Goal: Task Accomplishment & Management: Manage account settings

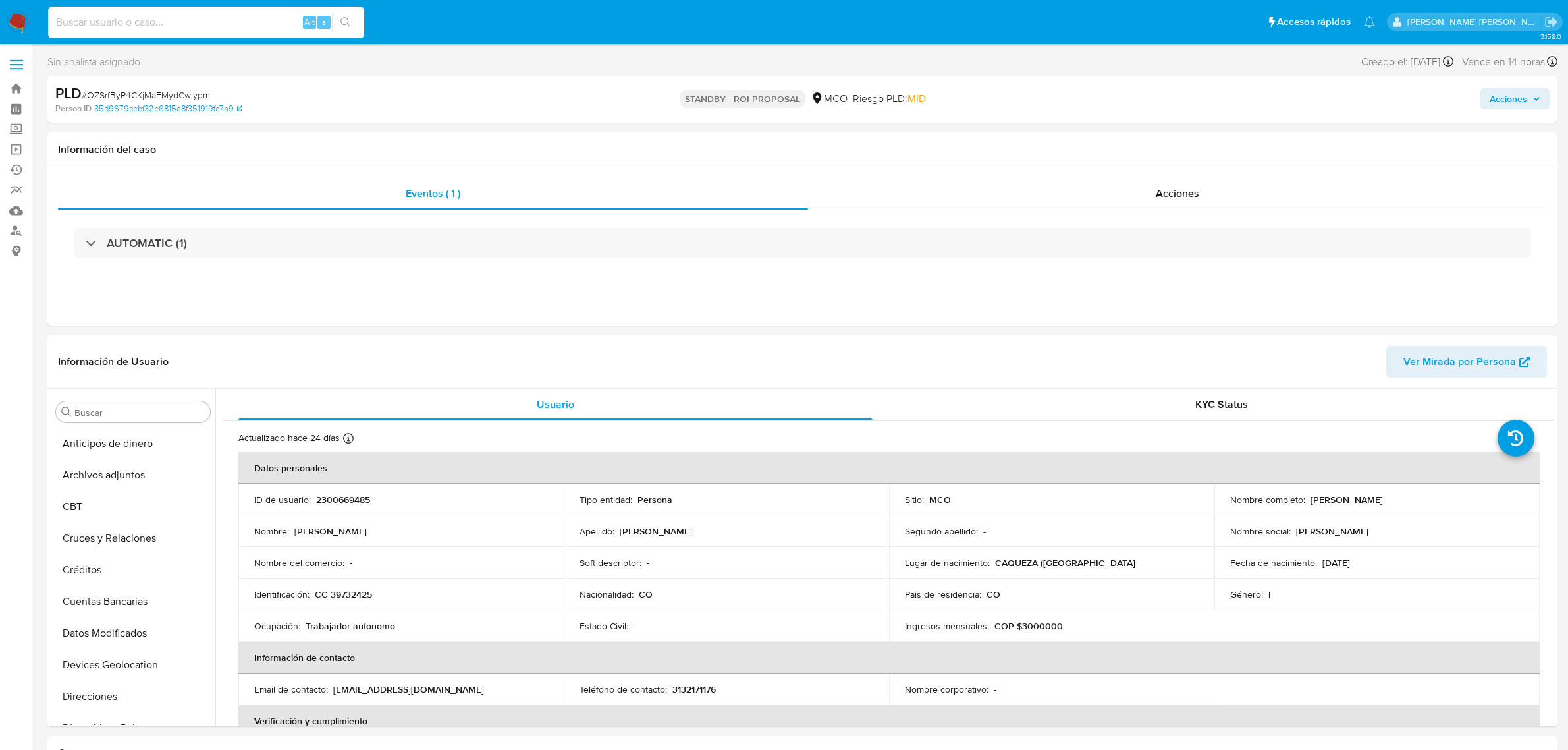
select select "10"
type input "OZSrfByP4CKjMaFMydCwIypm"
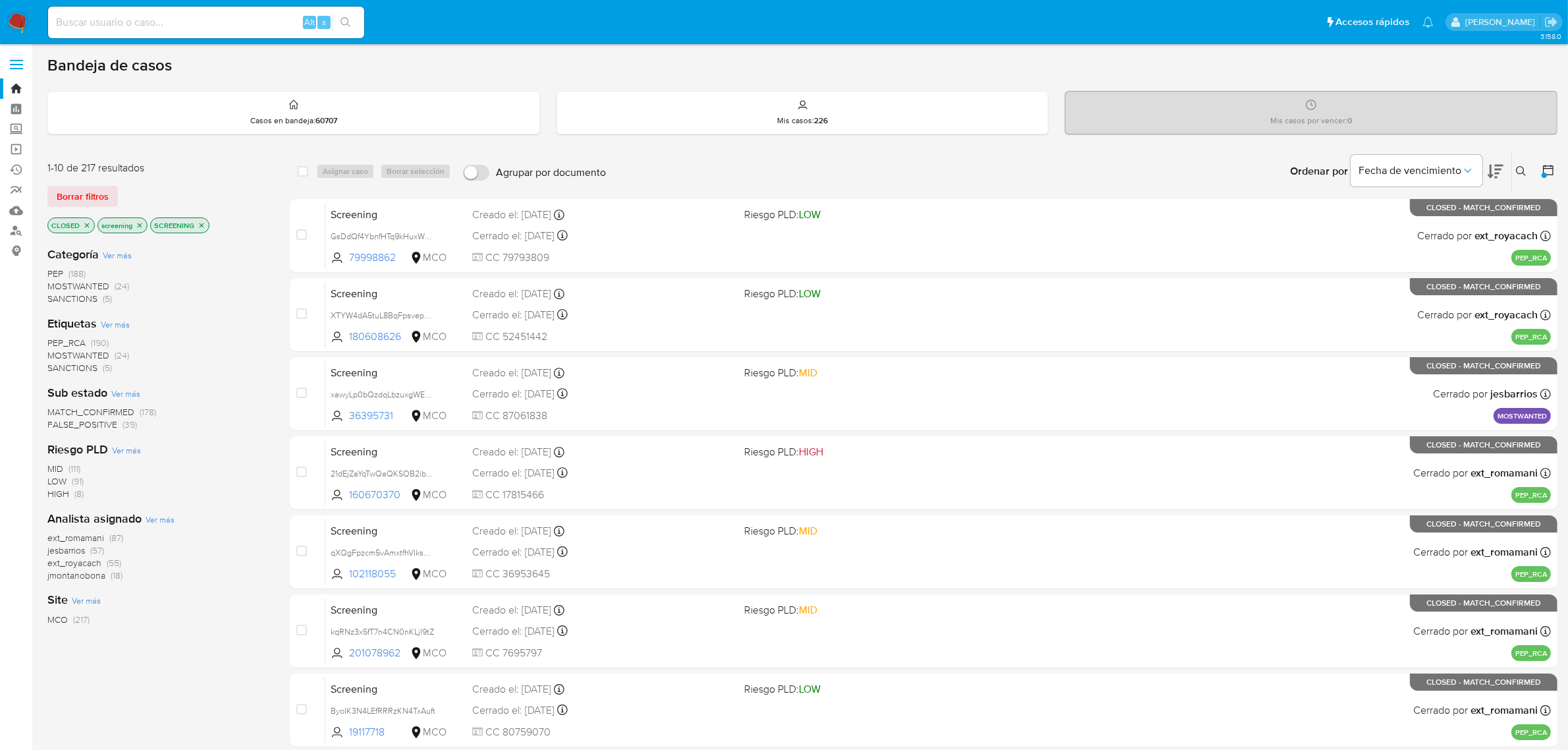
click at [205, 26] on input at bounding box center [206, 22] width 316 height 17
paste input "OZSrfByP4CKjMaFMydCwIypm"
type input "OZSrfByP4CKjMaFMydCwIypm"
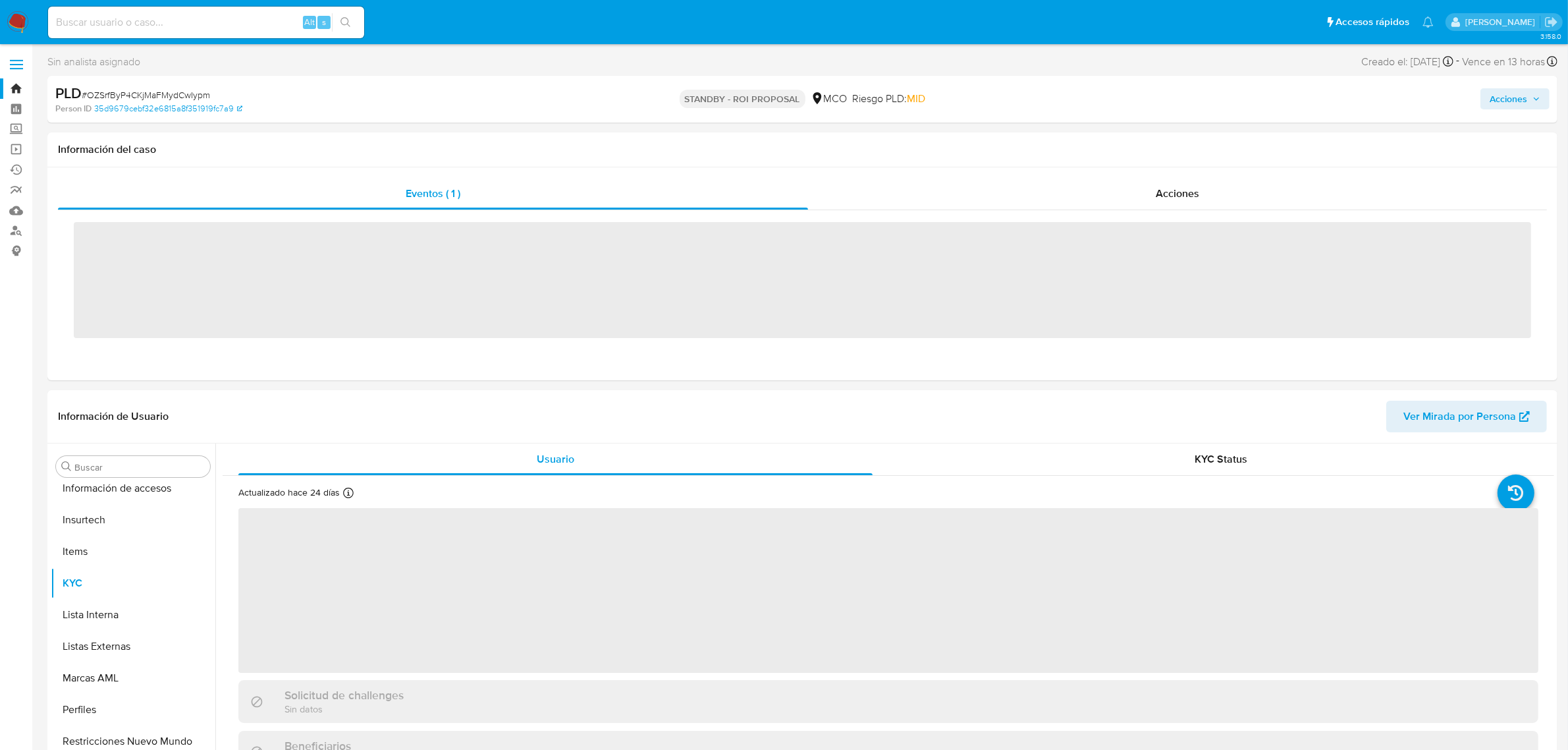
scroll to position [555, 0]
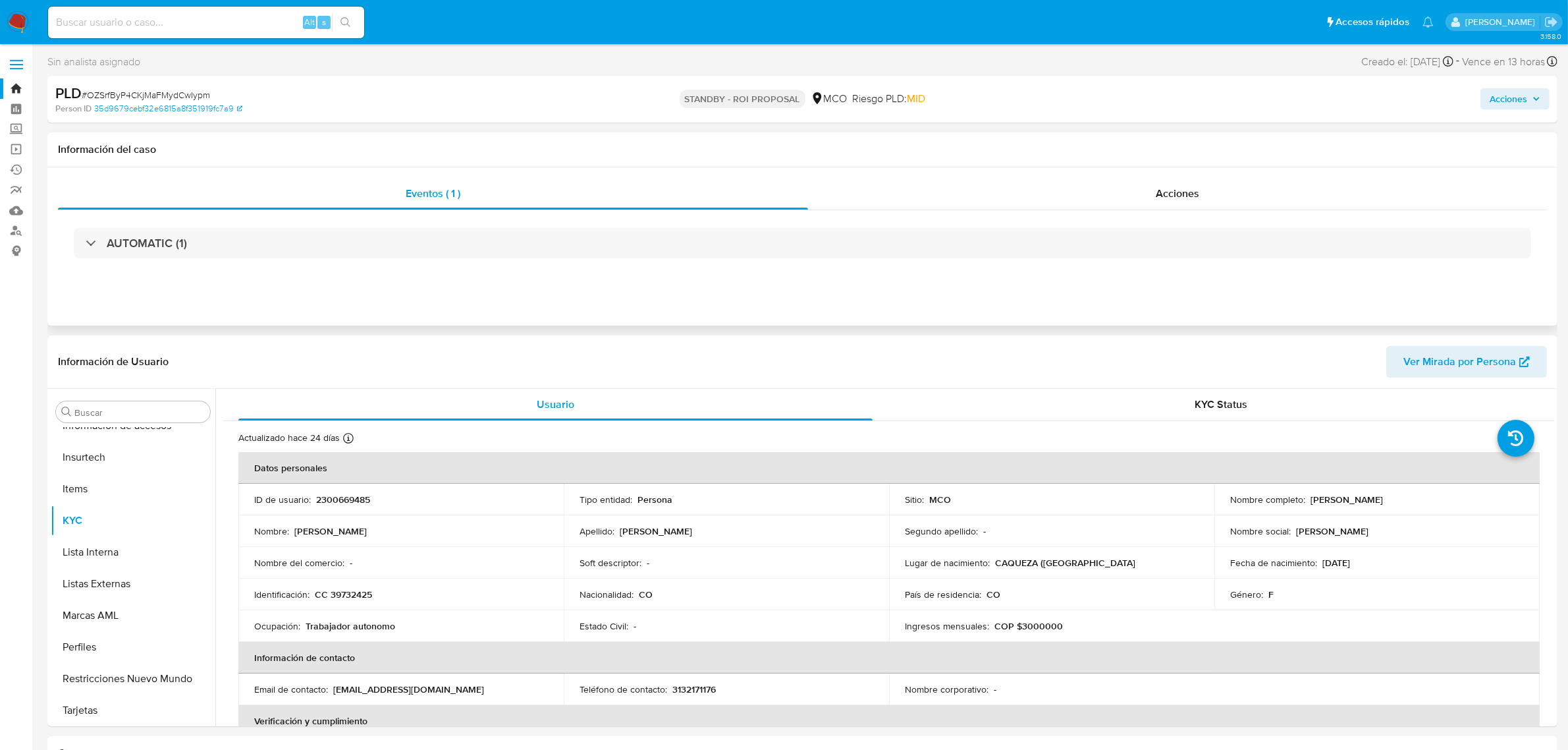
select select "10"
click at [15, 86] on link "Bandeja" at bounding box center [78, 88] width 157 height 21
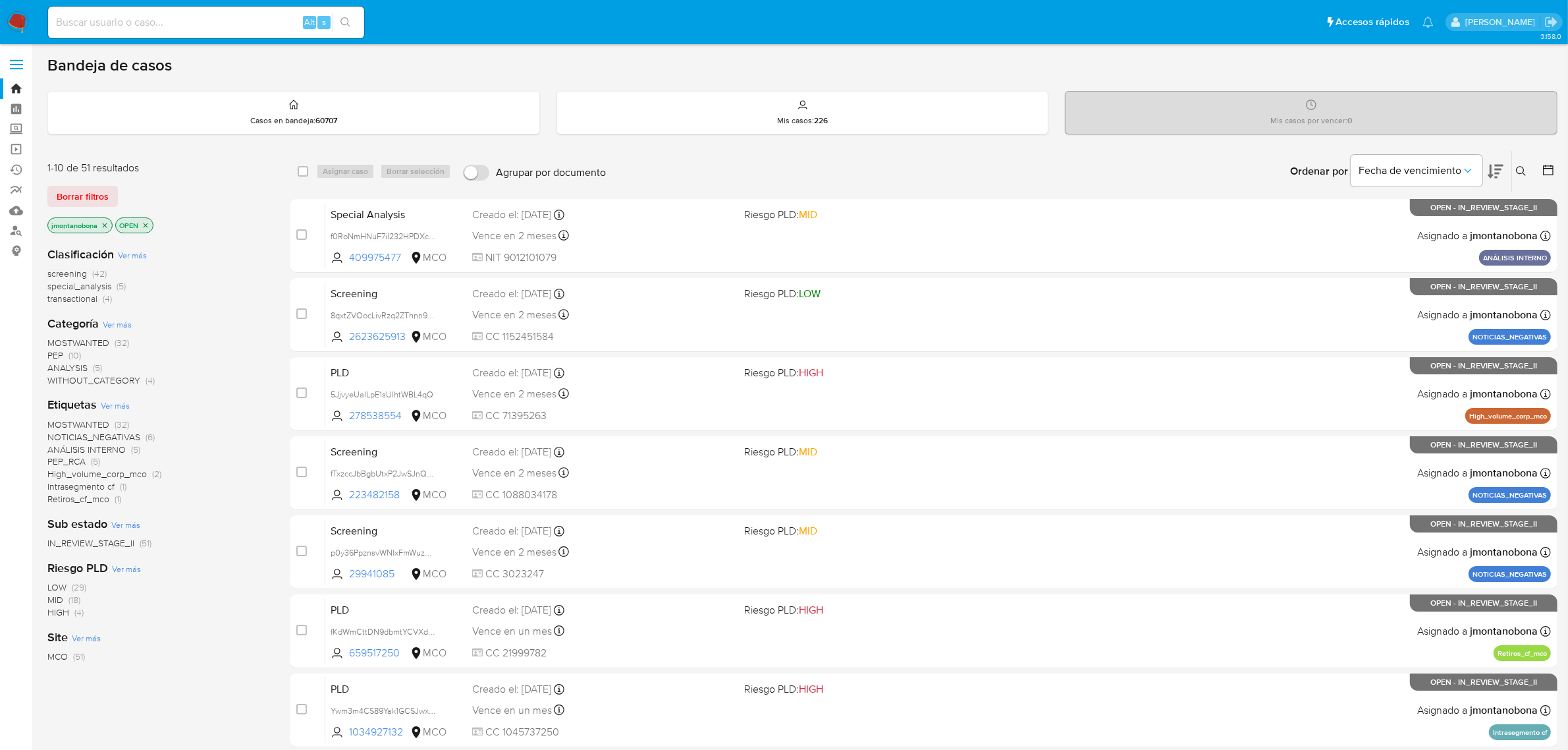
click at [1526, 169] on icon at bounding box center [1521, 171] width 11 height 11
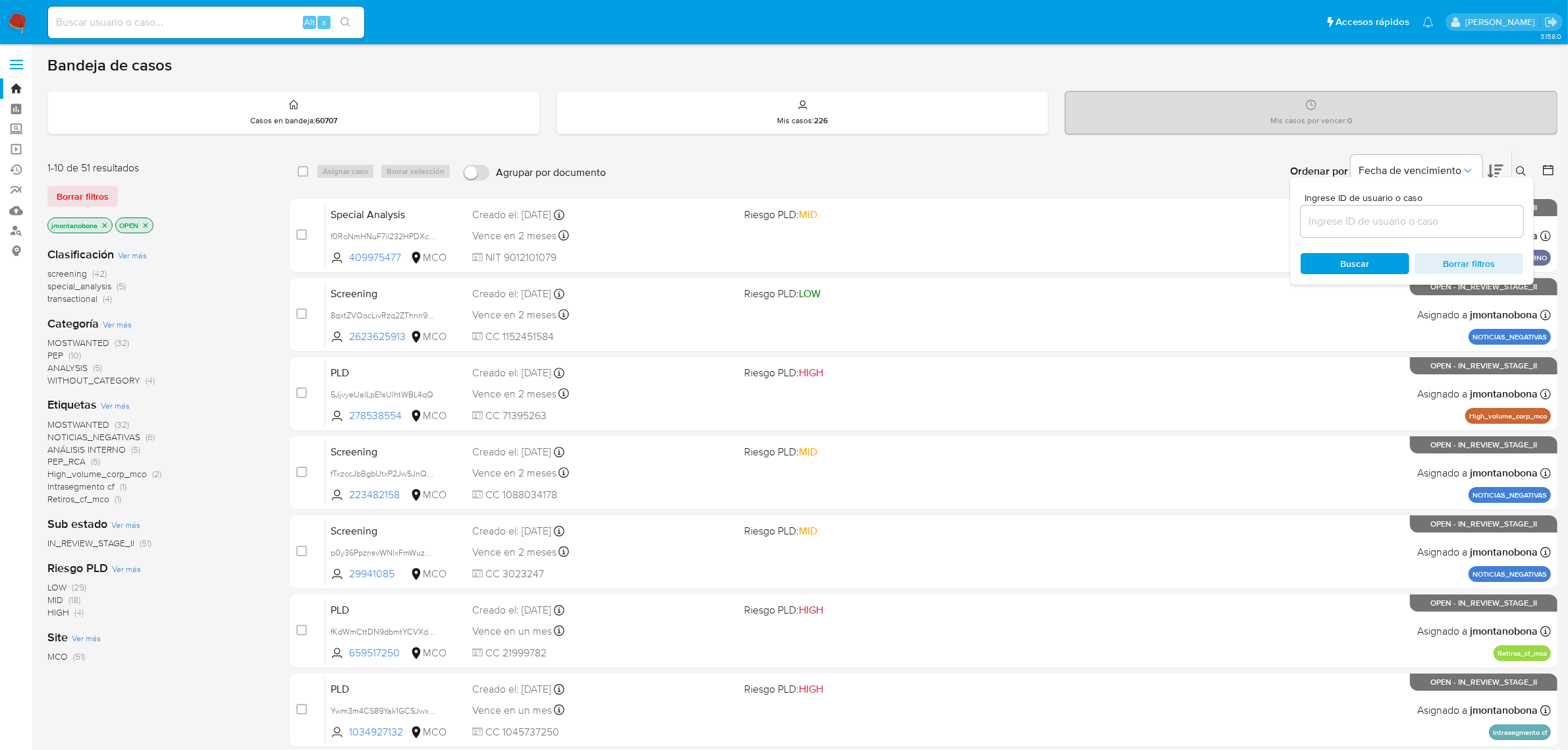
click at [1407, 225] on input at bounding box center [1412, 221] width 223 height 17
click at [1177, 161] on div "Ordenar por Fecha de vencimiento No es posible ordenar los resultados mientras …" at bounding box center [1085, 171] width 945 height 40
click at [1384, 225] on input at bounding box center [1412, 221] width 223 height 17
paste input "OZSrfByP4CKjMaFMydCwIypm"
type input "OZSrfByP4CKjMaFMydCwIypm"
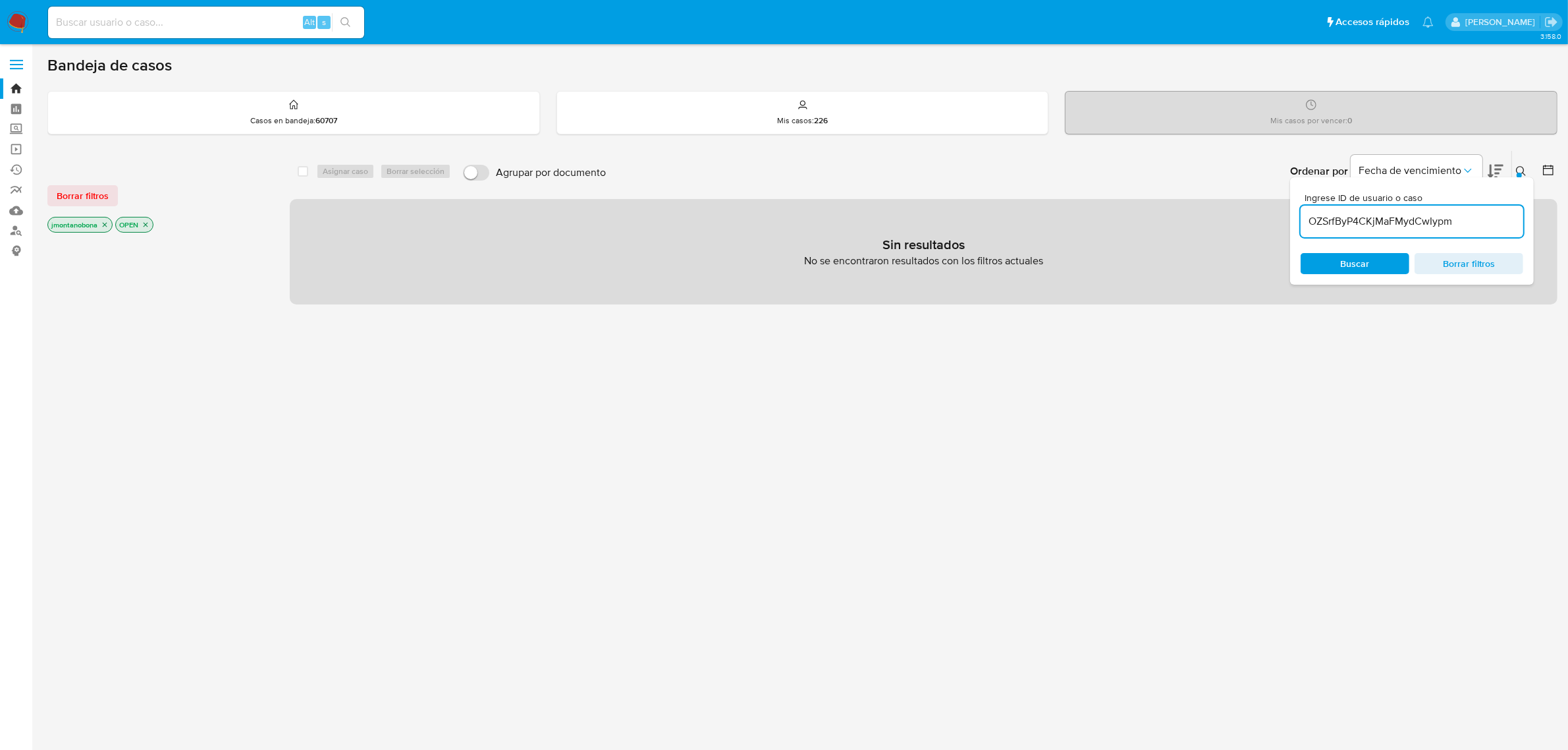
click at [106, 222] on icon "close-filter" at bounding box center [105, 225] width 8 height 8
click at [80, 223] on icon "close-filter" at bounding box center [78, 225] width 5 height 5
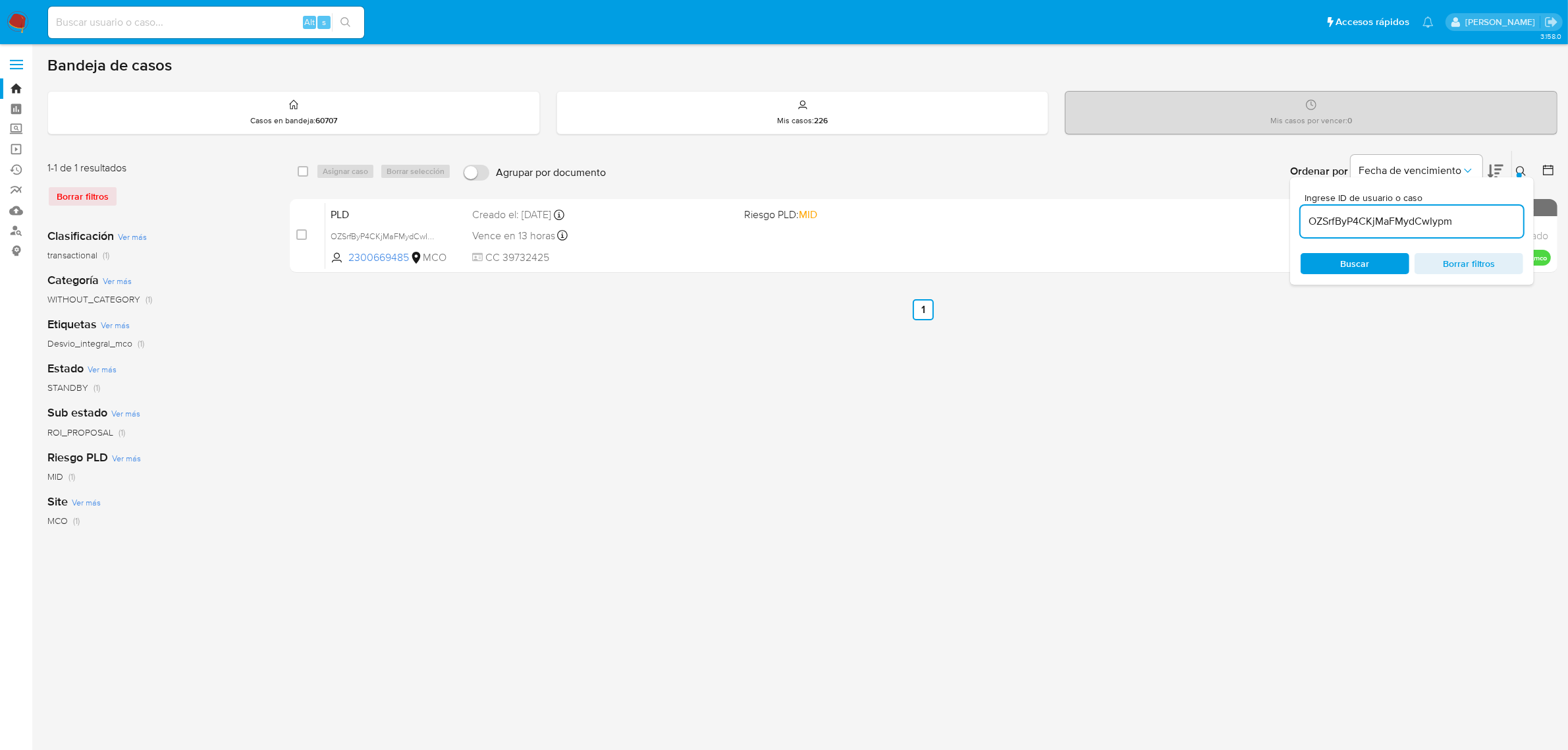
click at [1520, 170] on icon at bounding box center [1521, 171] width 11 height 11
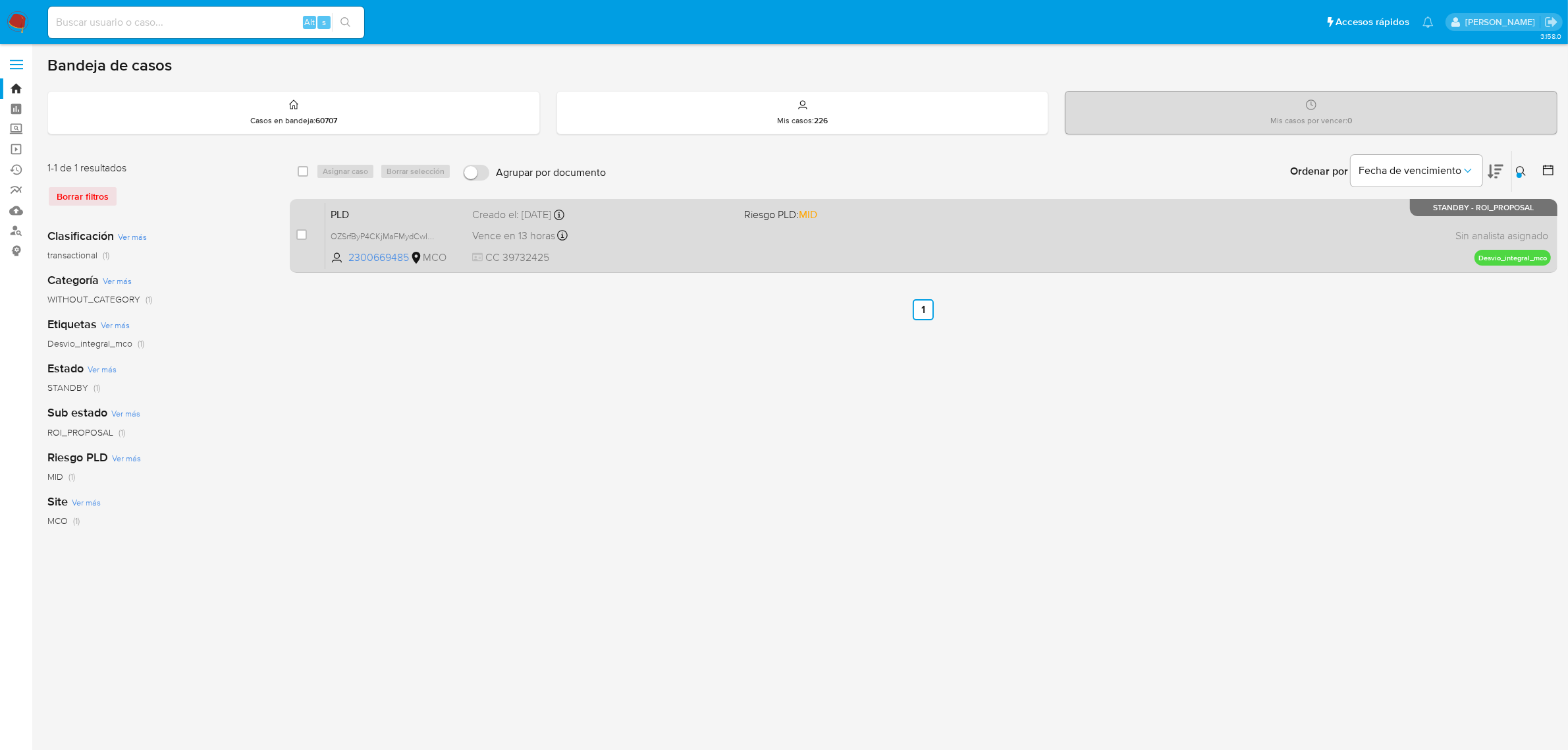
click at [295, 235] on div "case-item-checkbox No es posible asignar el caso PLD OZSrfByP4CKjMaFMydCwIypm 2…" at bounding box center [924, 235] width 1268 height 74
click at [305, 235] on input "checkbox" at bounding box center [301, 235] width 11 height 11
checkbox input "true"
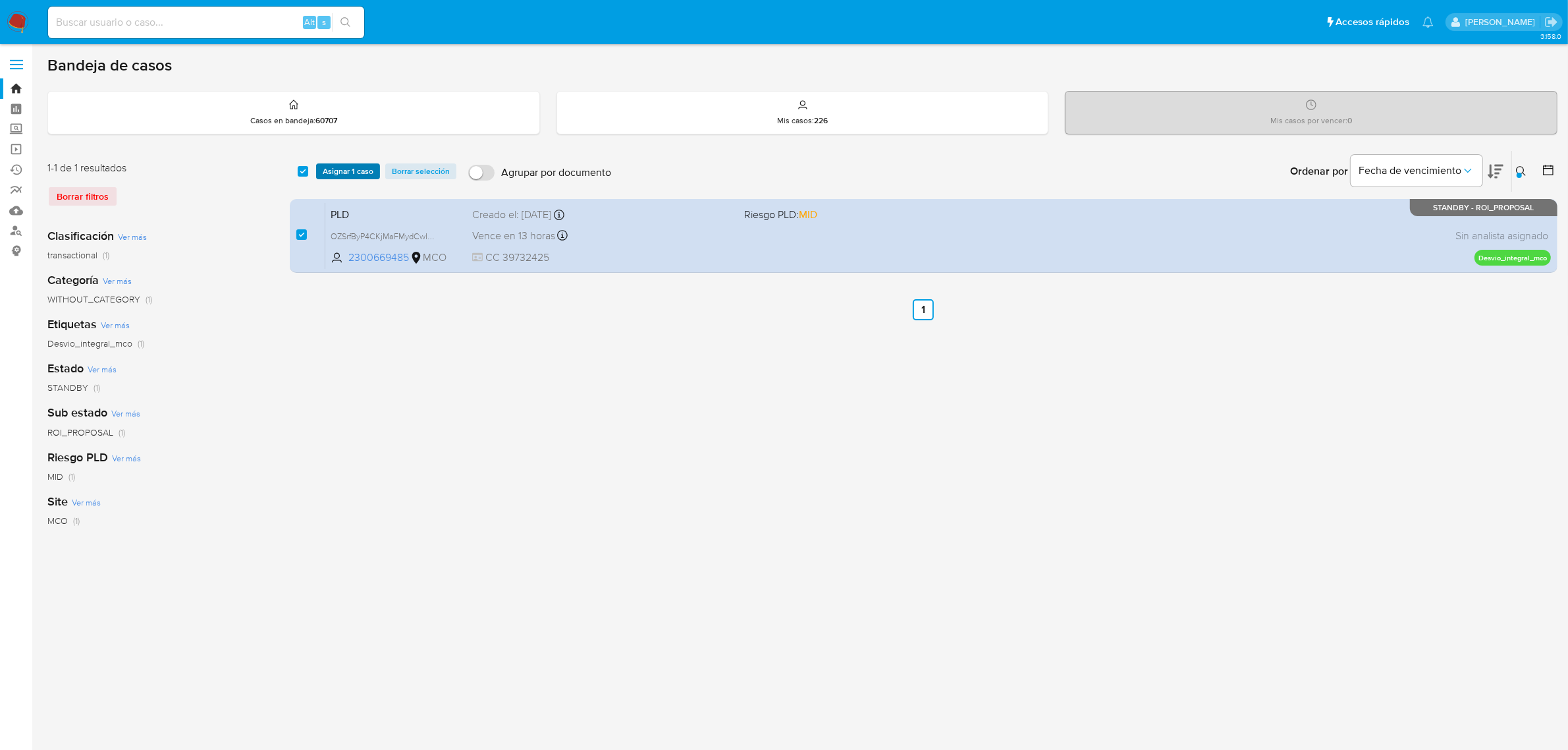
click at [356, 166] on span "Asignar 1 caso" at bounding box center [348, 171] width 50 height 13
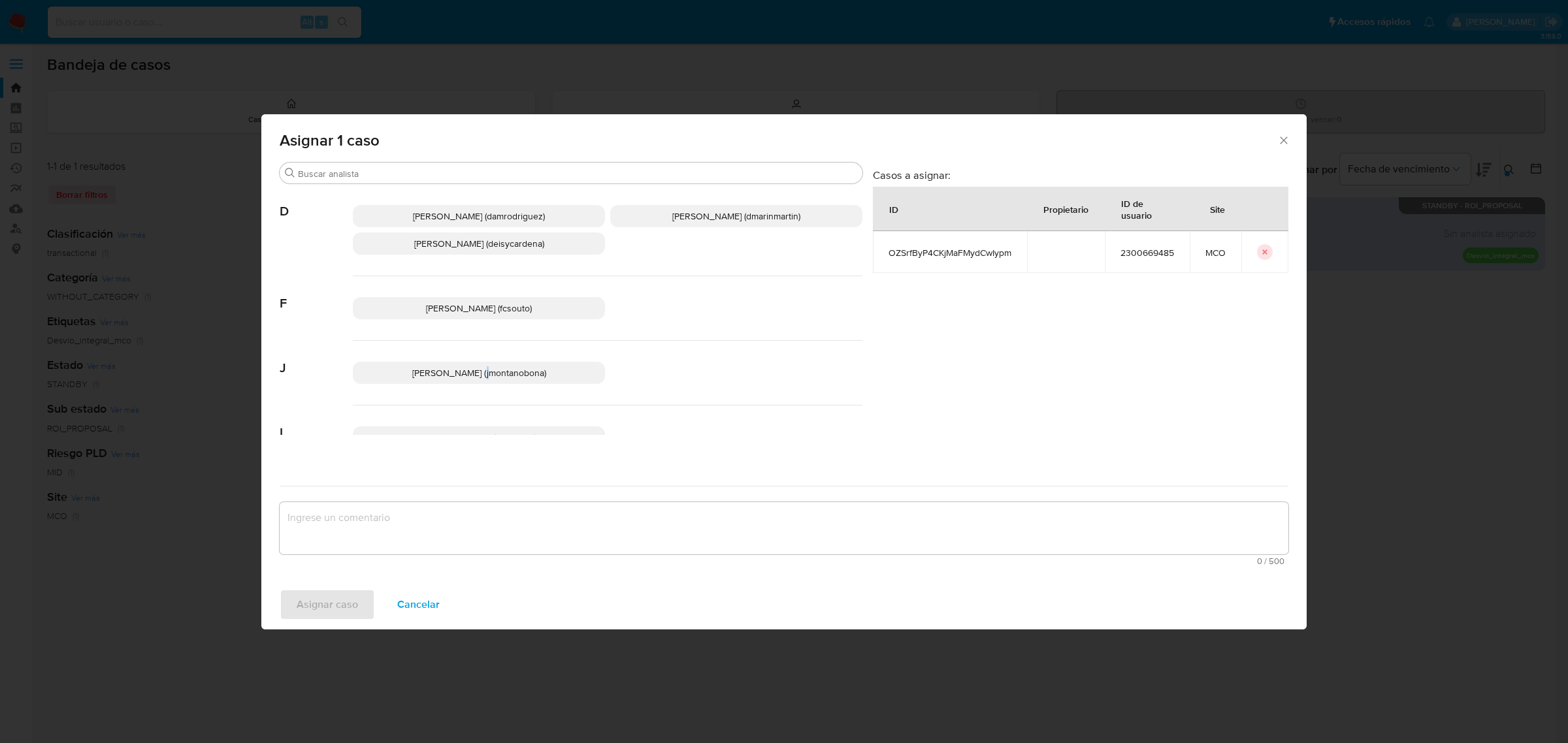
click at [451, 370] on span "[PERSON_NAME] (jmontanobona)" at bounding box center [479, 373] width 134 height 13
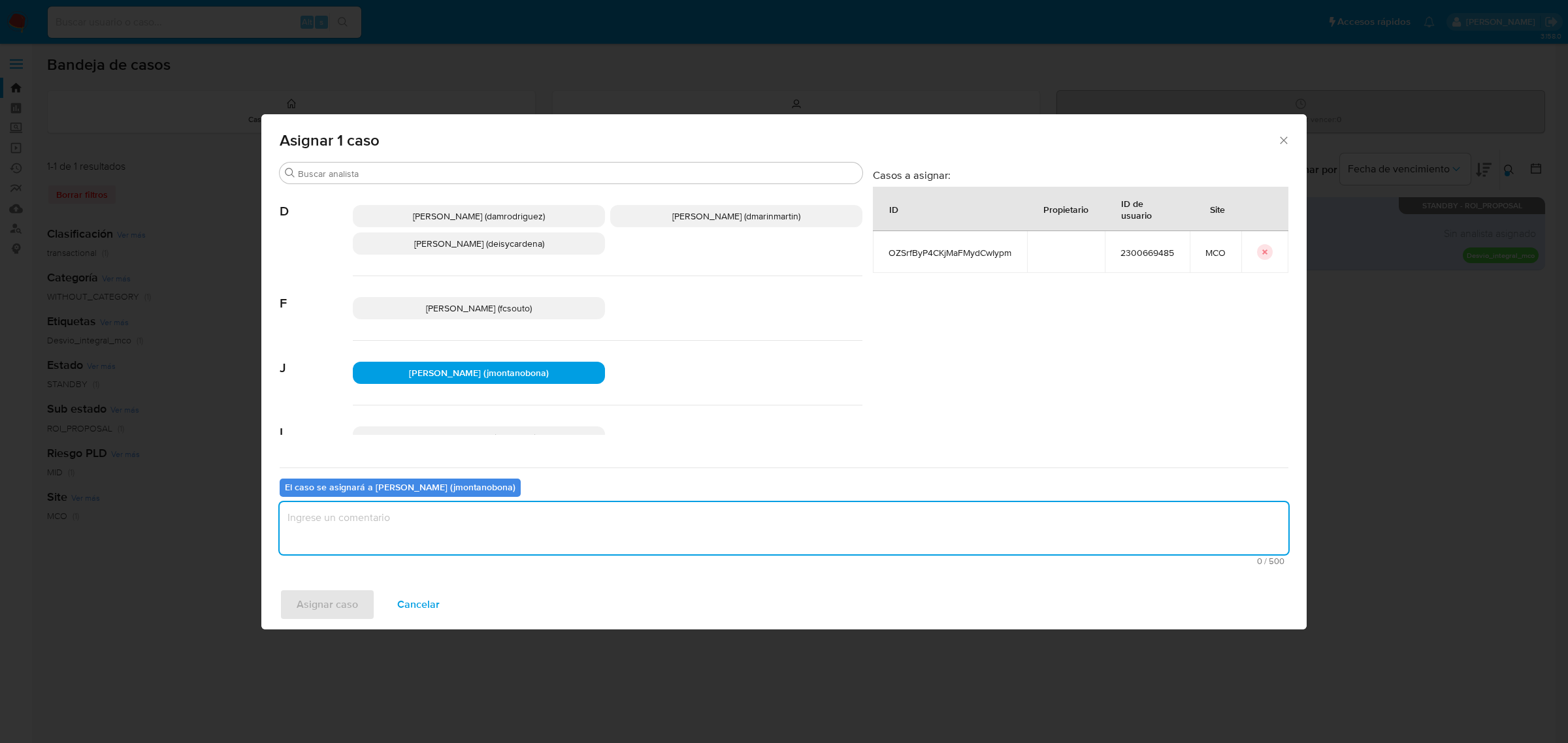
click at [413, 534] on textarea "assign-modal" at bounding box center [784, 528] width 1009 height 52
type textarea "asignación"
click at [344, 601] on span "Asignar caso" at bounding box center [327, 604] width 61 height 29
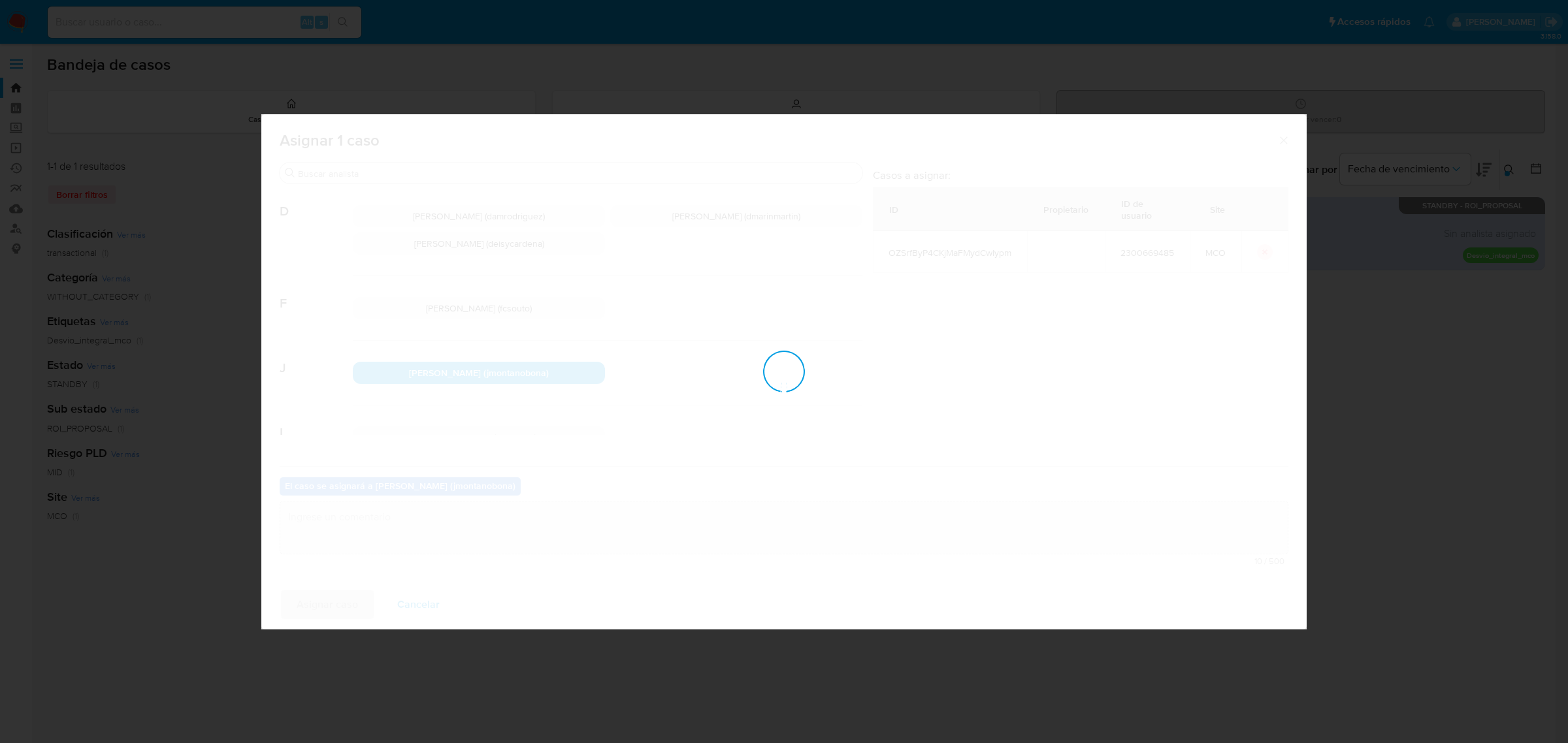
checkbox input "false"
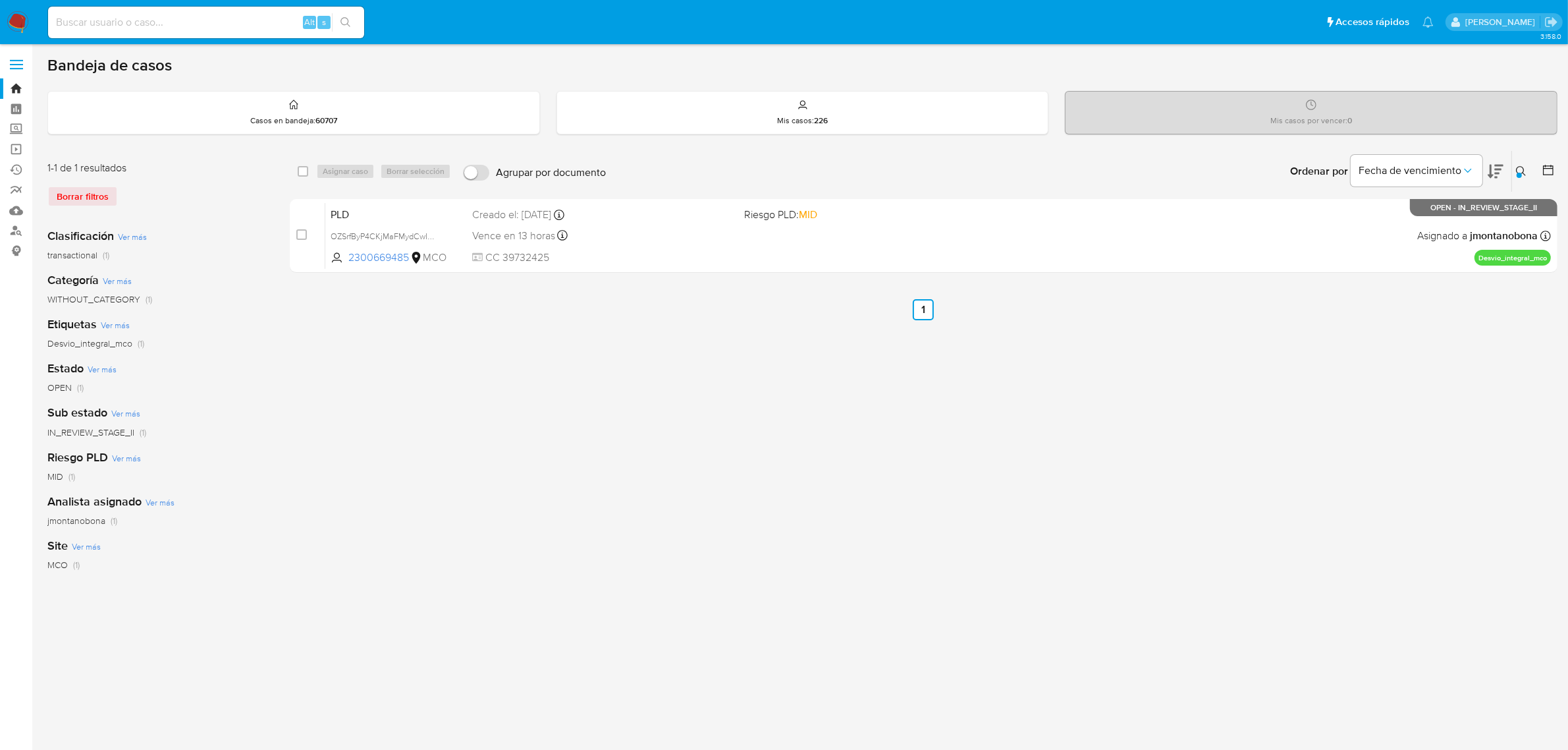
click at [1516, 168] on icon at bounding box center [1521, 171] width 11 height 11
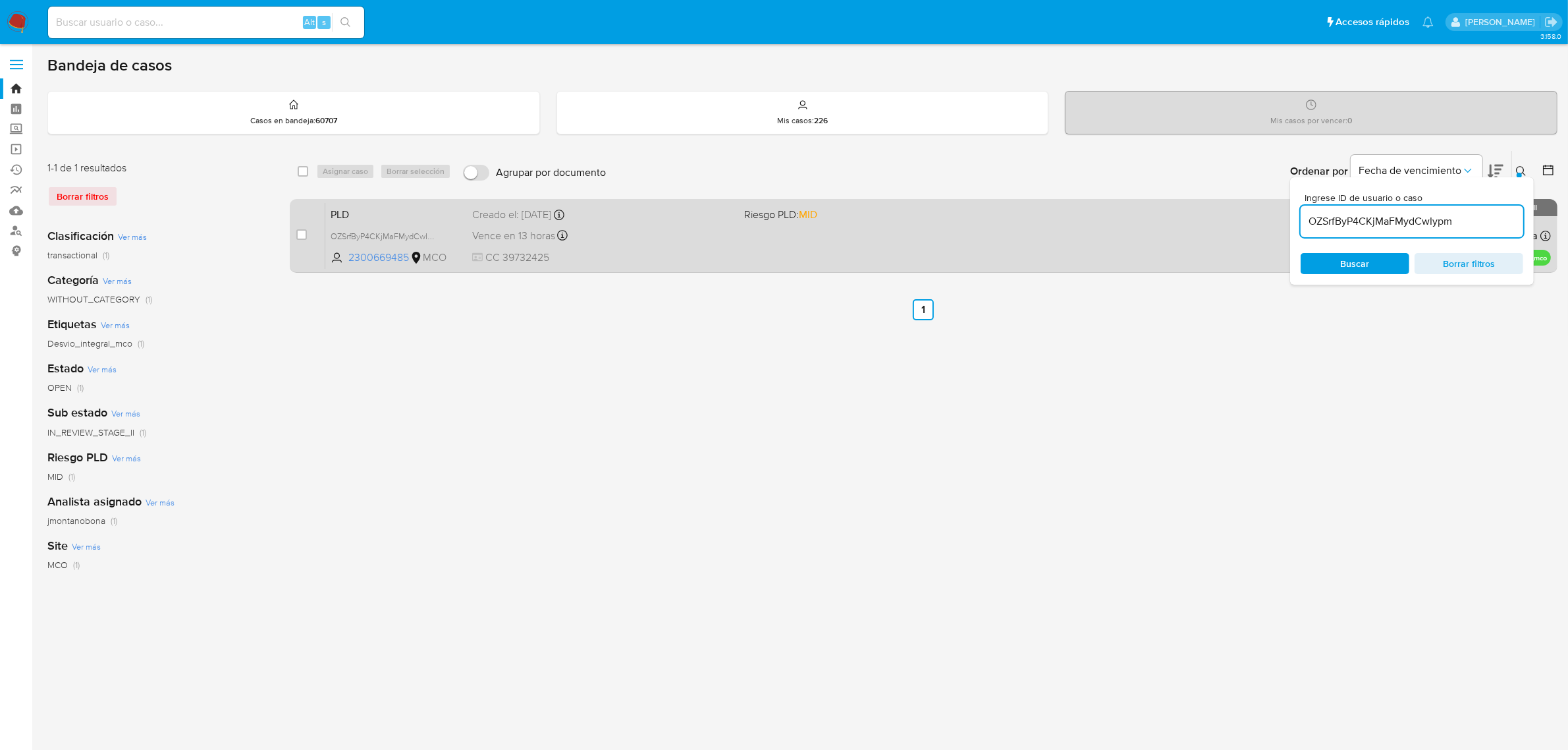
drag, startPoint x: 1480, startPoint y: 217, endPoint x: 1187, endPoint y: 208, distance: 293.1
click at [1222, 209] on div "select-all-cases-checkbox Asignar caso Borrar selección Agrupar por documento O…" at bounding box center [924, 214] width 1268 height 128
type input "XJOGFZdJVZRCSMUAYsL5SNYi"
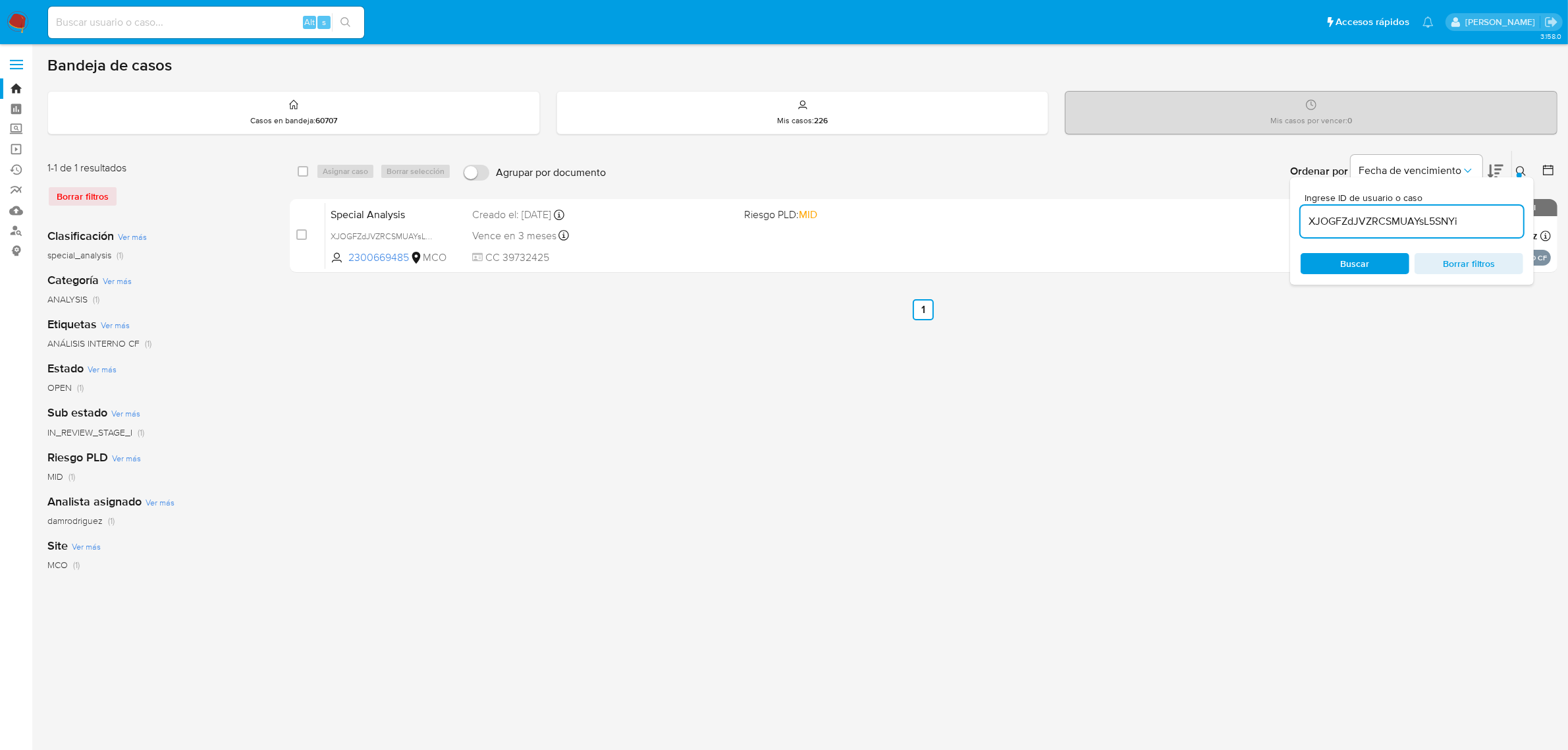
click at [1518, 169] on icon at bounding box center [1521, 171] width 11 height 11
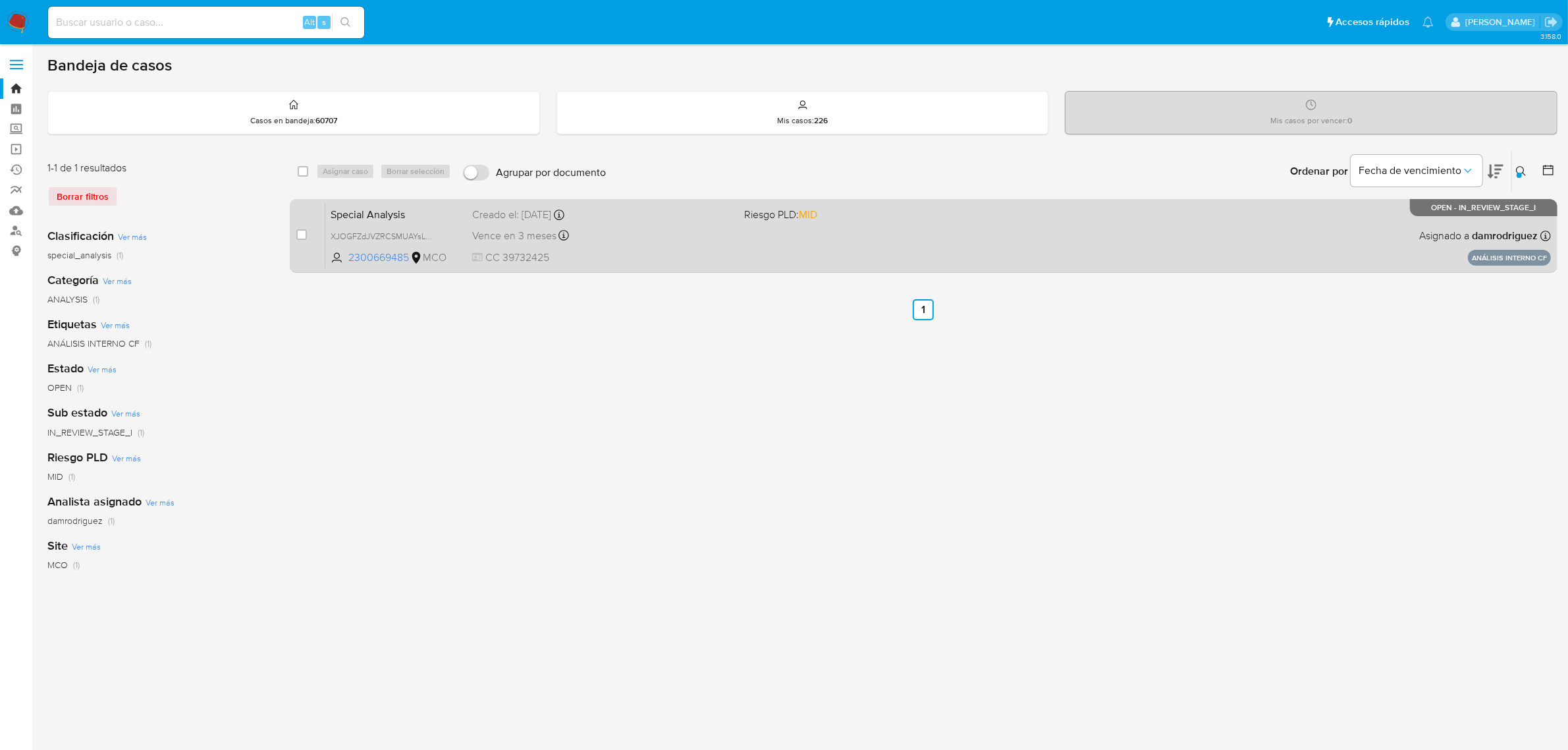
click at [301, 240] on div "case-item-checkbox" at bounding box center [301, 235] width 11 height 13
click at [306, 234] on input "checkbox" at bounding box center [301, 235] width 11 height 11
checkbox input "true"
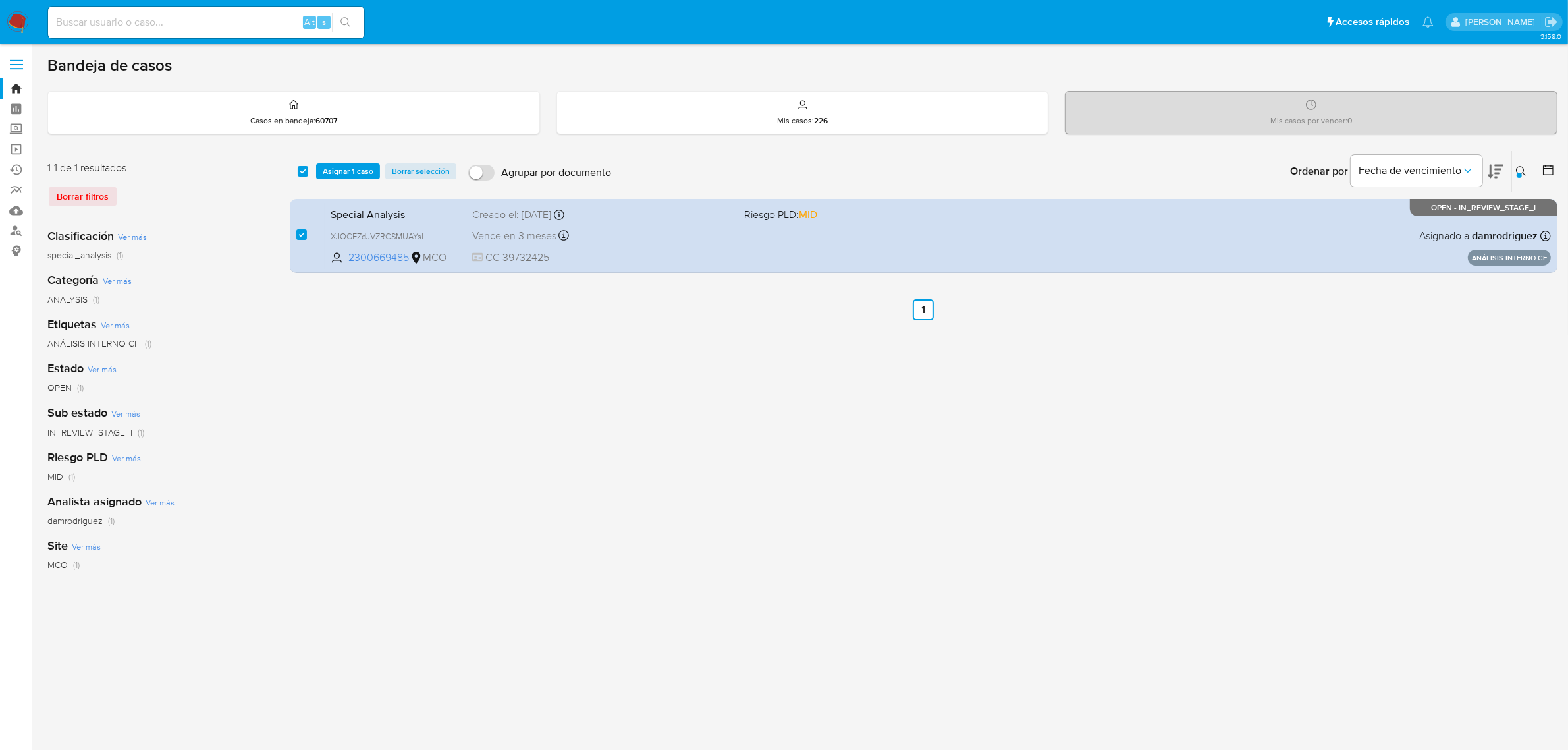
click at [1520, 173] on div at bounding box center [1519, 175] width 5 height 5
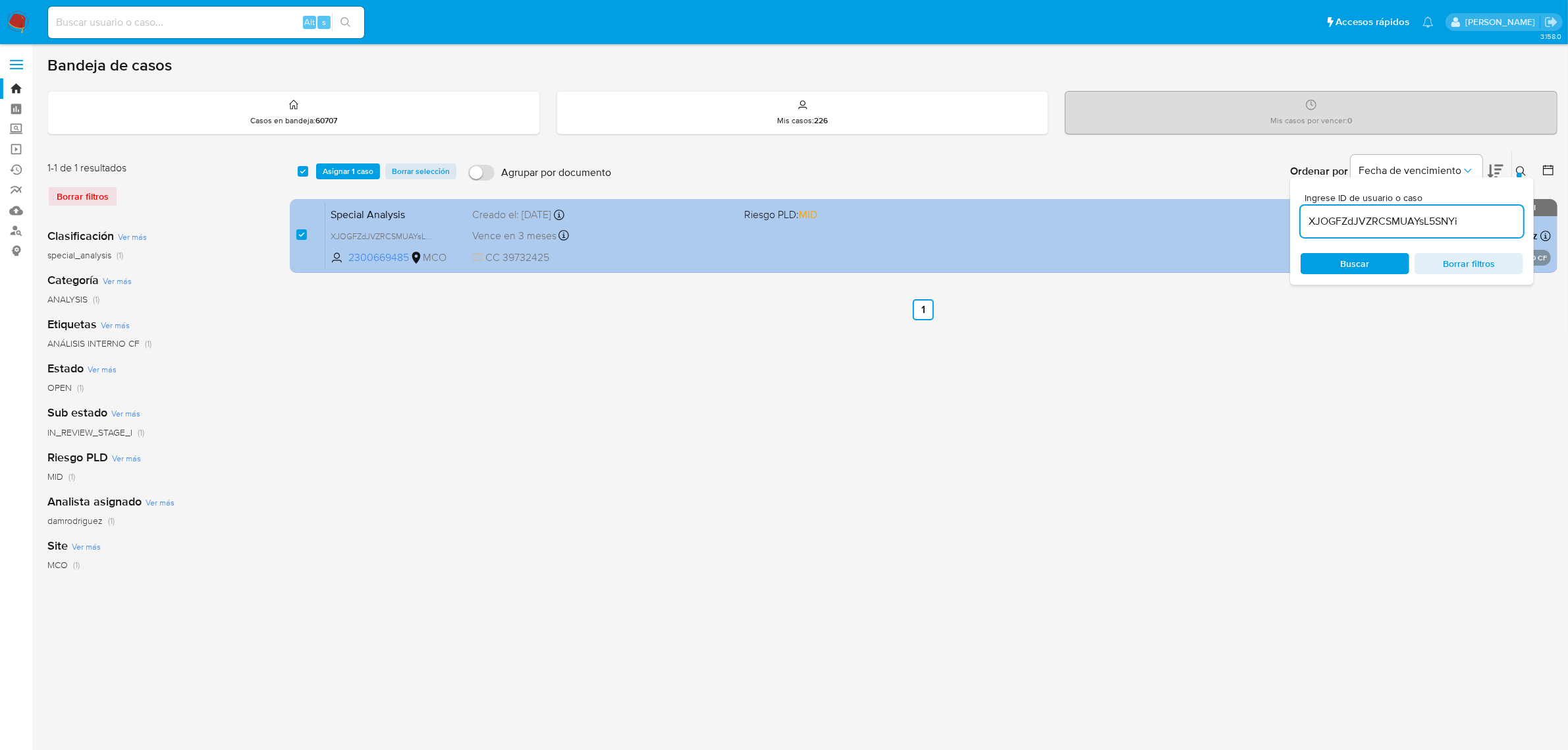
drag, startPoint x: 1473, startPoint y: 225, endPoint x: 1161, endPoint y: 222, distance: 312.0
click at [1173, 222] on div "select-all-cases-checkbox Asignar 1 caso Borrar selección Agrupar por documento…" at bounding box center [924, 214] width 1268 height 128
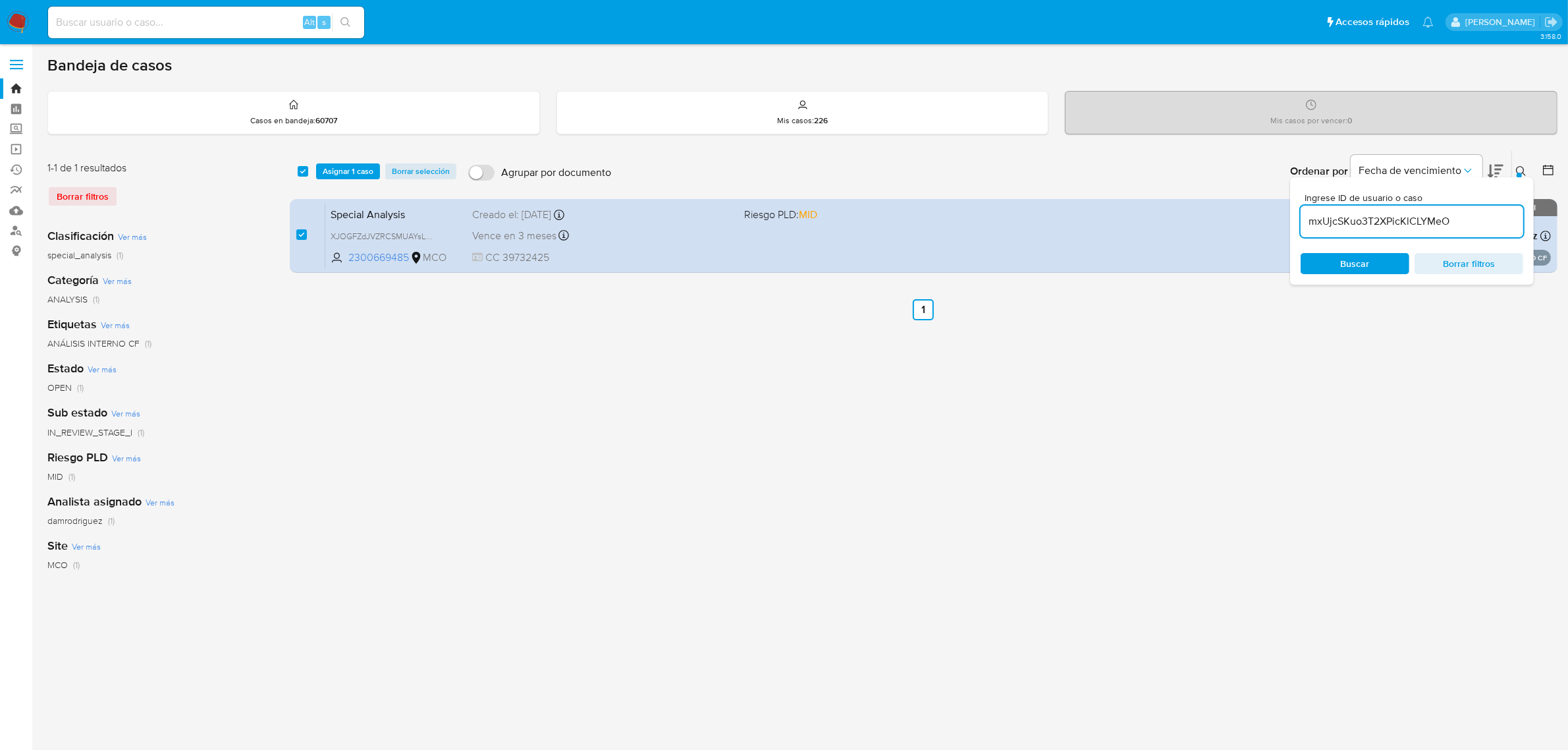
type input "mxUjcSKuo3T2XPicKlCLYMeO"
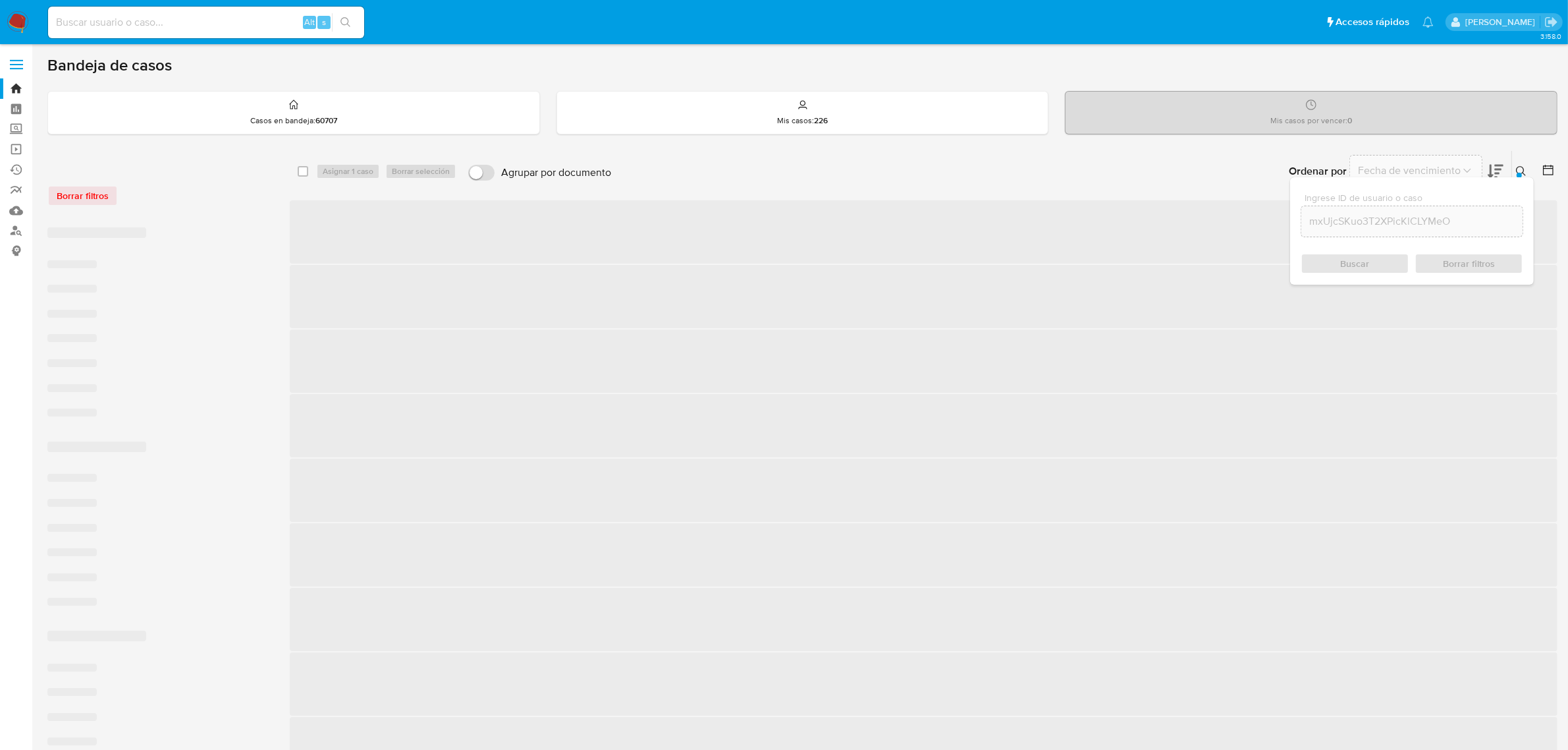
checkbox input "false"
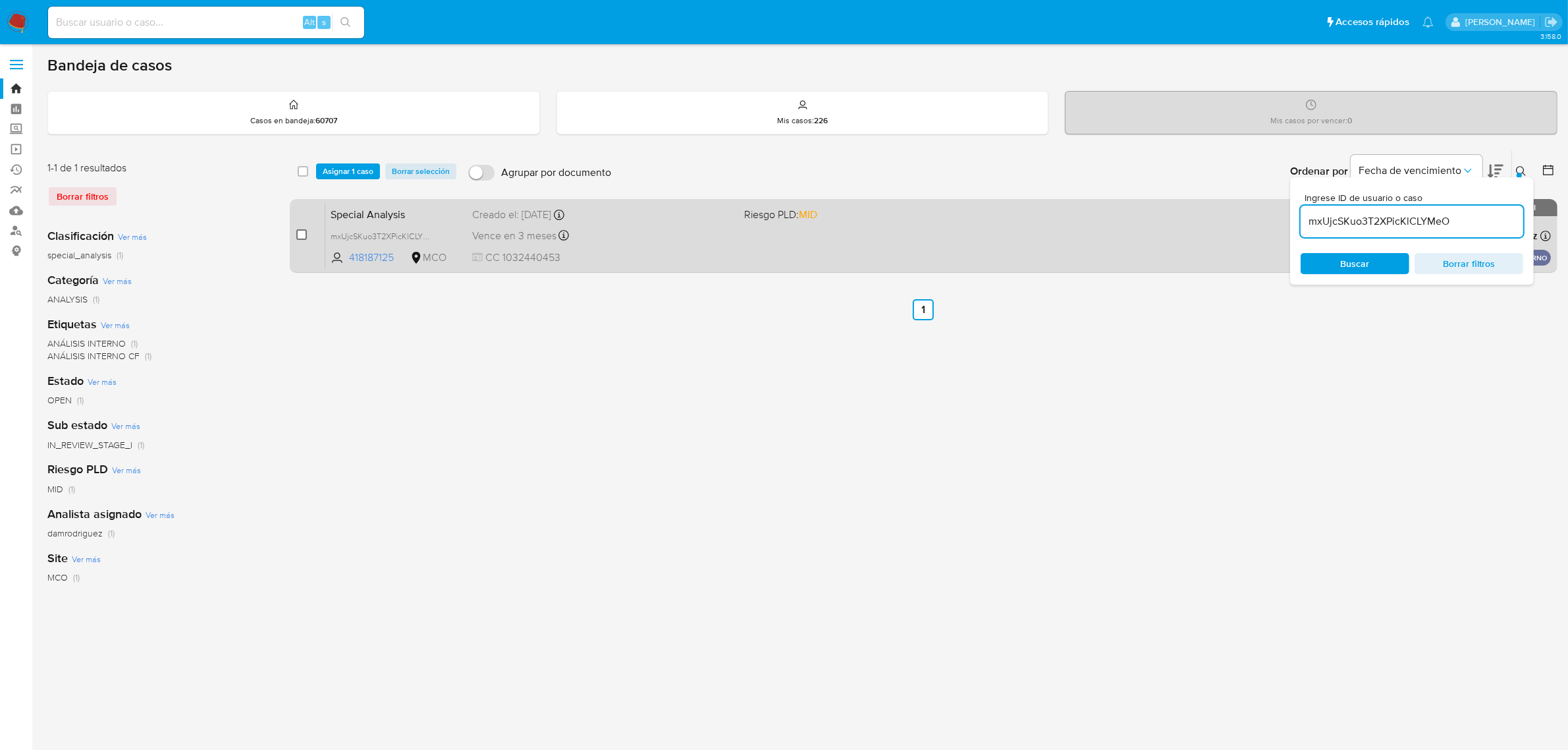
click at [301, 230] on input "checkbox" at bounding box center [301, 235] width 11 height 11
checkbox input "true"
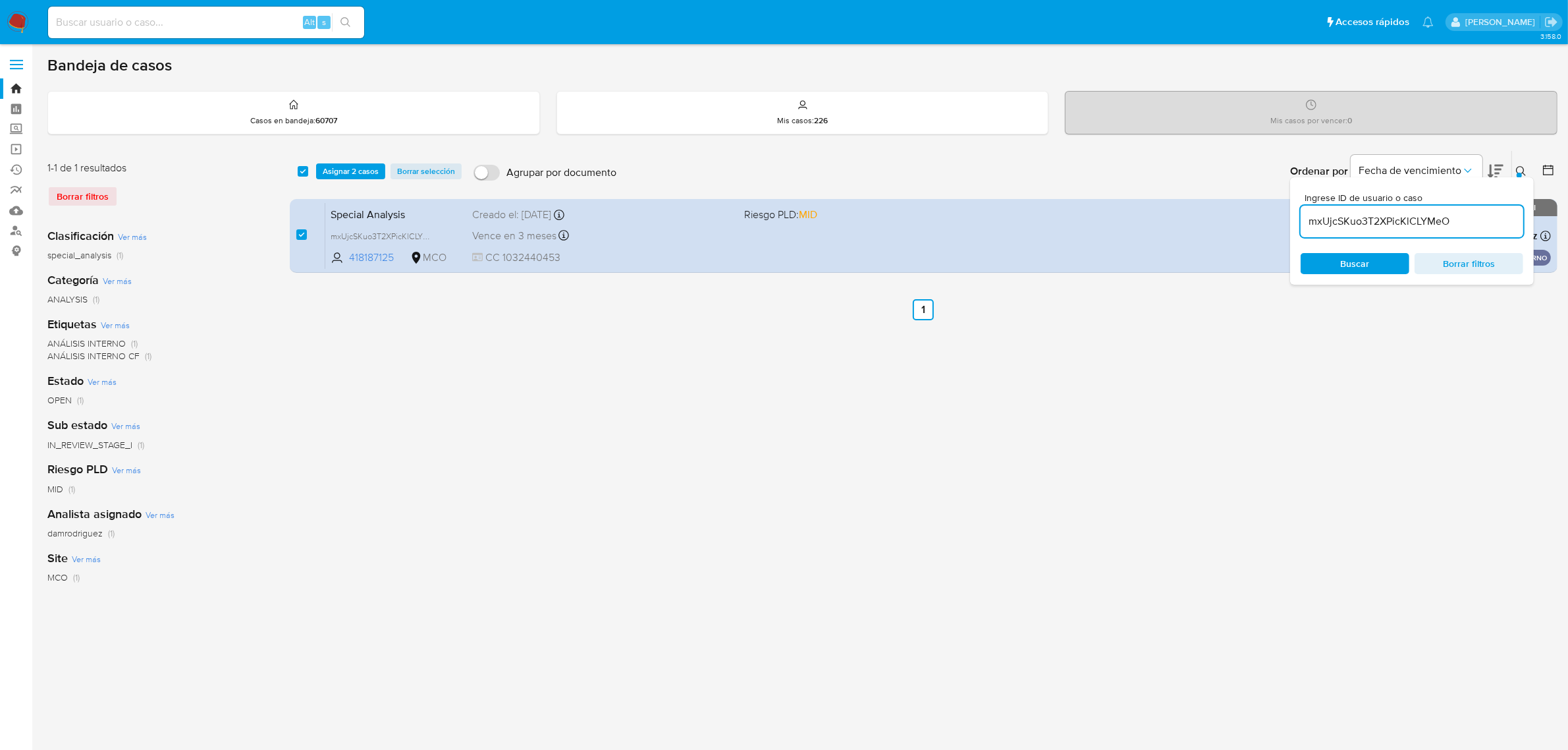
click at [1517, 164] on button at bounding box center [1523, 171] width 21 height 16
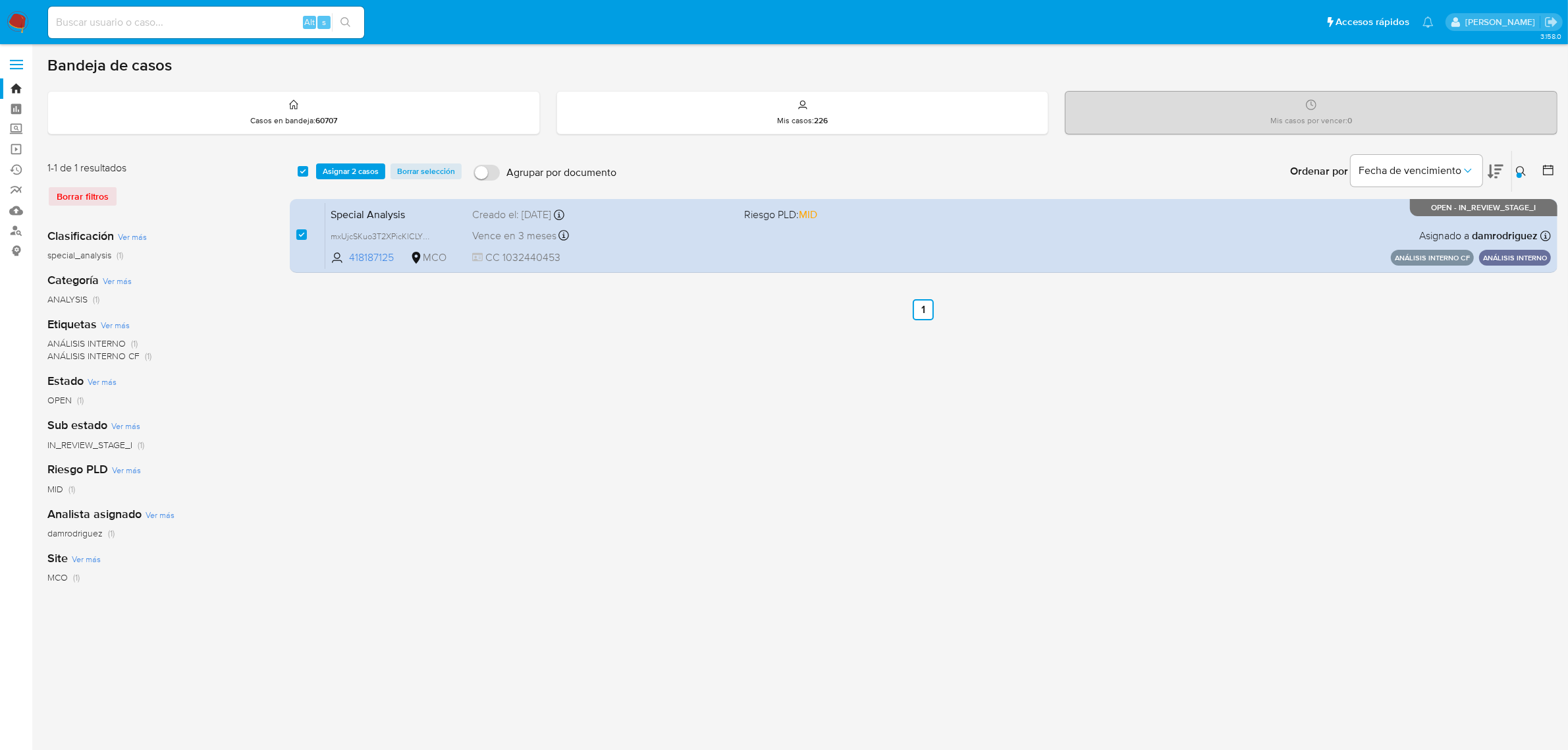
click at [1517, 168] on icon at bounding box center [1521, 171] width 10 height 10
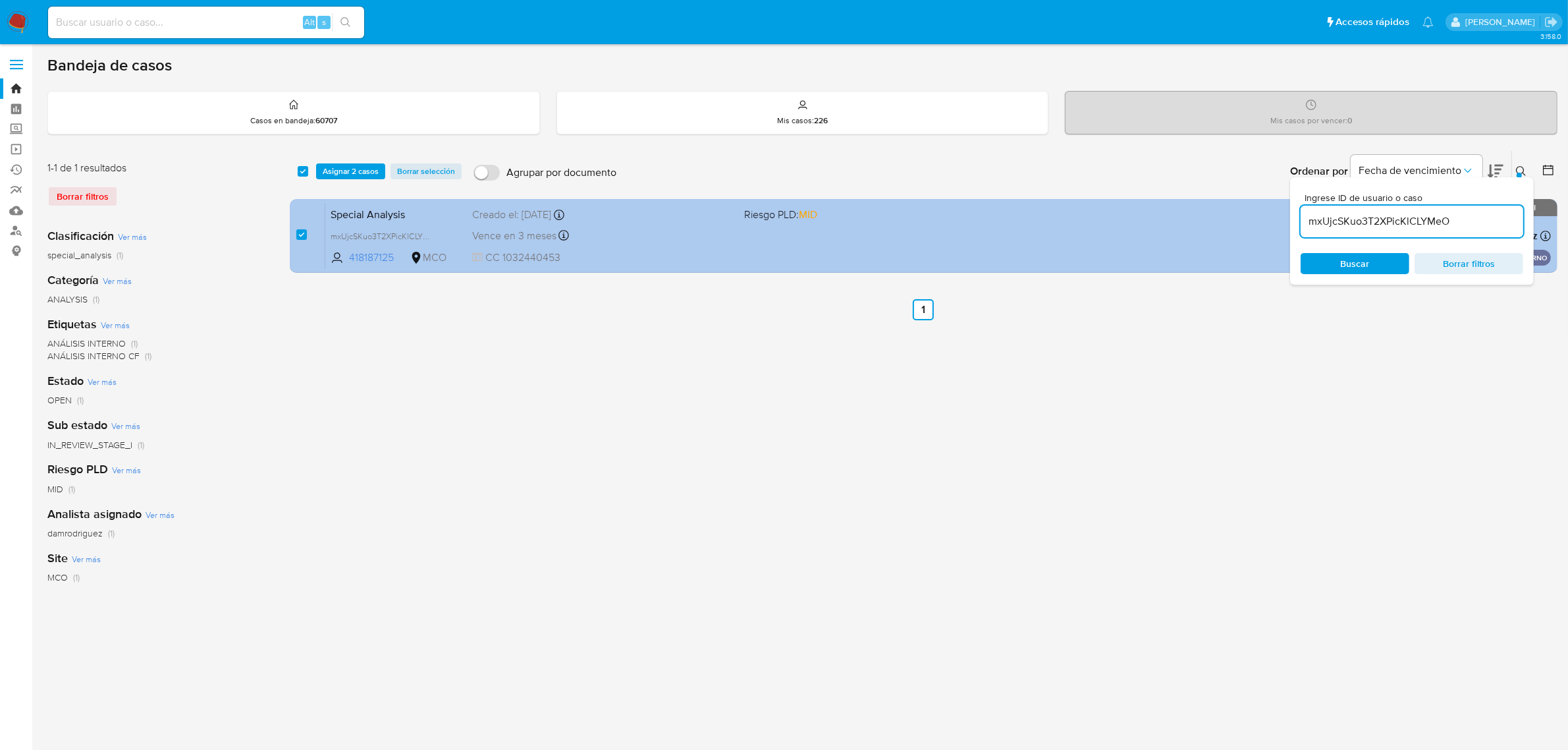
drag, startPoint x: 1457, startPoint y: 221, endPoint x: 1277, endPoint y: 221, distance: 180.0
click at [1283, 221] on div "select-all-cases-checkbox Asignar 2 casos Borrar selección Agrupar por document…" at bounding box center [924, 214] width 1268 height 128
type input "81mxnrQi4hMQL0tjnYNWF1Wb"
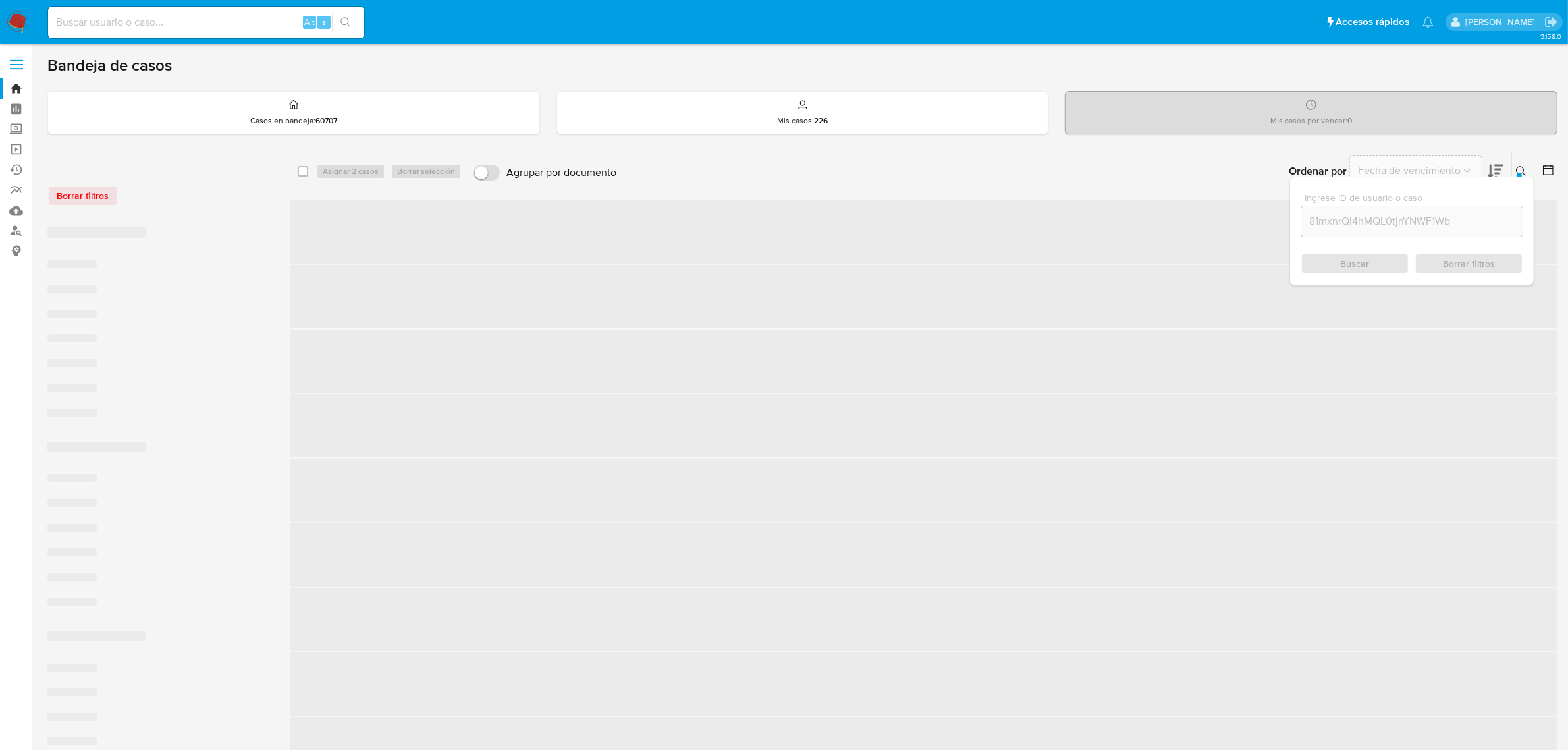
checkbox input "false"
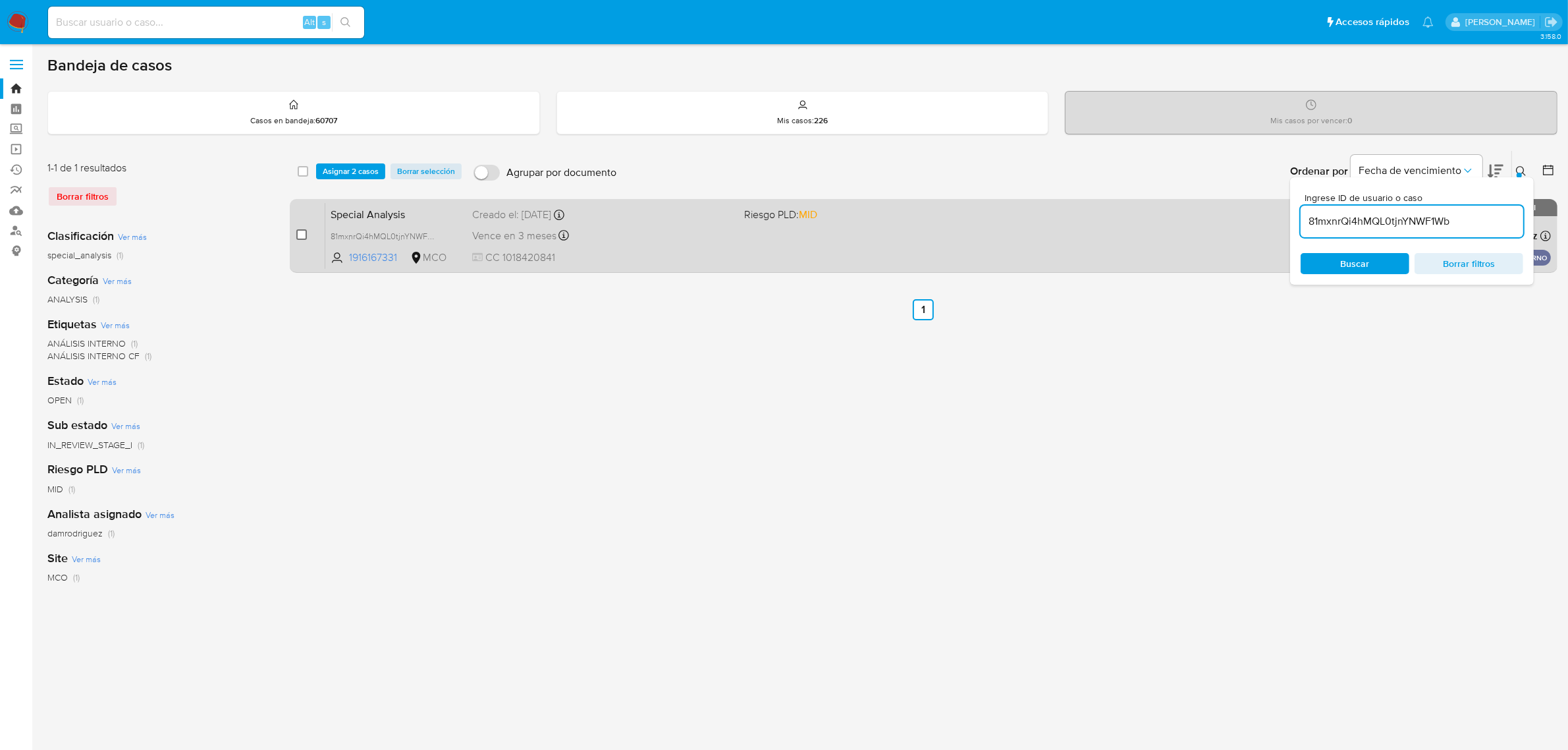
click at [304, 230] on input "checkbox" at bounding box center [301, 235] width 11 height 11
checkbox input "true"
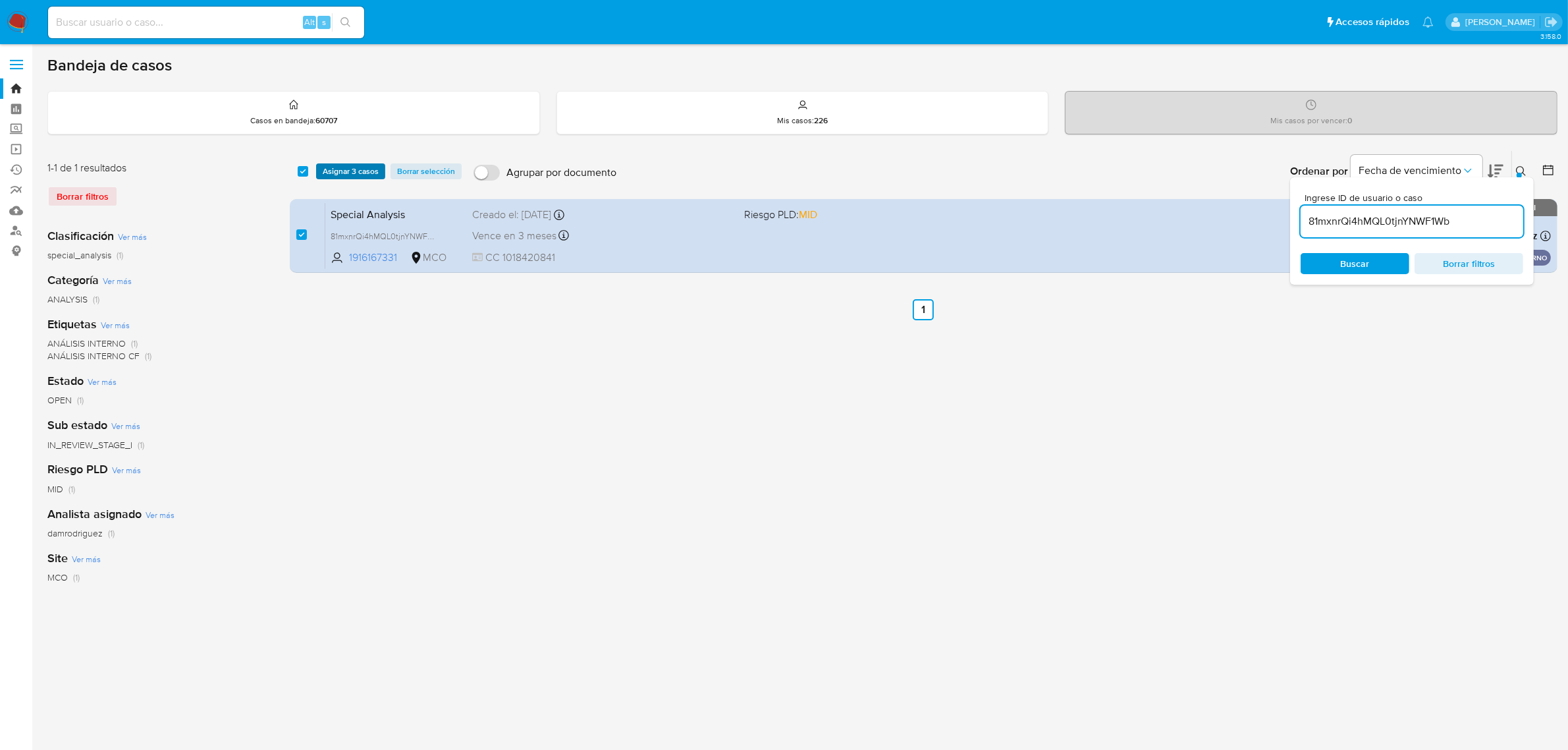
click at [346, 166] on span "Asignar 3 casos" at bounding box center [351, 171] width 56 height 13
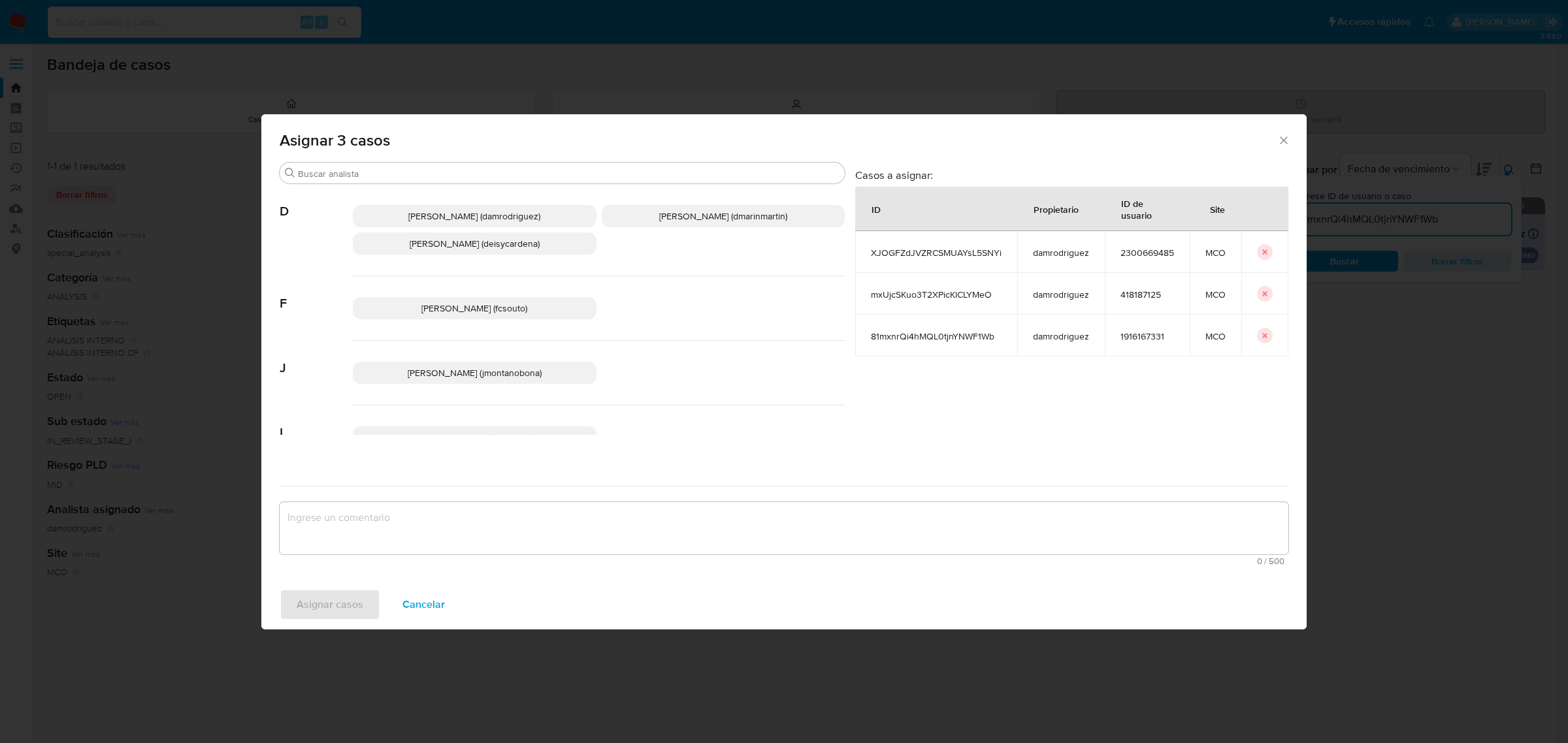
click at [681, 215] on span "David Esteban Marin Martinez (dmarinmartin)" at bounding box center [723, 216] width 128 height 13
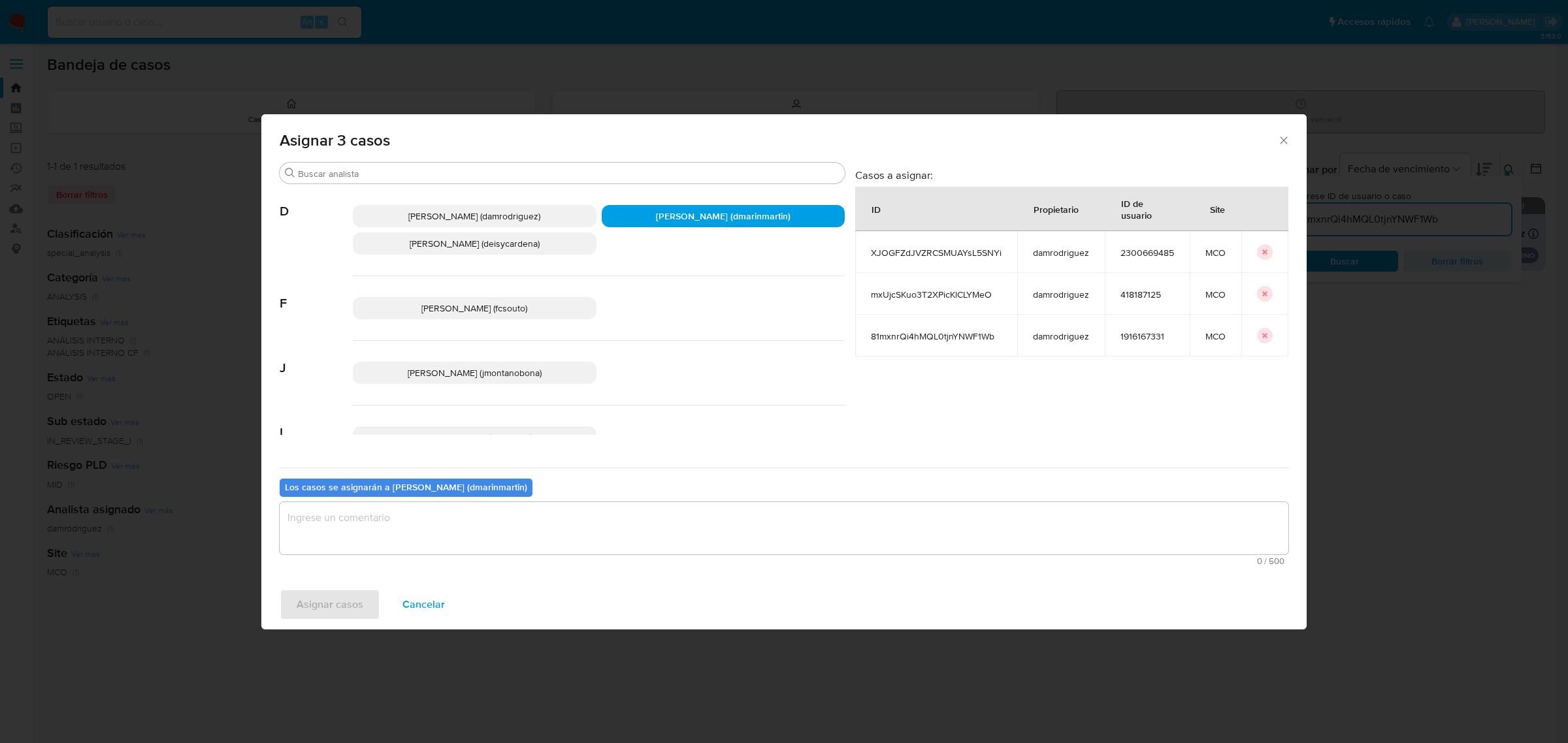
click at [540, 529] on textarea "assign-modal" at bounding box center [784, 528] width 1009 height 52
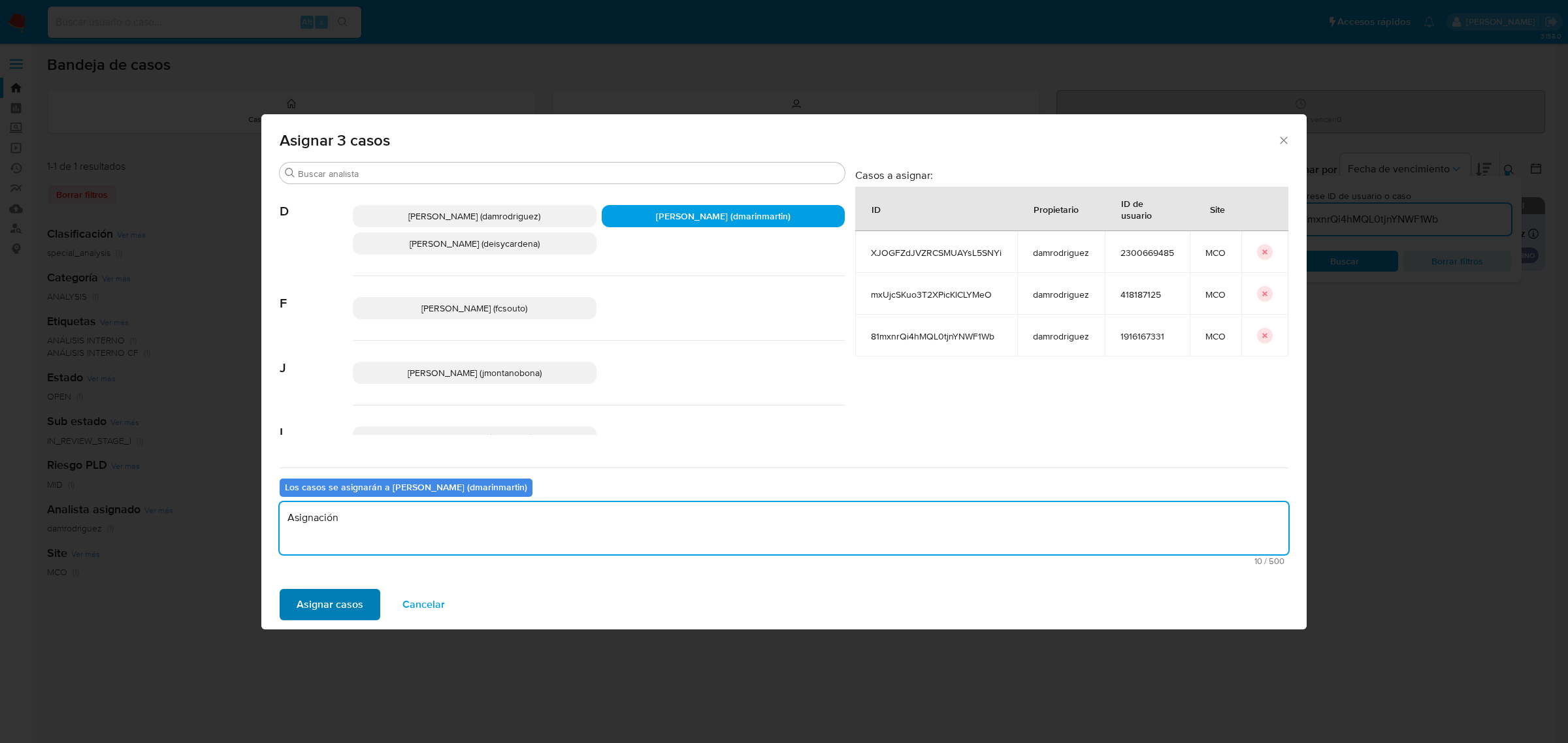
type textarea "Asignación"
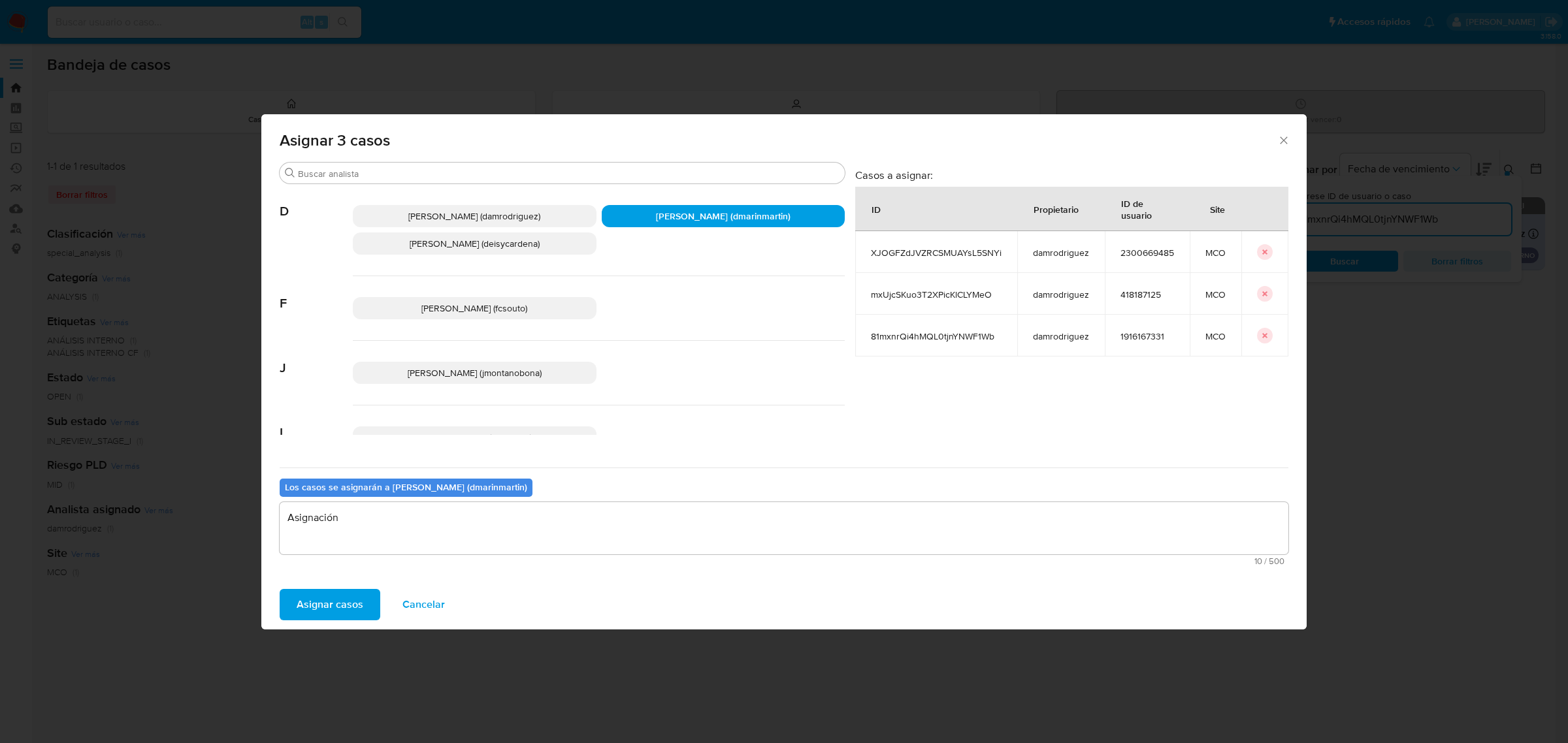
click at [337, 605] on span "Asignar casos" at bounding box center [329, 604] width 66 height 29
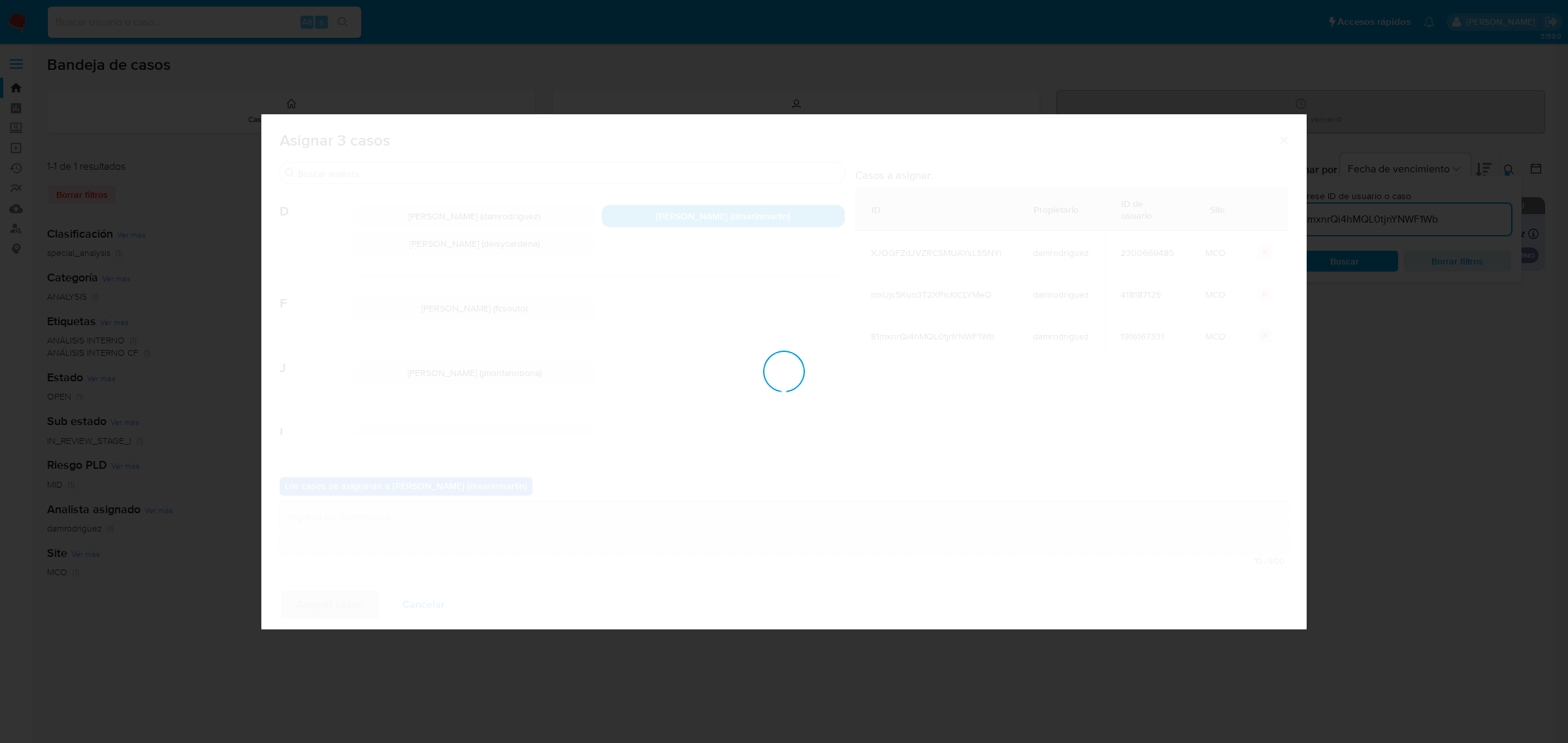
checkbox input "false"
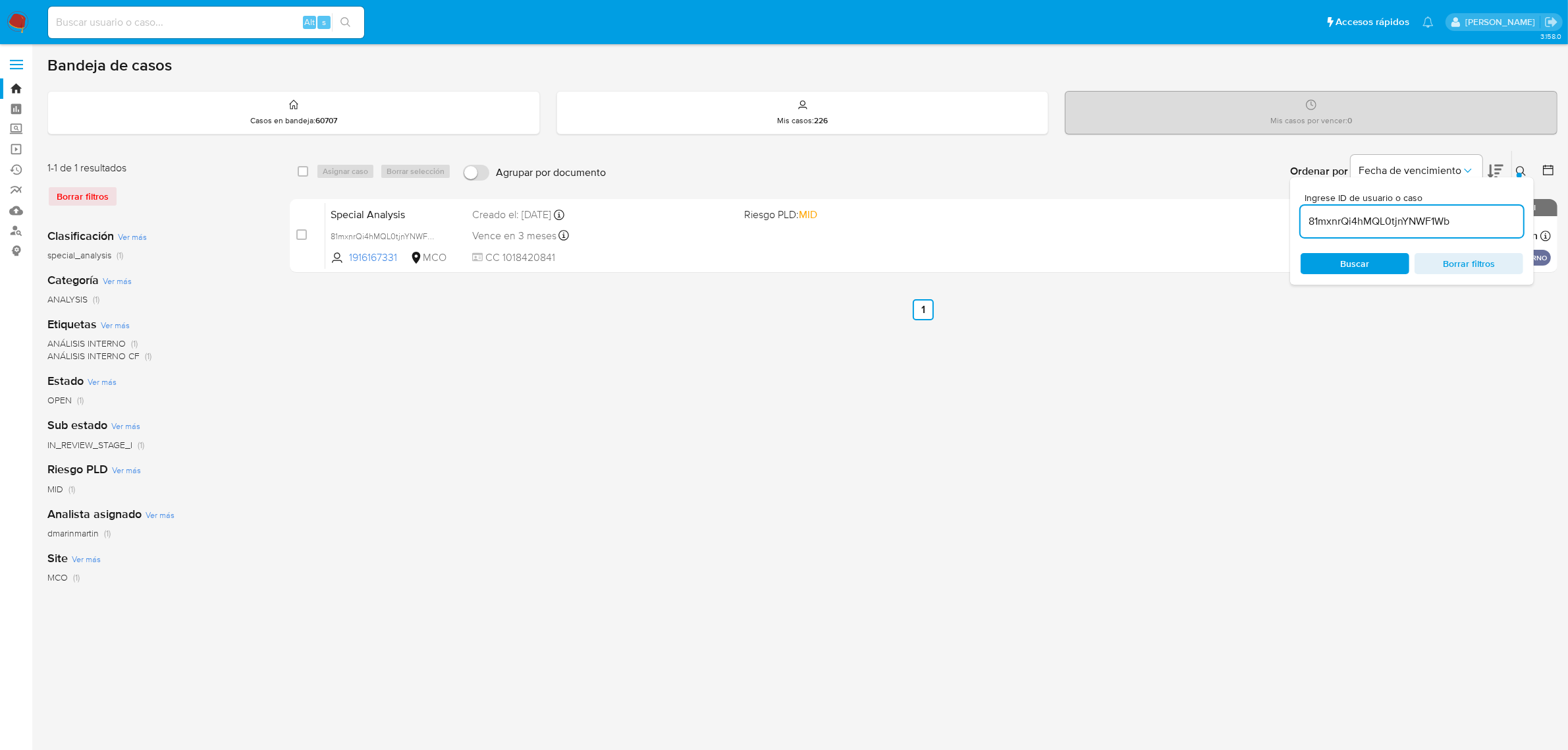
click at [1523, 167] on icon at bounding box center [1521, 171] width 11 height 11
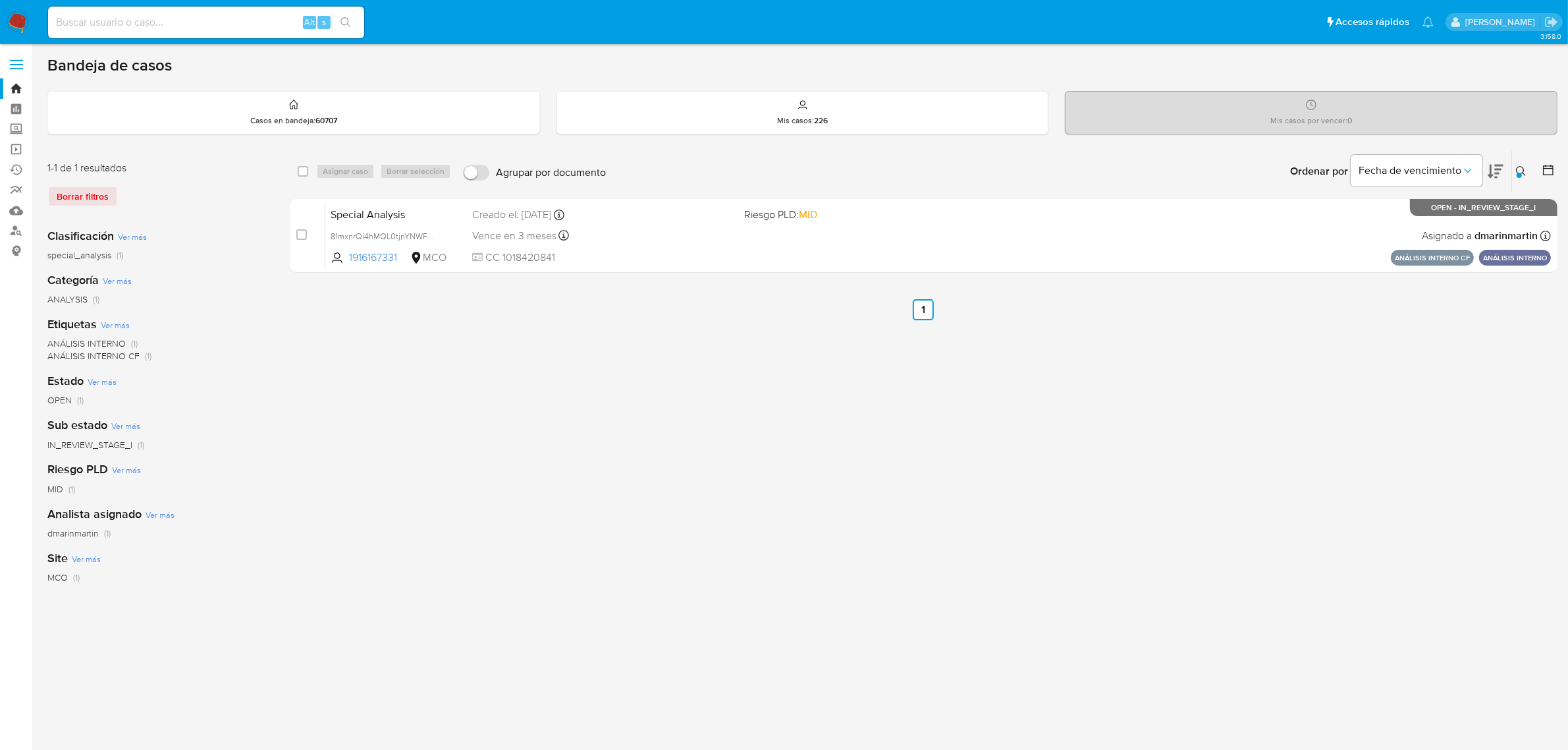
click at [1523, 164] on button at bounding box center [1523, 171] width 21 height 16
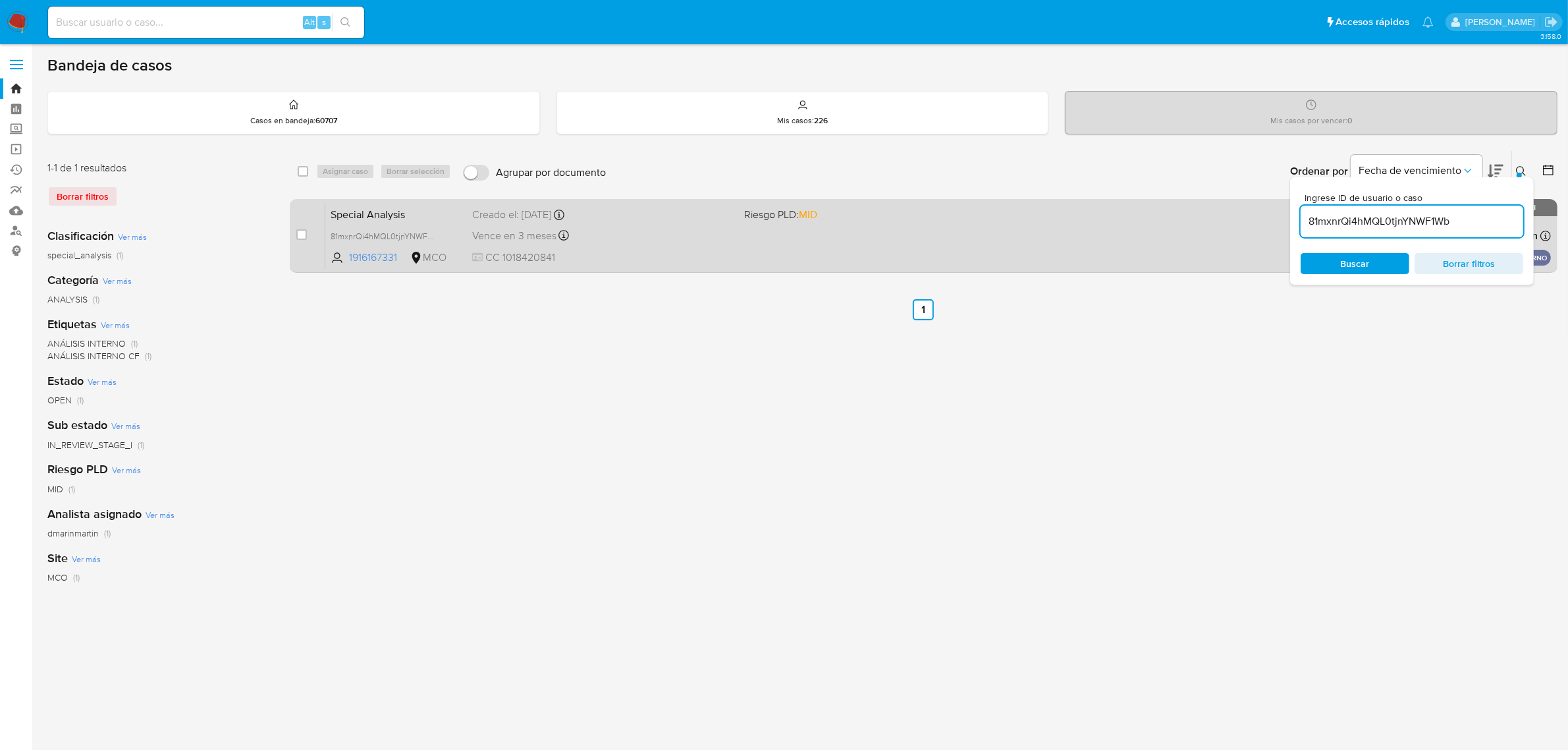
drag, startPoint x: 1466, startPoint y: 216, endPoint x: 1248, endPoint y: 215, distance: 218.0
click at [1258, 215] on div "select-all-cases-checkbox Asignar caso Borrar selección Agrupar por documento O…" at bounding box center [924, 214] width 1268 height 128
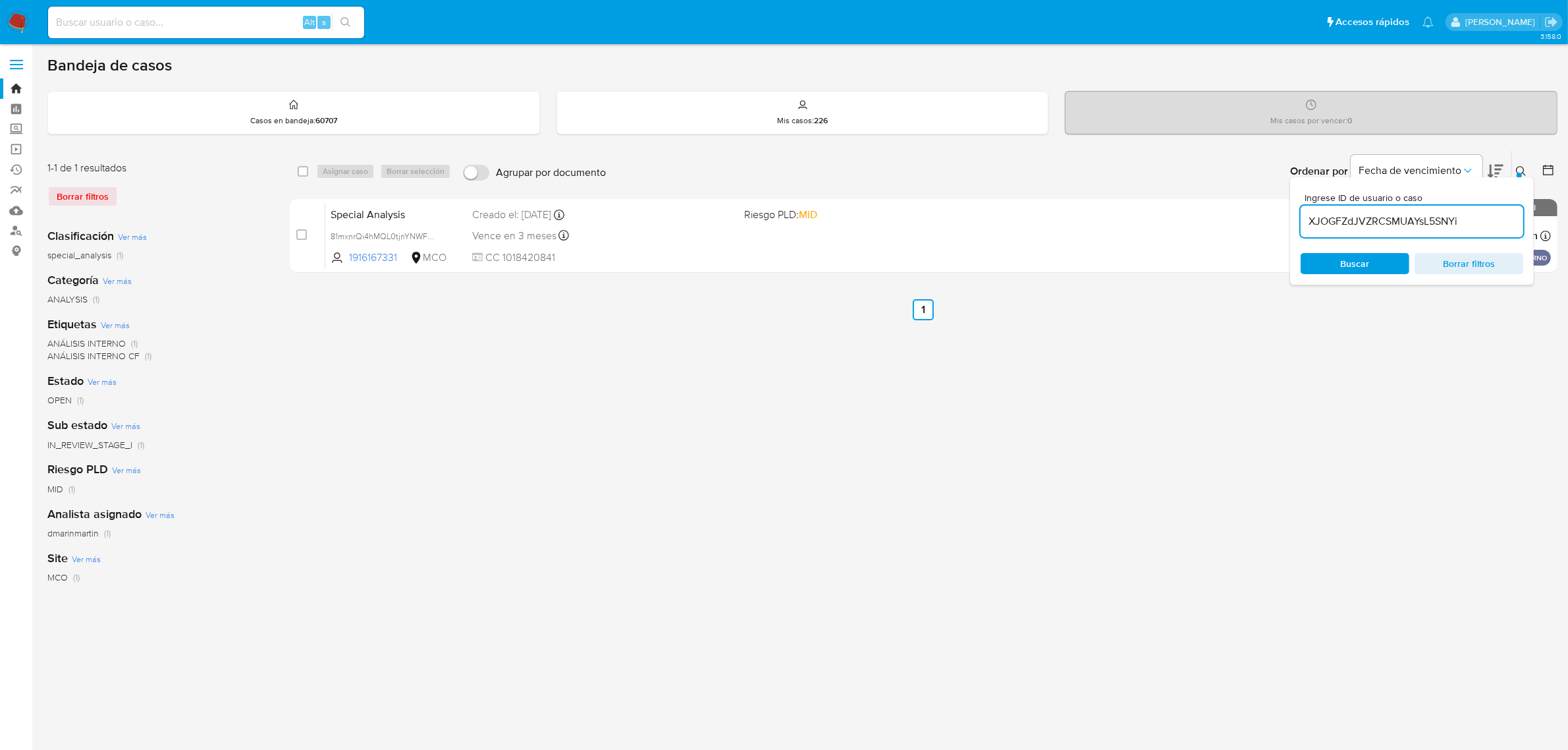
type input "XJOGFZdJVZRCSMUAYsL5SNYi"
click at [1515, 165] on button at bounding box center [1523, 171] width 21 height 16
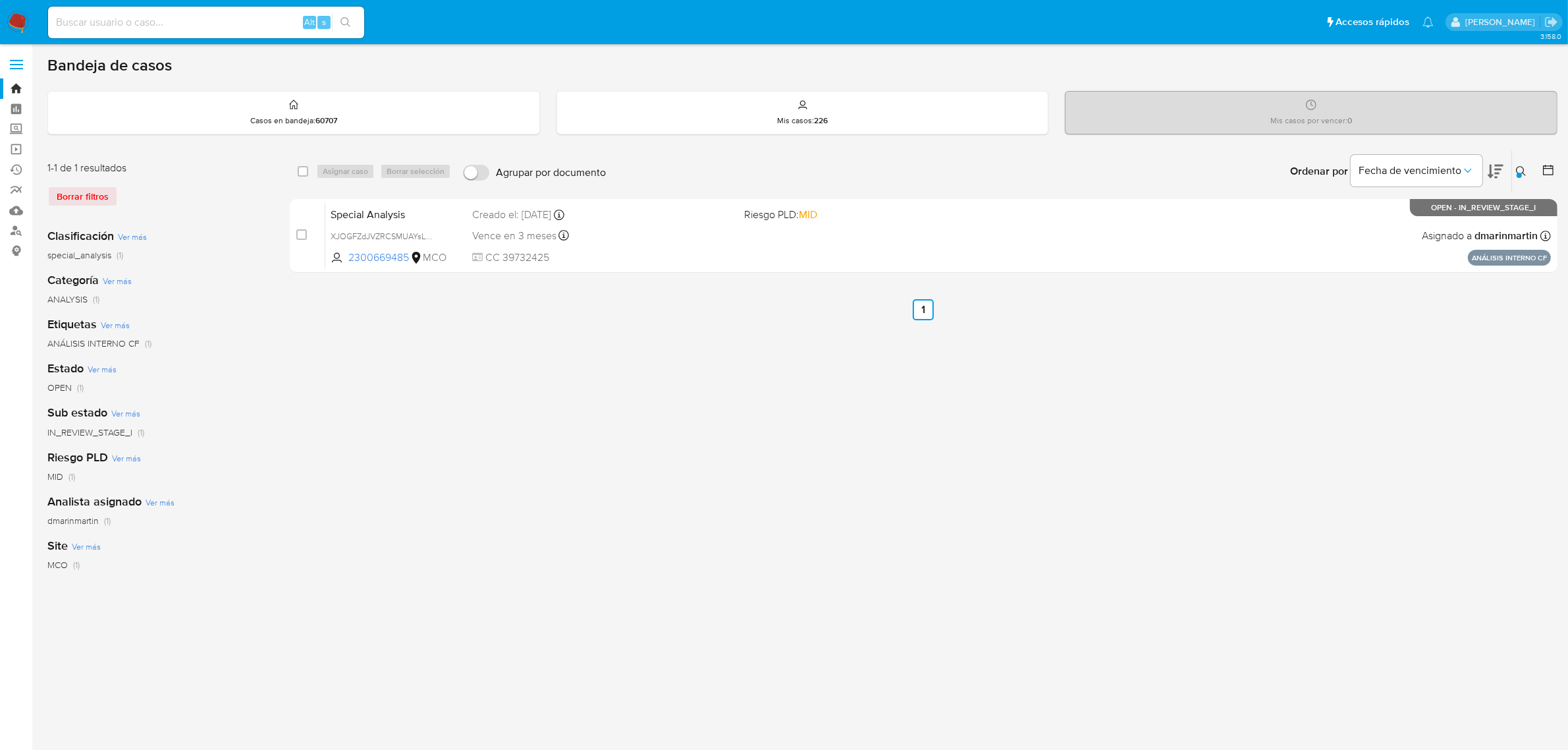
drag, startPoint x: 1519, startPoint y: 167, endPoint x: 1513, endPoint y: 172, distance: 7.8
click at [1519, 167] on icon at bounding box center [1521, 171] width 11 height 11
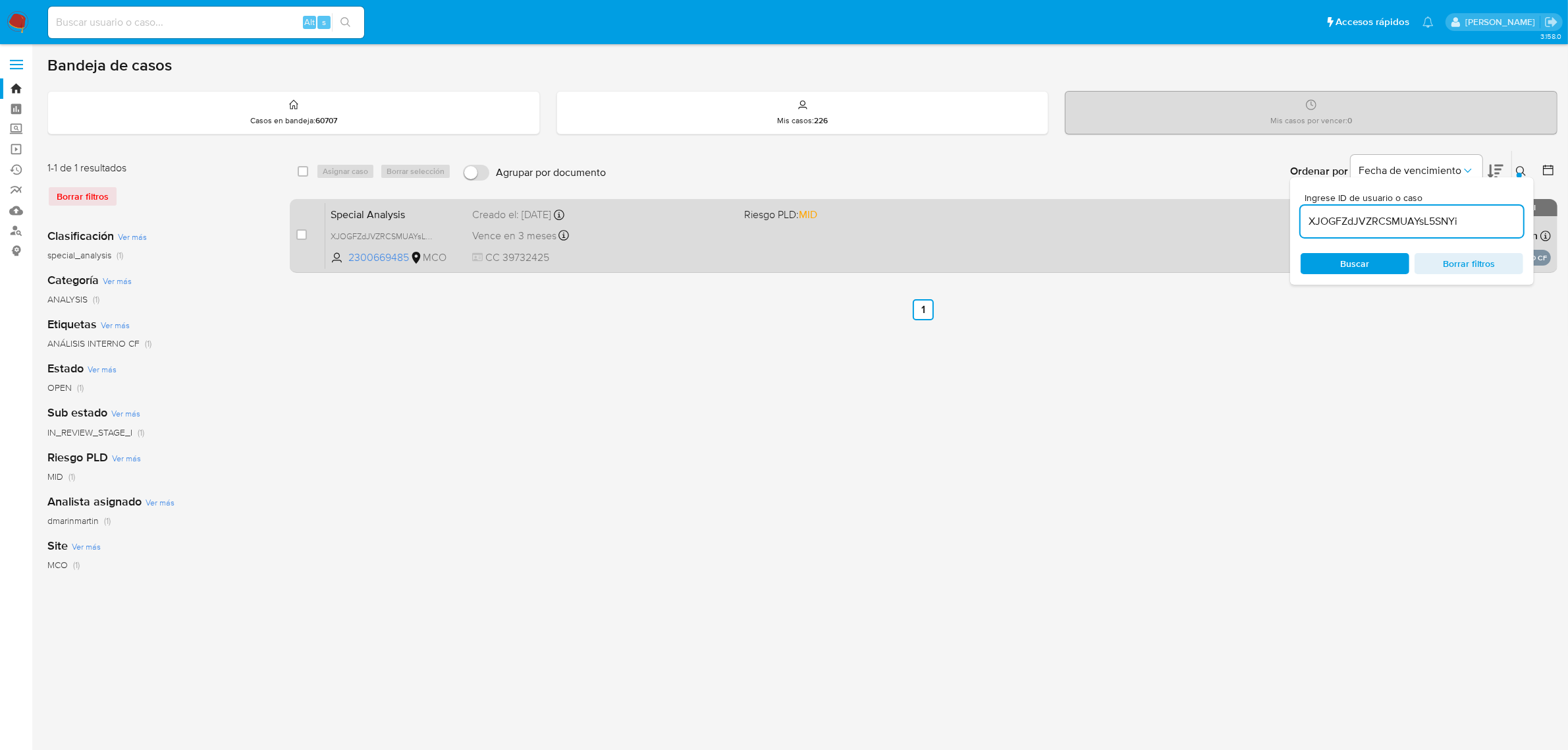
drag, startPoint x: 1474, startPoint y: 221, endPoint x: 1226, endPoint y: 229, distance: 248.1
click at [1233, 228] on div "select-all-cases-checkbox Asignar caso Borrar selección Agrupar por documento O…" at bounding box center [924, 214] width 1268 height 128
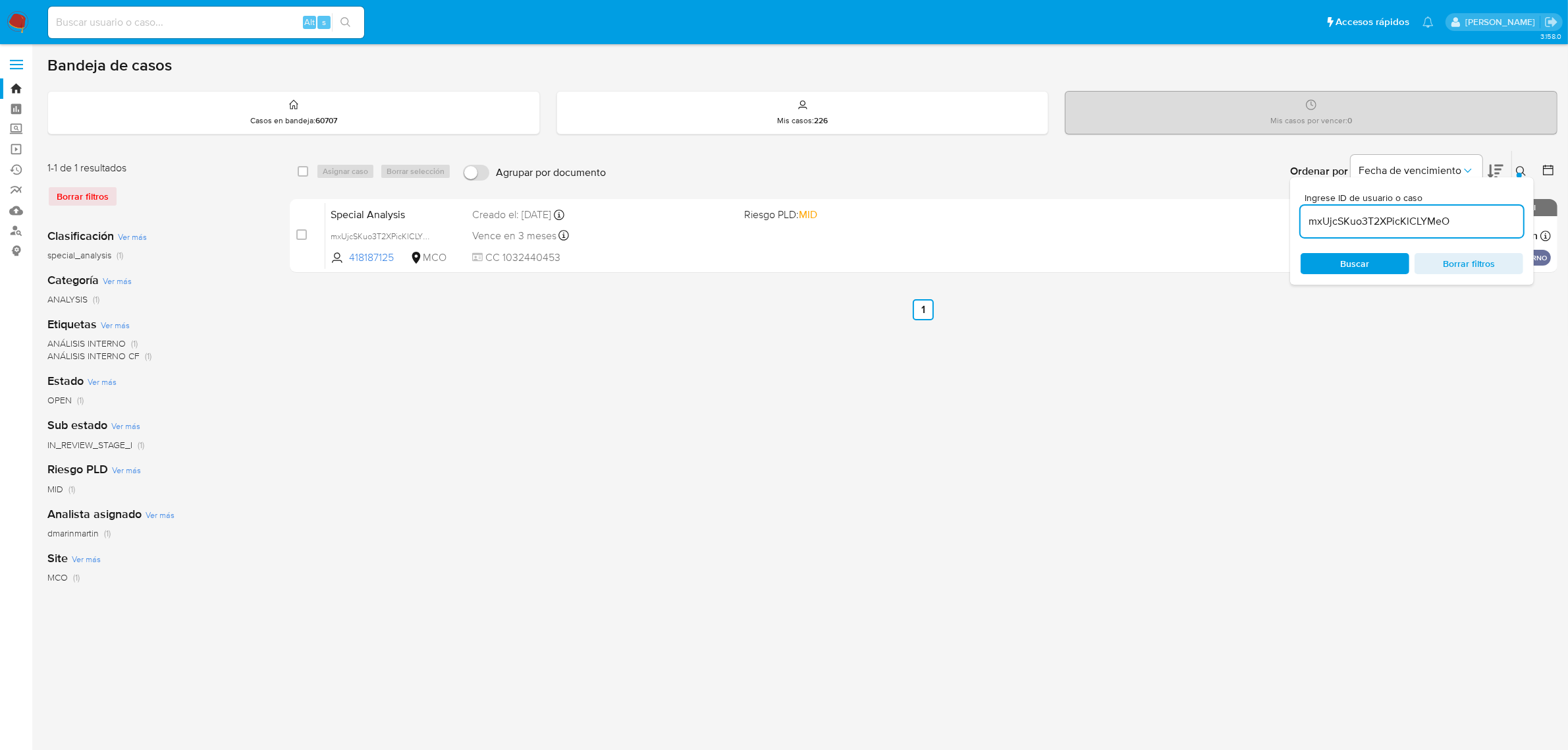
click at [1520, 171] on icon at bounding box center [1521, 171] width 11 height 11
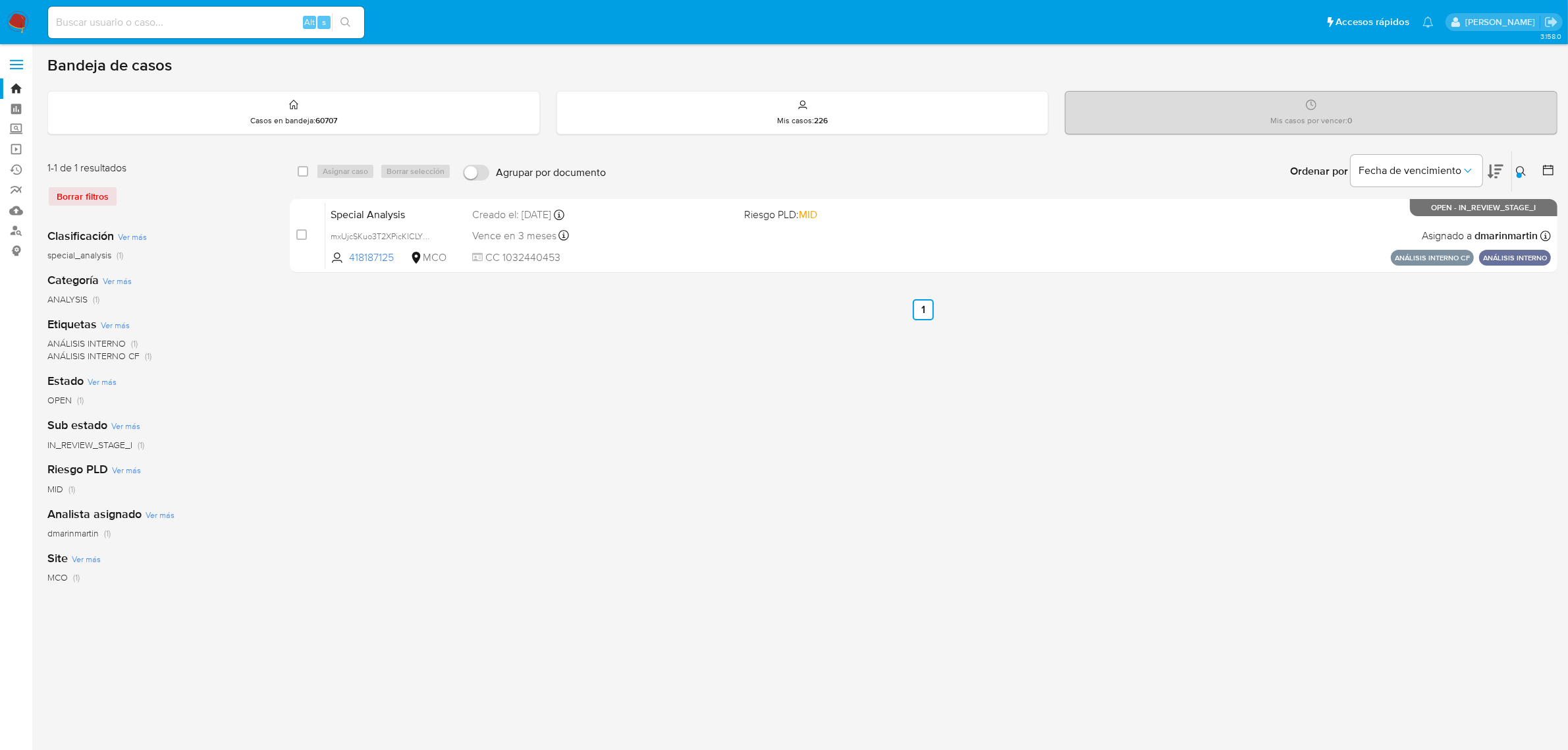
click at [1525, 167] on icon at bounding box center [1521, 171] width 11 height 11
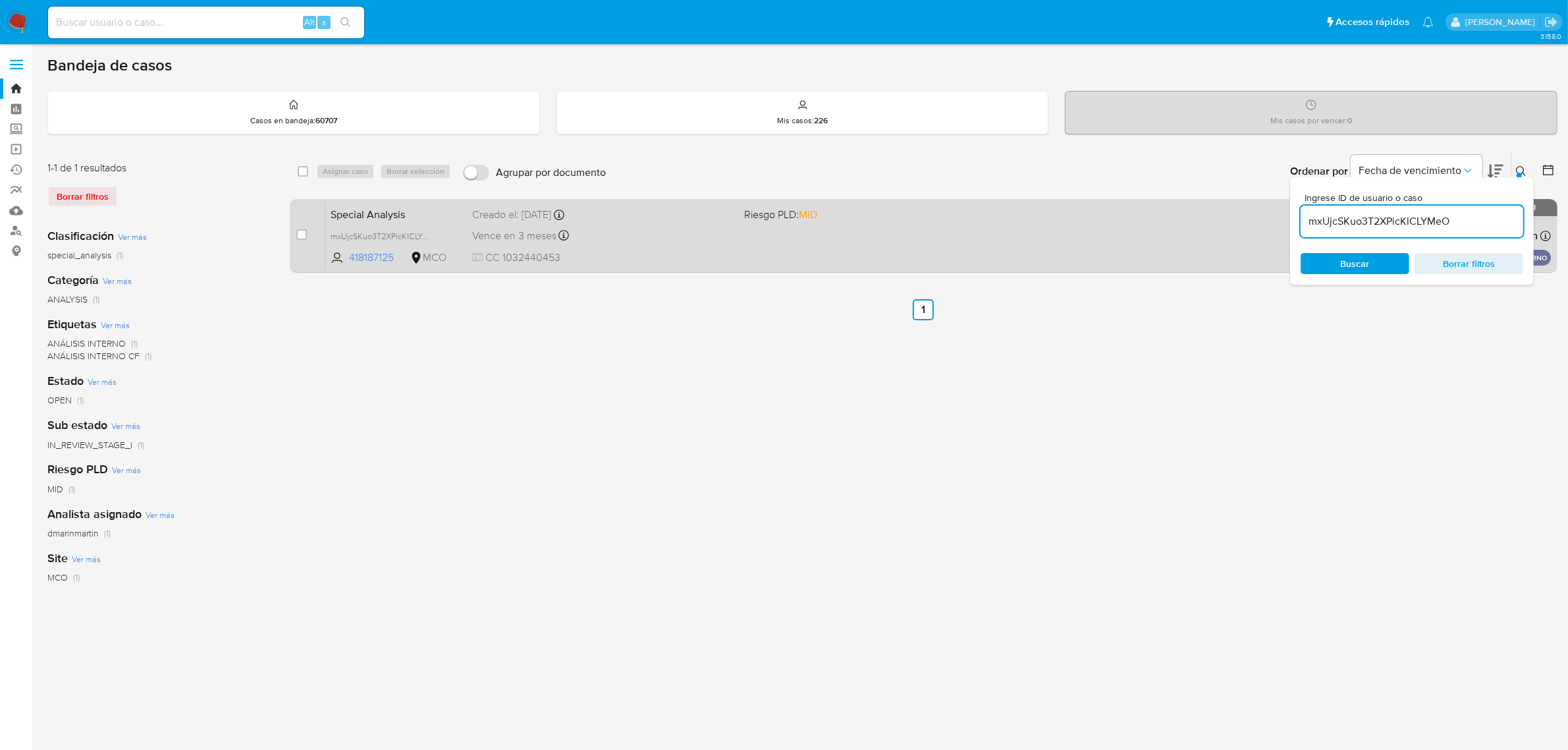
drag, startPoint x: 1482, startPoint y: 223, endPoint x: 1130, endPoint y: 221, distance: 352.0
click at [1179, 223] on div "select-all-cases-checkbox Asignar caso Borrar selección Agrupar por documento O…" at bounding box center [924, 214] width 1268 height 128
type input "81mxnrQi4hMQL0tjnYNWF1Wb"
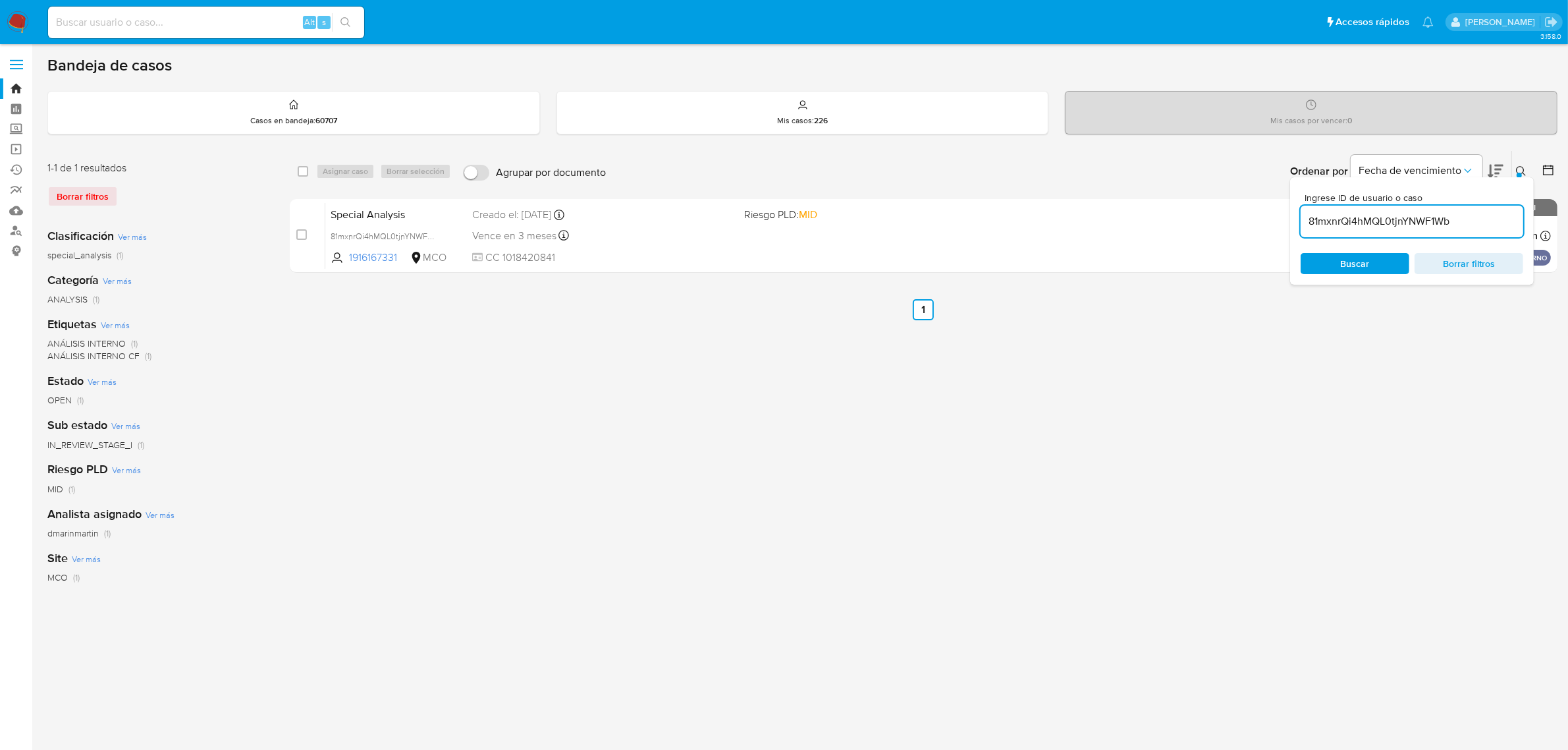
click at [1528, 165] on button at bounding box center [1523, 171] width 21 height 16
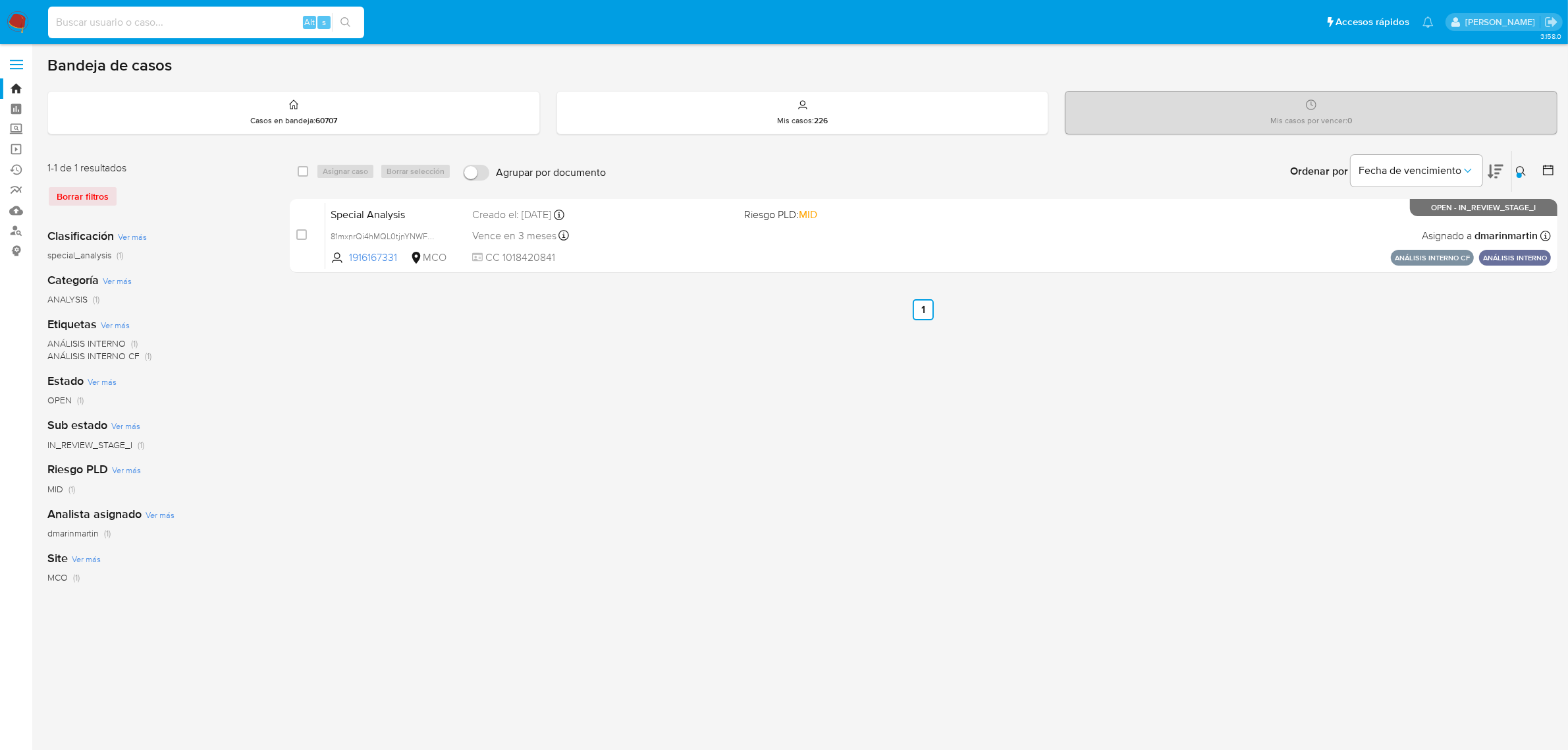
click at [219, 25] on input at bounding box center [206, 22] width 316 height 17
paste input "OZSrfByP4CKjMaFMydCwIypm"
type input "OZSrfByP4CKjMaFMydCwIypm"
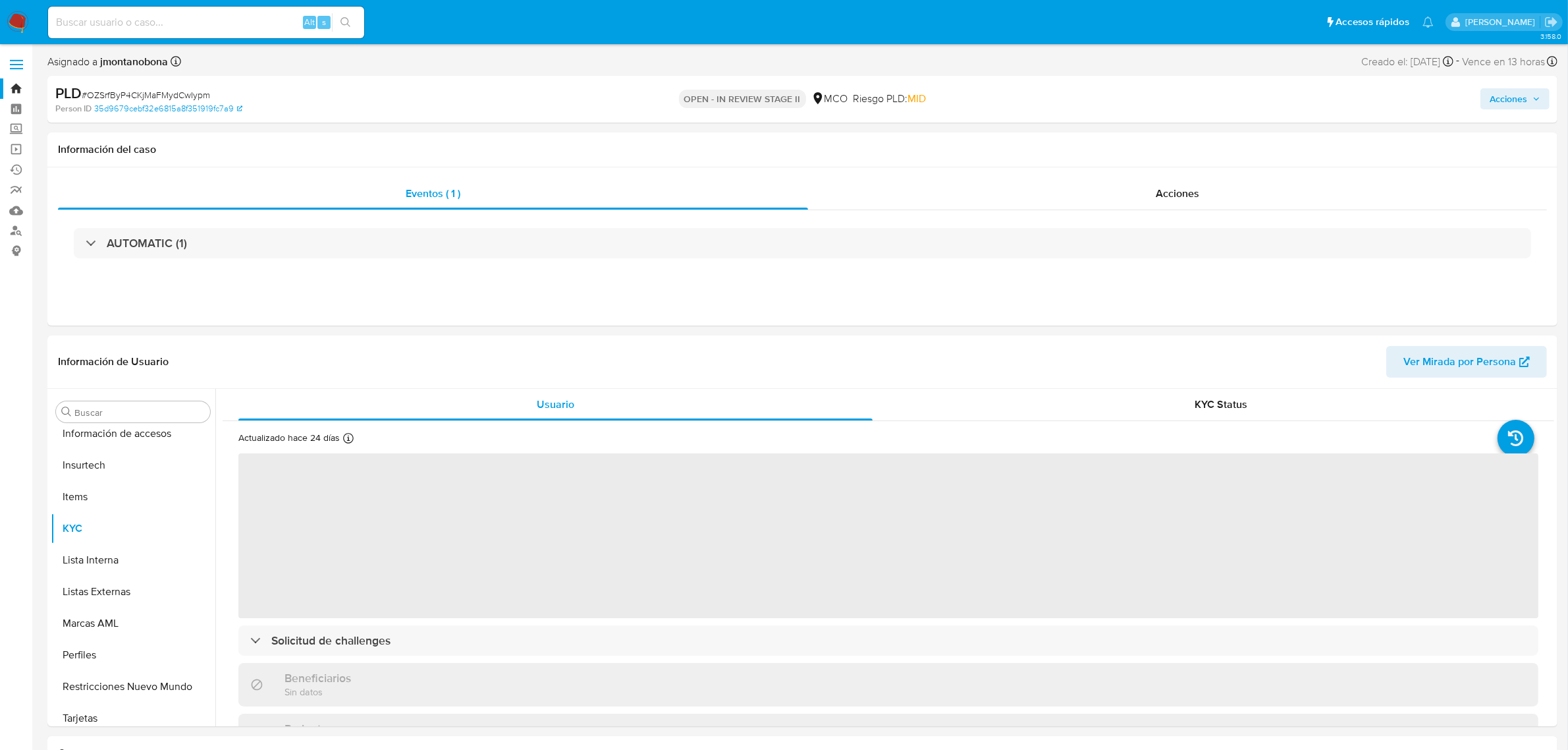
scroll to position [555, 0]
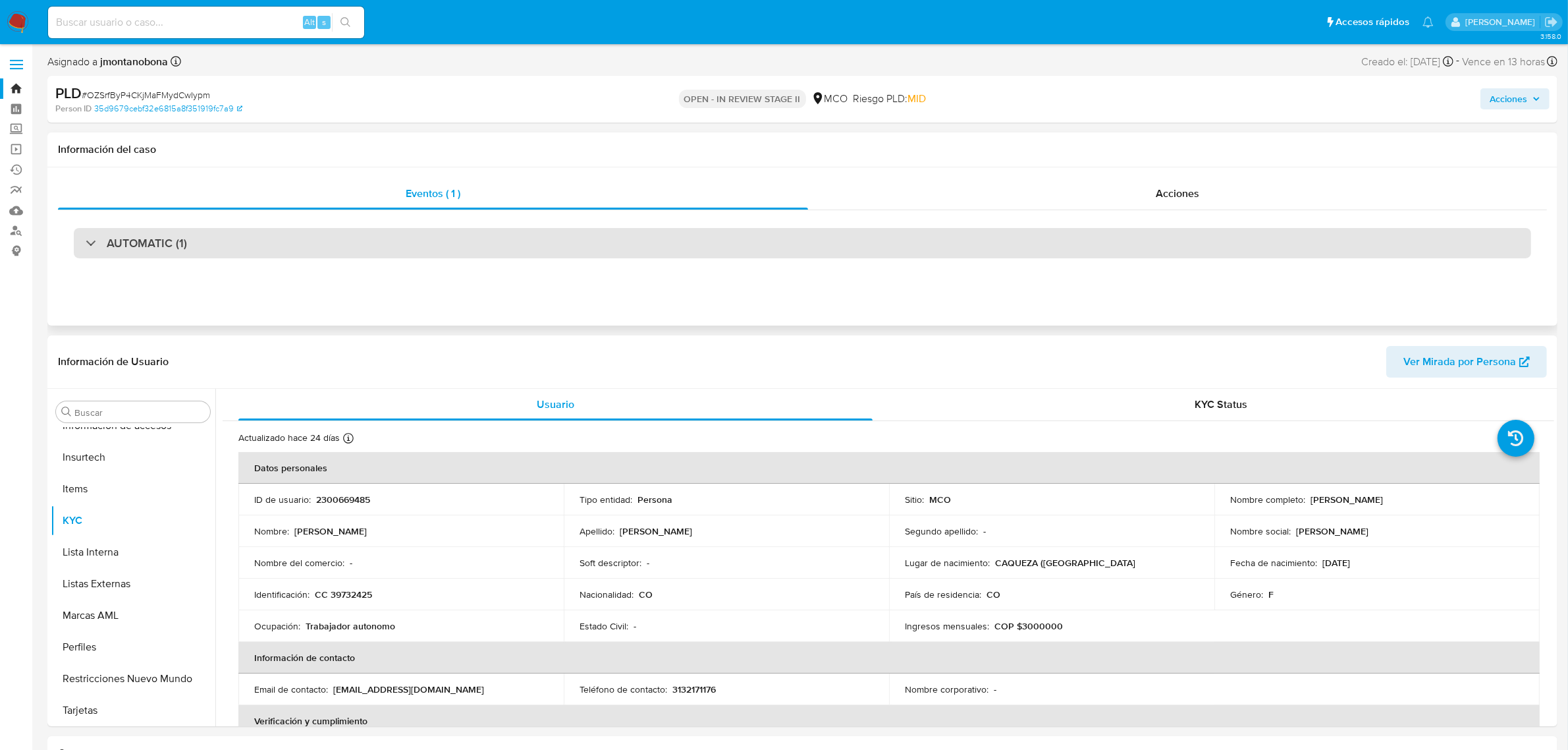
select select "10"
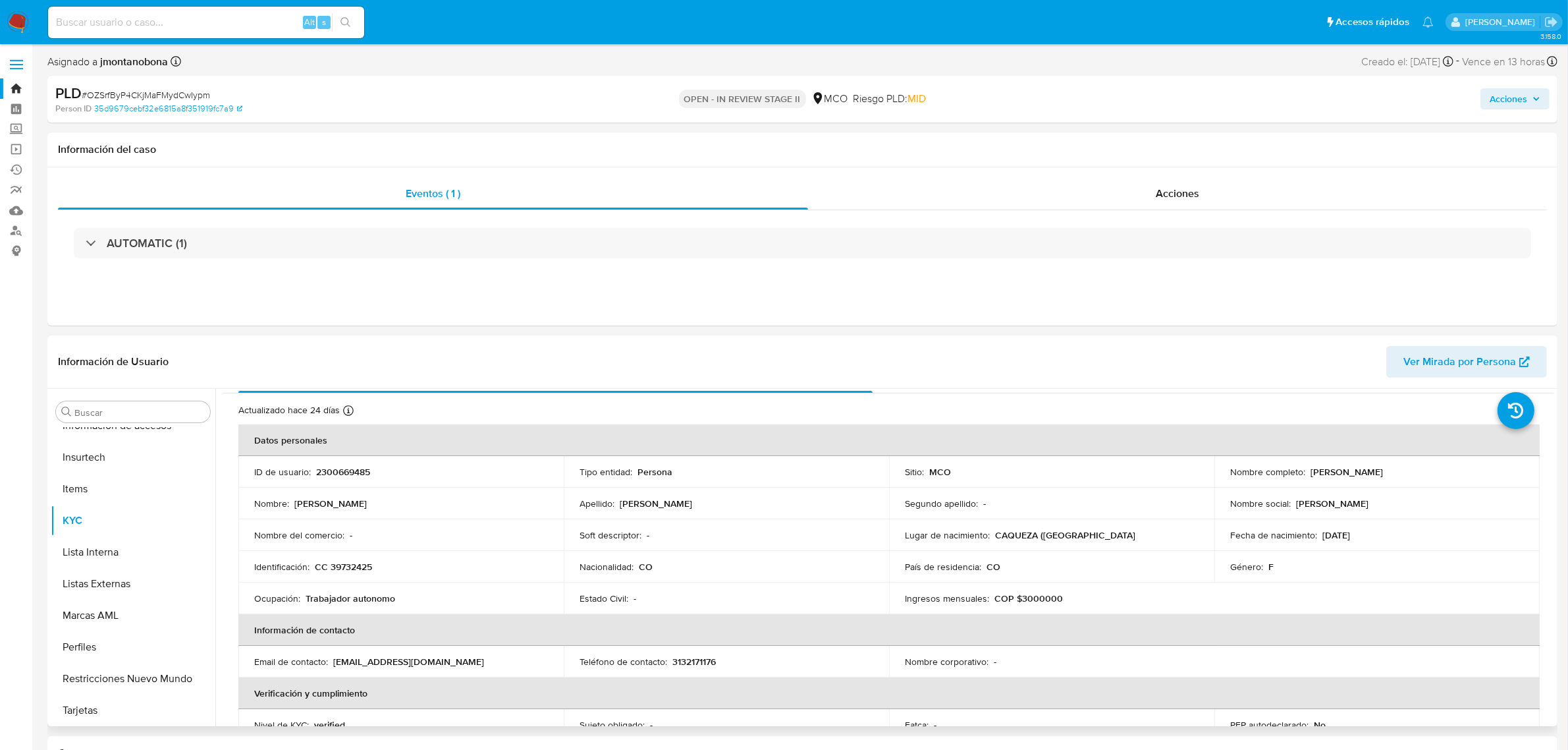
scroll to position [0, 0]
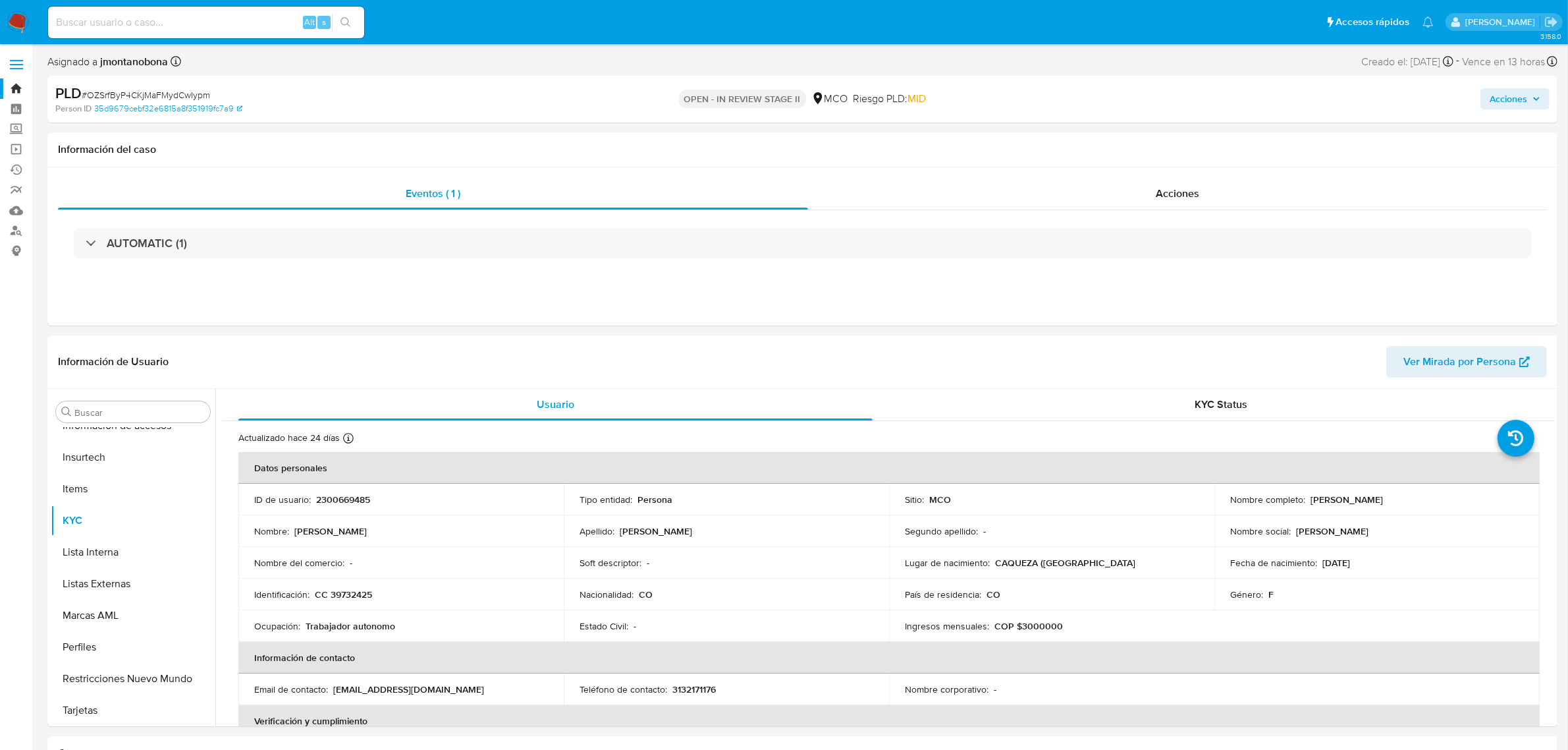
click at [1542, 89] on button "Acciones" at bounding box center [1515, 99] width 69 height 21
click at [1168, 136] on span "Resolución del caso" at bounding box center [1141, 140] width 94 height 15
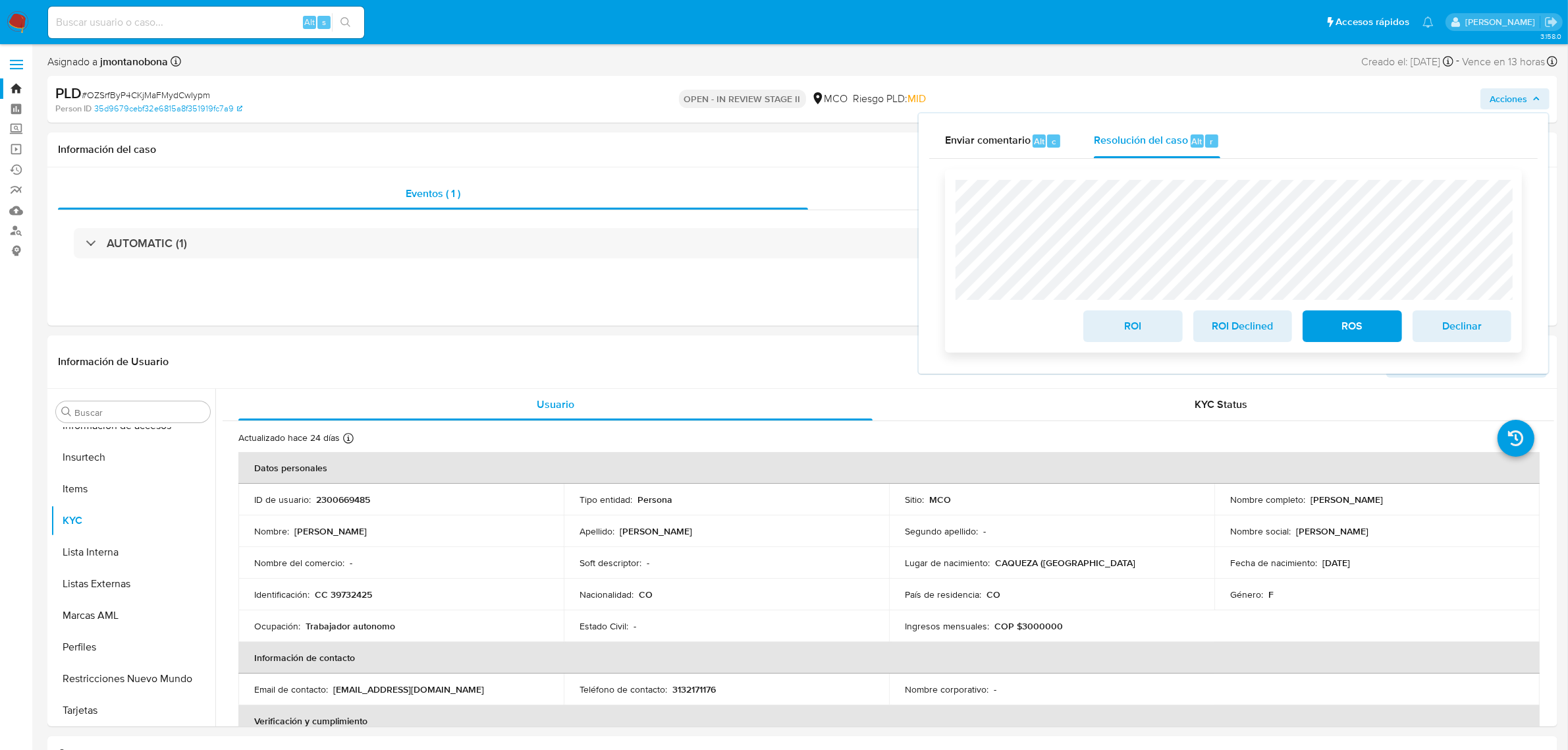
click at [1338, 328] on span "ROS" at bounding box center [1352, 325] width 64 height 29
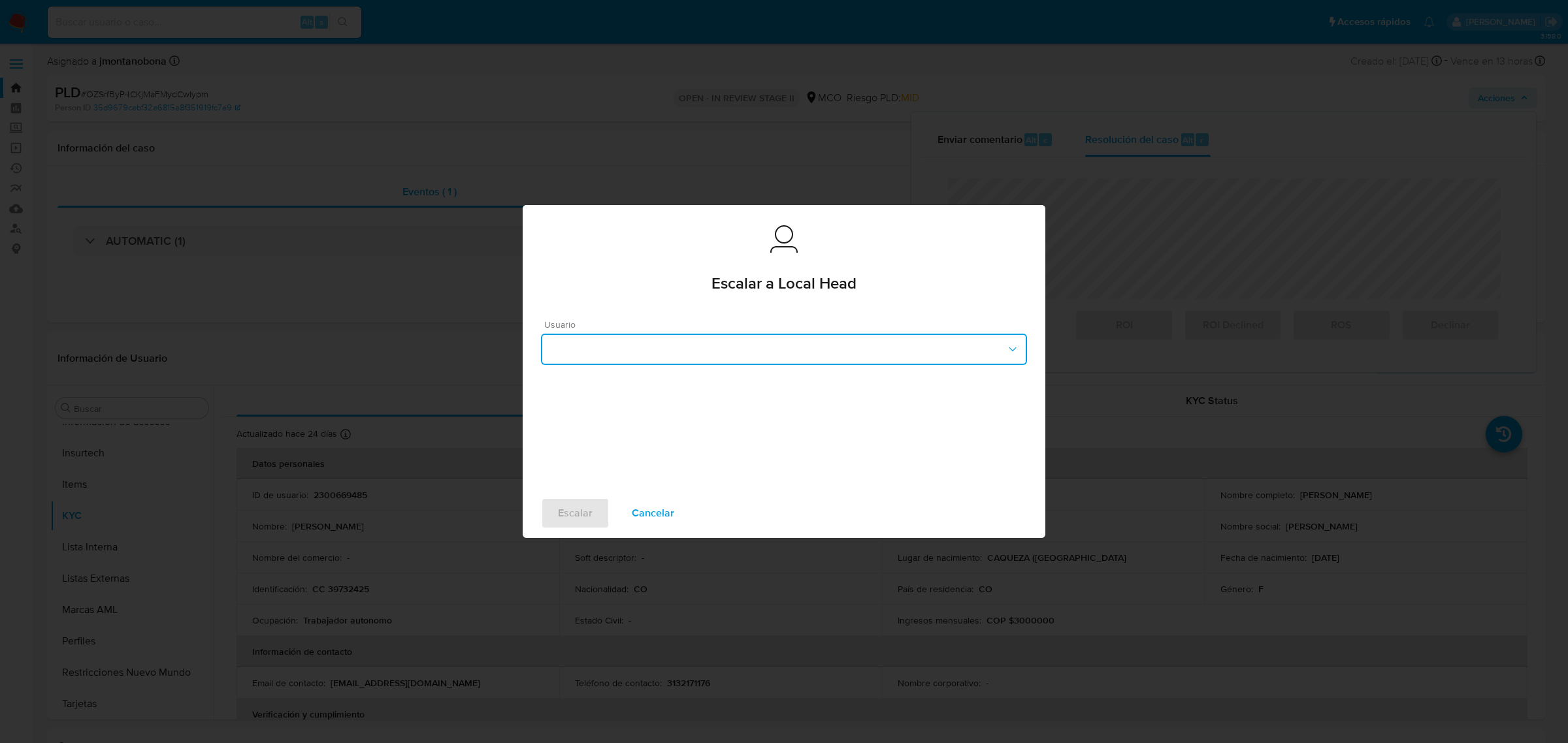
click at [851, 344] on button "button" at bounding box center [784, 349] width 486 height 31
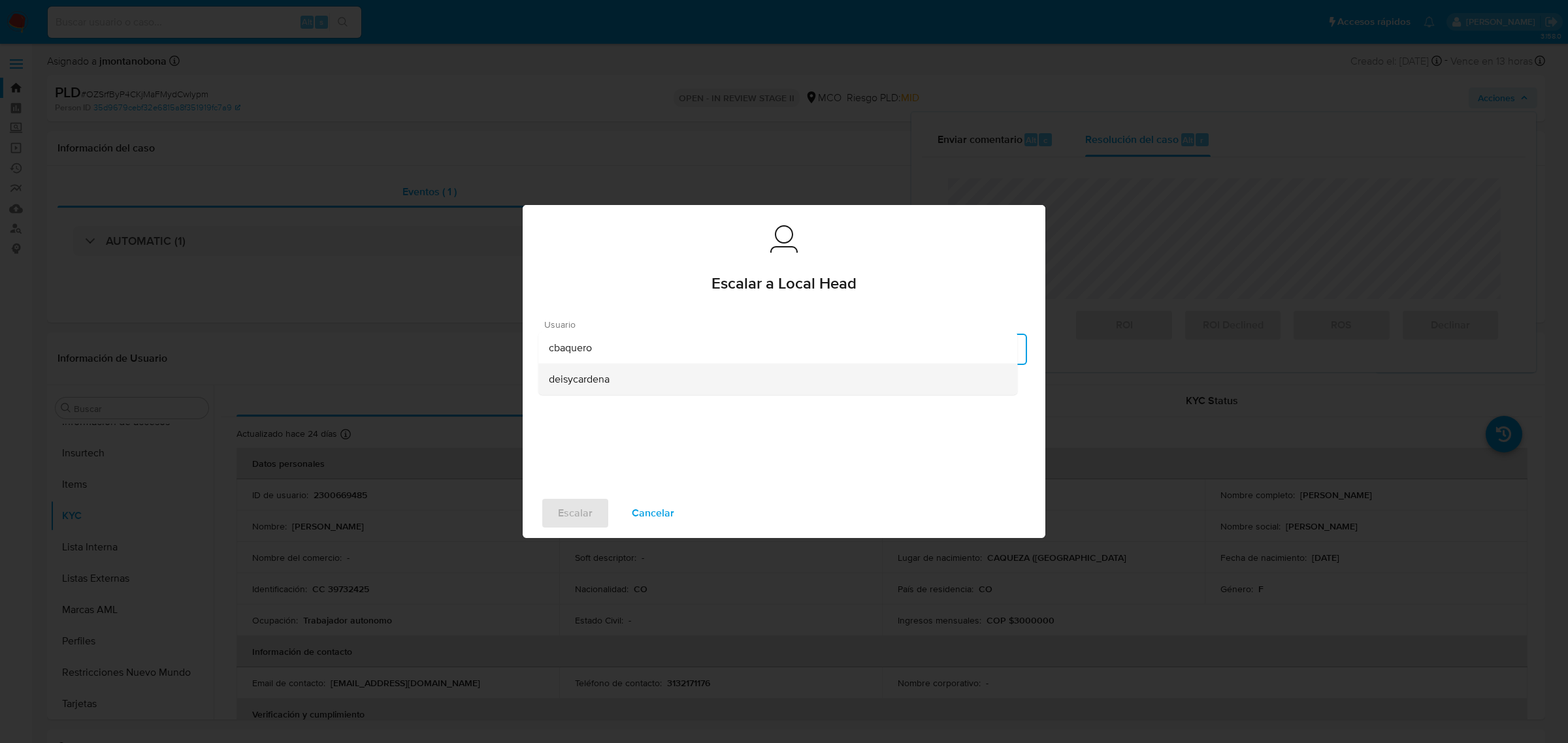
click at [576, 385] on span "deisycardena" at bounding box center [579, 379] width 61 height 13
click at [562, 515] on span "Escalar" at bounding box center [575, 512] width 34 height 29
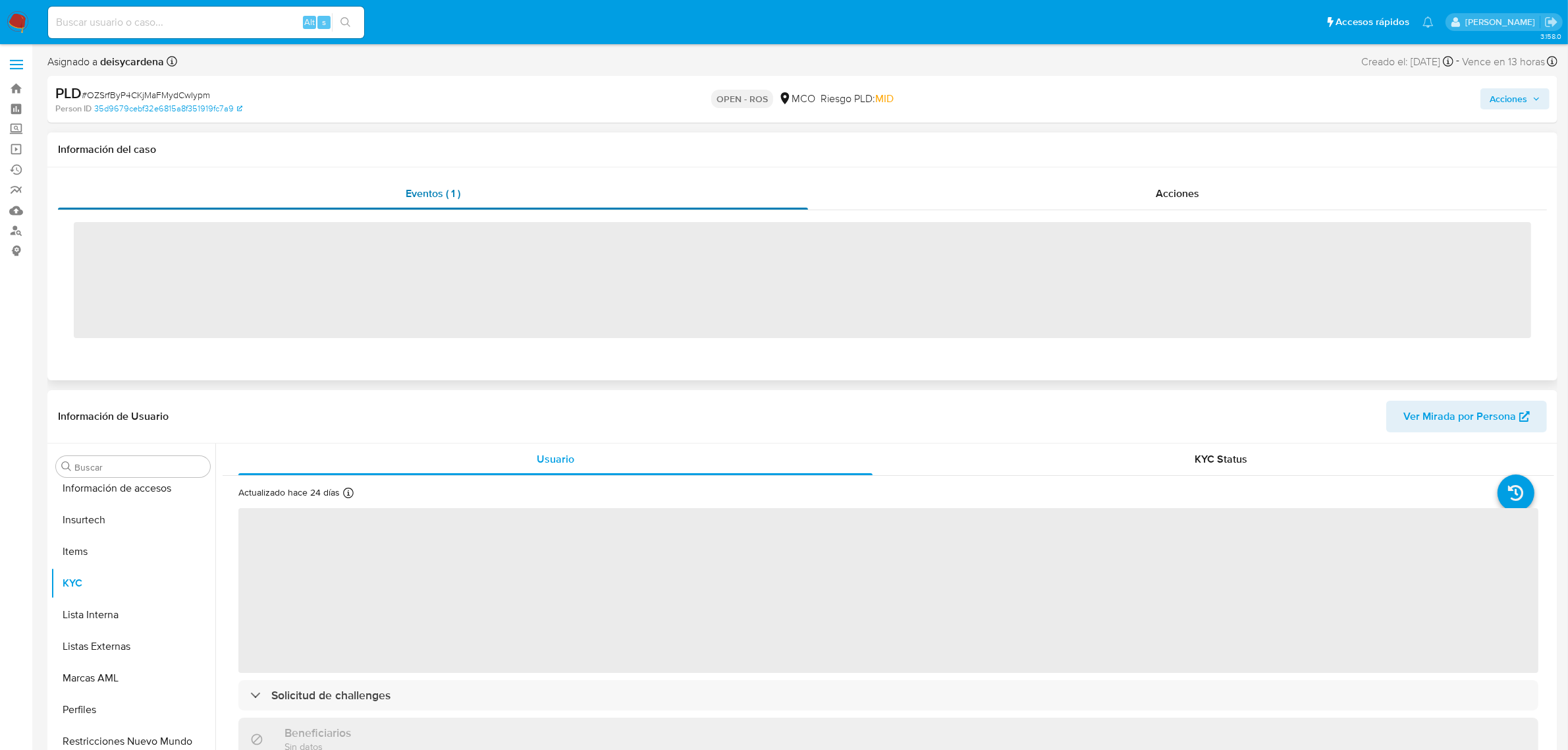
scroll to position [555, 0]
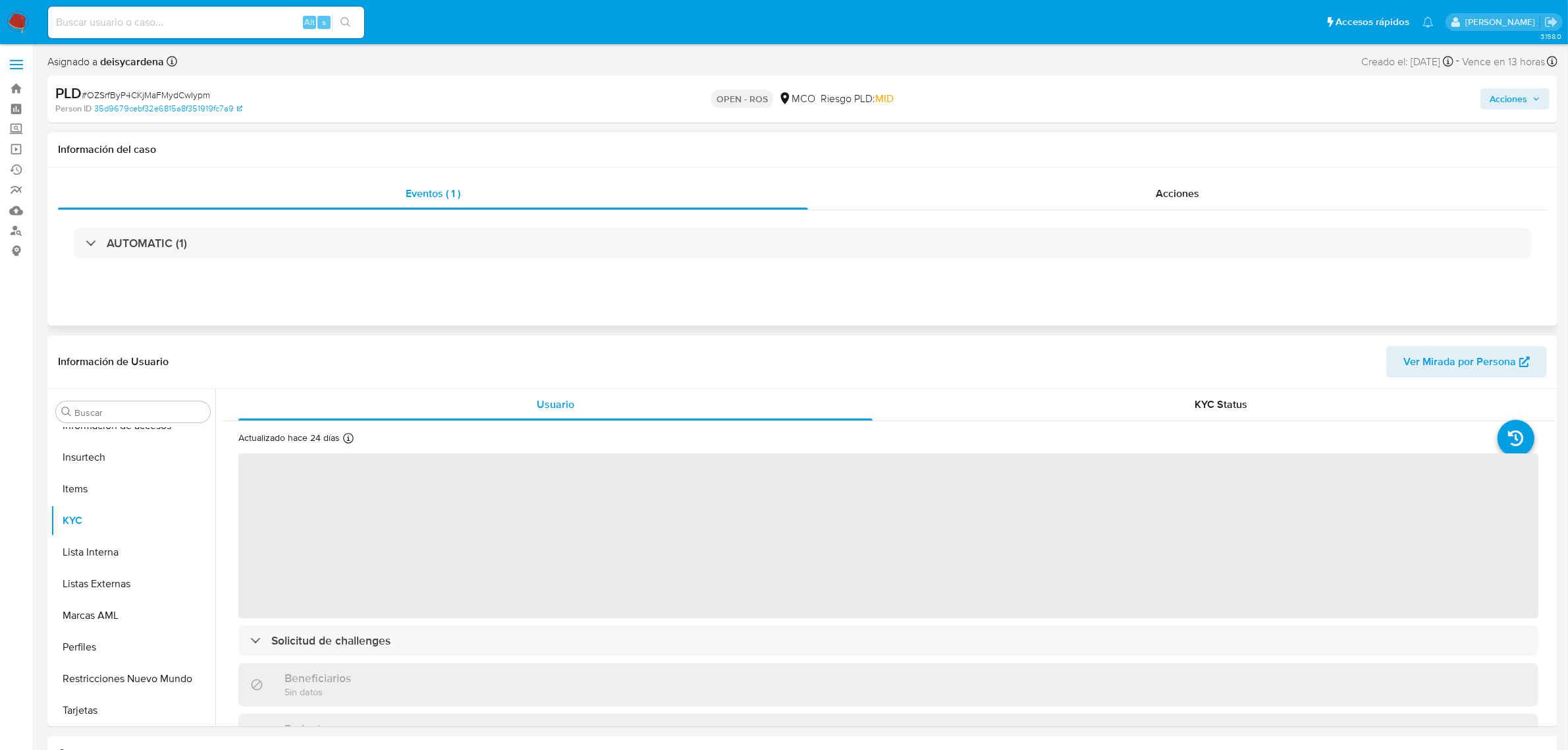
click at [1150, 177] on div "Eventos ( 1 ) Acciones AUTOMATIC (1)" at bounding box center [802, 246] width 1510 height 158
click at [1160, 183] on div "Acciones" at bounding box center [1177, 193] width 739 height 31
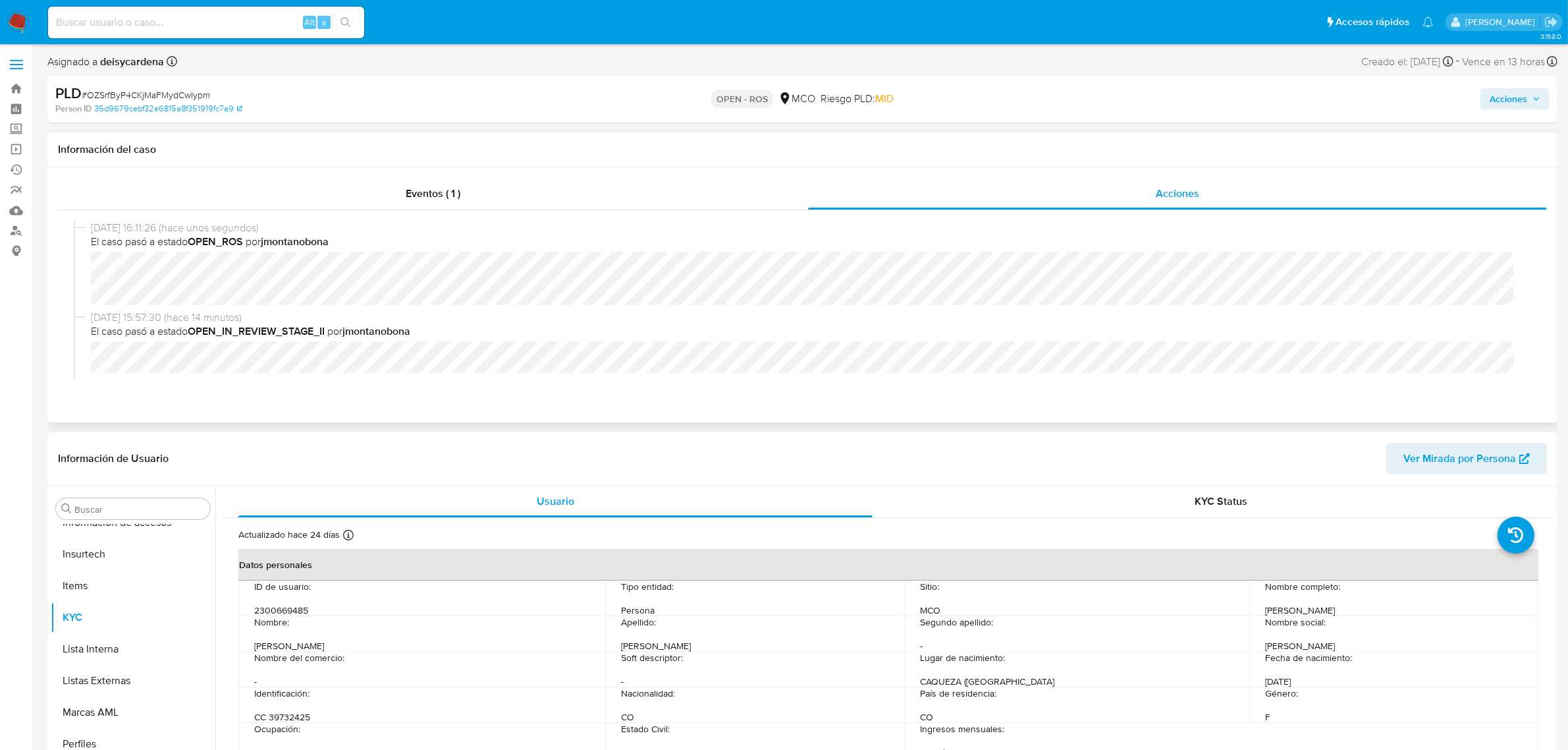
select select "10"
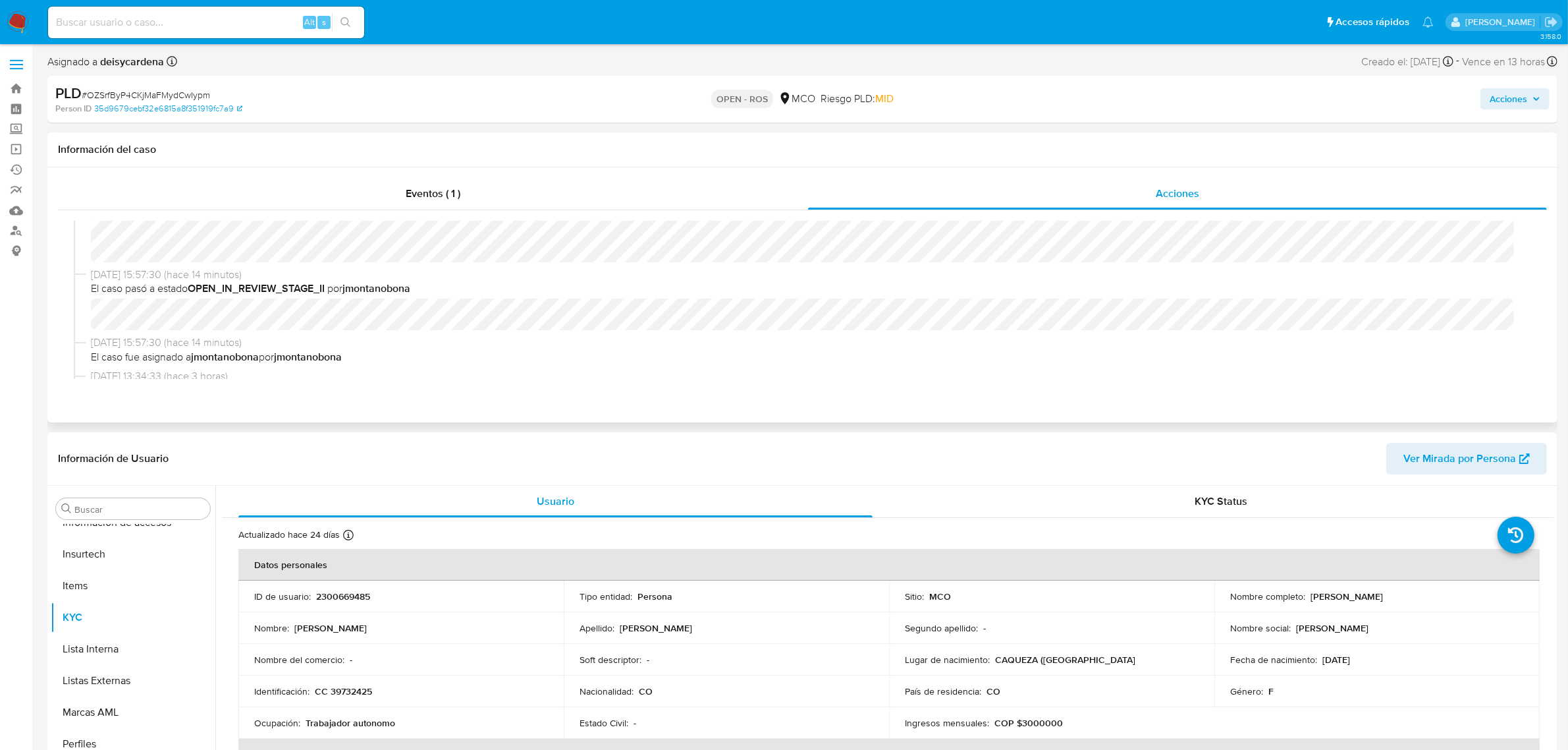
scroll to position [0, 0]
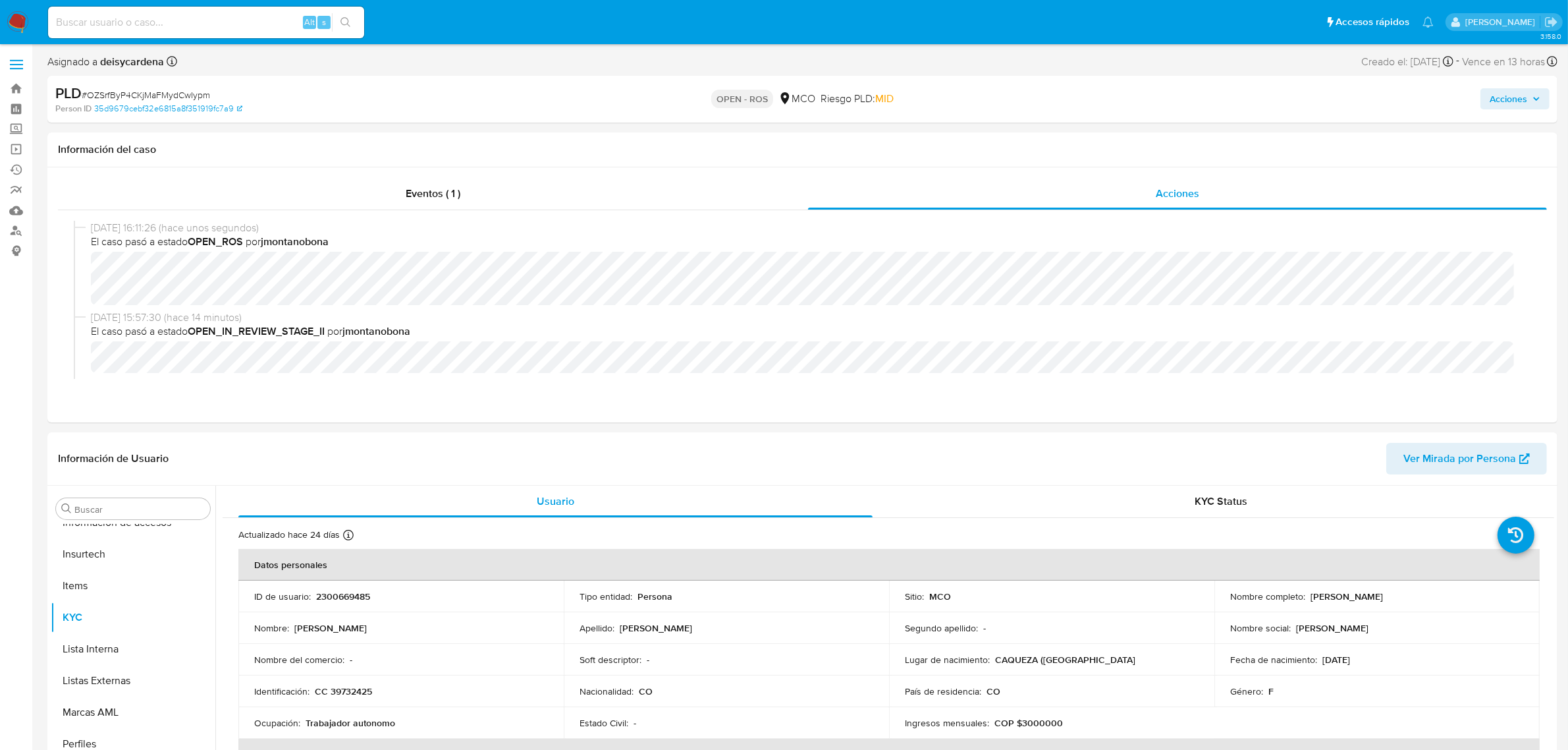
click at [228, 25] on input at bounding box center [206, 22] width 316 height 17
paste input "XJOGFZdJVZRCSMUAYsL5SNYi"
type input "XJOGFZdJVZRCSMUAYsL5SNYi"
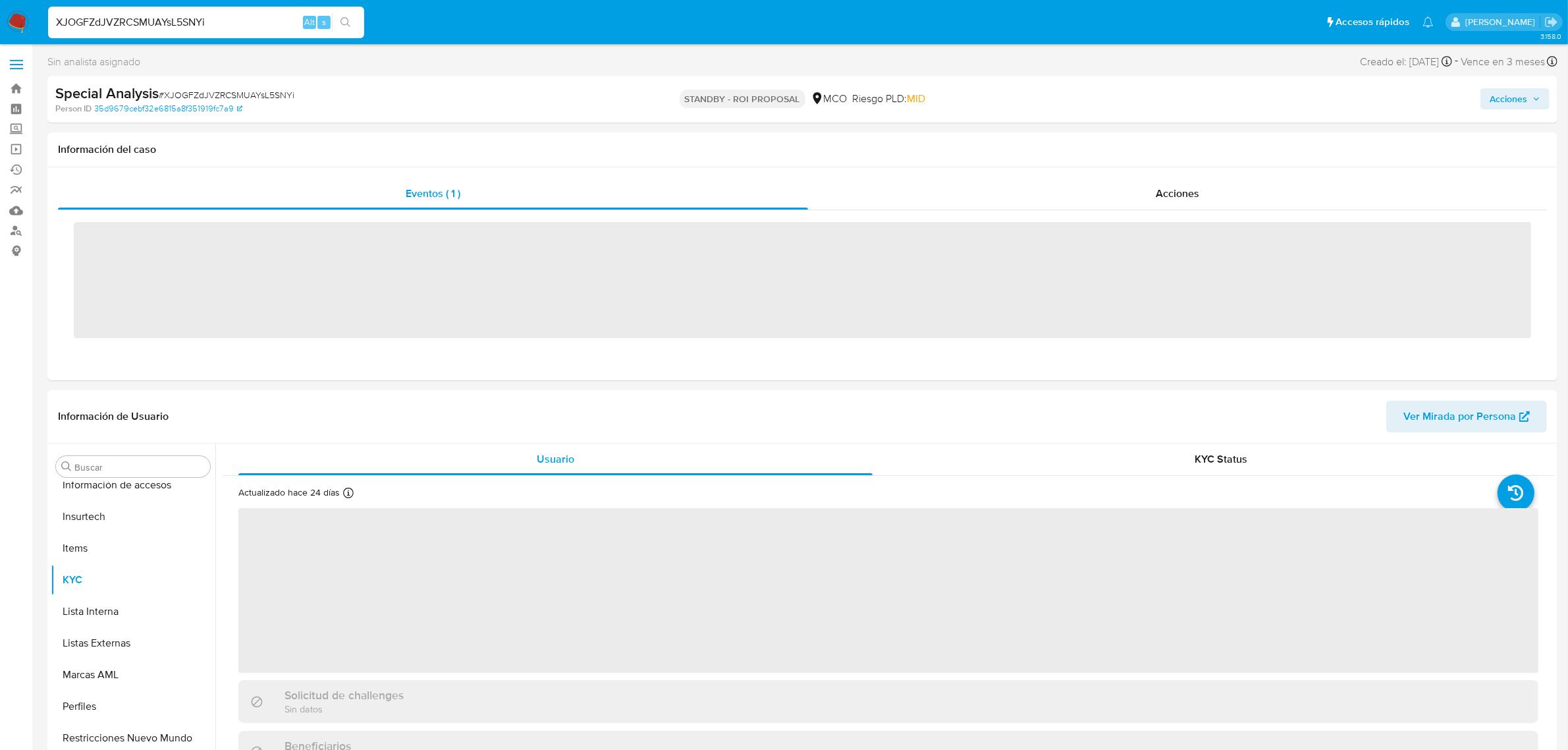
scroll to position [555, 0]
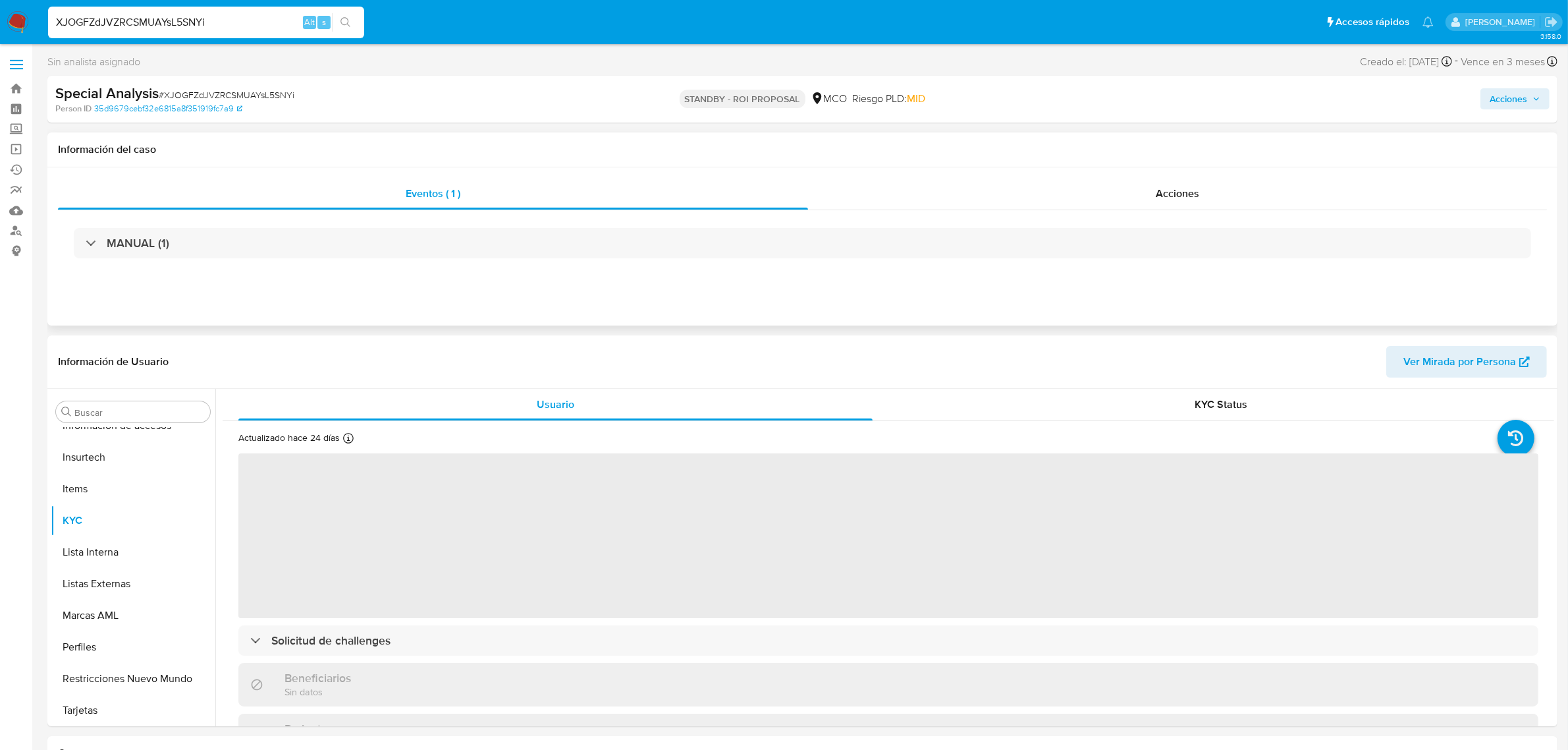
select select "10"
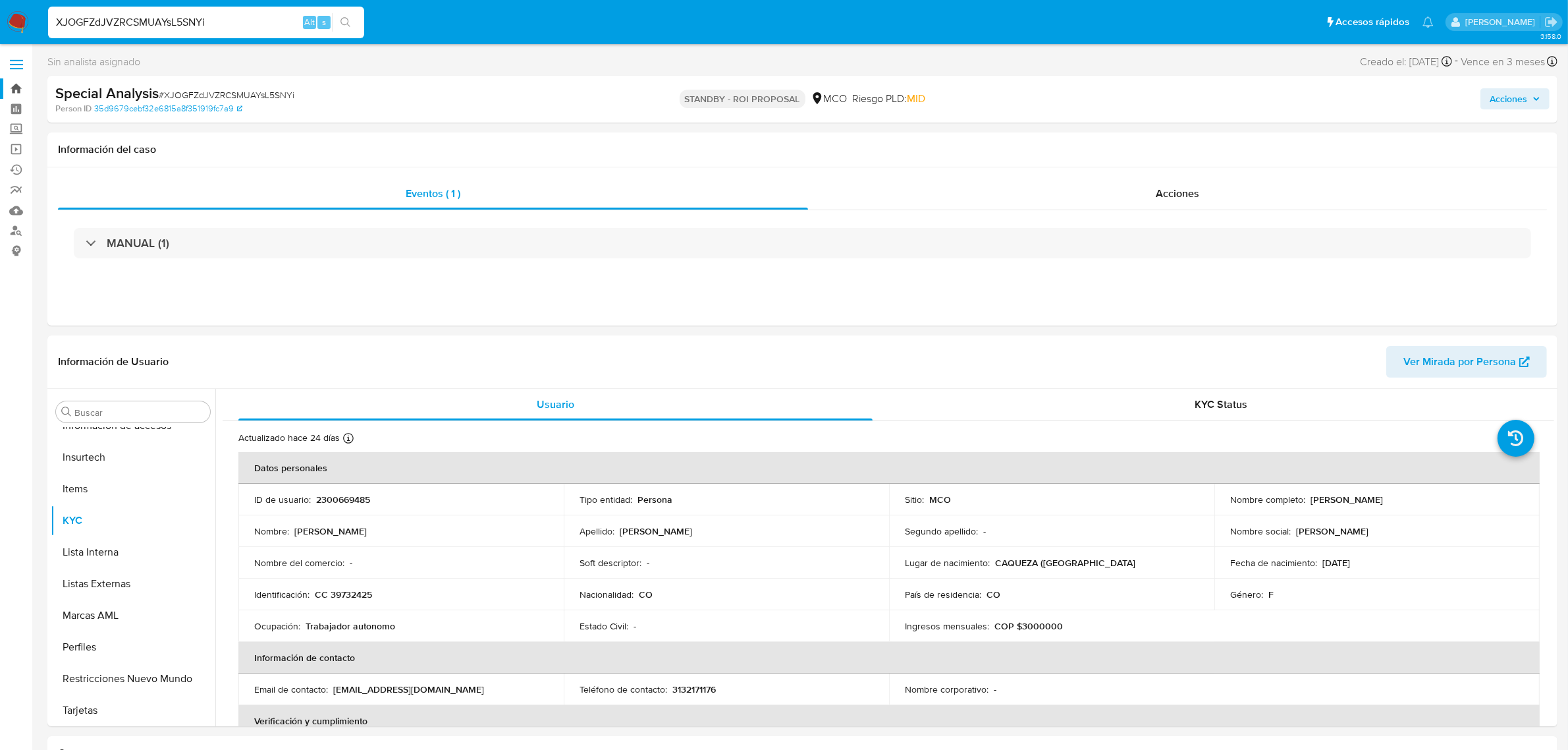
click at [21, 86] on link "Bandeja" at bounding box center [78, 88] width 157 height 21
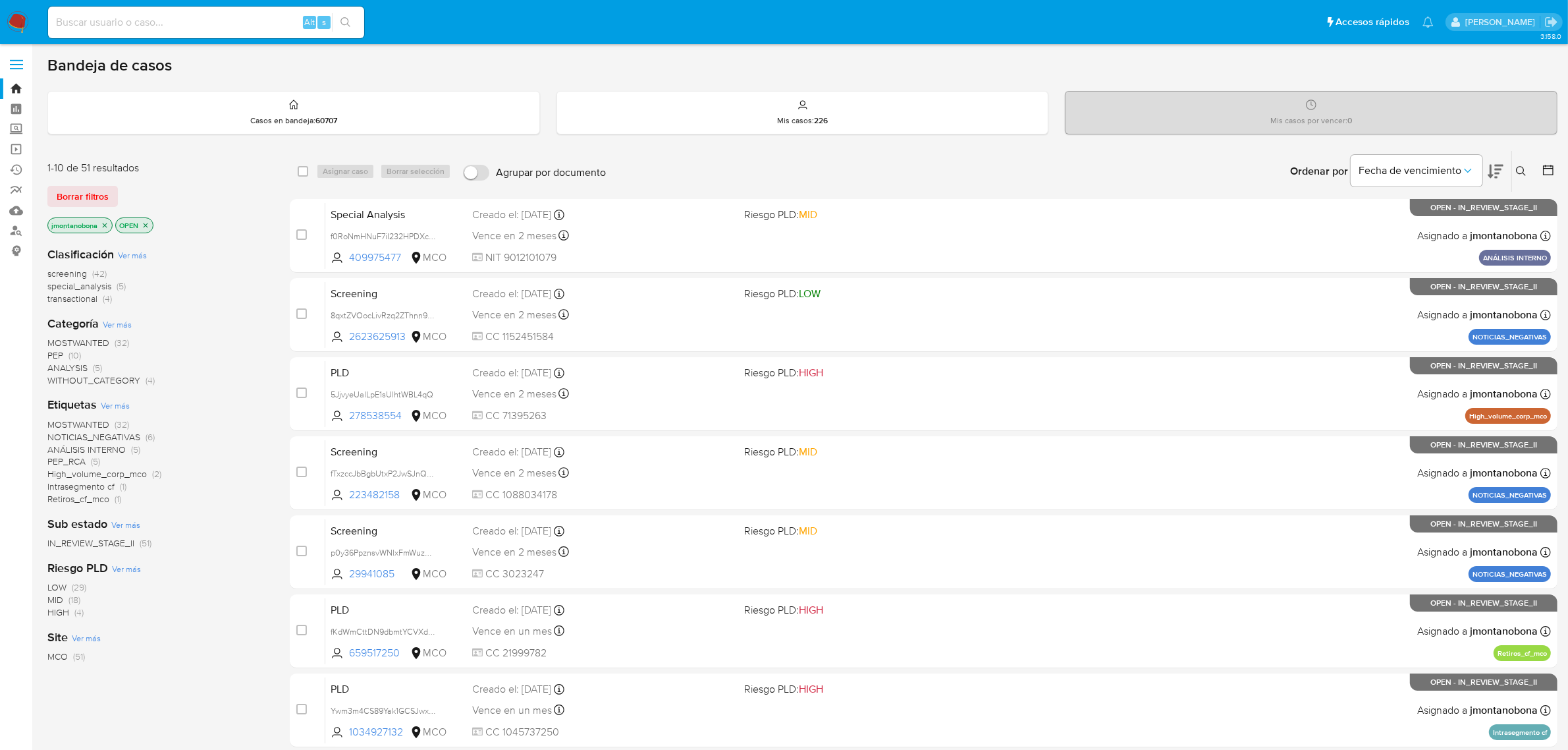
click at [1523, 164] on button at bounding box center [1523, 171] width 21 height 16
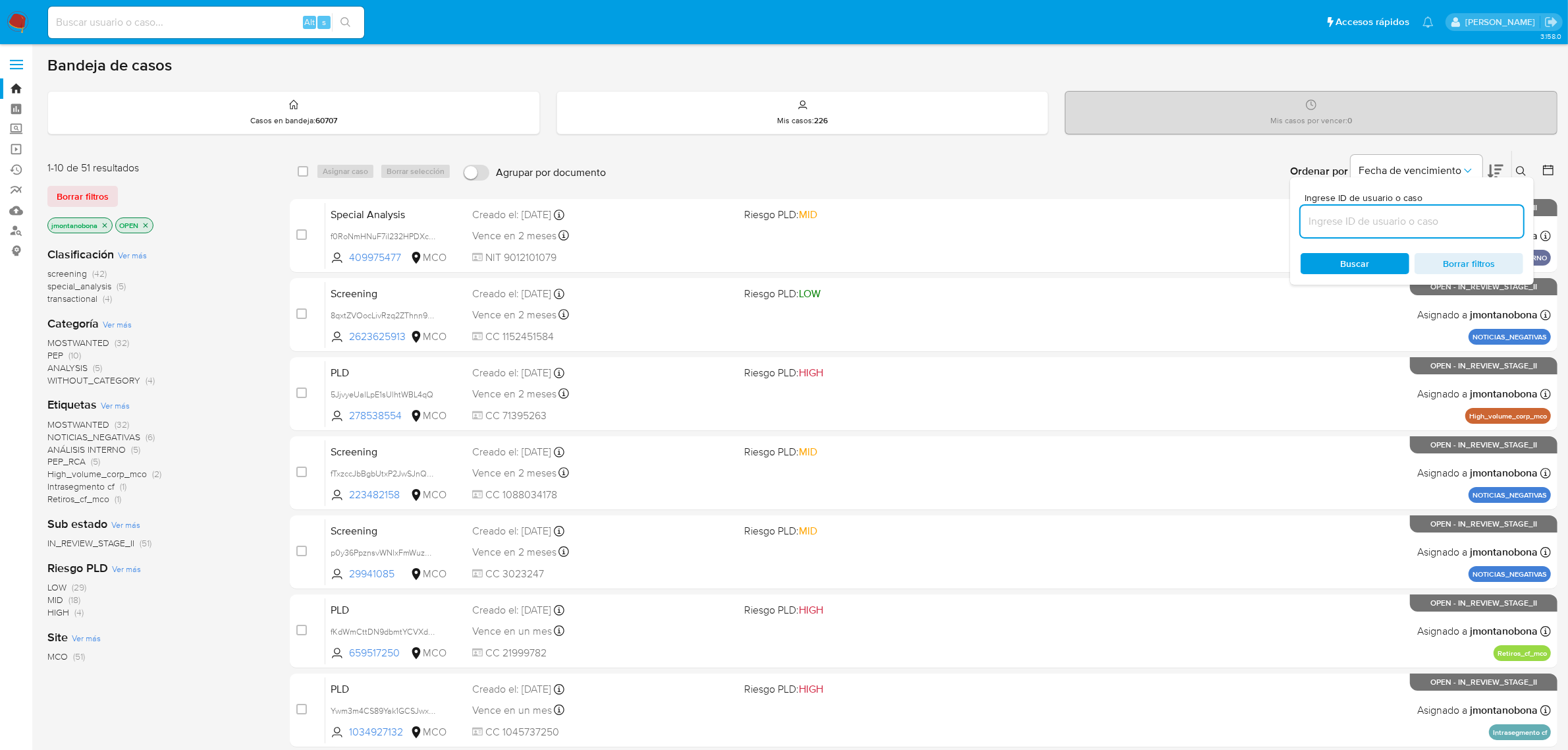
click at [1347, 226] on input at bounding box center [1412, 221] width 223 height 17
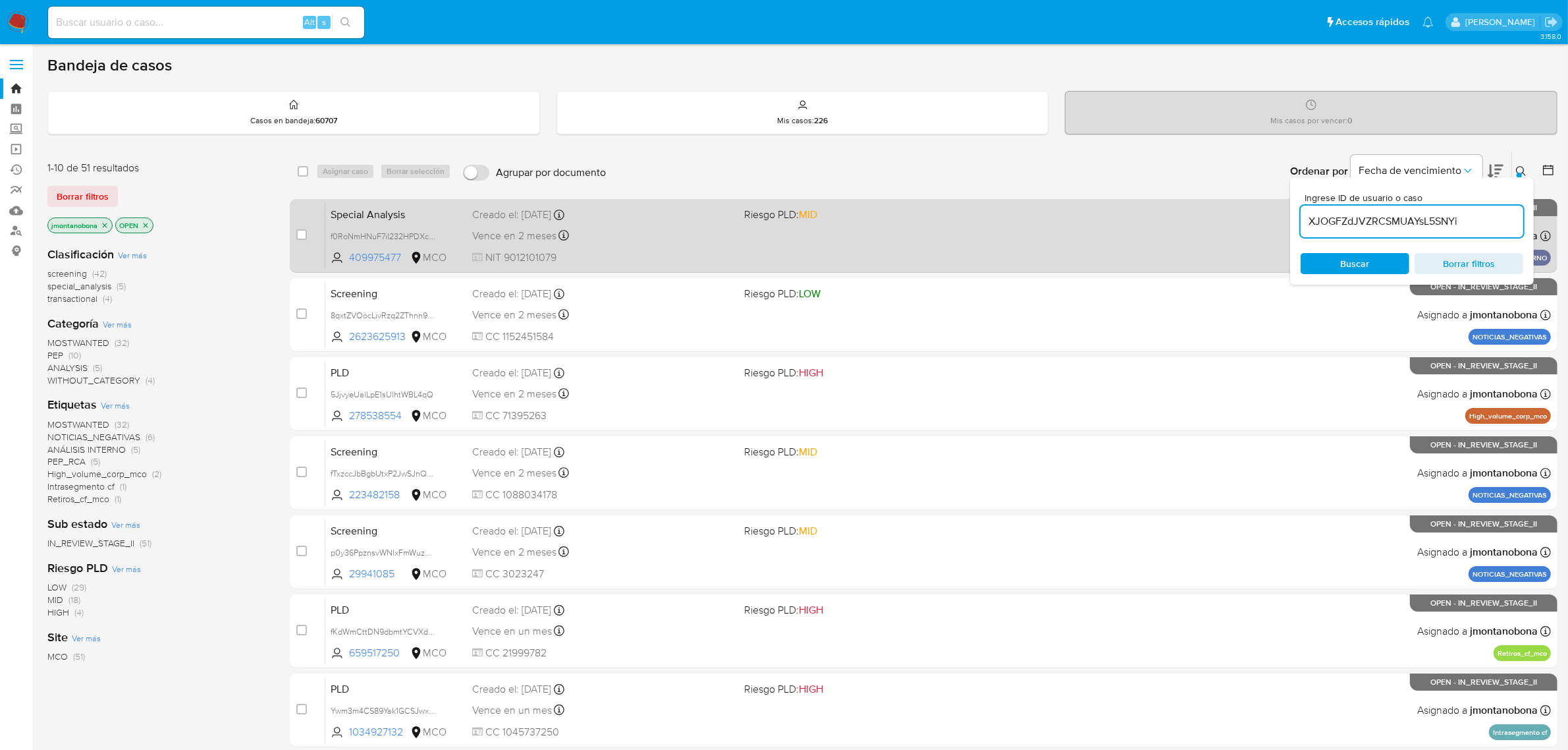
type input "XJOGFZdJVZRCSMUAYsL5SNYi"
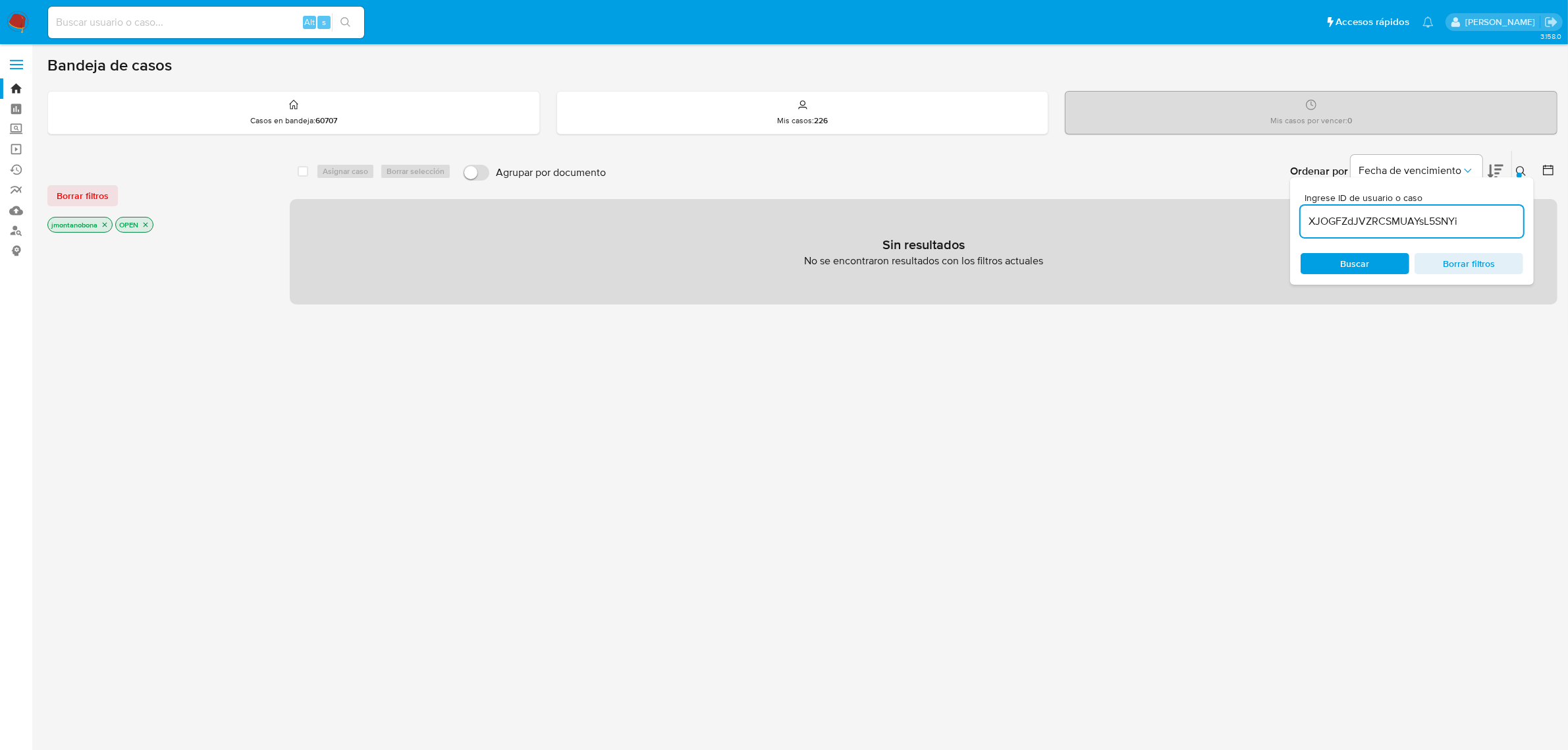
click at [102, 225] on icon "close-filter" at bounding box center [105, 225] width 8 height 8
click at [77, 228] on icon "close-filter" at bounding box center [78, 225] width 8 height 8
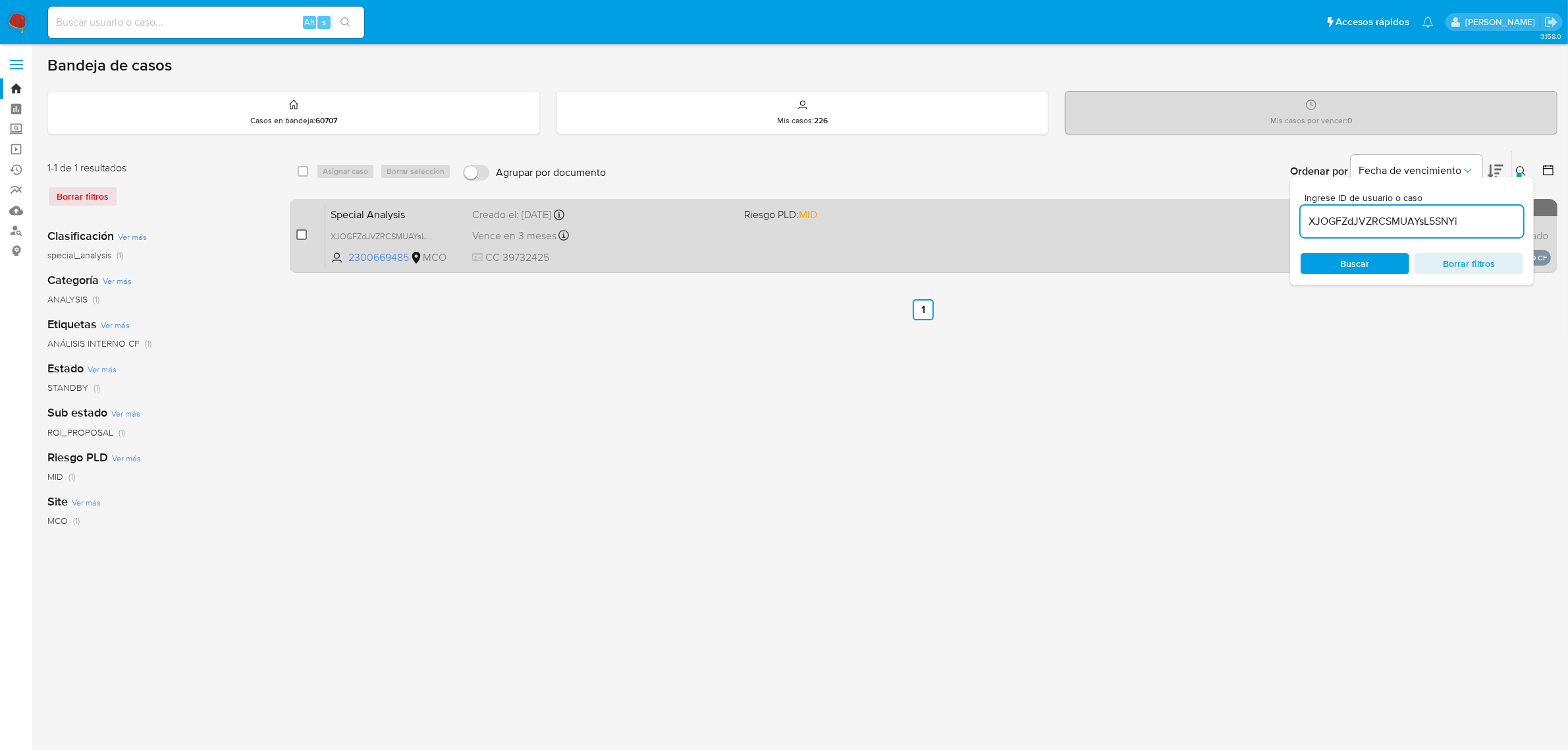
click at [301, 233] on input "checkbox" at bounding box center [301, 235] width 11 height 11
checkbox input "true"
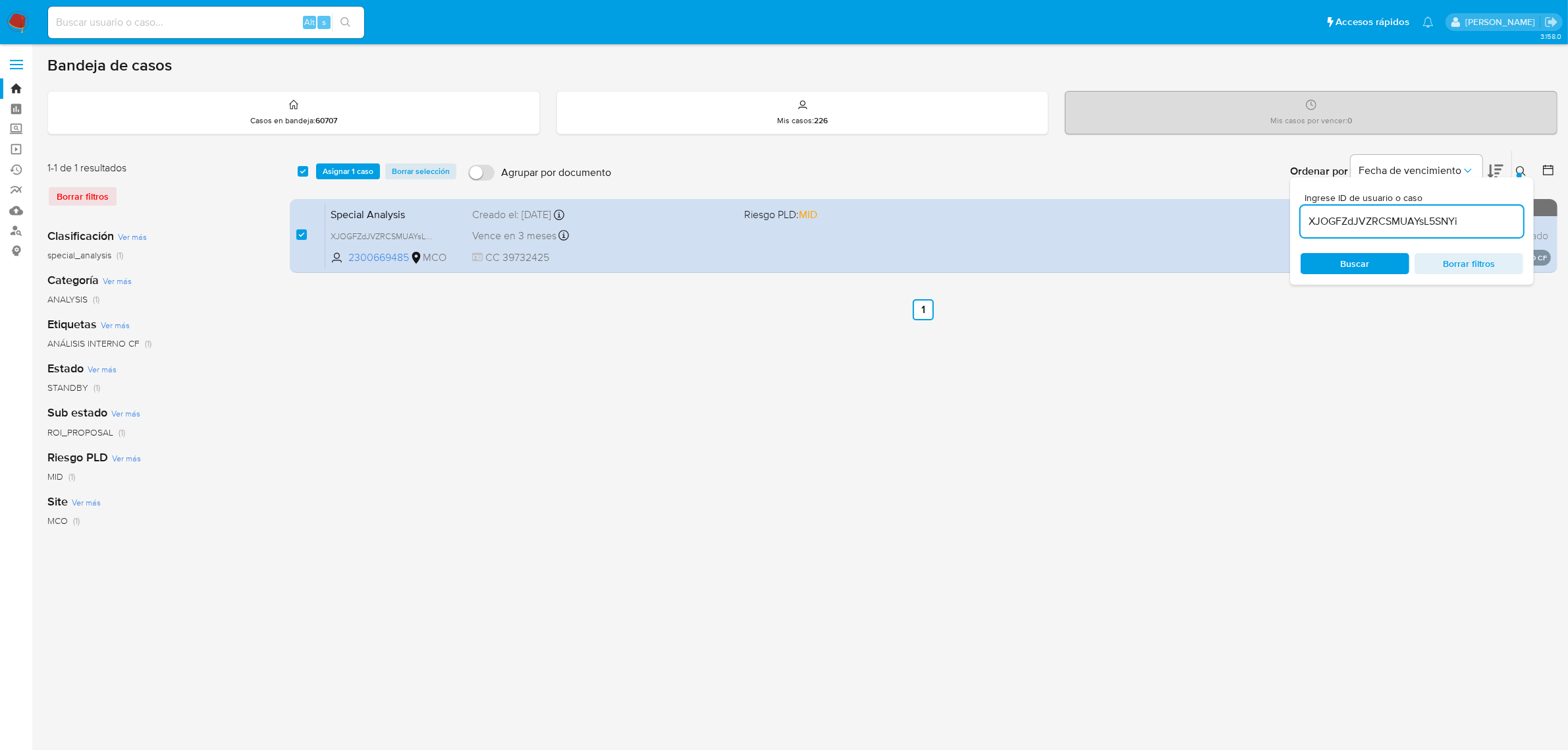
click at [1518, 173] on div at bounding box center [1519, 175] width 5 height 5
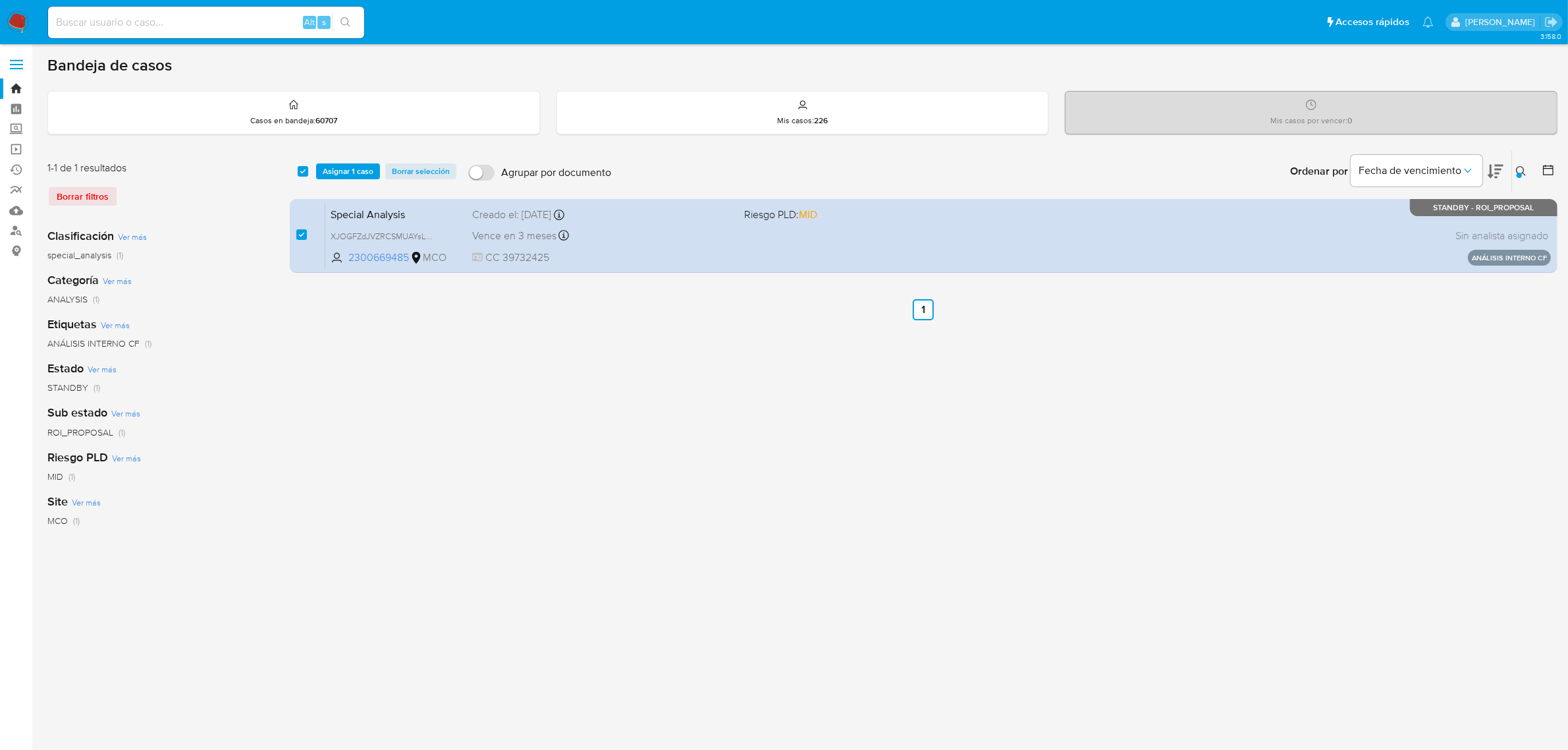
click at [1519, 171] on icon at bounding box center [1521, 171] width 11 height 11
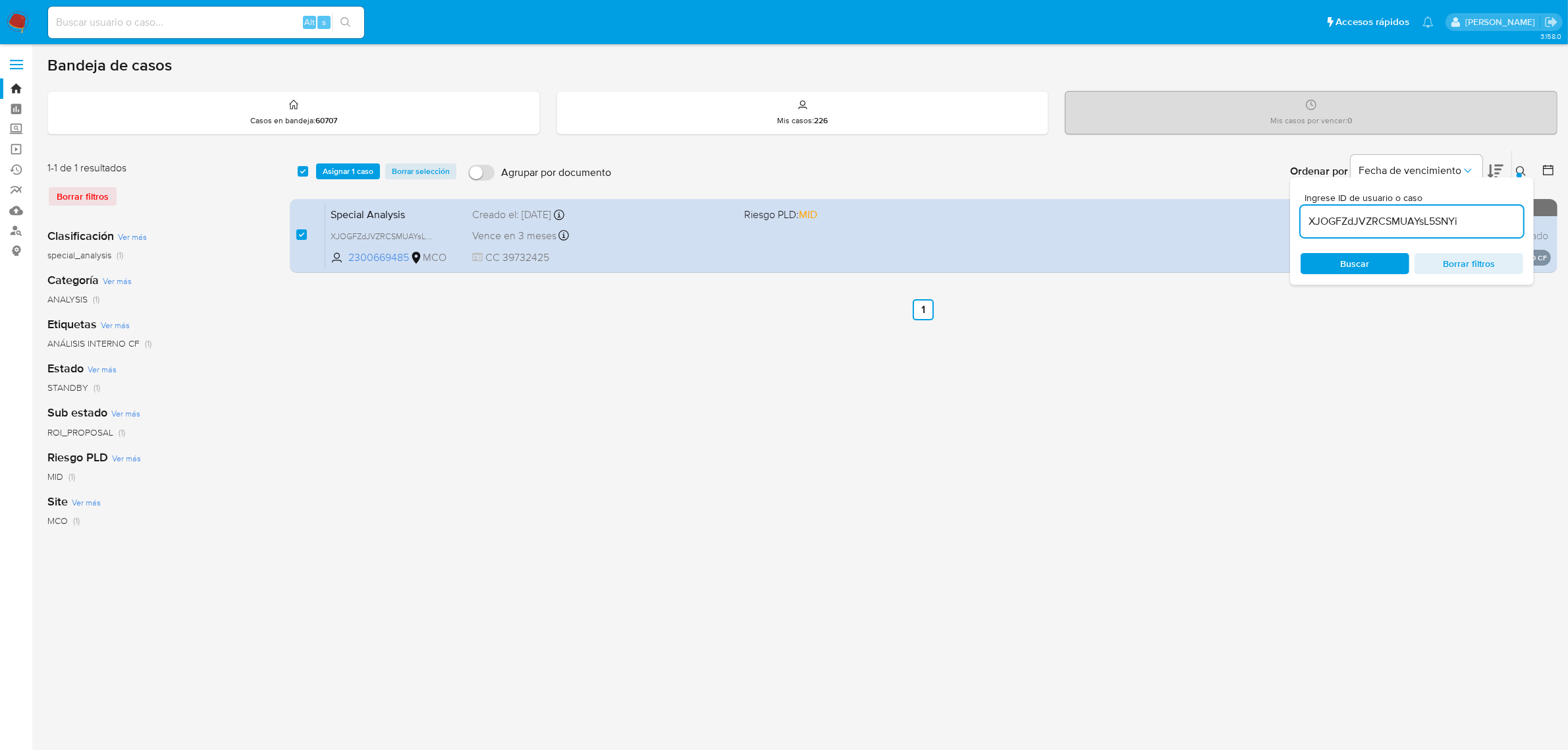
click at [1472, 216] on input "XJOGFZdJVZRCSMUAYsL5SNYi" at bounding box center [1412, 221] width 223 height 17
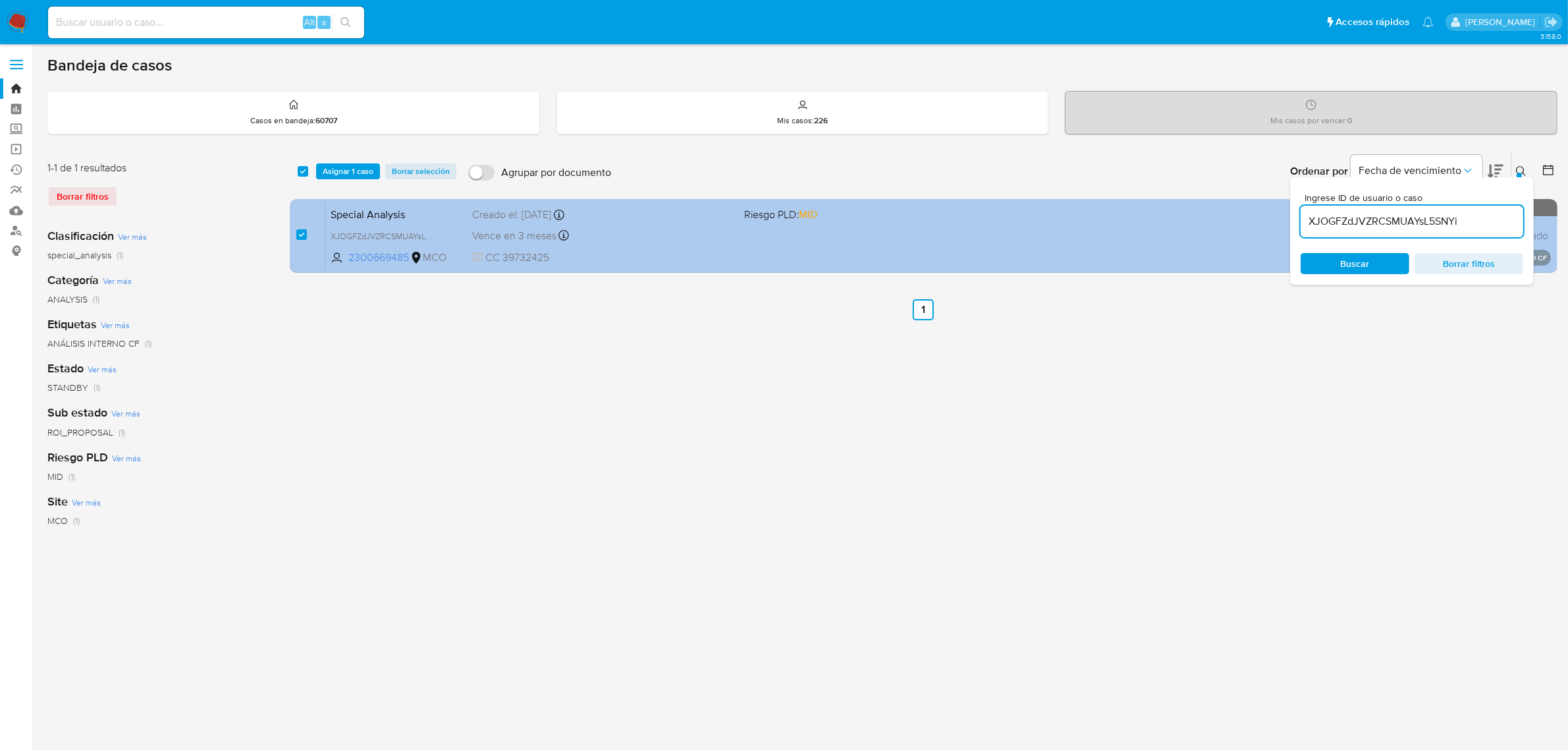
drag, startPoint x: 1479, startPoint y: 220, endPoint x: 1286, endPoint y: 222, distance: 193.0
click at [1286, 222] on div "select-all-cases-checkbox Asignar 1 caso Borrar selección Agrupar por documento…" at bounding box center [924, 214] width 1268 height 128
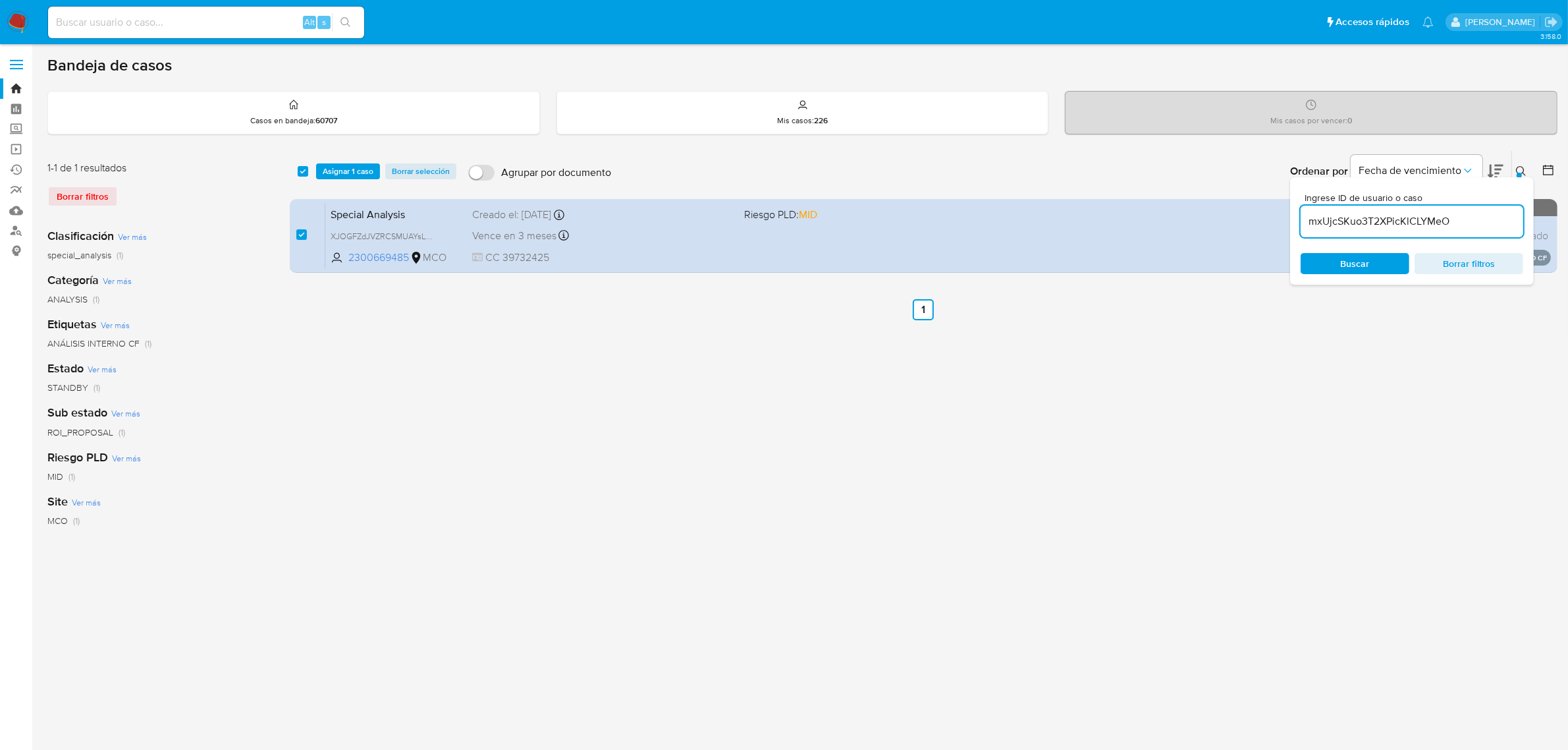
type input "mxUjcSKuo3T2XPicKlCLYMeO"
checkbox input "false"
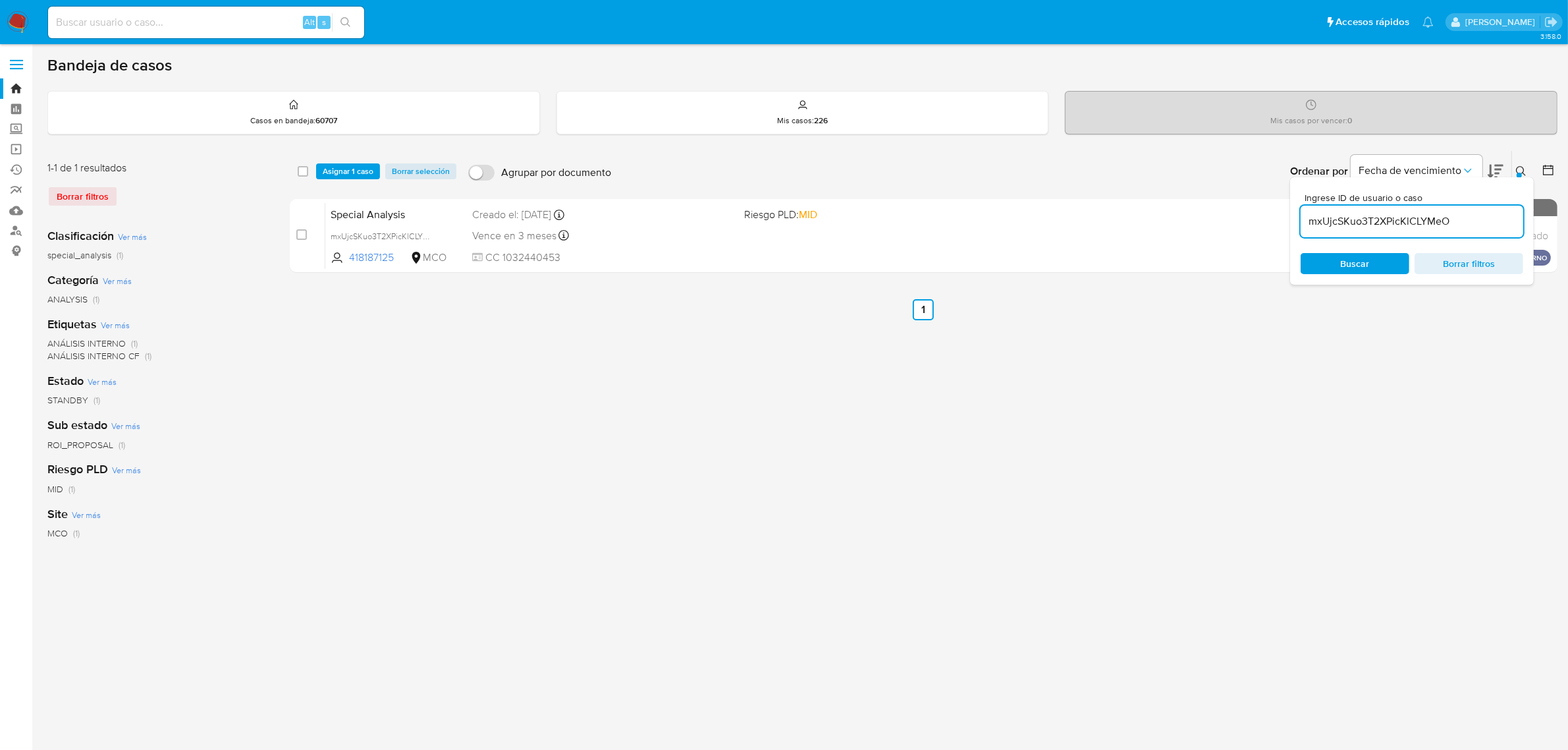
click at [1523, 166] on icon at bounding box center [1521, 171] width 10 height 10
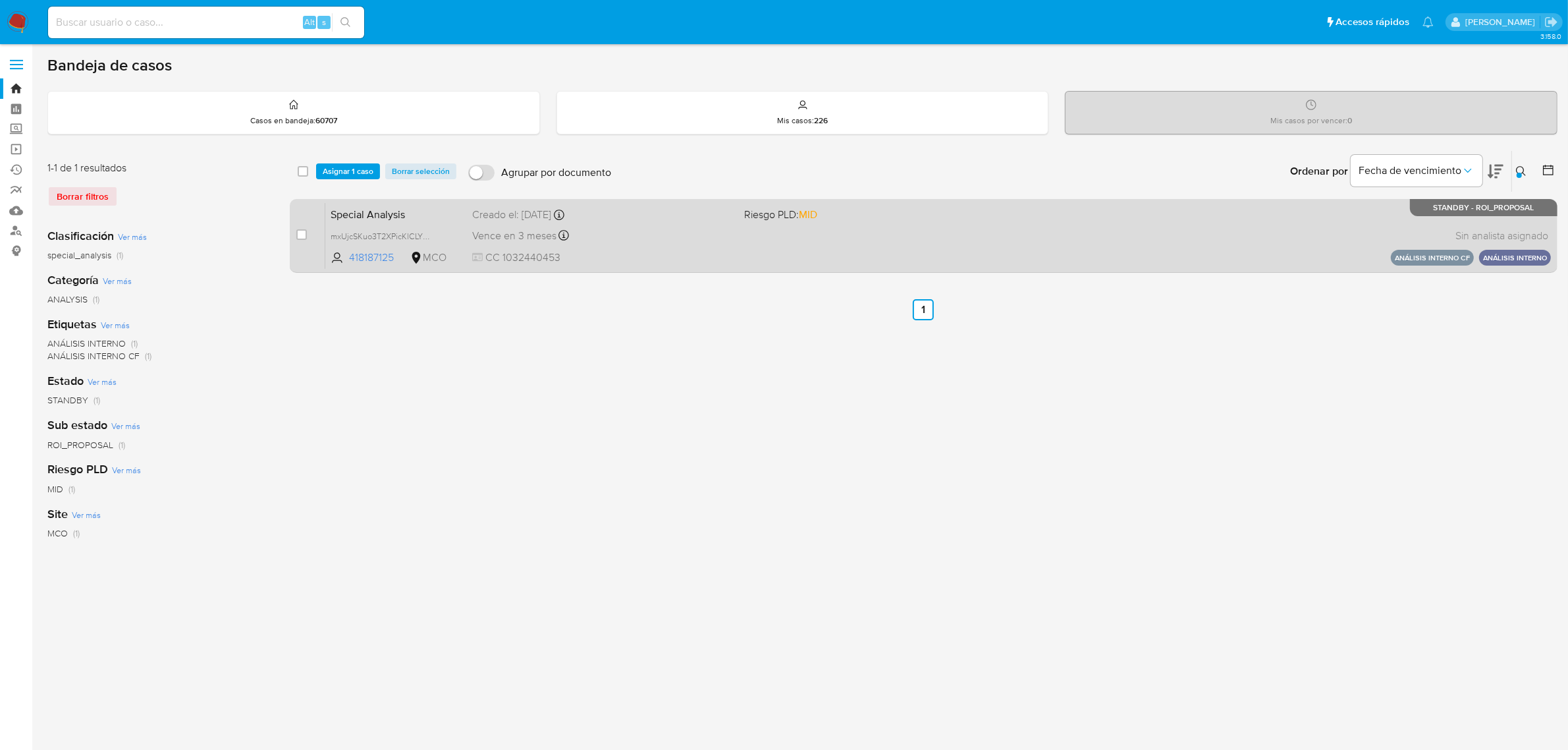
click at [307, 228] on div "case-item-checkbox No es posible asignar el caso" at bounding box center [310, 235] width 29 height 67
click at [295, 238] on div "case-item-checkbox No es posible asignar el caso Special Analysis mxUjcSKuo3T2X…" at bounding box center [924, 235] width 1268 height 74
click at [298, 235] on input "checkbox" at bounding box center [301, 235] width 11 height 11
checkbox input "true"
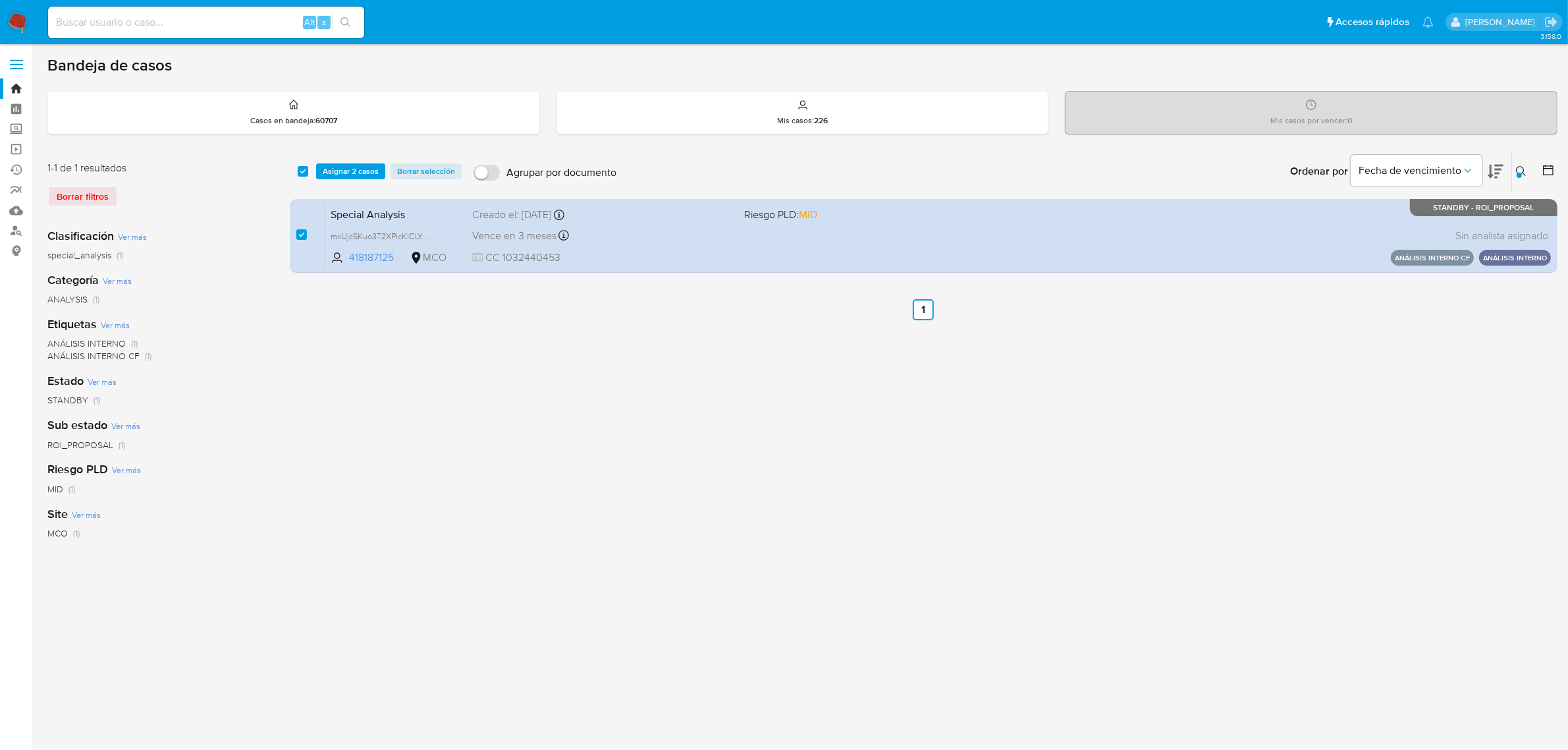
click at [1523, 169] on icon at bounding box center [1521, 171] width 11 height 11
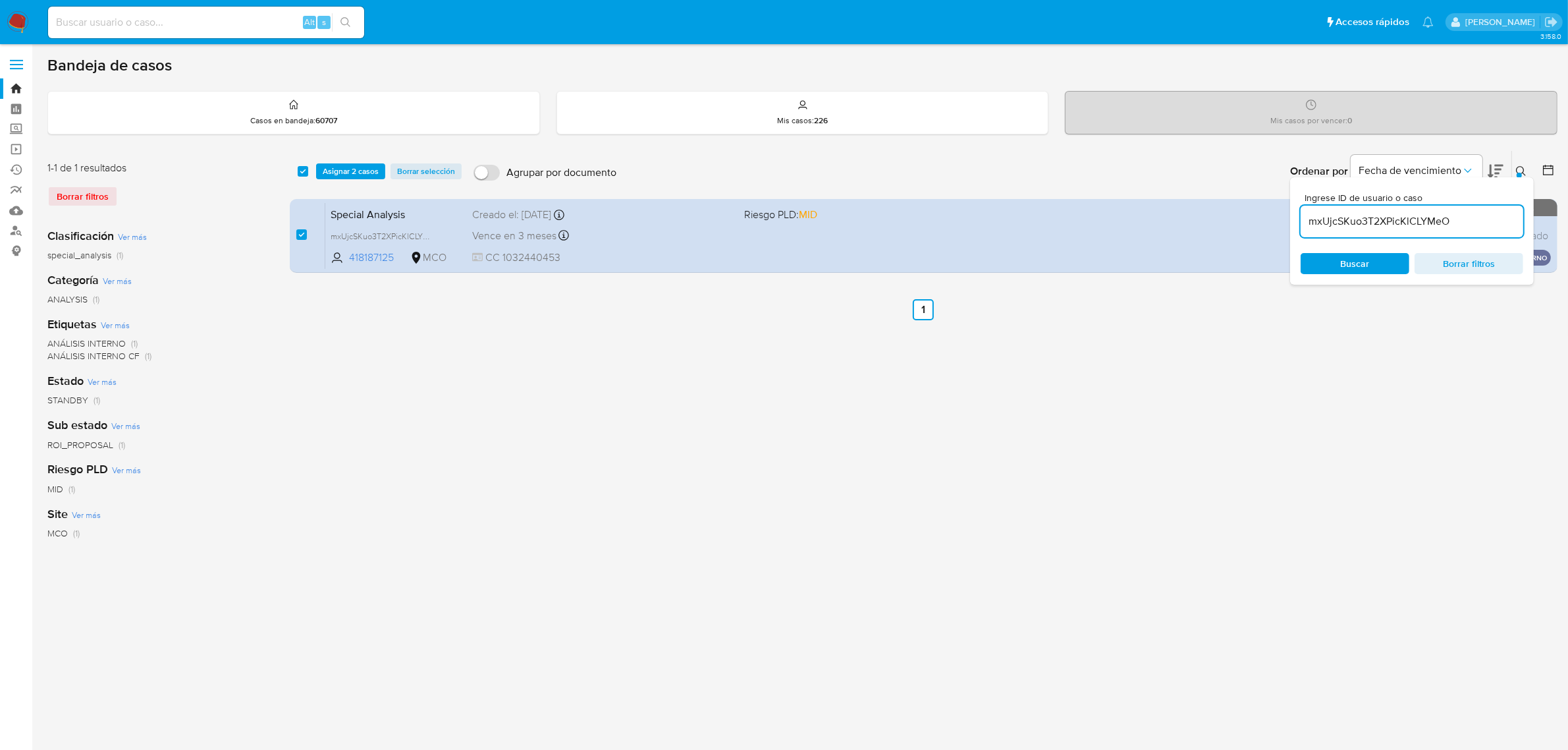
click at [1443, 225] on input "mxUjcSKuo3T2XPicKlCLYMeO" at bounding box center [1412, 221] width 223 height 17
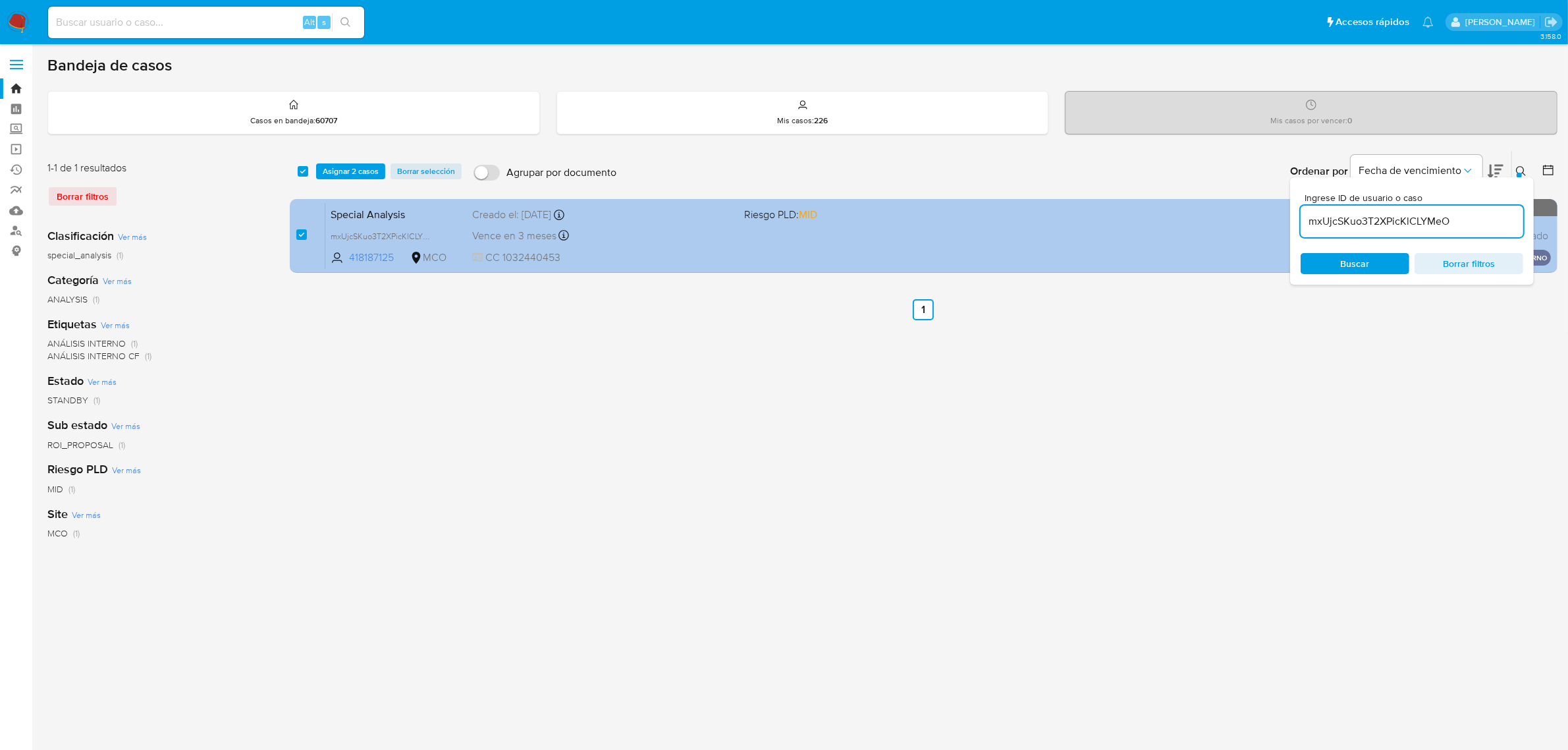
drag, startPoint x: 1467, startPoint y: 225, endPoint x: 1220, endPoint y: 225, distance: 247.0
click at [1230, 225] on div "select-all-cases-checkbox Asignar 2 casos Borrar selección Agrupar por document…" at bounding box center [924, 214] width 1268 height 128
type input "81mxnrQi4hMQL0tjnYNWF1Wb"
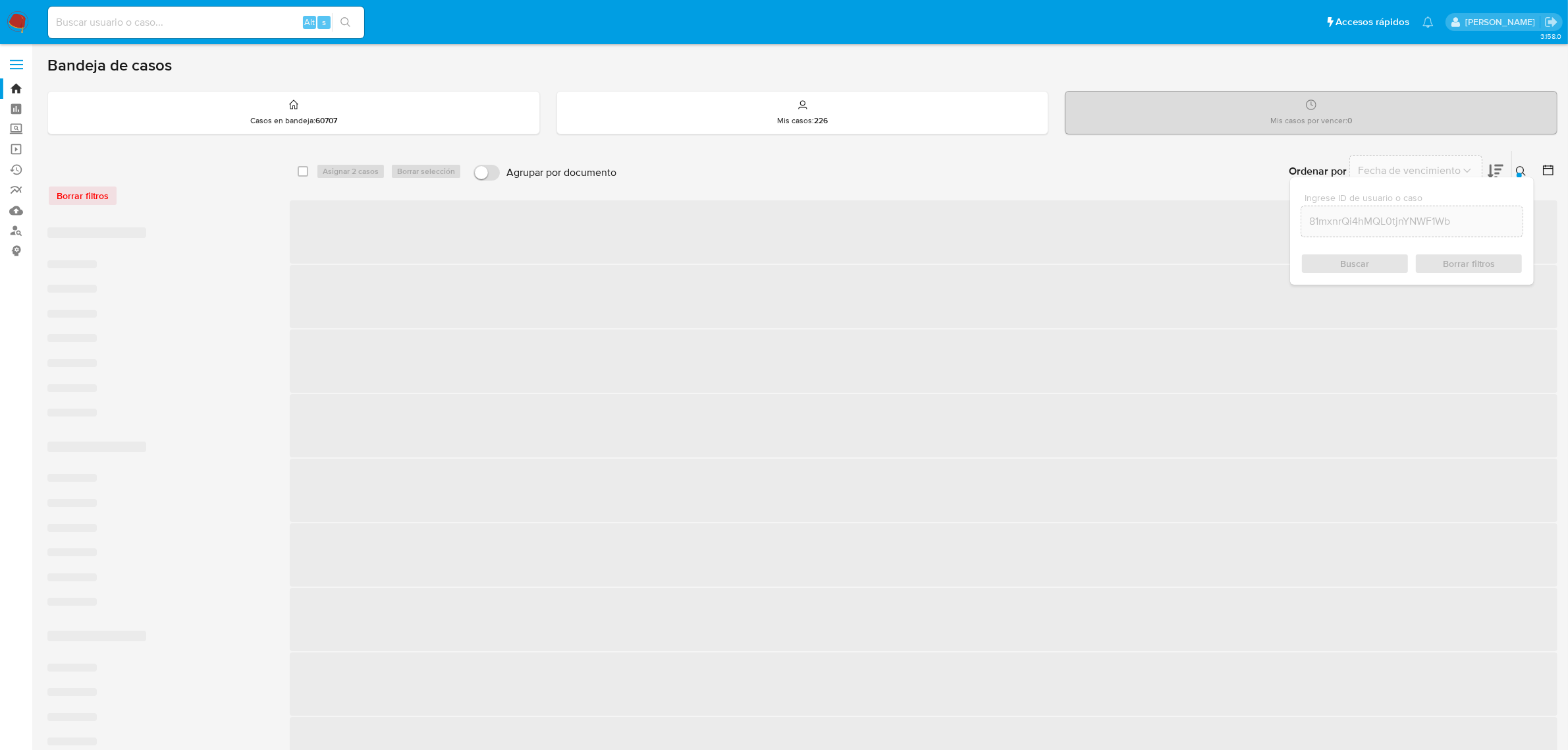
checkbox input "false"
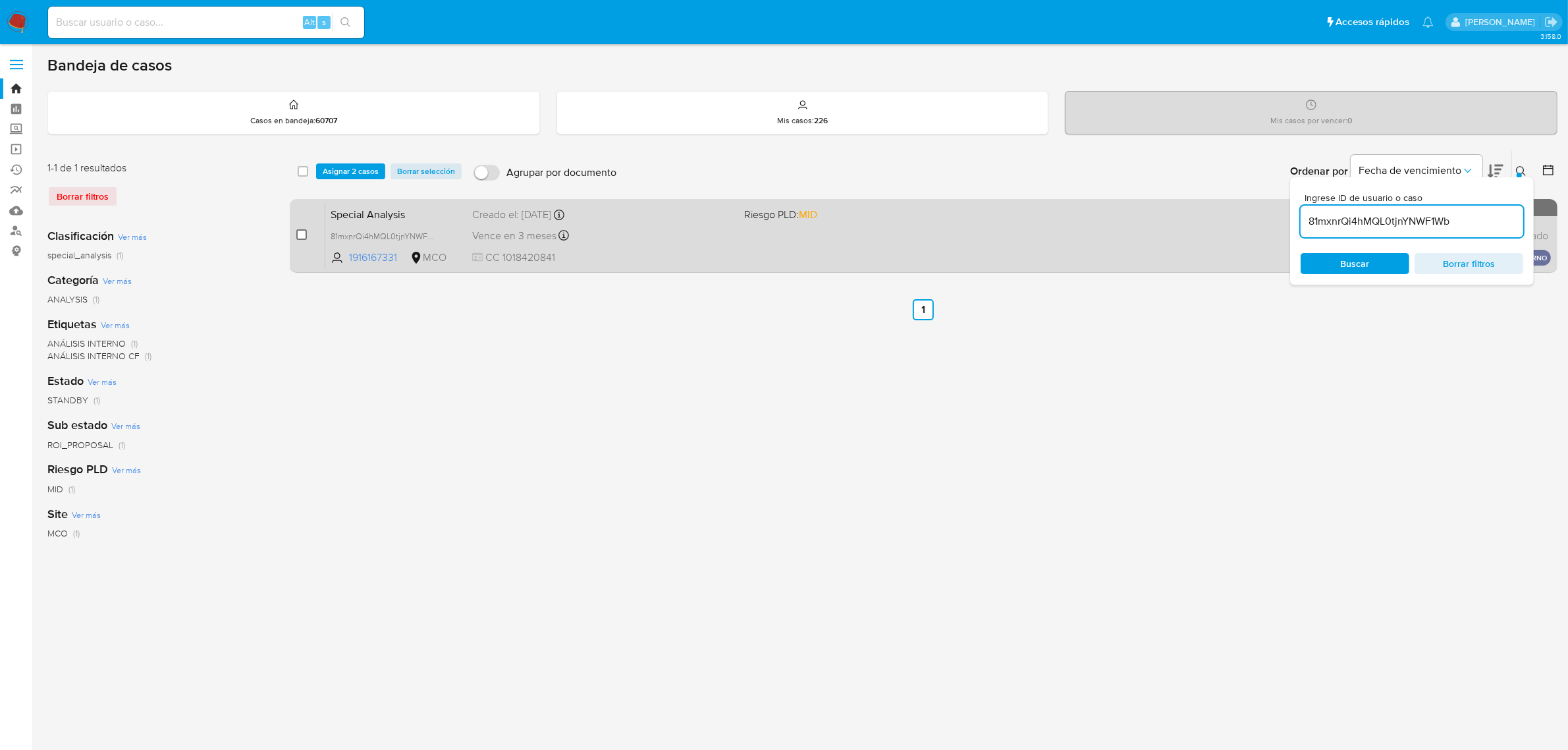
click at [301, 231] on input "checkbox" at bounding box center [301, 235] width 11 height 11
checkbox input "true"
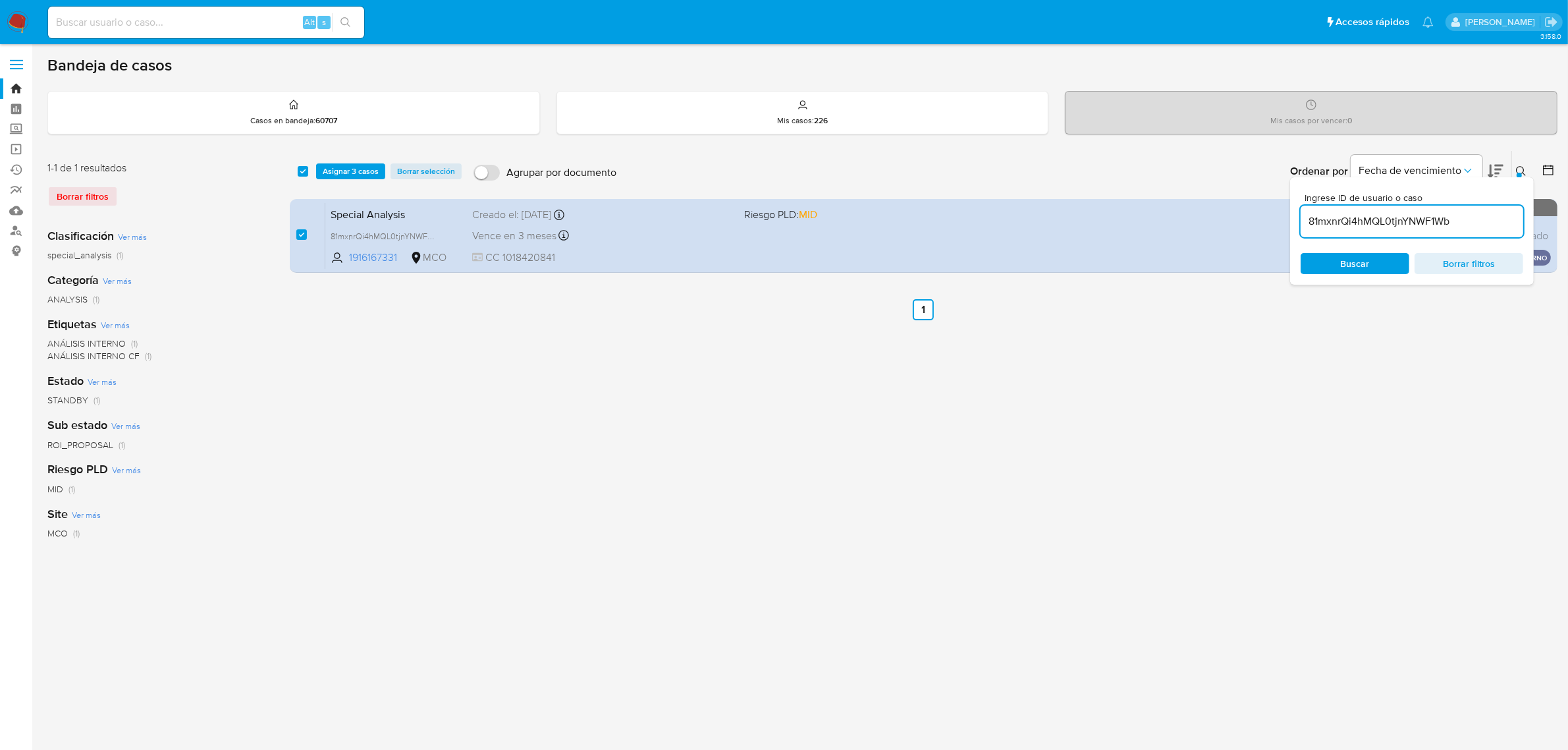
click at [1528, 166] on button at bounding box center [1523, 171] width 21 height 16
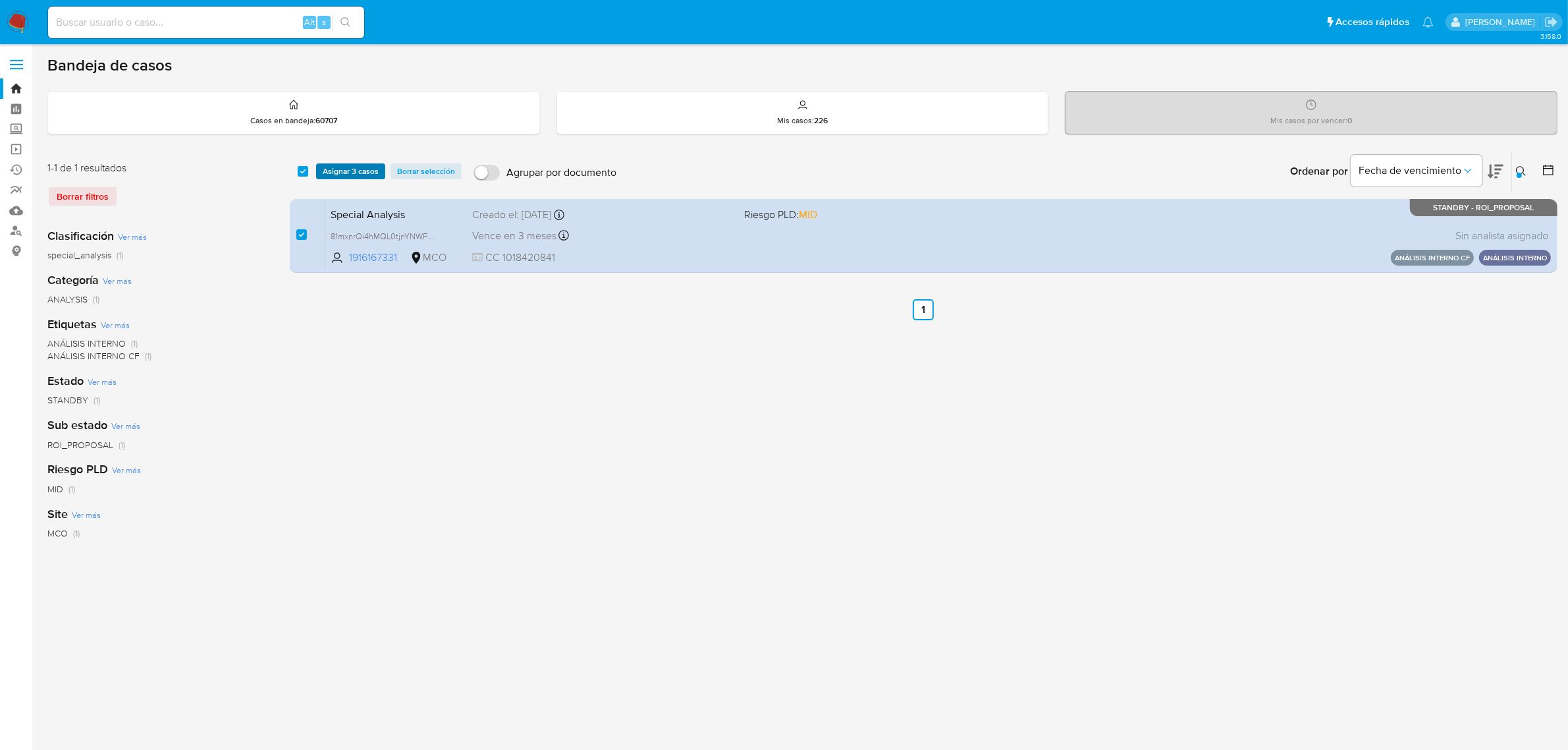
click at [359, 166] on span "Asignar 3 casos" at bounding box center [351, 171] width 56 height 13
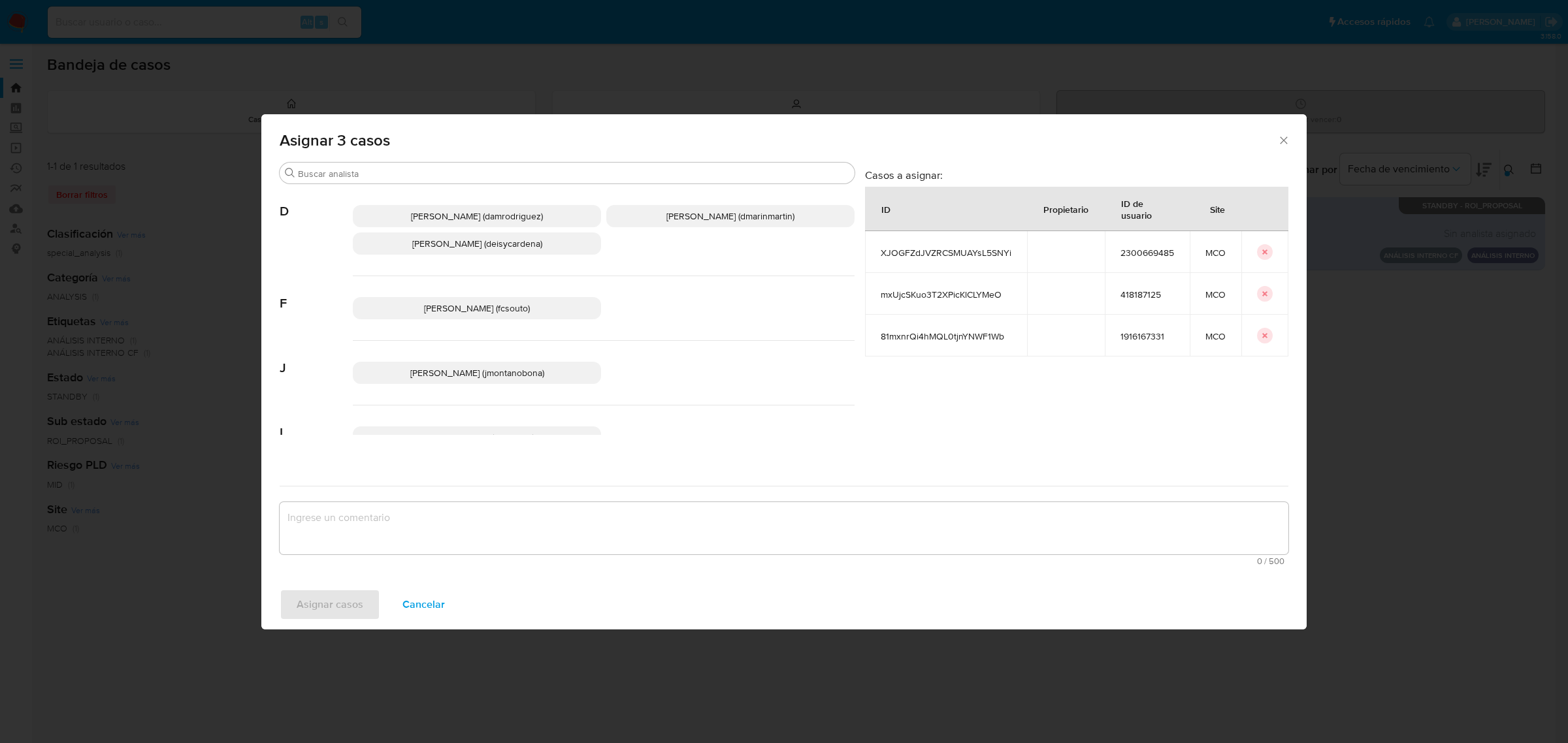
click at [460, 362] on p "Juan Pablo Montano Obonaga (jmontanobona)" at bounding box center [477, 372] width 248 height 22
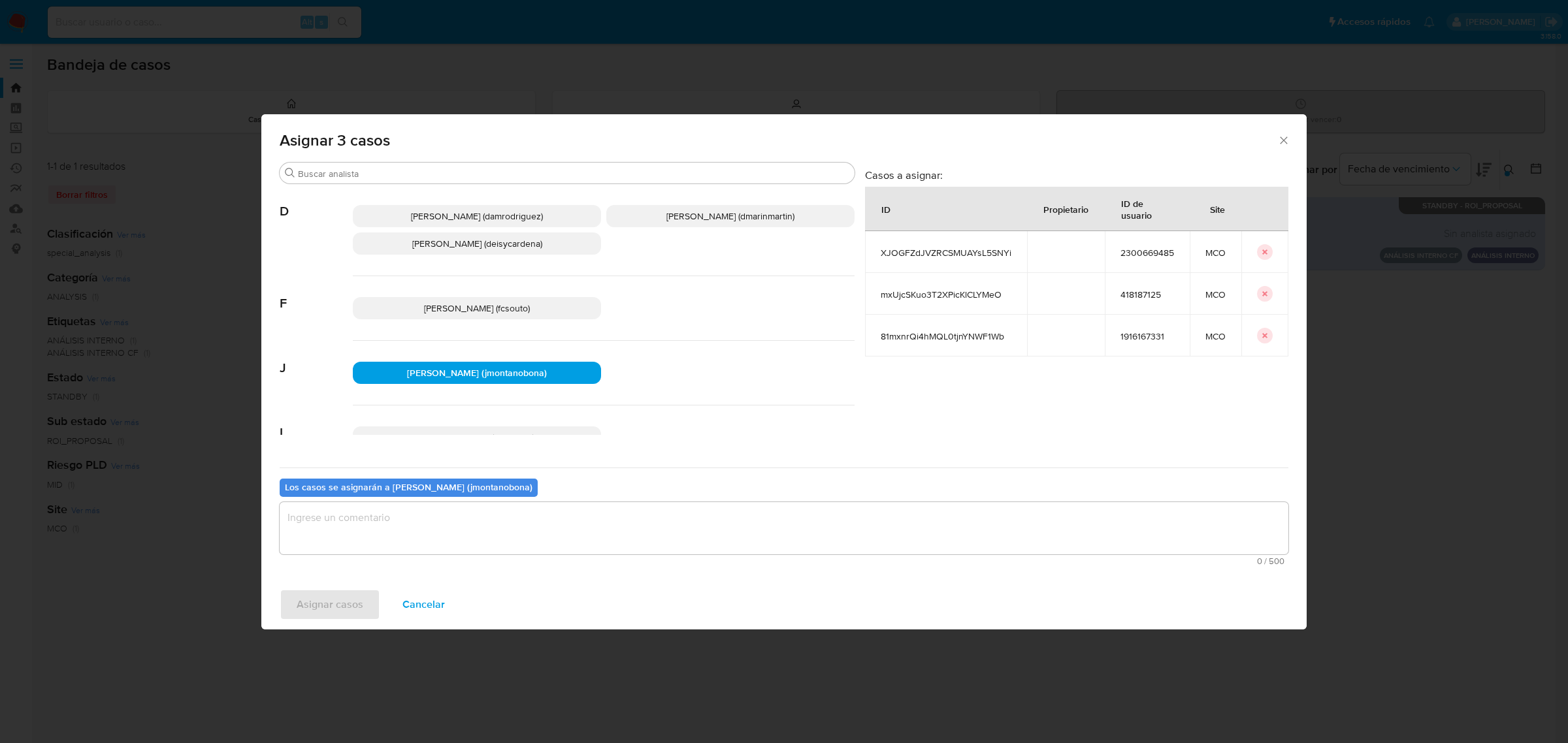
click at [468, 543] on textarea "assign-modal" at bounding box center [784, 528] width 1009 height 52
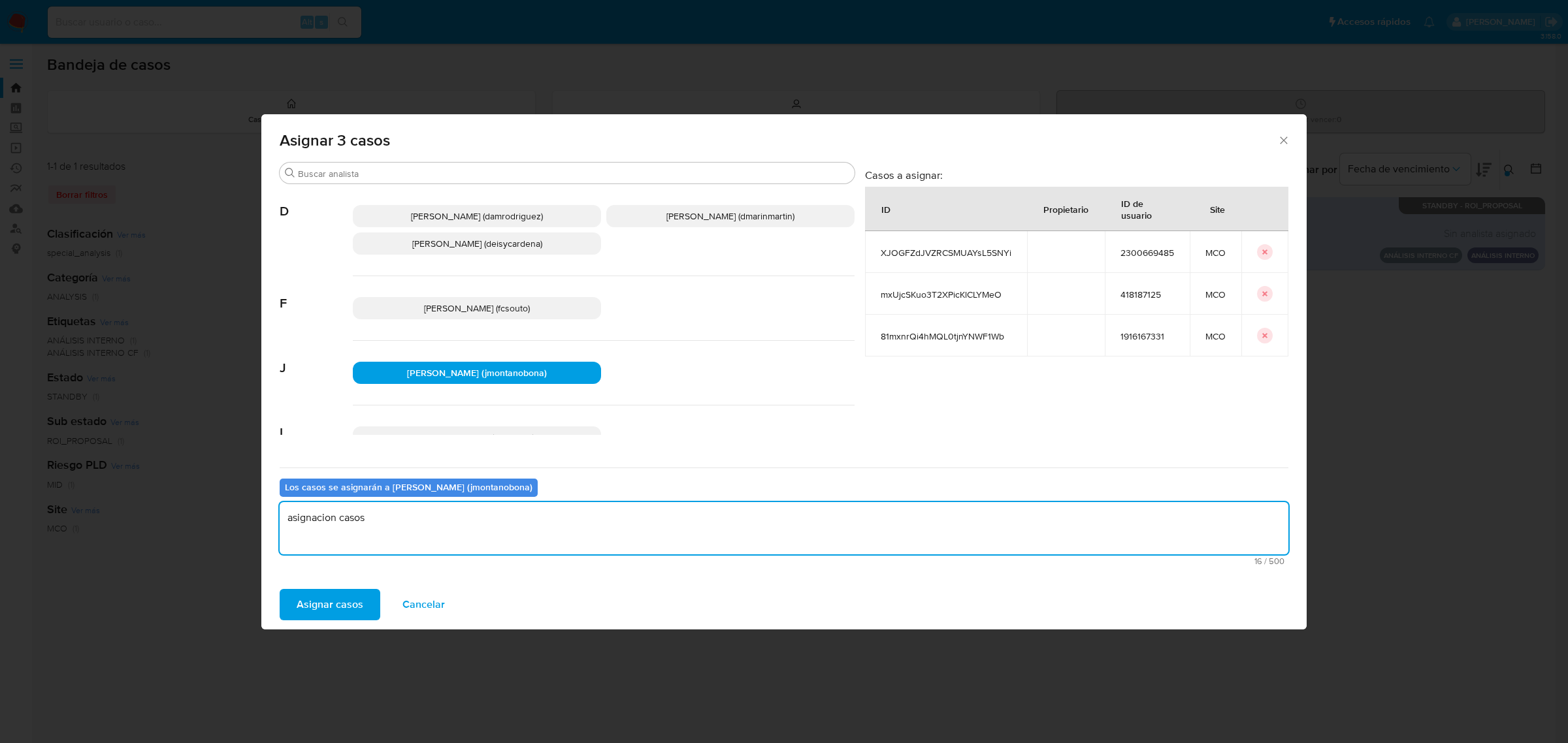
click at [311, 521] on textarea "asignacion casos" at bounding box center [784, 528] width 1009 height 52
type textarea "asignación casos"
click at [347, 605] on span "Asignar casos" at bounding box center [329, 604] width 66 height 29
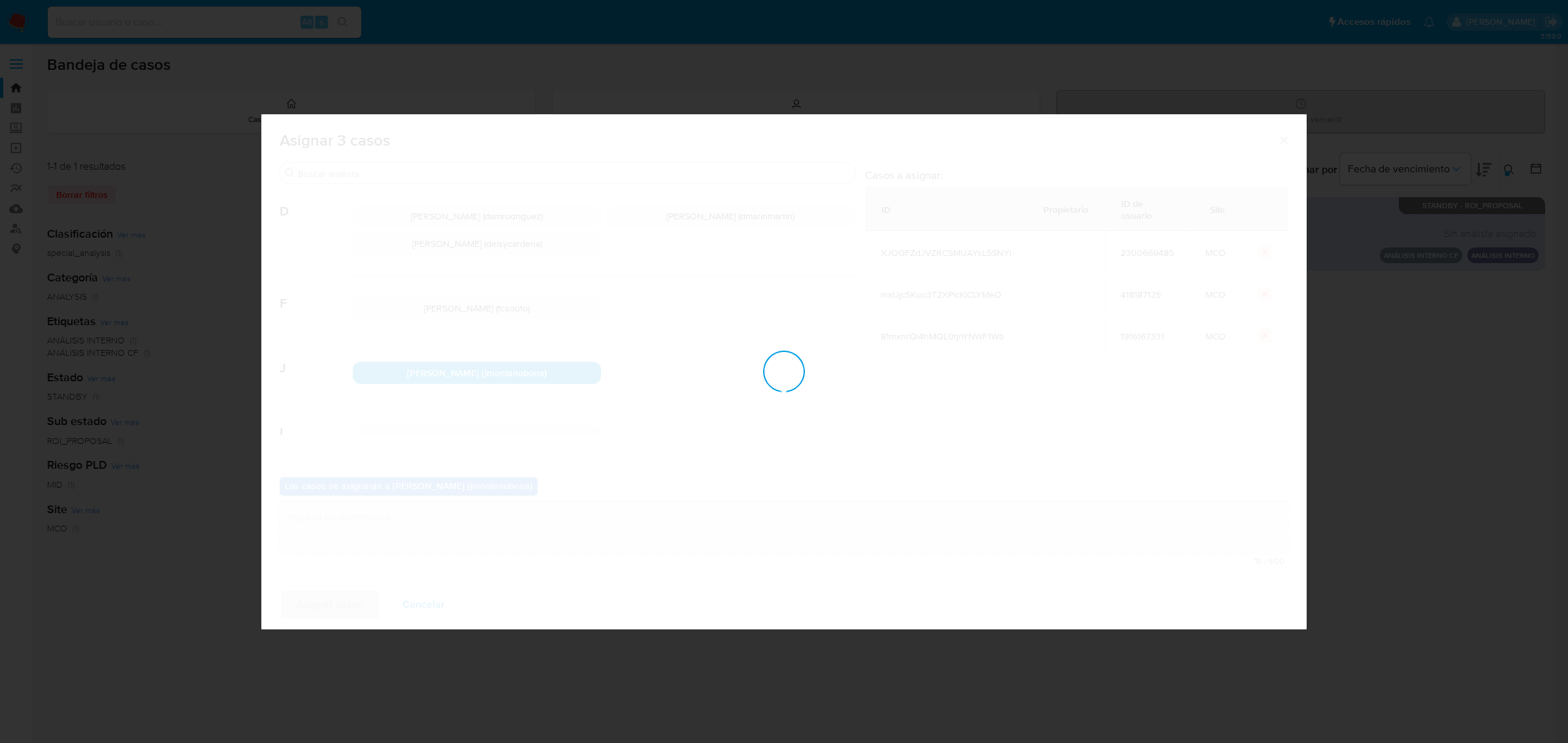
checkbox input "false"
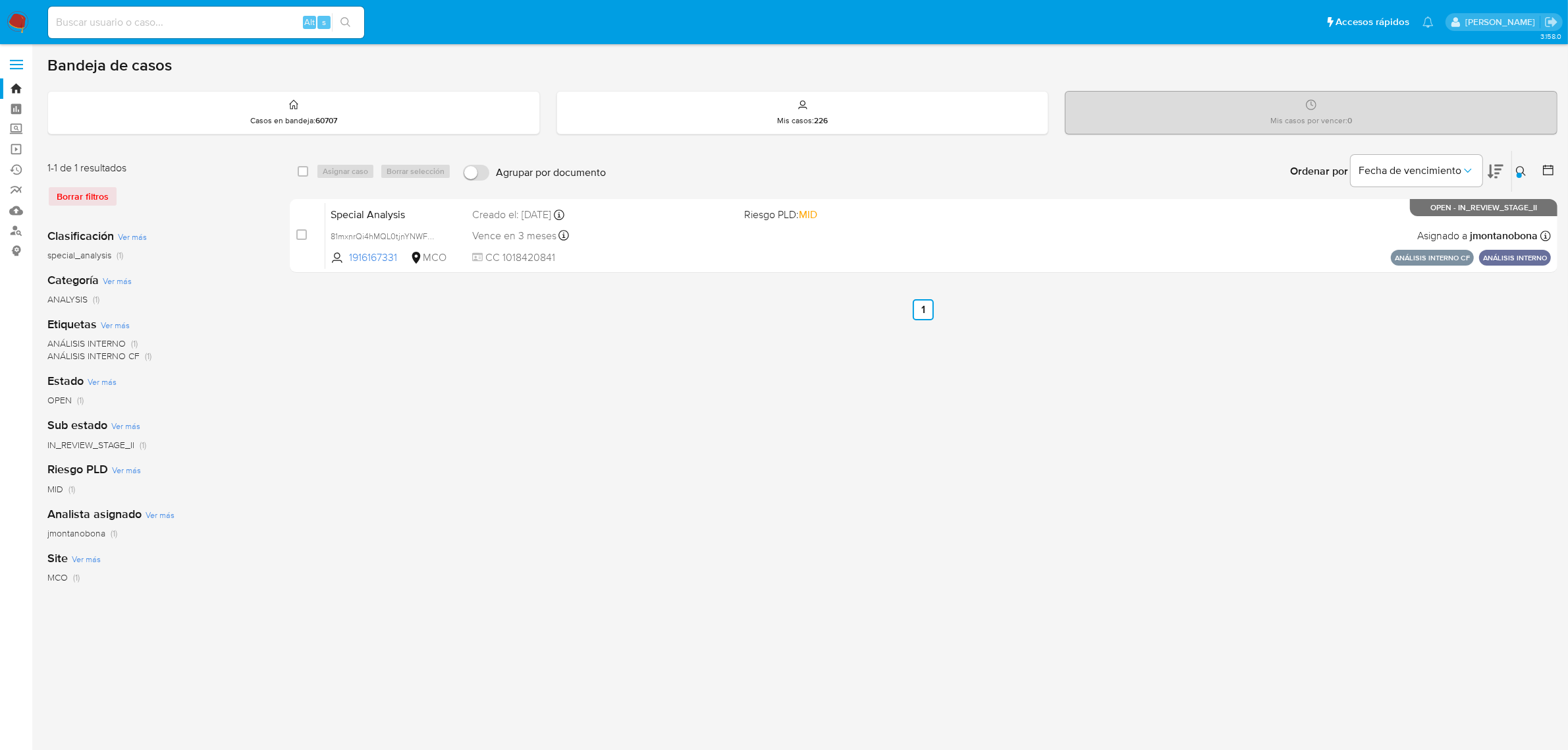
click at [244, 28] on input at bounding box center [206, 22] width 316 height 17
paste input "XJOGFZdJVZRCSMUAYsL5SNYi"
type input "XJOGFZdJVZRCSMUAYsL5SNYi"
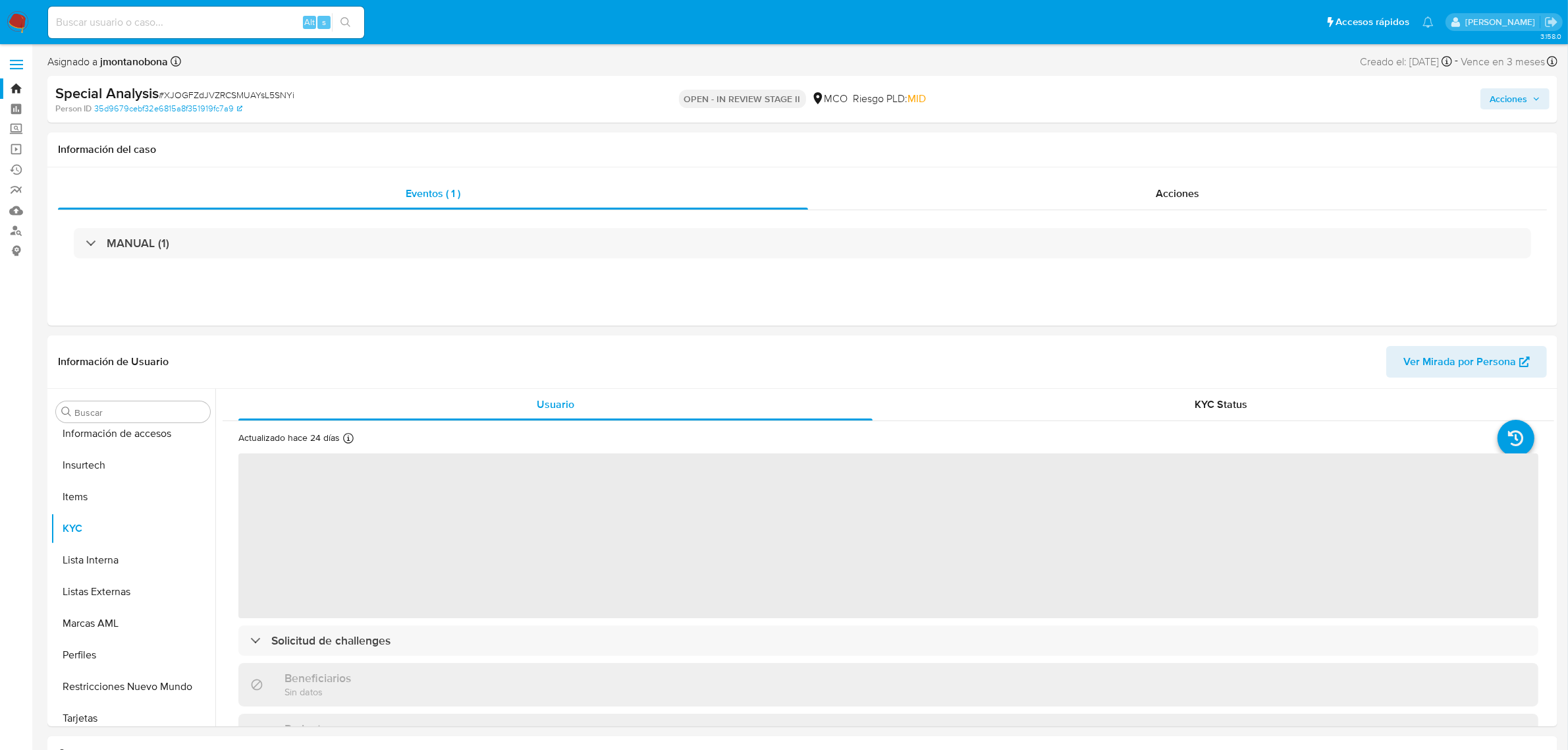
scroll to position [555, 0]
click at [1517, 96] on span "Acciones" at bounding box center [1508, 99] width 37 height 21
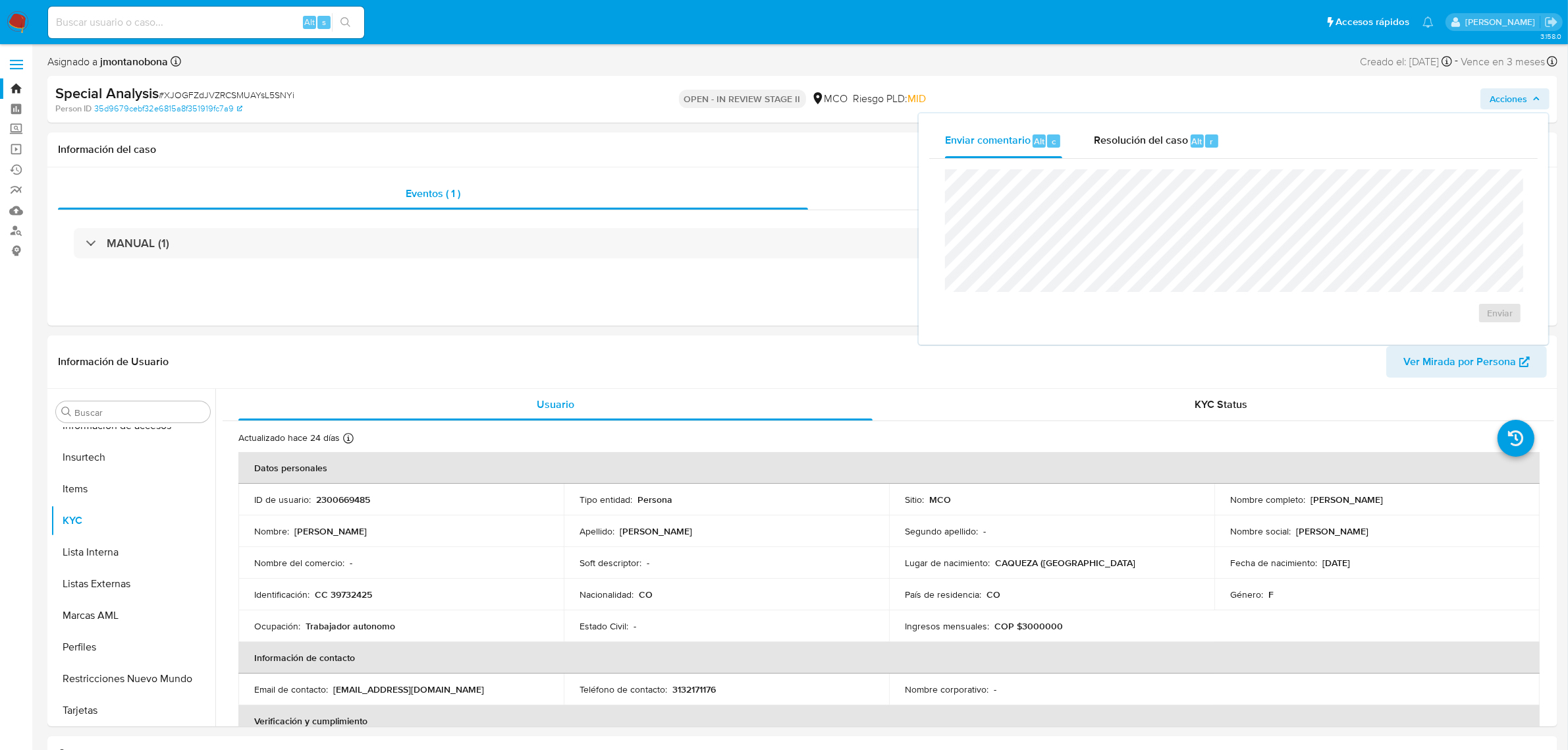
select select "10"
click at [1179, 137] on span "Resolución del caso" at bounding box center [1141, 140] width 94 height 15
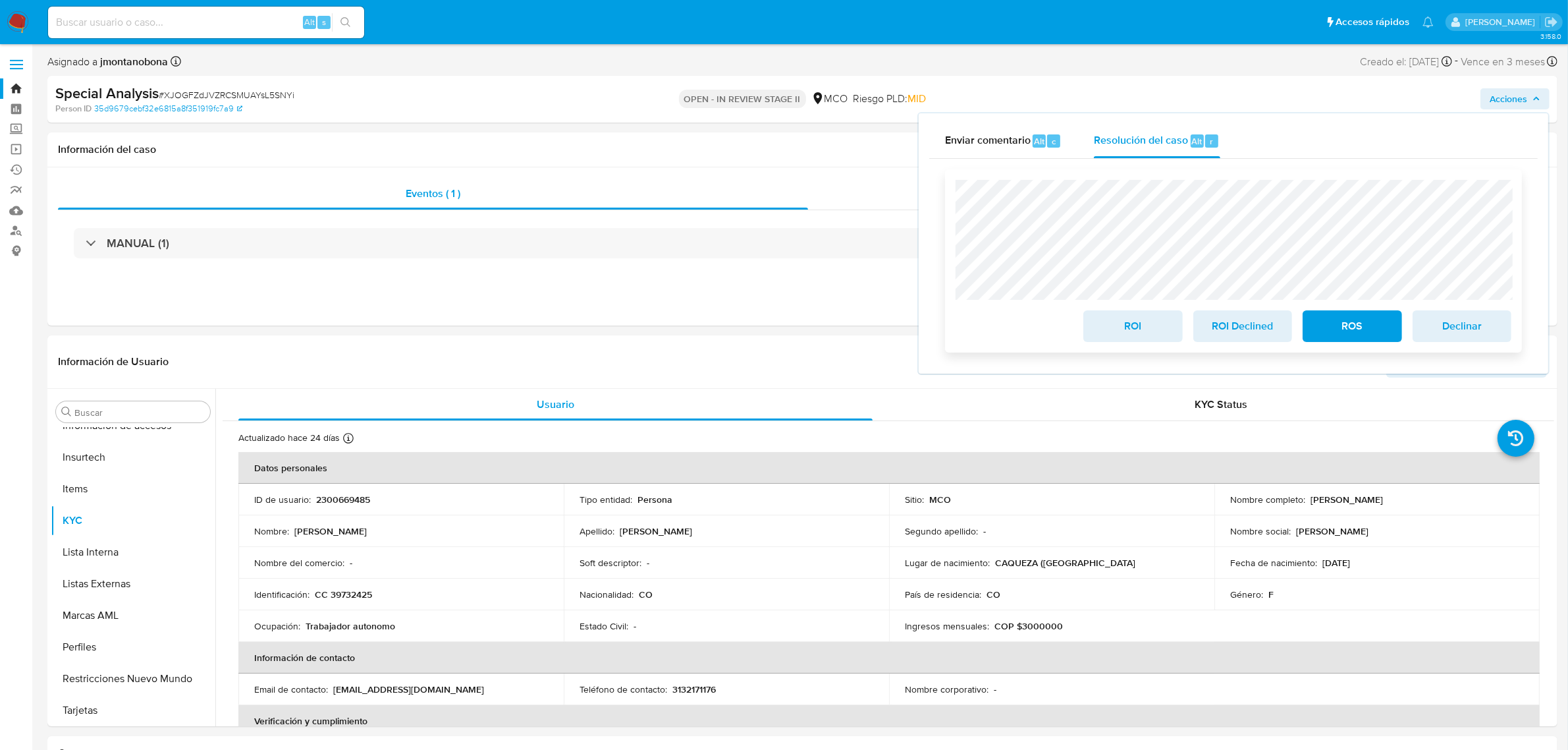
click at [1345, 324] on span "ROS" at bounding box center [1352, 325] width 64 height 29
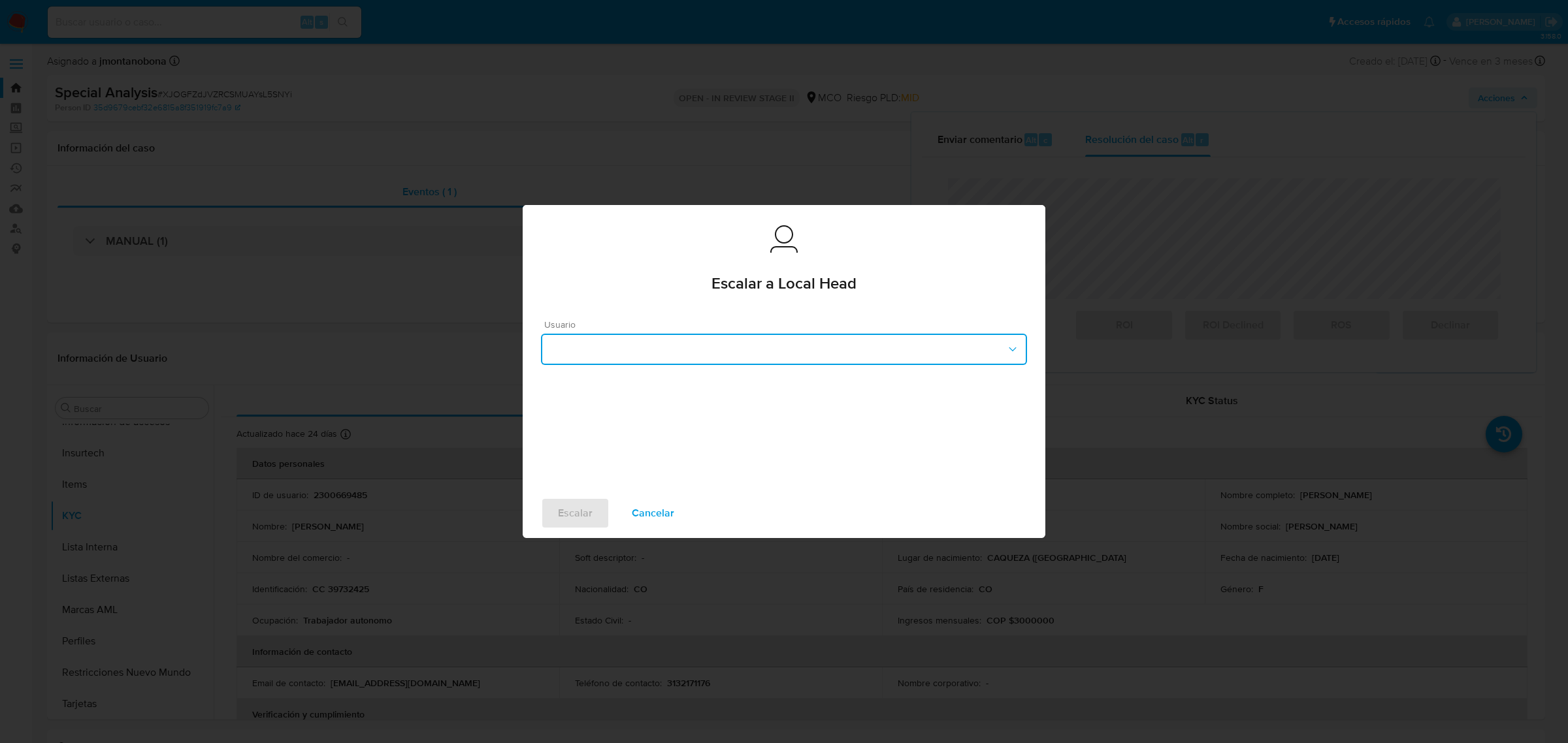
click at [782, 344] on button "button" at bounding box center [784, 349] width 486 height 31
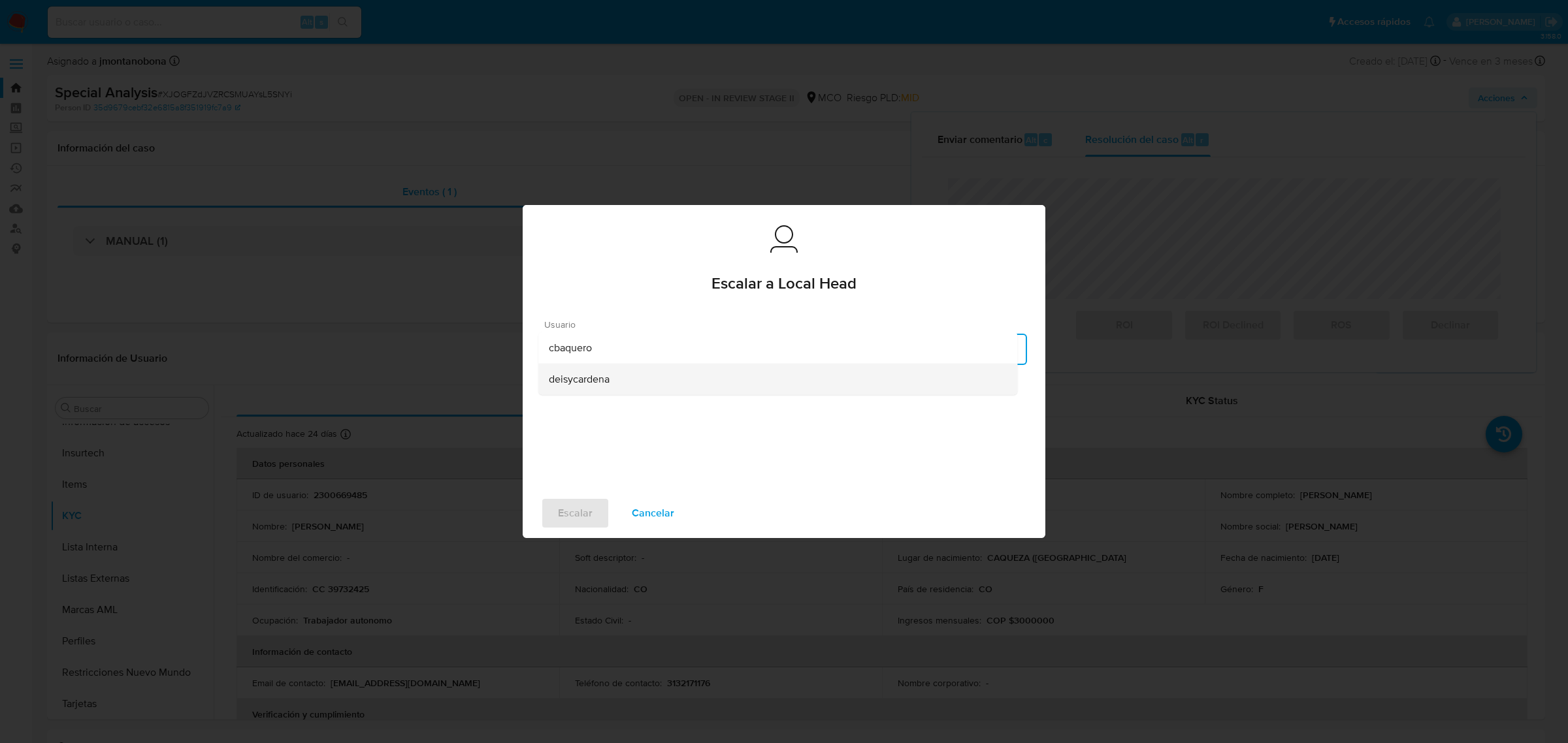
click at [579, 383] on span "deisycardena" at bounding box center [579, 379] width 61 height 13
click at [581, 516] on span "Escalar" at bounding box center [575, 512] width 34 height 29
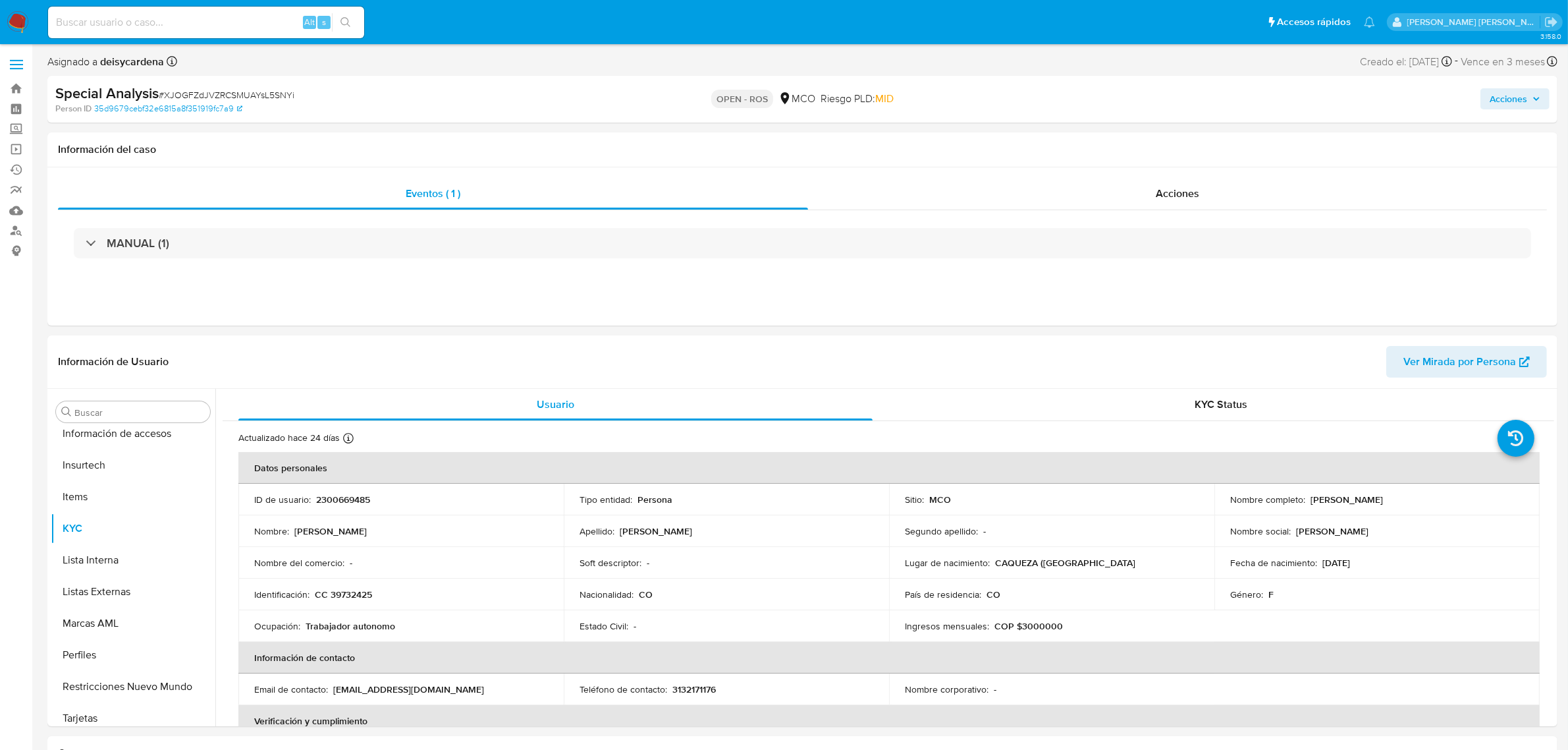
select select "10"
click at [249, 18] on input at bounding box center [206, 22] width 316 height 17
paste input "mxUjcSKuo3T2XPicKlCLYMeO"
type input "mxUjcSKuo3T2XPicKlCLYMeO"
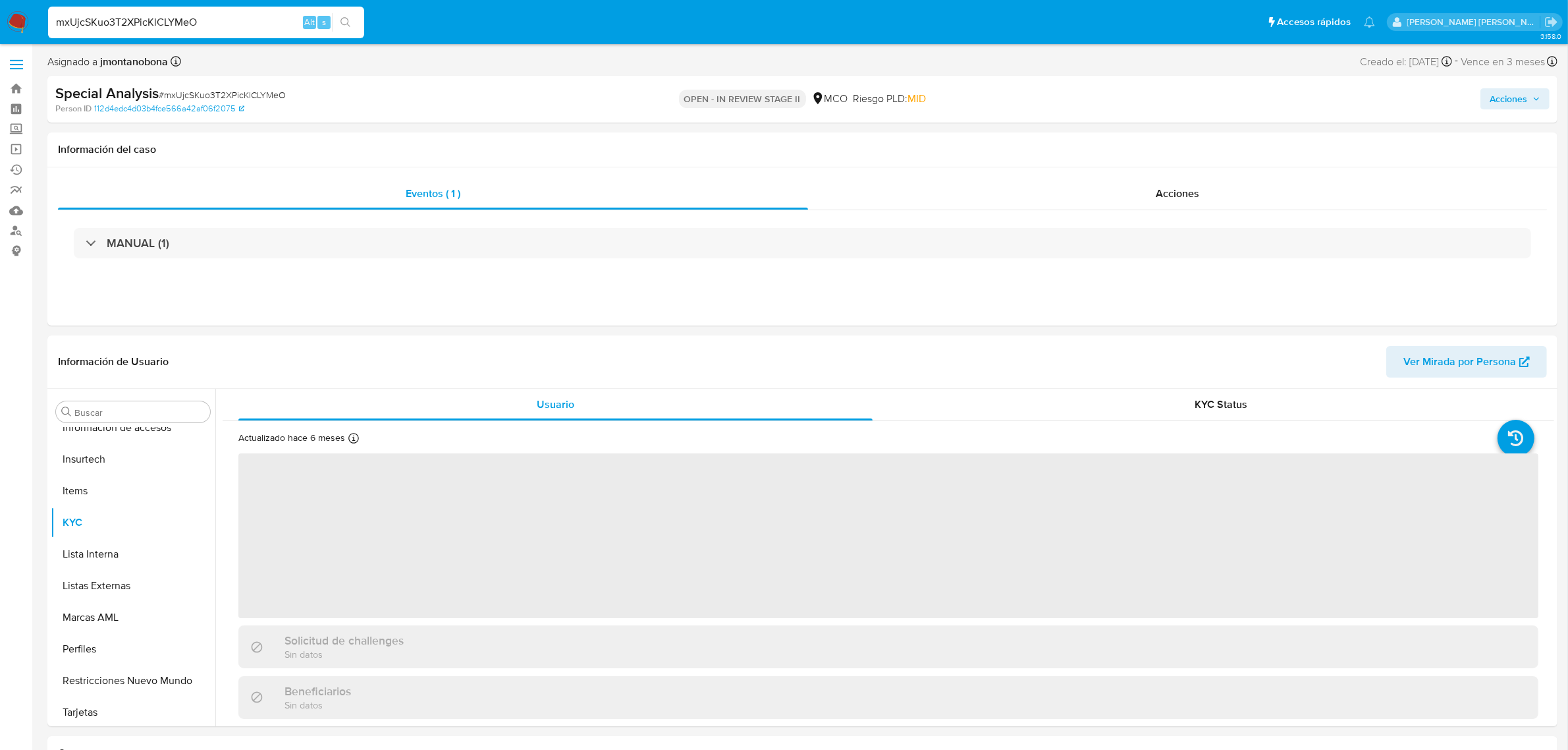
scroll to position [555, 0]
click at [1513, 93] on span "Acciones" at bounding box center [1508, 99] width 37 height 21
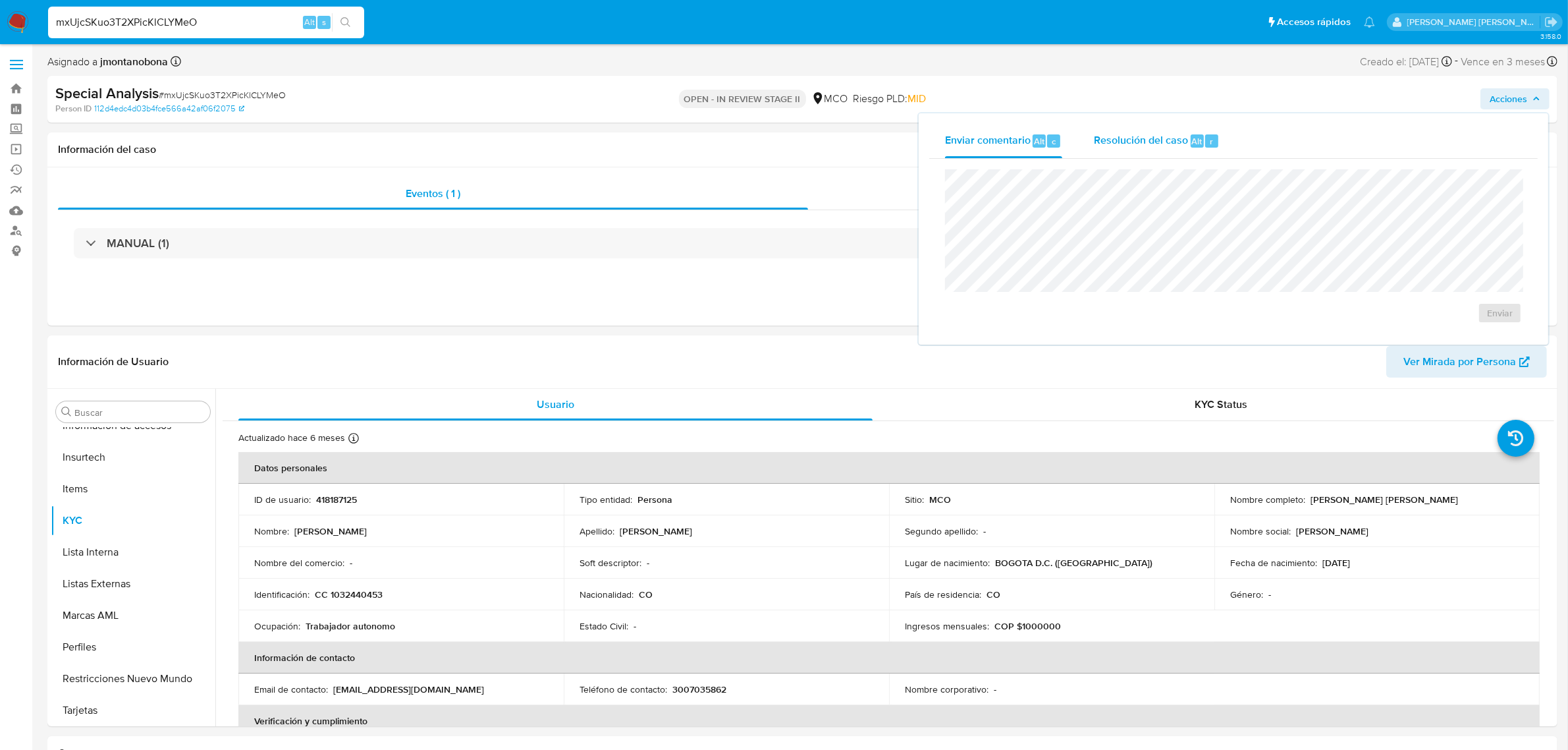
select select "10"
click at [1191, 136] on div "Alt" at bounding box center [1197, 141] width 13 height 13
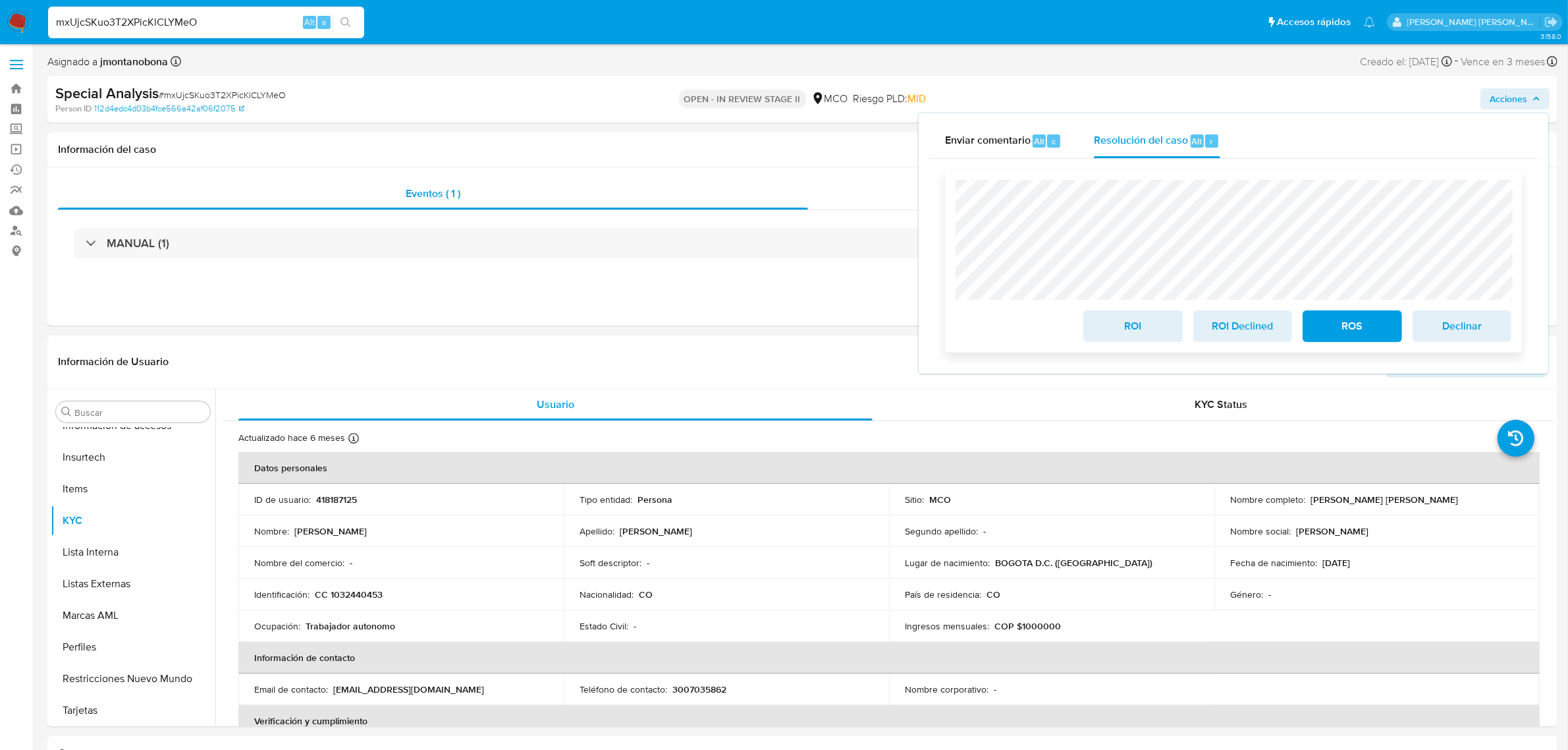
click at [1352, 328] on span "ROS" at bounding box center [1352, 325] width 64 height 29
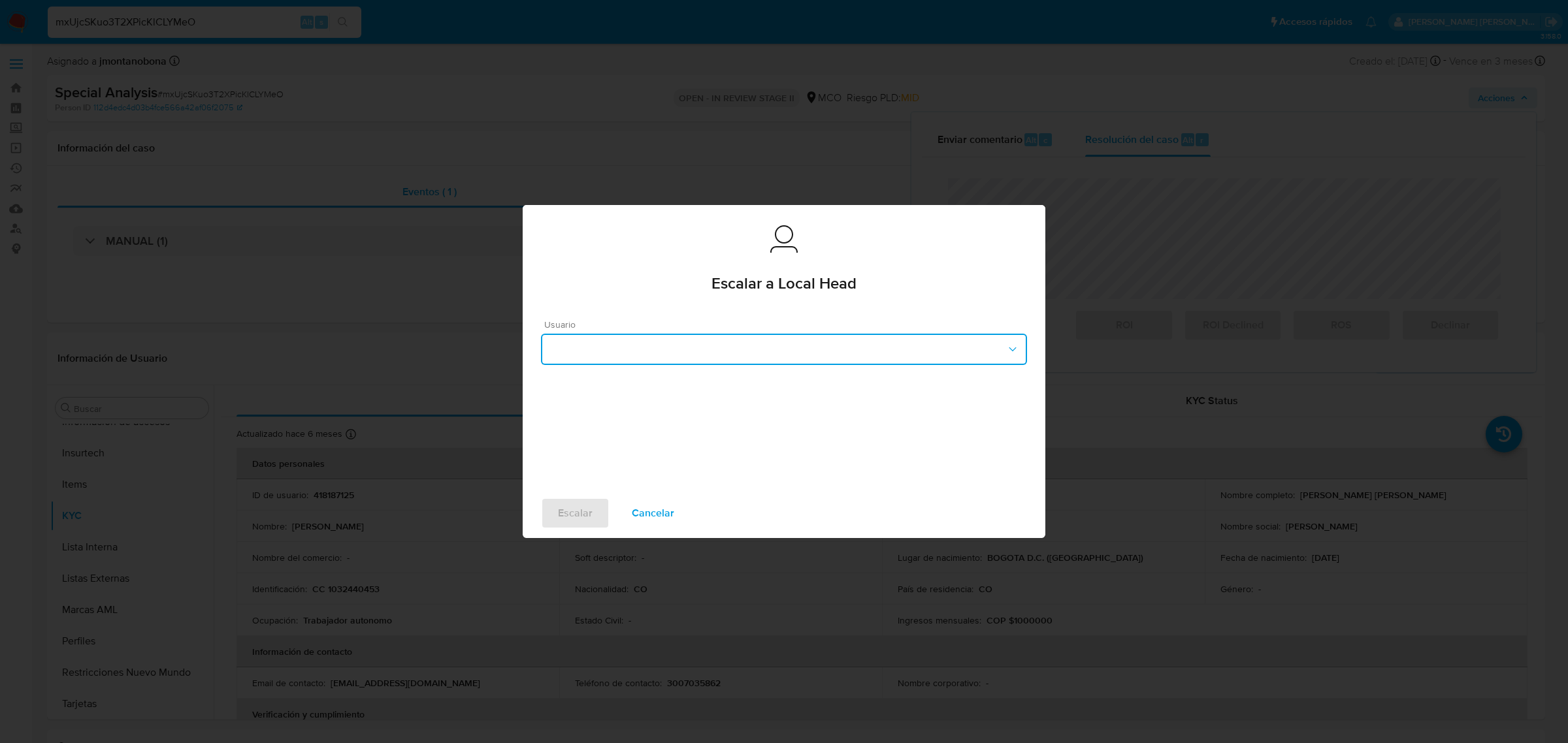
click at [847, 340] on button "button" at bounding box center [784, 349] width 486 height 31
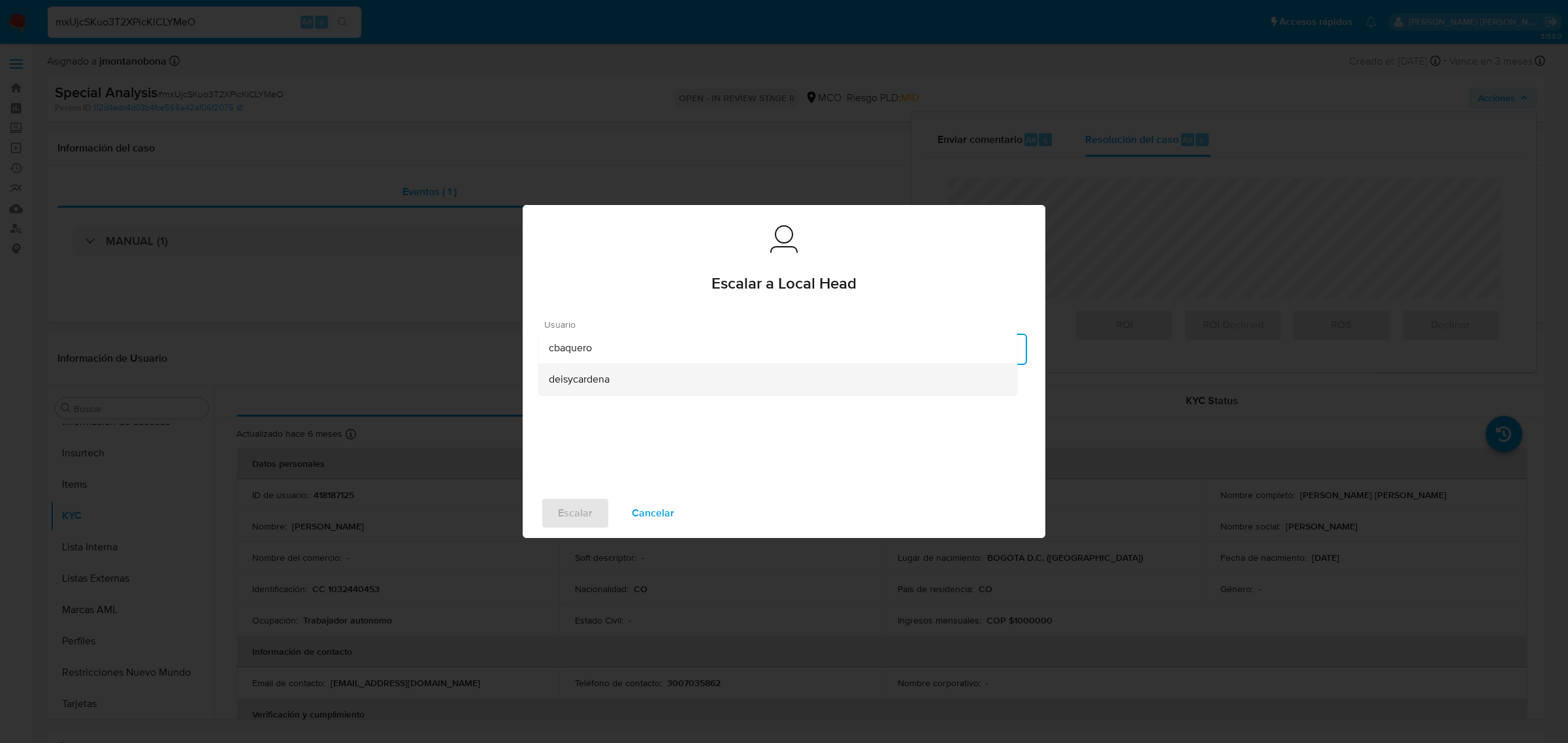
click at [632, 382] on div "deisycardena" at bounding box center [777, 379] width 458 height 31
click at [566, 506] on span "Escalar" at bounding box center [575, 512] width 34 height 29
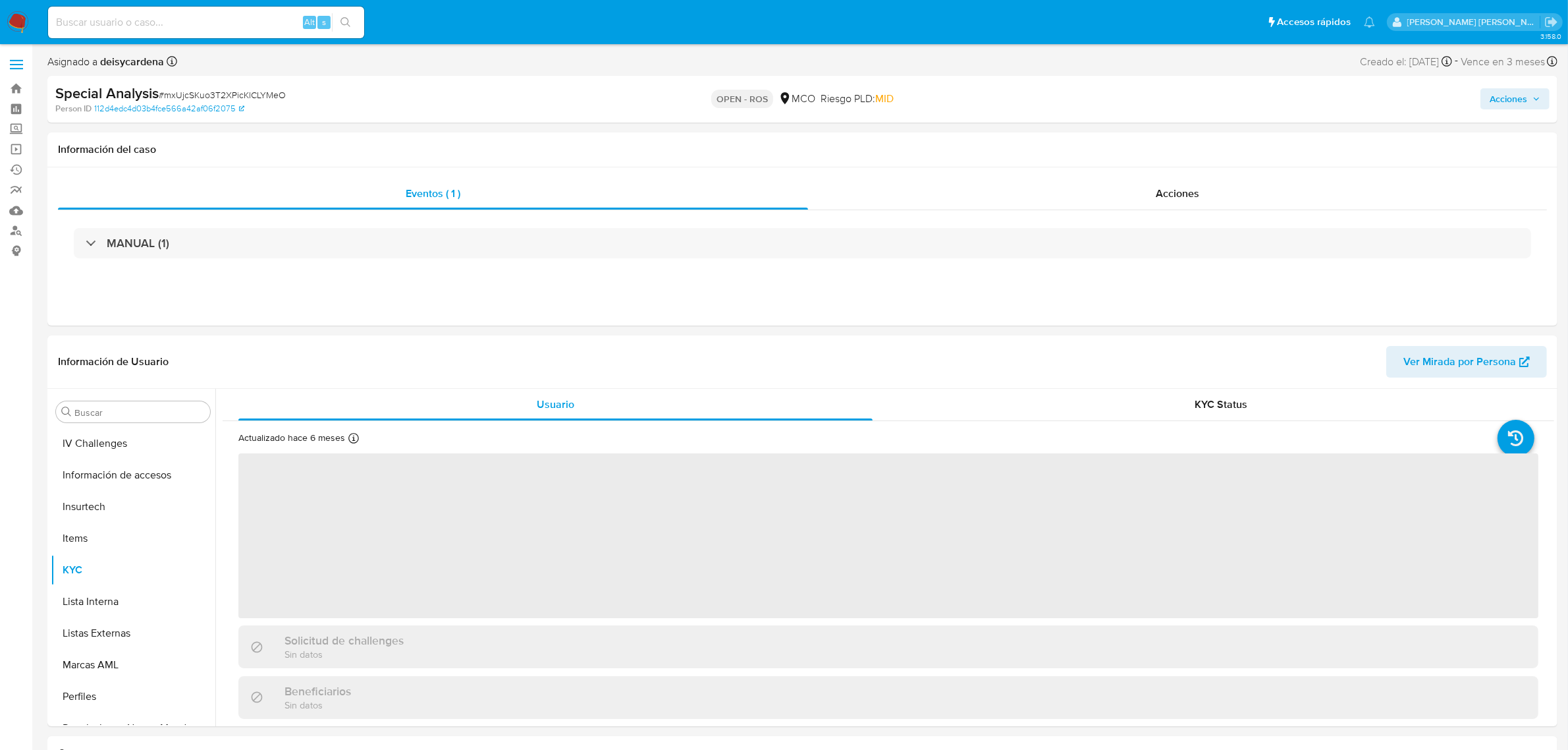
scroll to position [555, 0]
select select "10"
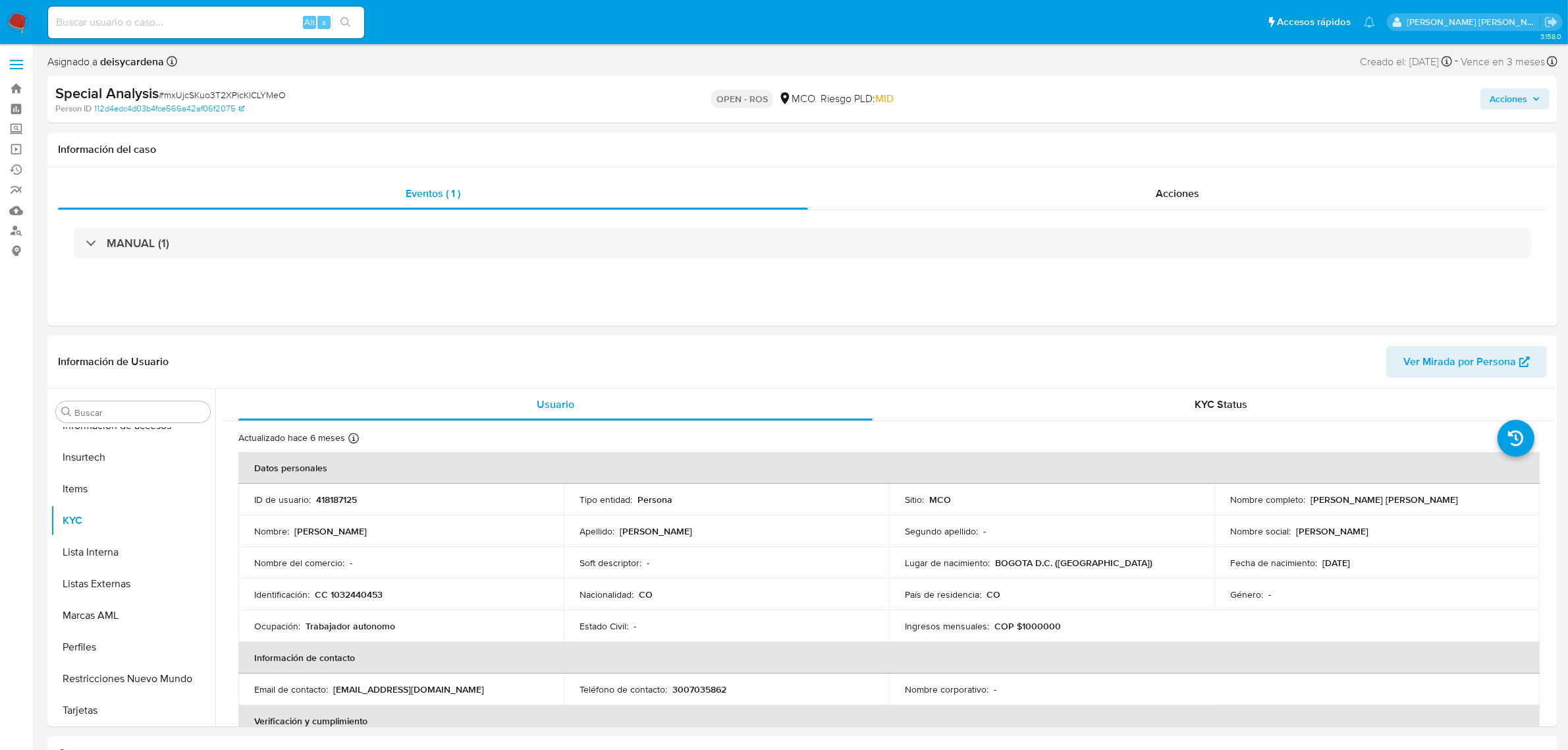
click at [215, 23] on input at bounding box center [206, 22] width 316 height 17
paste input "81mxnrQi4hMQL0tjnYNWF1Wb"
type input "81mxnrQi4hMQL0tjnYNWF1Wb"
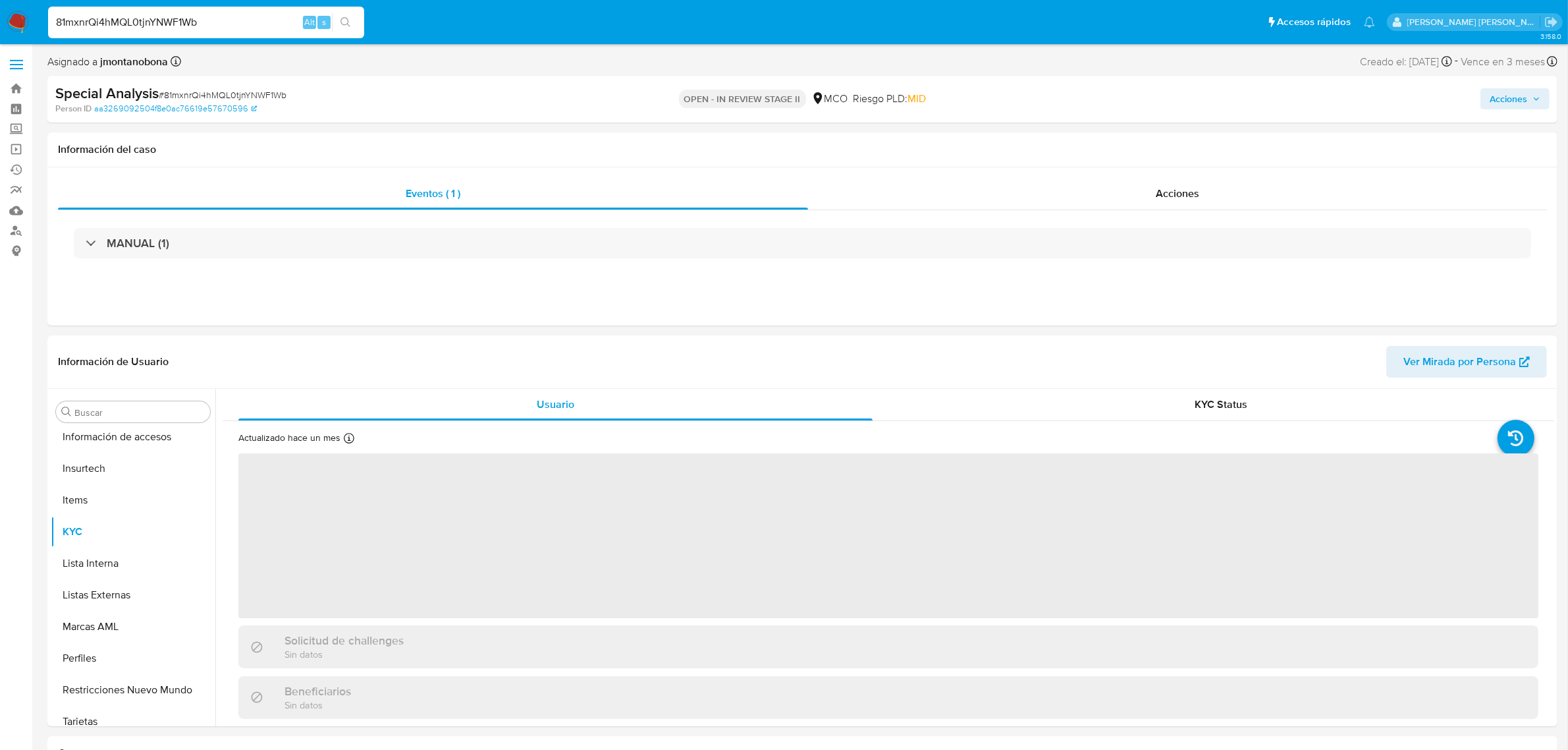
scroll to position [555, 0]
click at [1538, 102] on icon "button" at bounding box center [1537, 99] width 8 height 8
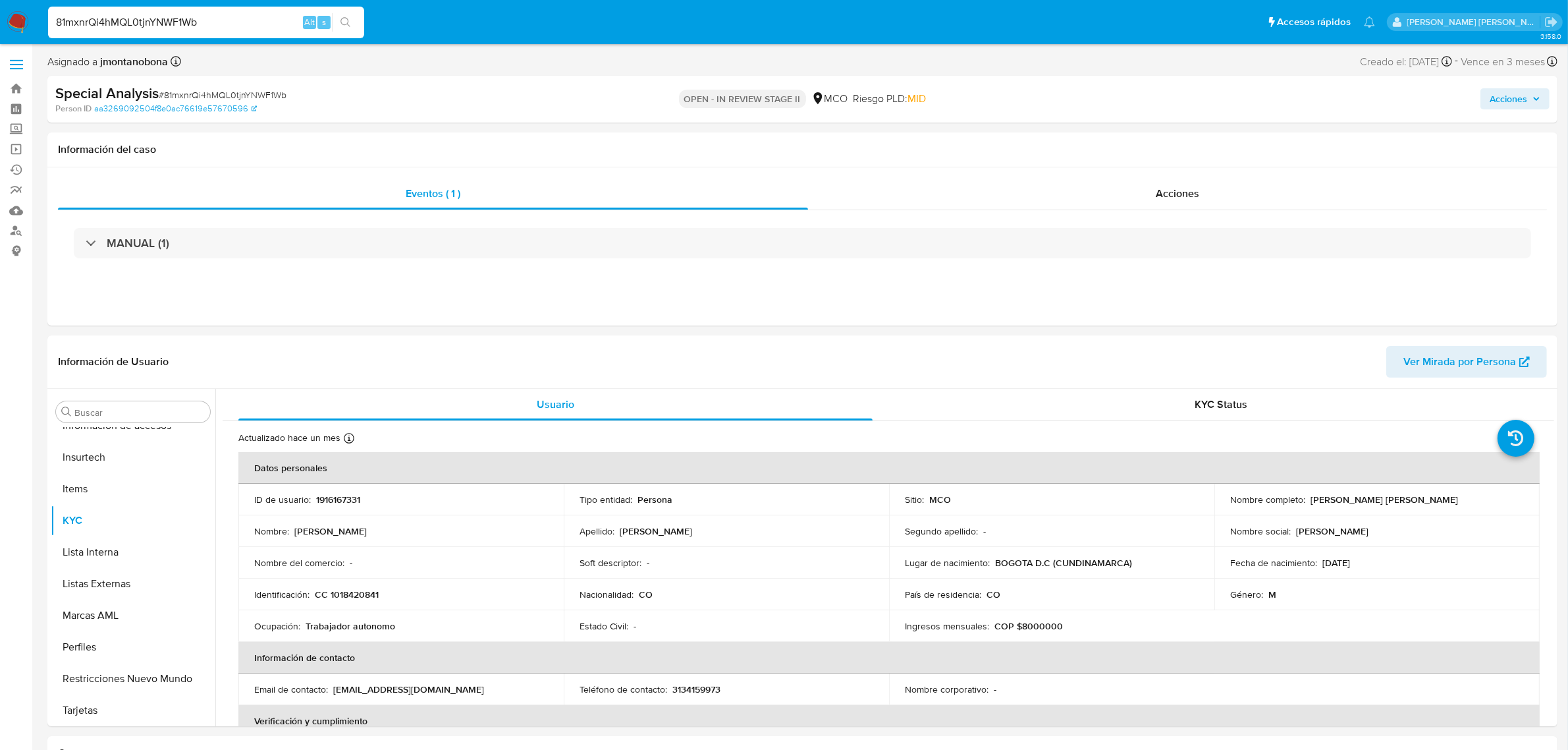
select select "10"
click at [1537, 101] on icon "button" at bounding box center [1537, 99] width 5 height 3
click at [1193, 142] on span "Alt" at bounding box center [1197, 141] width 11 height 12
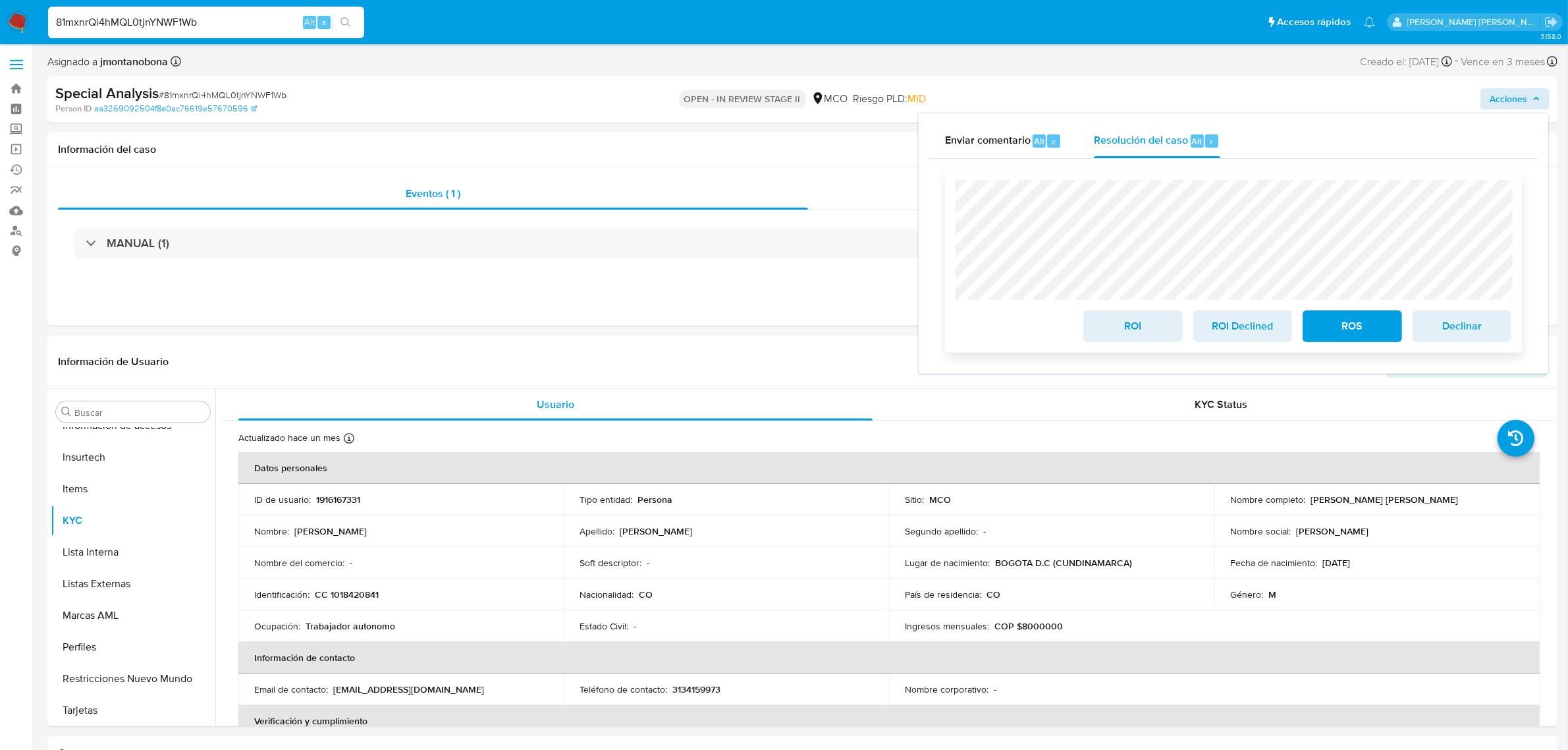
click at [1348, 320] on span "ROS" at bounding box center [1352, 325] width 64 height 29
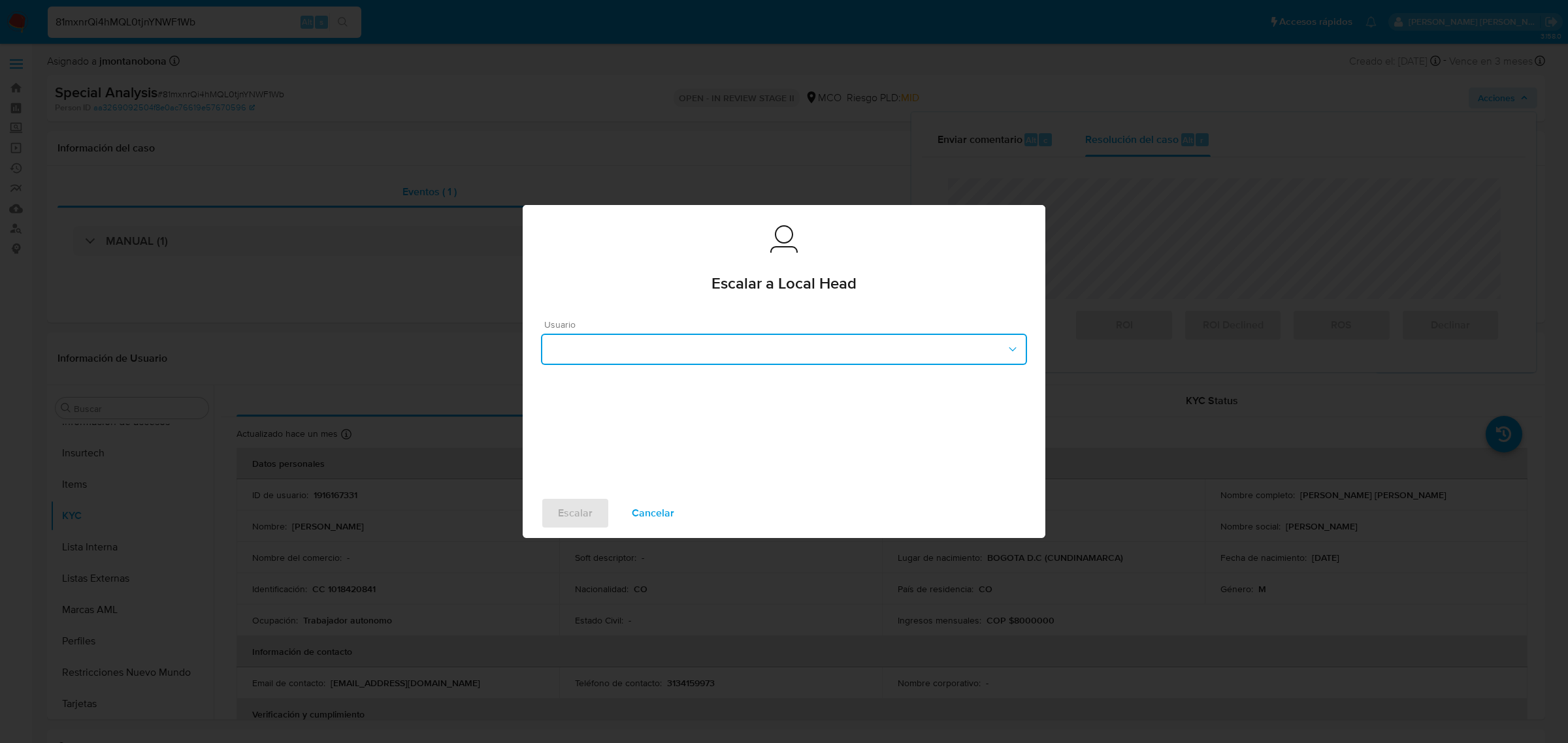
click at [819, 357] on button "button" at bounding box center [784, 349] width 486 height 31
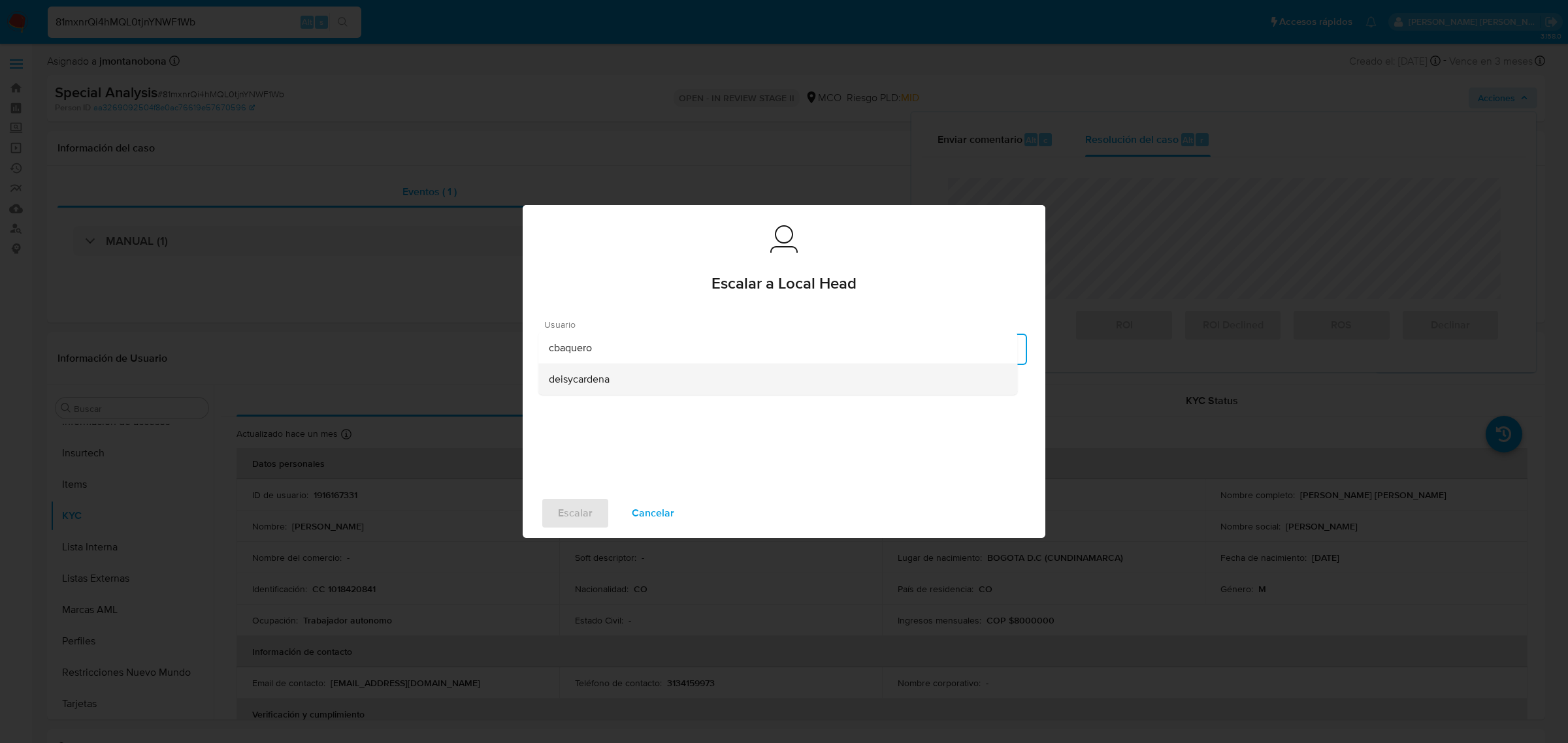
click at [603, 382] on span "deisycardena" at bounding box center [579, 379] width 61 height 13
click at [570, 516] on span "Escalar" at bounding box center [575, 512] width 34 height 29
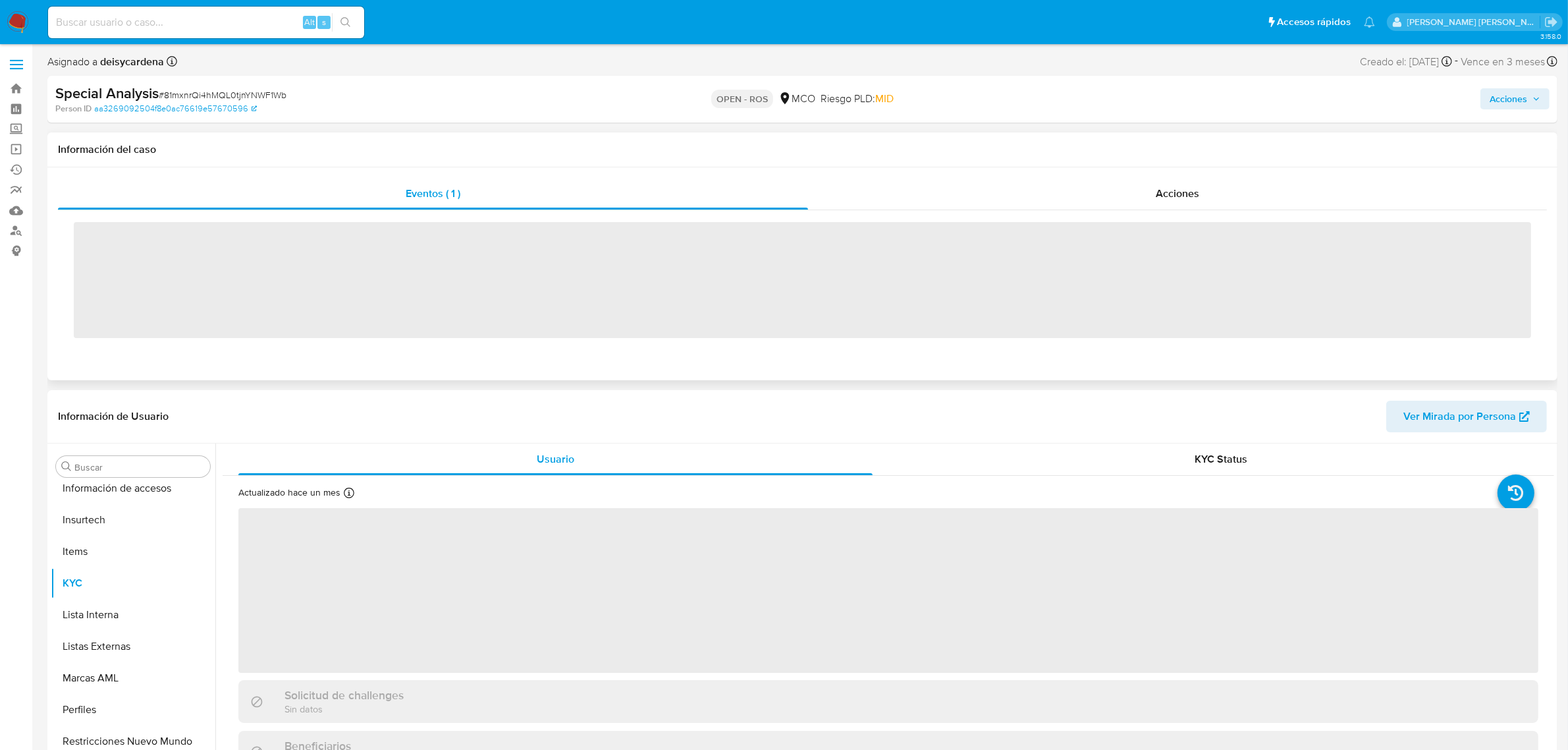
scroll to position [555, 0]
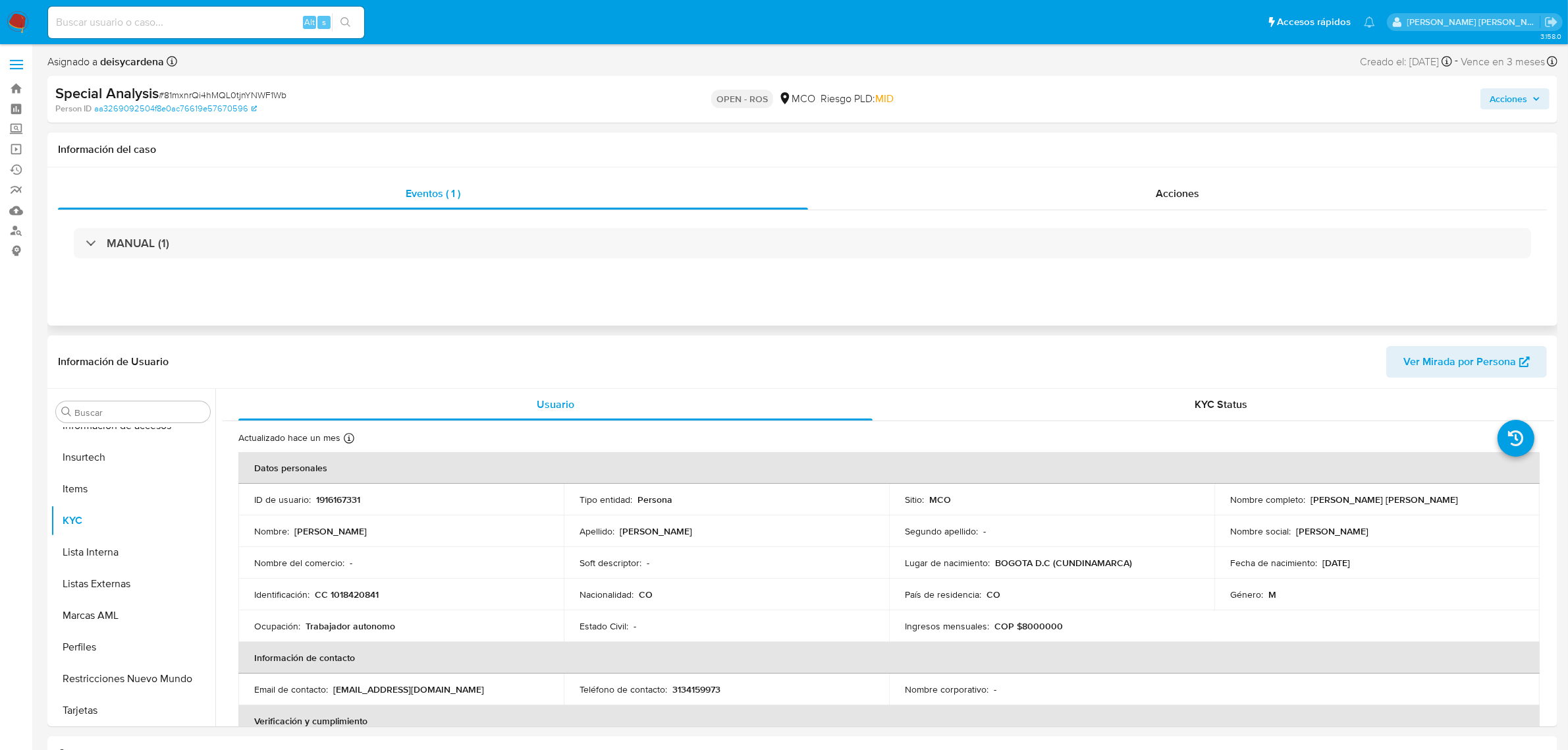
select select "10"
click at [265, 18] on input at bounding box center [206, 22] width 316 height 17
paste input "OZSrfByP4CKjMaFMydCwIypm"
type input "OZSrfByP4CKjMaFMydCwIypm"
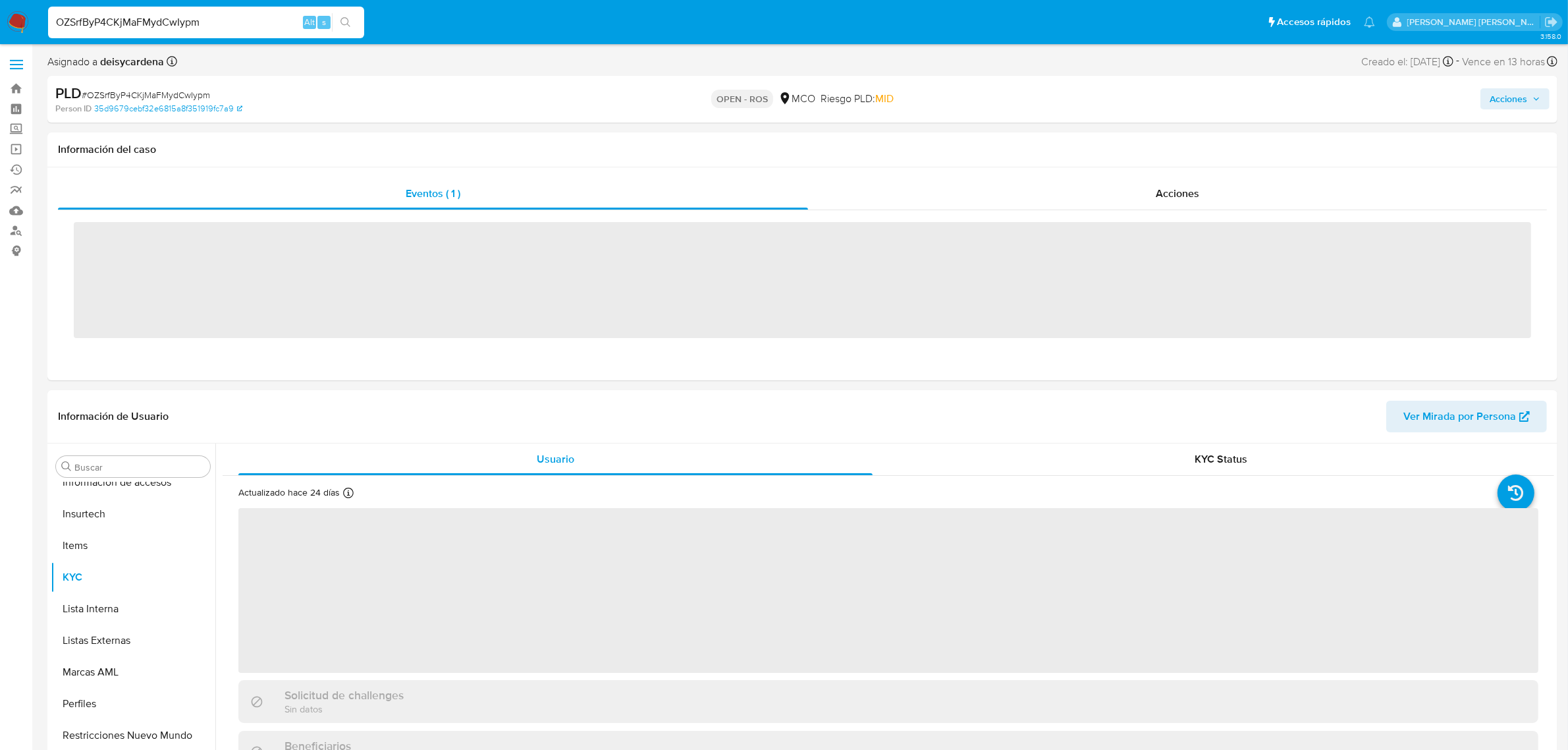
scroll to position [555, 0]
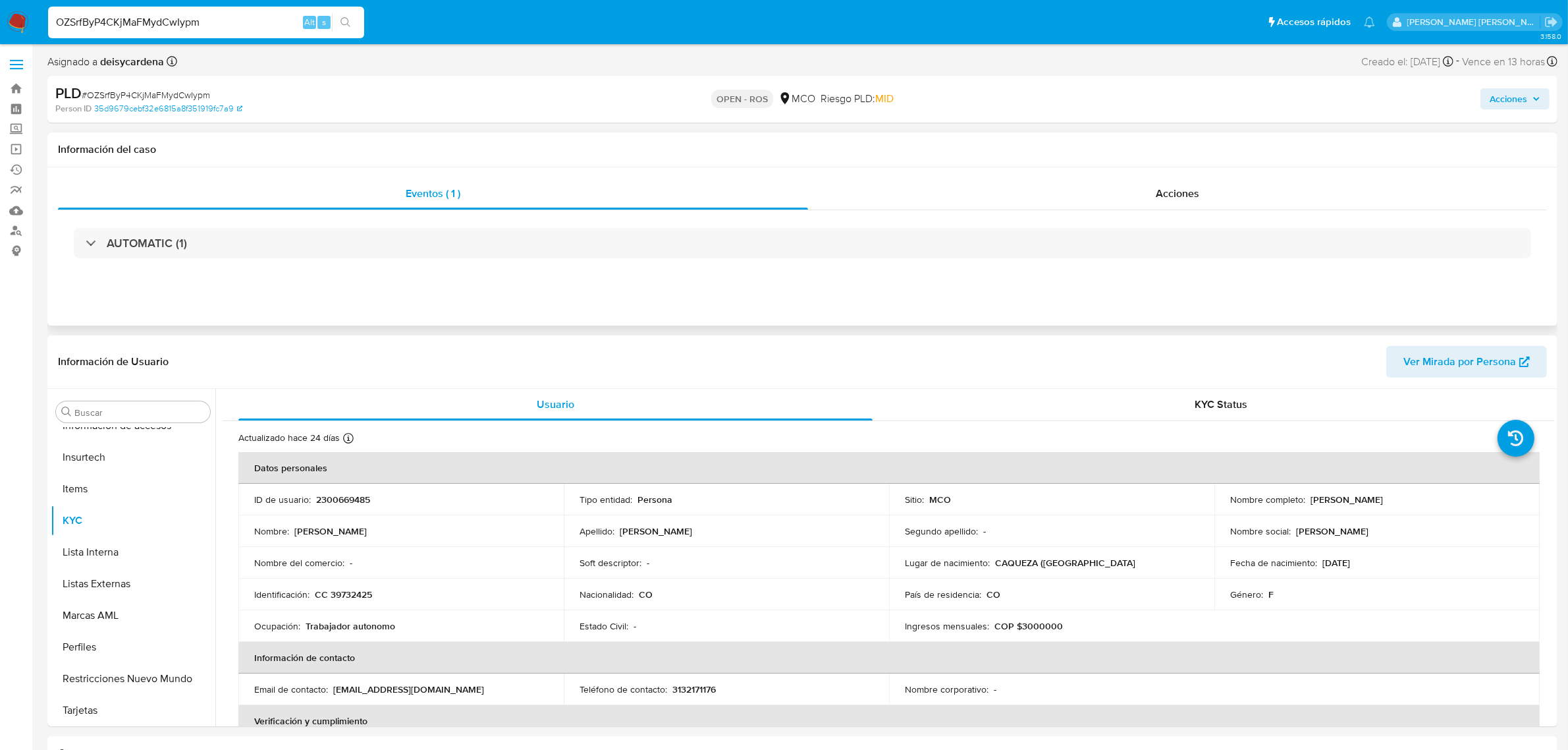
select select "10"
click at [265, 18] on input "OZSrfByP4CKjMaFMydCwIypm" at bounding box center [206, 22] width 316 height 17
drag, startPoint x: 261, startPoint y: 24, endPoint x: 0, endPoint y: 18, distance: 261.1
click at [0, 18] on nav "Pausado Ver notificaciones OZSrfByP4CKjMaFMydCwIypm Alt s Accesos rápidos Presi…" at bounding box center [784, 21] width 1568 height 44
paste input "XJOGFZdJVZRCSMUAYsL5SNYi"
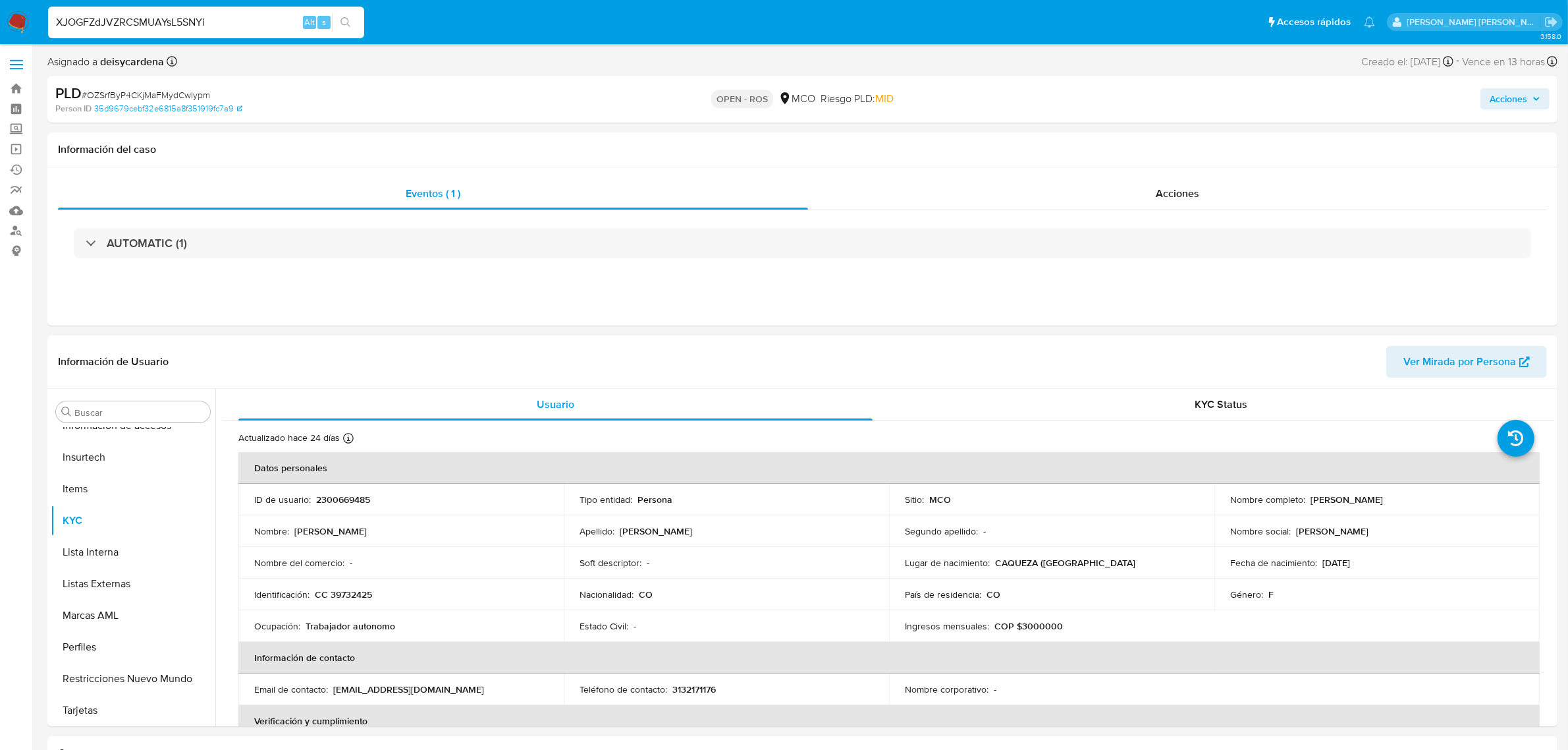
type input "XJOGFZdJVZRCSMUAYsL5SNYi"
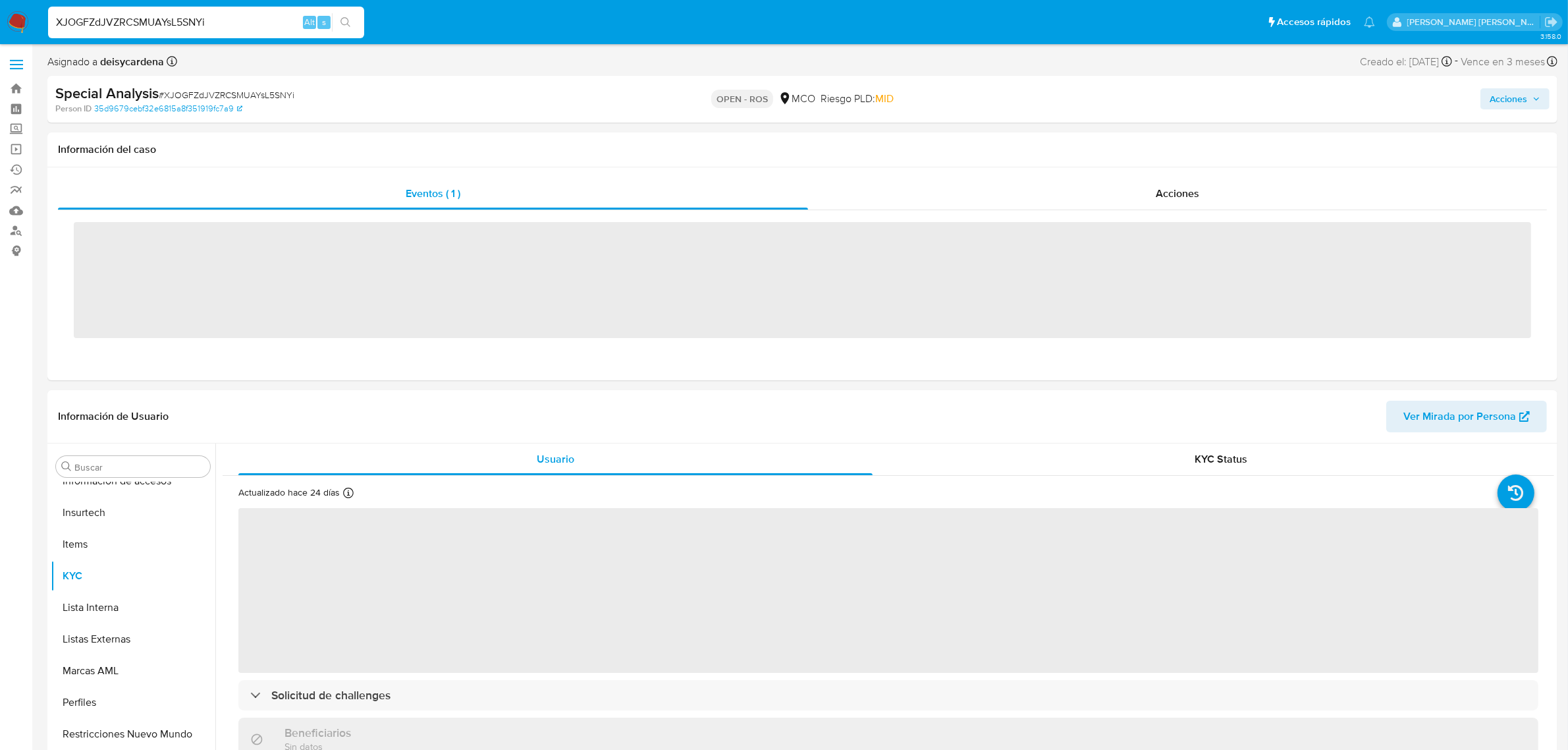
scroll to position [555, 0]
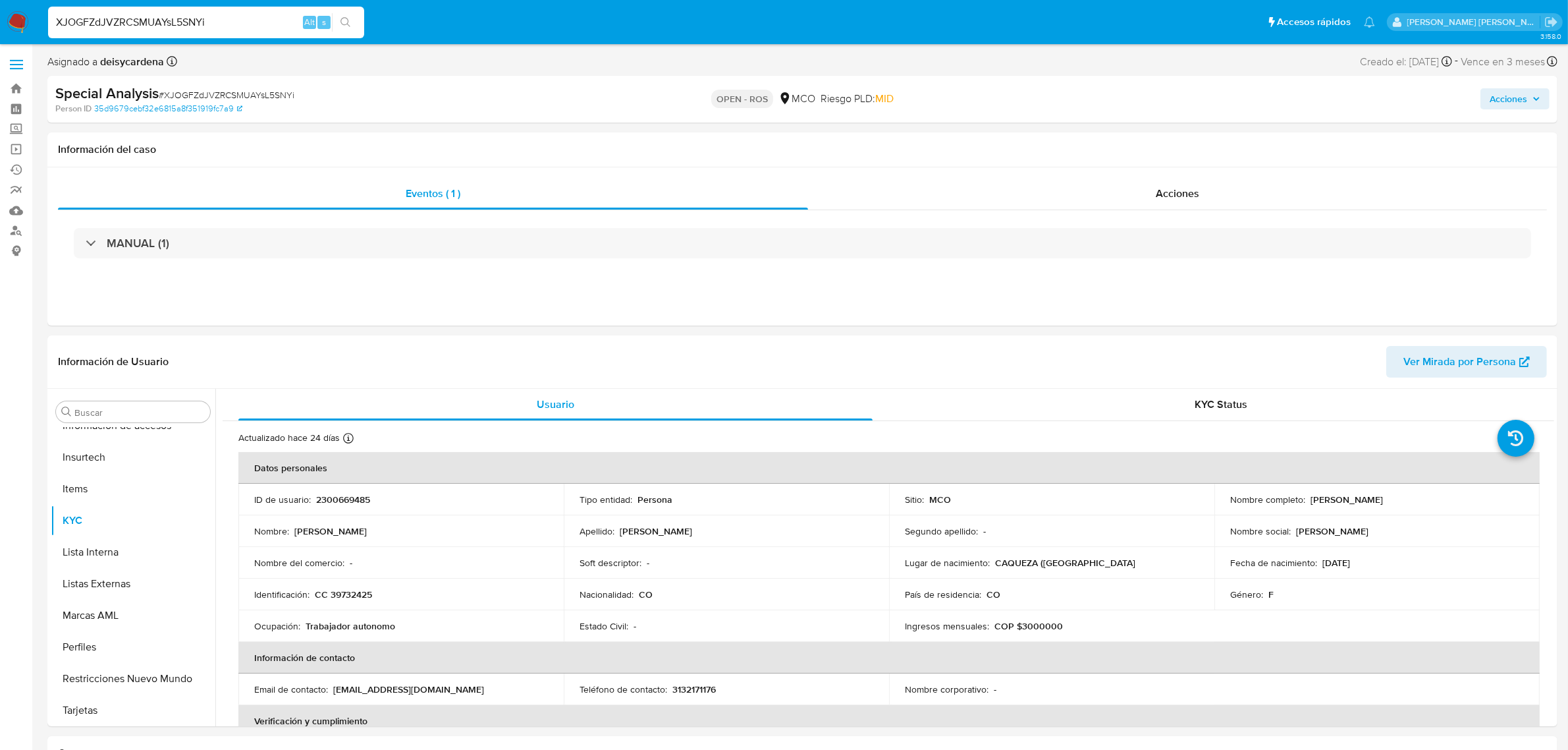
select select "10"
click at [228, 18] on input "XJOGFZdJVZRCSMUAYsL5SNYi" at bounding box center [206, 22] width 316 height 17
drag, startPoint x: 235, startPoint y: 25, endPoint x: 0, endPoint y: 28, distance: 235.0
click at [0, 28] on nav "Pausado Ver notificaciones XJOGFZdJVZRCSMUAYsL5SNYi Alt s Accesos rápidos Presi…" at bounding box center [784, 21] width 1568 height 44
paste input "mxUjcSKuo3T2XPicKlCLYMeO"
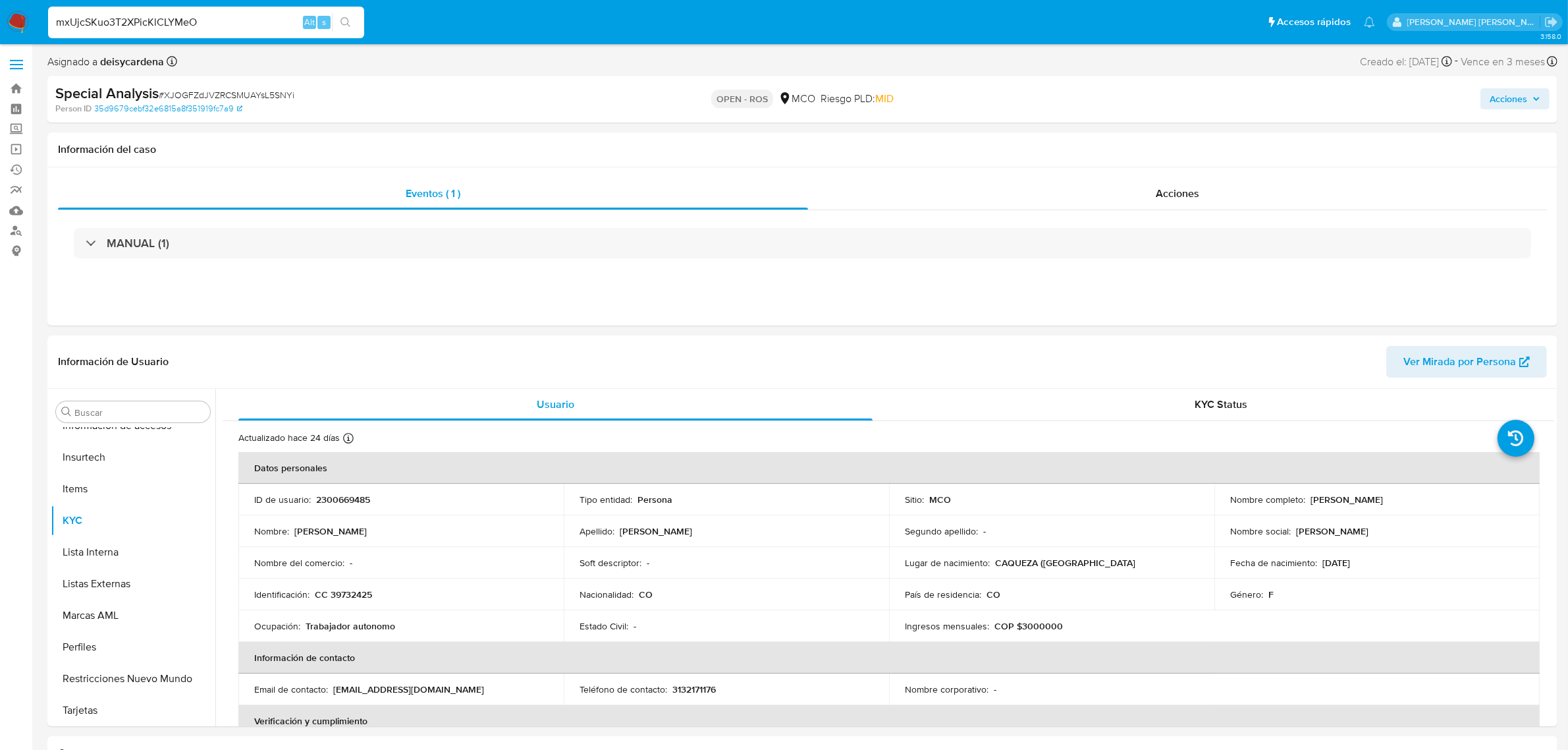
type input "mxUjcSKuo3T2XPicKlCLYMeO"
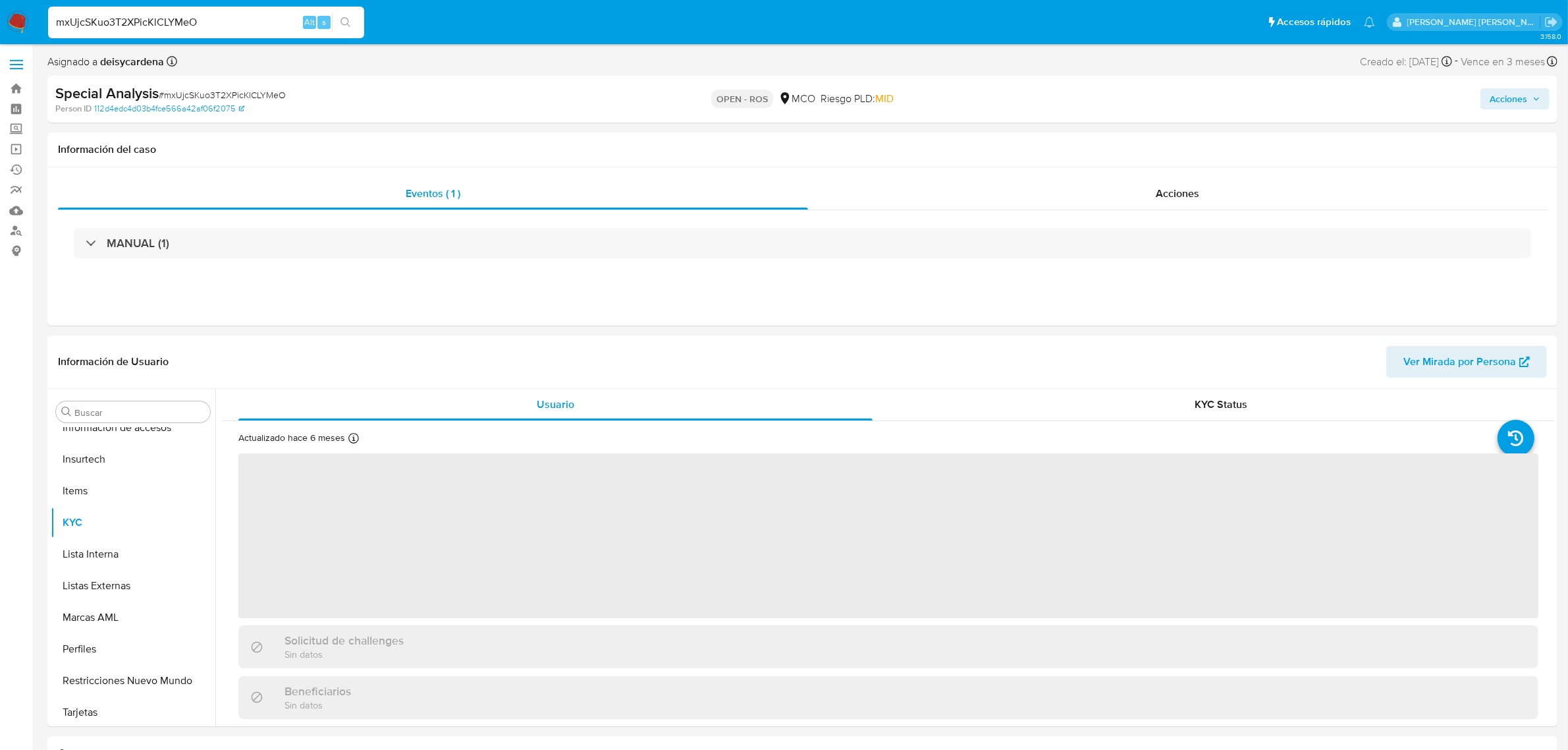
scroll to position [555, 0]
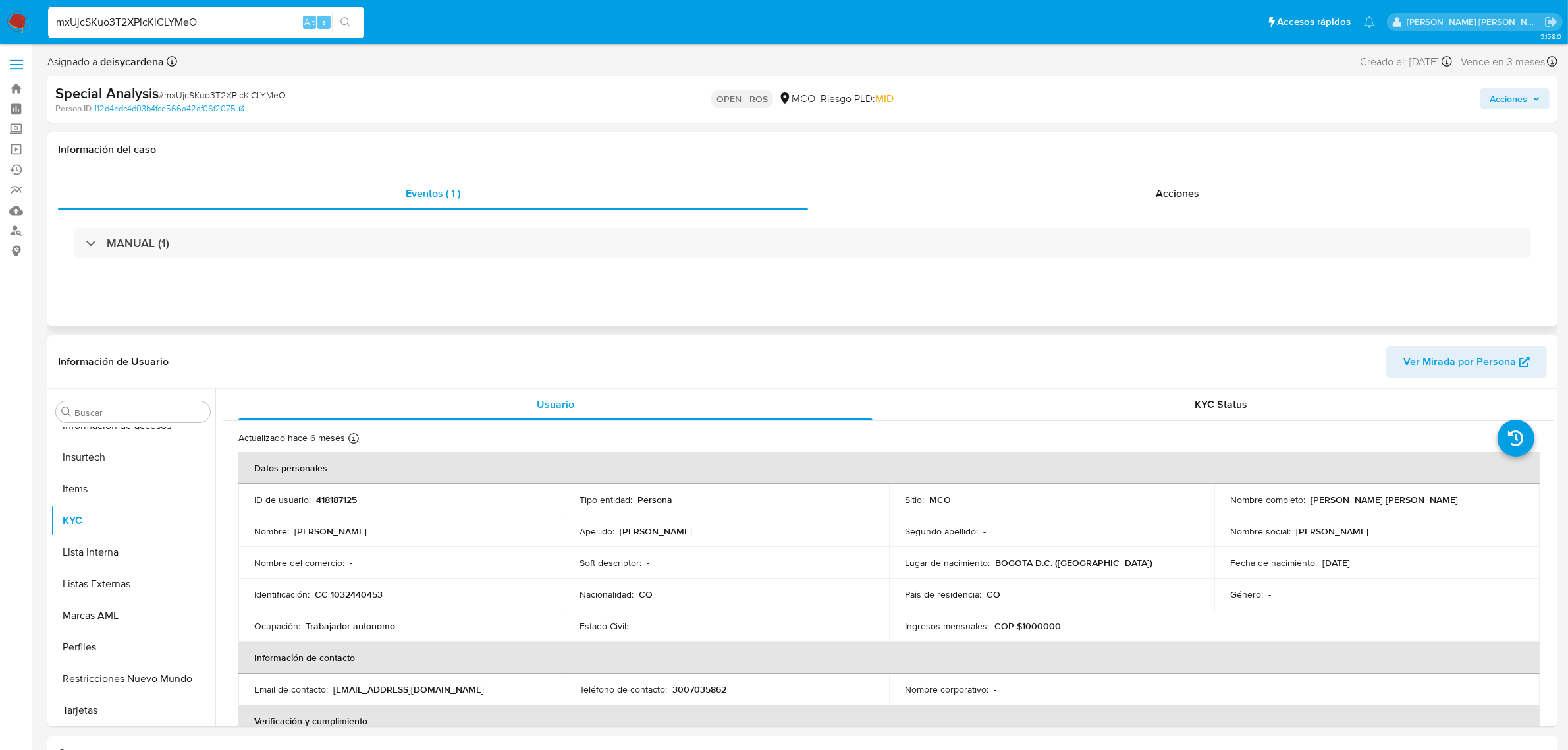
select select "10"
click at [238, 21] on input "mxUjcSKuo3T2XPicKlCLYMeO" at bounding box center [206, 22] width 316 height 17
drag, startPoint x: 231, startPoint y: 20, endPoint x: 0, endPoint y: 15, distance: 231.1
click at [0, 15] on nav "Pausado Ver notificaciones mxUjcSKuo3T2XPicKlCLYMeO Alt s Accesos rápidos Presi…" at bounding box center [784, 21] width 1568 height 44
paste input "81mxnrQi4hMQL0tjnYNWF1Wb"
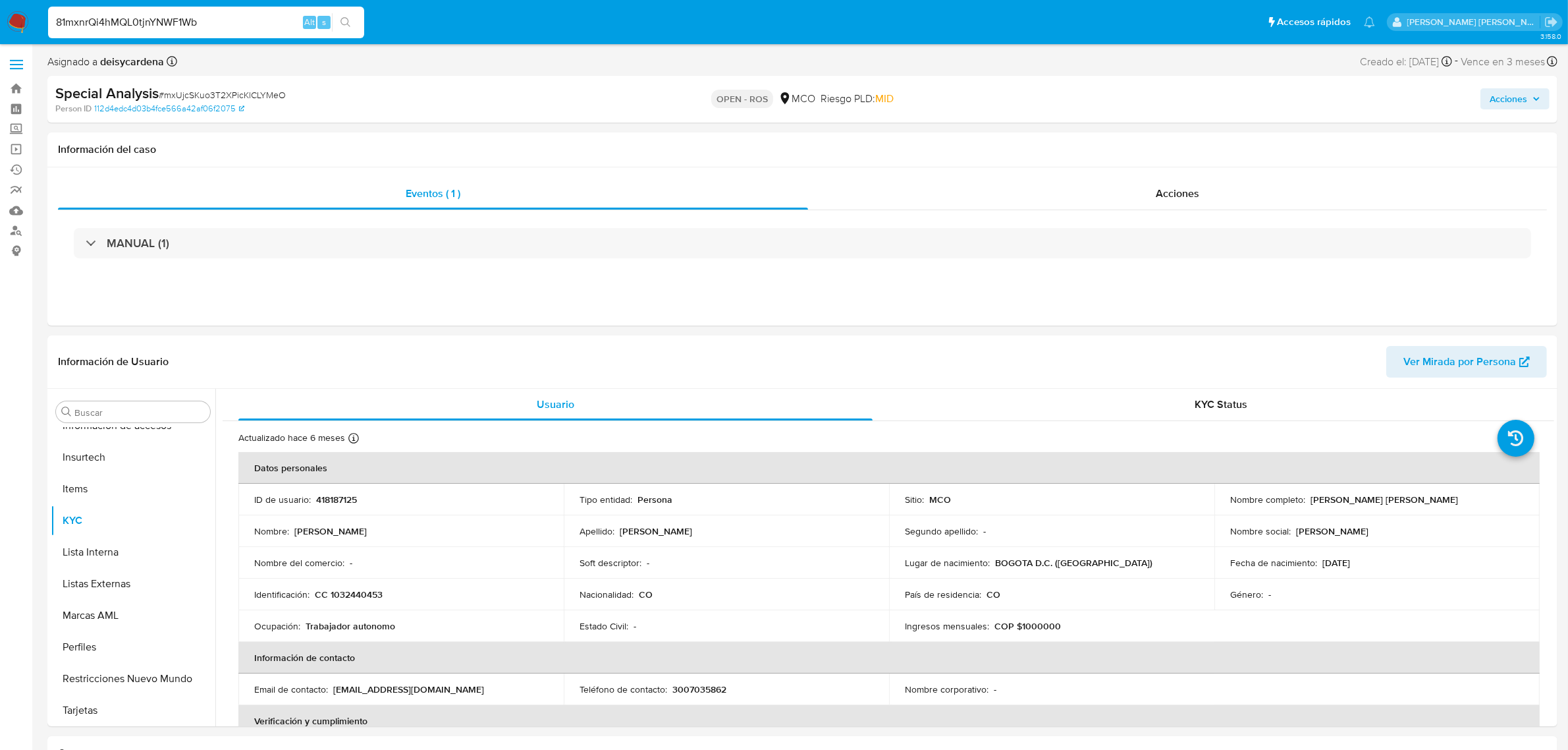
type input "81mxnrQi4hMQL0tjnYNWF1Wb"
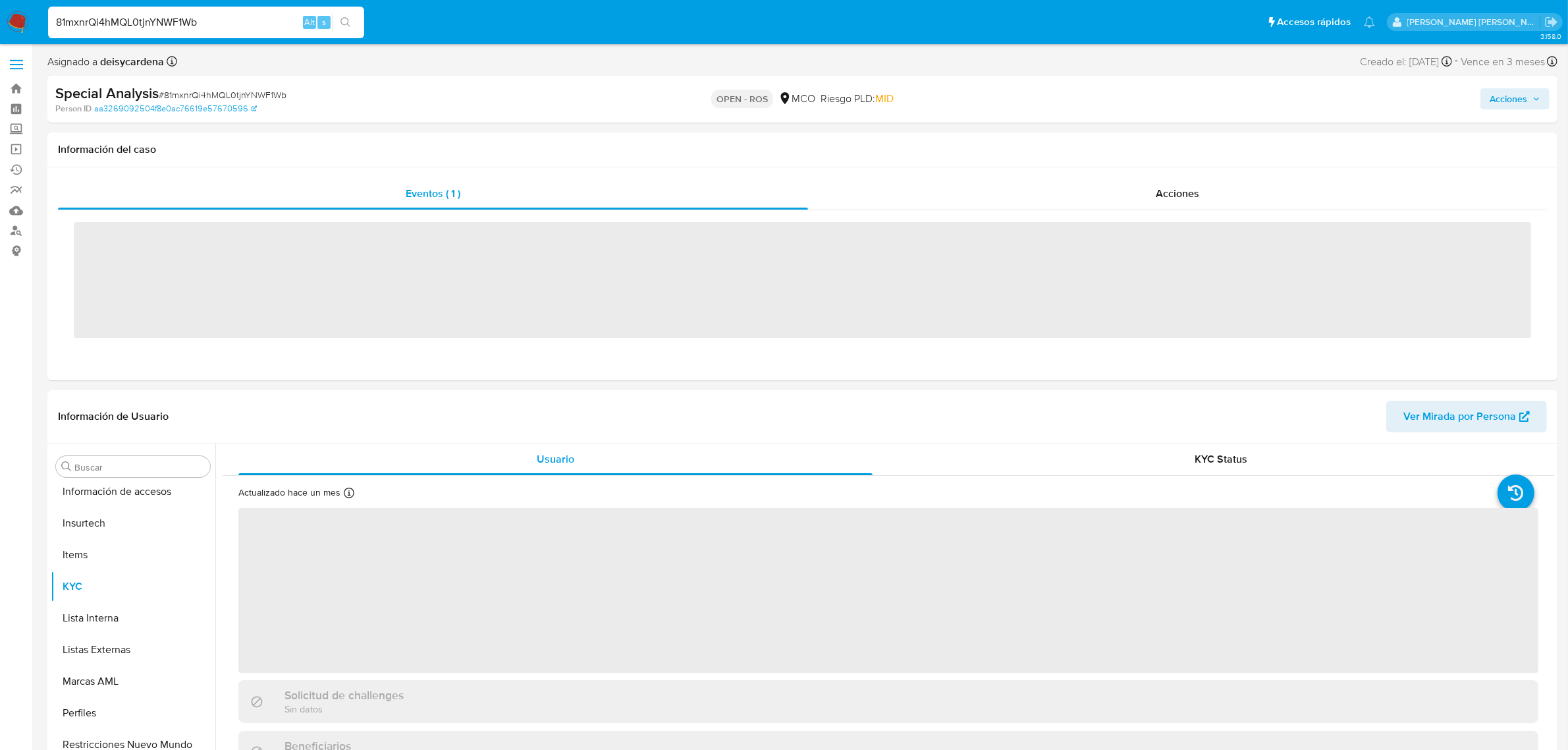
scroll to position [555, 0]
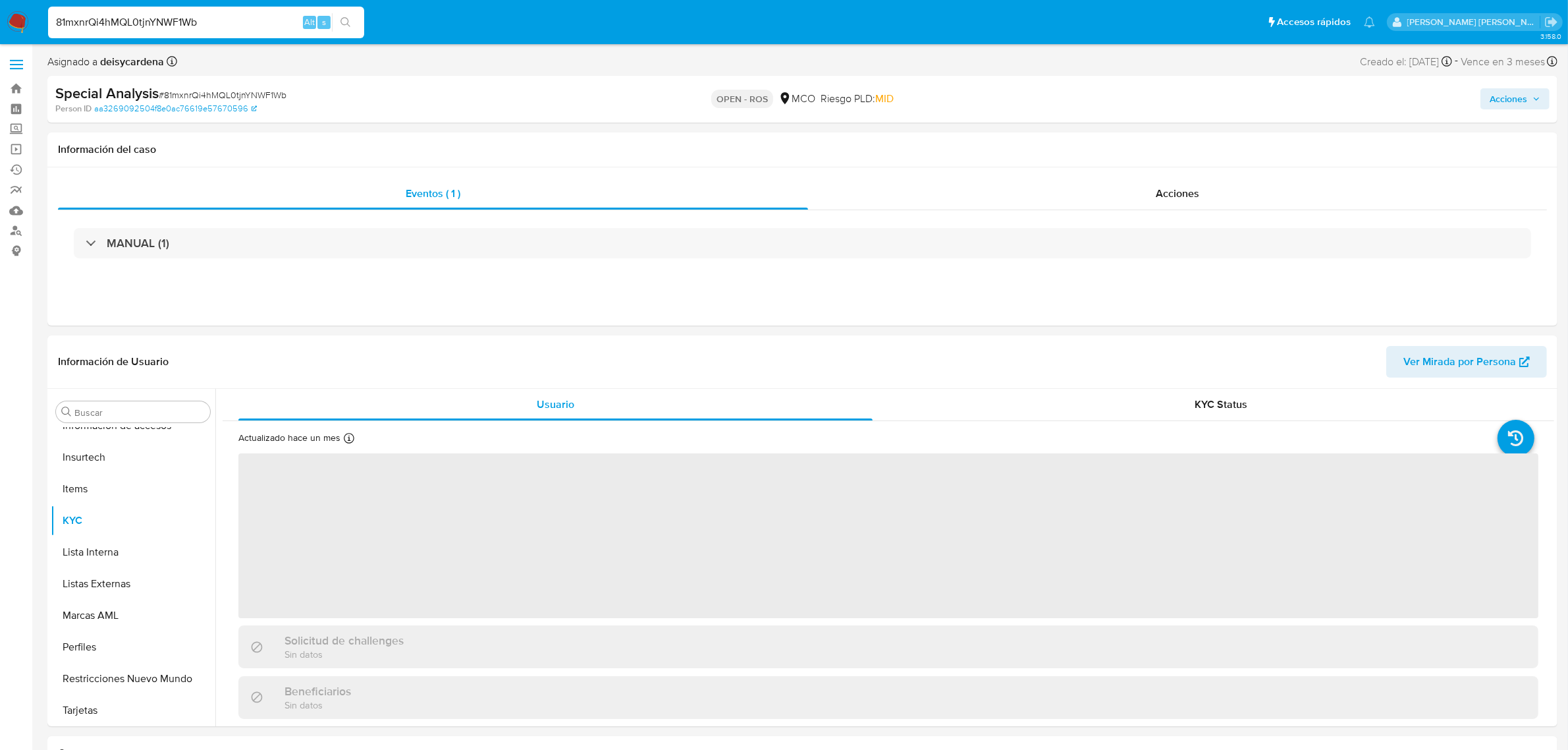
select select "10"
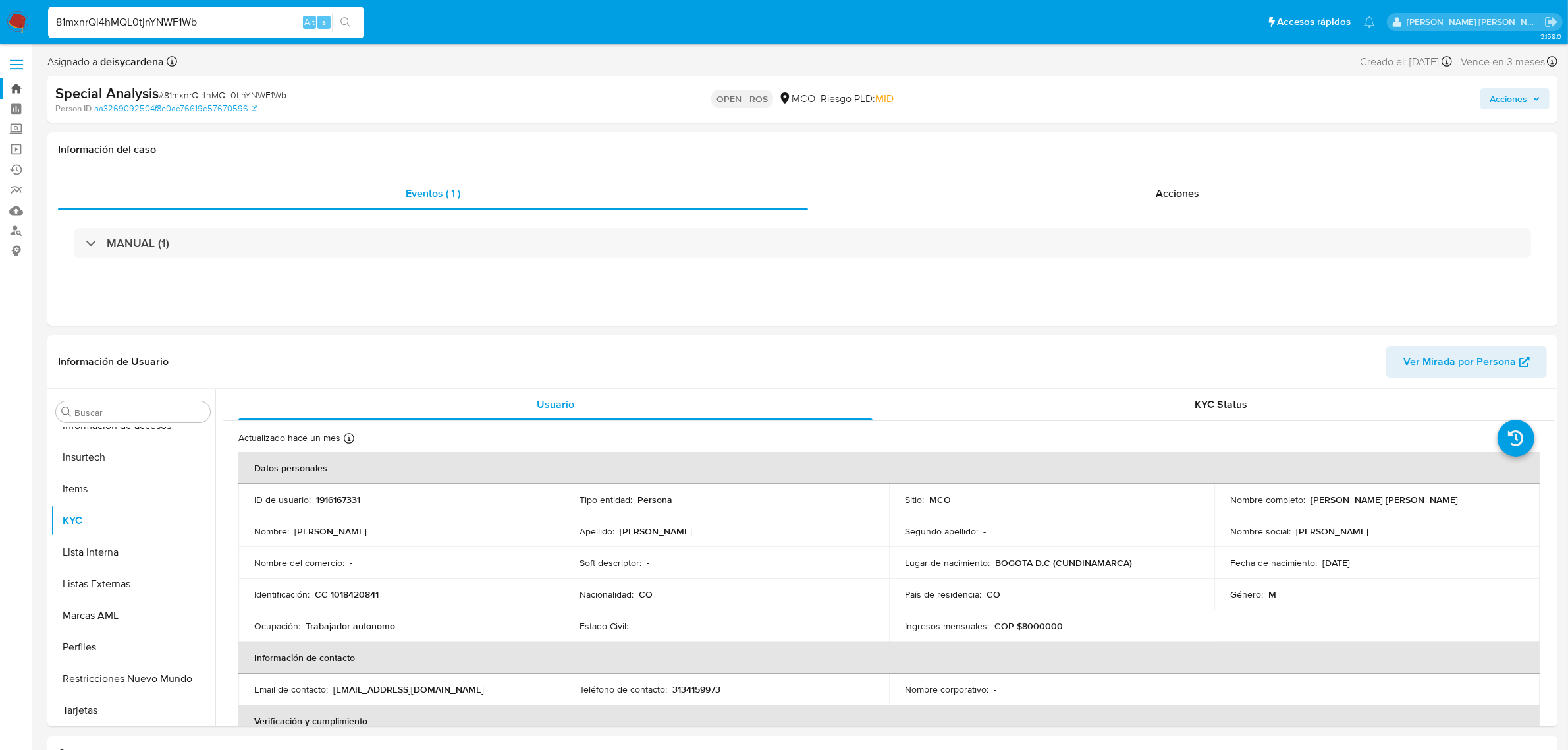
click at [20, 88] on link "Bandeja" at bounding box center [78, 88] width 157 height 21
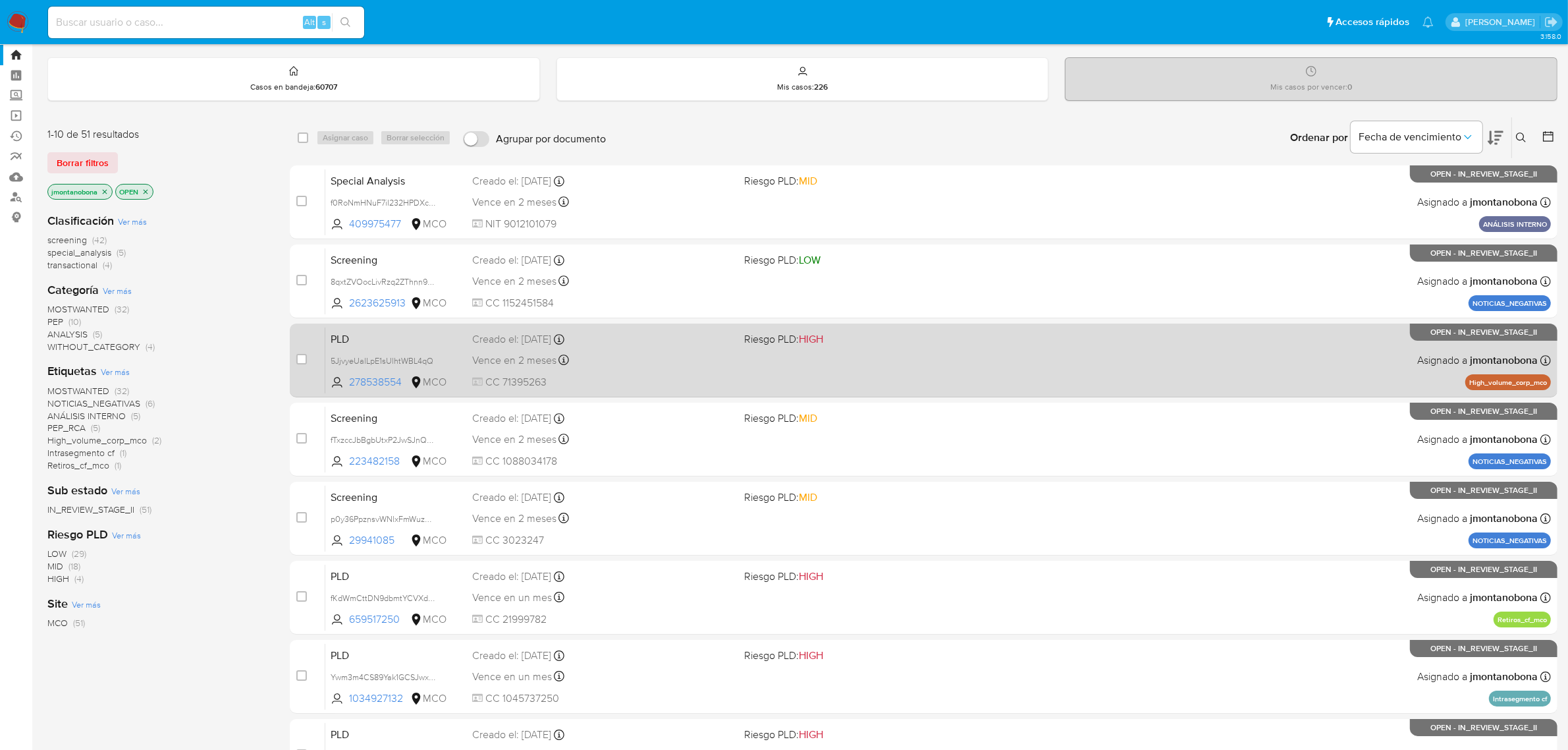
scroll to position [337, 0]
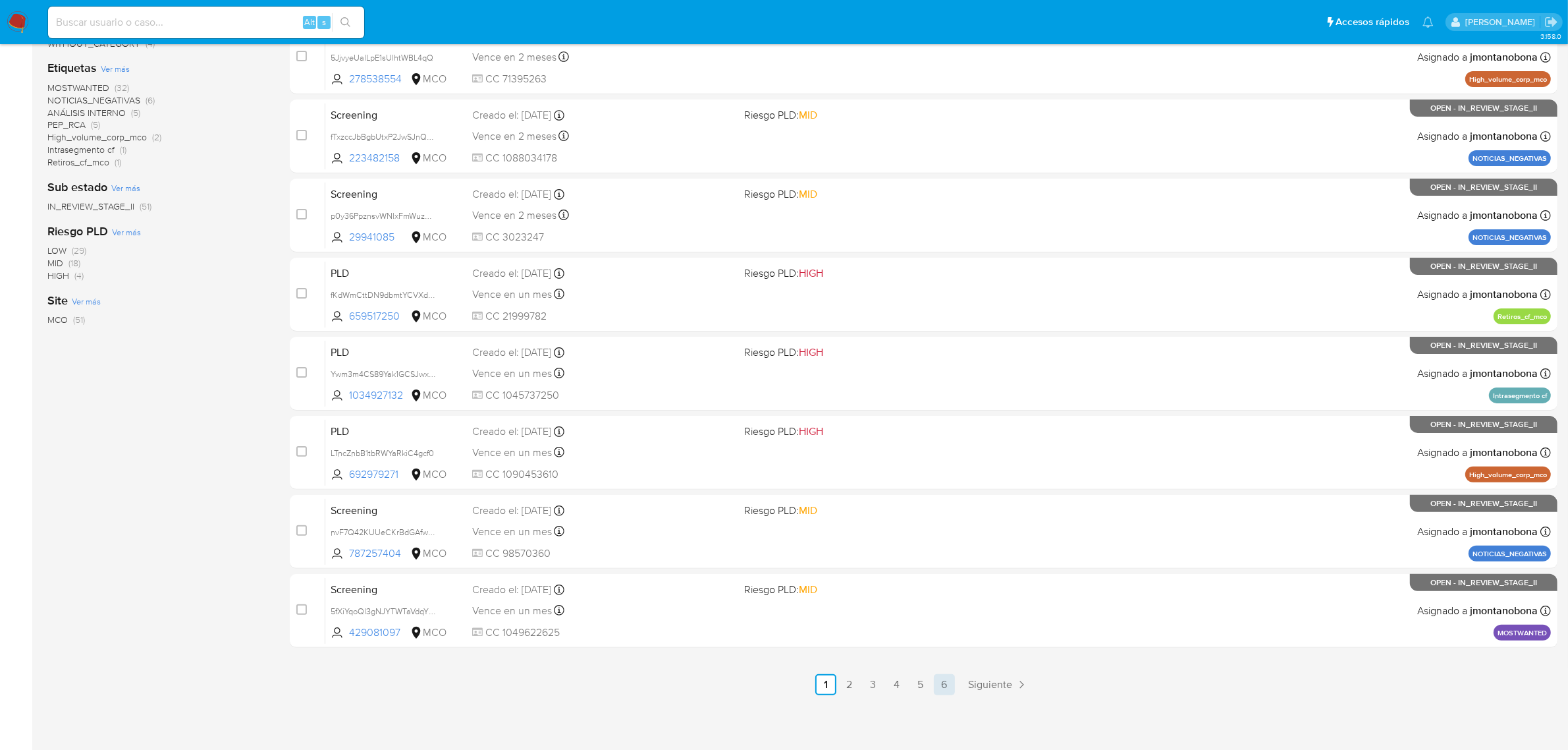
click at [949, 686] on link "6" at bounding box center [945, 685] width 21 height 21
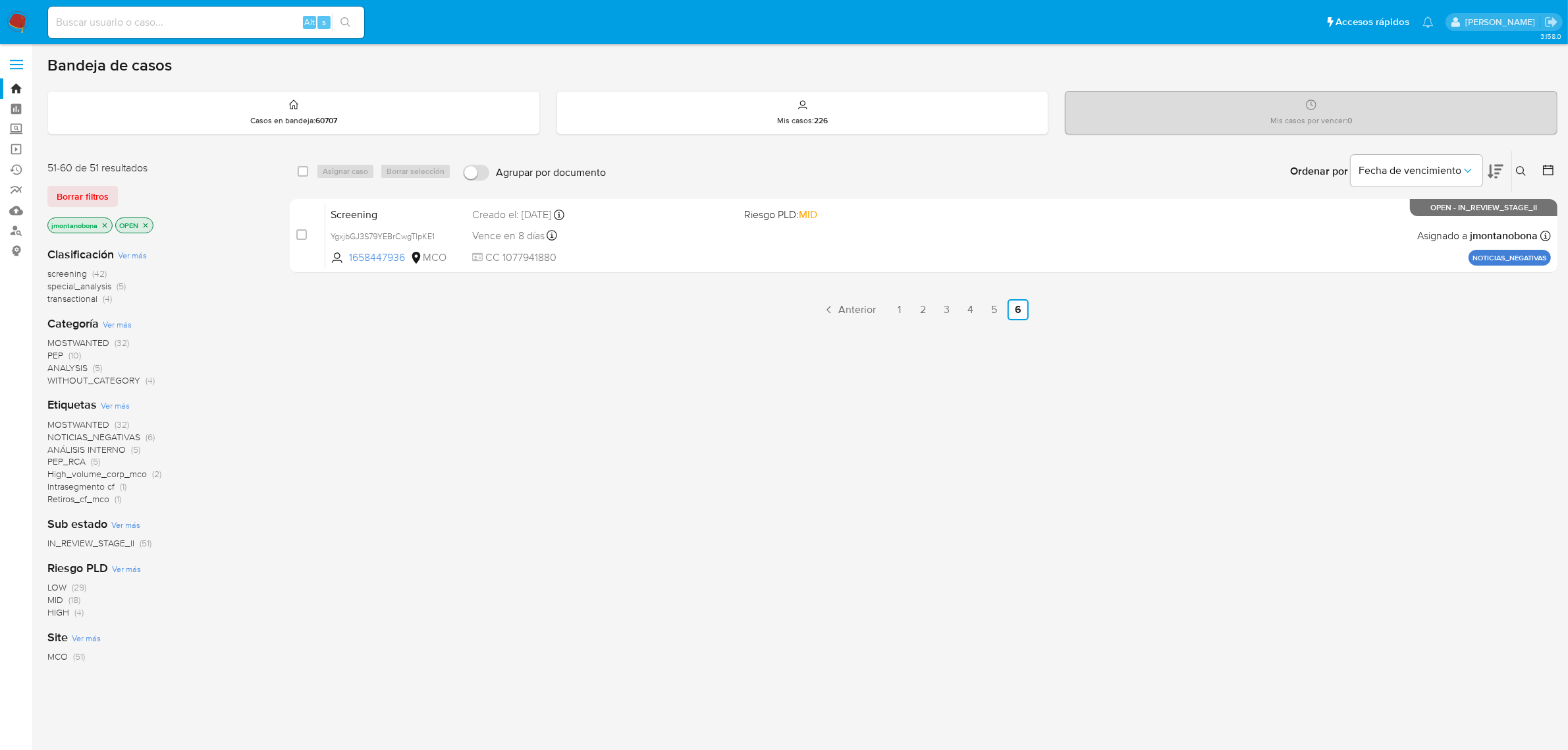
click at [106, 221] on icon "close-filter" at bounding box center [105, 225] width 8 height 8
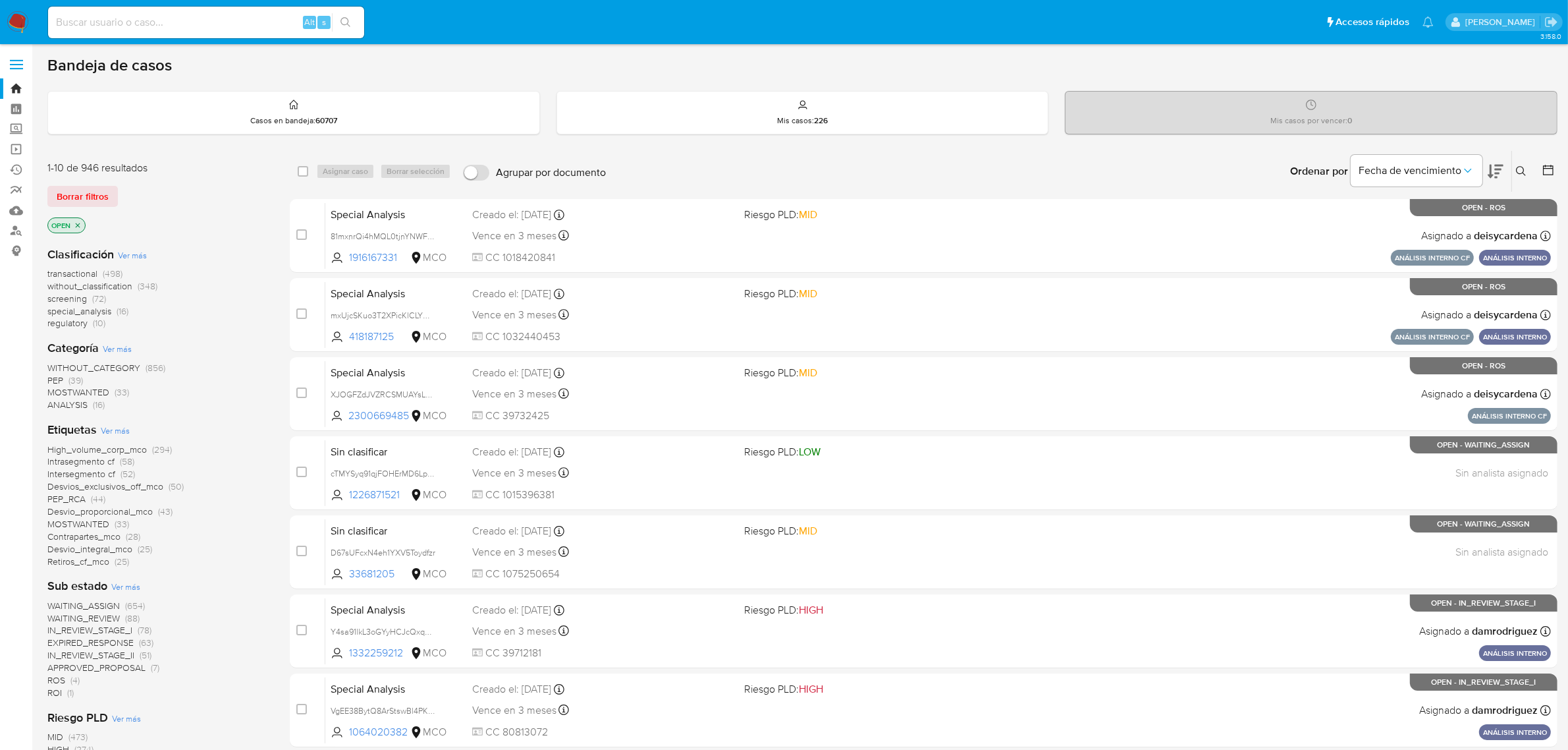
click at [77, 223] on icon "close-filter" at bounding box center [78, 225] width 5 height 5
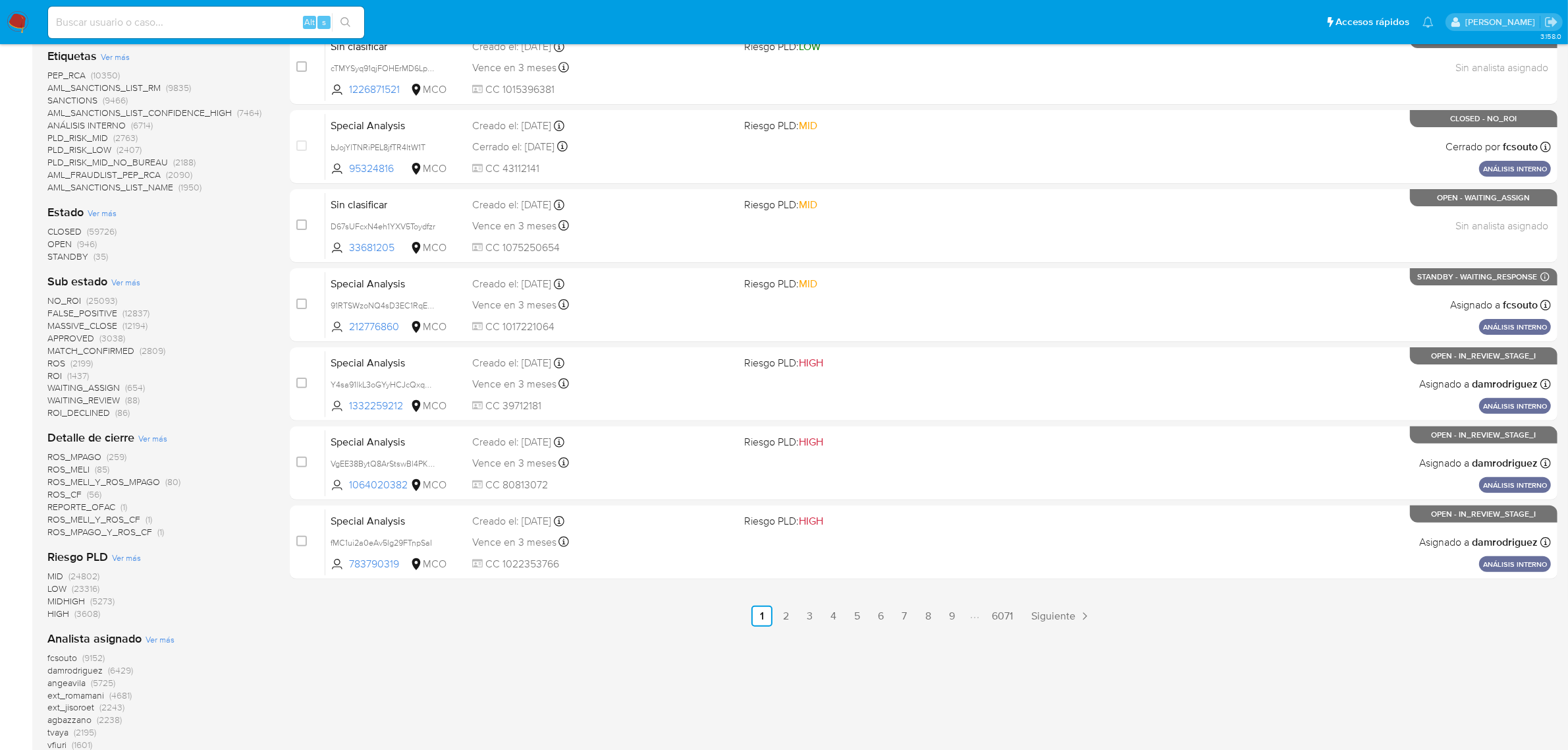
scroll to position [412, 0]
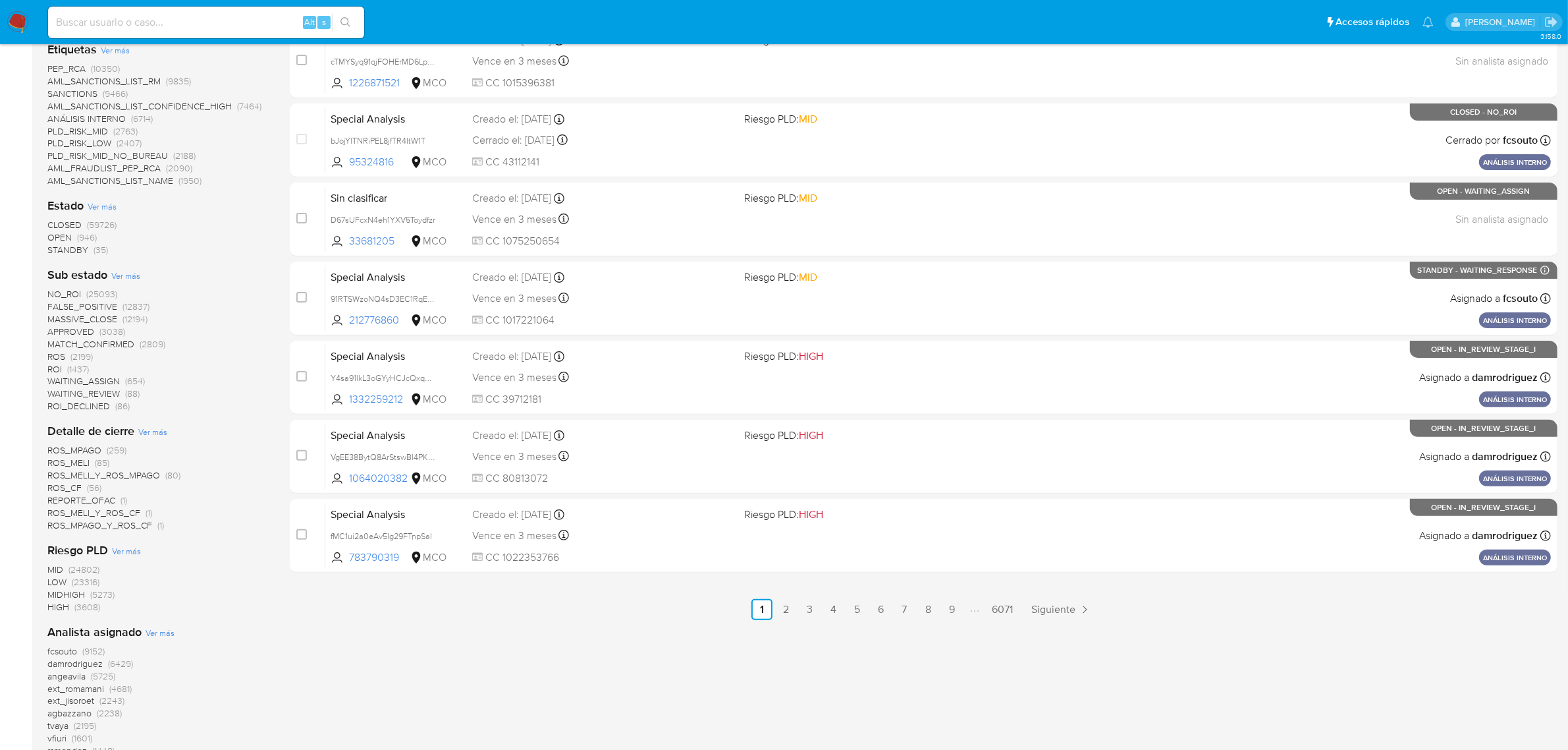
click at [66, 247] on span "STANDBY" at bounding box center [67, 249] width 40 height 13
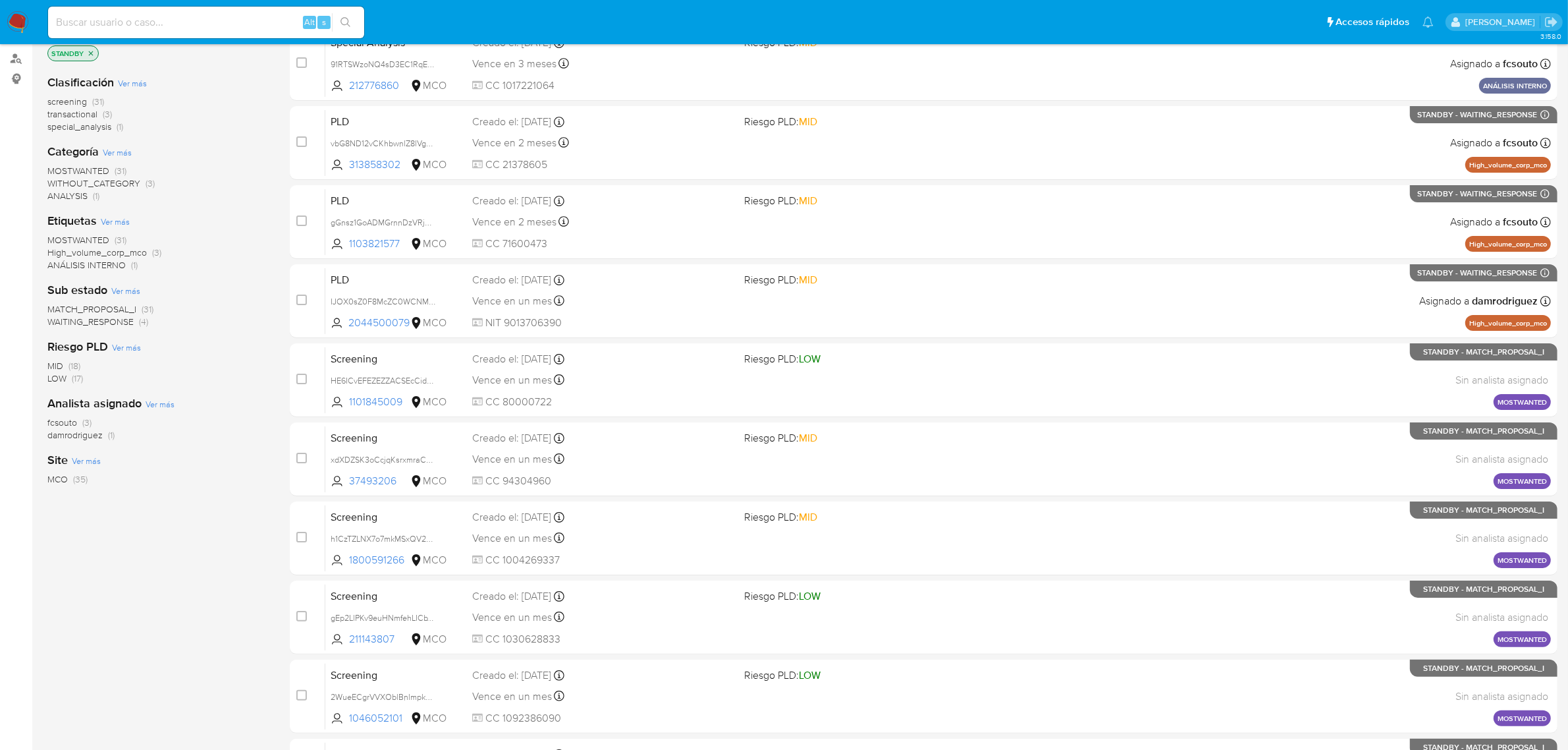
scroll to position [7, 0]
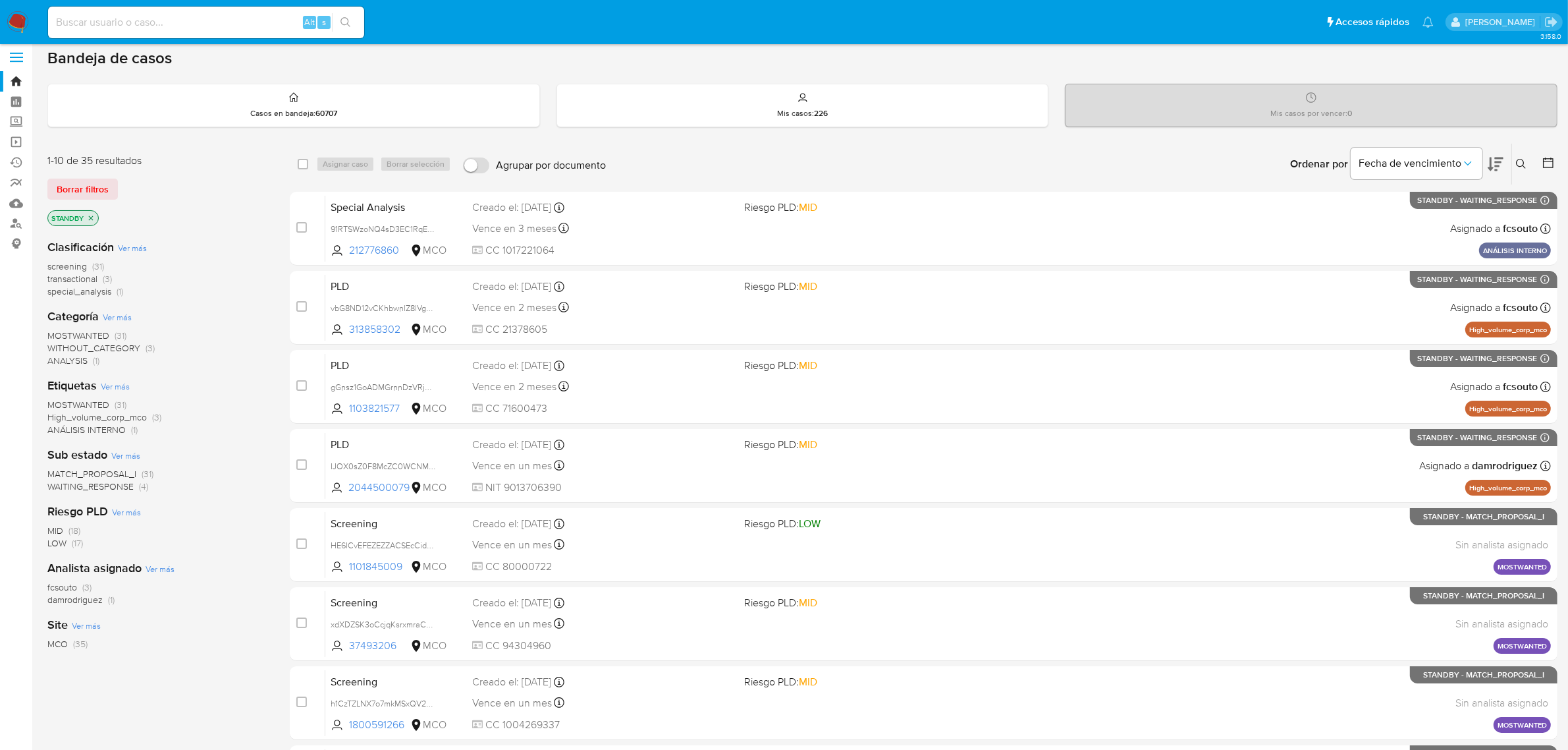
click at [84, 218] on p "STANDBY" at bounding box center [73, 218] width 50 height 15
click at [88, 218] on icon "close-filter" at bounding box center [91, 218] width 8 height 8
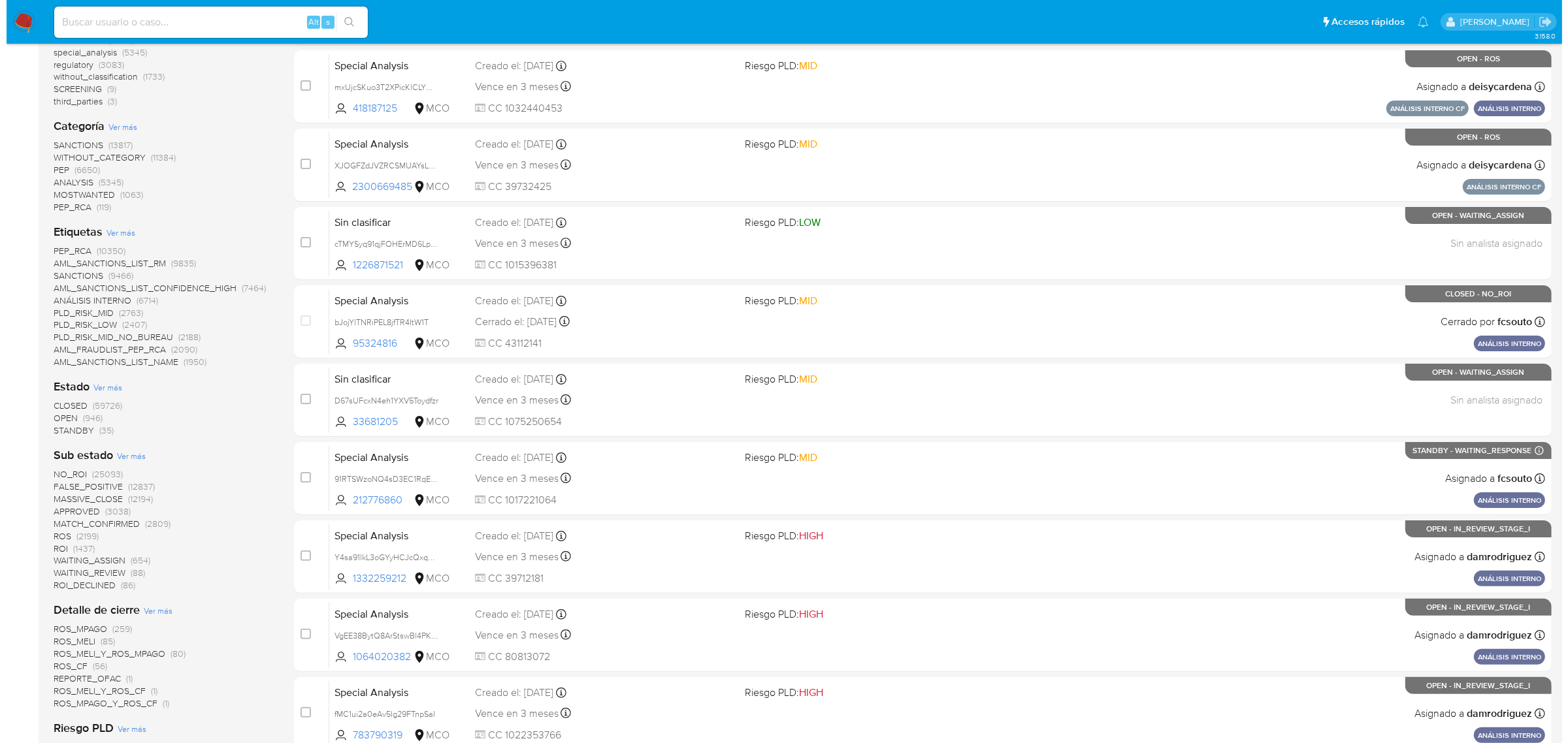
scroll to position [252, 0]
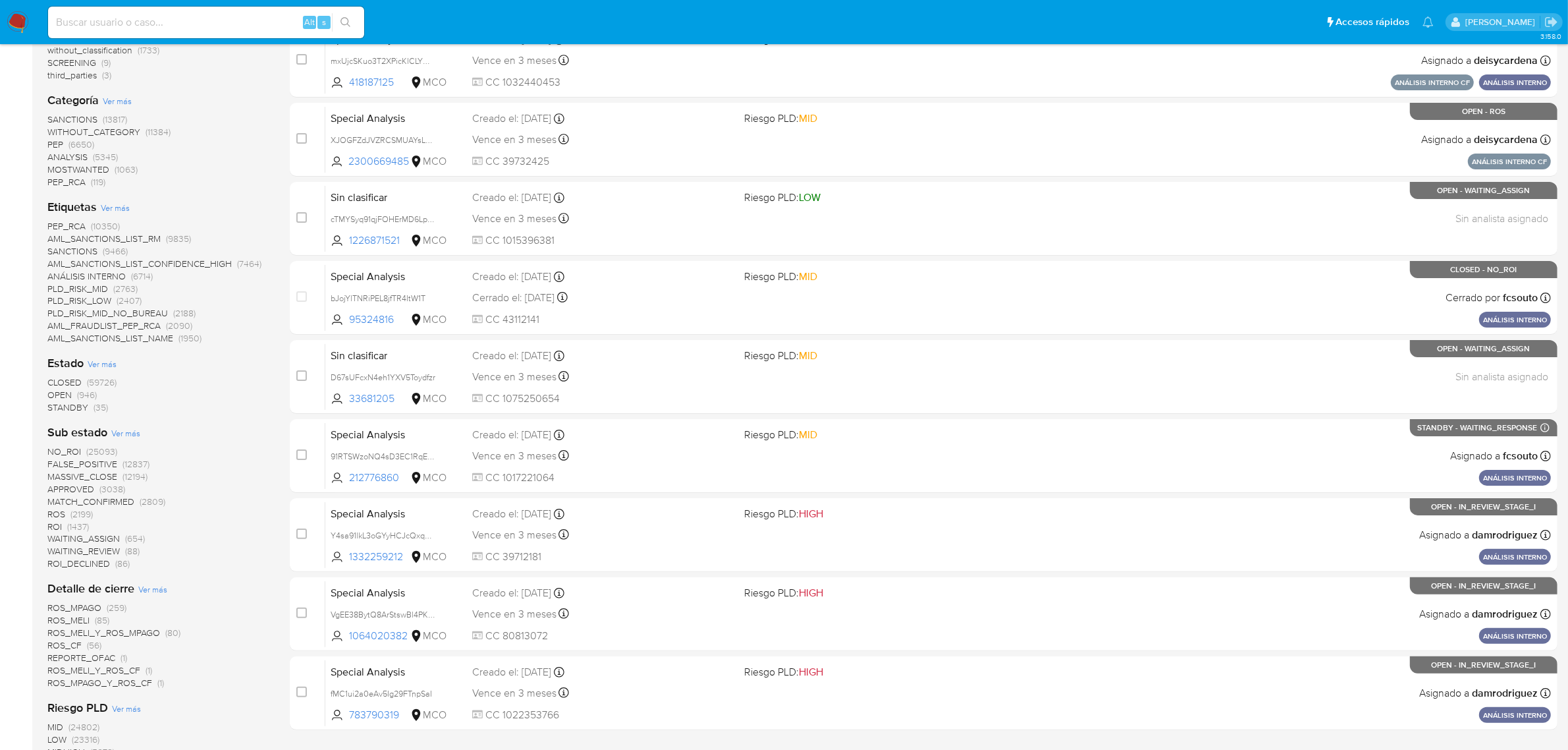
click at [107, 363] on span "Ver más" at bounding box center [102, 363] width 29 height 12
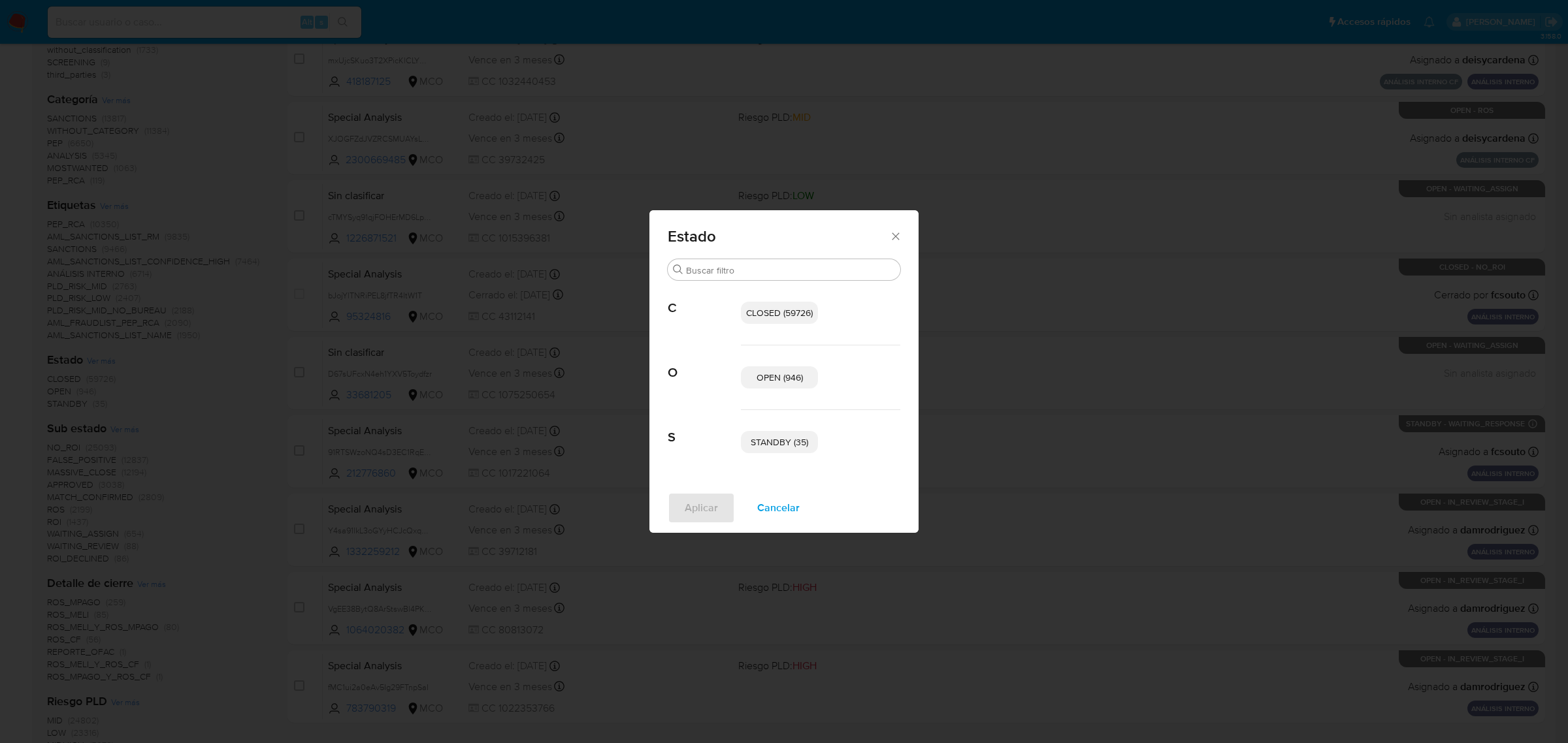
click at [784, 317] on span "CLOSED (59726)" at bounding box center [779, 313] width 66 height 13
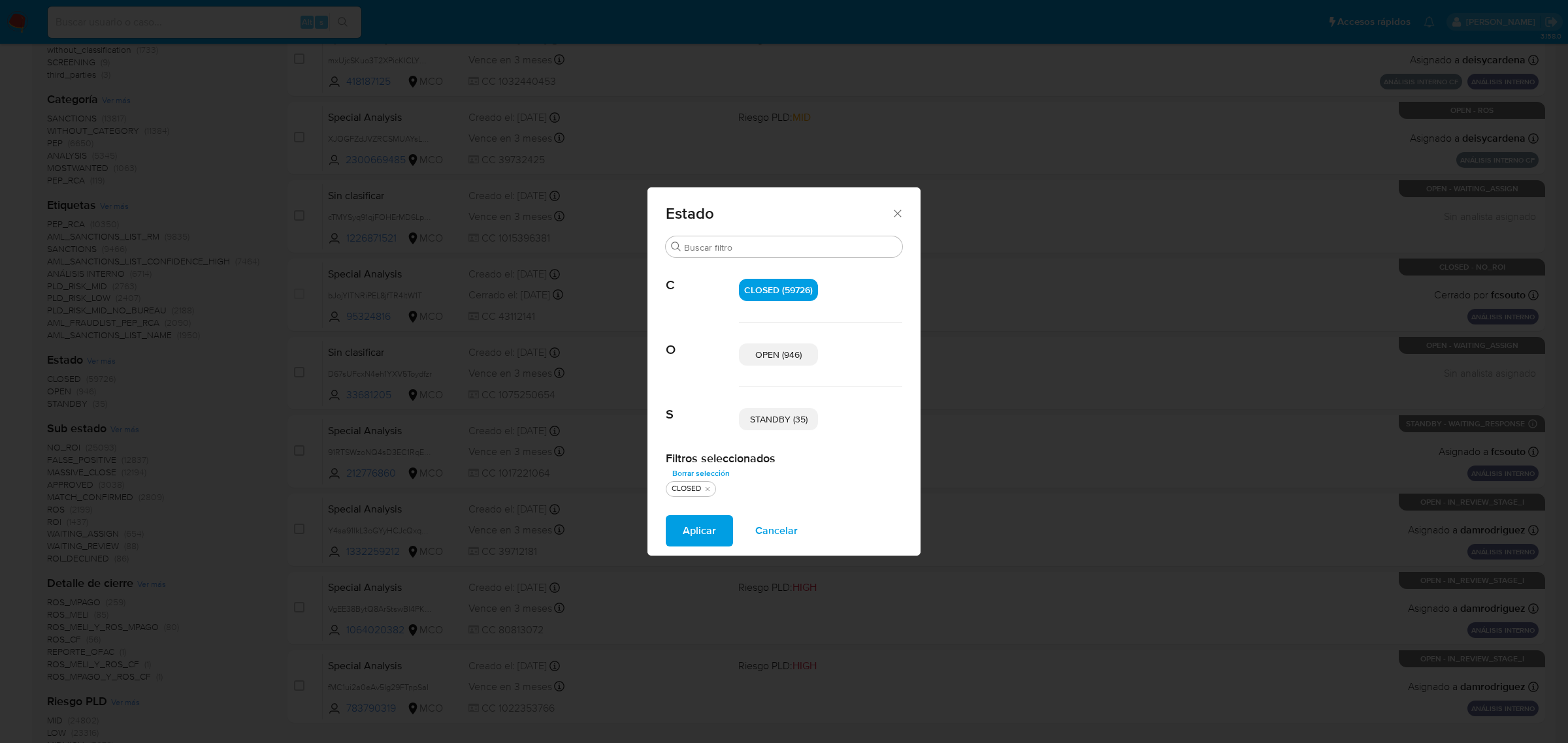
click at [764, 419] on span "STANDBY (35)" at bounding box center [779, 419] width 57 height 13
click at [713, 523] on span "Aplicar" at bounding box center [699, 530] width 34 height 29
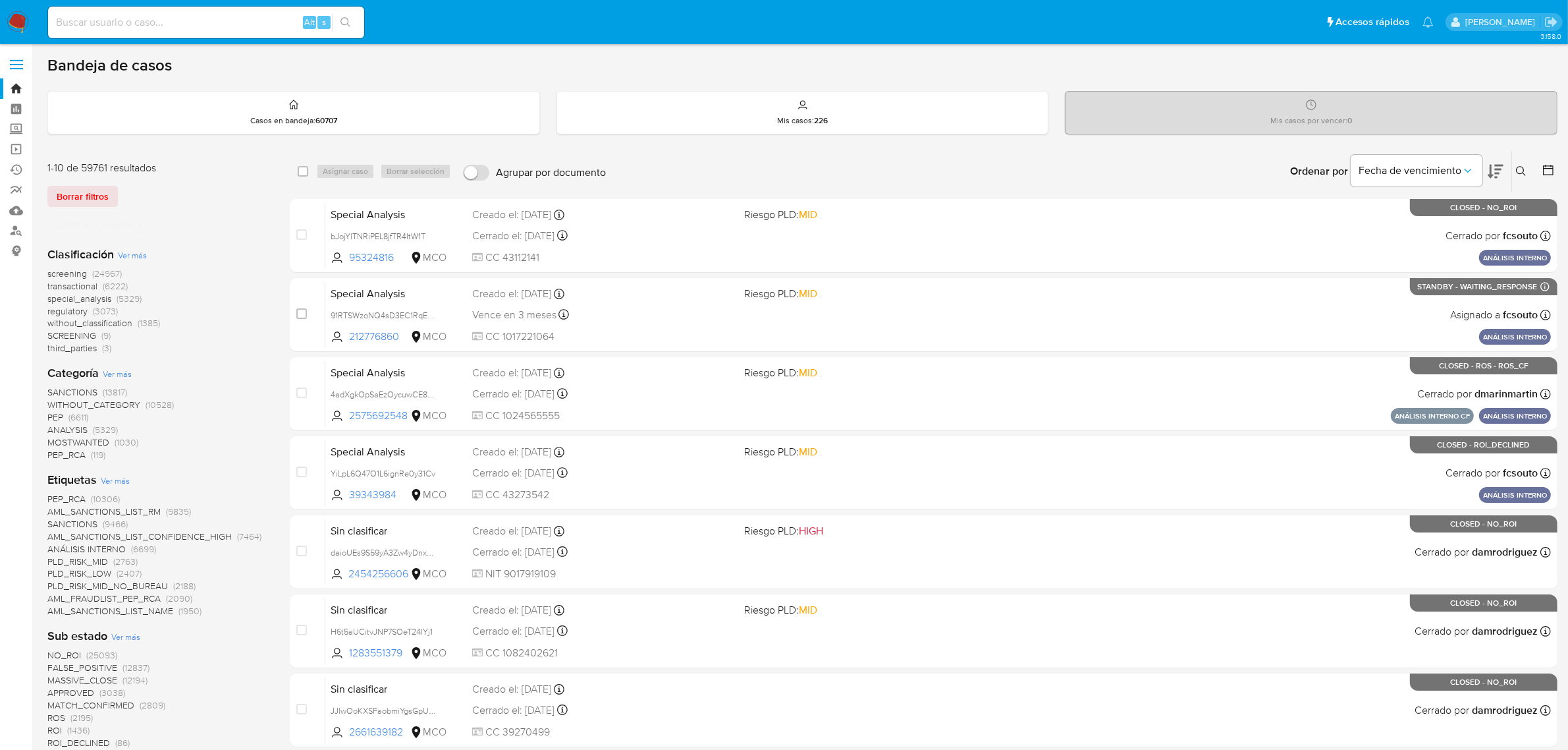
click at [89, 223] on icon "close-filter" at bounding box center [88, 225] width 8 height 8
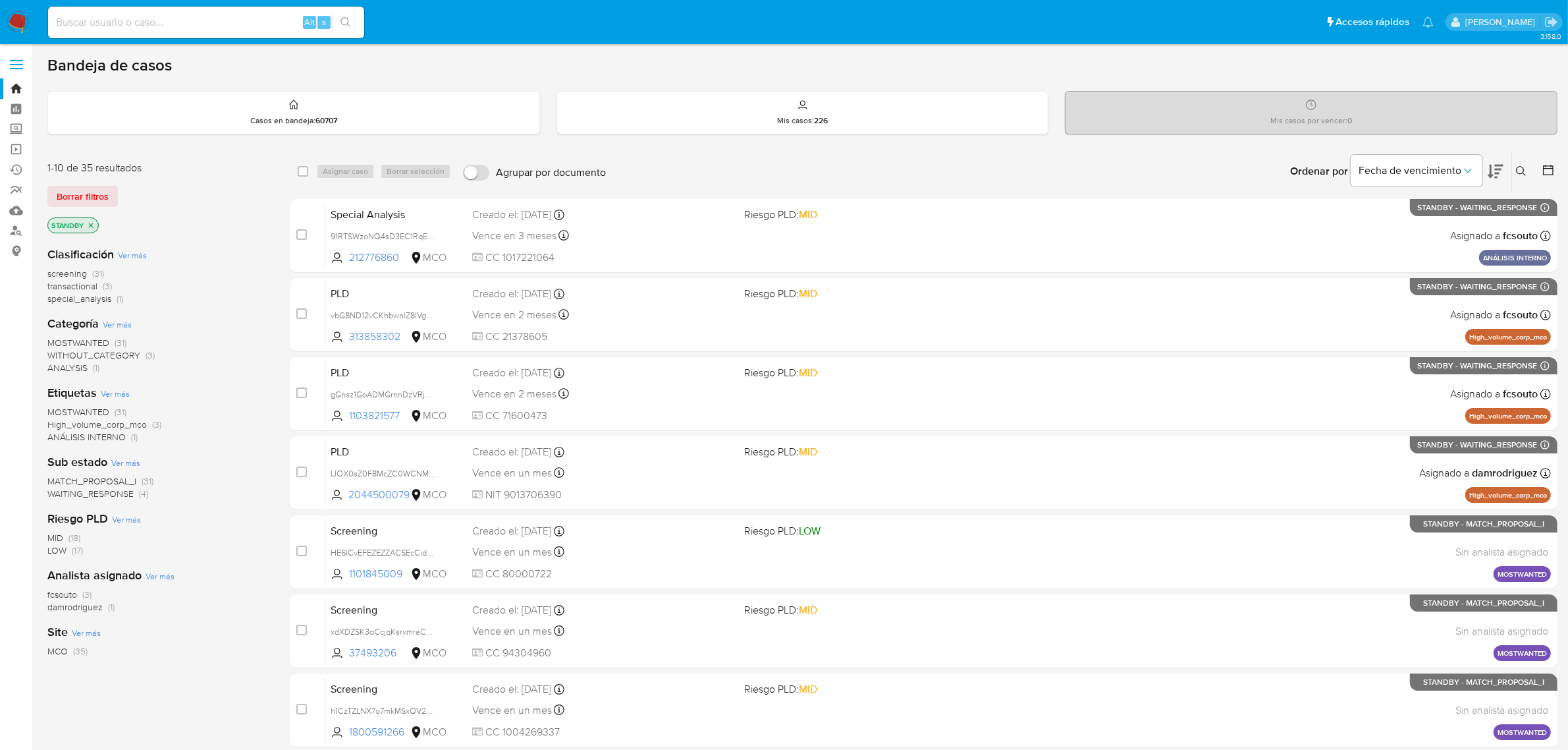
click at [90, 224] on icon "close-filter" at bounding box center [91, 225] width 8 height 8
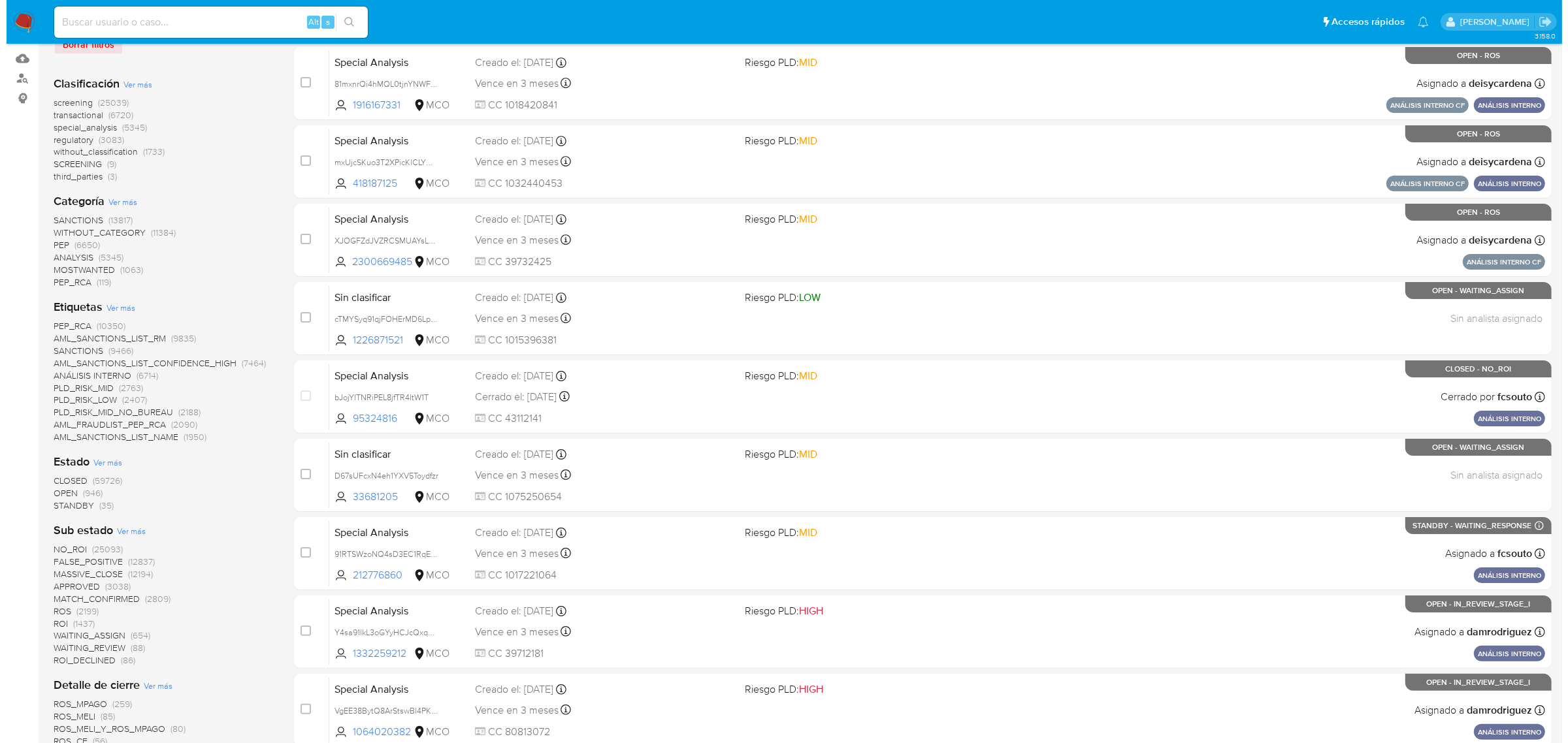
scroll to position [163, 0]
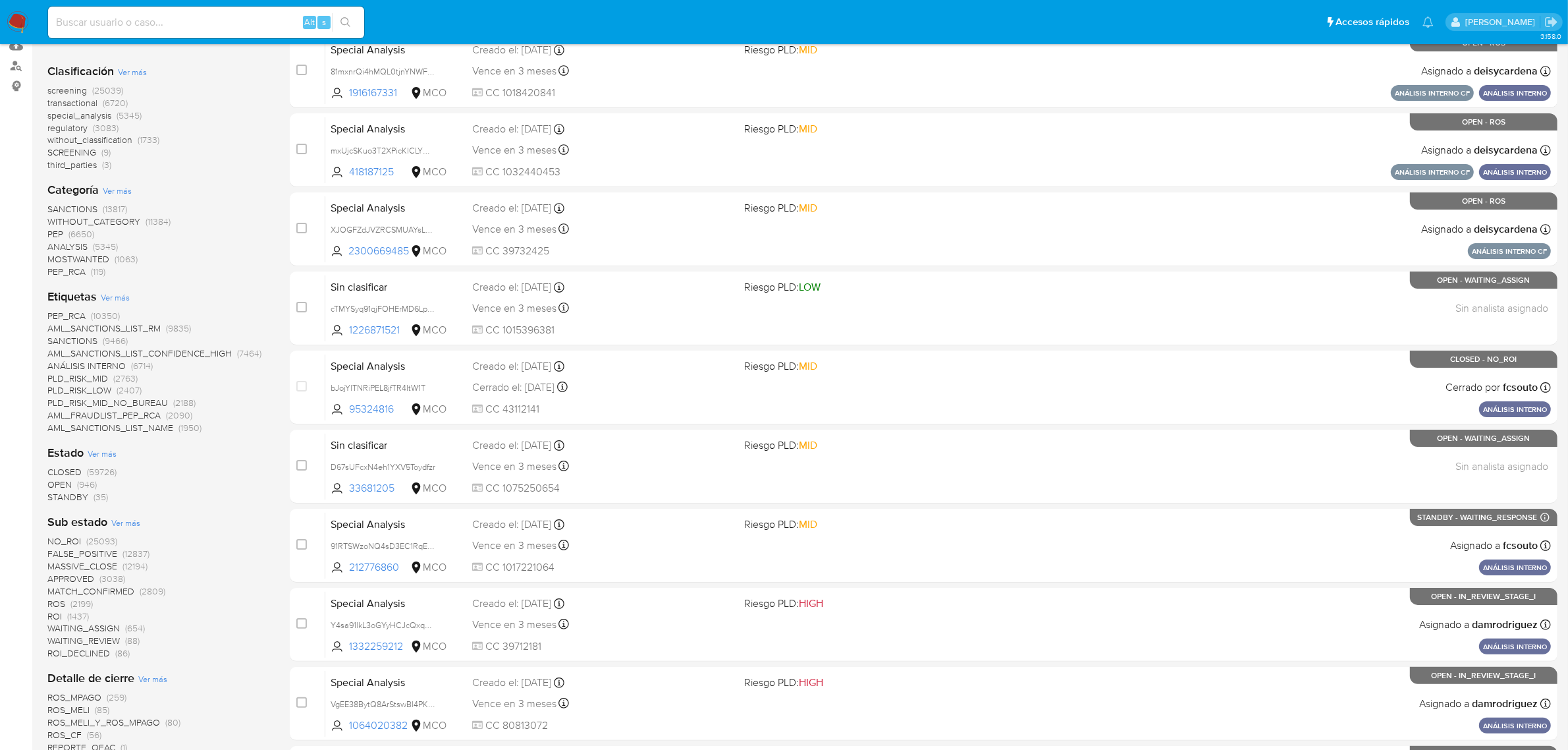
click at [106, 451] on span "Ver más" at bounding box center [102, 453] width 29 height 12
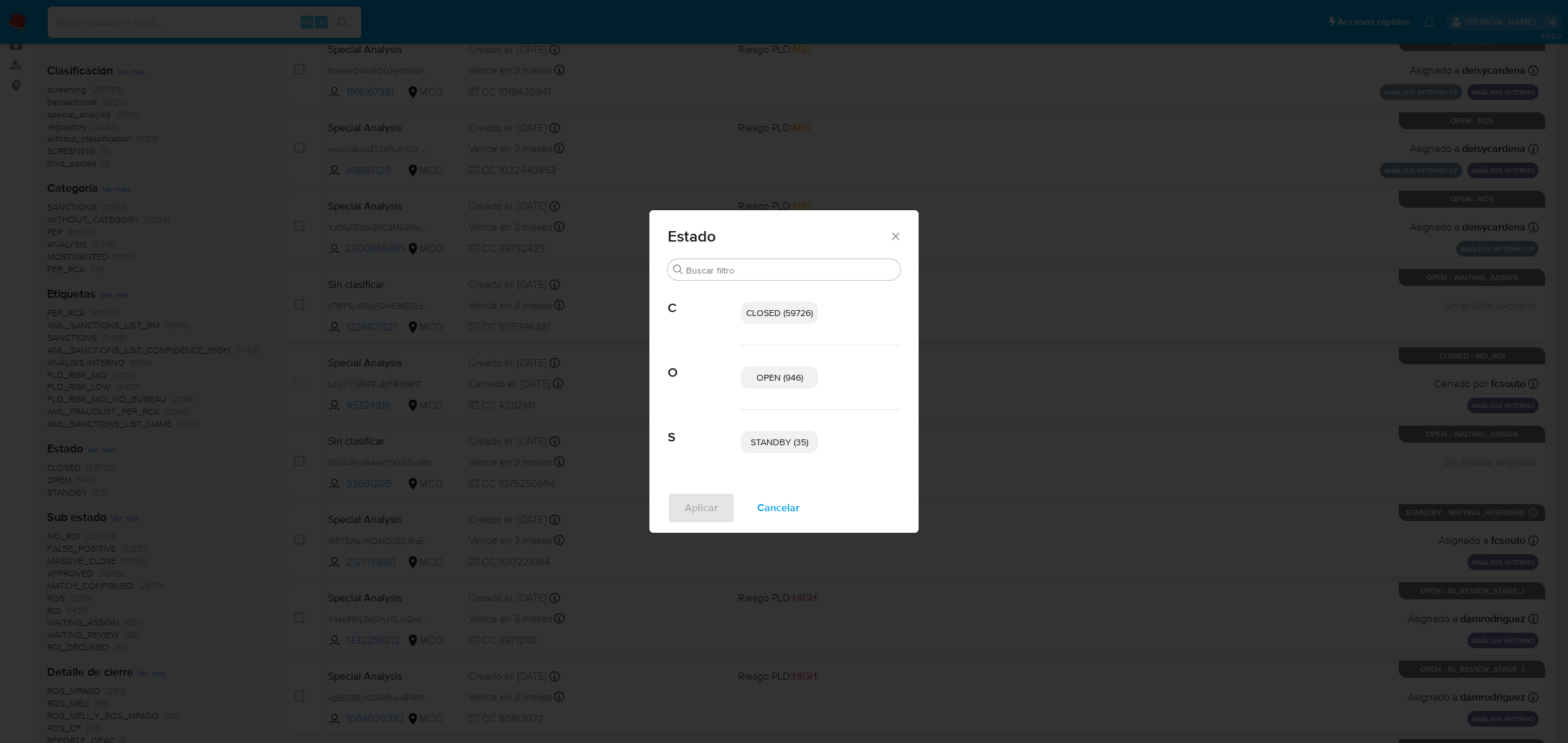
click at [764, 371] on span "OPEN (946)" at bounding box center [779, 377] width 47 height 13
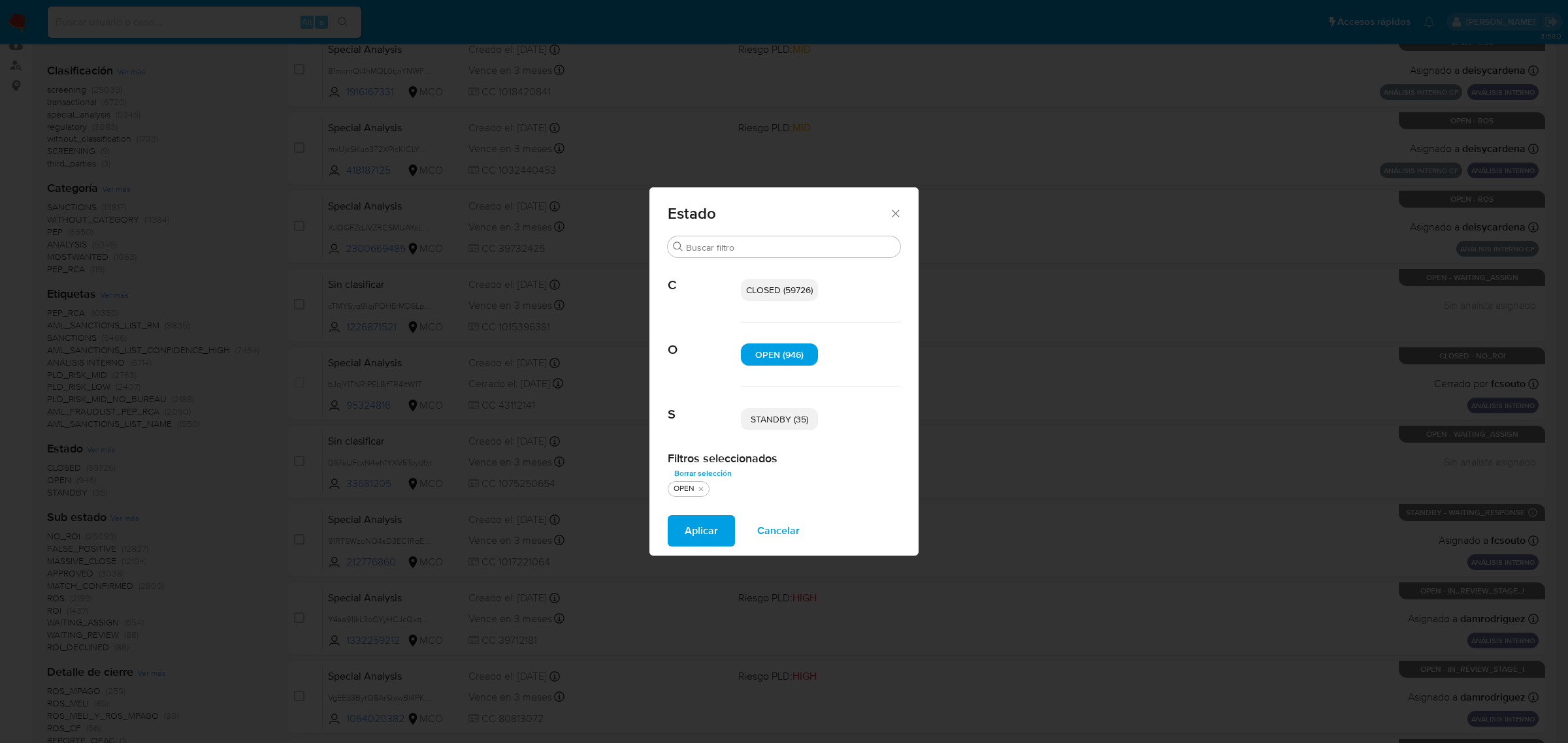
click at [770, 427] on p "STANDBY (35)" at bounding box center [779, 419] width 77 height 22
click at [706, 533] on span "Aplicar" at bounding box center [701, 530] width 34 height 29
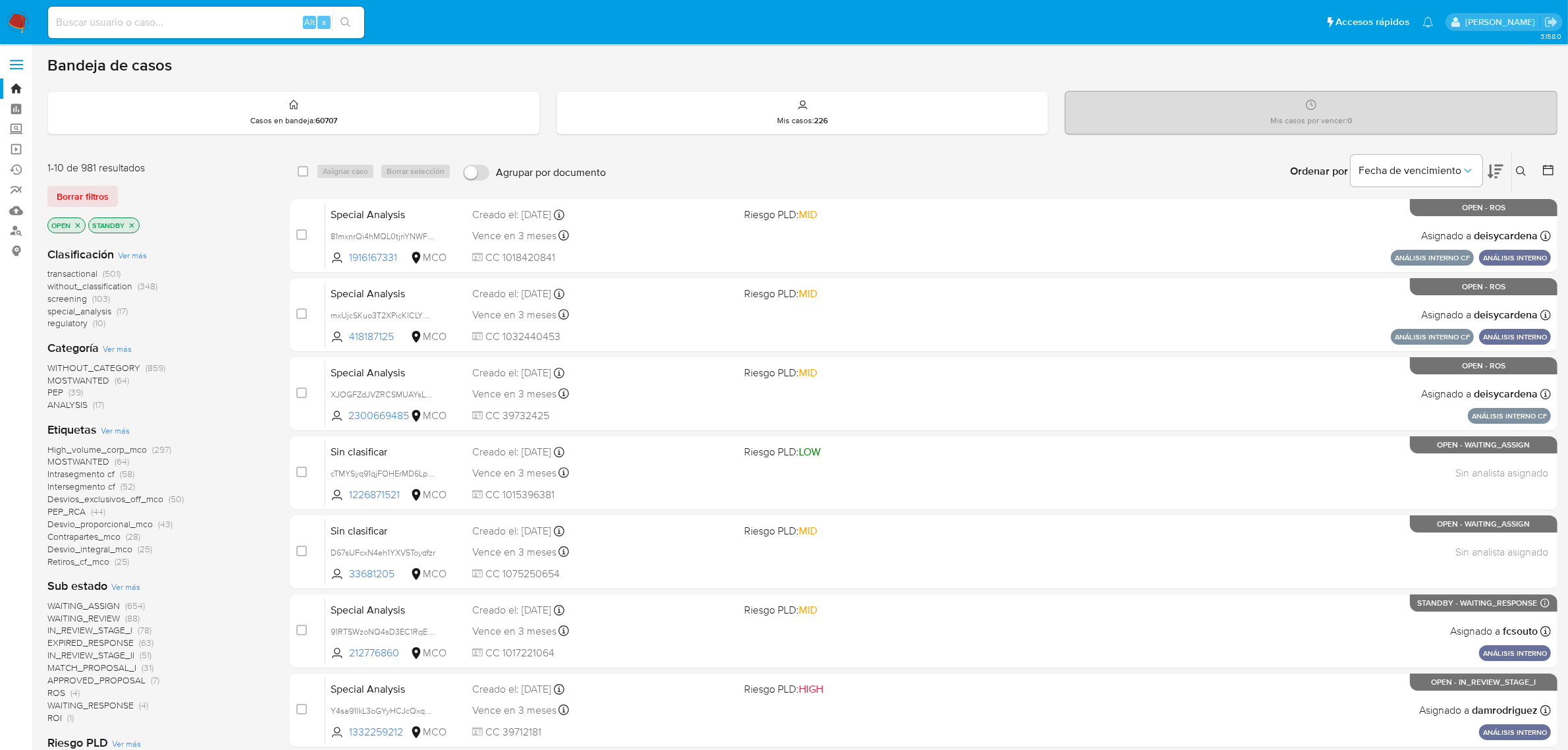
click at [132, 252] on span "Ver más" at bounding box center [132, 255] width 29 height 12
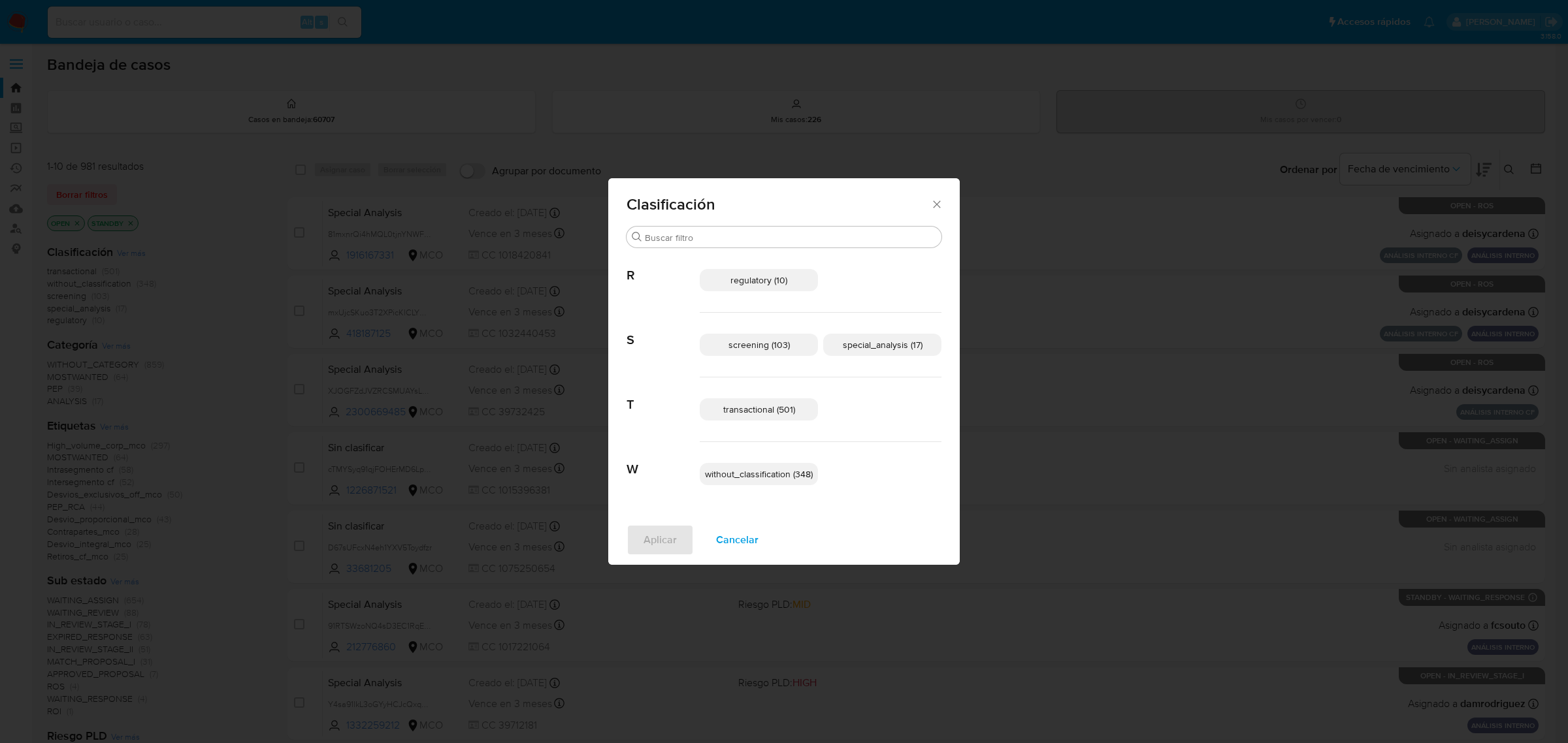
click at [863, 344] on span "special_analysis (17)" at bounding box center [882, 344] width 79 height 13
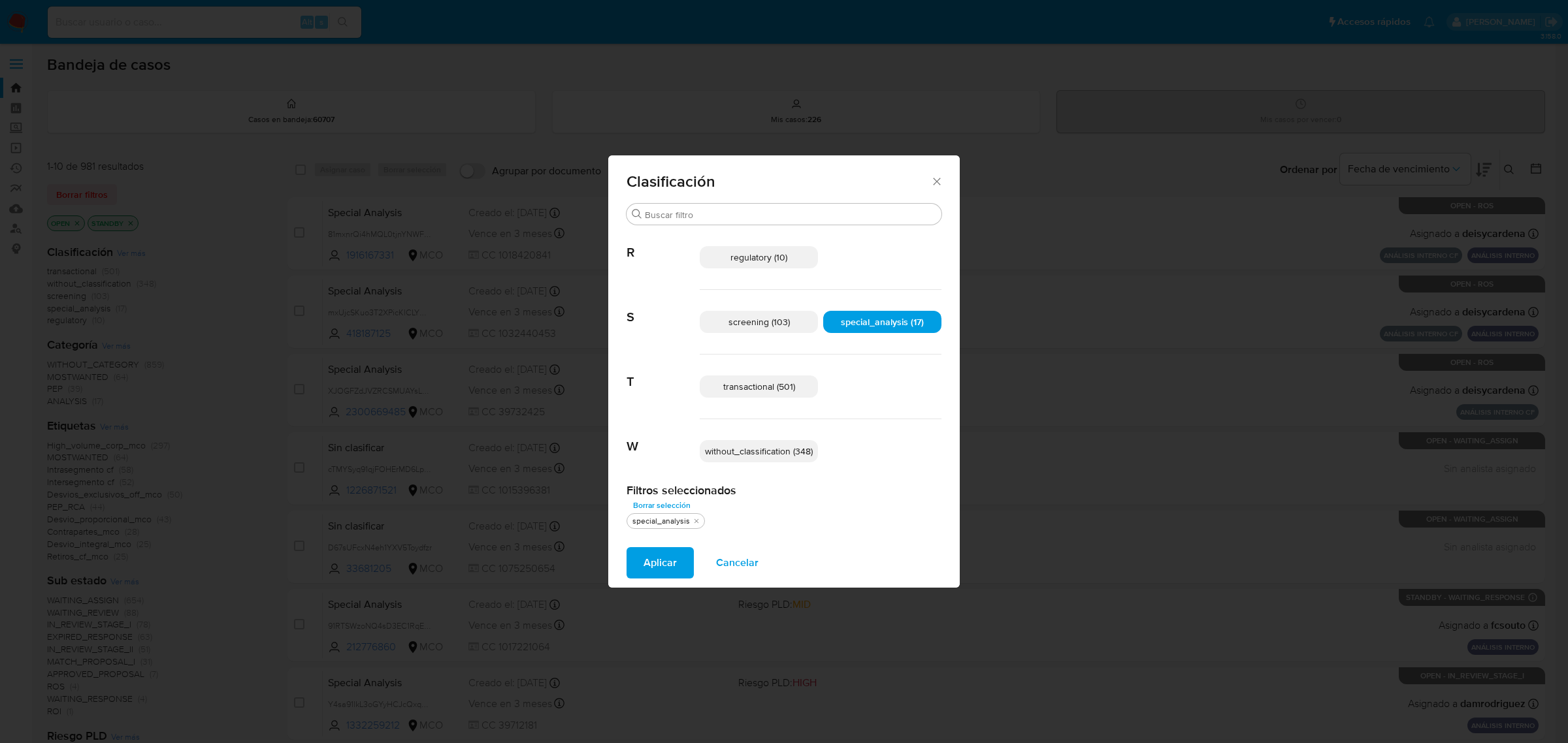
click at [788, 394] on p "transactional (501)" at bounding box center [758, 386] width 118 height 22
click at [657, 571] on span "Aplicar" at bounding box center [660, 562] width 34 height 29
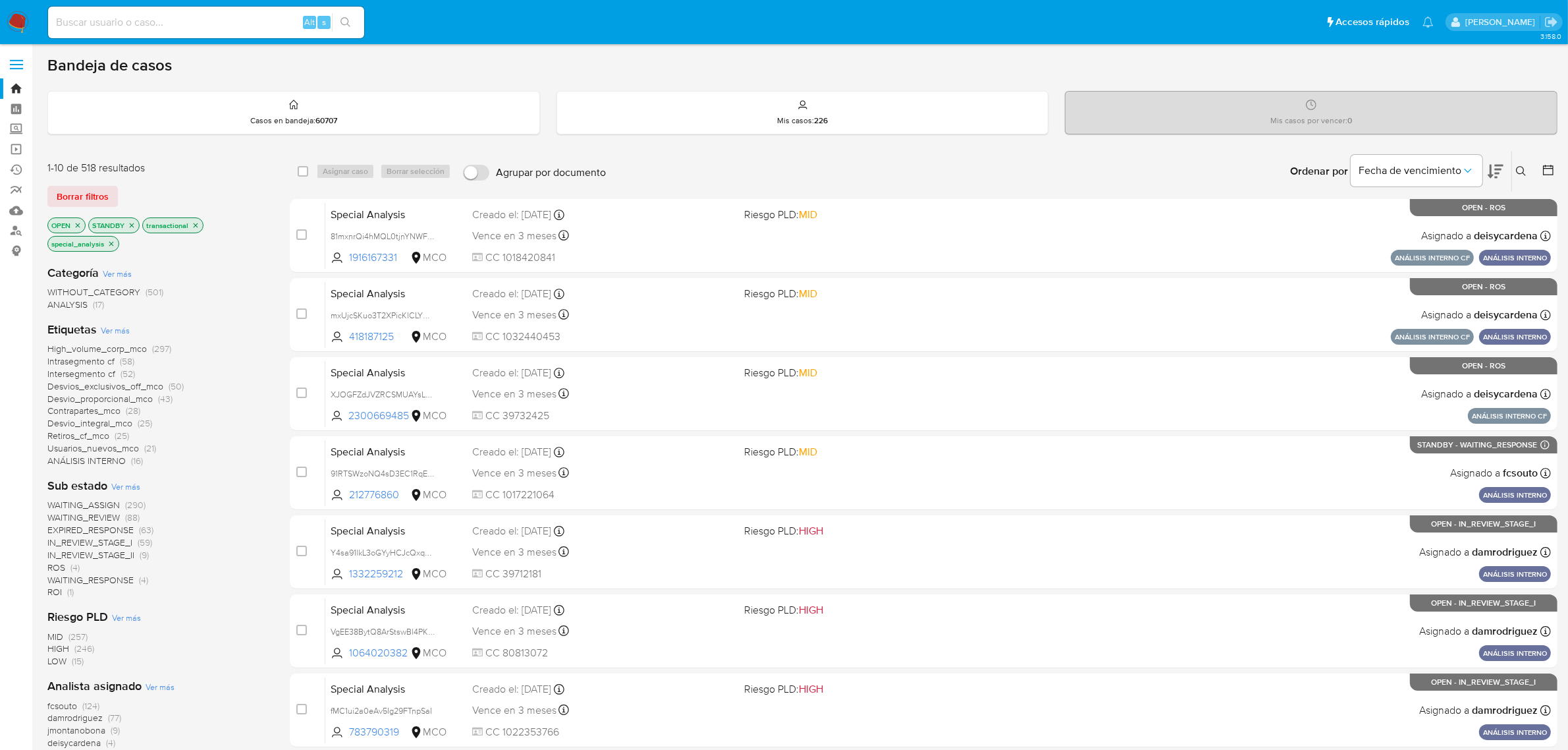
scroll to position [337, 0]
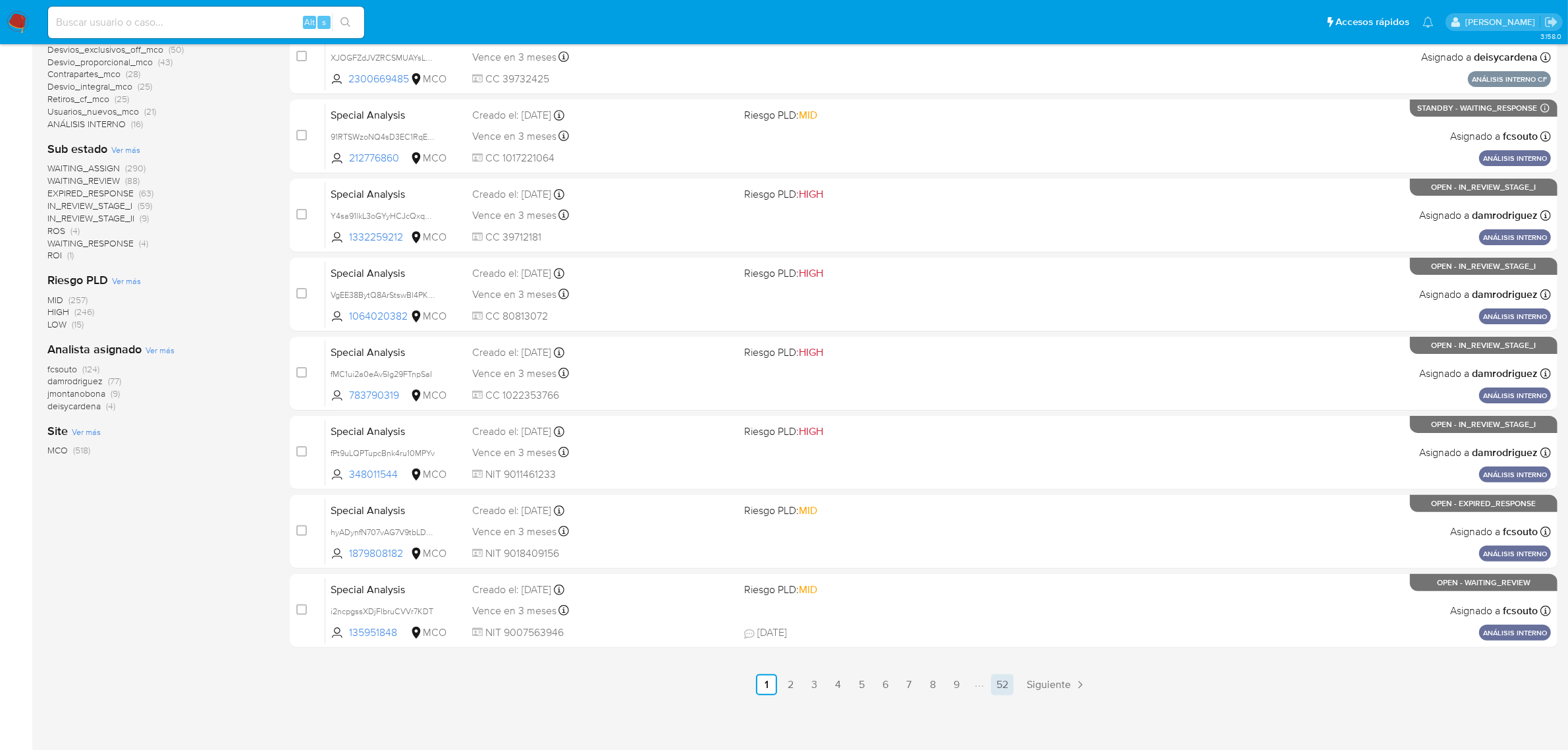
click at [1009, 682] on link "52" at bounding box center [1002, 685] width 22 height 21
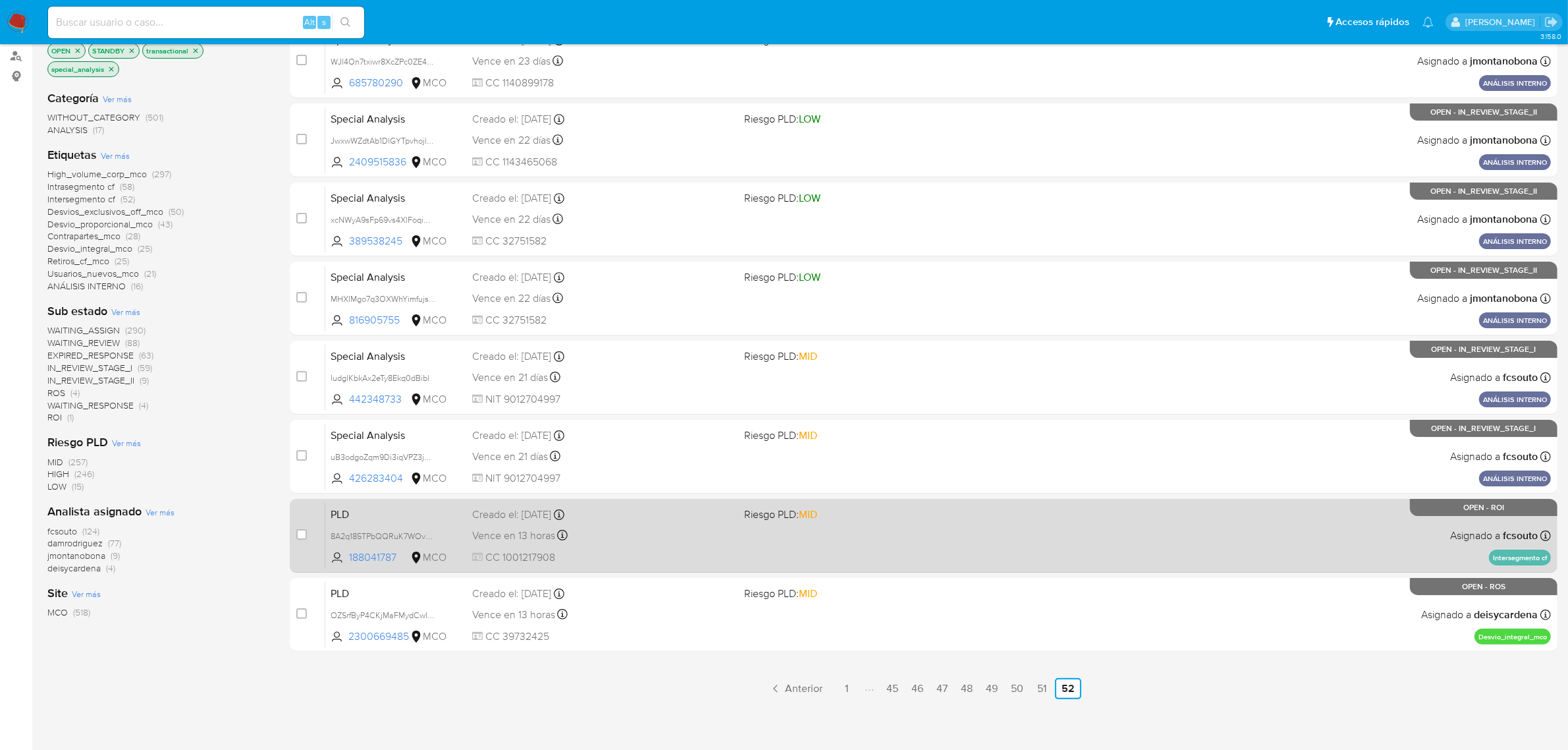
scroll to position [178, 0]
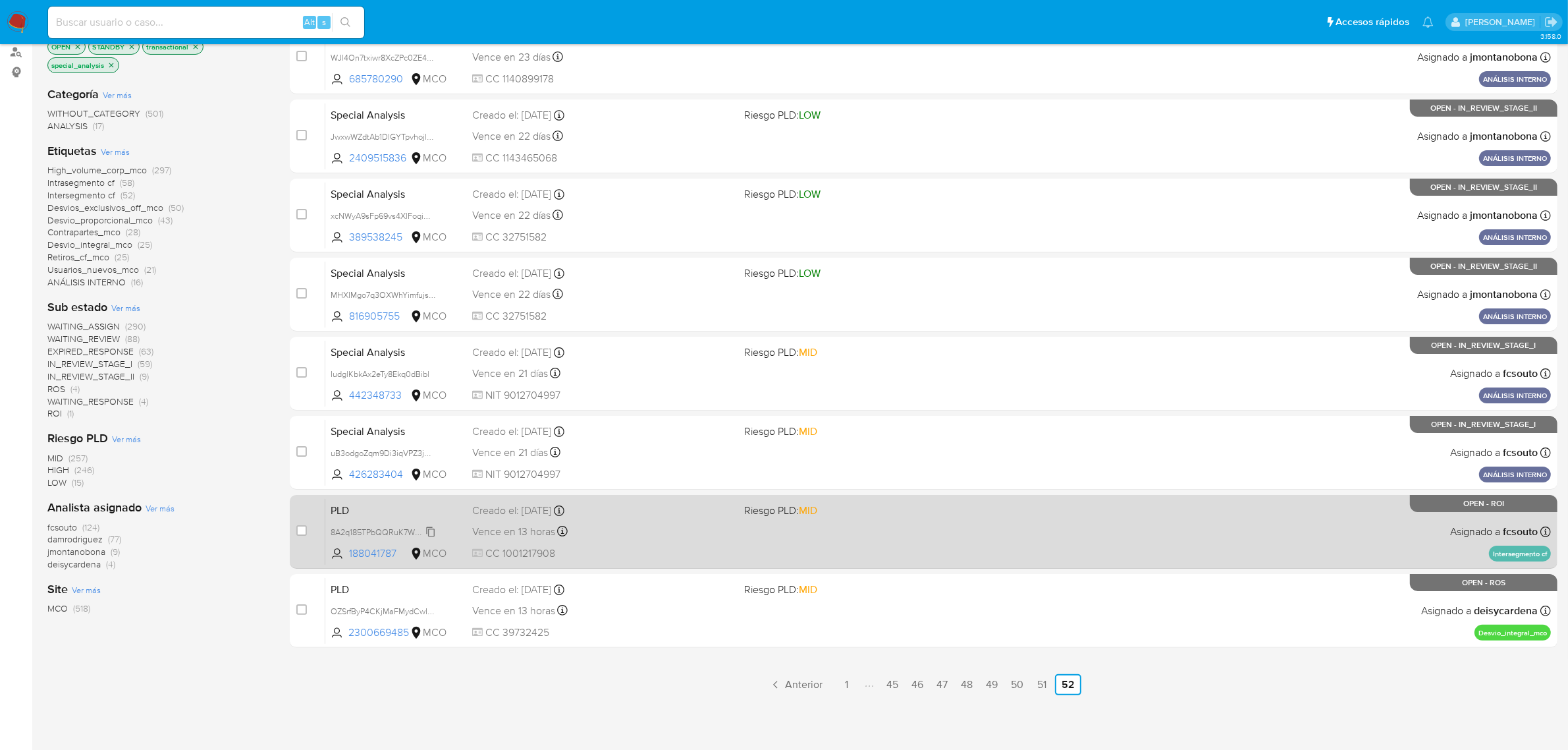
click at [431, 528] on span "8A2q185TPbQQRuK7WOvhvpB5" at bounding box center [389, 531] width 118 height 15
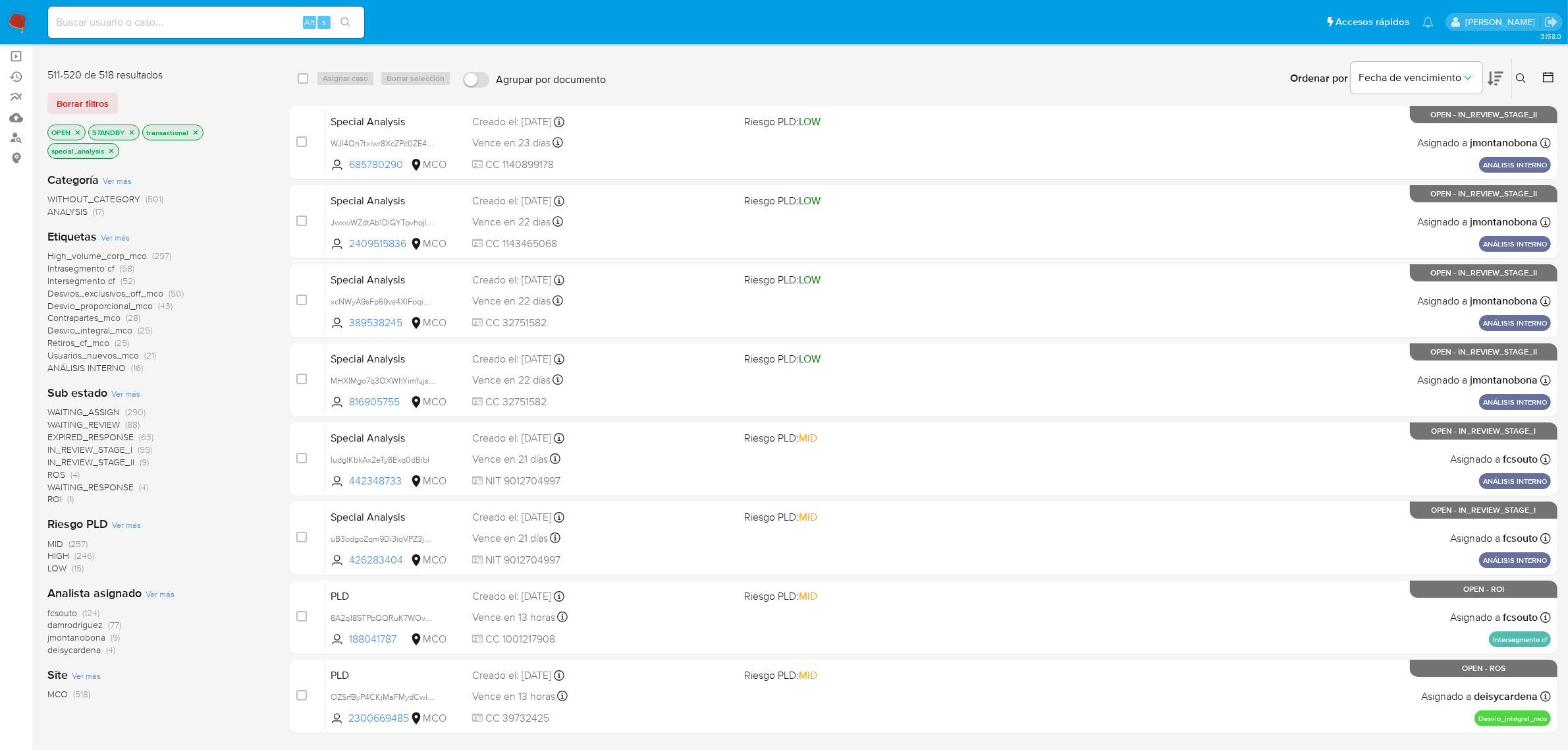
scroll to position [0, 0]
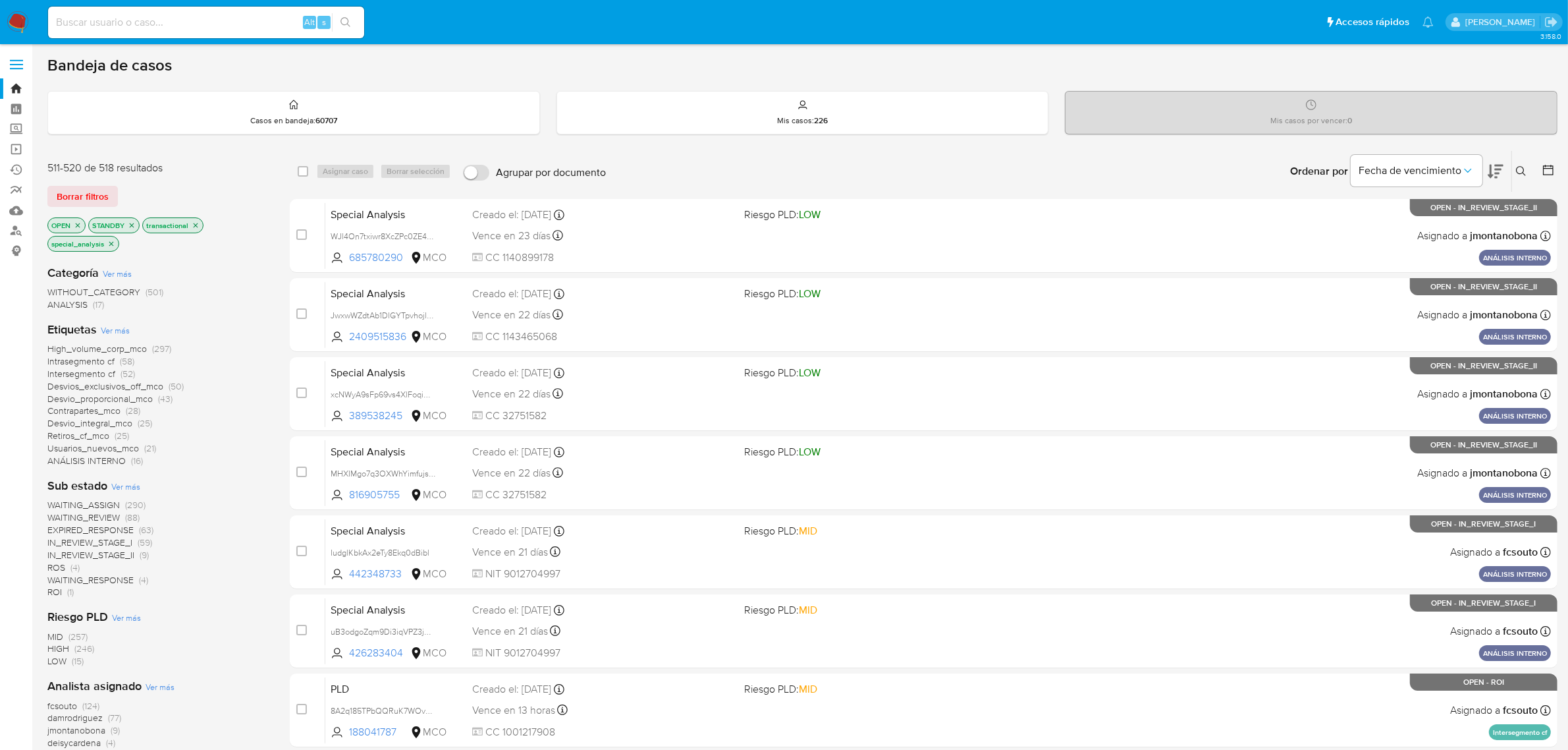
click at [76, 221] on icon "close-filter" at bounding box center [78, 225] width 8 height 8
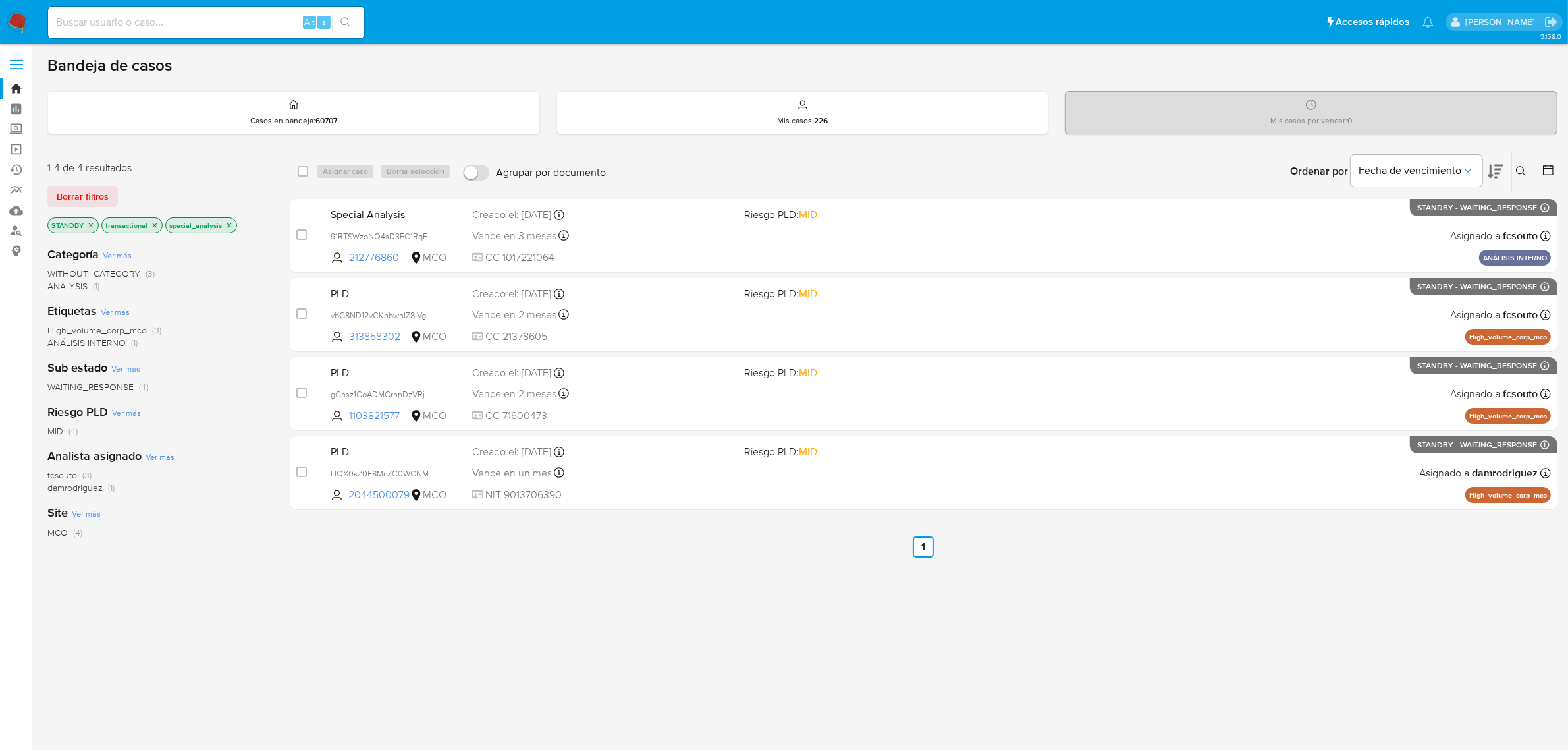
click at [90, 225] on icon "close-filter" at bounding box center [91, 225] width 8 height 8
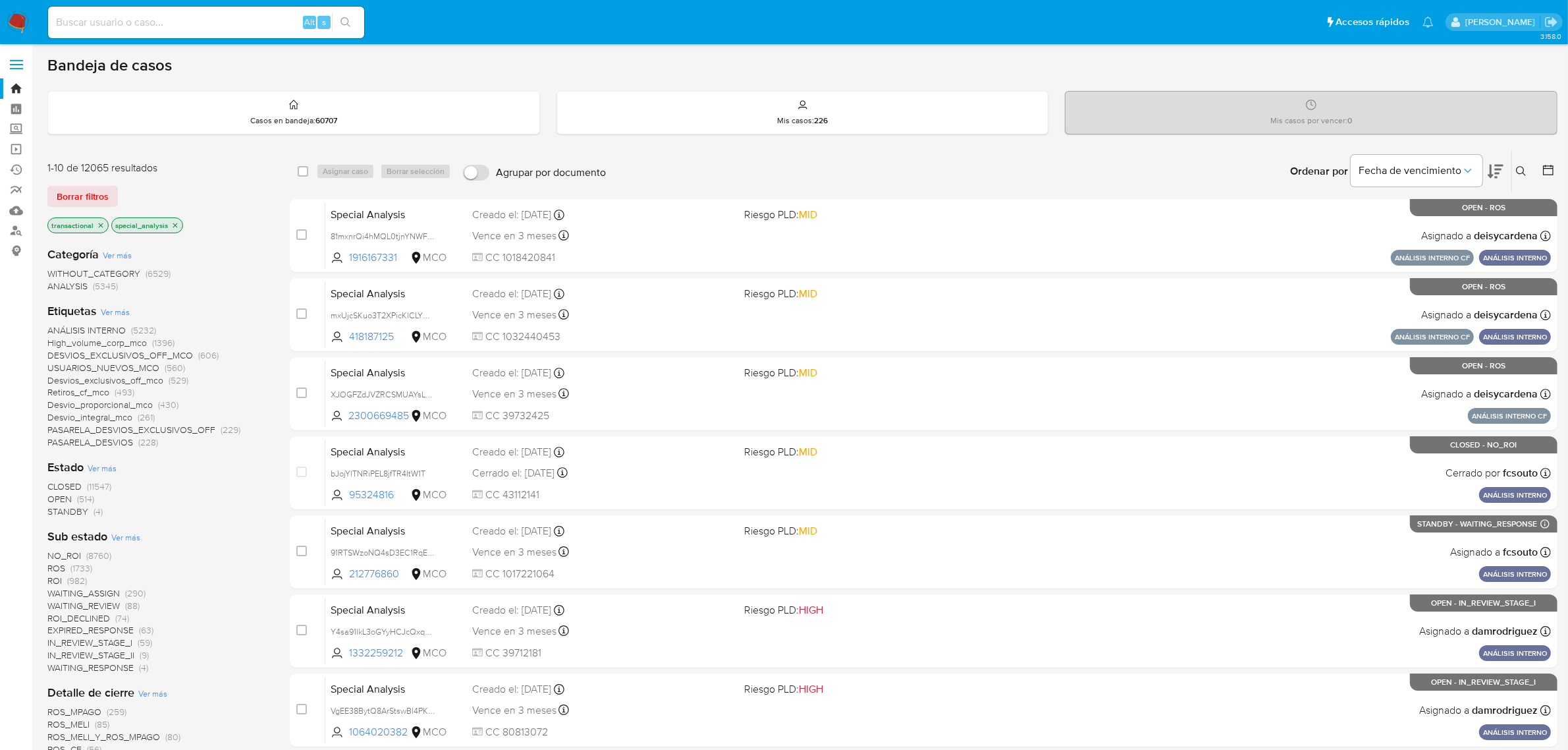
click at [99, 223] on icon "close-filter" at bounding box center [101, 225] width 8 height 8
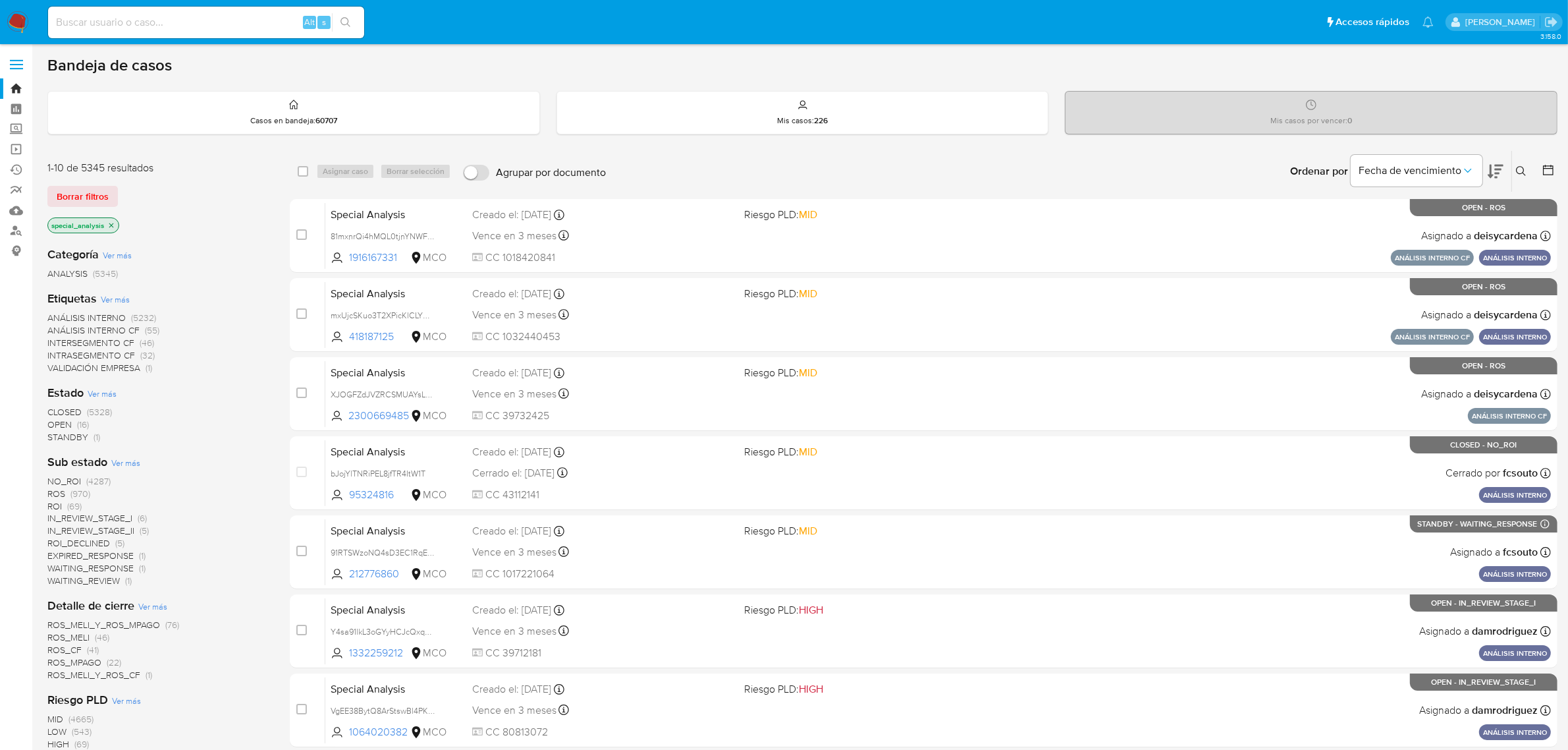
click at [109, 221] on icon "close-filter" at bounding box center [111, 225] width 8 height 8
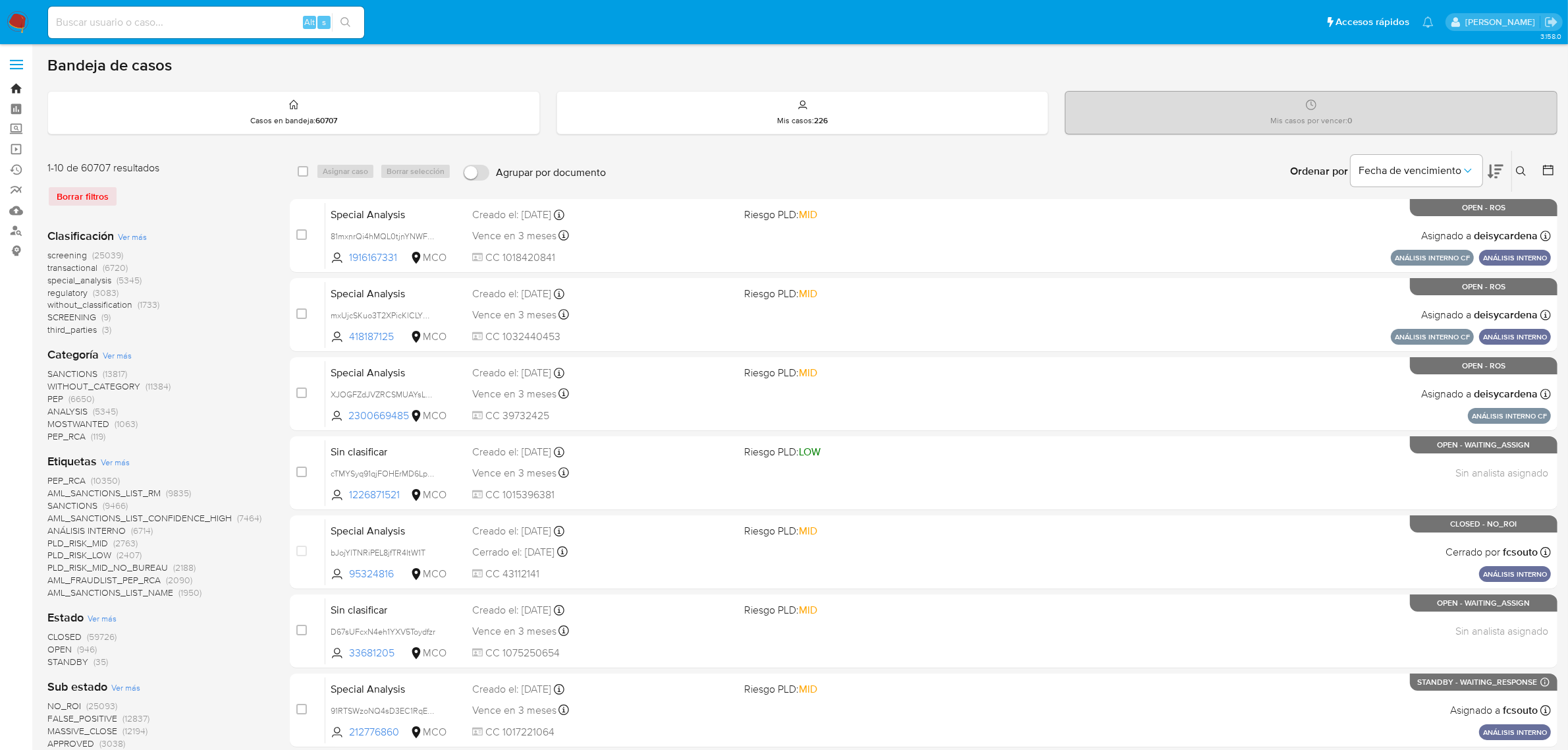
click at [25, 83] on link "Bandeja" at bounding box center [78, 88] width 157 height 21
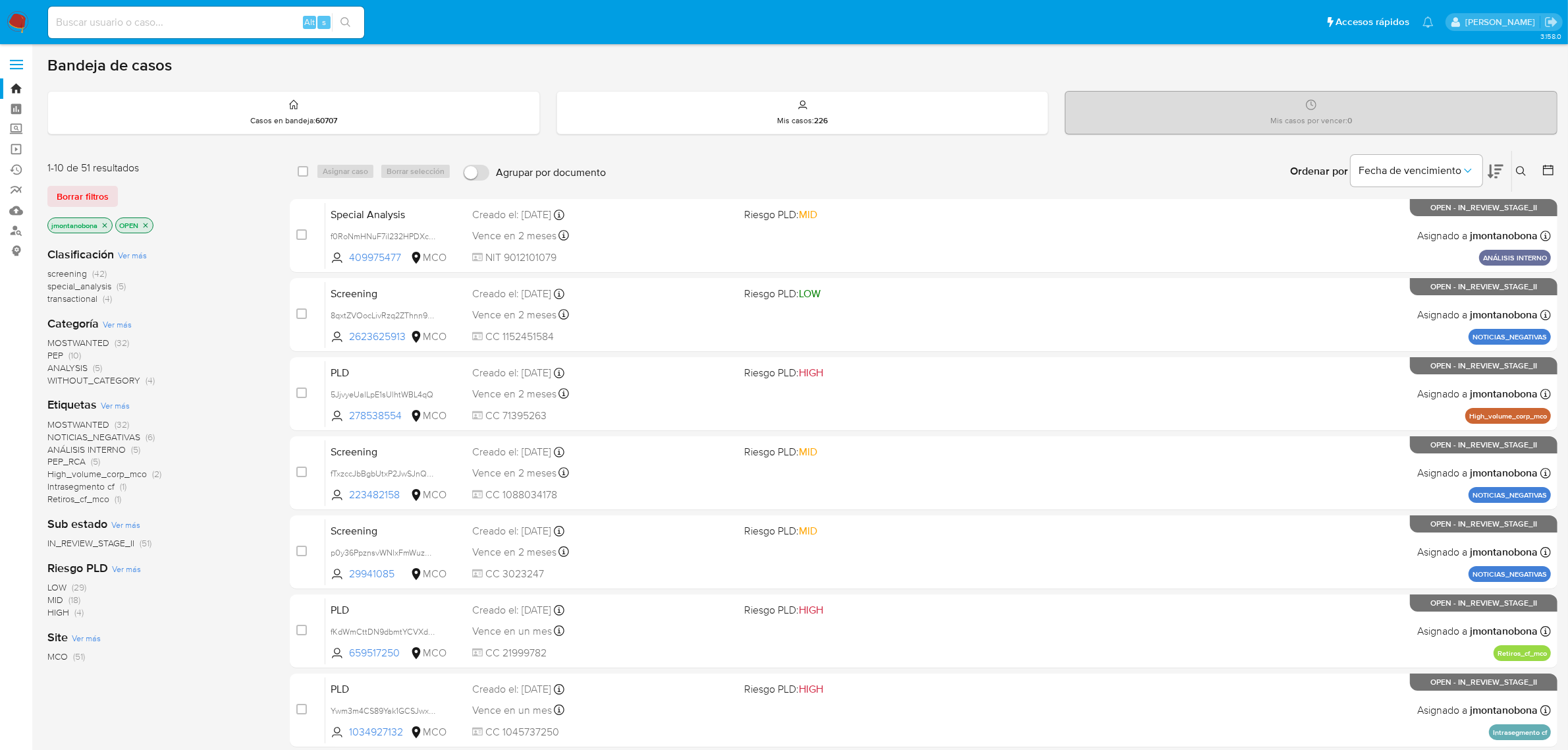
click at [1545, 166] on icon at bounding box center [1548, 170] width 13 height 13
click at [1545, 167] on icon at bounding box center [1548, 170] width 13 height 13
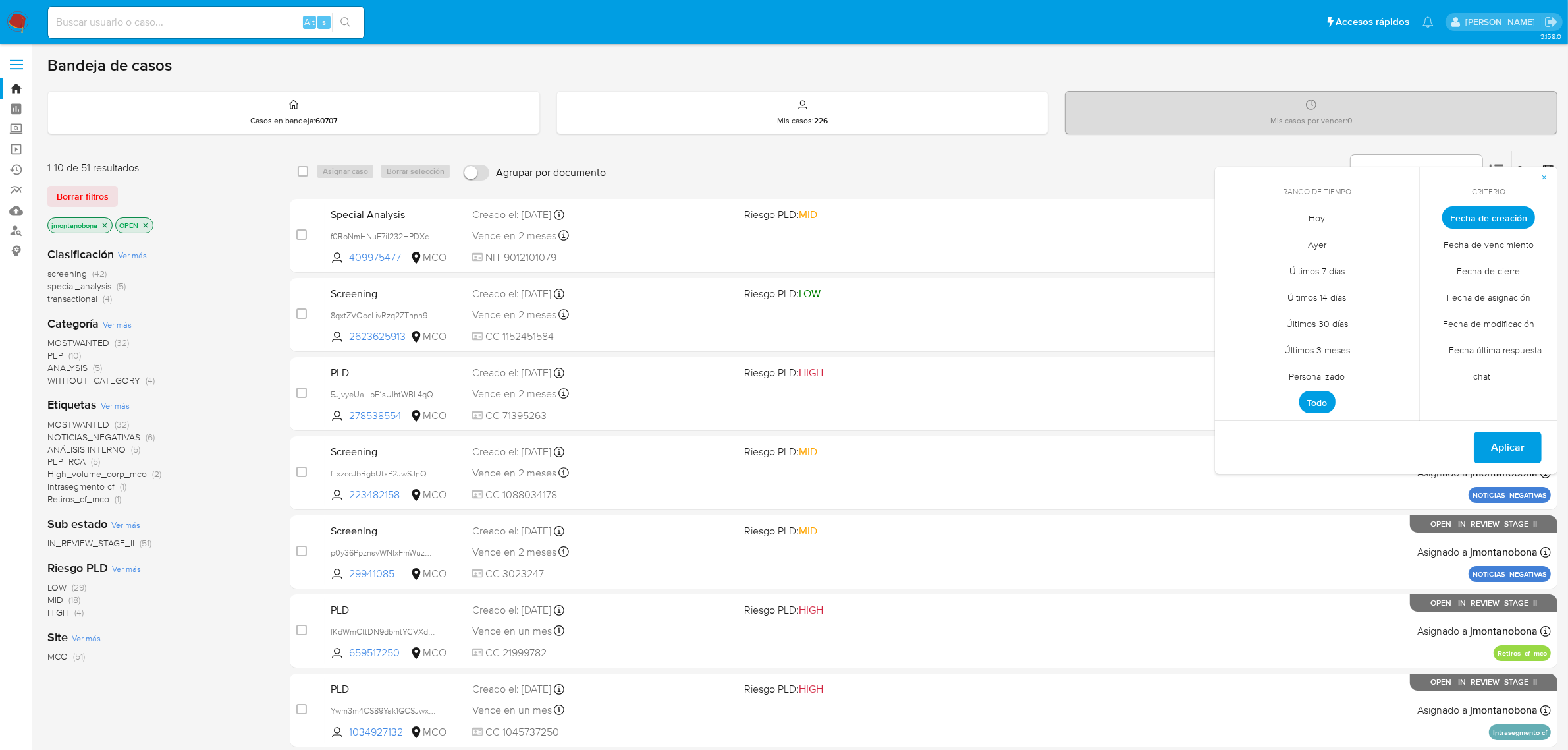
click at [1322, 373] on span "Personalizado" at bounding box center [1317, 377] width 83 height 27
click at [1243, 288] on button "1" at bounding box center [1239, 291] width 21 height 21
click at [1269, 315] on button "9" at bounding box center [1265, 317] width 21 height 21
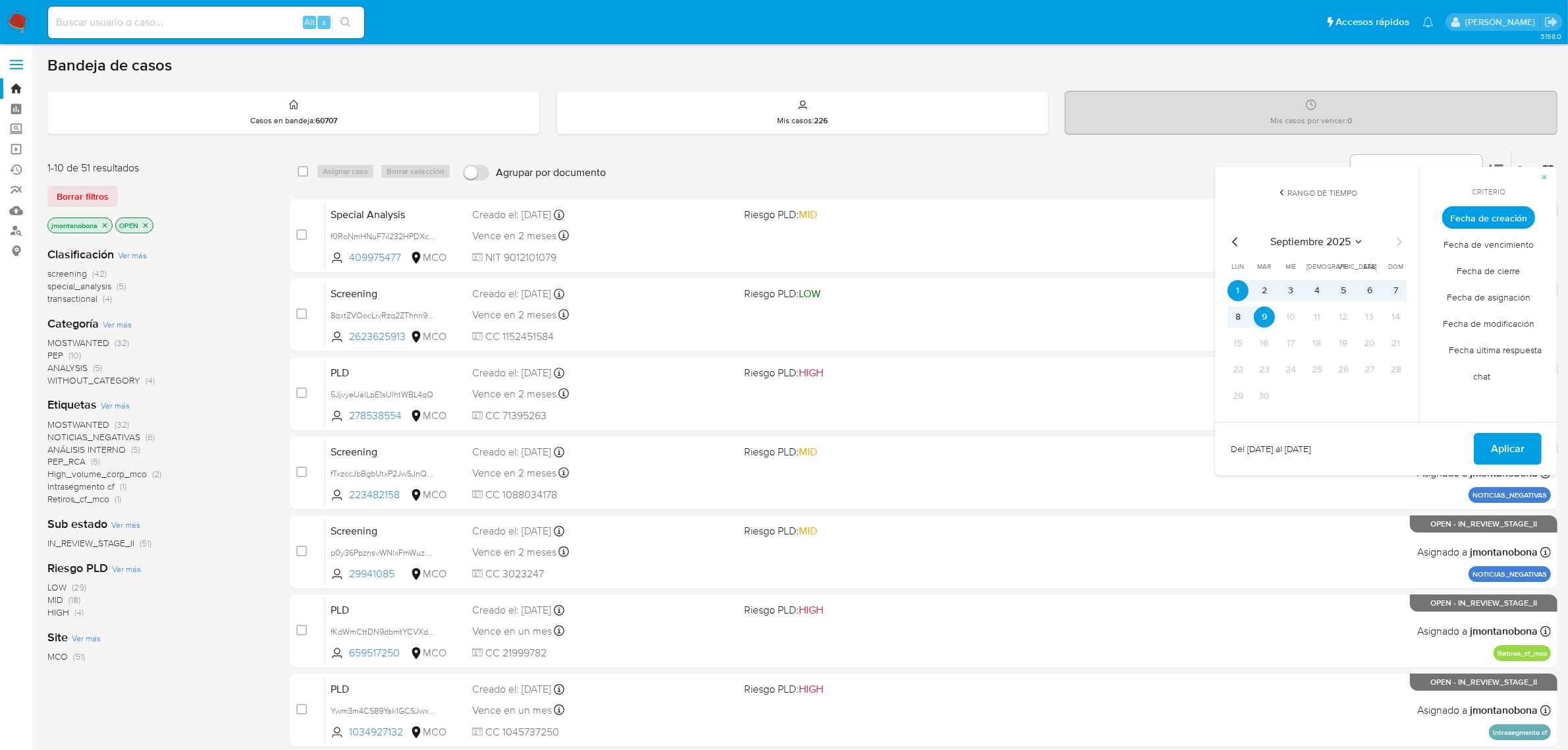
click at [1487, 268] on span "Fecha de cierre" at bounding box center [1490, 271] width 91 height 27
click at [1516, 449] on span "Aplicar" at bounding box center [1508, 449] width 34 height 29
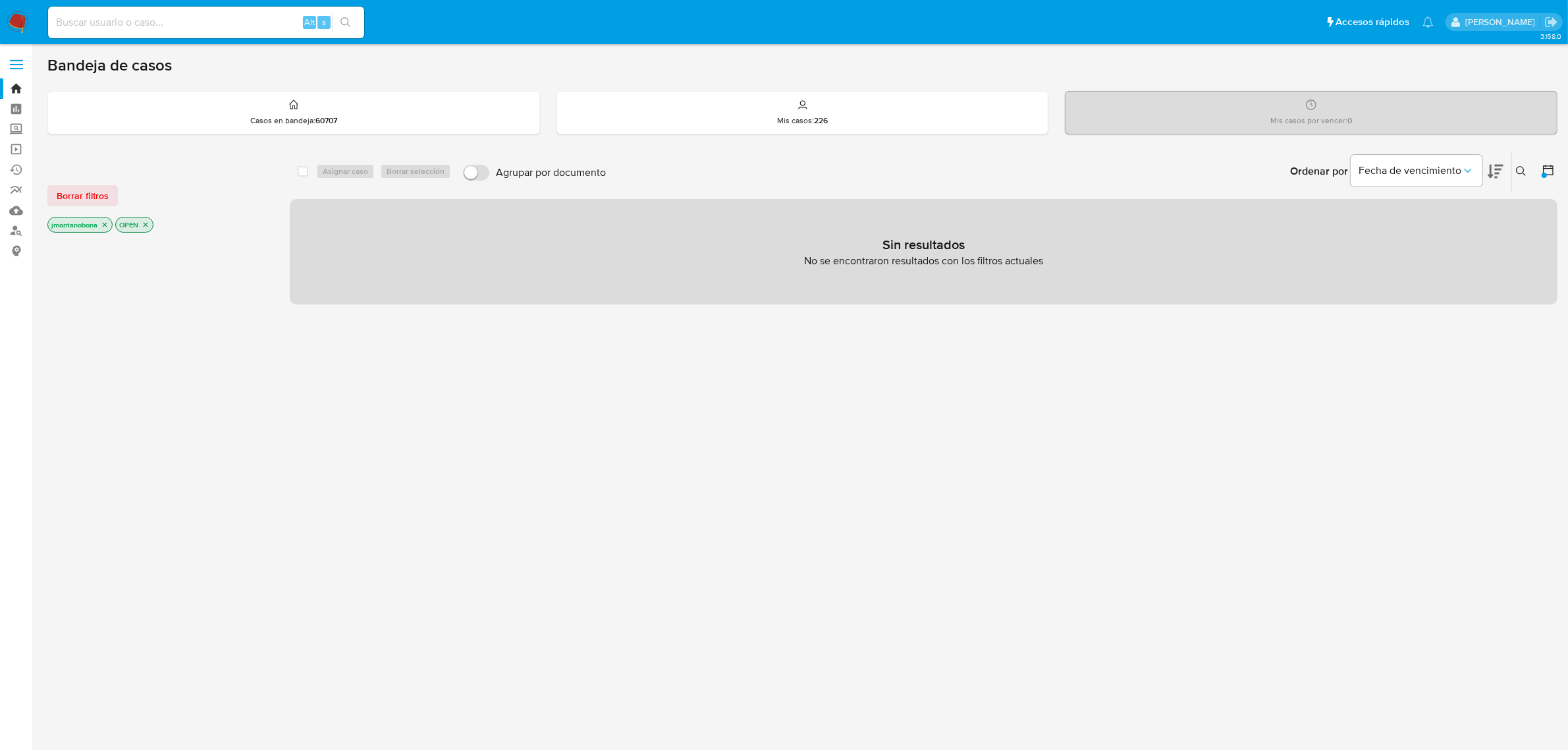
click at [144, 222] on icon "close-filter" at bounding box center [146, 225] width 8 height 8
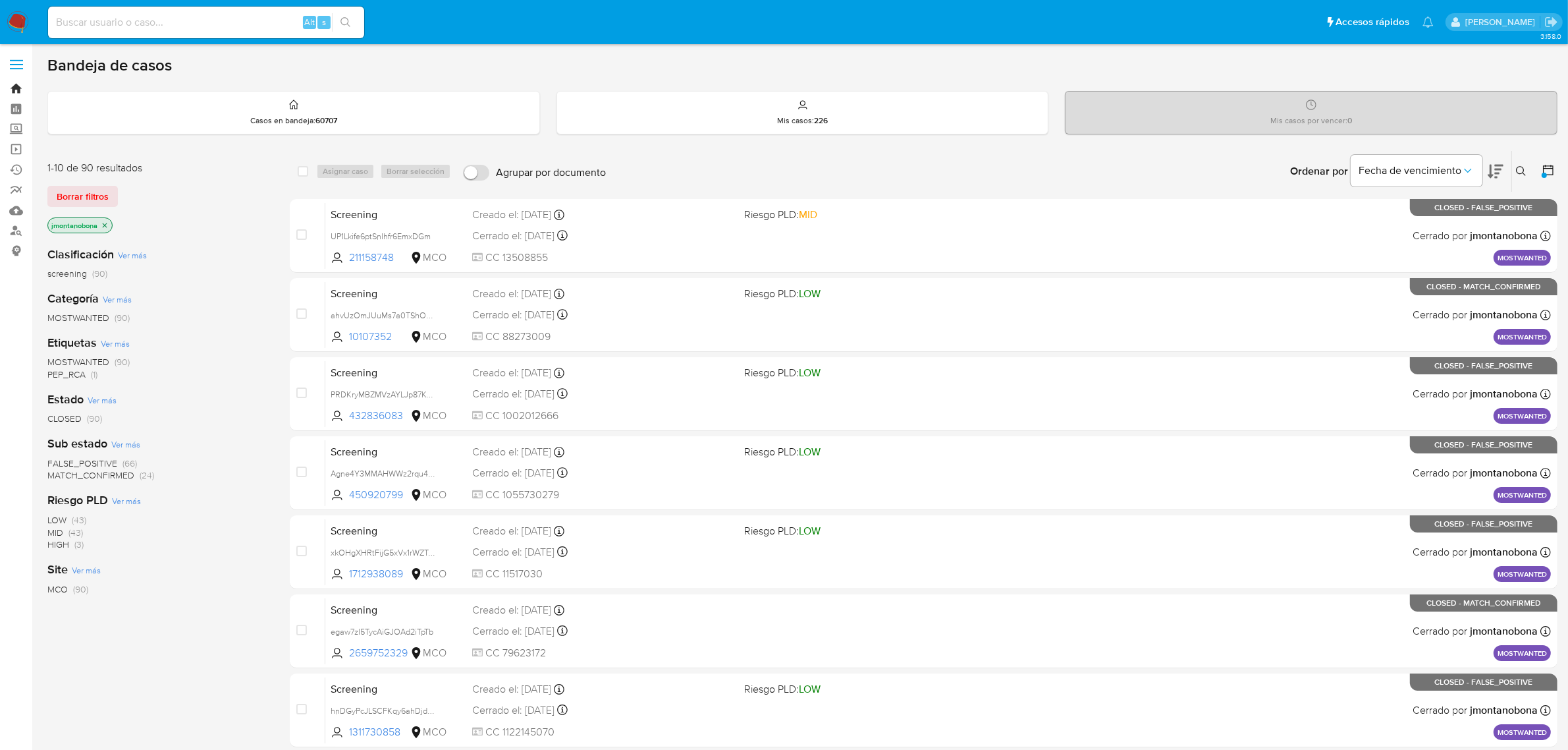
click at [17, 89] on link "Bandeja" at bounding box center [78, 88] width 157 height 21
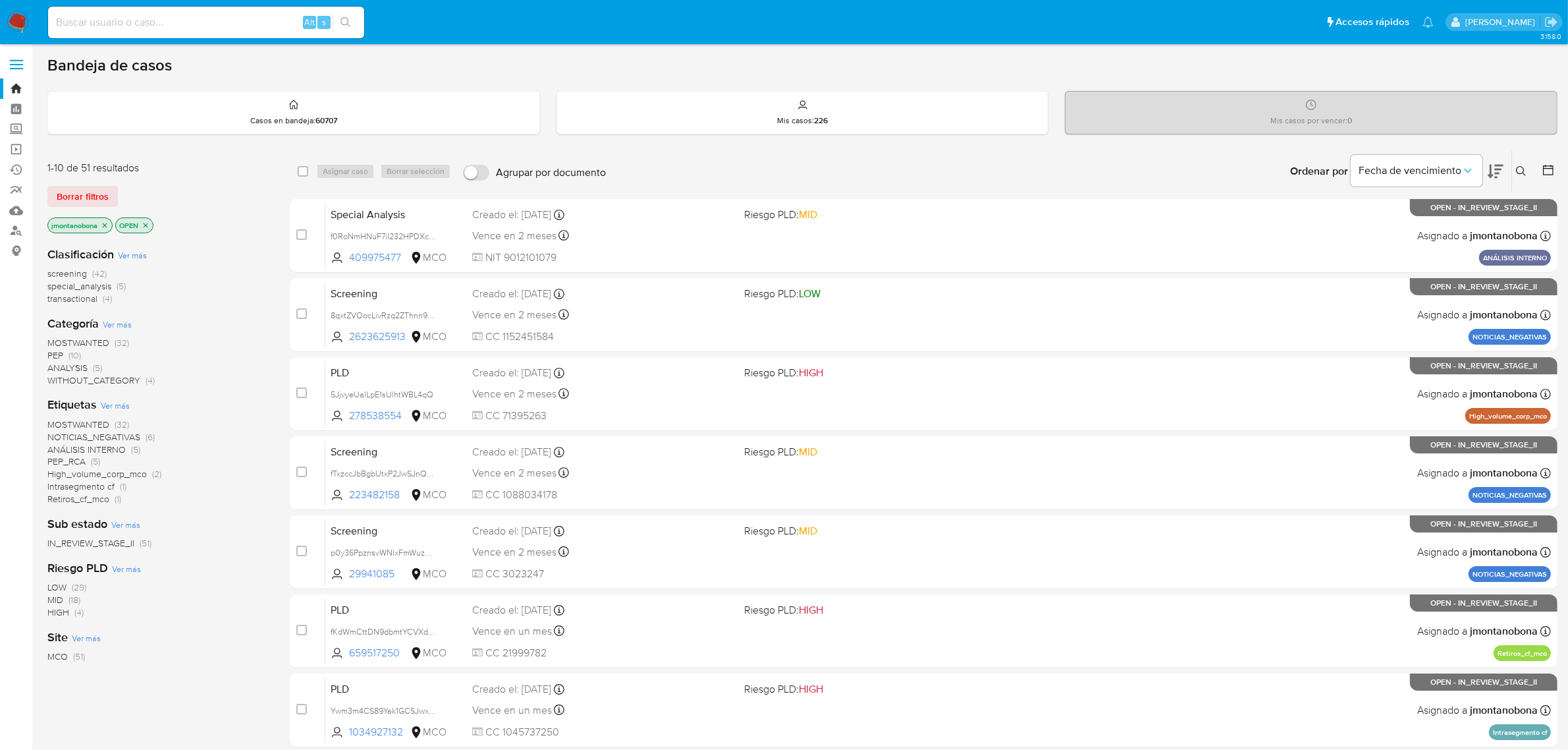
click at [104, 221] on icon "close-filter" at bounding box center [105, 225] width 8 height 8
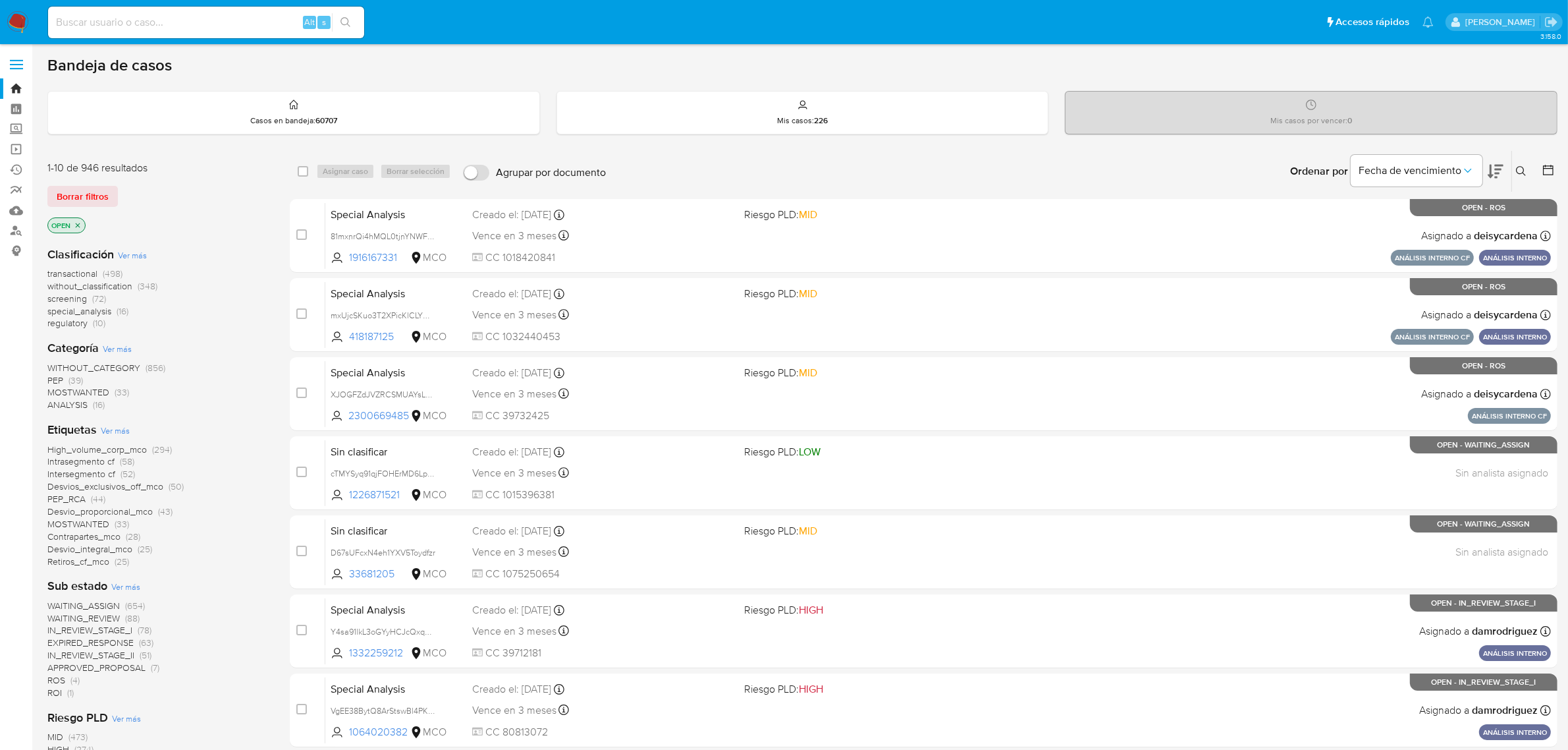
click at [77, 225] on icon "close-filter" at bounding box center [78, 225] width 8 height 8
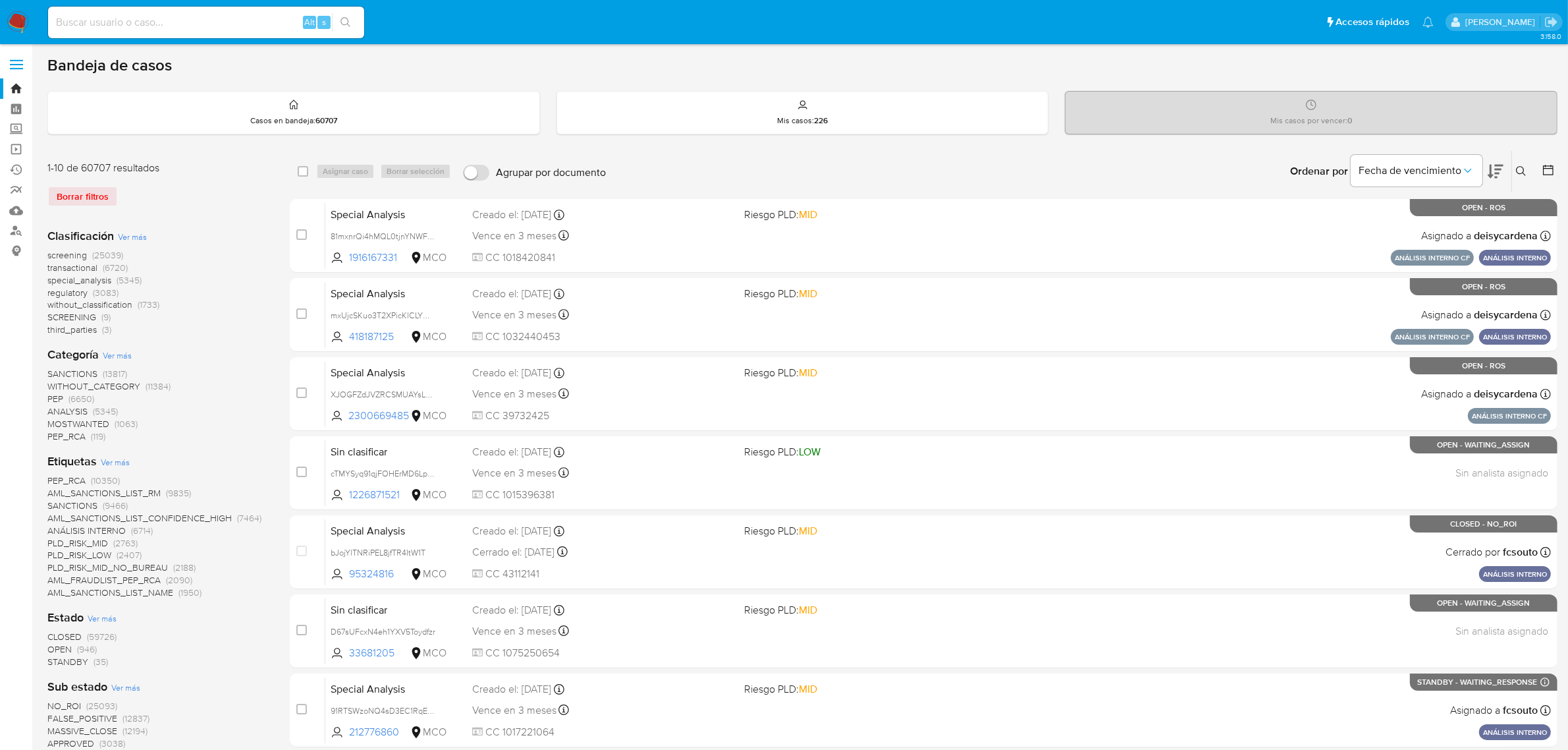
click at [1516, 174] on icon at bounding box center [1521, 171] width 11 height 11
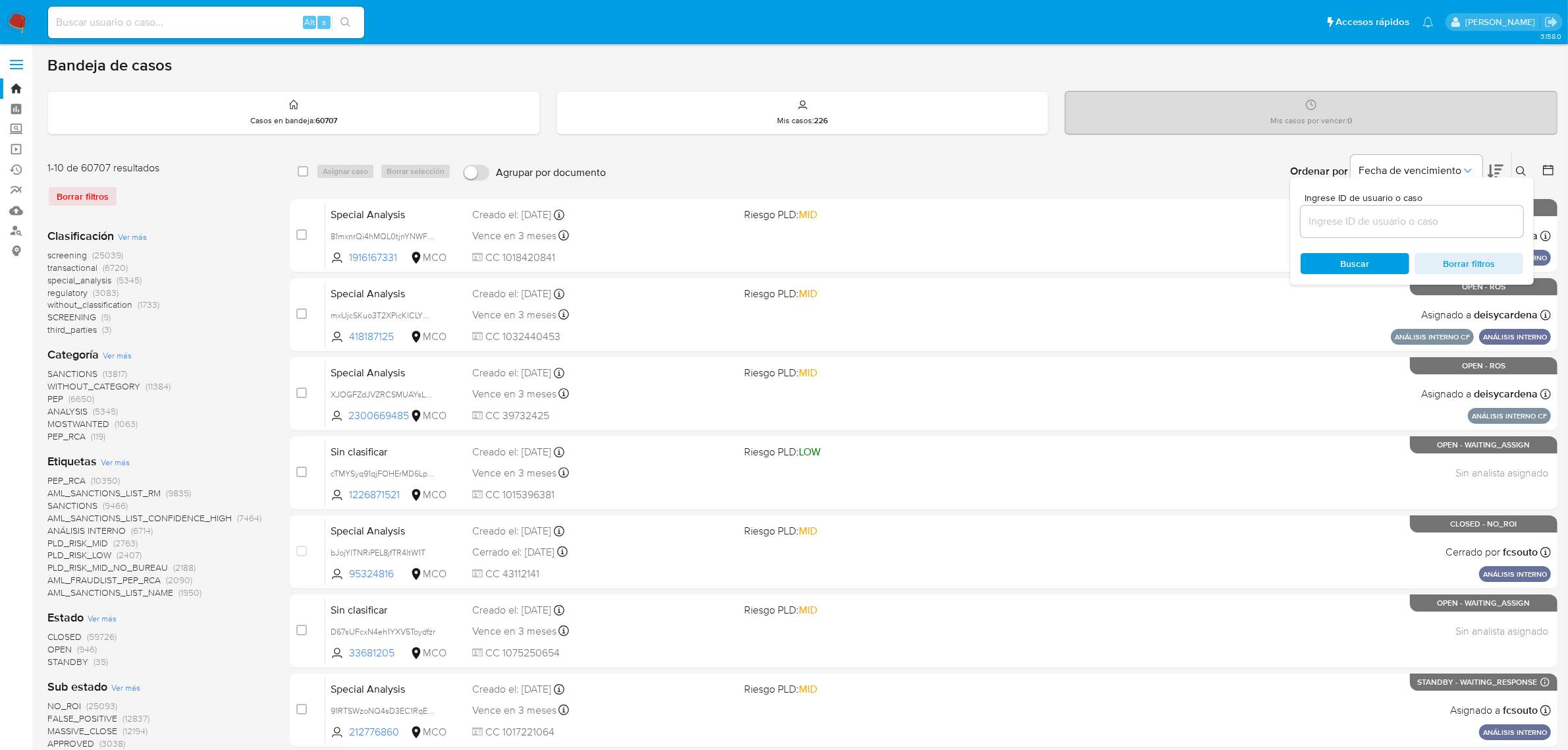
click at [1387, 217] on input at bounding box center [1412, 221] width 223 height 17
type input "8A2q185TPbQQRuK7WOvhvpB5"
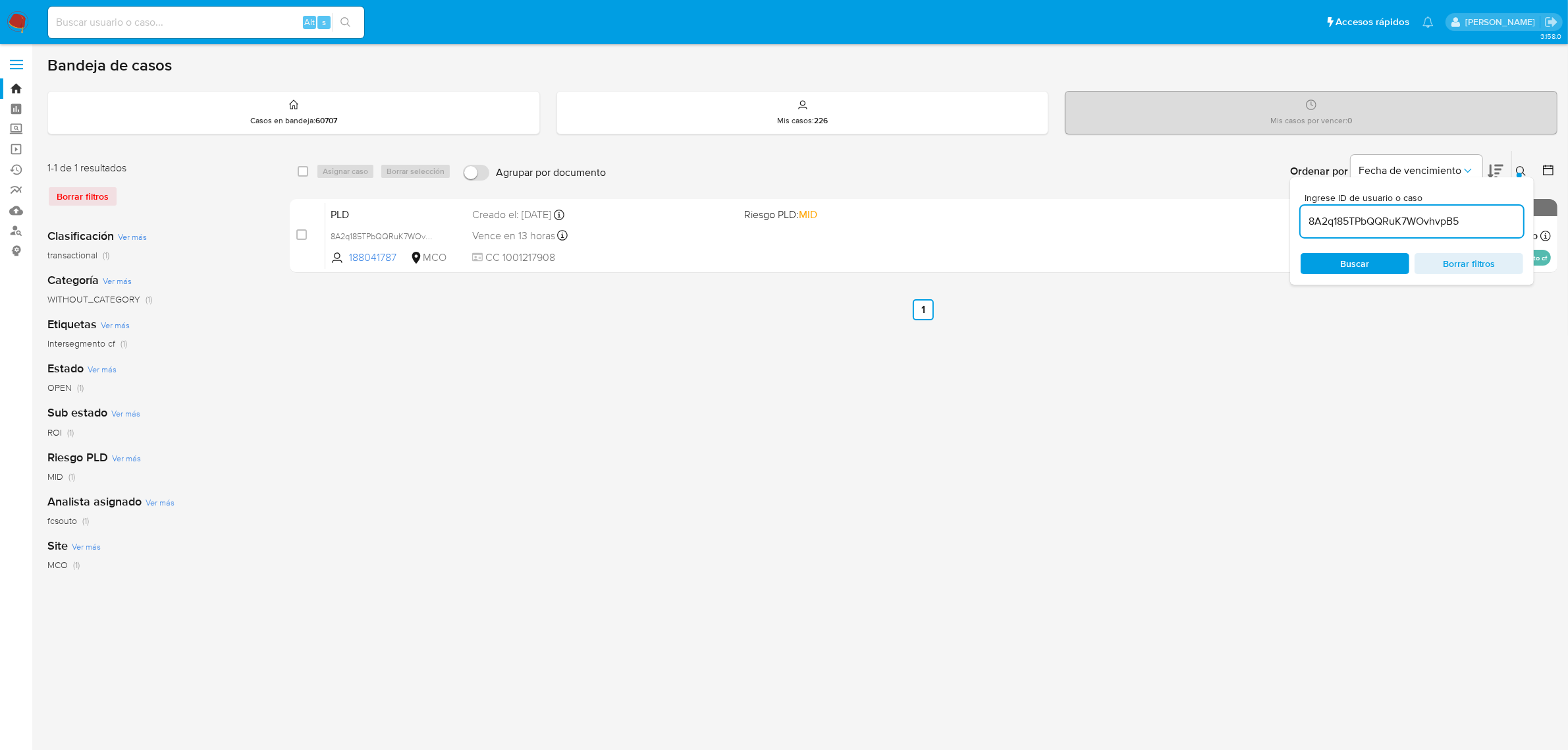
click at [1525, 151] on div "Ingrese ID de usuario o caso 8A2q185TPbQQRuK7WOvhvpB5 Buscar Borrar filtros" at bounding box center [1523, 171] width 22 height 40
click at [1514, 169] on button at bounding box center [1523, 171] width 21 height 16
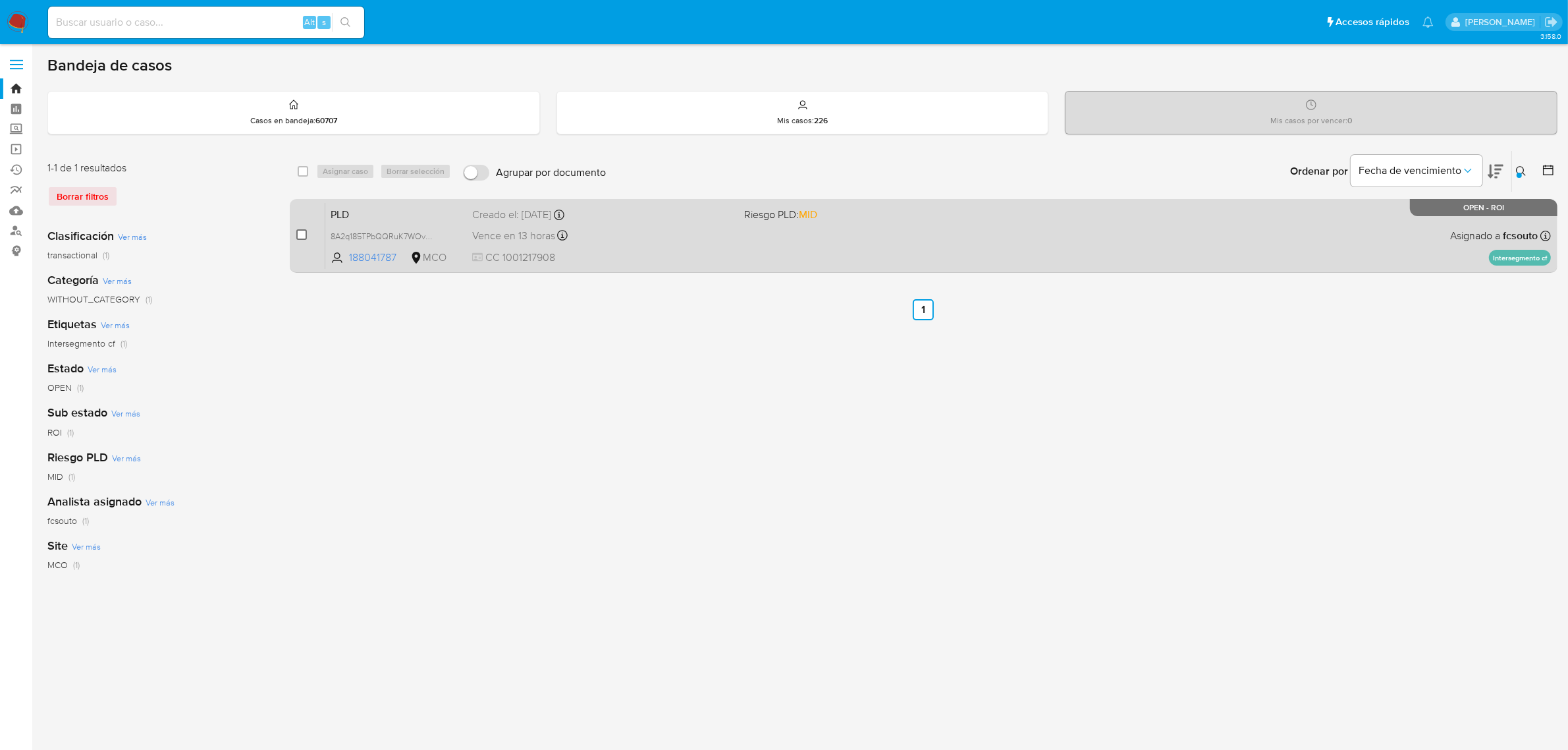
click at [300, 235] on input "checkbox" at bounding box center [301, 235] width 11 height 11
checkbox input "true"
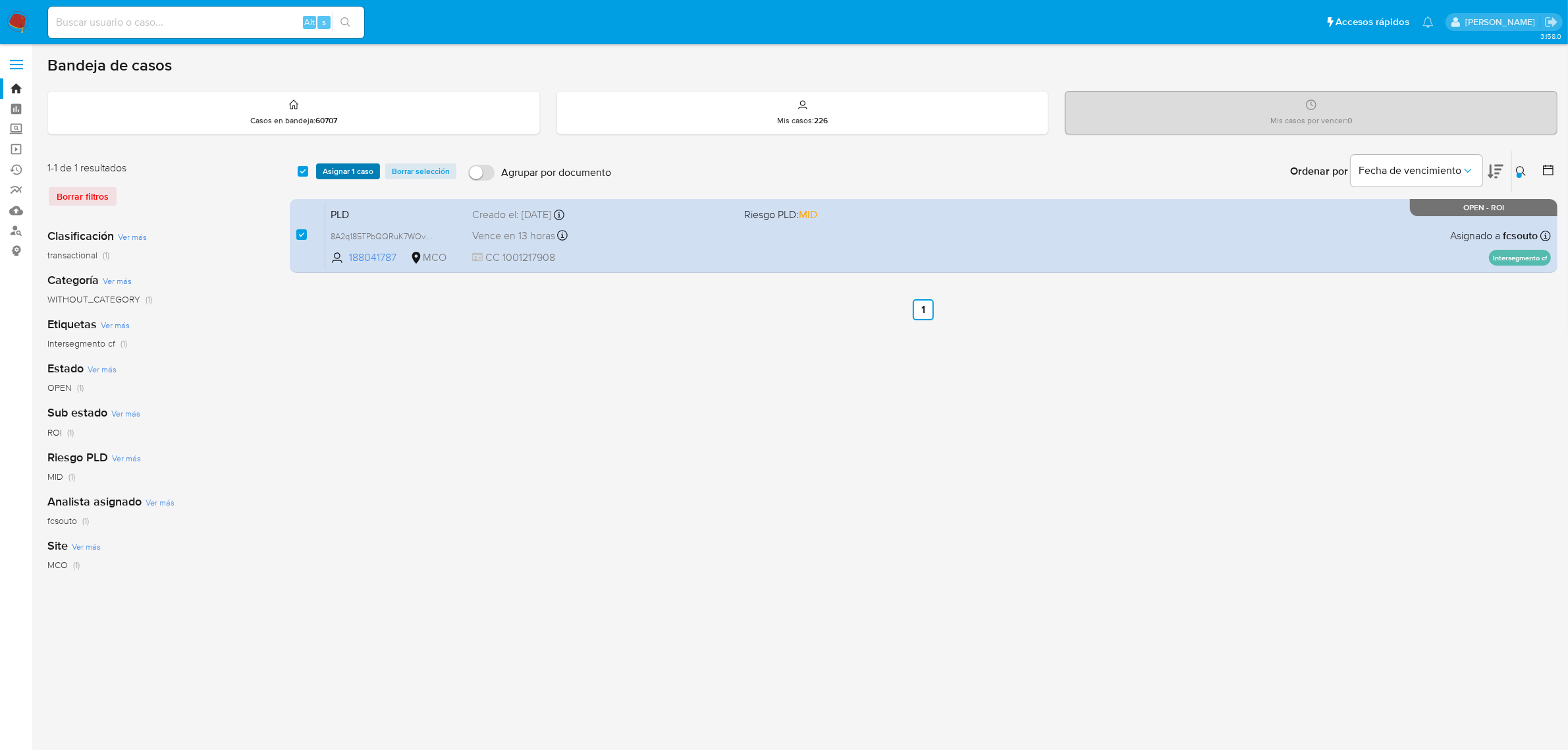
click at [344, 169] on span "Asignar 1 caso" at bounding box center [348, 171] width 50 height 13
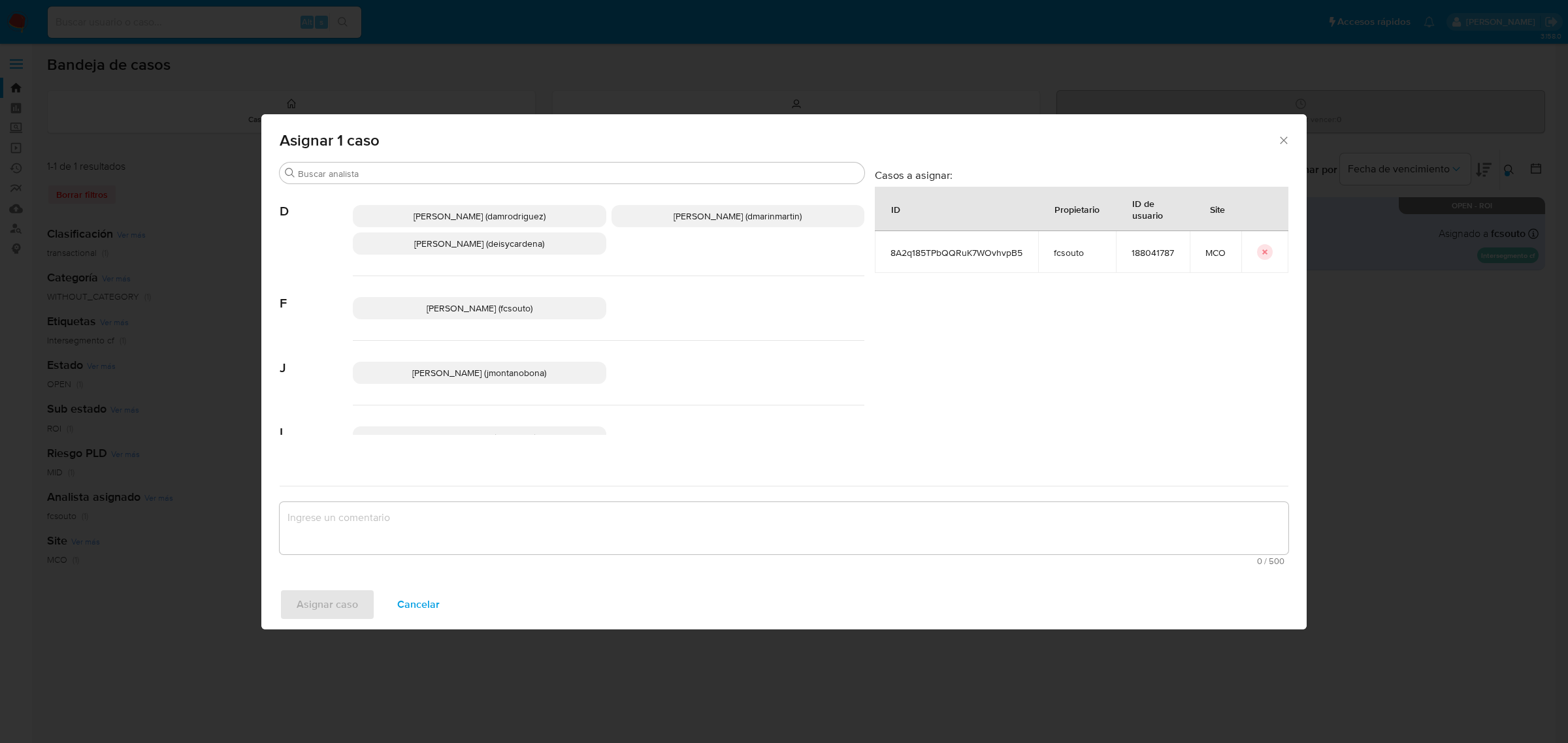
click at [535, 213] on span "[PERSON_NAME] (damrodriguez)" at bounding box center [479, 216] width 132 height 13
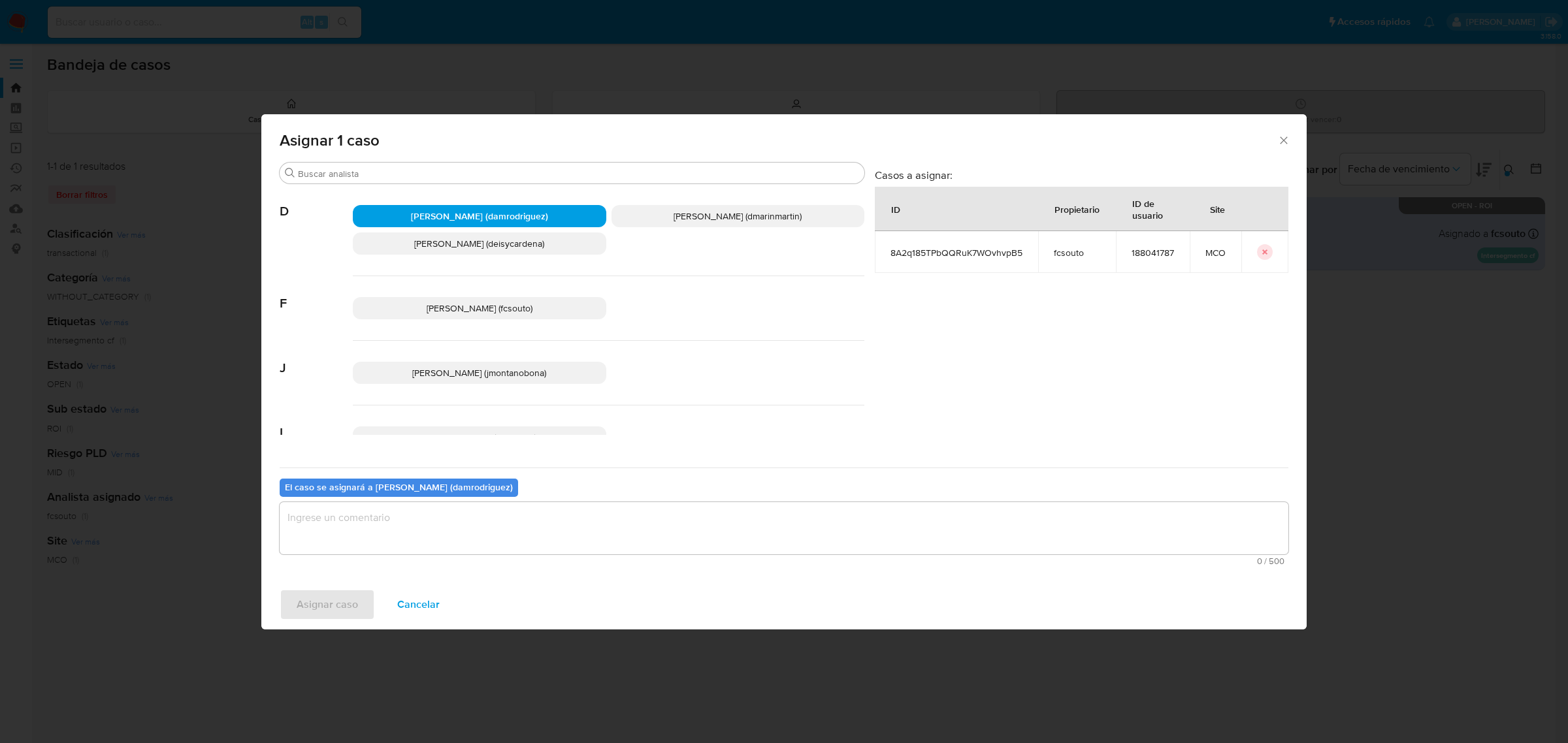
click at [513, 529] on textarea "assign-modal" at bounding box center [784, 528] width 1009 height 52
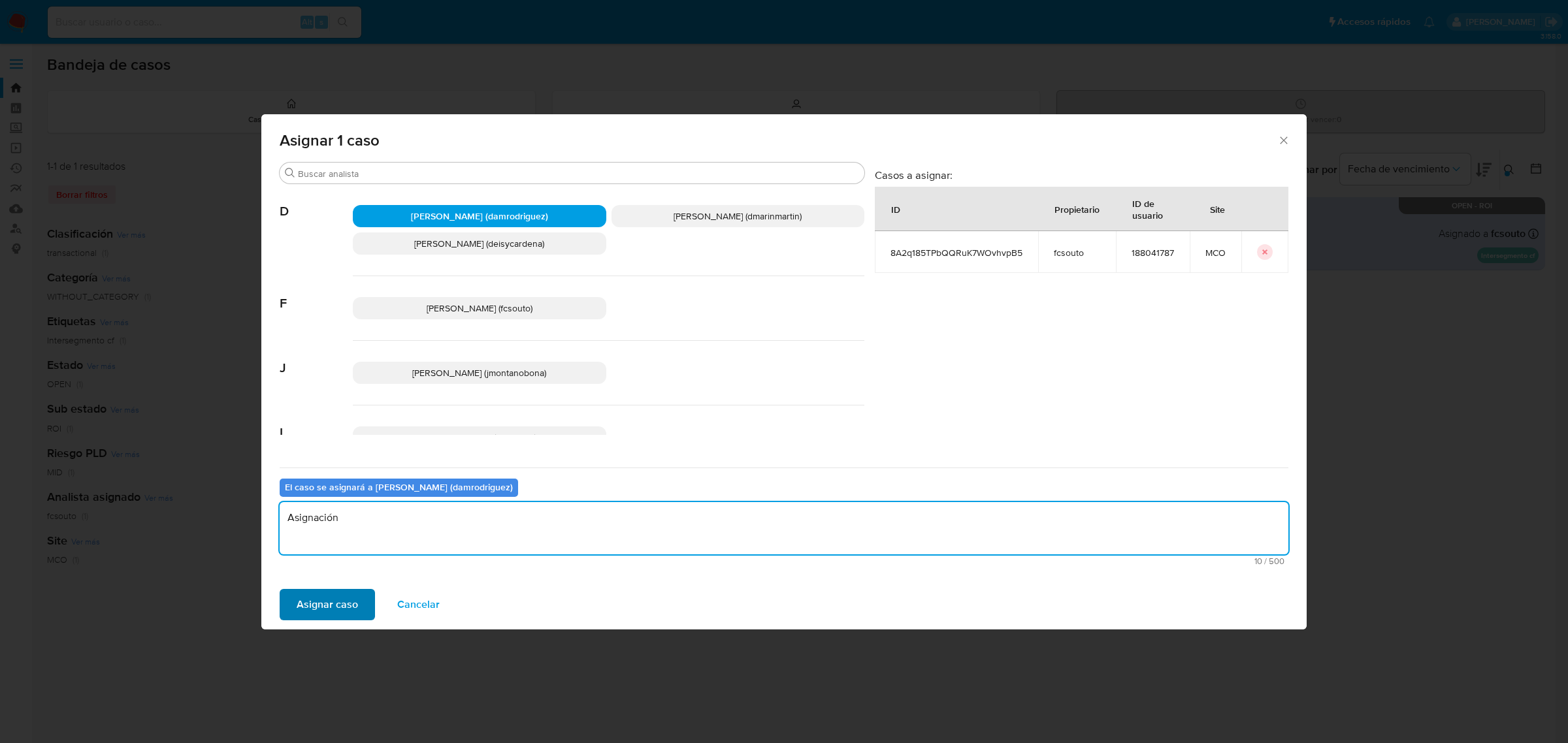
type textarea "Asignación"
click at [334, 608] on span "Asignar caso" at bounding box center [327, 604] width 61 height 29
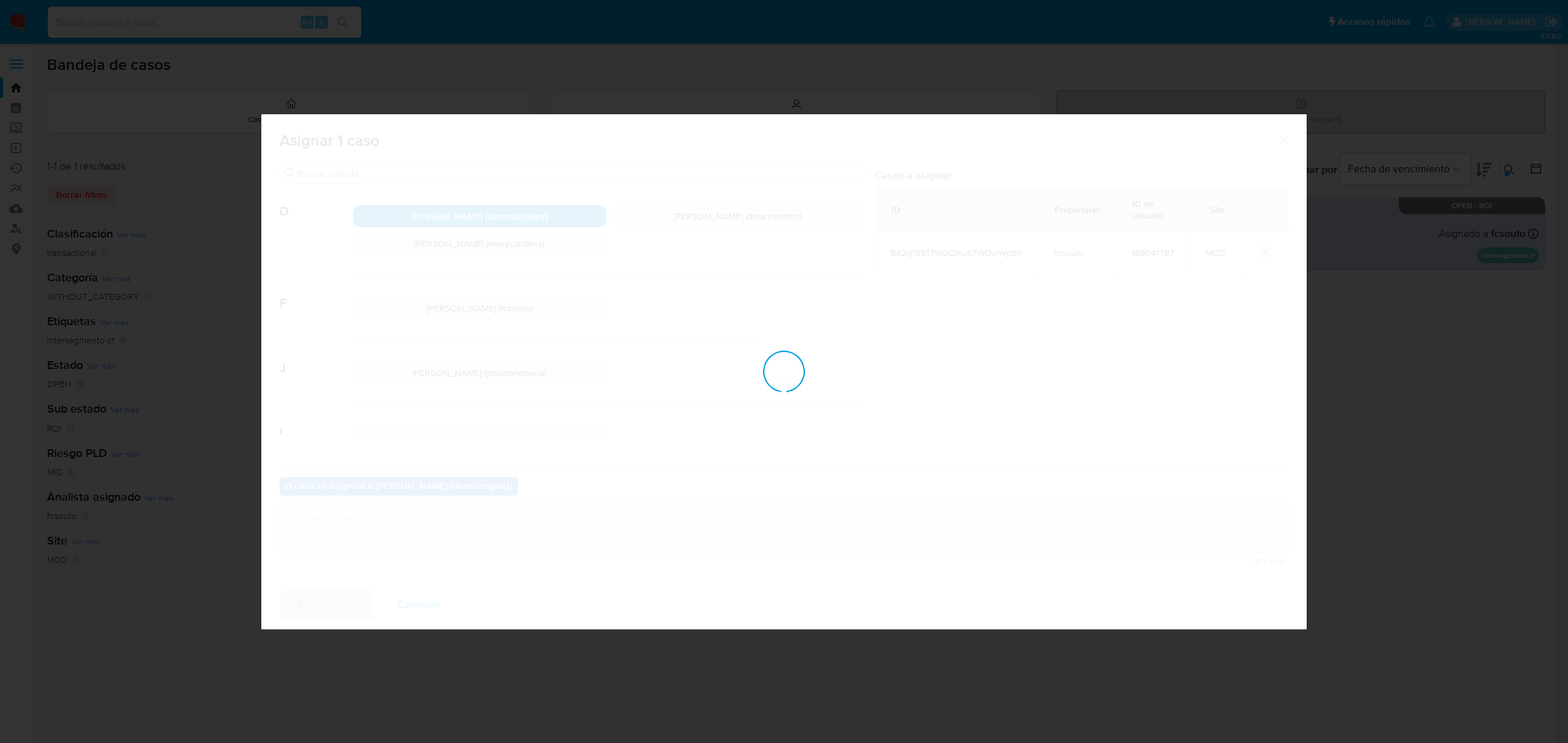
checkbox input "false"
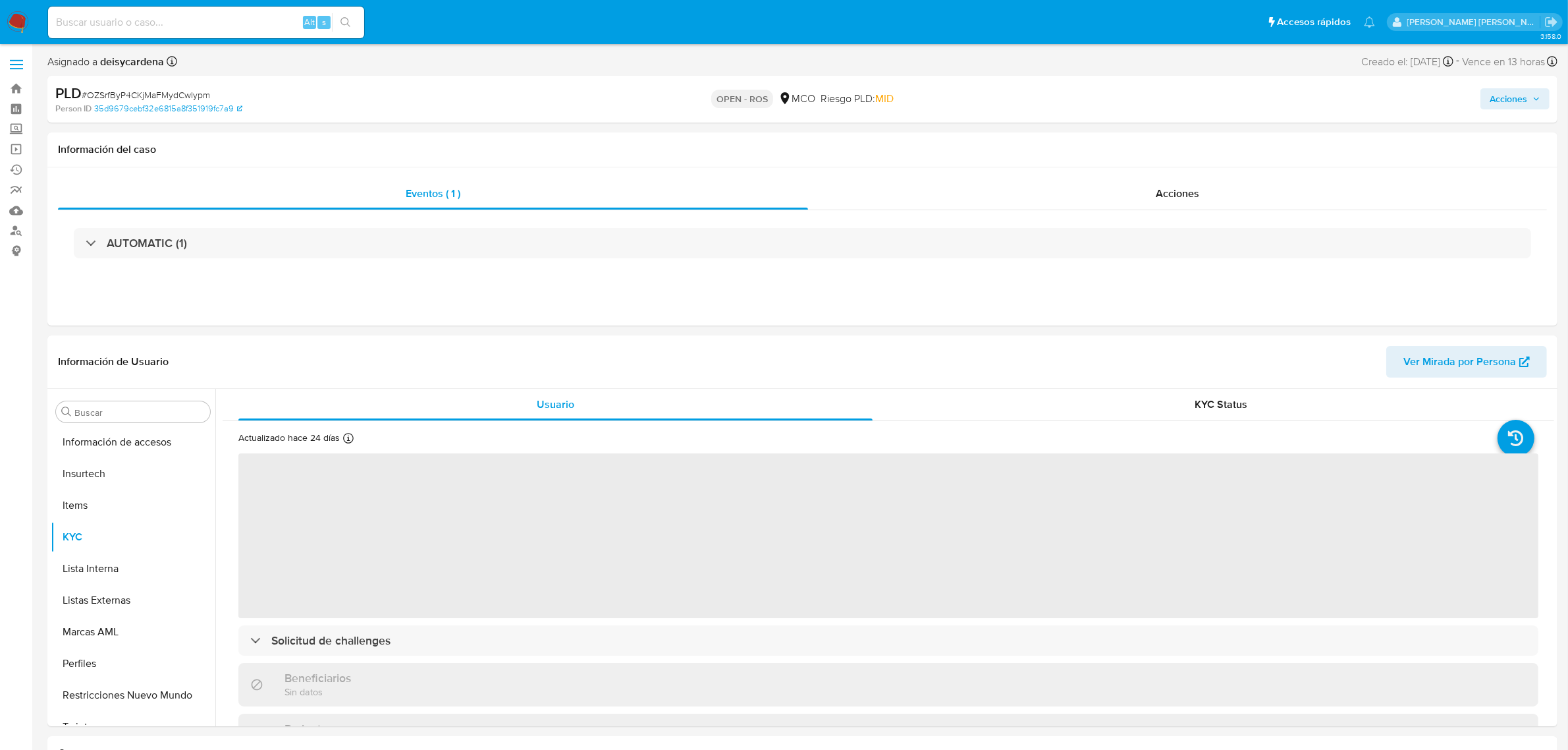
scroll to position [555, 0]
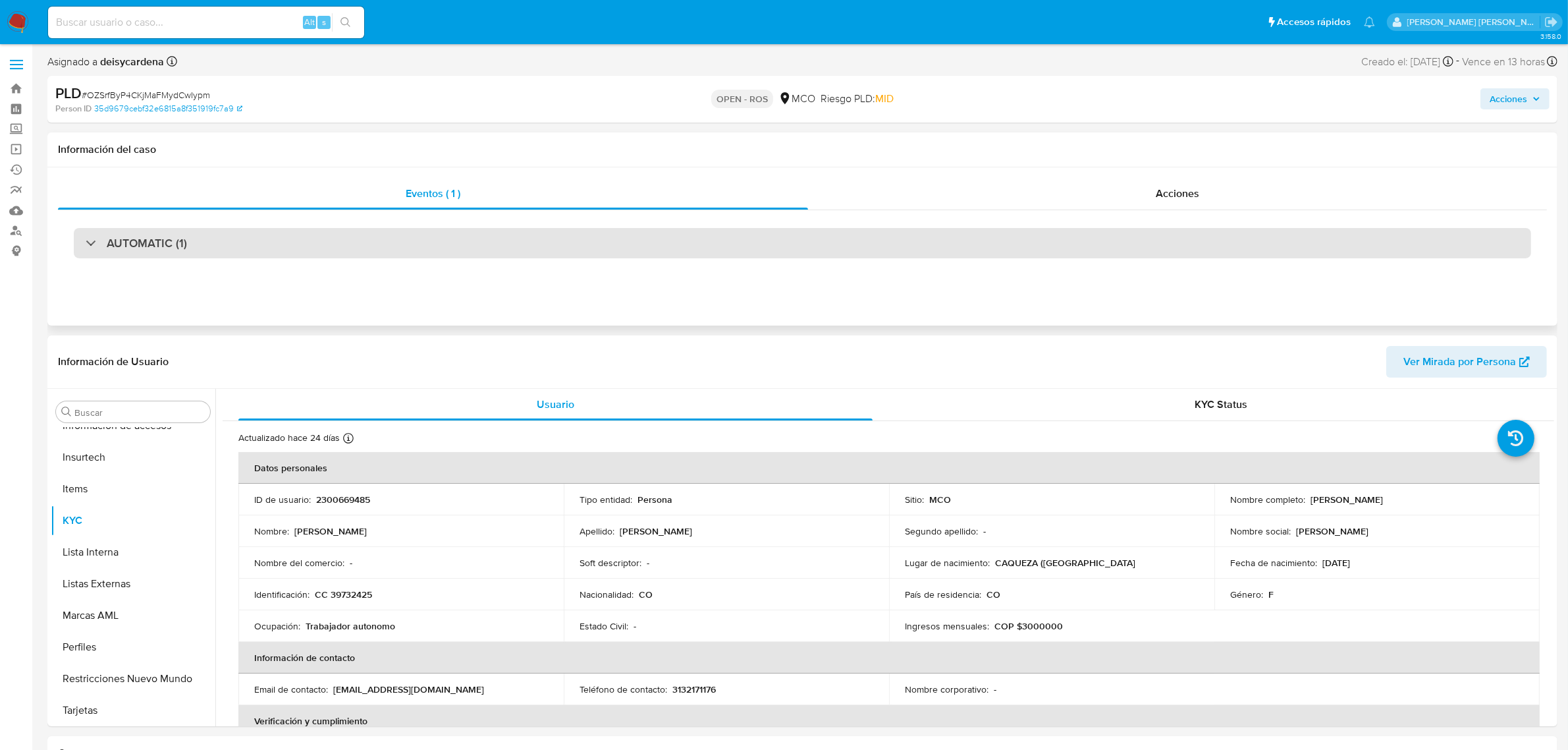
select select "10"
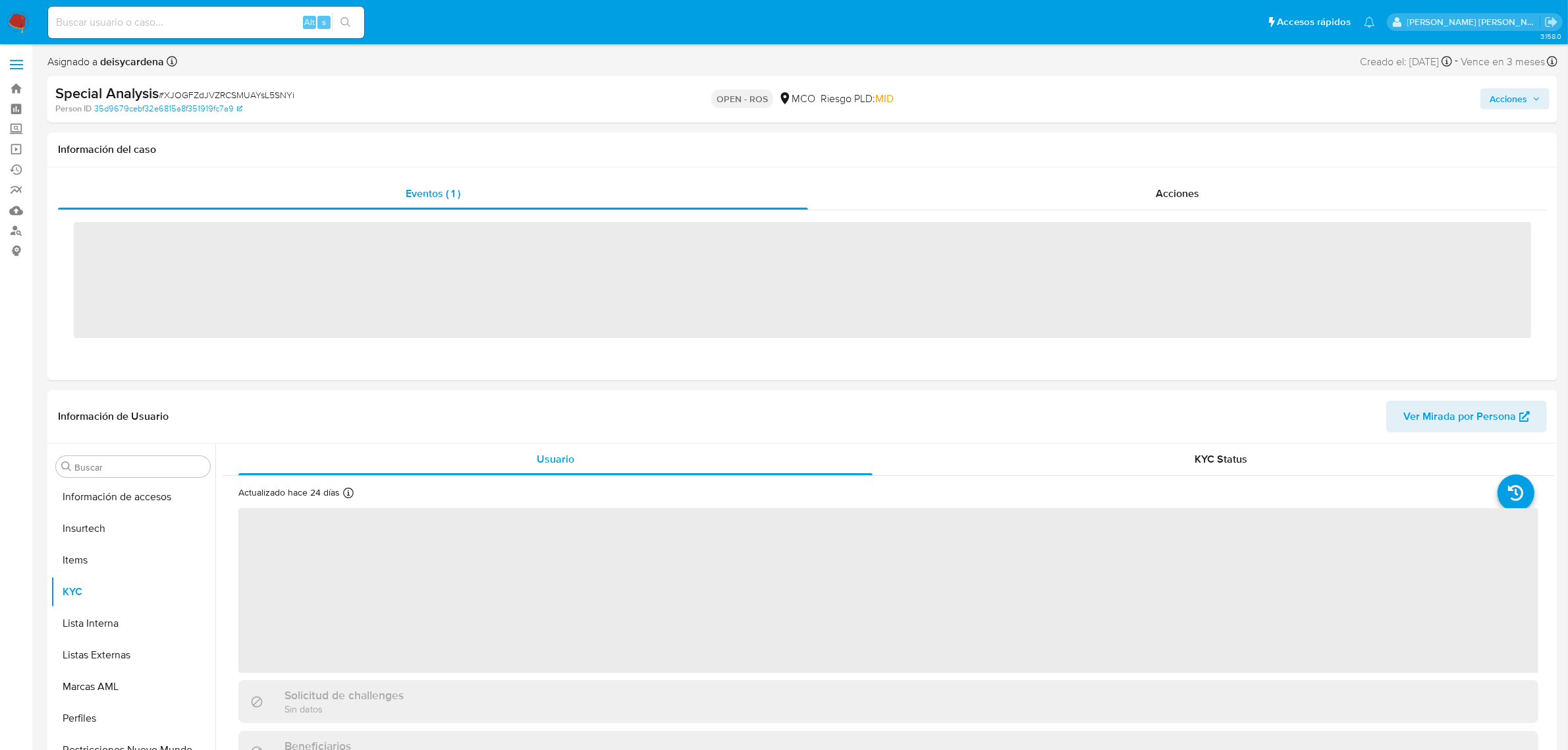
scroll to position [555, 0]
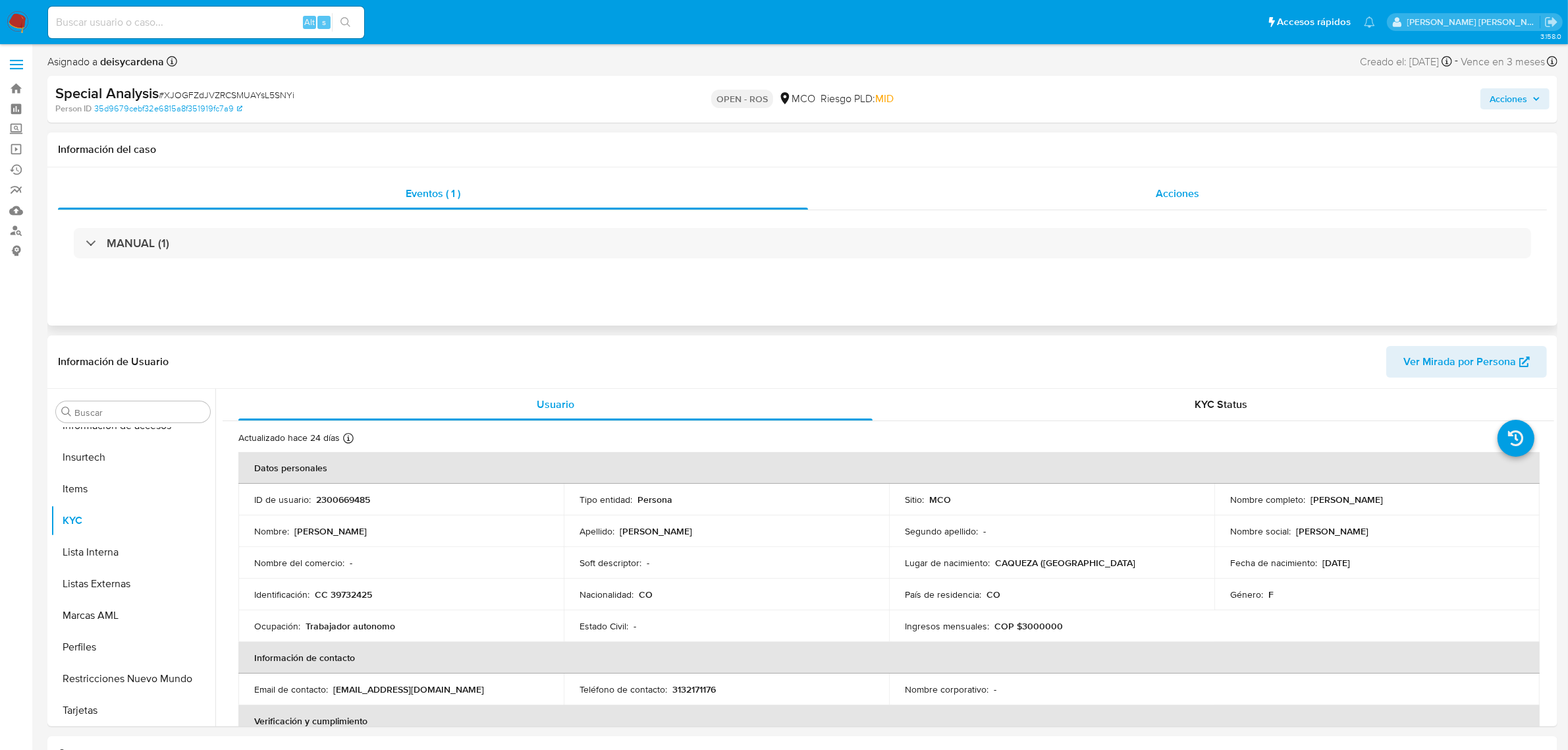
select select "10"
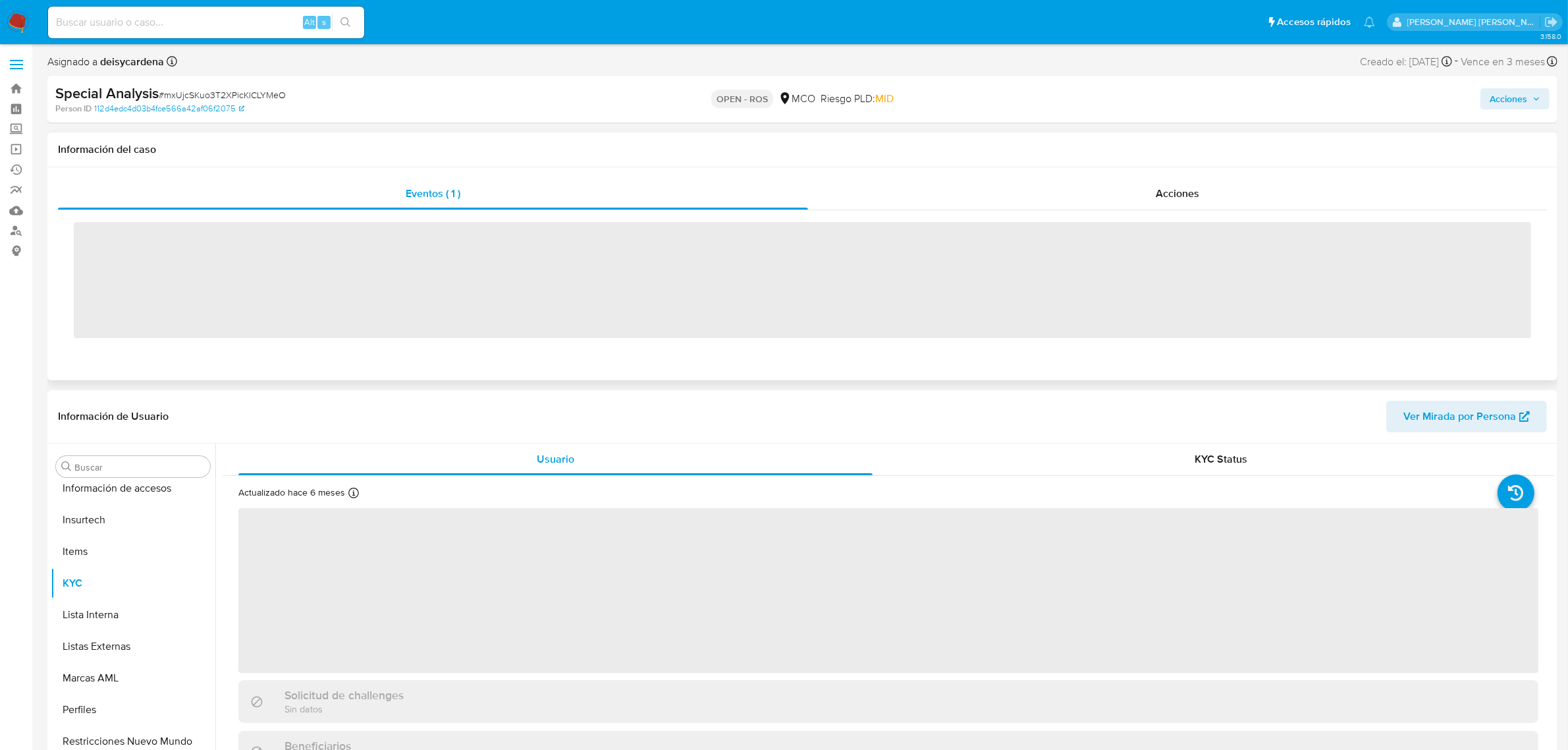
scroll to position [555, 0]
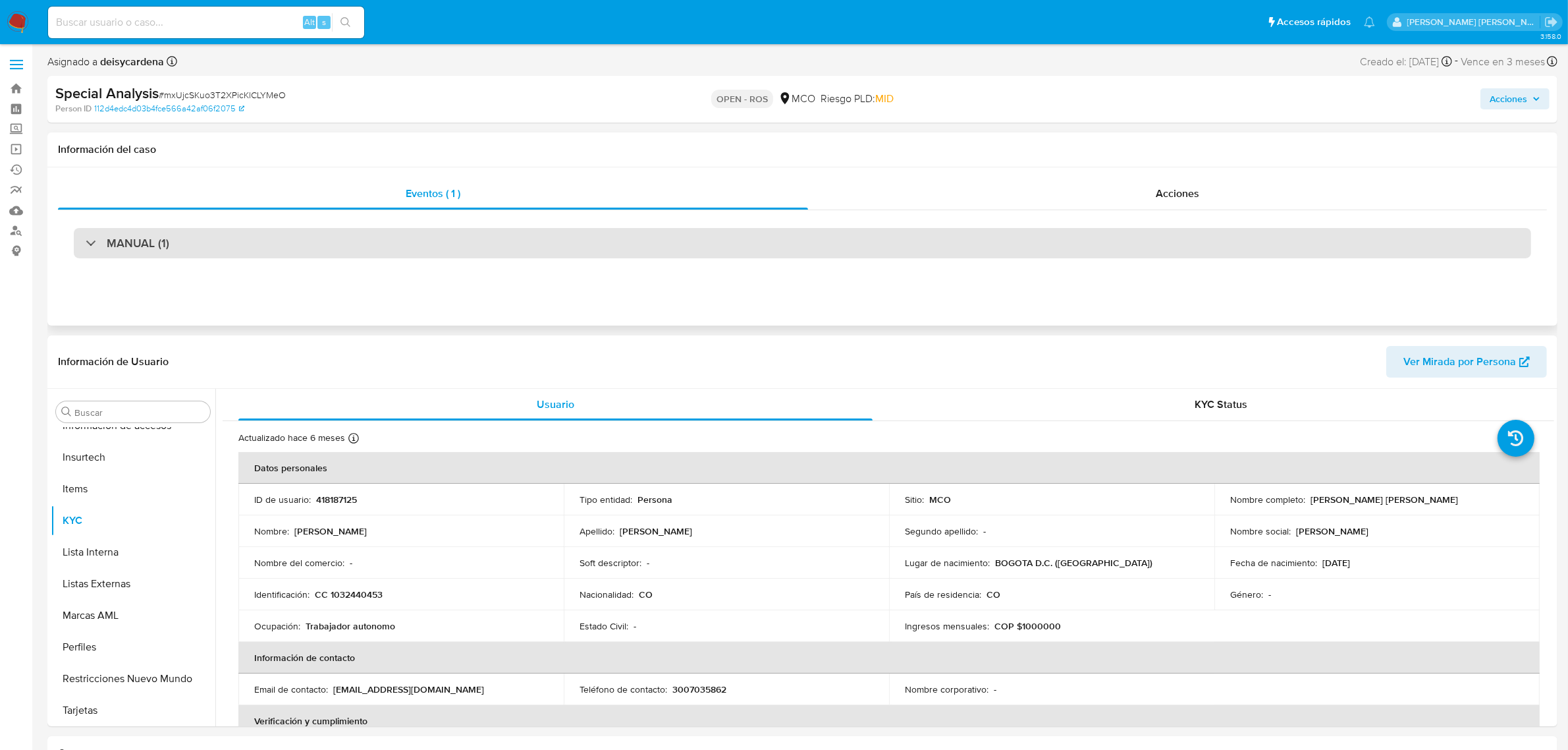
select select "10"
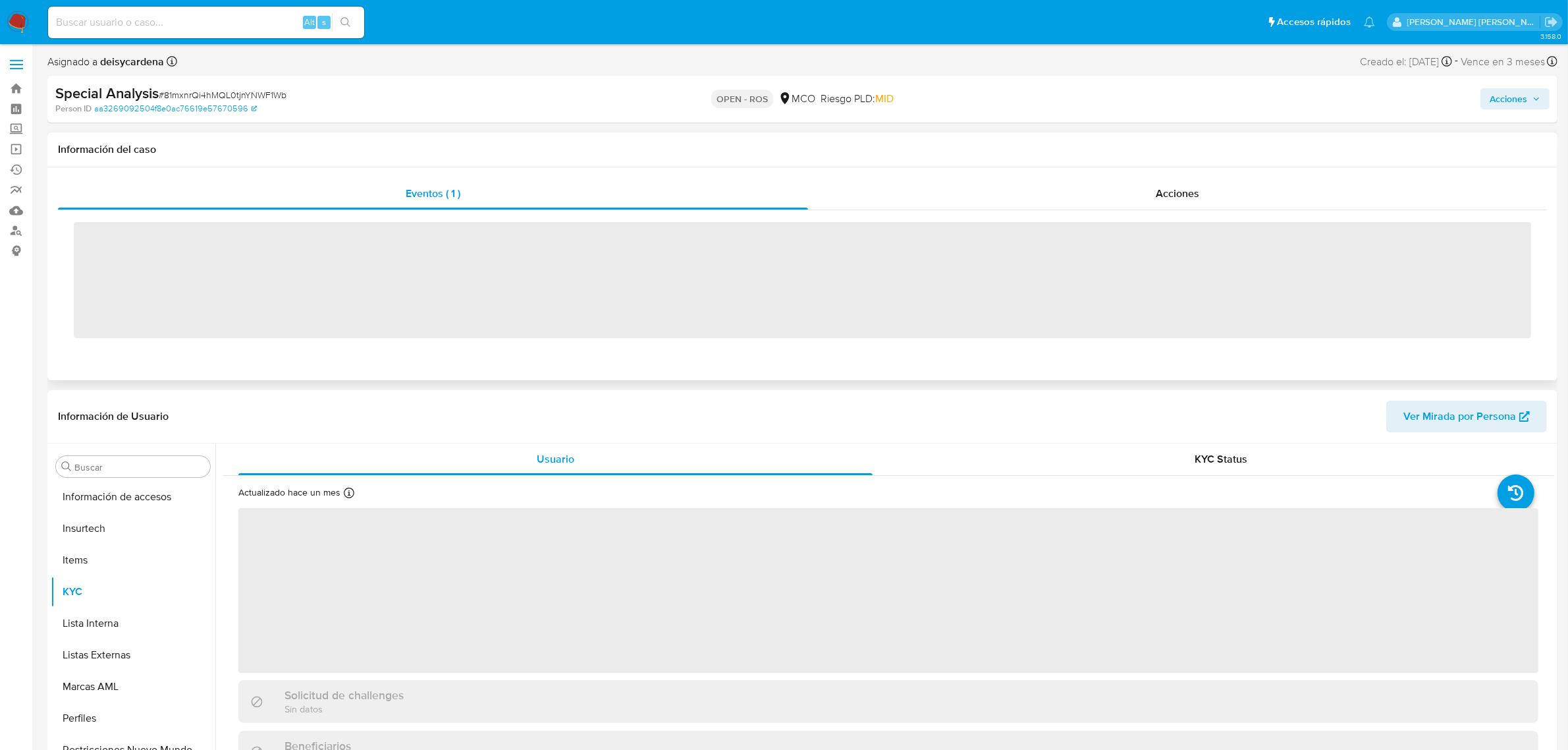
scroll to position [555, 0]
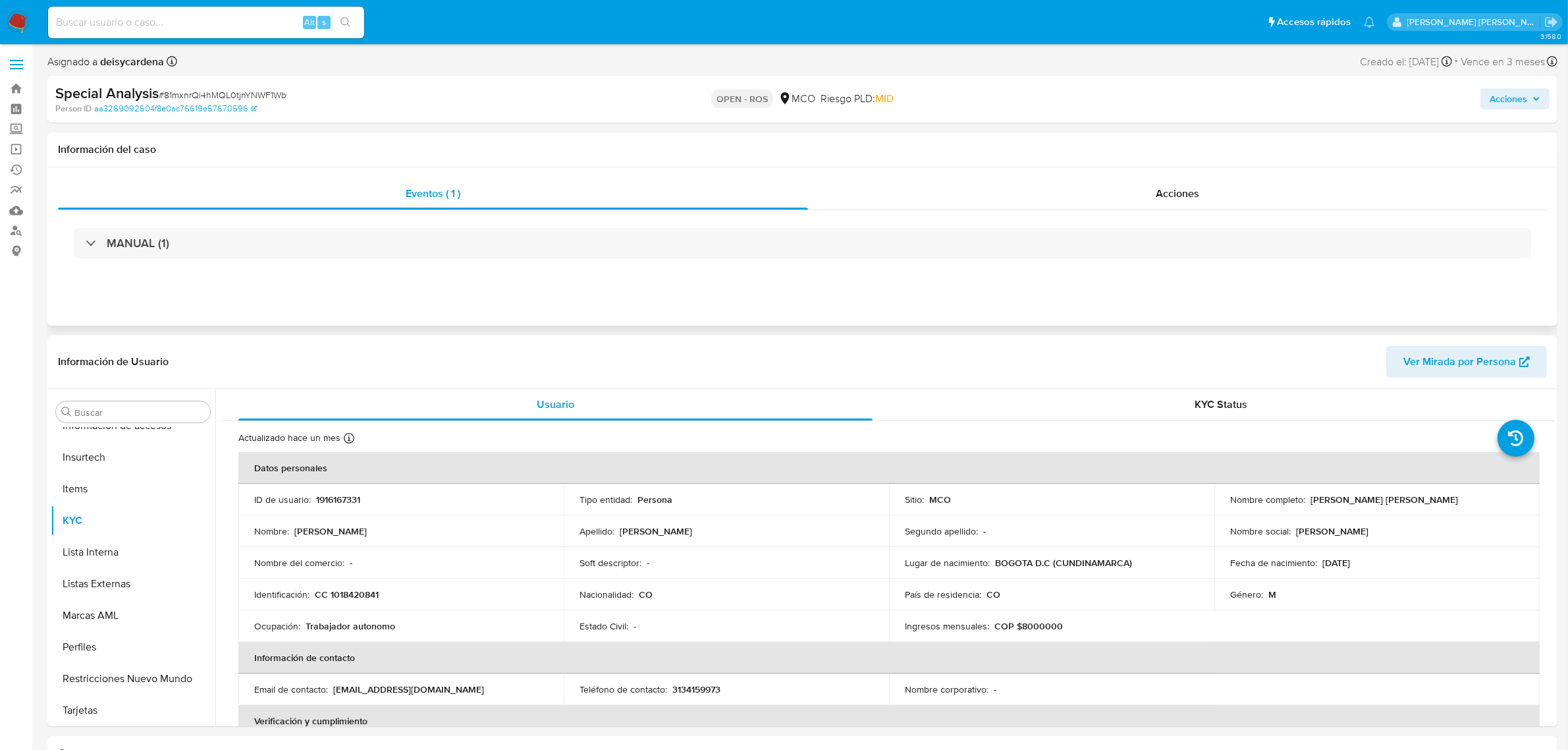
select select "10"
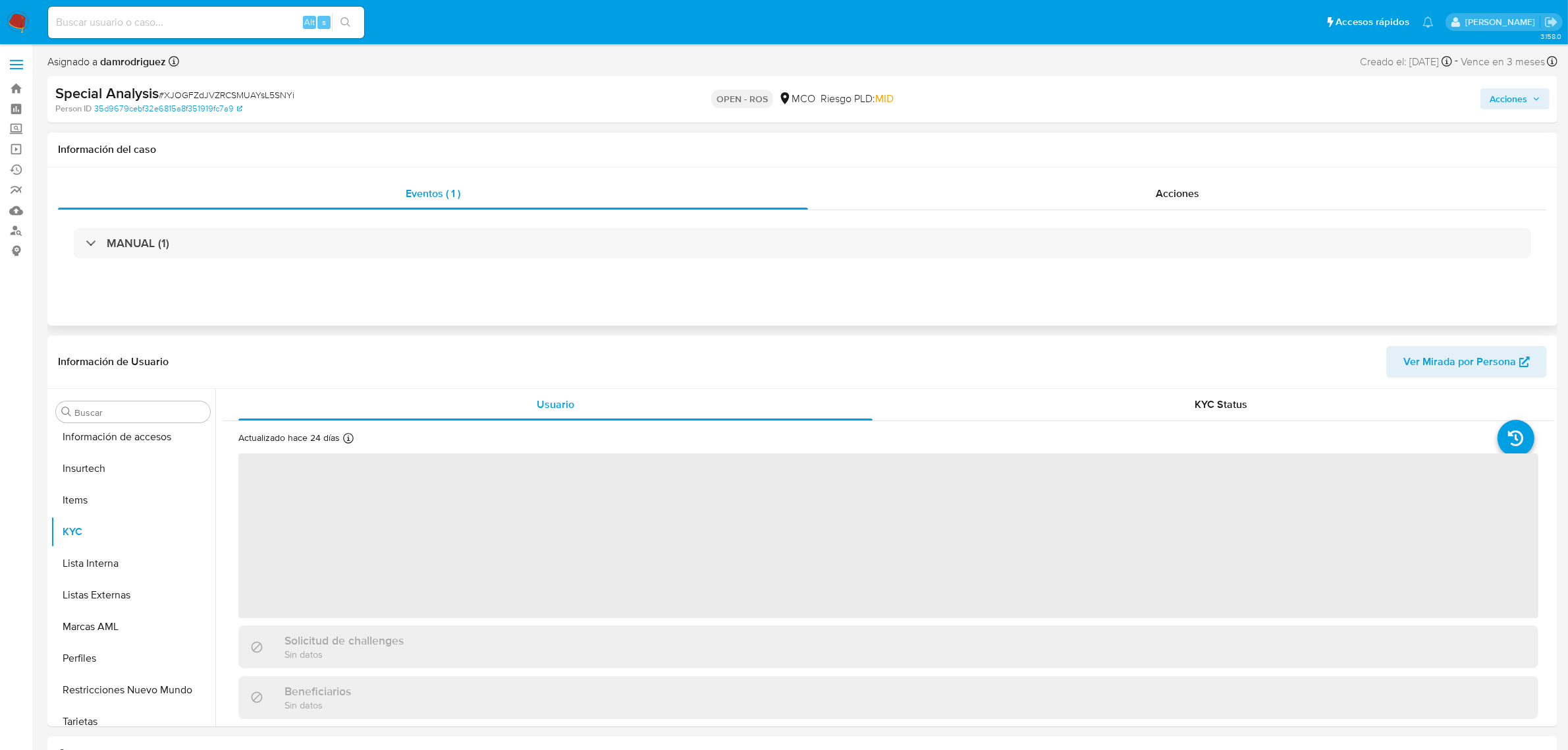
scroll to position [555, 0]
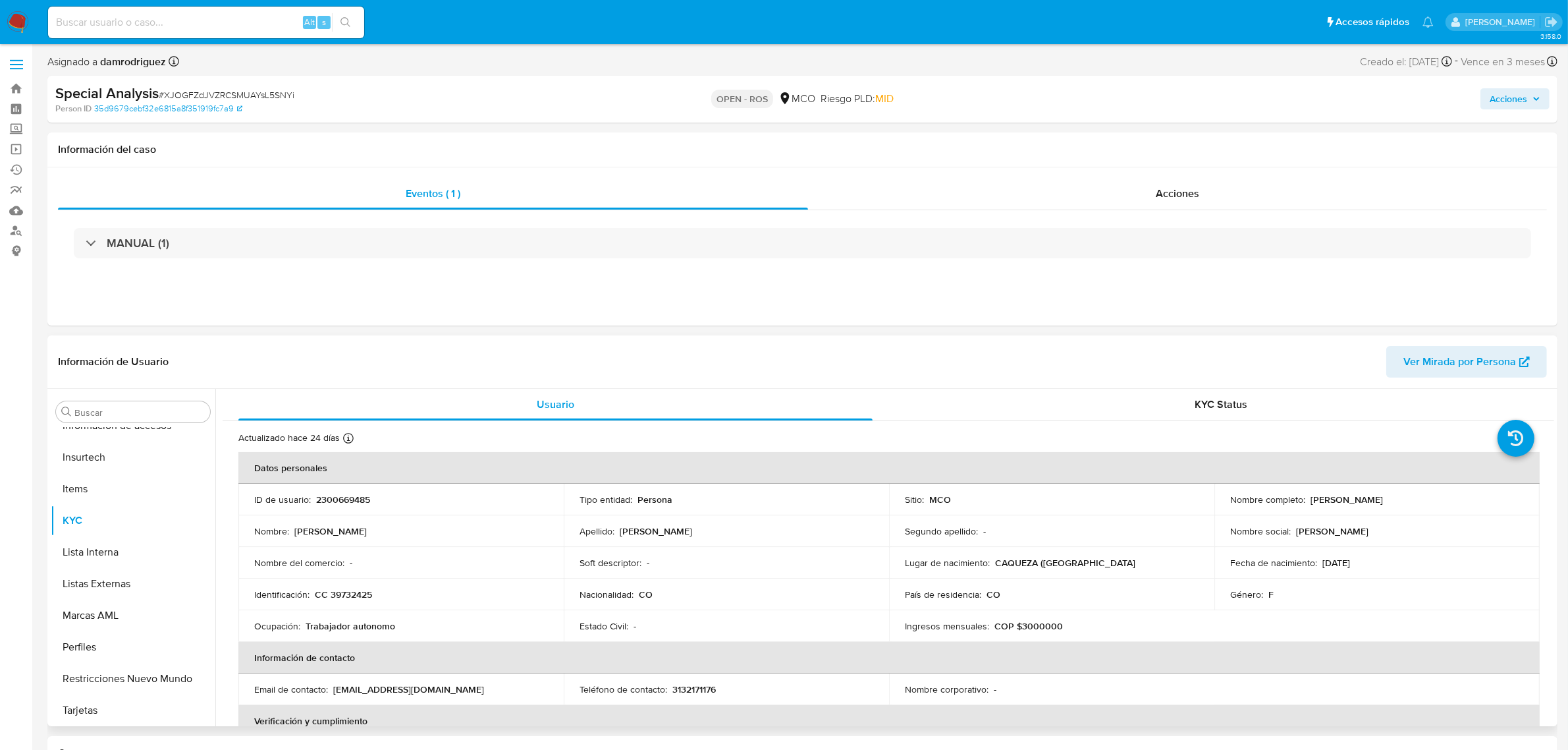
select select "10"
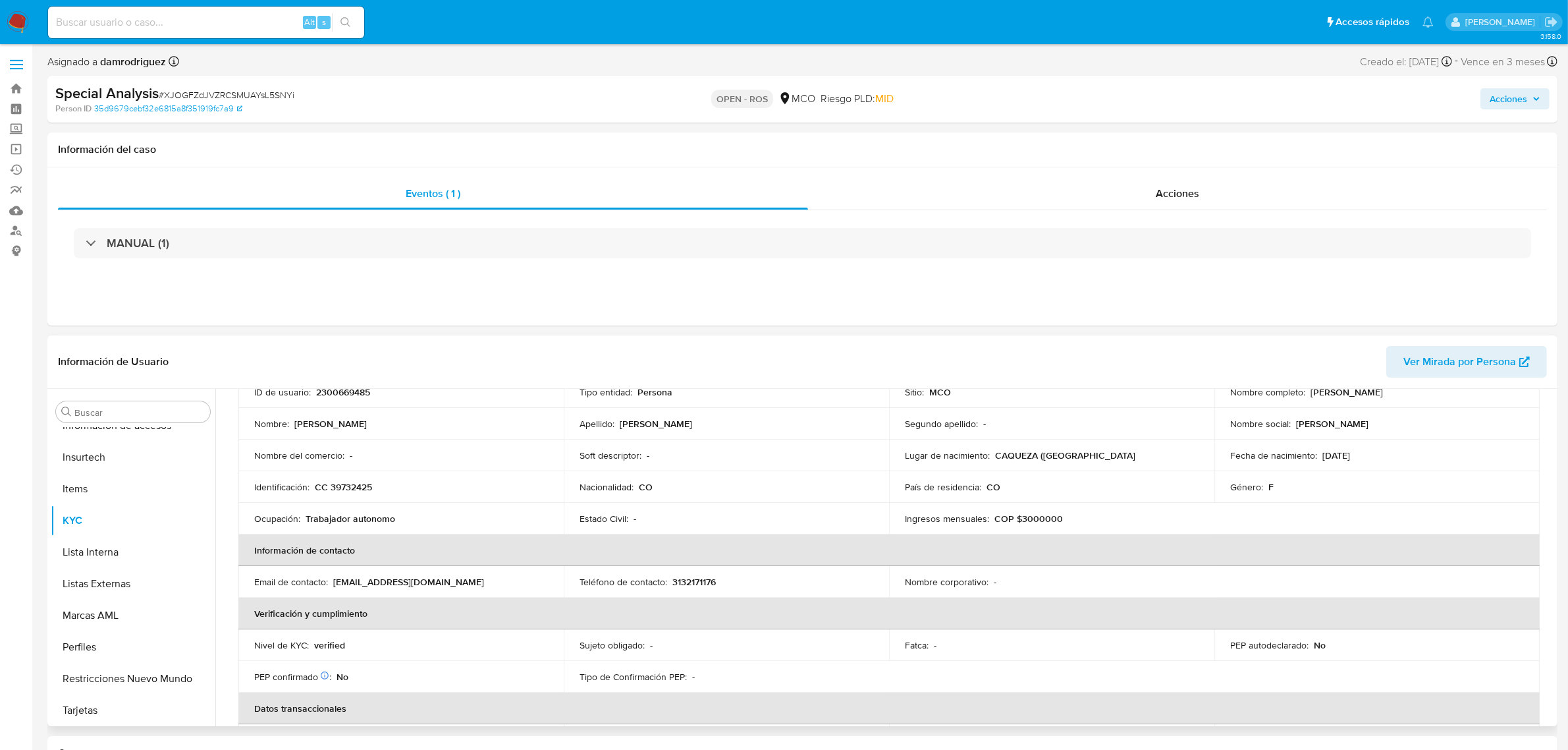
scroll to position [164, 0]
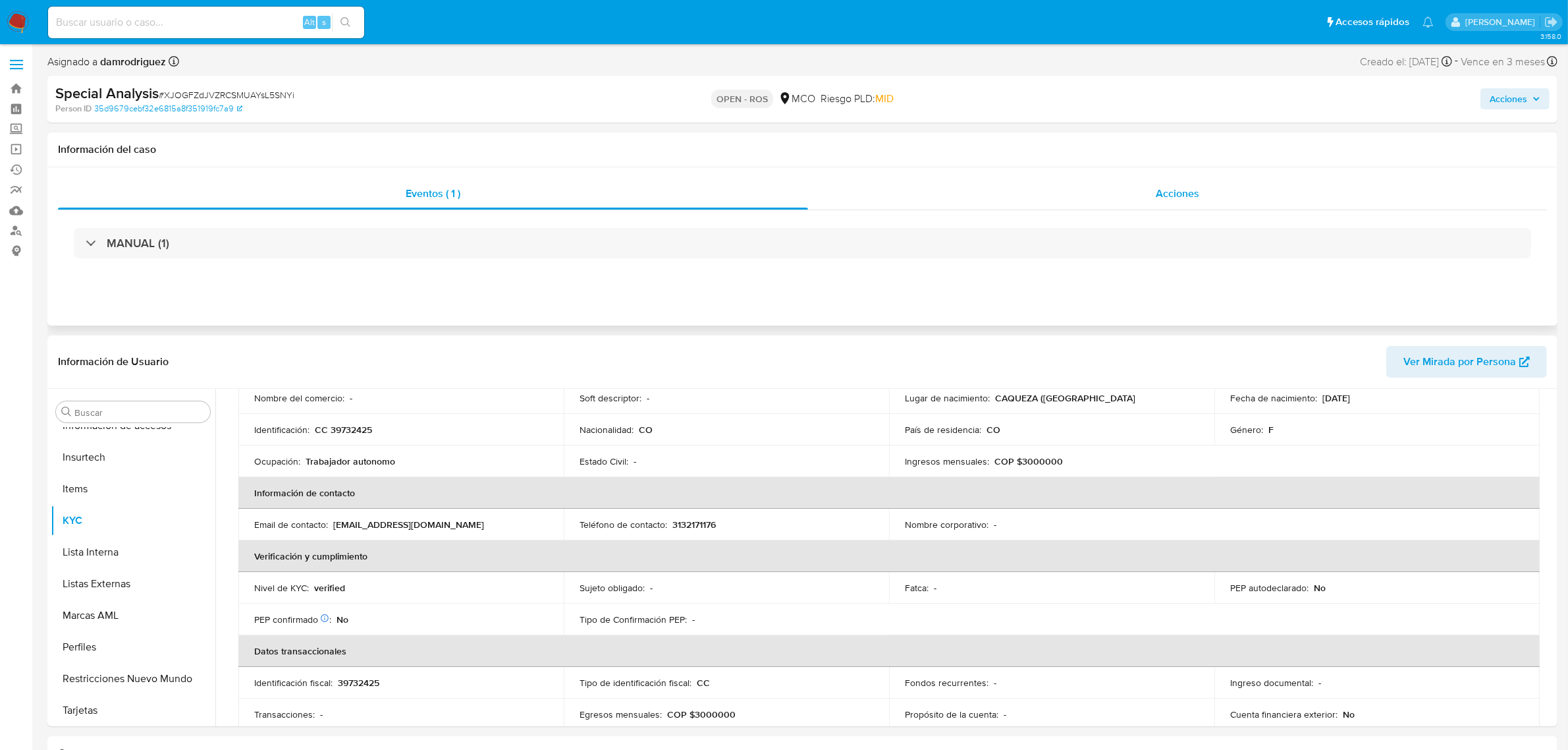
click at [1163, 192] on span "Acciones" at bounding box center [1177, 193] width 44 height 15
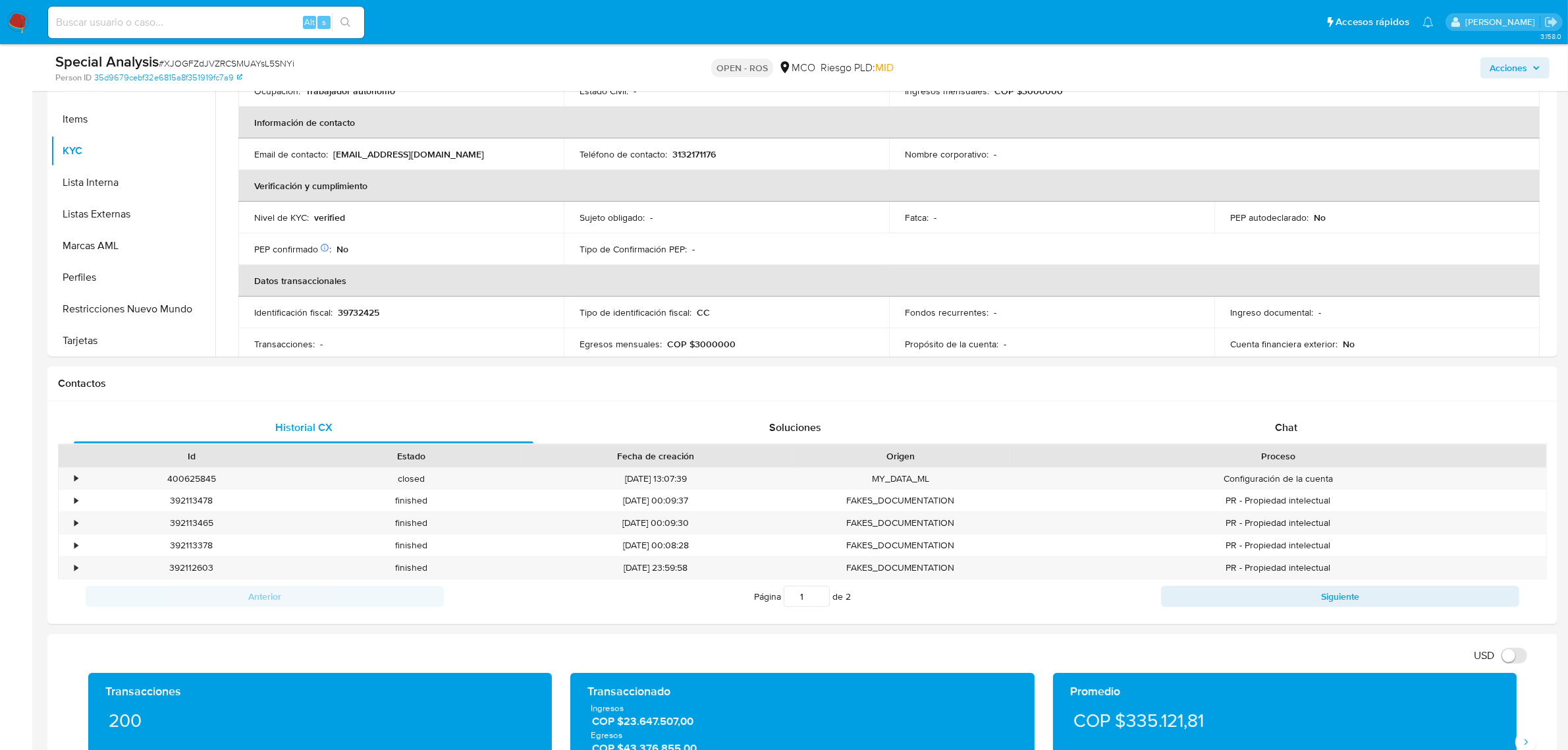
scroll to position [659, 0]
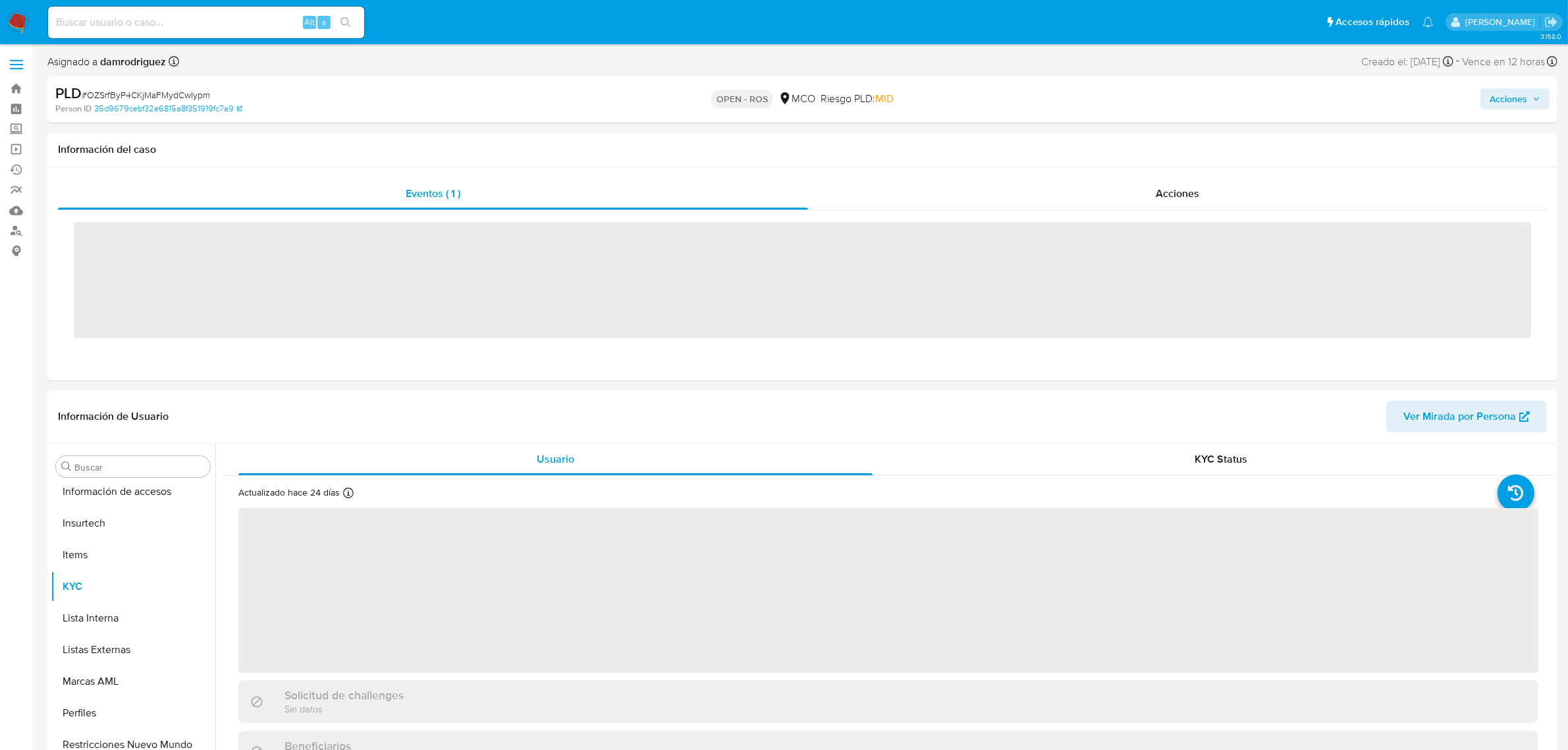
scroll to position [555, 0]
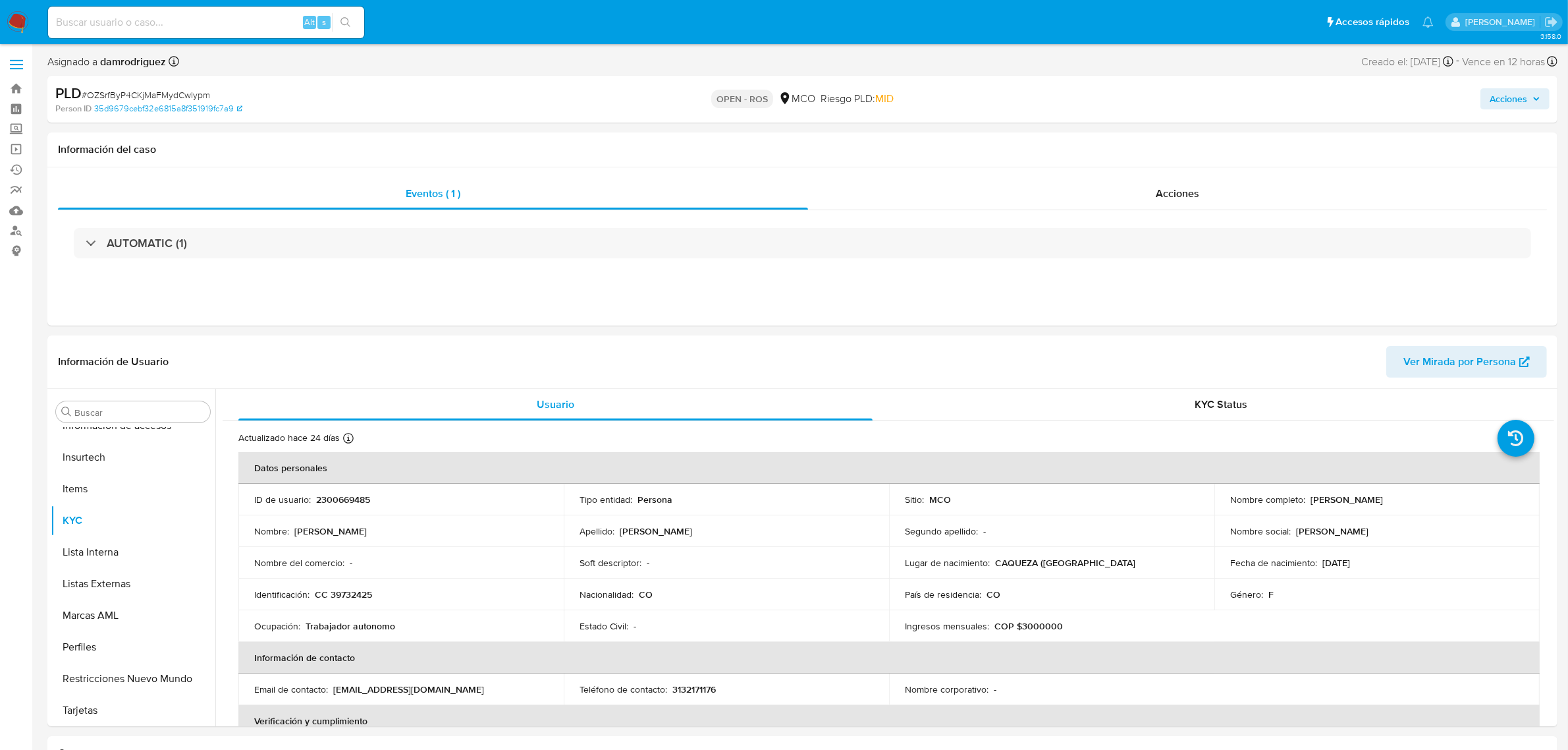
select select "10"
click input
paste input "OZSrfByP4CKjMaFMydCwIypm"
type input "OZSrfByP4CKjMaFMydCwIypm"
click input "OZSrfByP4CKjMaFMydCwIypm"
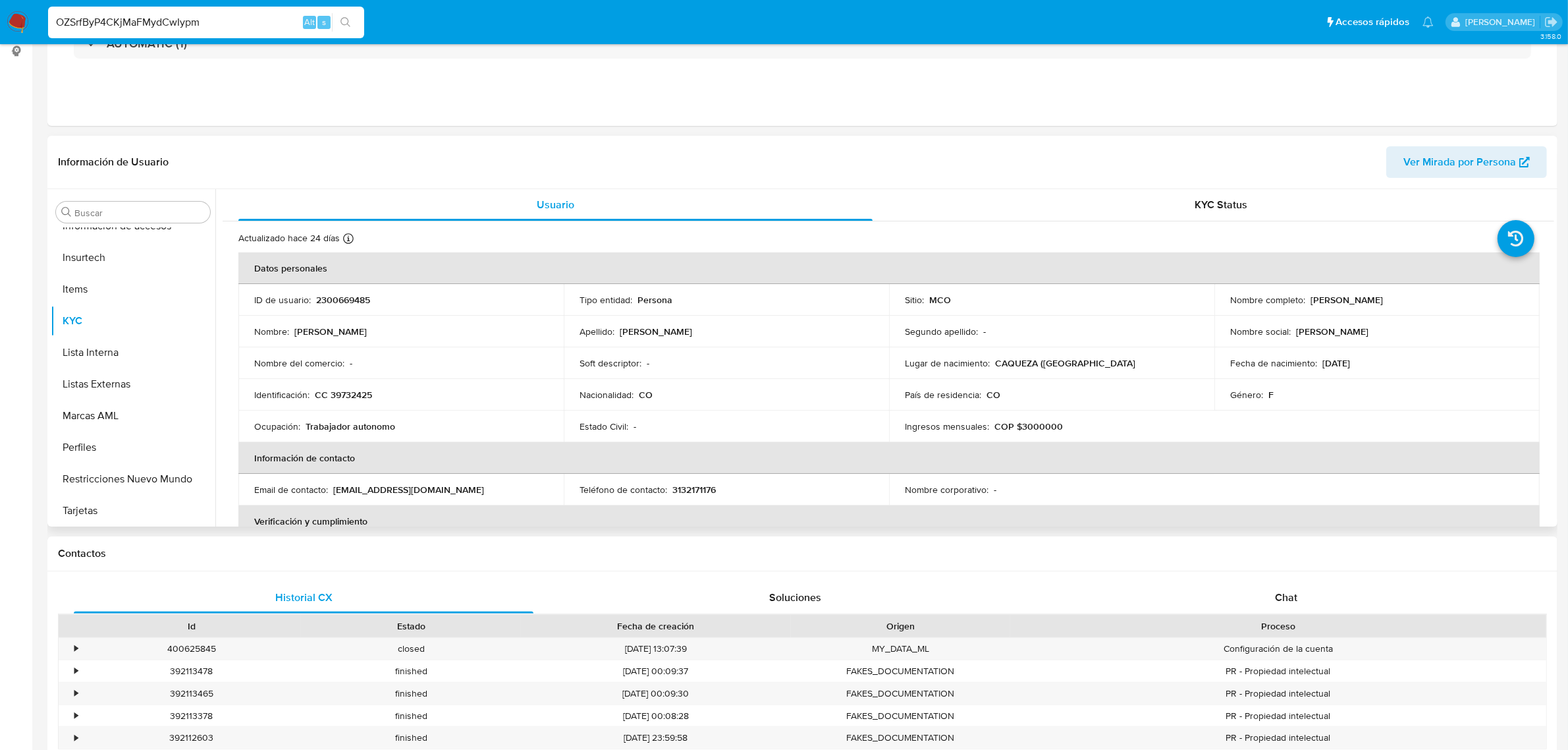
scroll to position [0, 0]
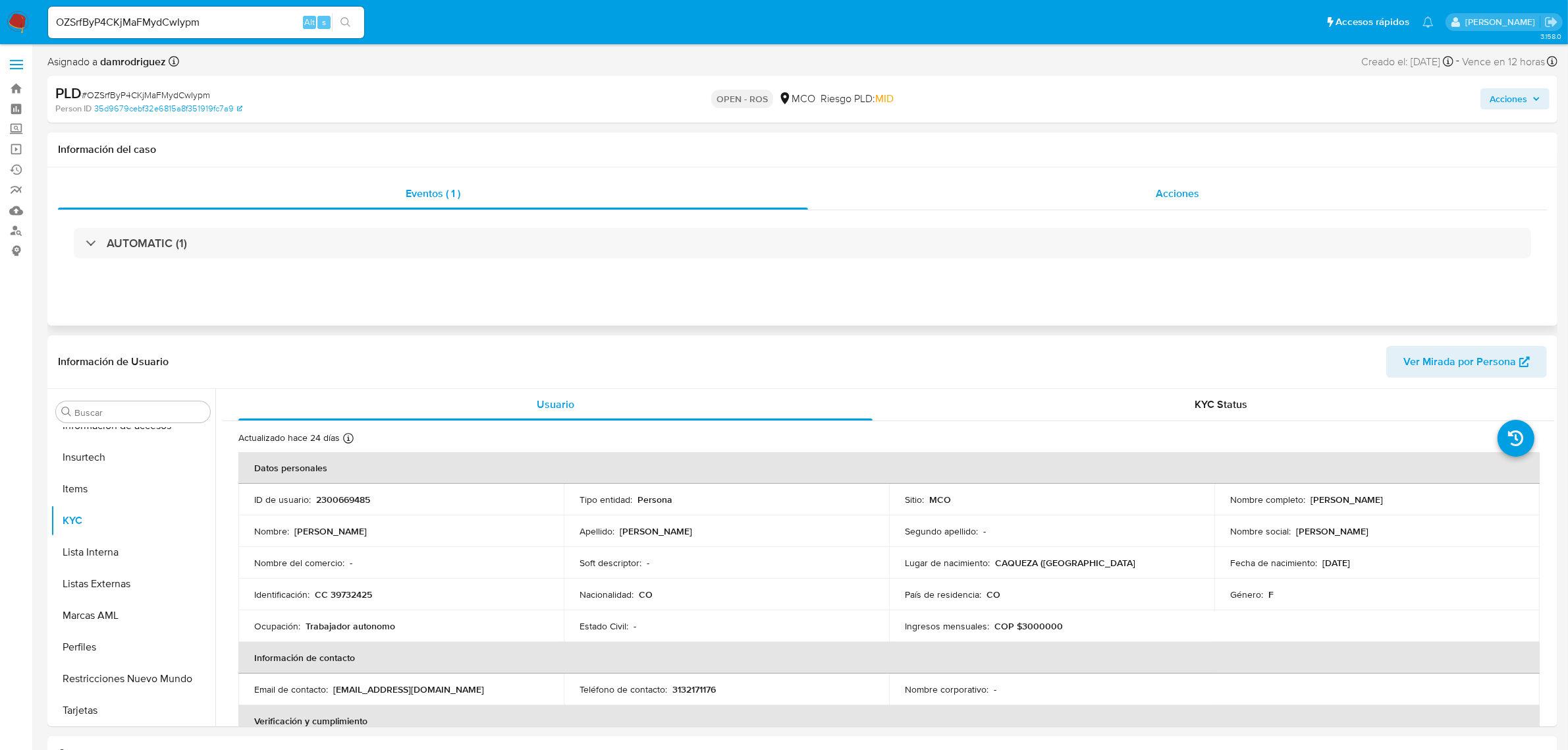
click span "Acciones"
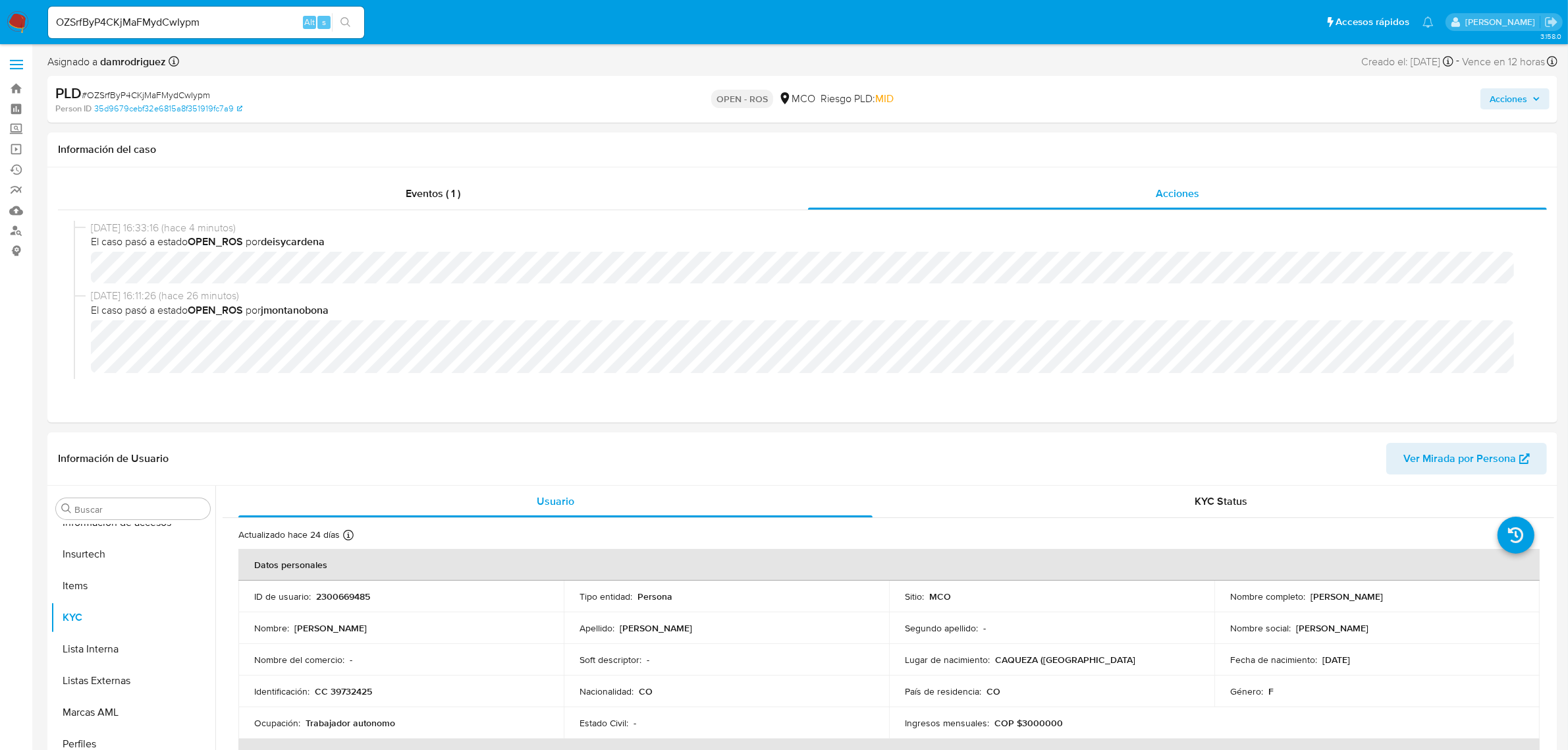
click span
click input "checkbox"
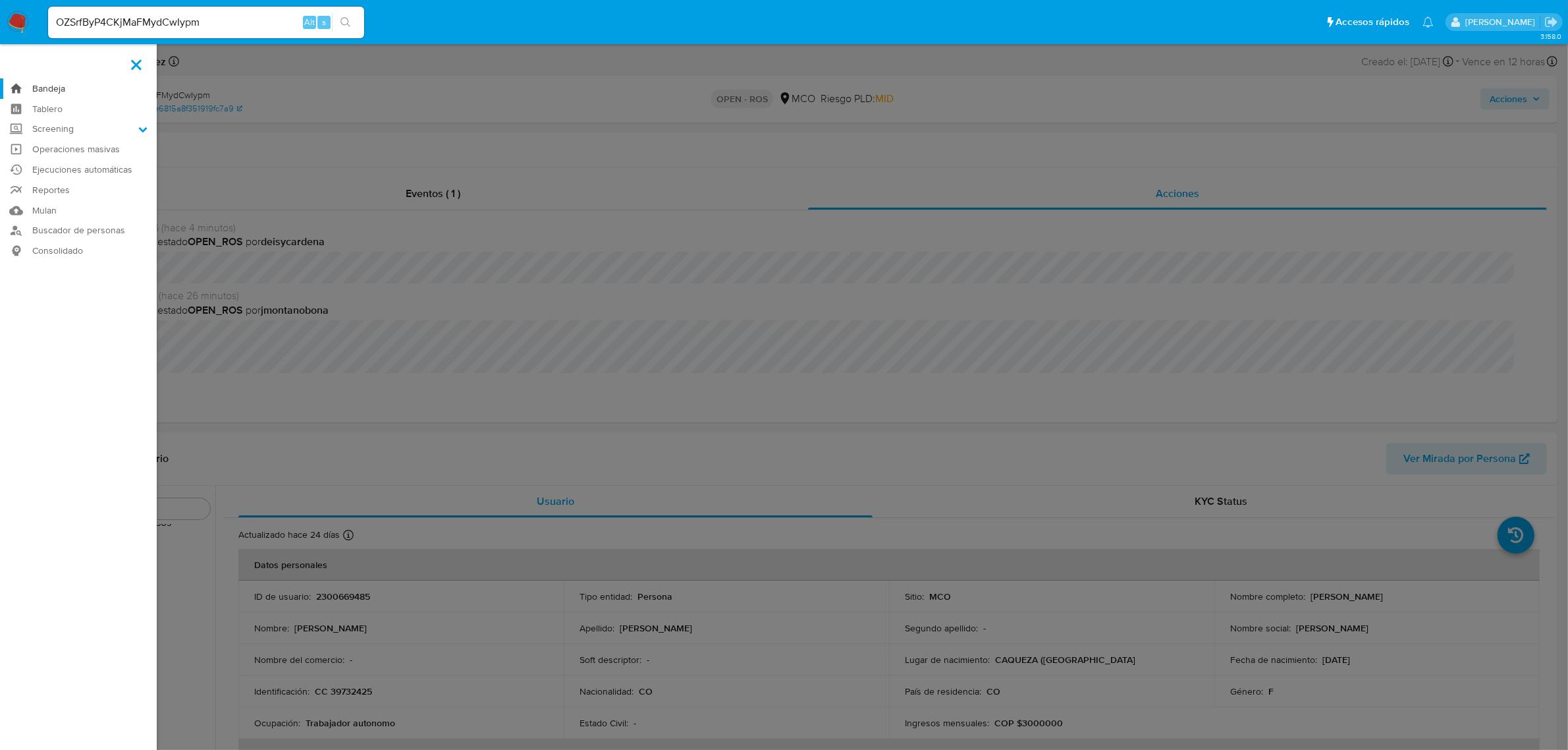
click link "Bandeja"
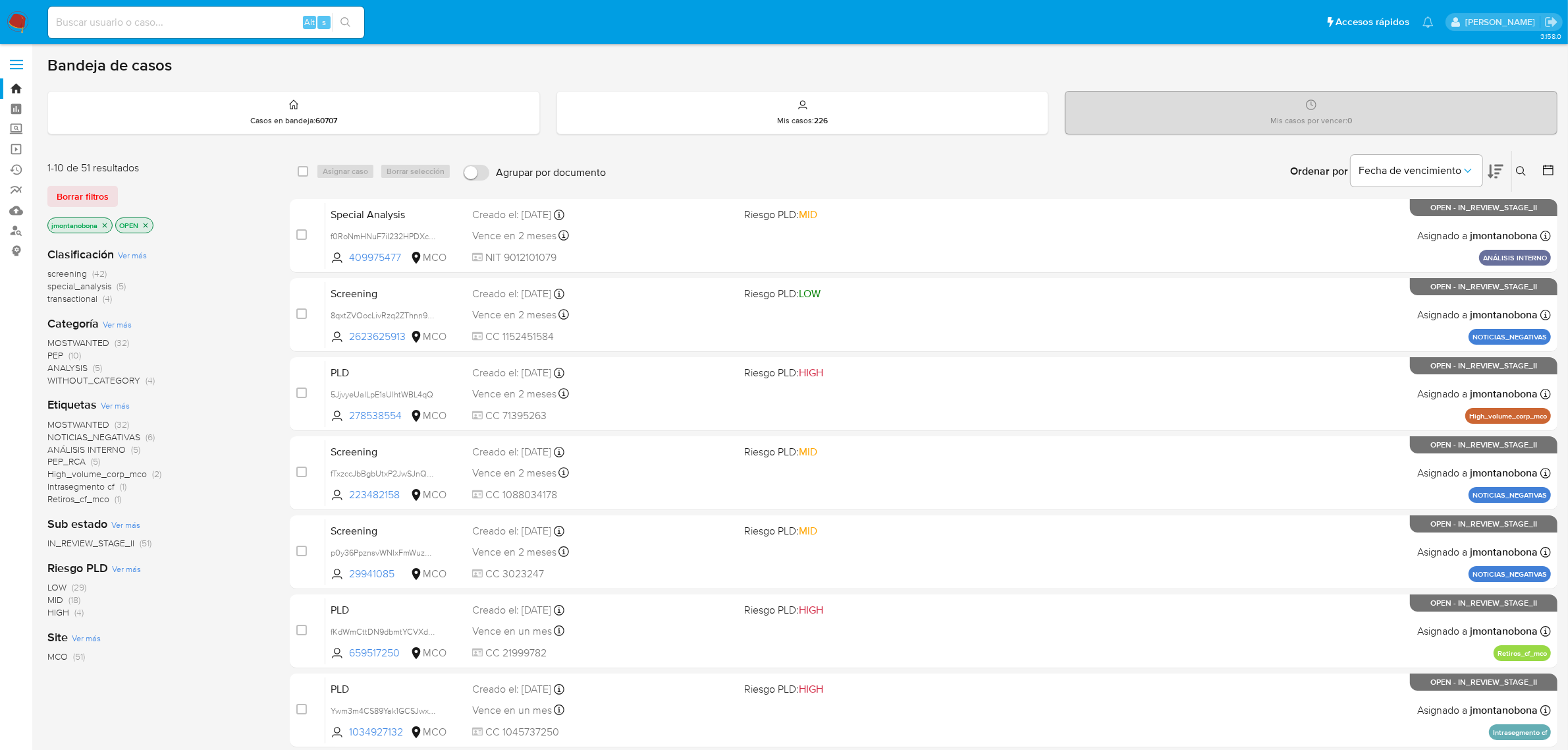
click at [1525, 168] on icon at bounding box center [1521, 171] width 11 height 11
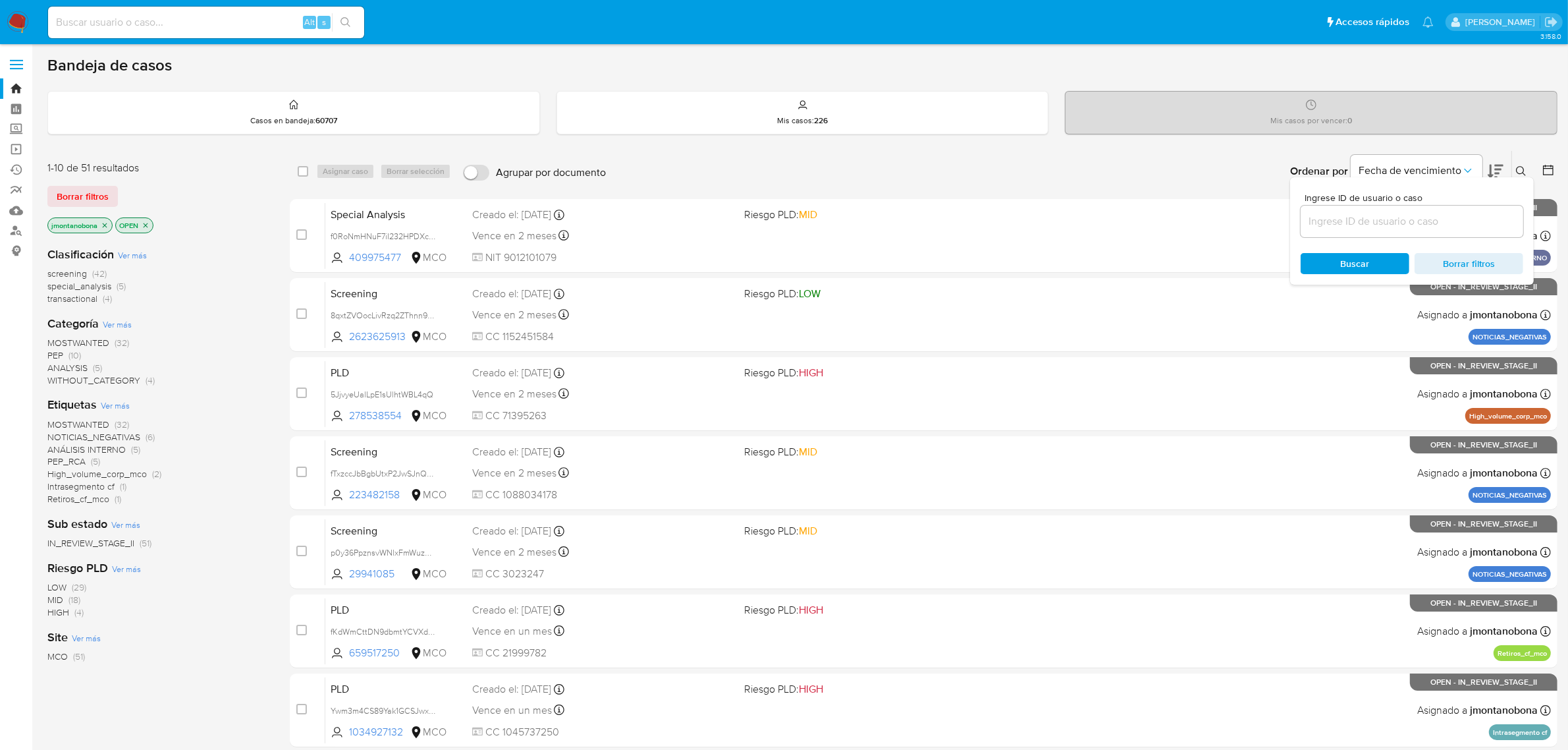
click at [1403, 235] on div at bounding box center [1412, 221] width 223 height 31
click at [1409, 223] on input at bounding box center [1412, 221] width 223 height 17
paste input "OZSrfByP4CKjMaFMydCwIypm"
type input "OZSrfByP4CKjMaFMydCwIypm"
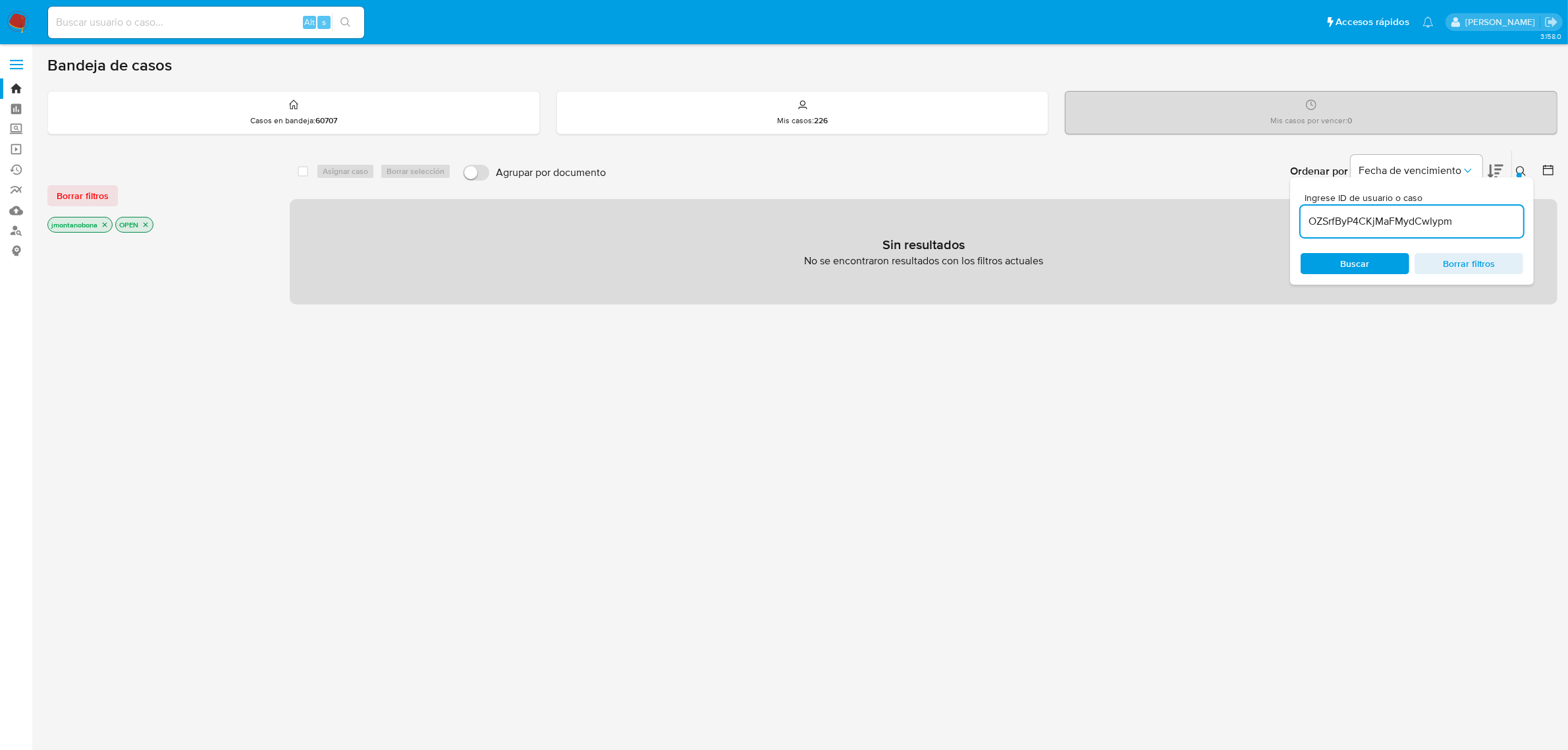
click at [104, 225] on icon "close-filter" at bounding box center [105, 225] width 8 height 8
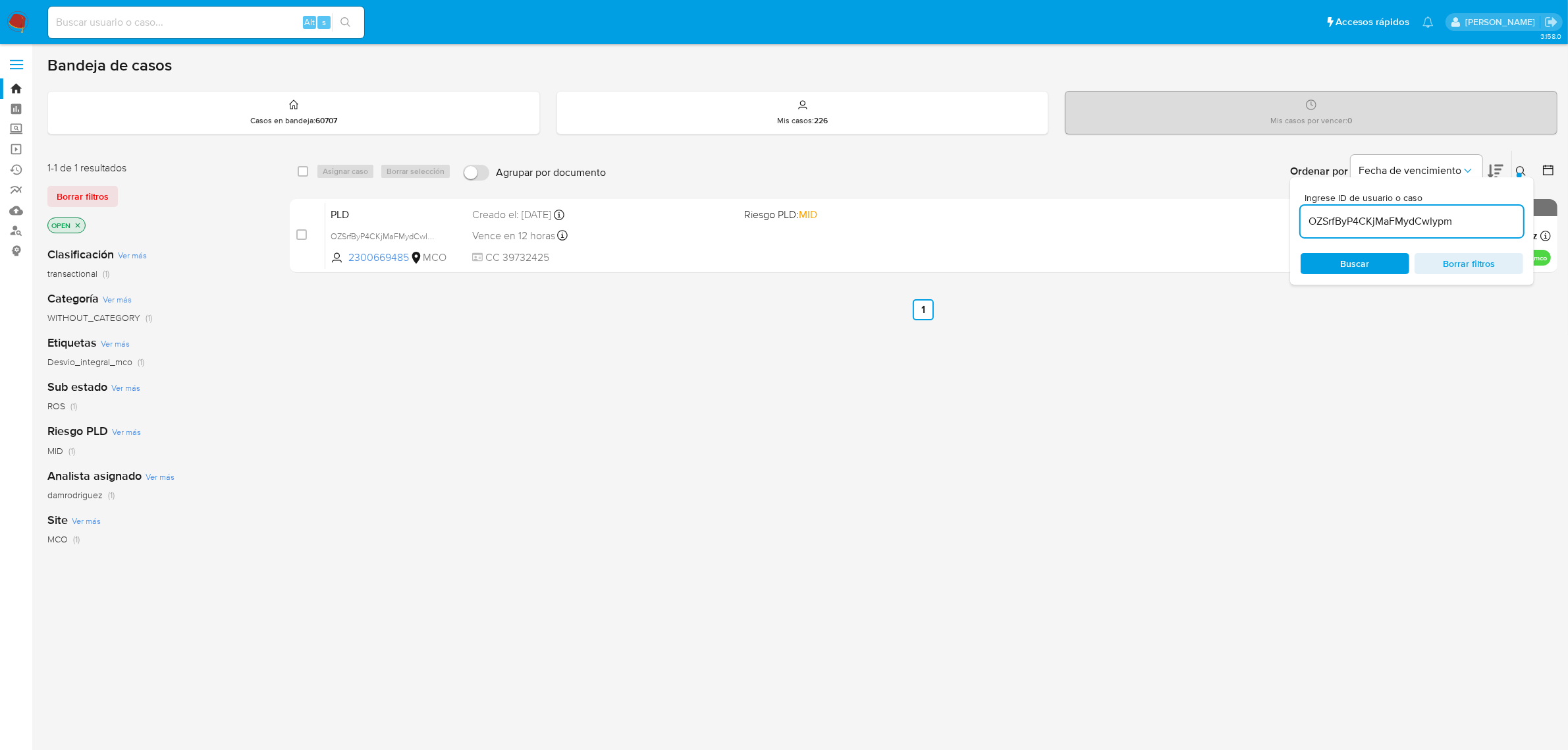
click at [79, 222] on icon "close-filter" at bounding box center [78, 225] width 8 height 8
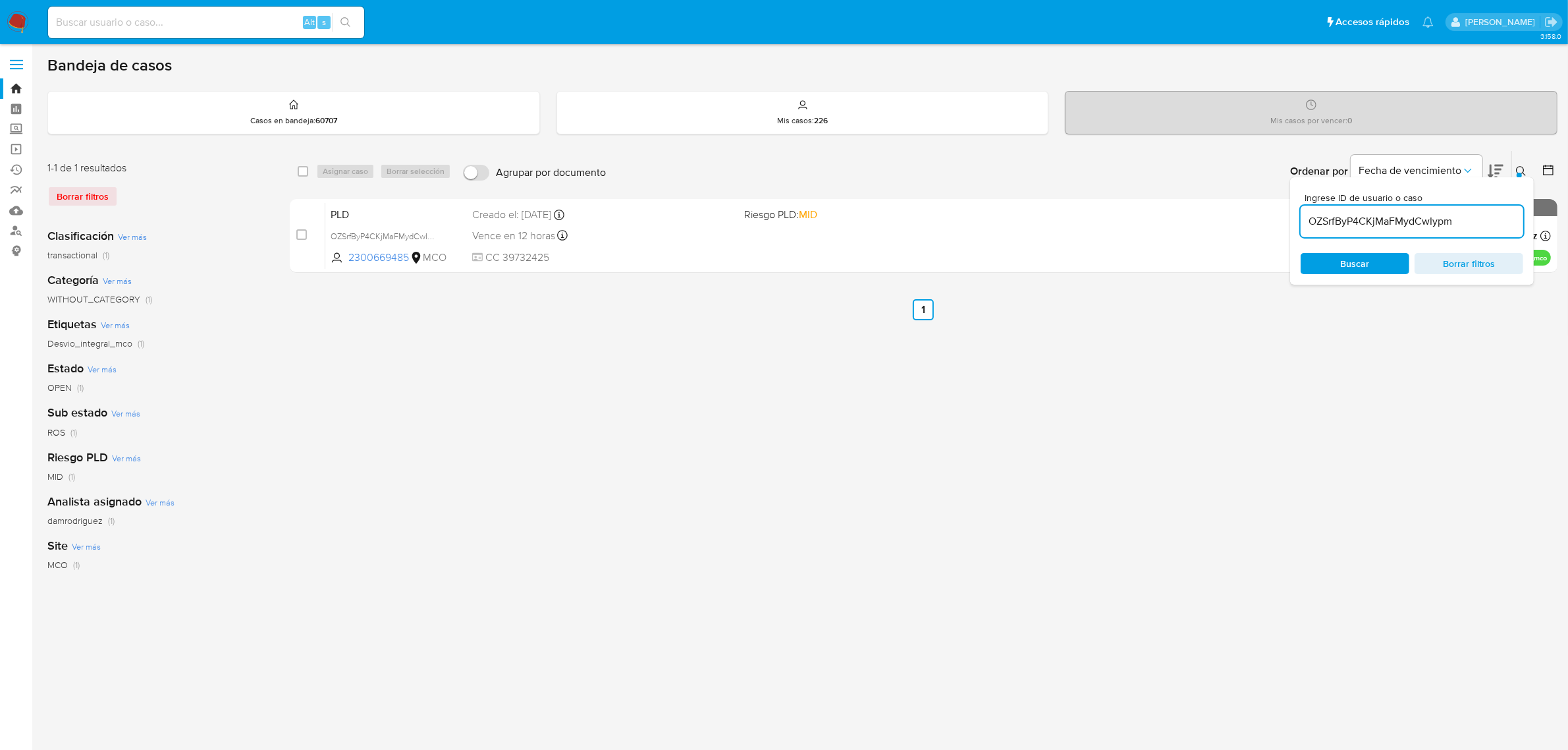
click at [1525, 170] on icon at bounding box center [1521, 171] width 11 height 11
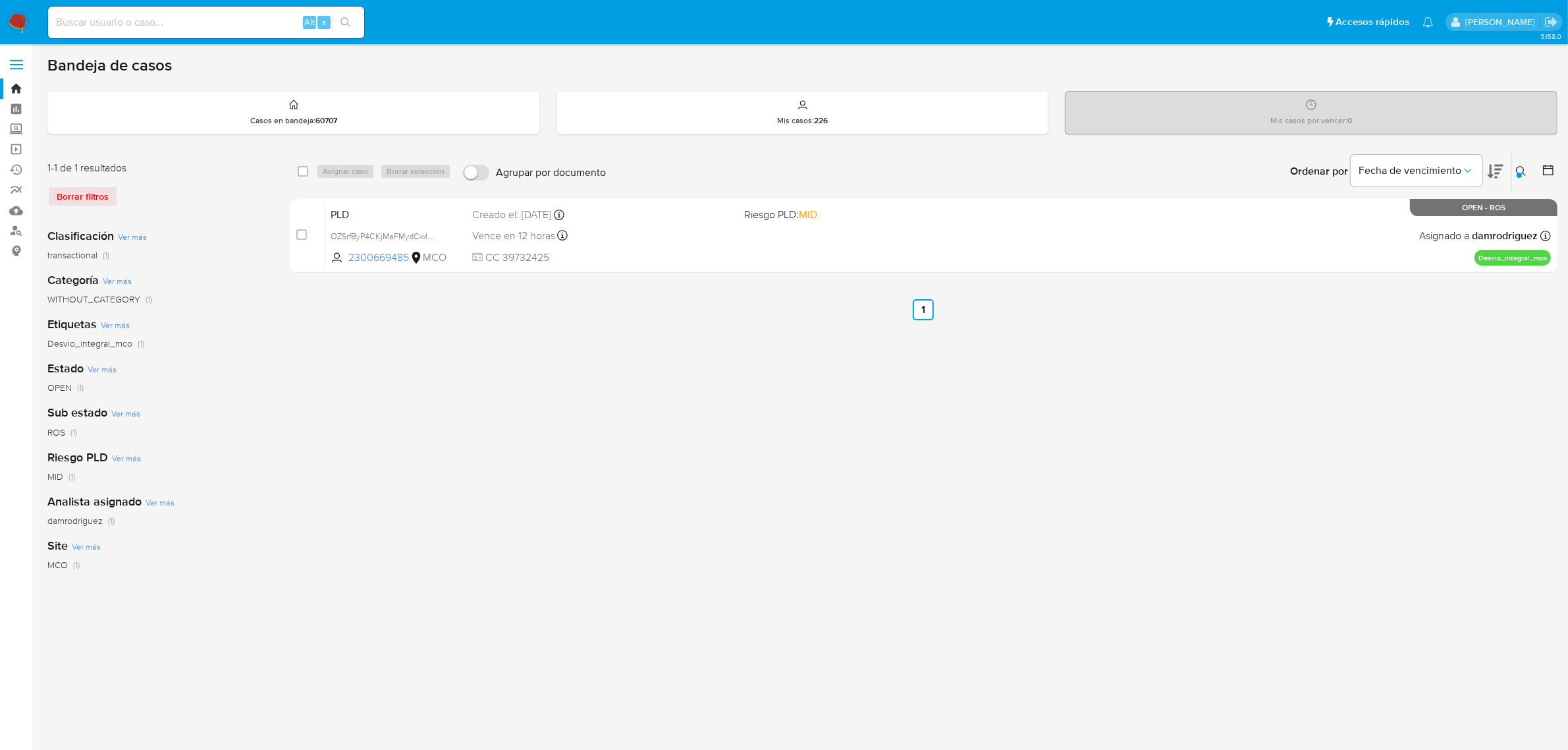
click at [1519, 167] on icon at bounding box center [1521, 171] width 11 height 11
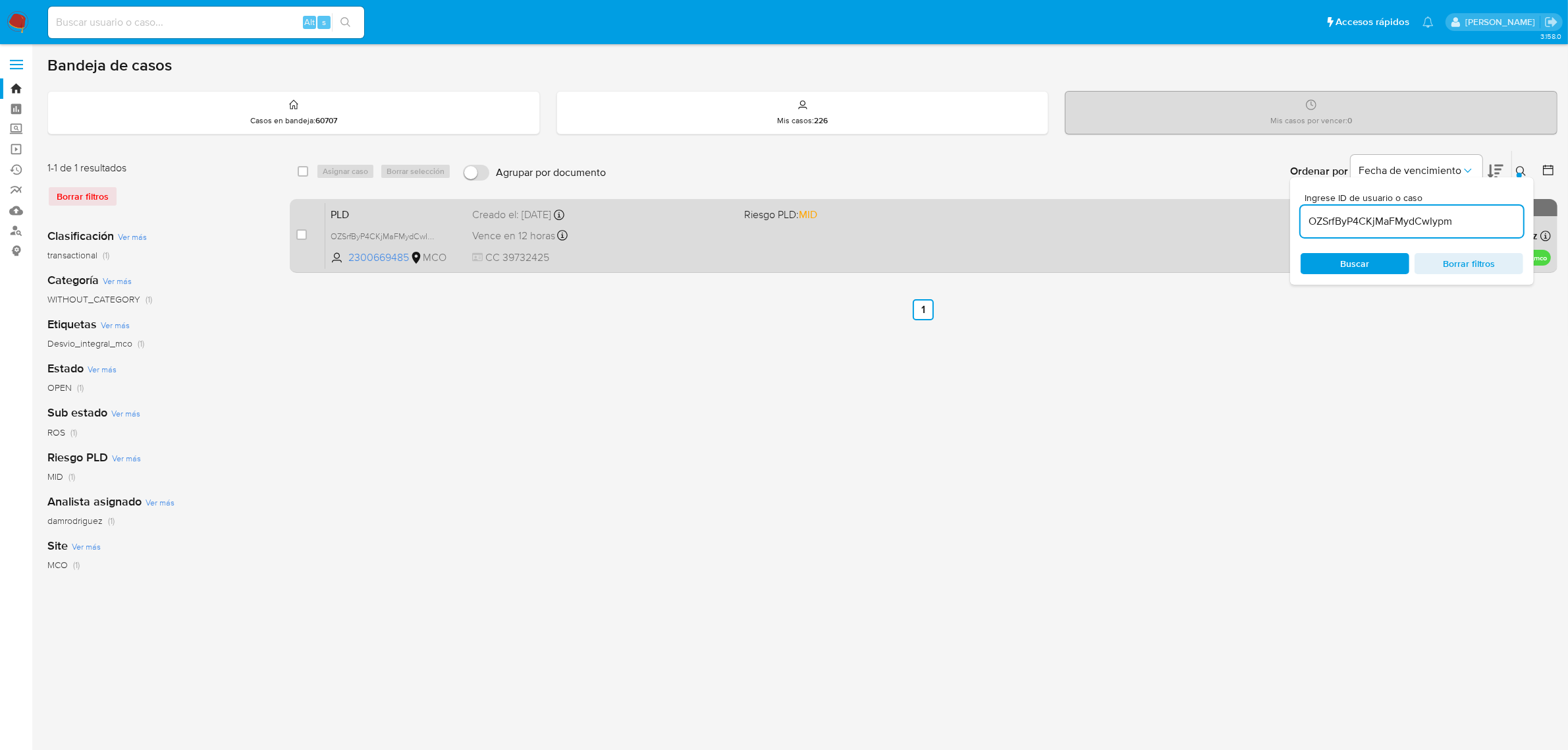
drag, startPoint x: 1409, startPoint y: 224, endPoint x: 1233, endPoint y: 220, distance: 176.0
click at [1239, 220] on div "select-all-cases-checkbox Asignar caso Borrar selección Agrupar por documento O…" at bounding box center [924, 214] width 1268 height 128
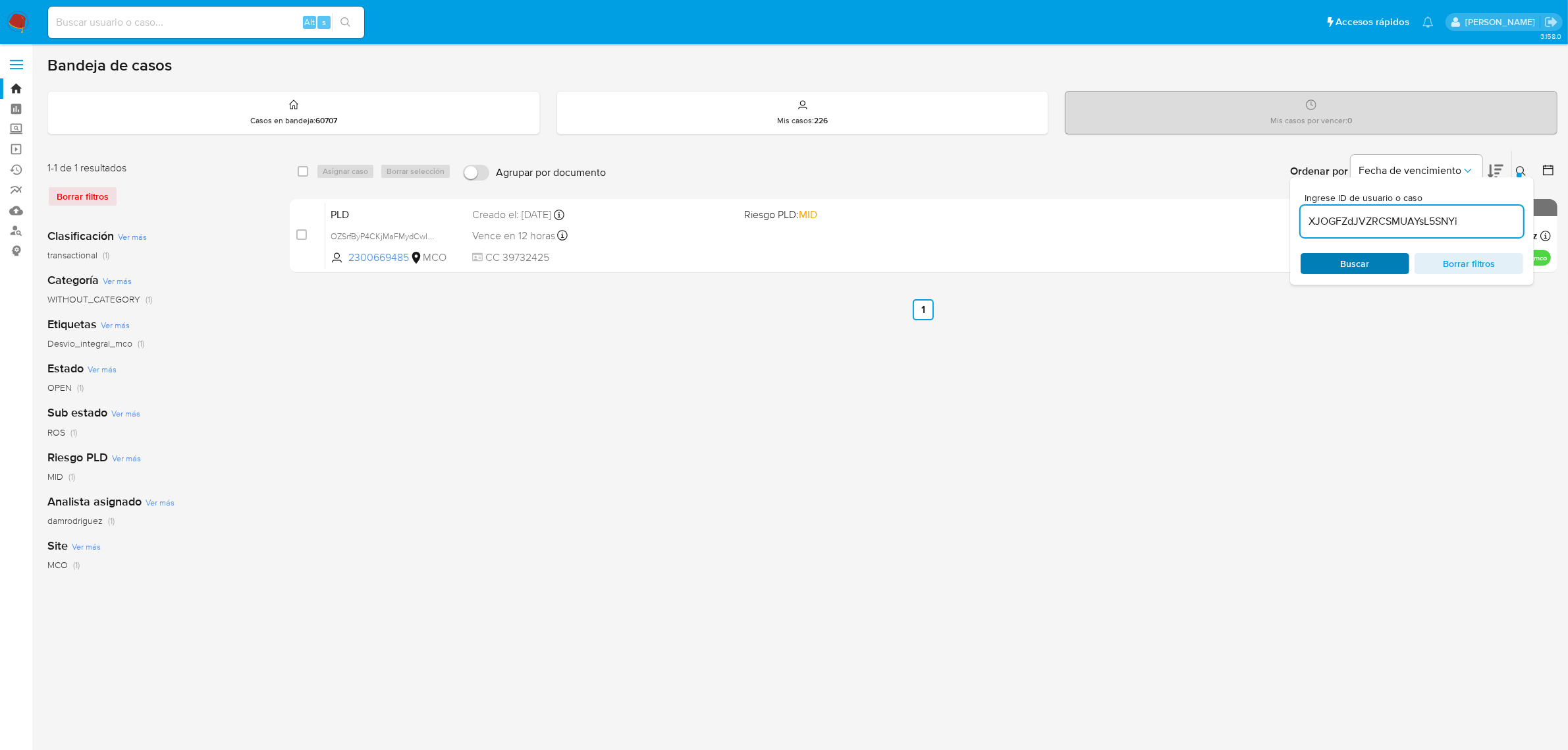
type input "XJOGFZdJVZRCSMUAYsL5SNYi"
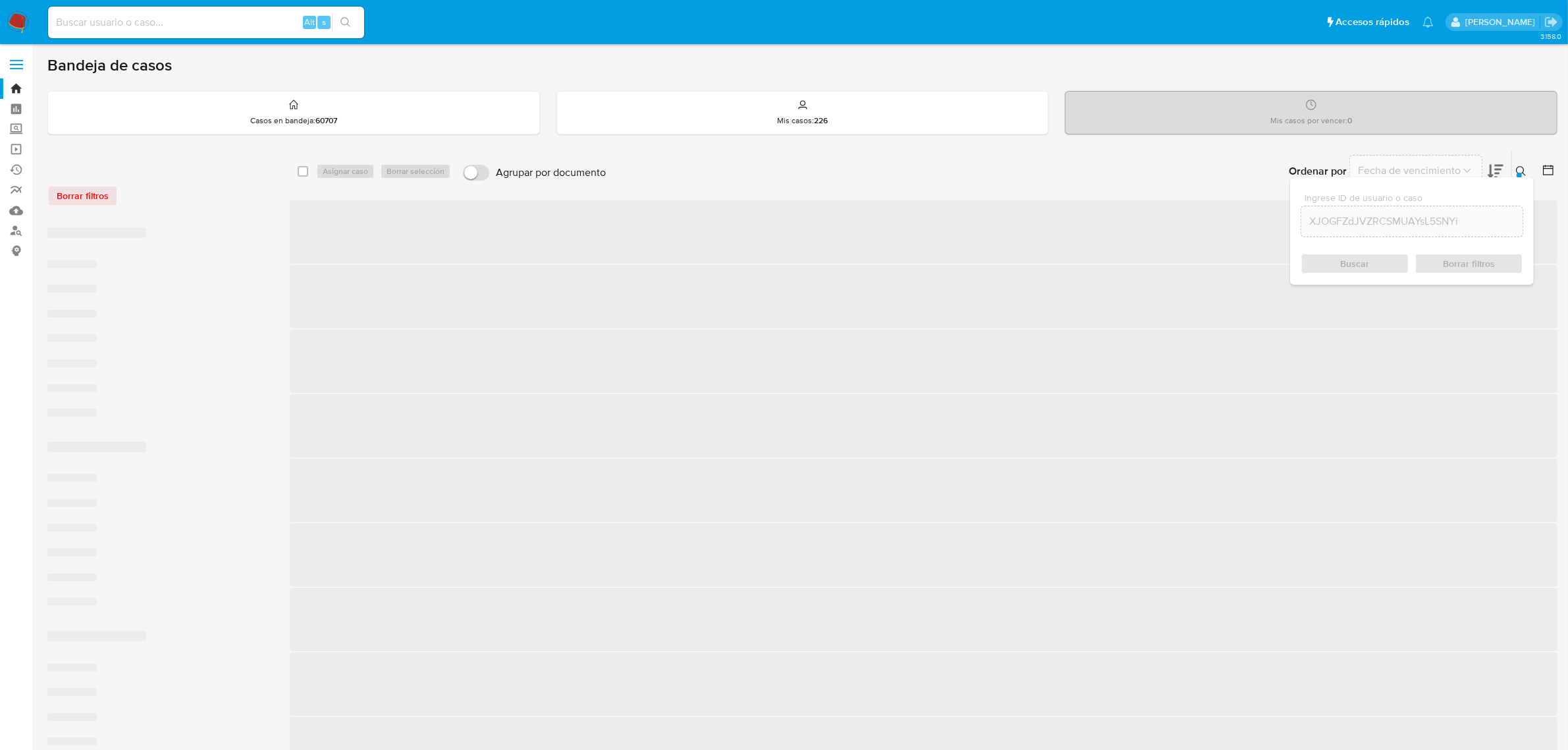
click at [1354, 259] on span "Buscar" at bounding box center [1355, 263] width 29 height 21
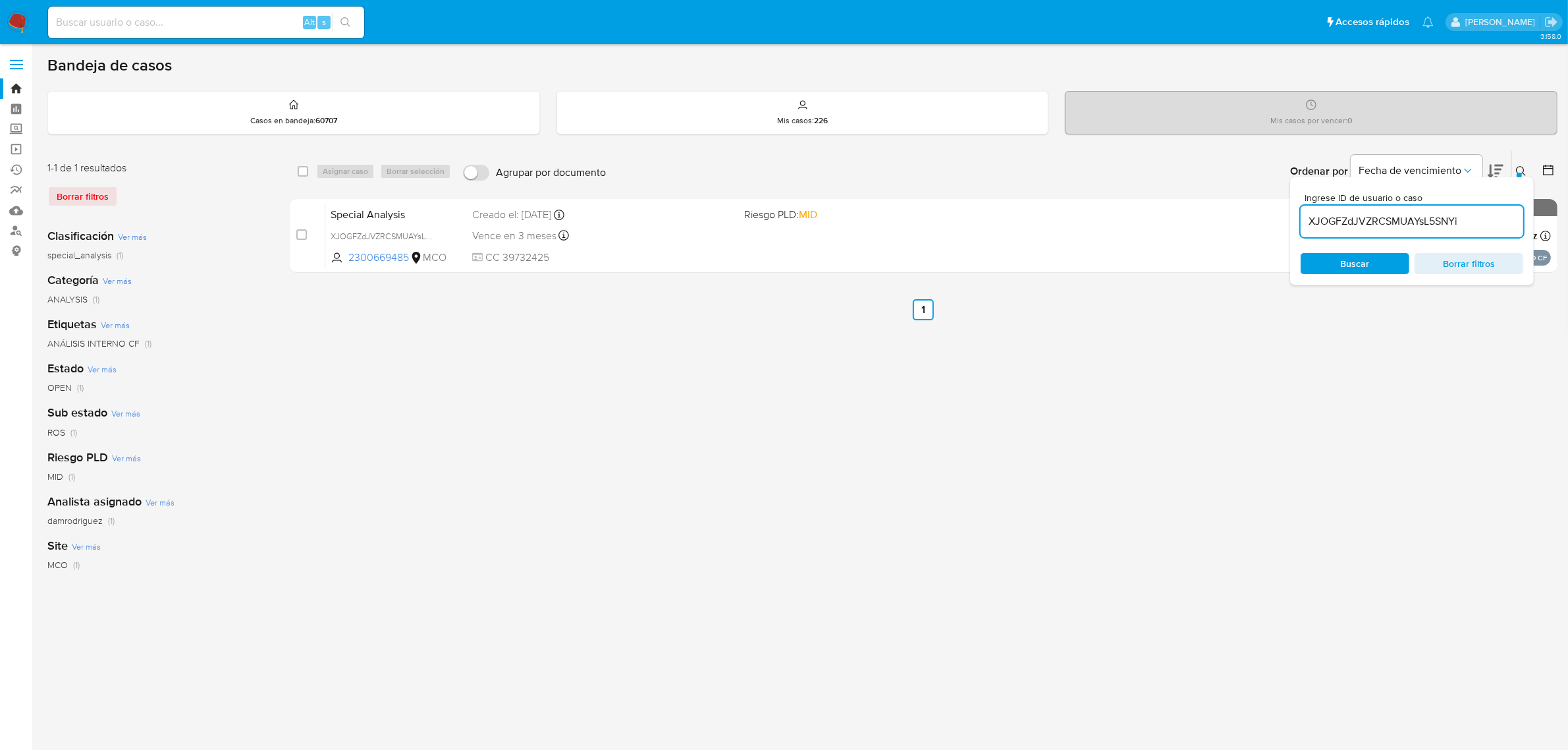
click at [1520, 156] on div "Ingrese ID de usuario o caso XJOGFZdJVZRCSMUAYsL5SNYi Buscar Borrar filtros" at bounding box center [1523, 171] width 22 height 40
click at [1519, 164] on button at bounding box center [1523, 171] width 21 height 16
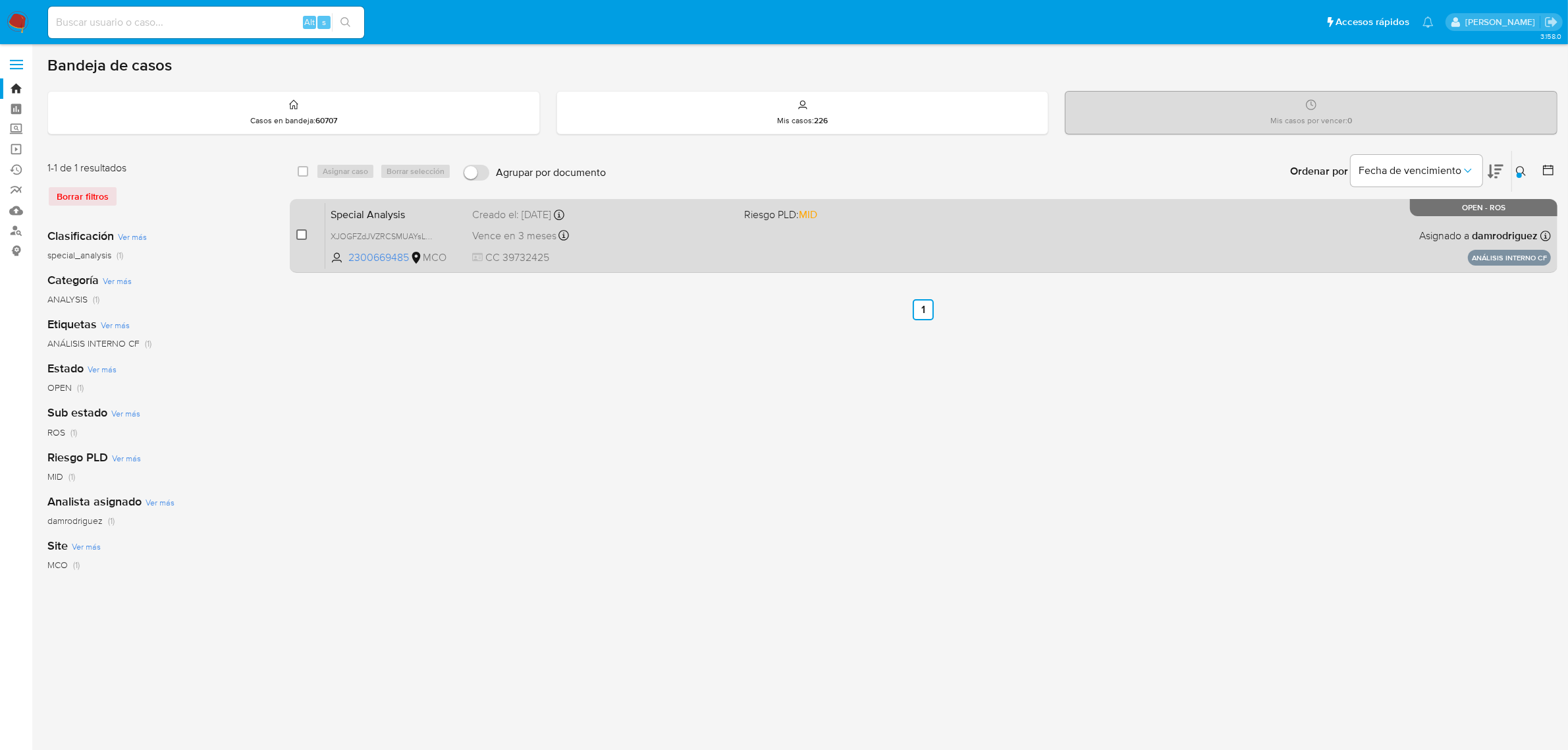
click at [301, 231] on input "checkbox" at bounding box center [301, 235] width 11 height 11
checkbox input "true"
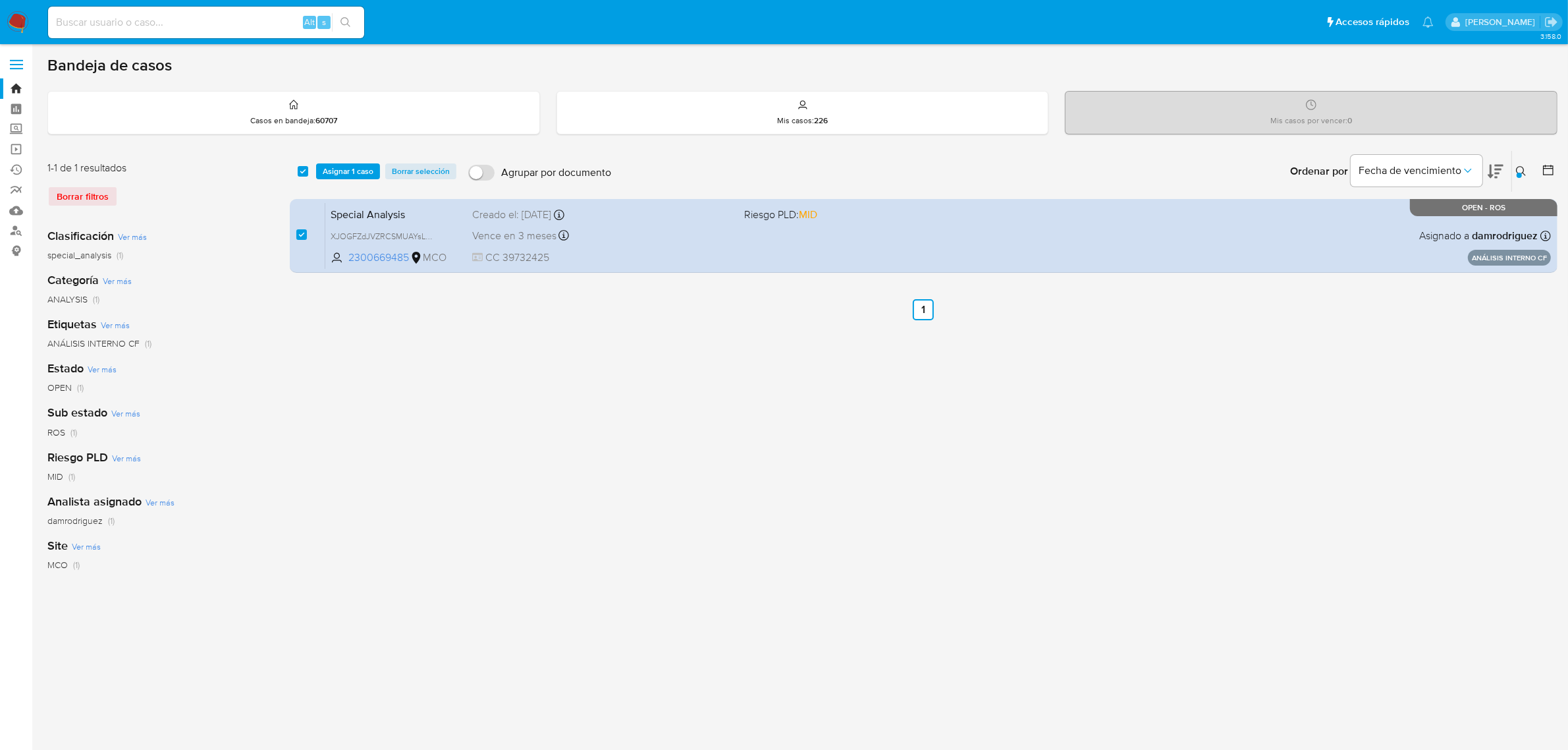
click at [1519, 174] on div at bounding box center [1519, 175] width 5 height 5
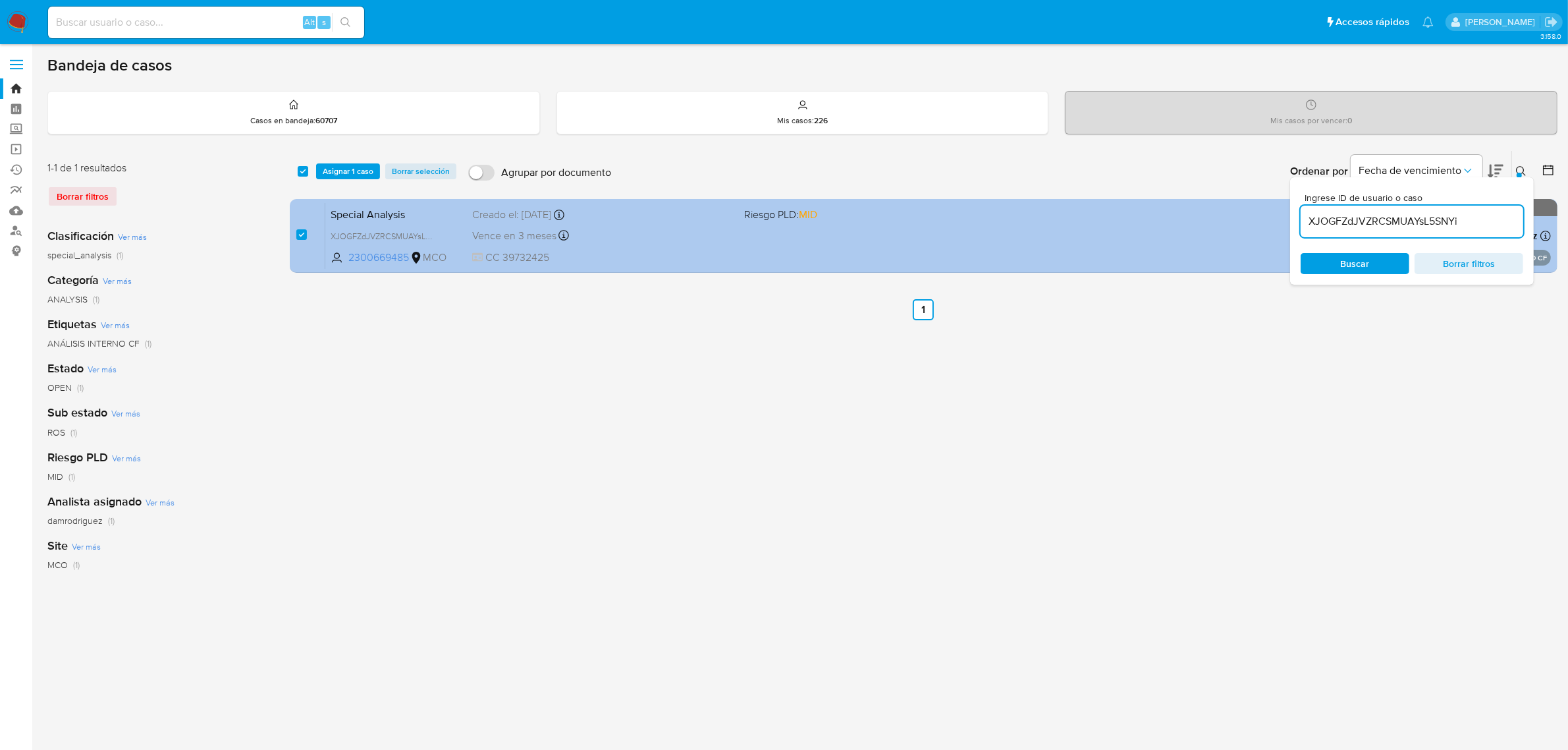
drag, startPoint x: 1405, startPoint y: 223, endPoint x: 1257, endPoint y: 221, distance: 148.0
click at [1259, 221] on div "select-all-cases-checkbox Asignar 1 caso Borrar selección Agrupar por documento…" at bounding box center [924, 214] width 1268 height 128
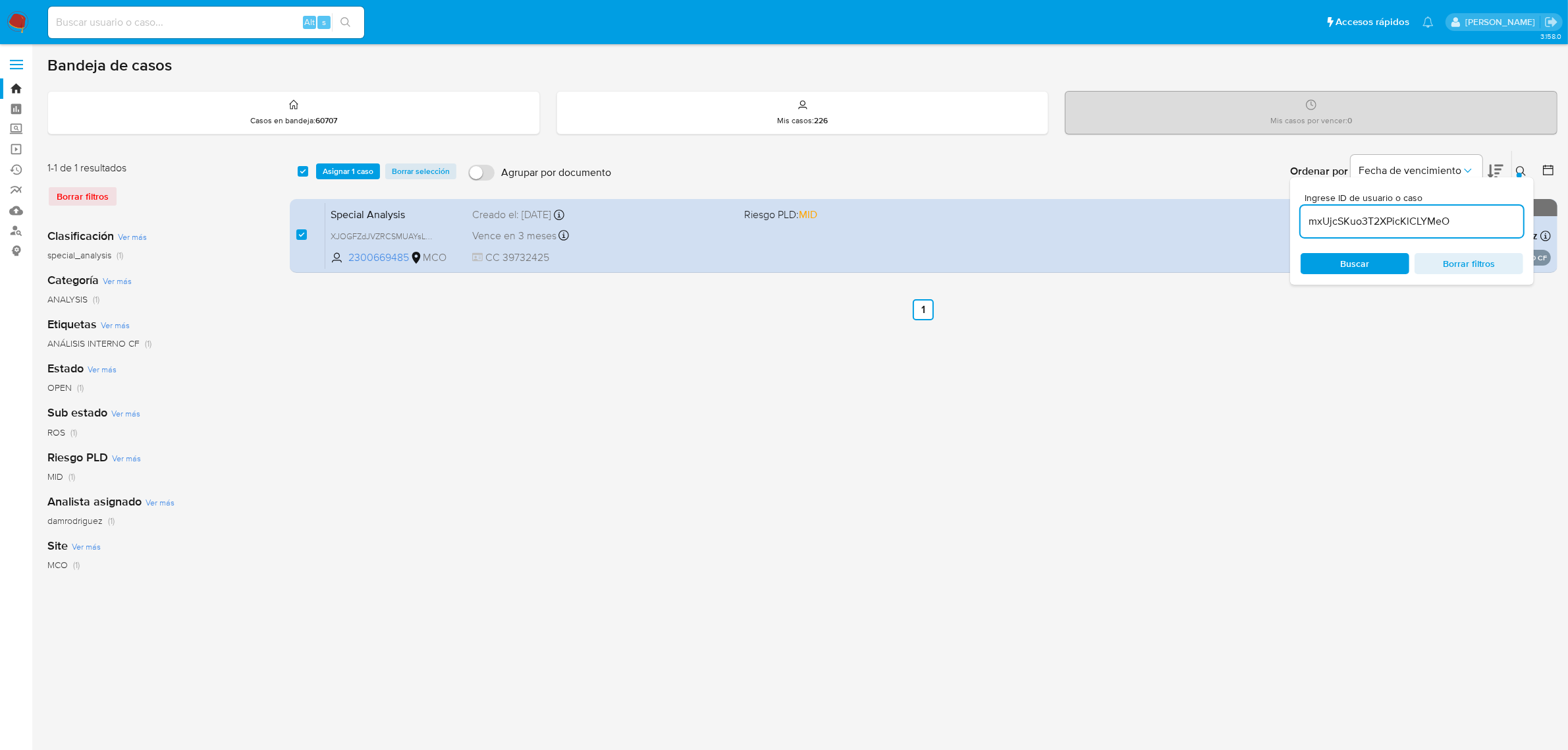
type input "mxUjcSKuo3T2XPicKlCLYMeO"
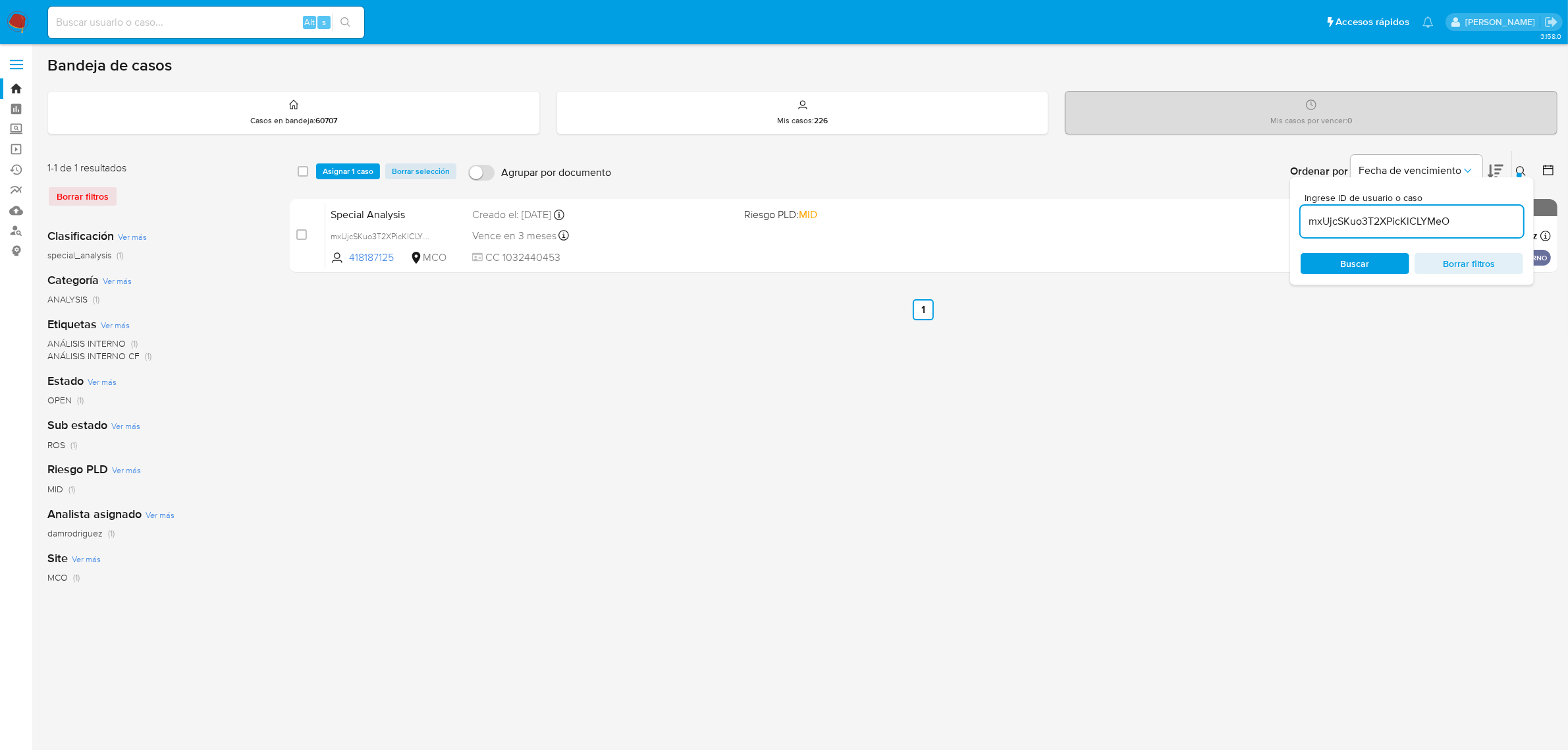
checkbox input "false"
click at [1528, 140] on div "Bandeja de casos Casos en bandeja : 60707 Mis casos : 226 Mis casos por vencer …" at bounding box center [802, 392] width 1510 height 673
click at [1522, 166] on icon at bounding box center [1521, 171] width 10 height 10
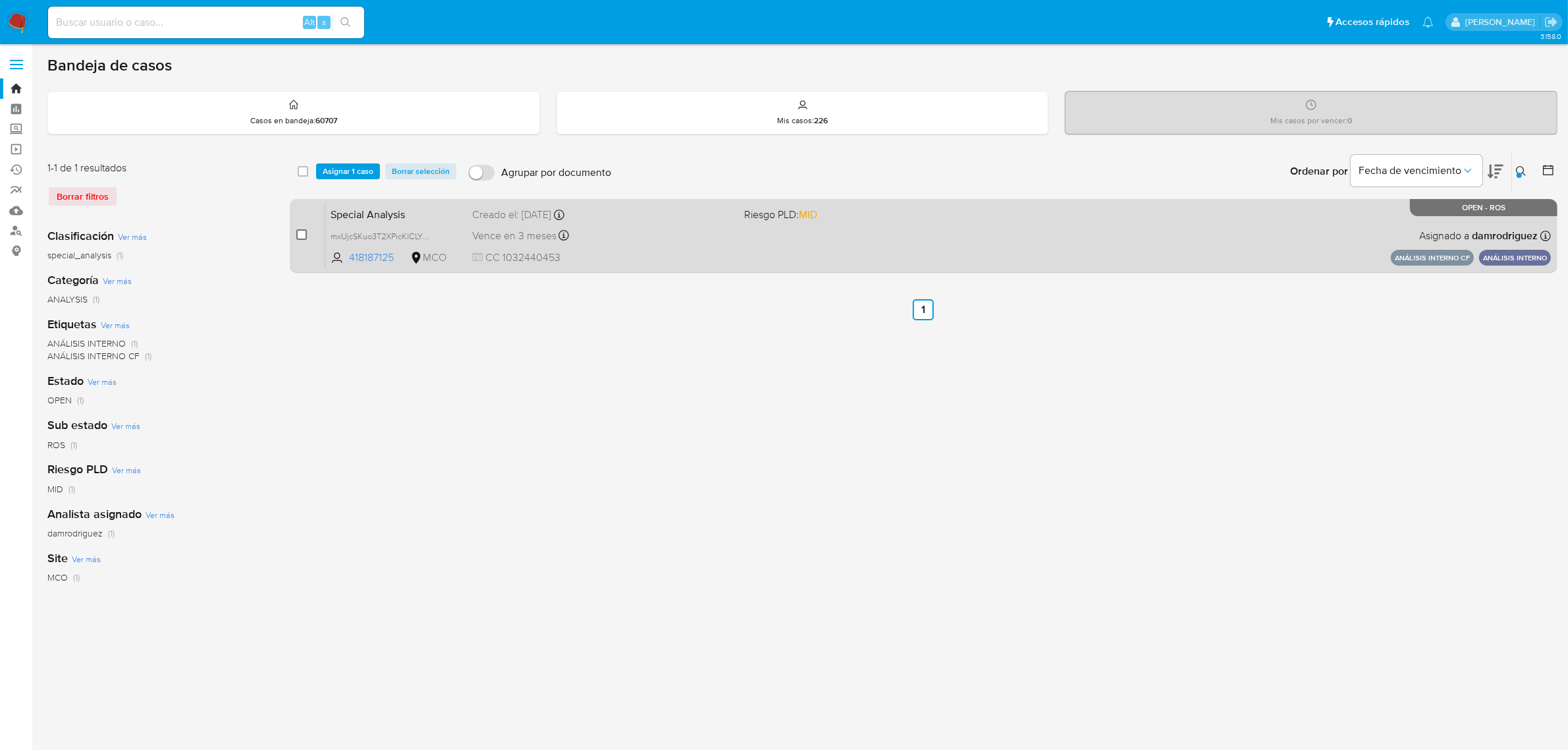
click at [296, 234] on input "checkbox" at bounding box center [301, 235] width 11 height 11
checkbox input "true"
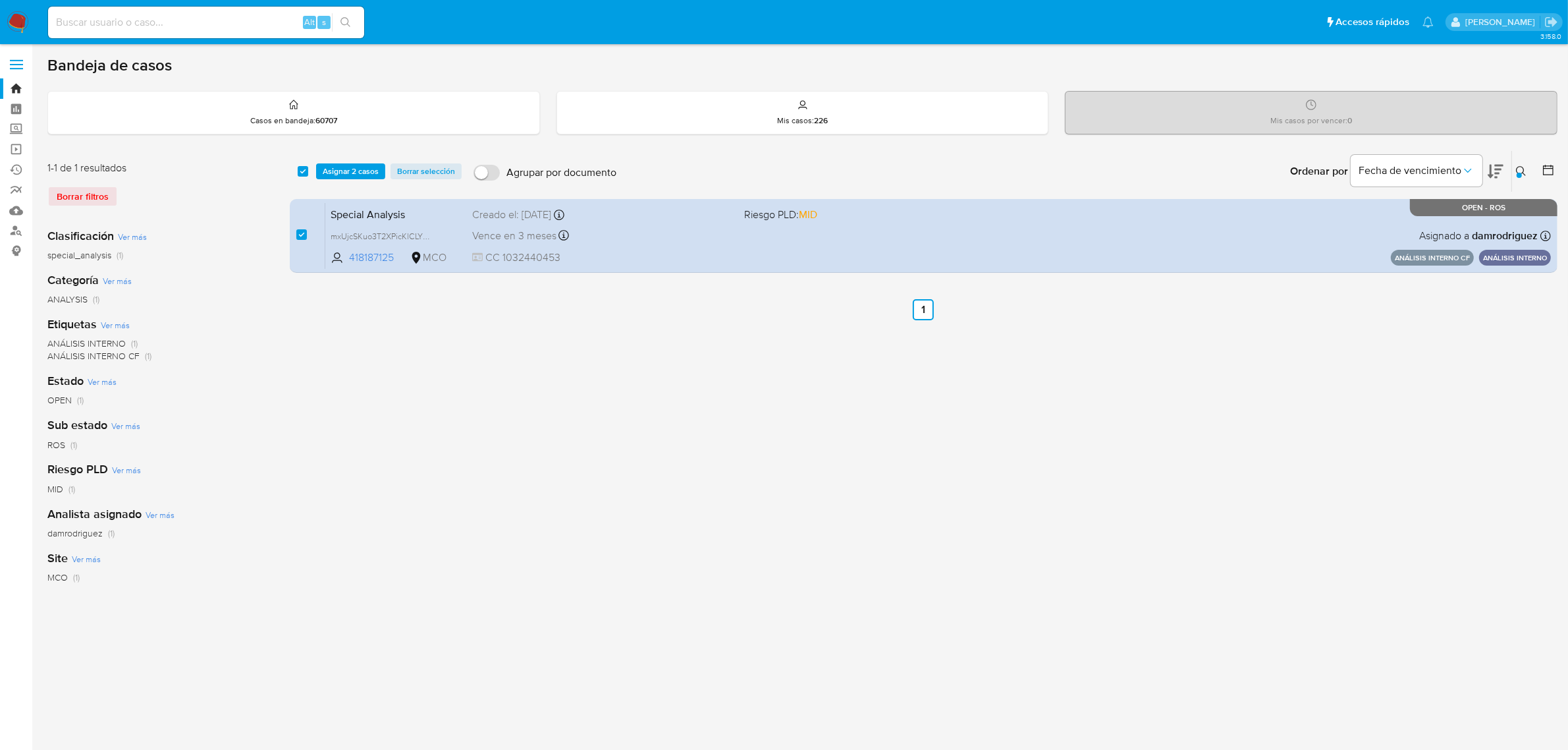
click at [1516, 169] on icon at bounding box center [1521, 171] width 11 height 11
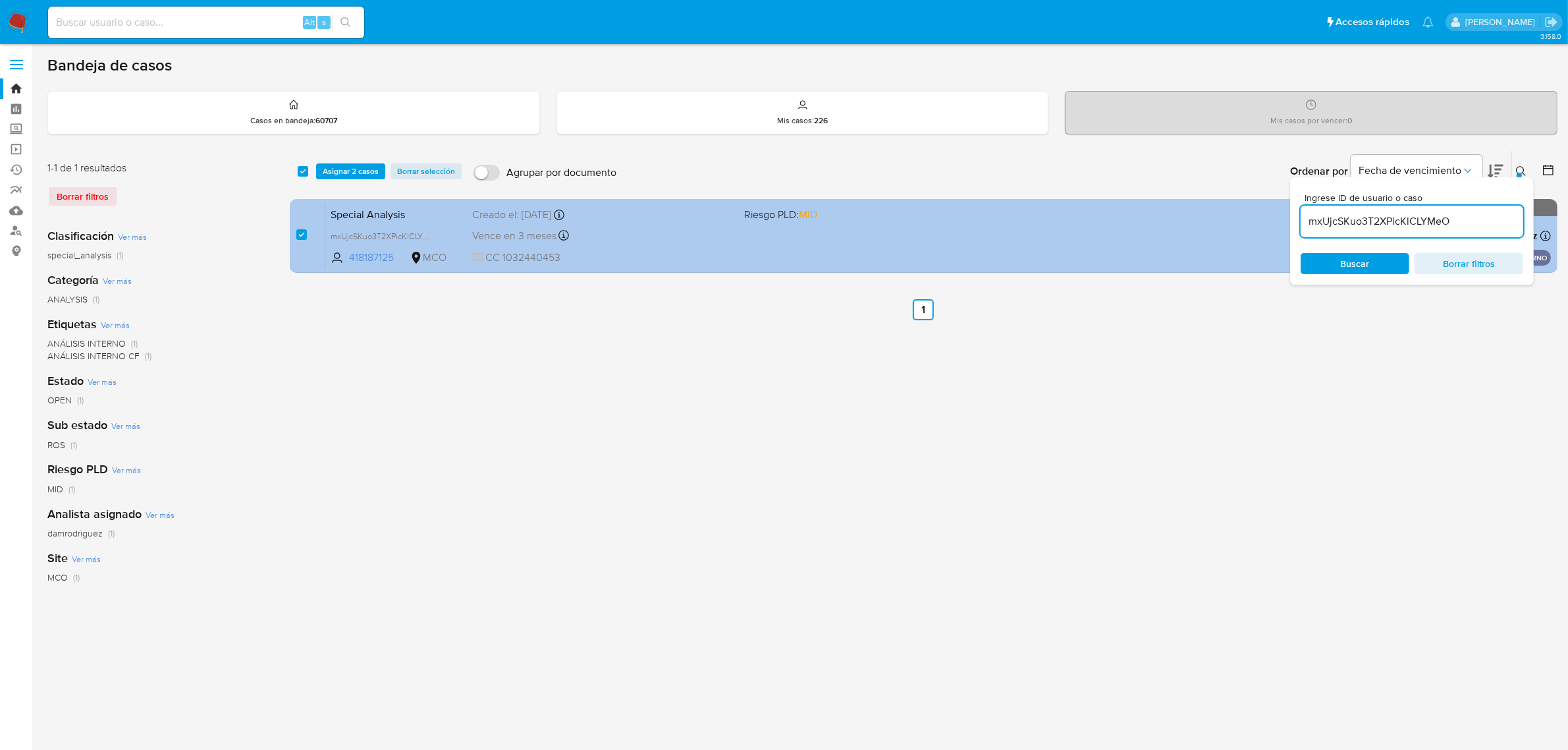
drag, startPoint x: 1473, startPoint y: 221, endPoint x: 1250, endPoint y: 218, distance: 223.0
click at [1256, 218] on div "select-all-cases-checkbox Asignar 2 casos Borrar selección Agrupar por document…" at bounding box center [924, 214] width 1268 height 128
type input "81mxnrQi4hMQL0tjnYNWF1Wb"
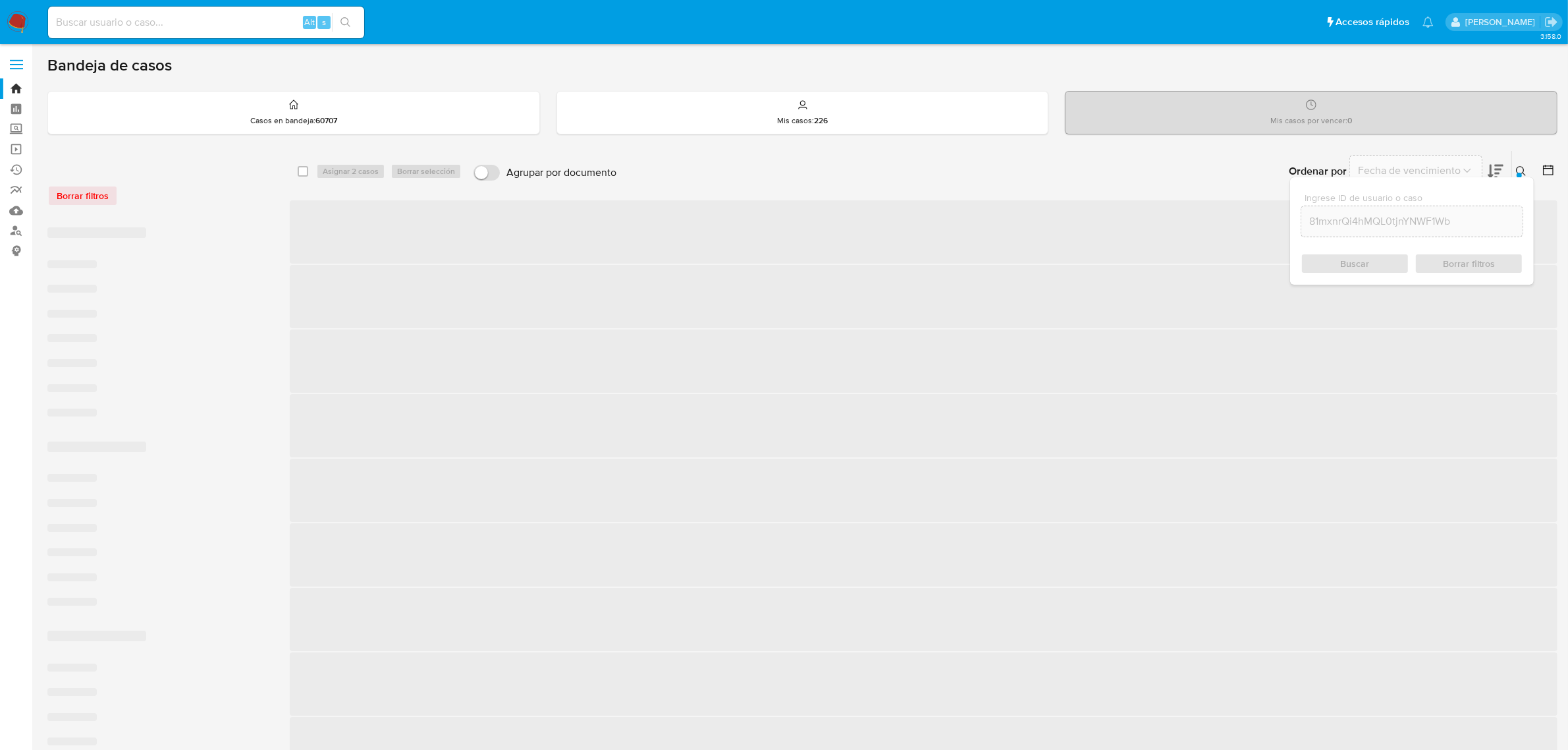
checkbox input "false"
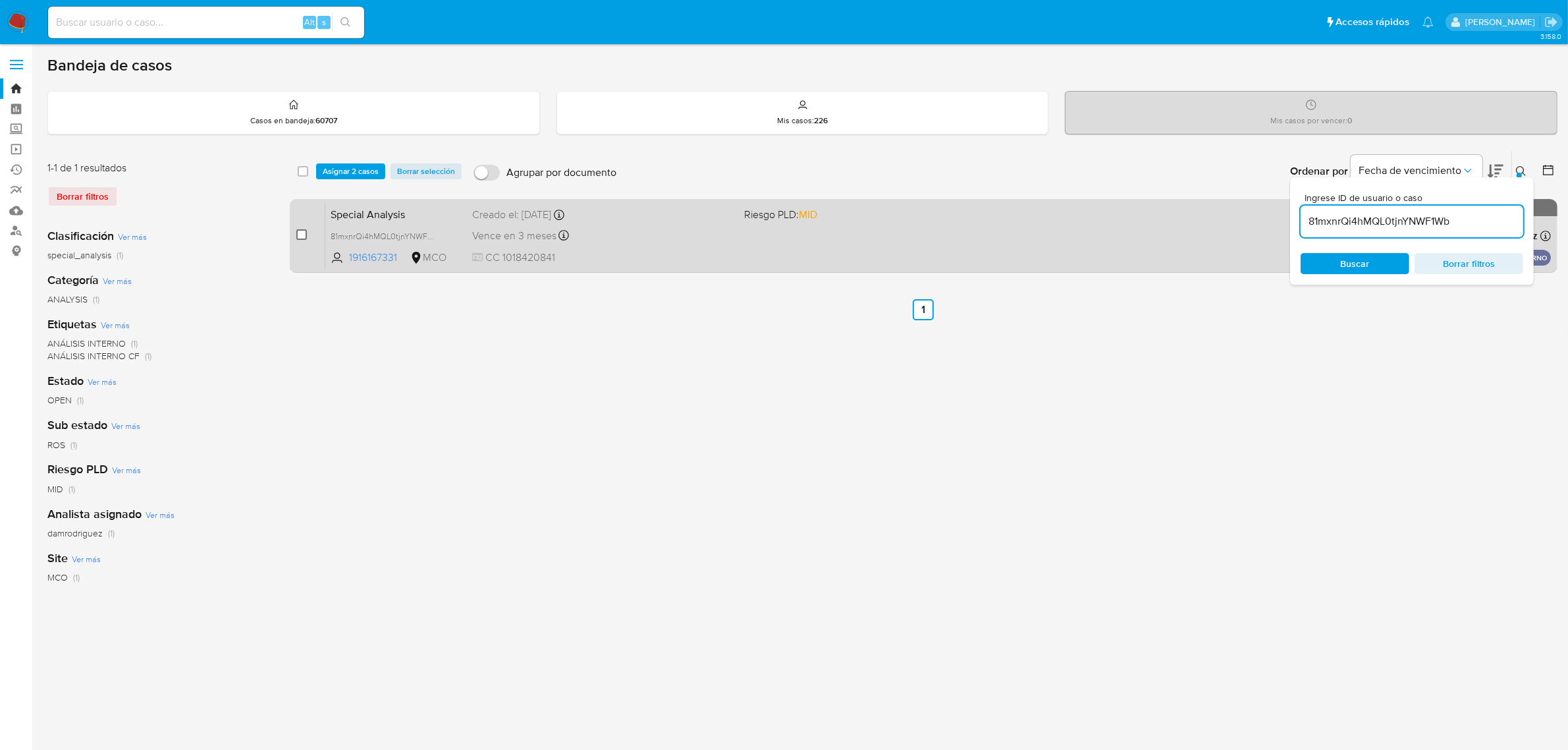
click at [301, 233] on input "checkbox" at bounding box center [301, 235] width 11 height 11
checkbox input "true"
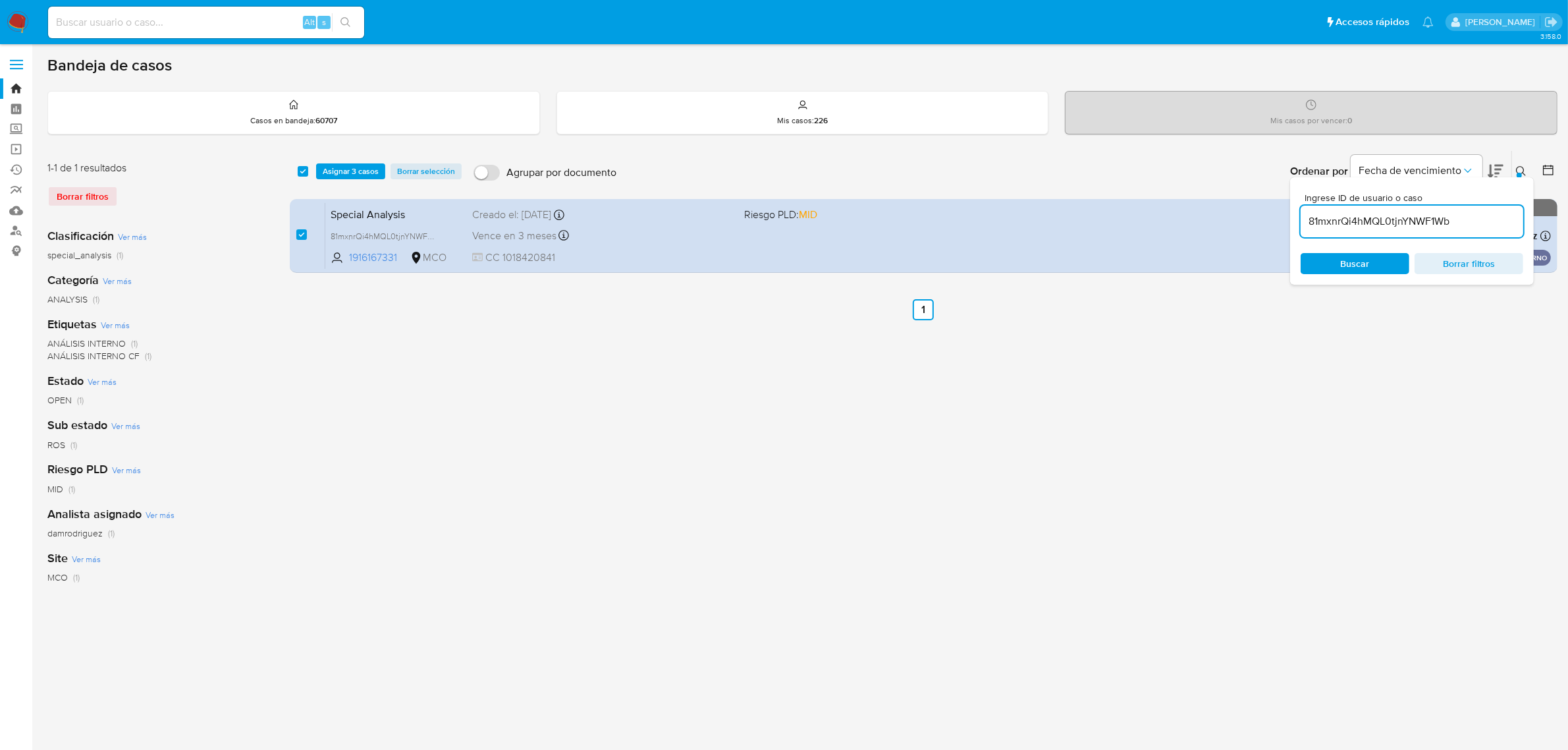
click at [1523, 166] on icon at bounding box center [1521, 171] width 11 height 11
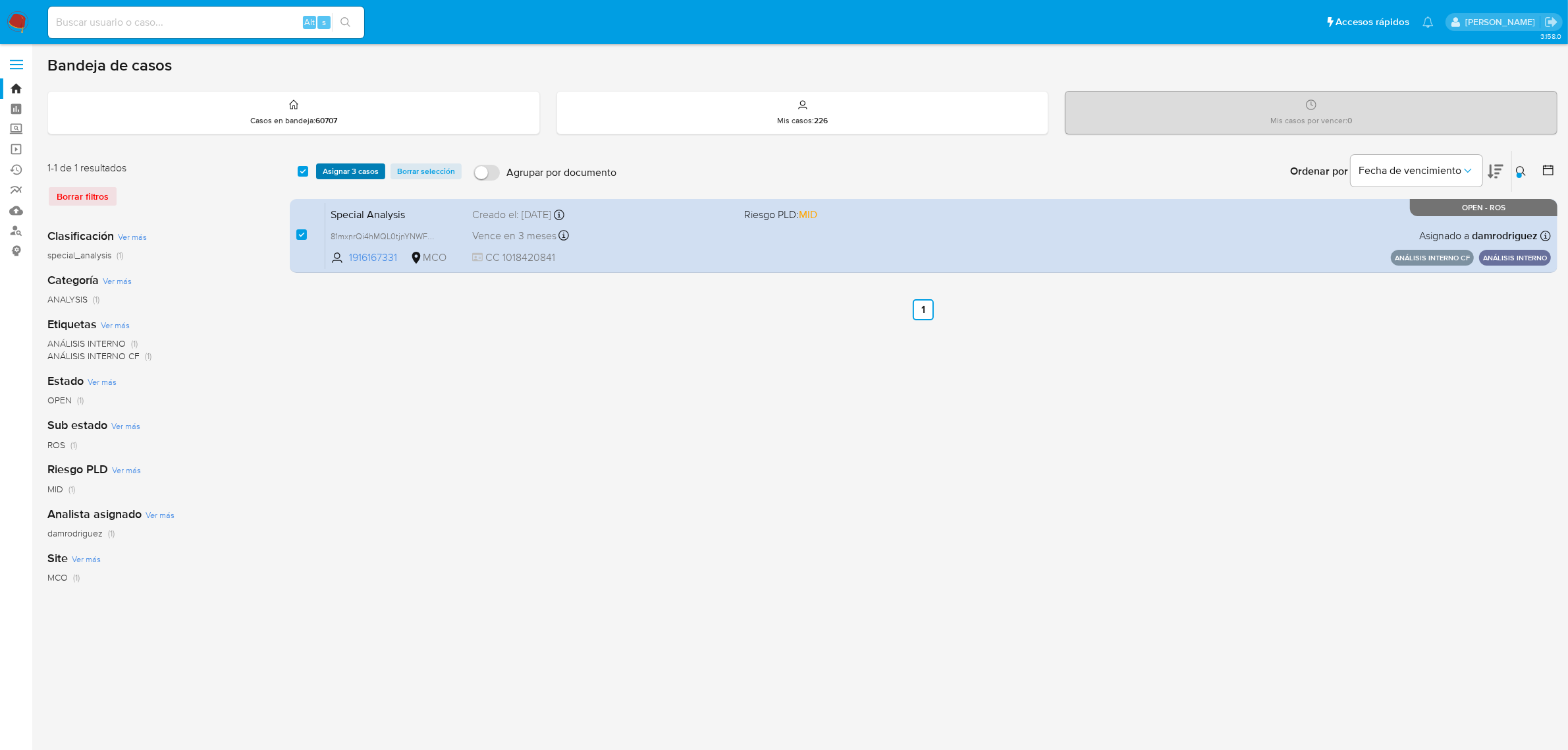
click at [348, 171] on span "Asignar 3 casos" at bounding box center [351, 171] width 56 height 13
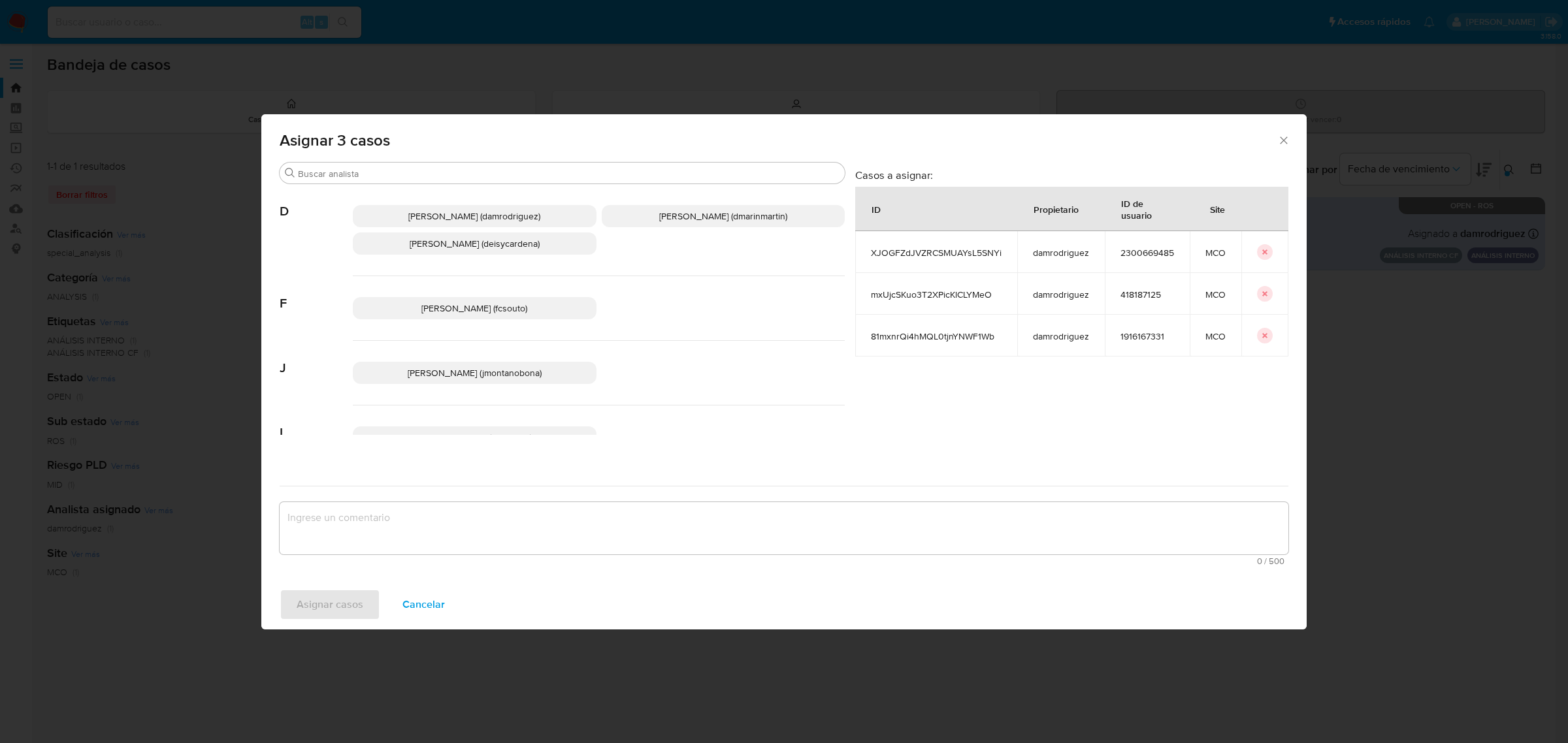
click at [671, 217] on span "[PERSON_NAME] (dmarinmartin)" at bounding box center [723, 216] width 128 height 13
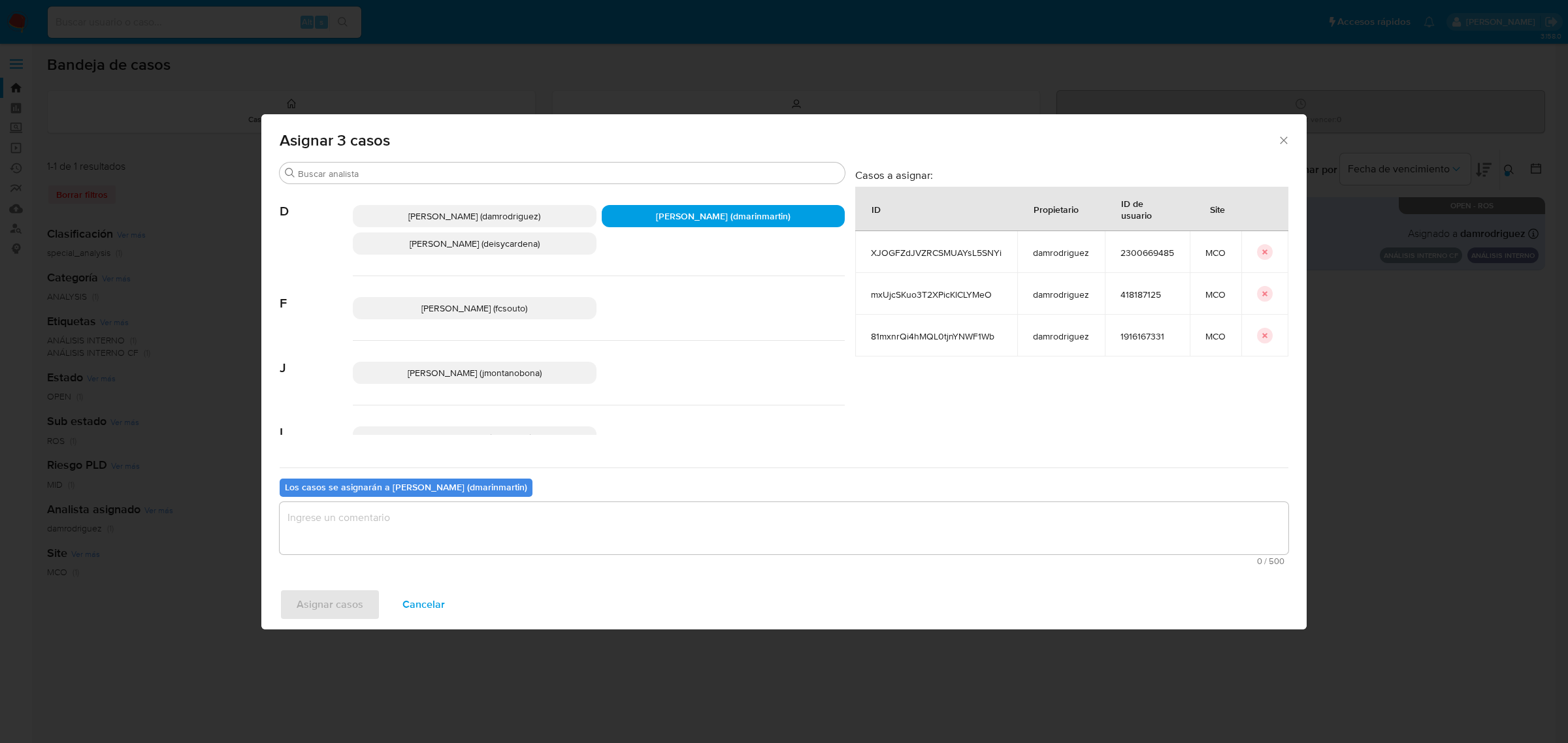
click at [544, 539] on textarea "assign-modal" at bounding box center [784, 528] width 1009 height 52
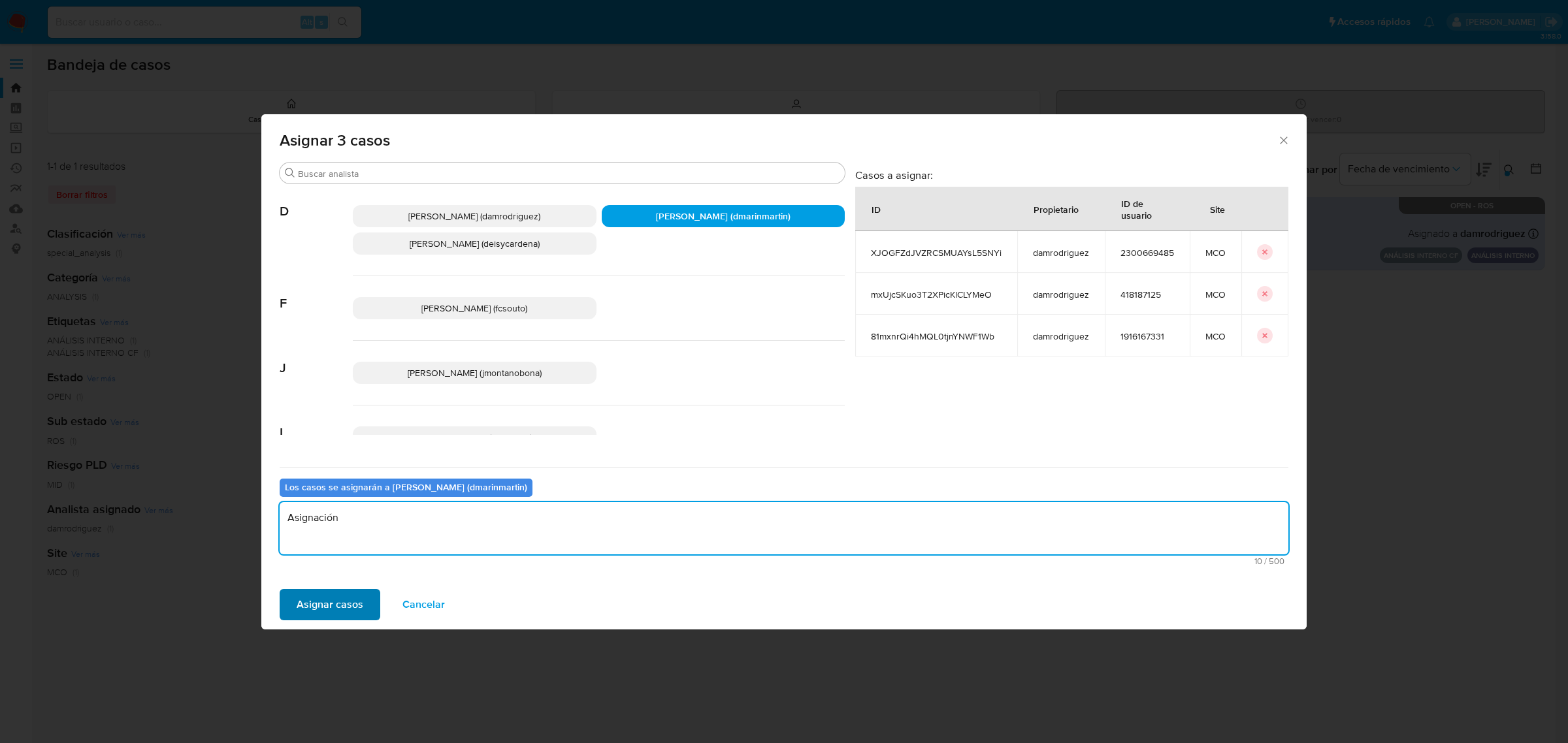
type textarea "Asignación"
click at [323, 608] on span "Asignar casos" at bounding box center [329, 604] width 66 height 29
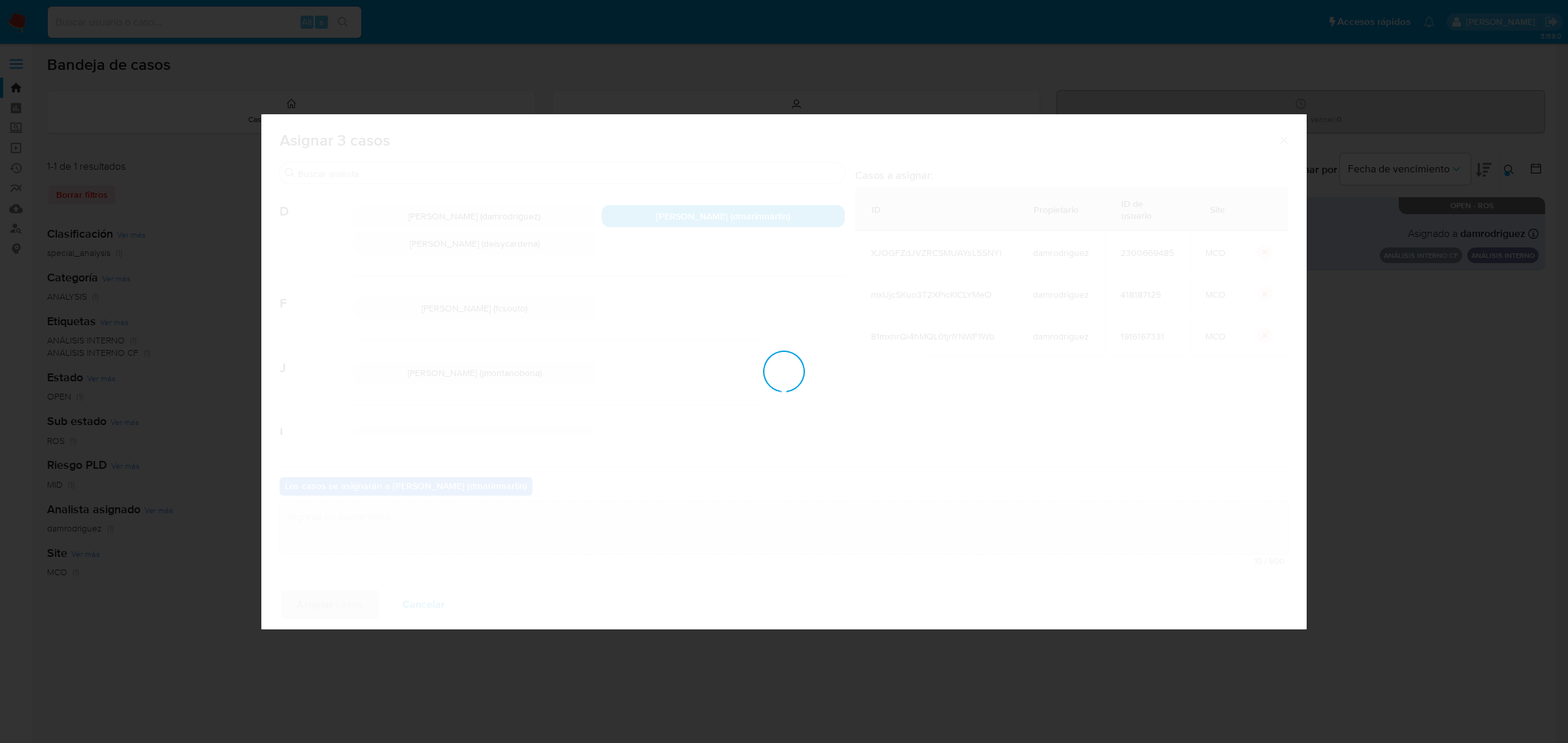
checkbox input "false"
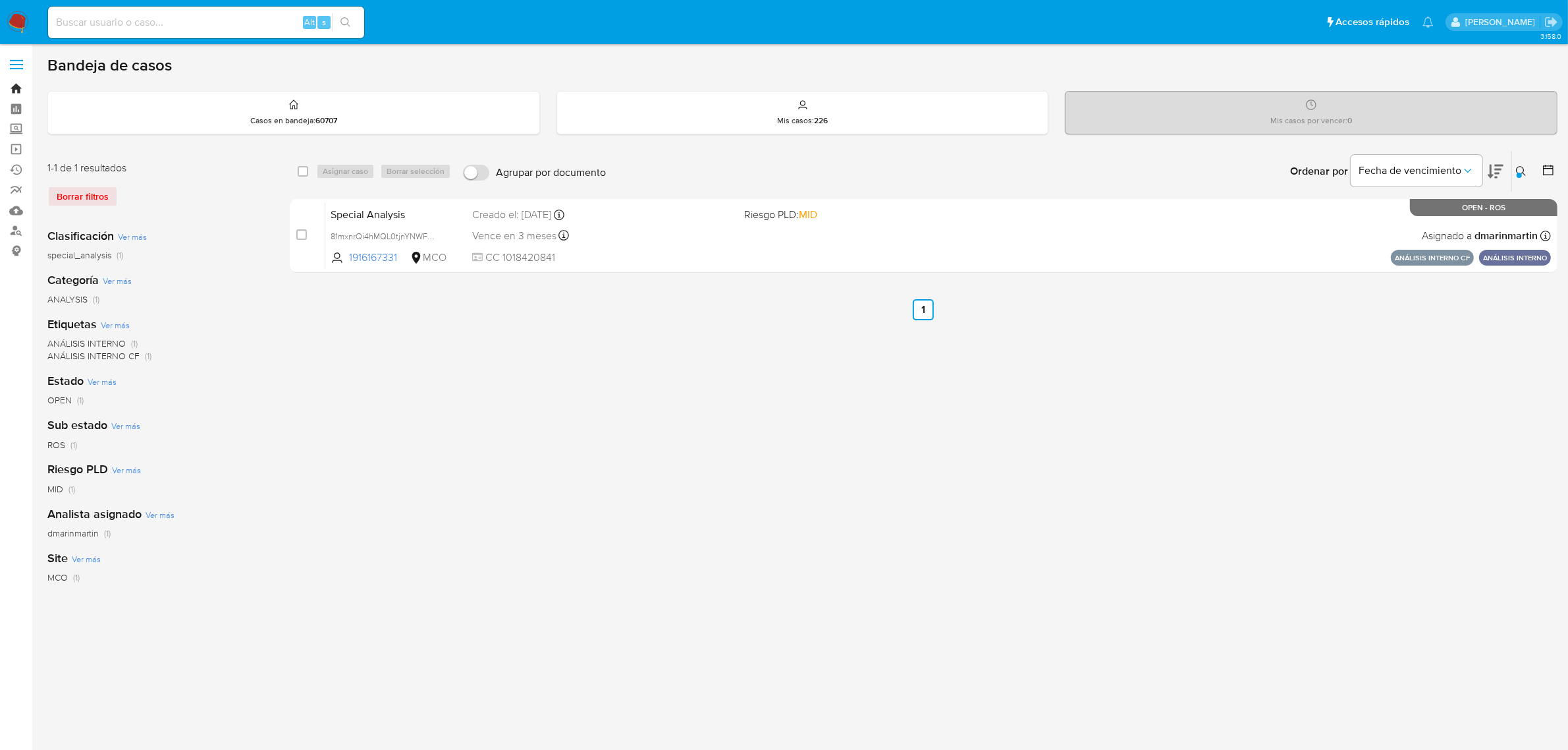
click at [17, 88] on link "Bandeja" at bounding box center [78, 88] width 157 height 21
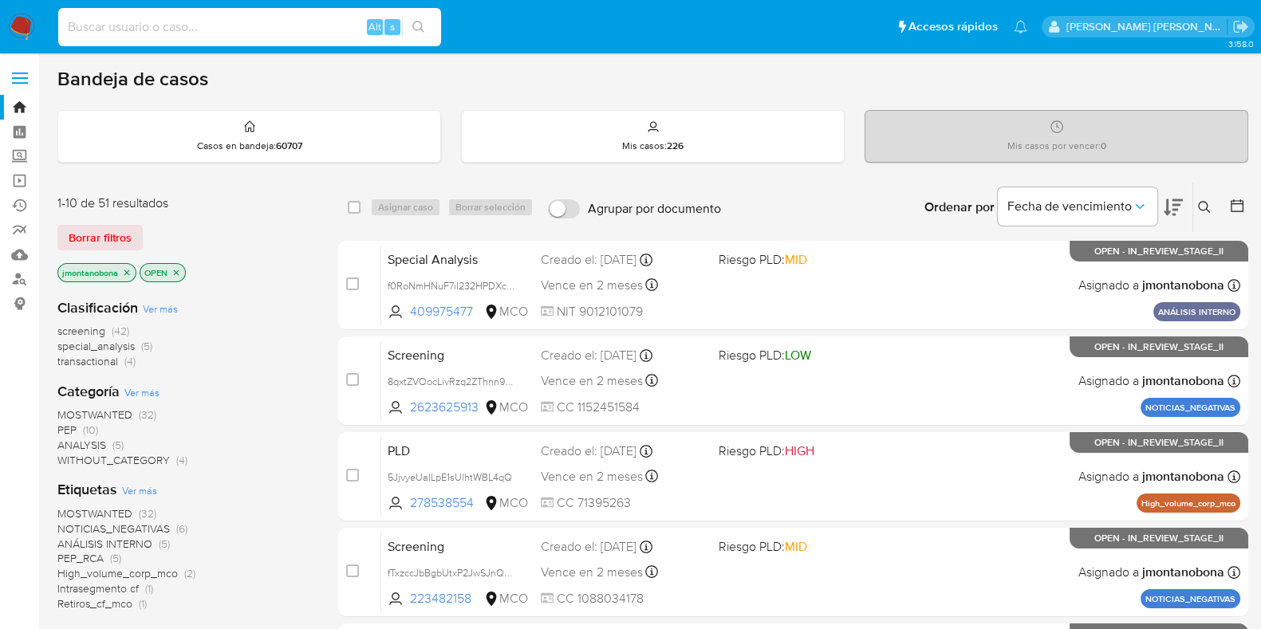
click at [286, 29] on input at bounding box center [249, 27] width 383 height 21
paste input "iMscecd6xhcv8XL9TcXQZ0fI"
click at [251, 22] on input "iMscecd6xhcv8XL9TcXQZ0fI" at bounding box center [249, 27] width 383 height 21
type input "iMscecd6xhcv8XL9TcXQZ0fI"
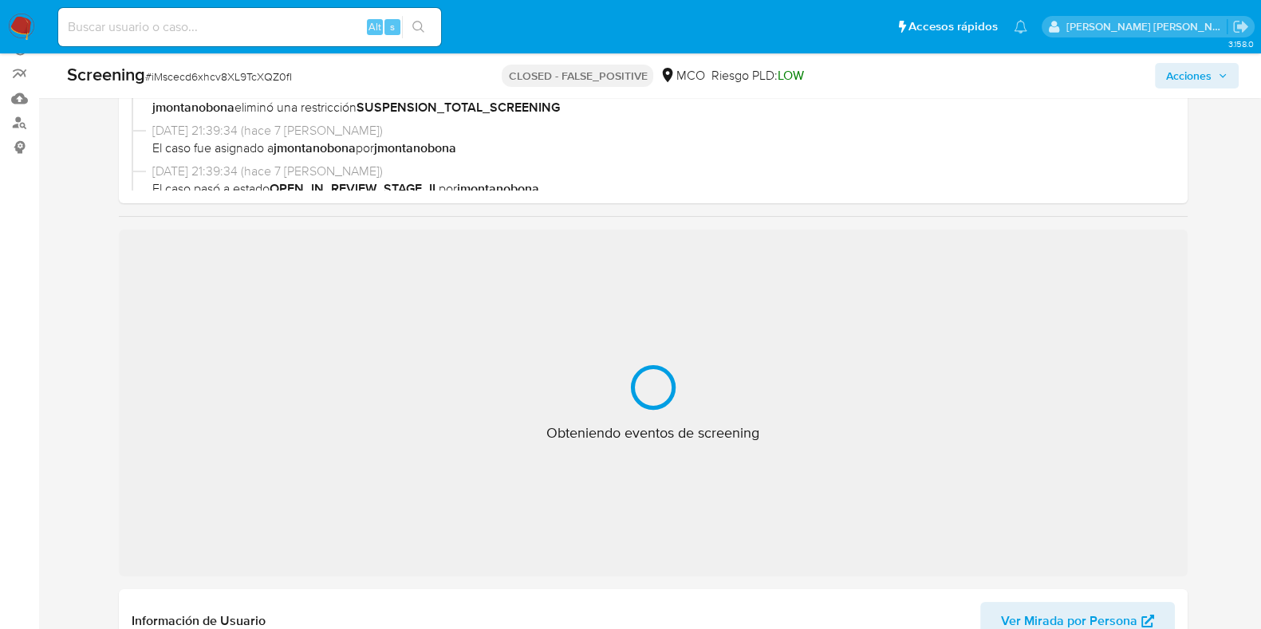
scroll to position [237, 0]
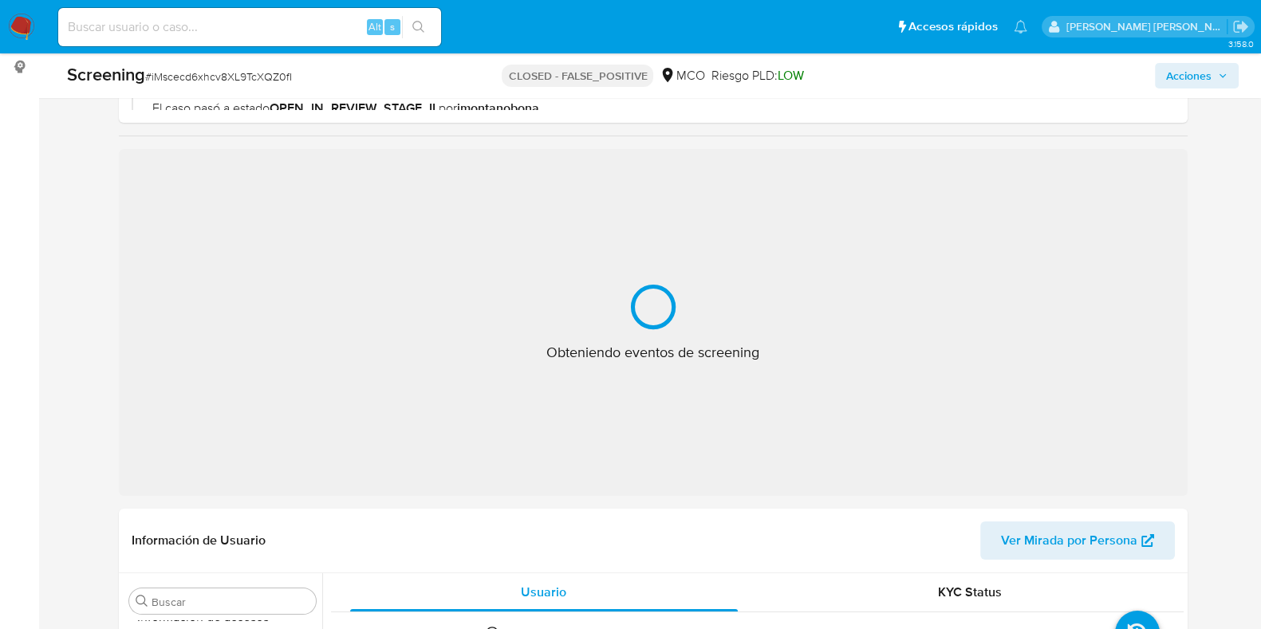
select select "10"
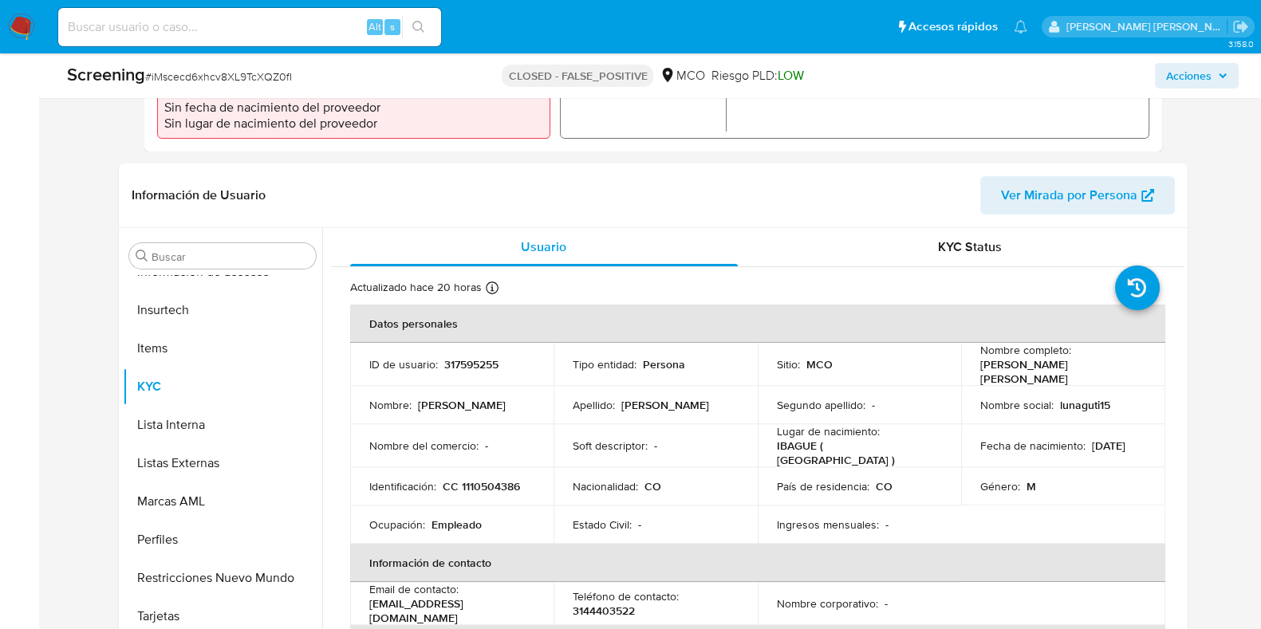
scroll to position [747, 0]
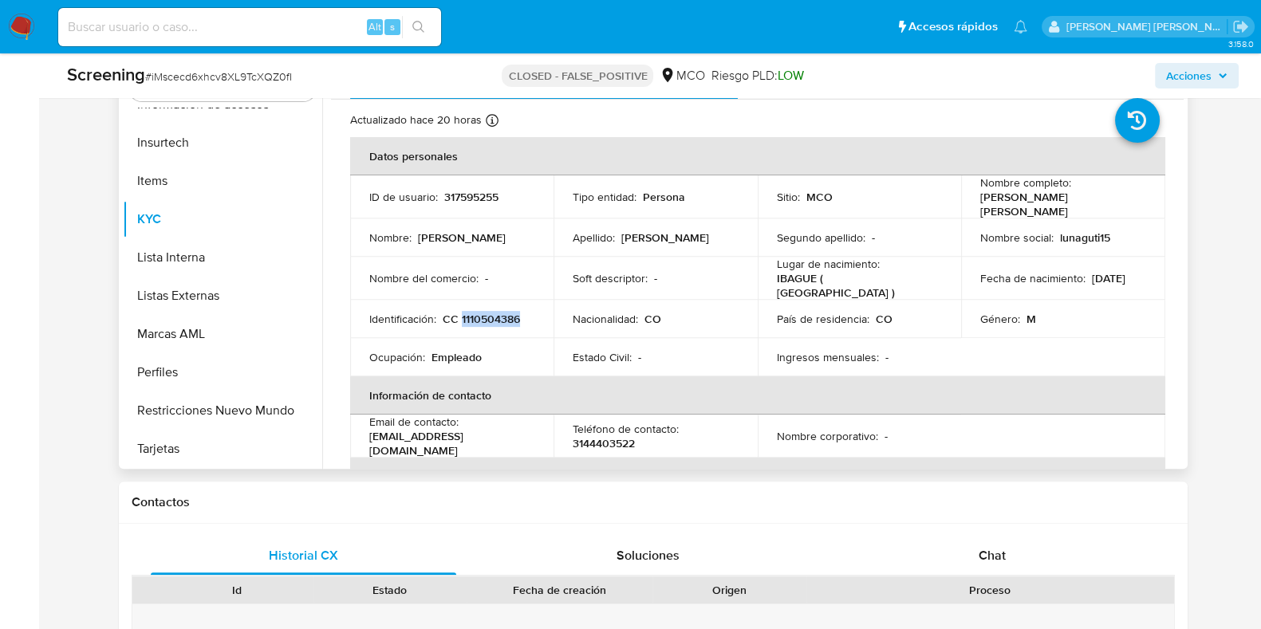
drag, startPoint x: 525, startPoint y: 313, endPoint x: 459, endPoint y: 310, distance: 65.5
click at [459, 312] on div "Identificación : CC 1110504386" at bounding box center [452, 319] width 166 height 14
copy p "1110504386"
drag, startPoint x: 981, startPoint y: 201, endPoint x: 1095, endPoint y: 205, distance: 114.1
click at [1095, 205] on p "Alvaro Javier Luna Gutierrez" at bounding box center [1060, 204] width 160 height 29
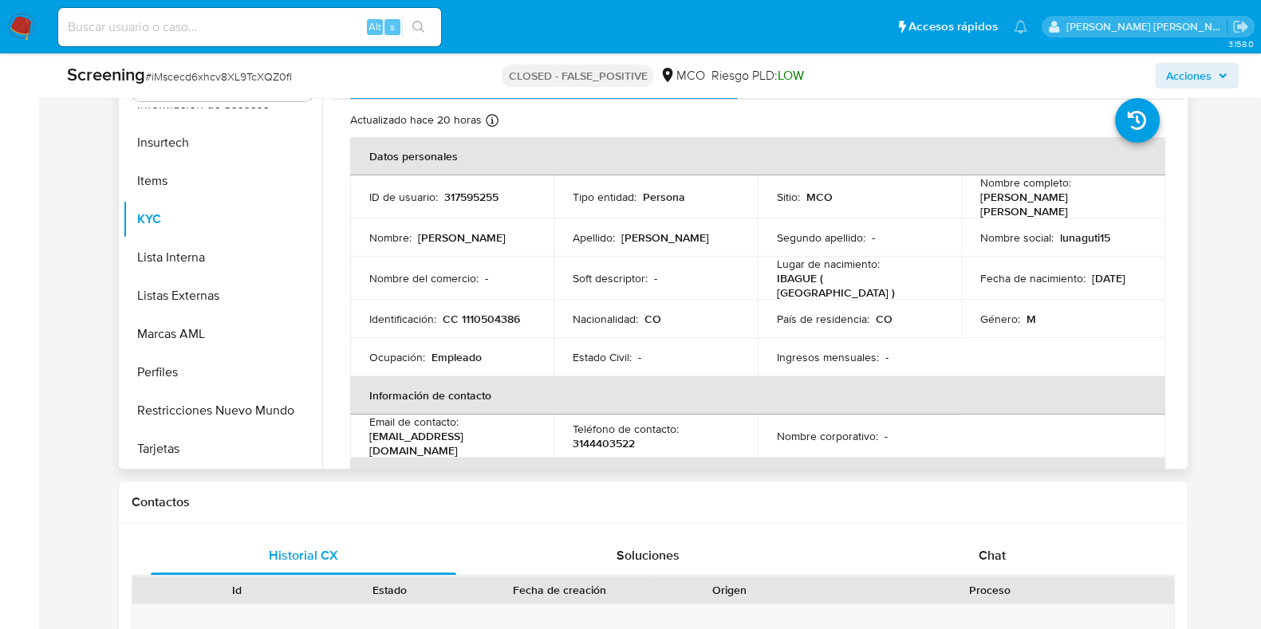
click at [977, 207] on td "Nombre completo : Alvaro Javier Luna Gutierrez" at bounding box center [1063, 196] width 204 height 43
click at [988, 207] on p "Alvaro Javier Luna Gutierrez" at bounding box center [1060, 204] width 160 height 29
click at [969, 199] on td "Nombre completo : Alvaro Javier Luna Gutierrez" at bounding box center [1063, 196] width 204 height 43
click at [980, 203] on p "Alvaro Javier Luna Gutierrez" at bounding box center [1060, 204] width 160 height 29
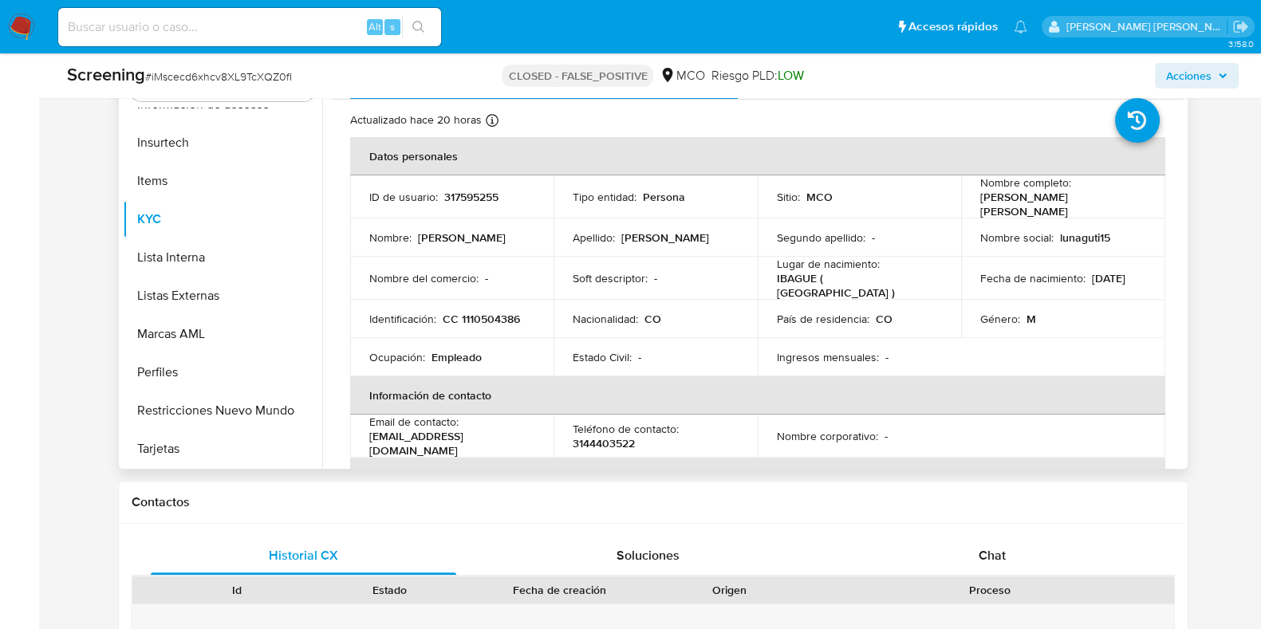
click at [980, 231] on p "Nombre social :" at bounding box center [1016, 238] width 73 height 14
drag, startPoint x: 976, startPoint y: 205, endPoint x: 1132, endPoint y: 207, distance: 156.4
click at [1132, 207] on div "Nombre completo : Alvaro Javier Luna Gutierrez" at bounding box center [1063, 196] width 166 height 43
copy p "Alvaro Javier Luna Gutierrez"
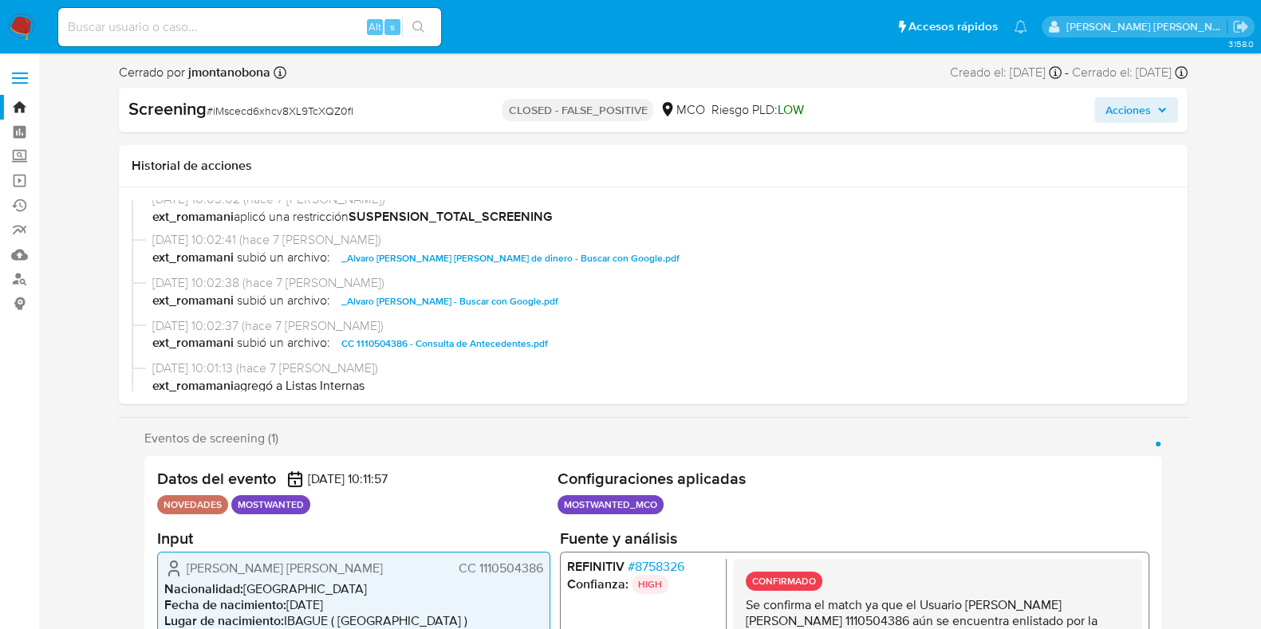
scroll to position [432, 0]
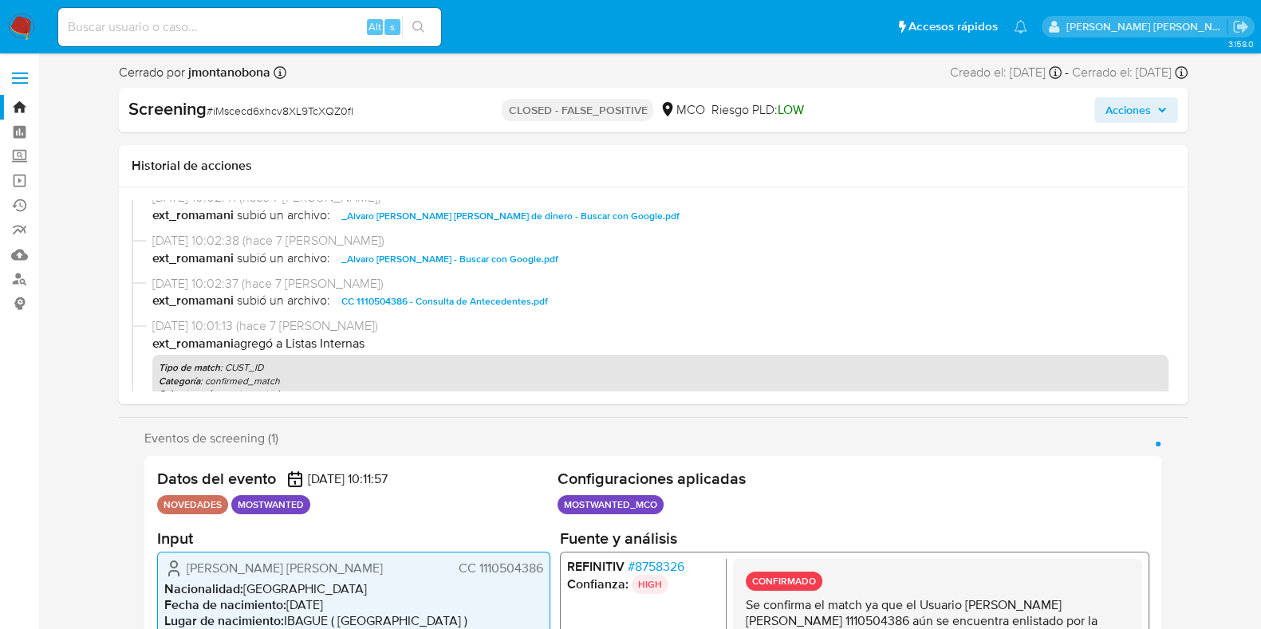
click at [387, 301] on span "CC 1110504386 - Consulta de Antecedentes.pdf" at bounding box center [444, 301] width 207 height 19
click at [282, 34] on input at bounding box center [249, 27] width 383 height 21
paste input "rTqG87WH0ycF8gAvQ0cSeL25"
type input "rTqG87WH0ycF8gAvQ0cSeL25"
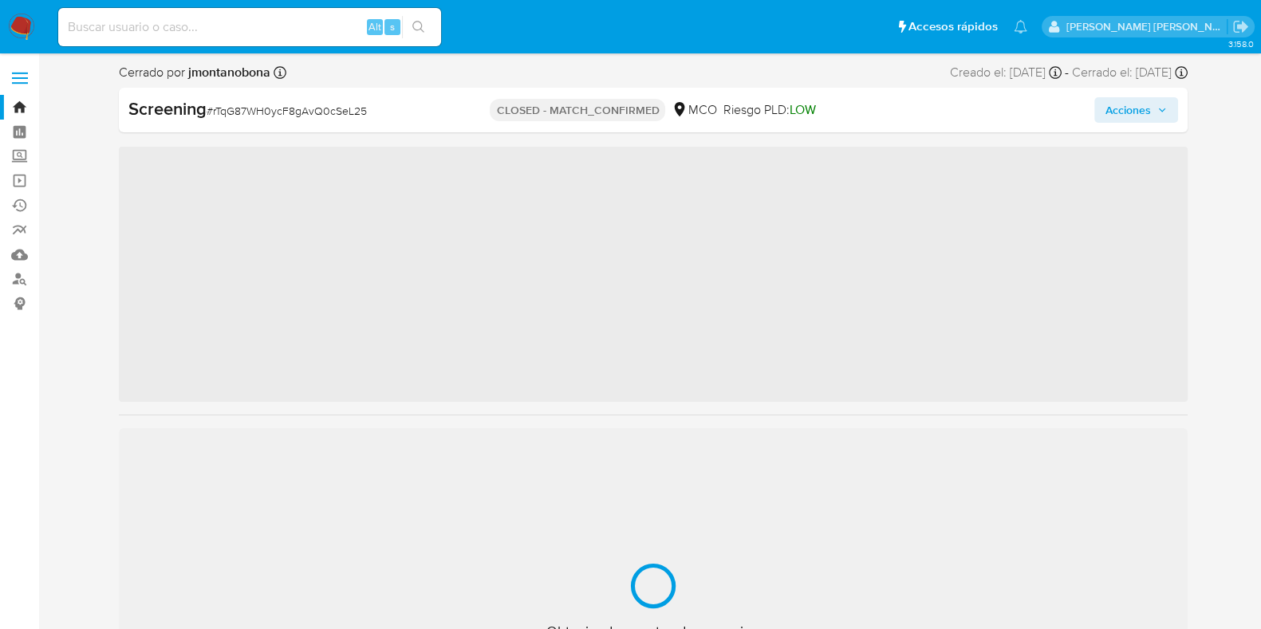
scroll to position [673, 0]
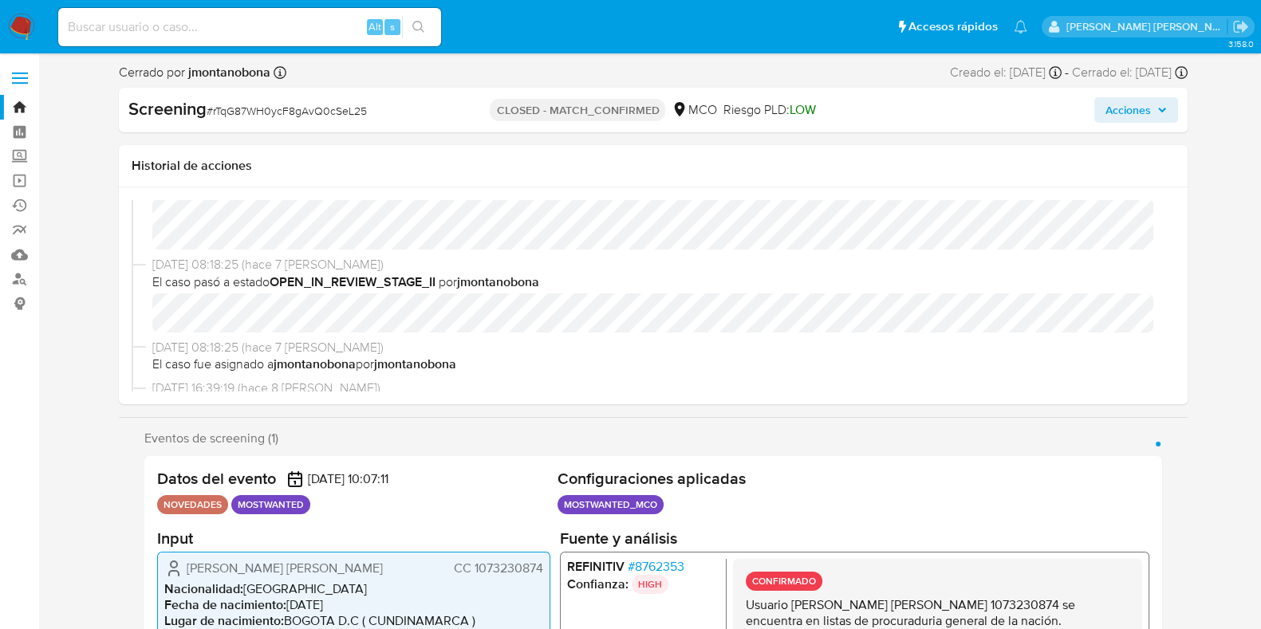
select select "10"
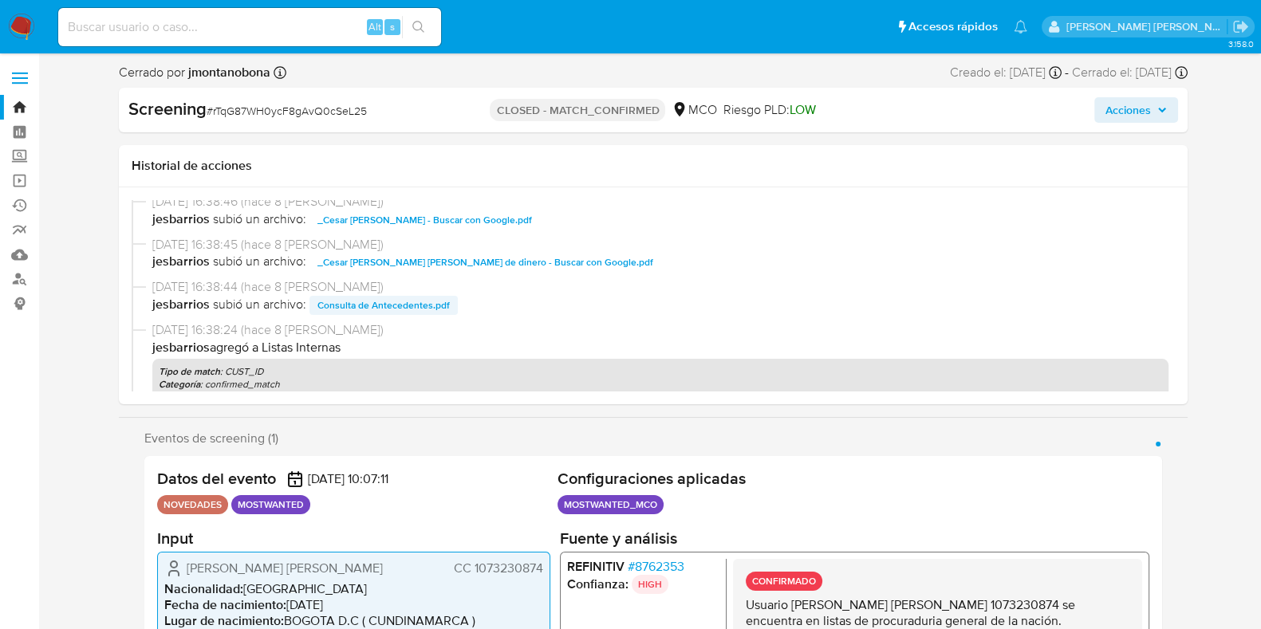
scroll to position [388, 0]
click at [366, 302] on span "Consulta de Antecedentes.pdf" at bounding box center [383, 304] width 132 height 19
click at [20, 106] on link "Bandeja" at bounding box center [95, 107] width 190 height 25
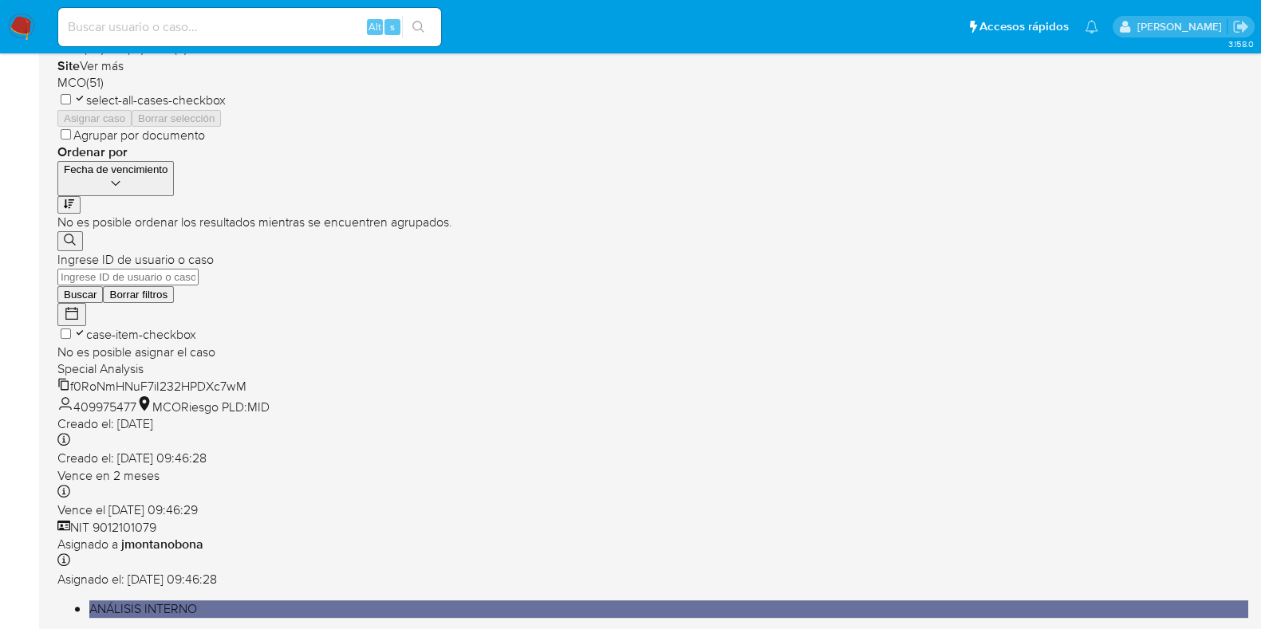
scroll to position [628, 0]
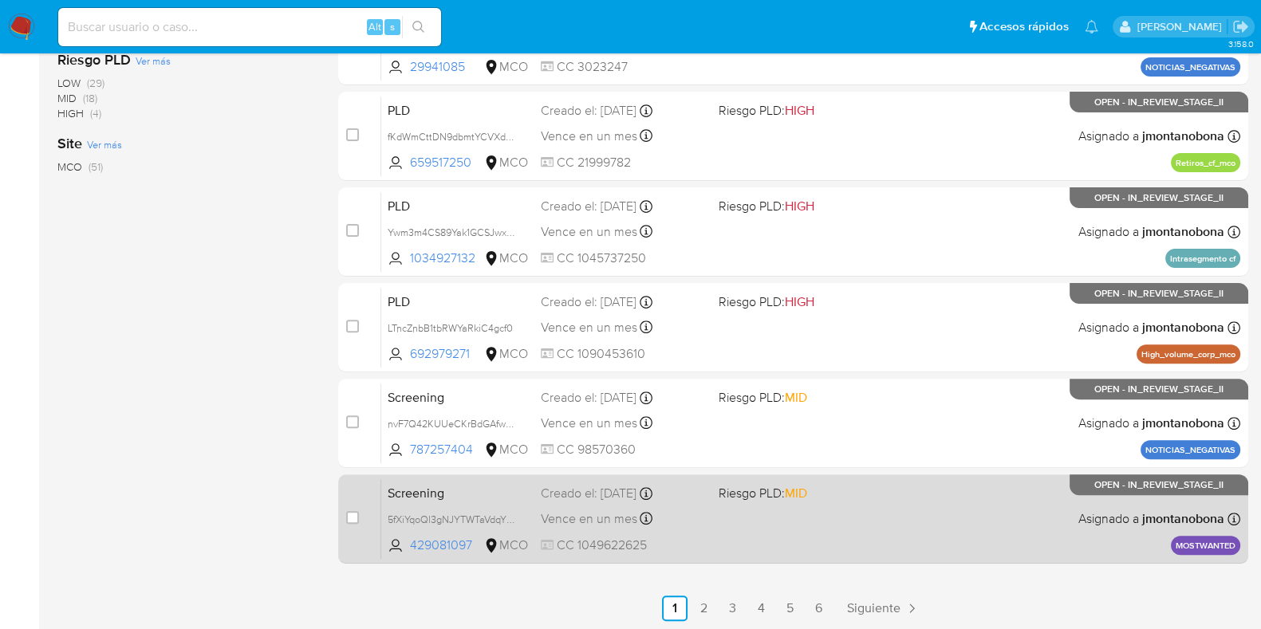
click at [525, 491] on span "Screening" at bounding box center [458, 492] width 140 height 21
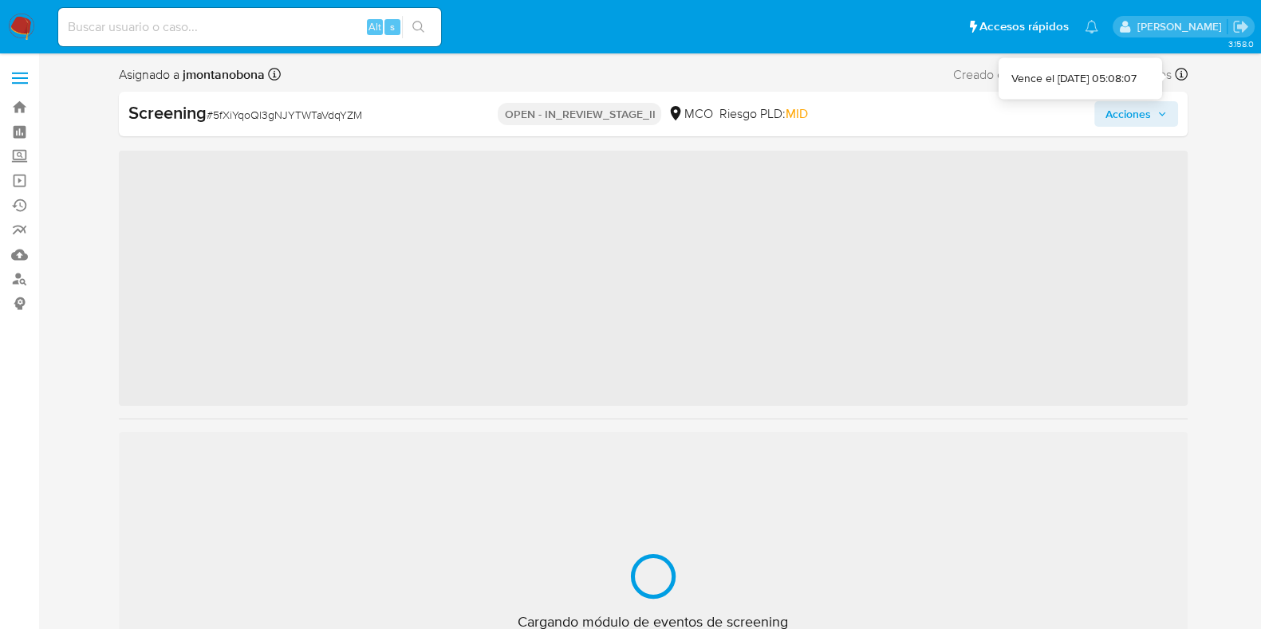
scroll to position [673, 0]
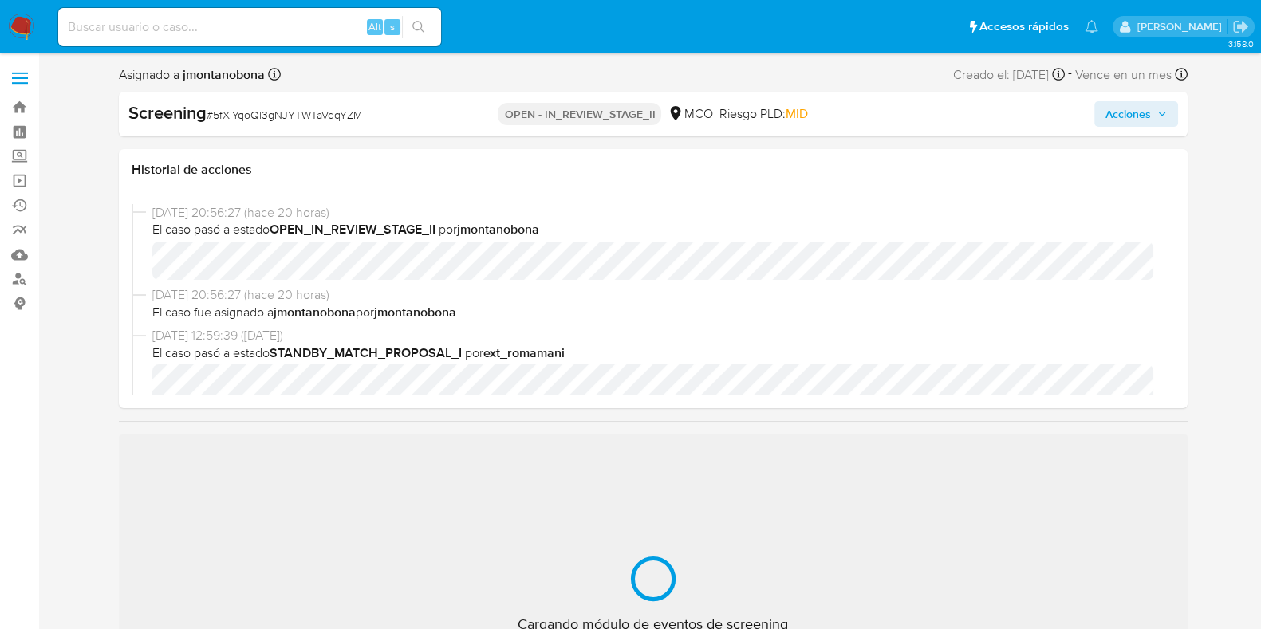
click at [1148, 125] on span "Acciones" at bounding box center [1128, 114] width 45 height 26
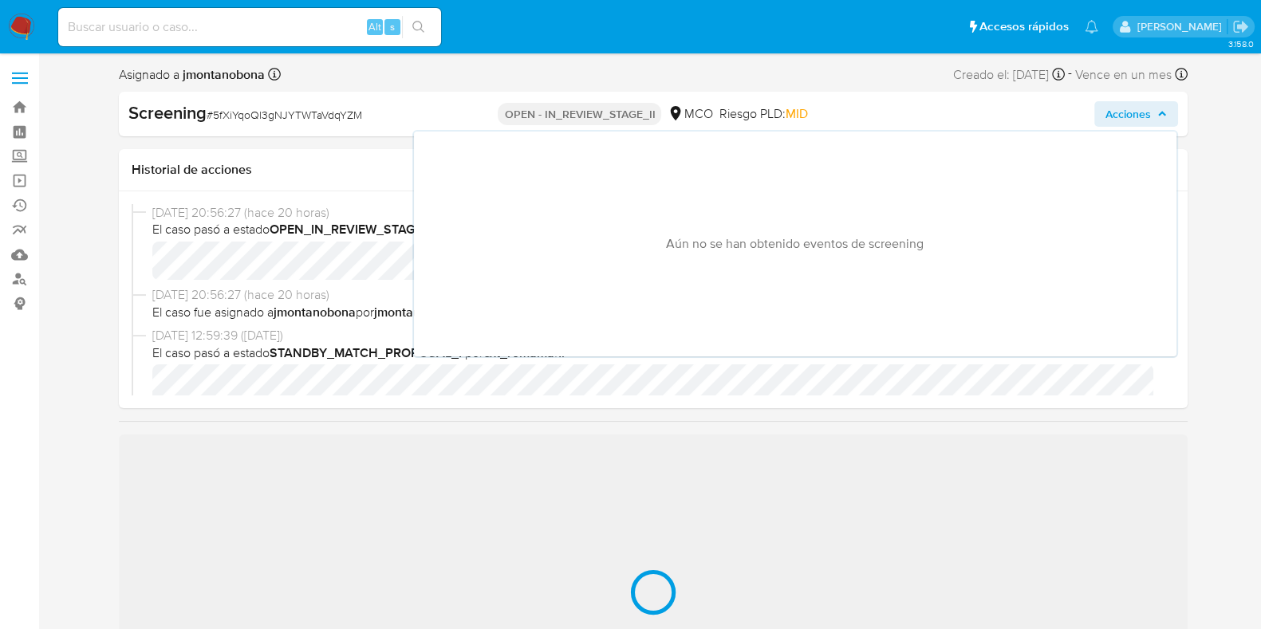
select select "10"
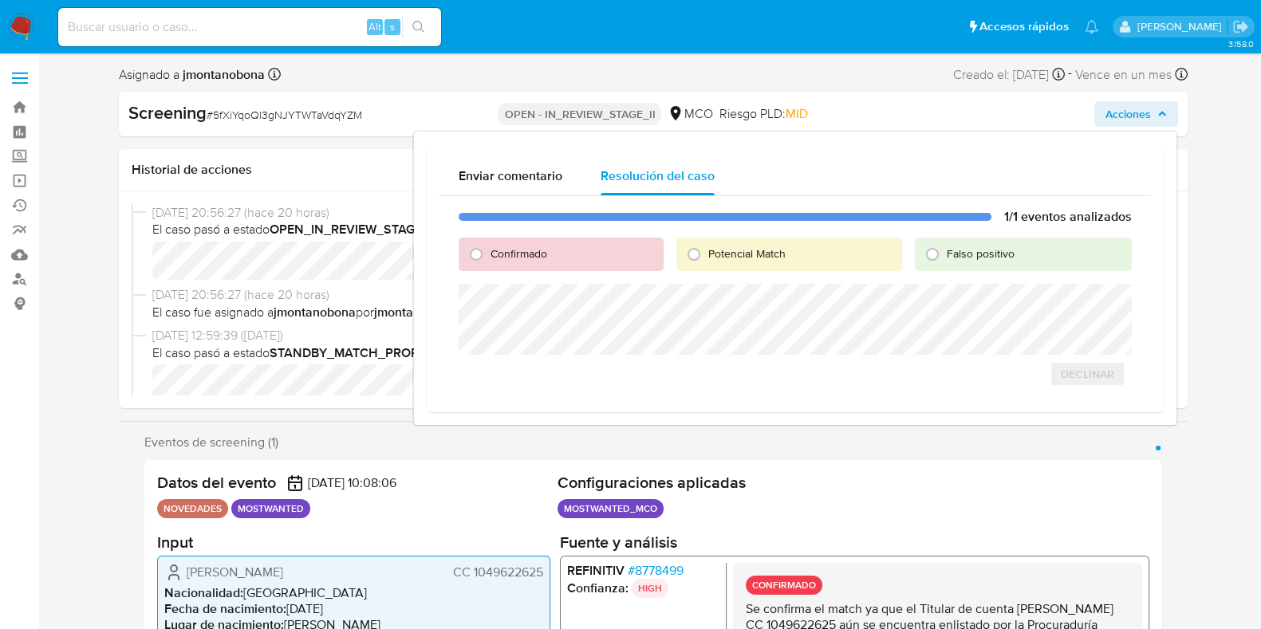
click at [378, 300] on span "08/09/2025 20:56:27 (hace 20 horas)" at bounding box center [660, 295] width 1016 height 18
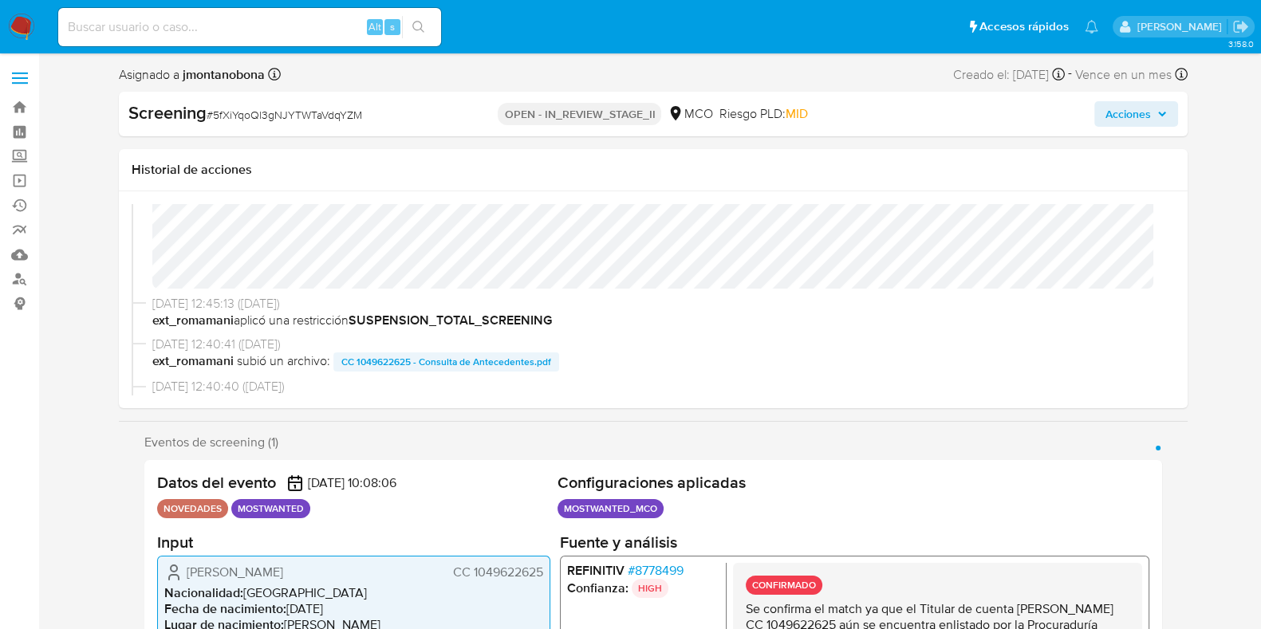
scroll to position [167, 0]
click at [20, 103] on link "Bandeja" at bounding box center [95, 107] width 190 height 25
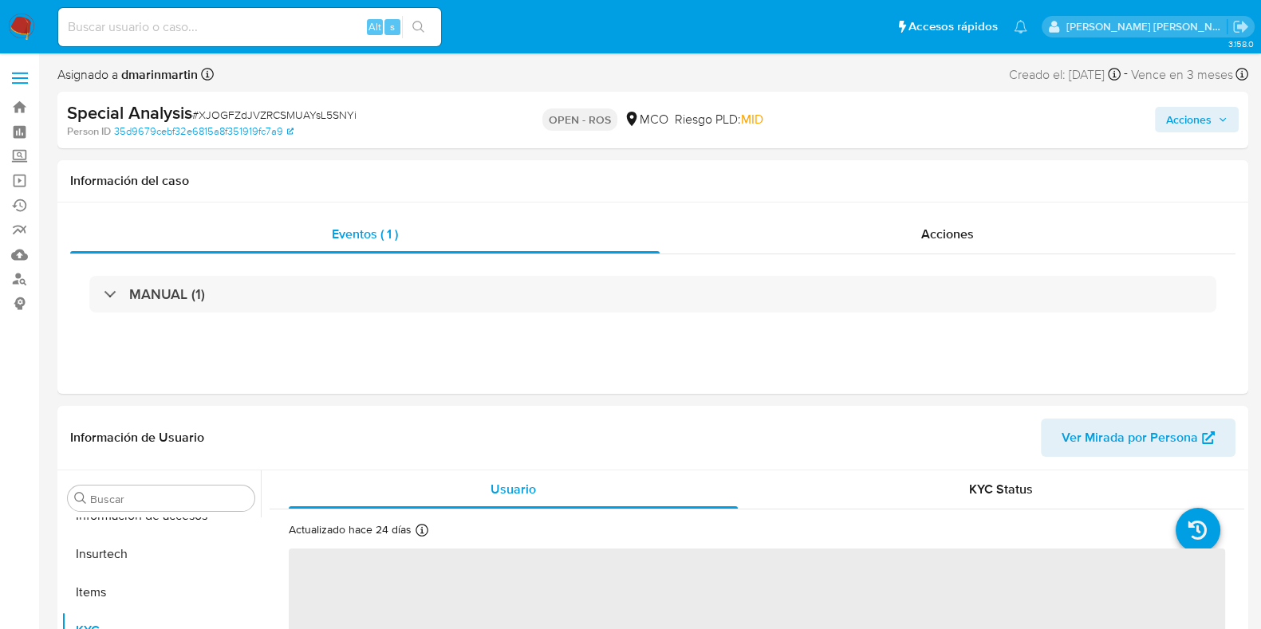
scroll to position [673, 0]
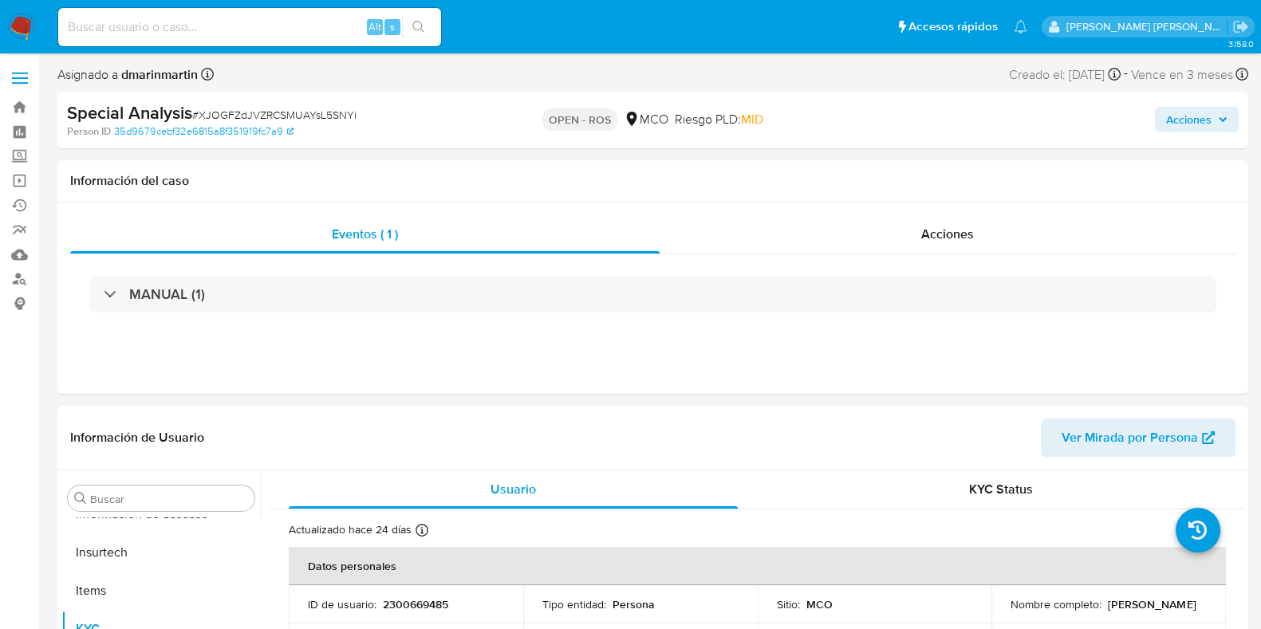
select select "10"
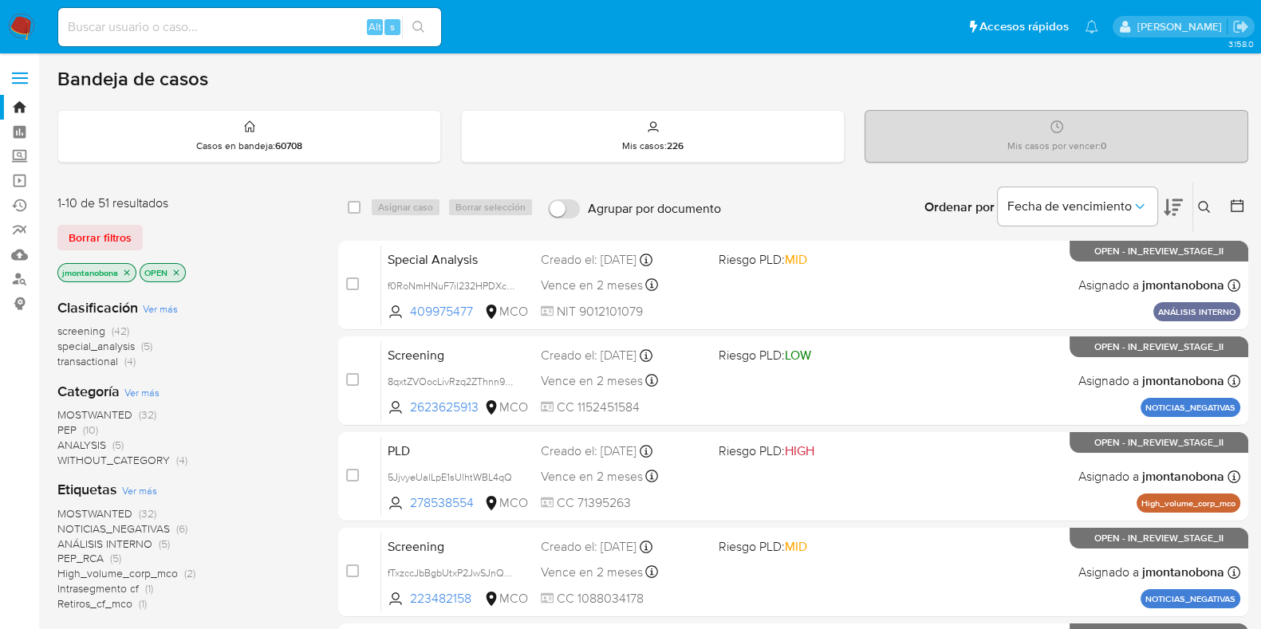
click at [1207, 198] on button at bounding box center [1206, 207] width 26 height 19
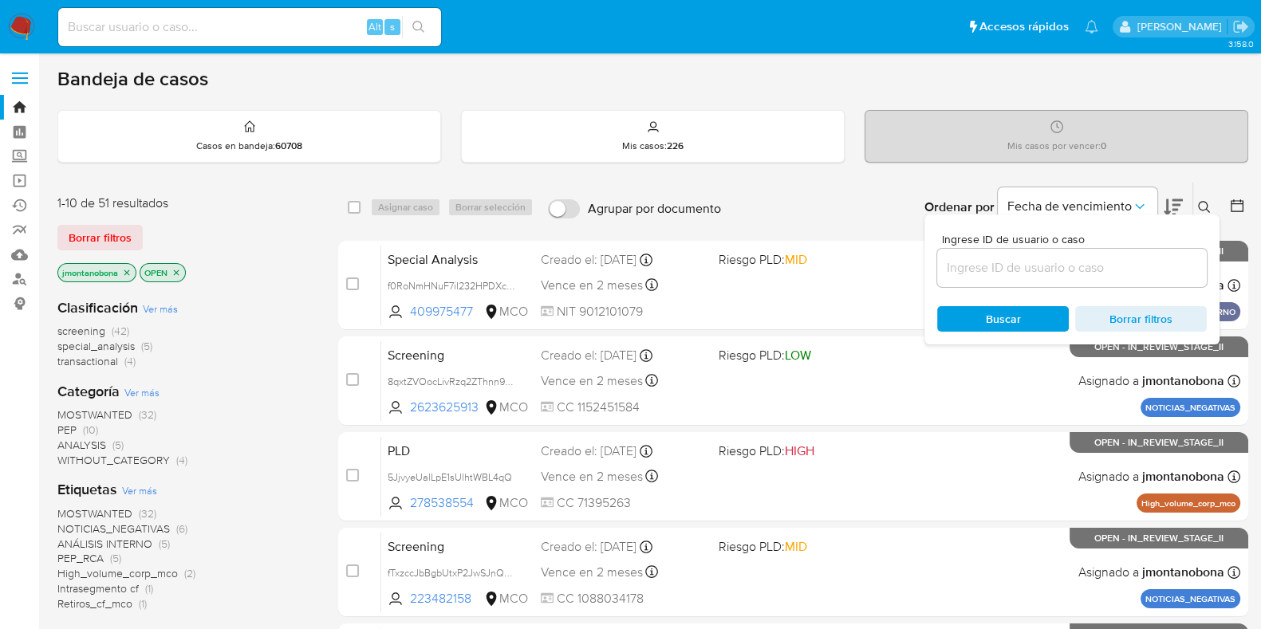
click at [1202, 199] on button at bounding box center [1206, 207] width 26 height 19
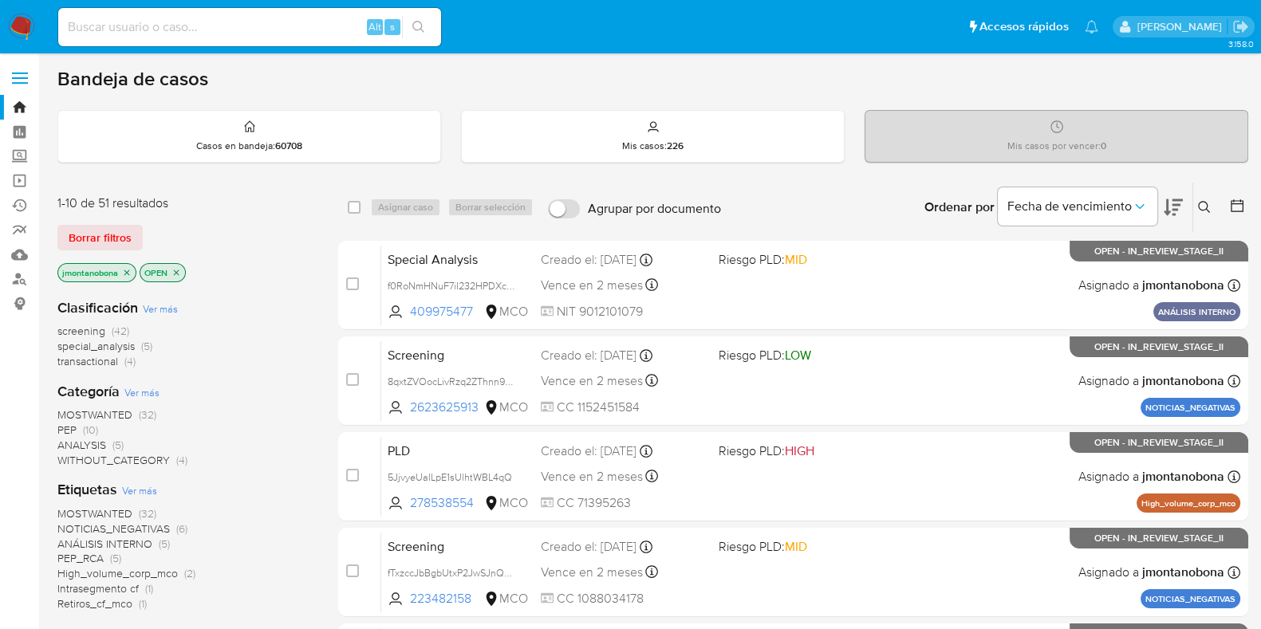
click at [1201, 204] on icon at bounding box center [1204, 207] width 13 height 13
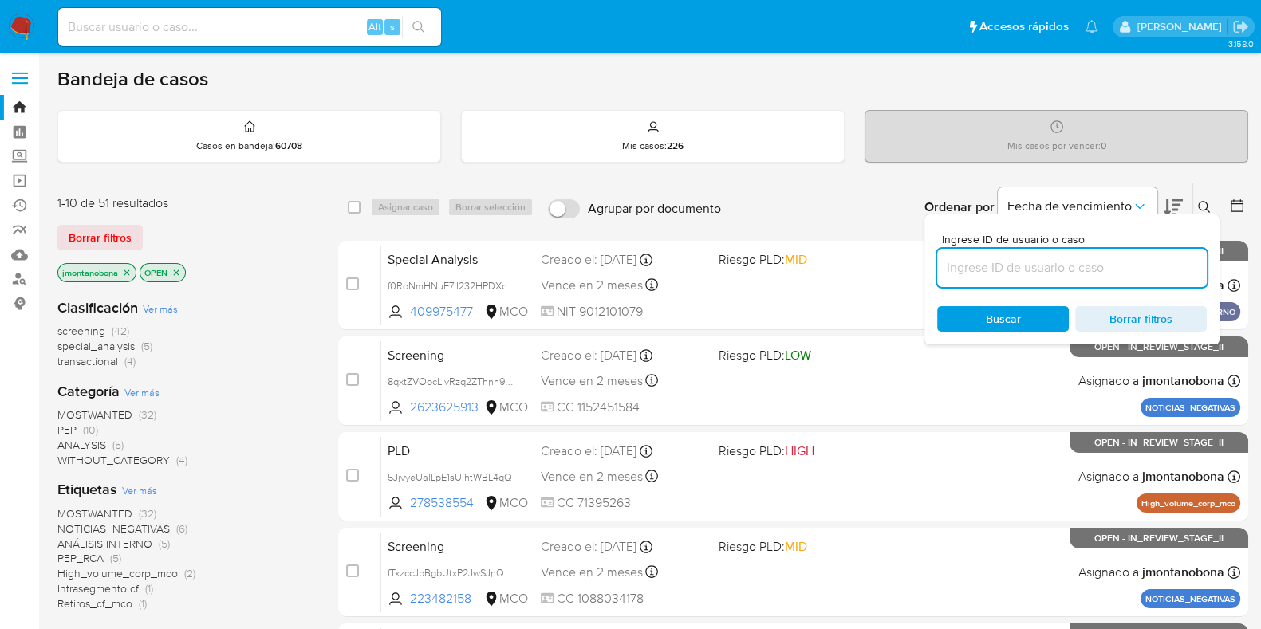
click at [1087, 274] on input at bounding box center [1072, 268] width 270 height 21
type input "XJOGFZdJVZRCSMUAYsL5SNYi"
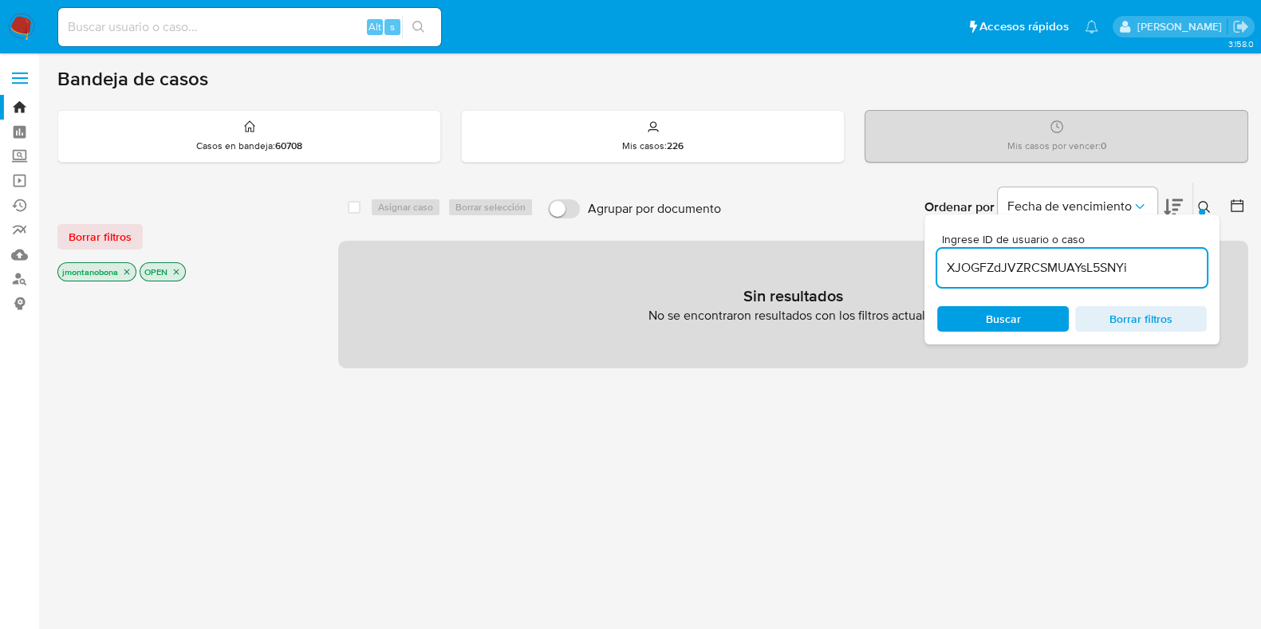
click at [1201, 203] on icon at bounding box center [1204, 207] width 13 height 13
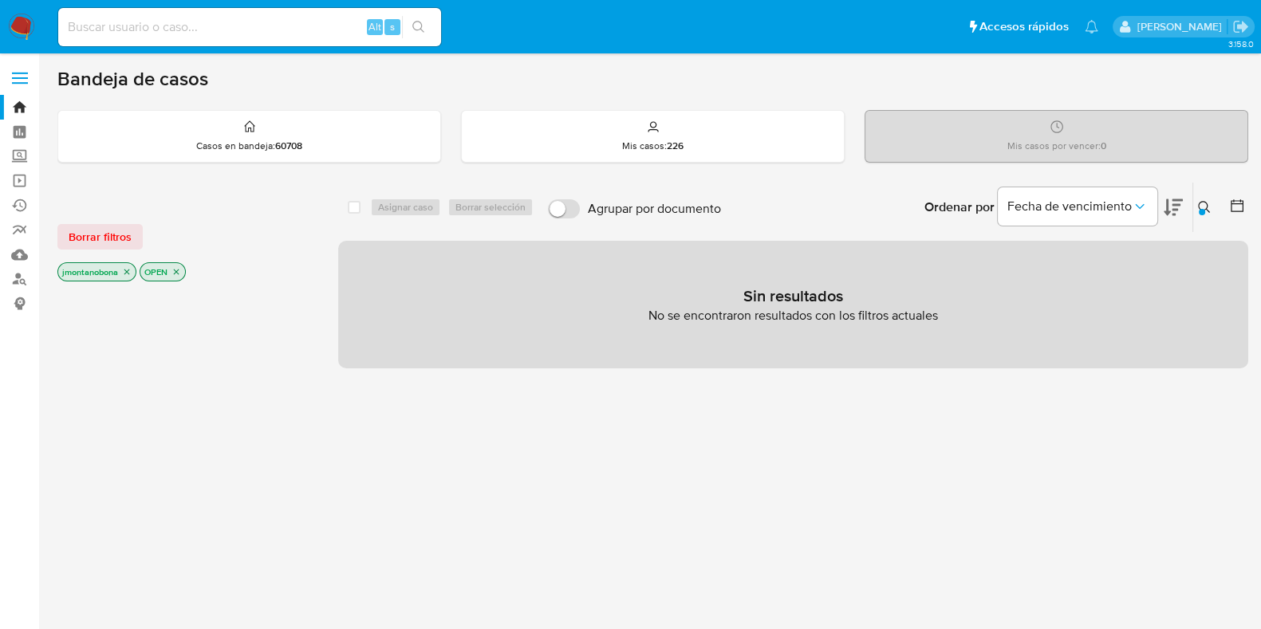
click at [125, 274] on icon "close-filter" at bounding box center [127, 272] width 10 height 10
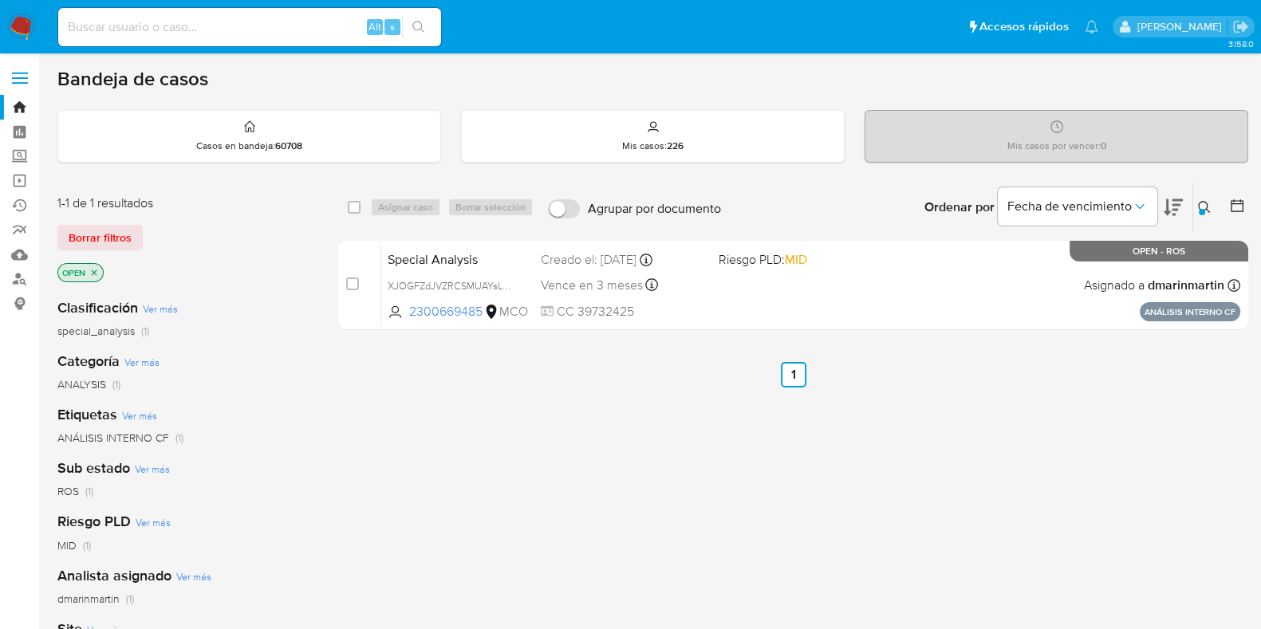
click at [92, 273] on icon "close-filter" at bounding box center [94, 273] width 10 height 10
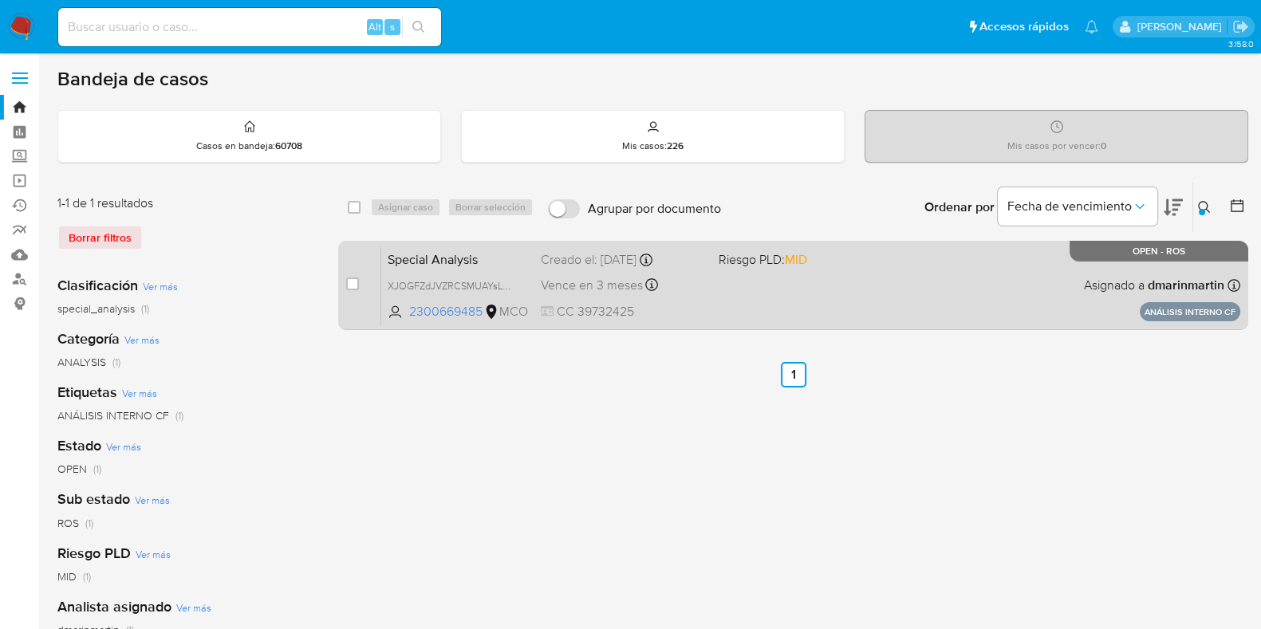
click at [341, 279] on div "case-item-checkbox No es posible asignar el caso Special Analysis XJOGFZdJVZRCS…" at bounding box center [793, 285] width 910 height 89
click at [353, 282] on input "checkbox" at bounding box center [352, 284] width 13 height 13
checkbox input "true"
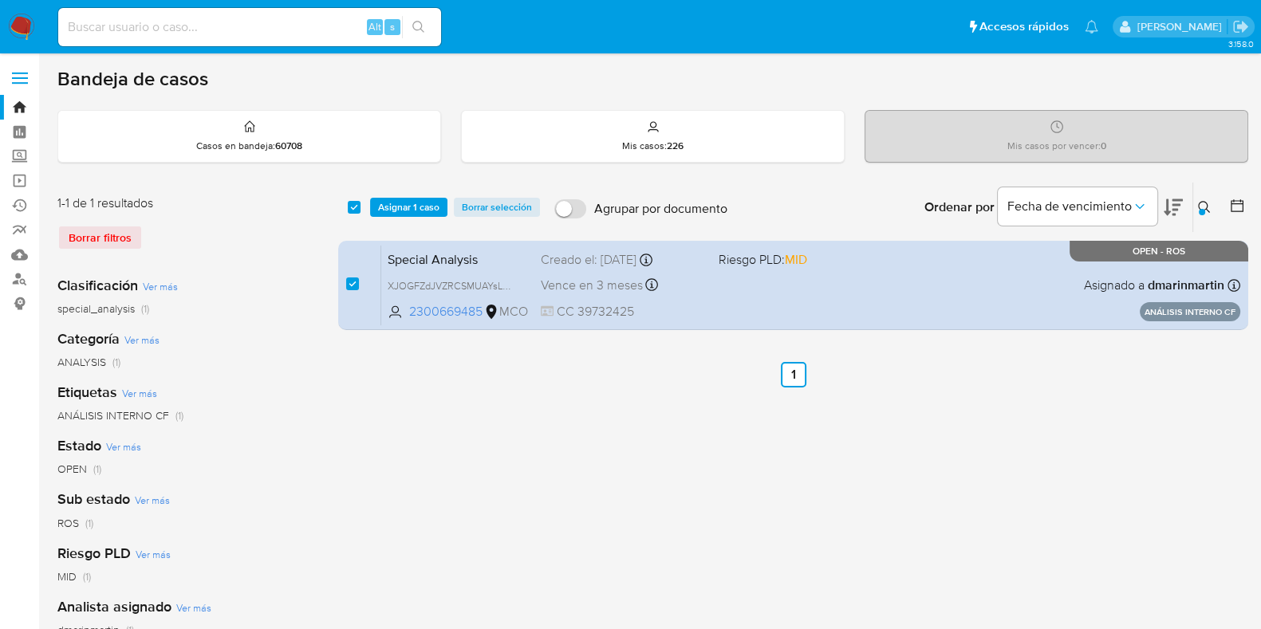
click at [1201, 204] on icon at bounding box center [1204, 207] width 13 height 13
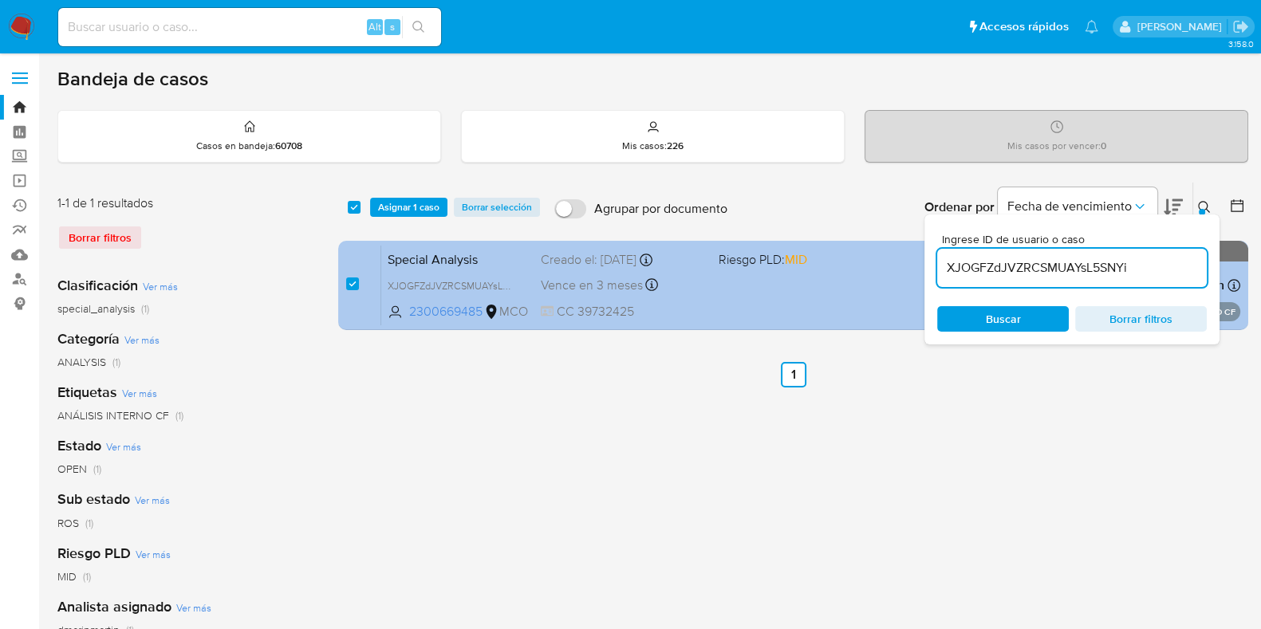
drag, startPoint x: 1141, startPoint y: 269, endPoint x: 902, endPoint y: 263, distance: 238.6
click at [902, 263] on div "select-all-cases-checkbox Asignar 1 caso Borrar selección Agrupar por documento…" at bounding box center [793, 259] width 910 height 155
type input "mxUjcSKuo3T2XPicKlCLYMeO"
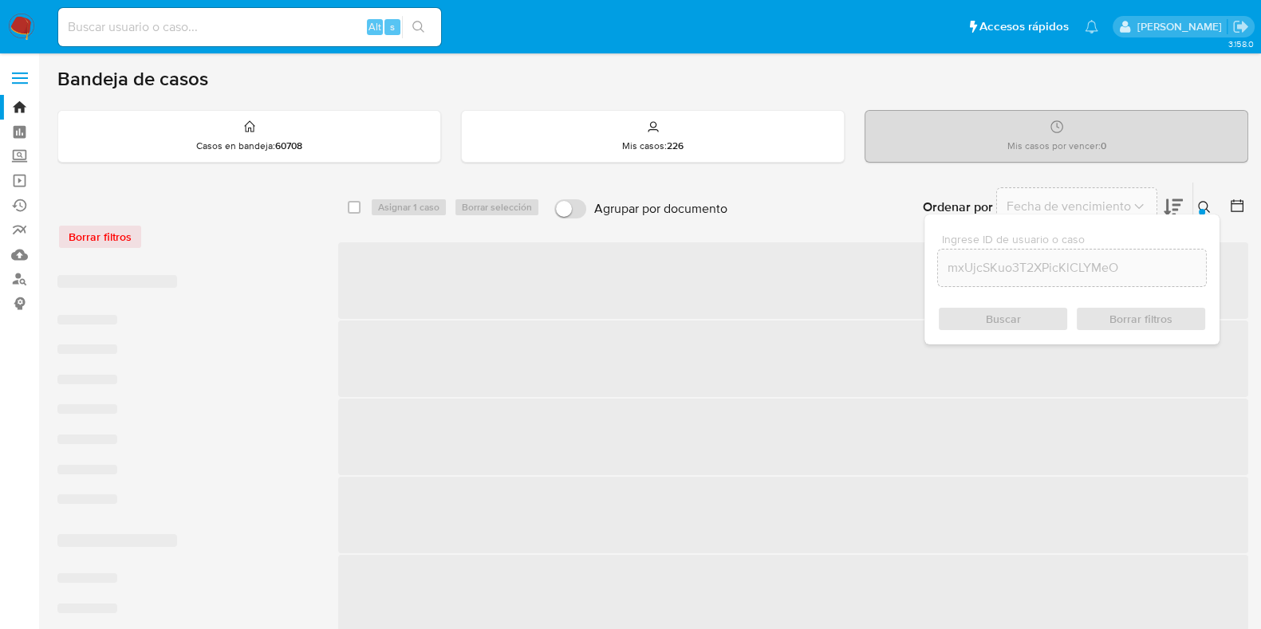
checkbox input "false"
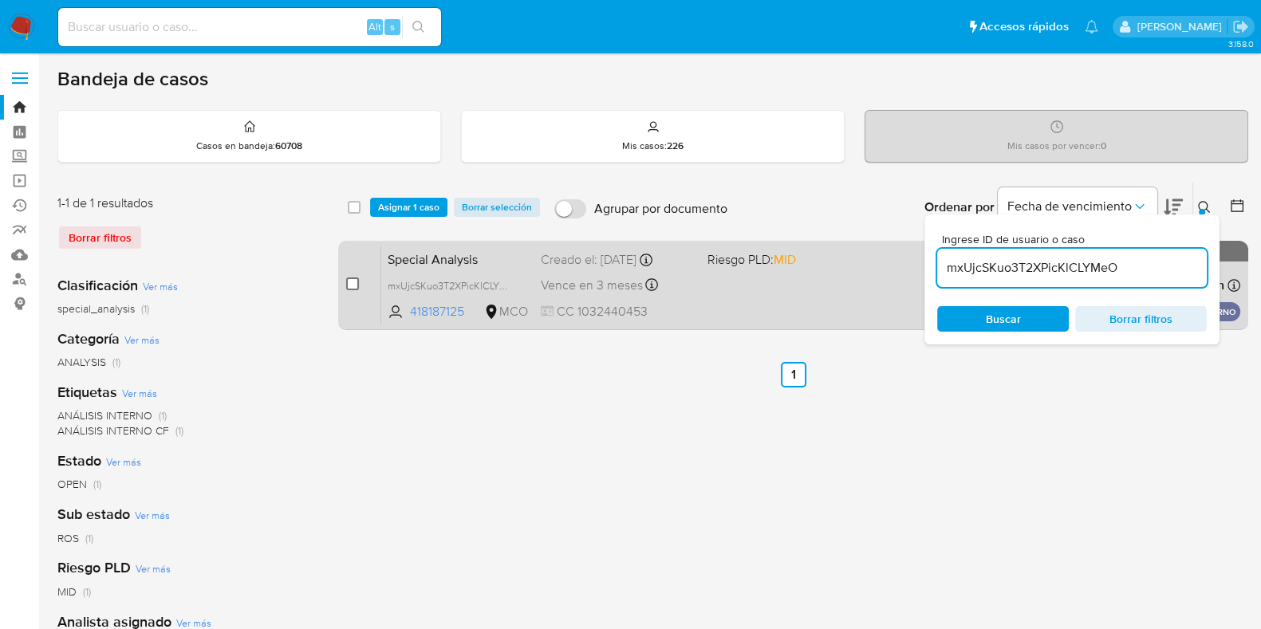
click at [353, 285] on input "checkbox" at bounding box center [352, 284] width 13 height 13
checkbox input "true"
click at [353, 285] on input "checkbox" at bounding box center [352, 284] width 13 height 13
checkbox input "false"
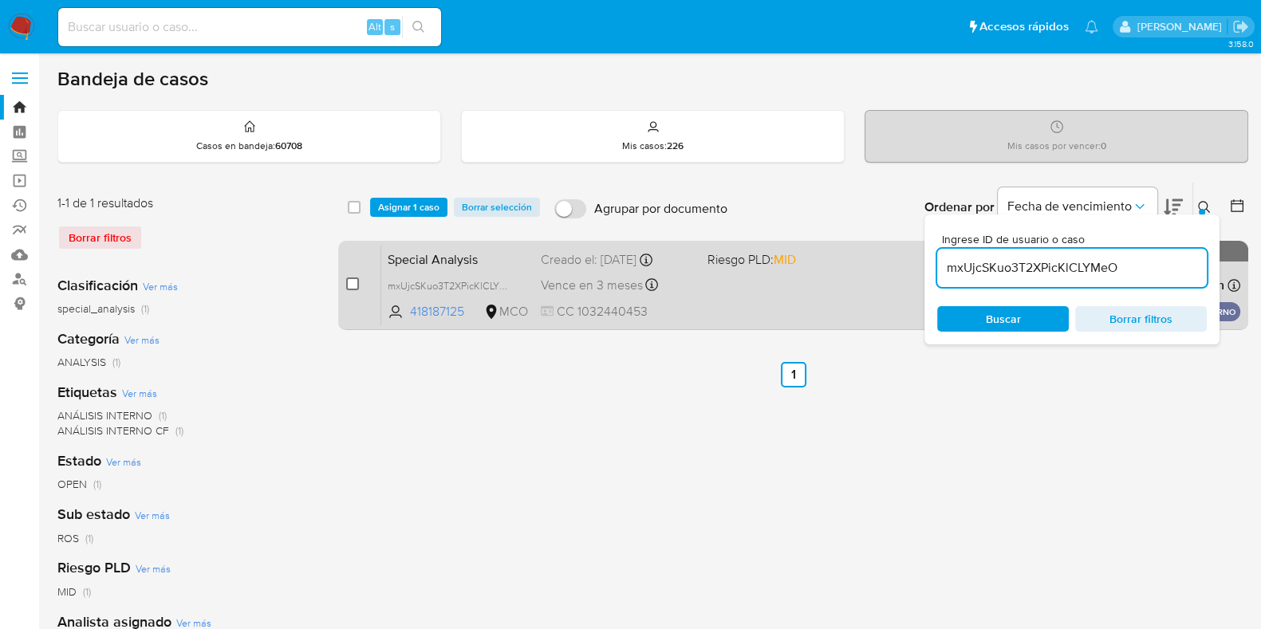
checkbox input "false"
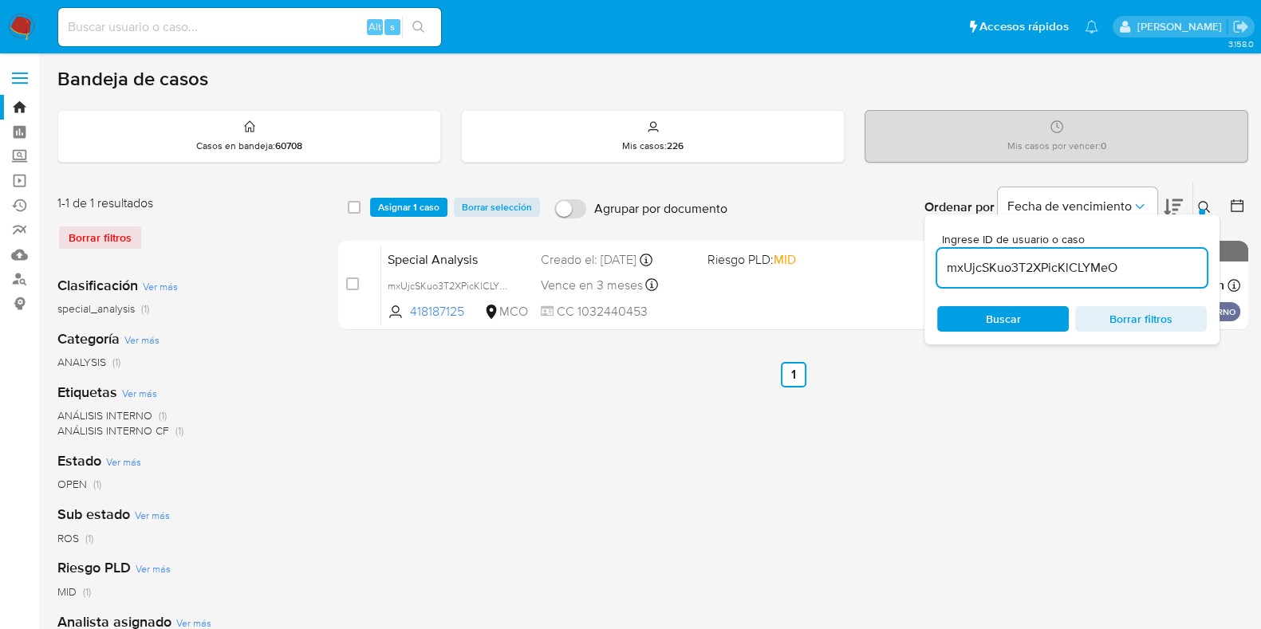
click at [508, 424] on div "select-all-cases-checkbox Asignar 1 caso Borrar selección Agrupar por documento…" at bounding box center [793, 532] width 910 height 700
click at [1205, 198] on button at bounding box center [1206, 207] width 26 height 19
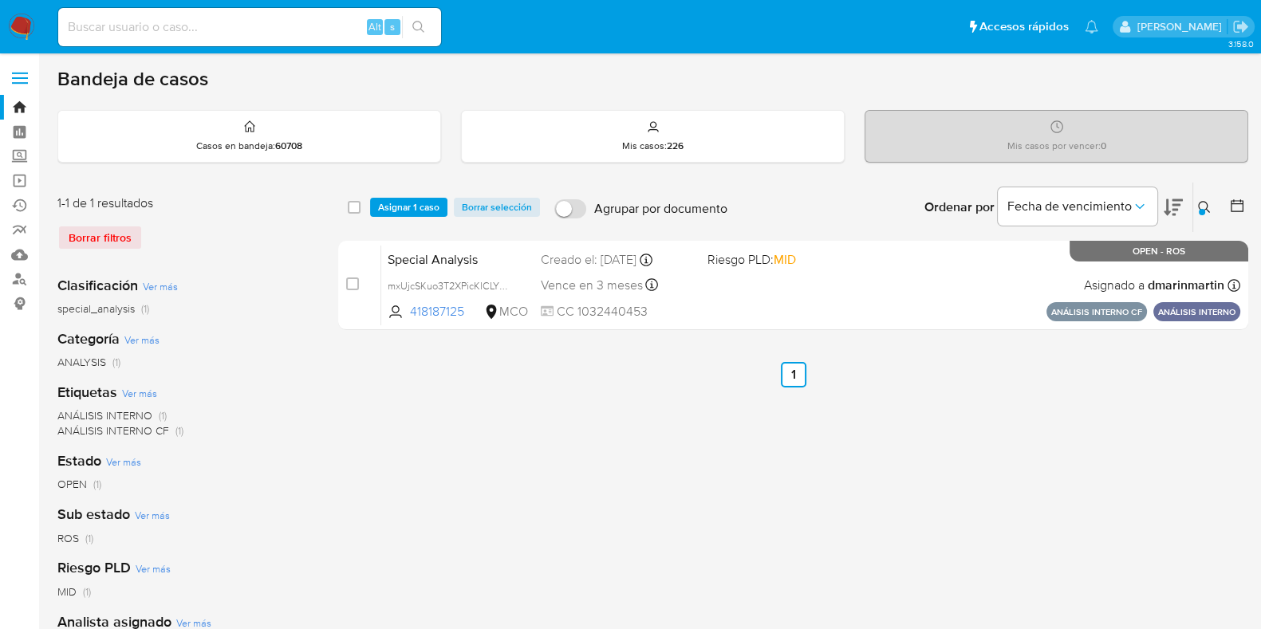
click at [1197, 210] on button at bounding box center [1206, 207] width 26 height 19
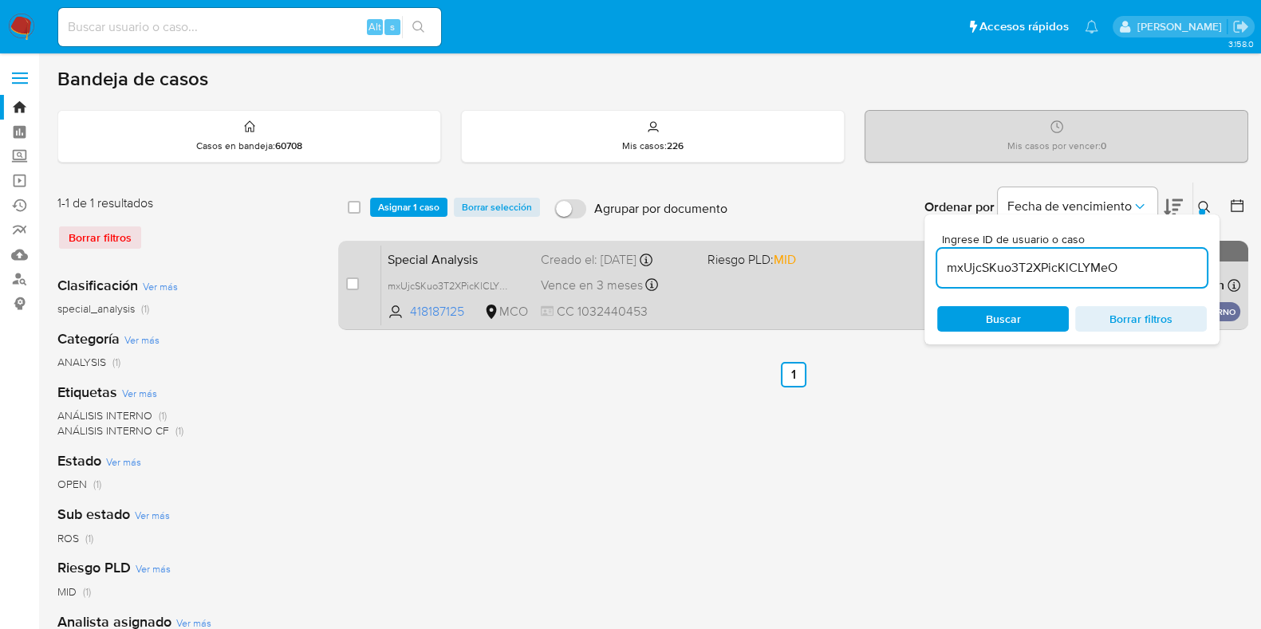
drag, startPoint x: 1140, startPoint y: 266, endPoint x: 870, endPoint y: 261, distance: 270.5
click at [870, 261] on div "select-all-cases-checkbox Asignar 1 caso Borrar selección Agrupar por documento…" at bounding box center [793, 259] width 910 height 155
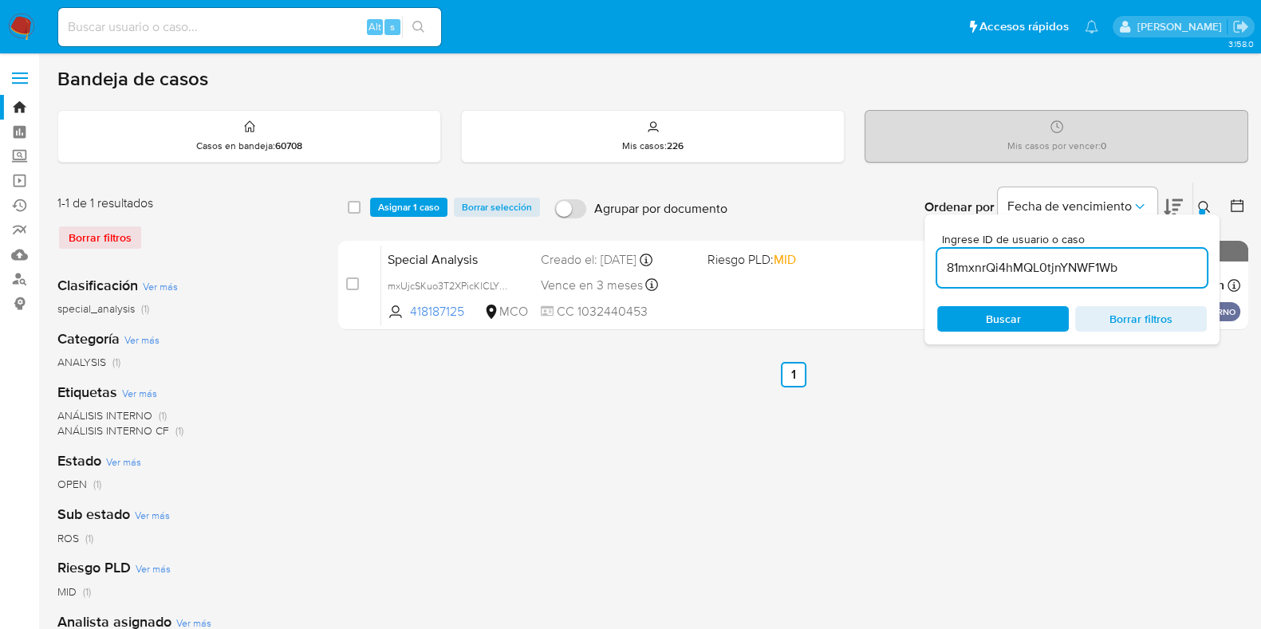
type input "81mxnrQi4hMQL0tjnYNWF1Wb"
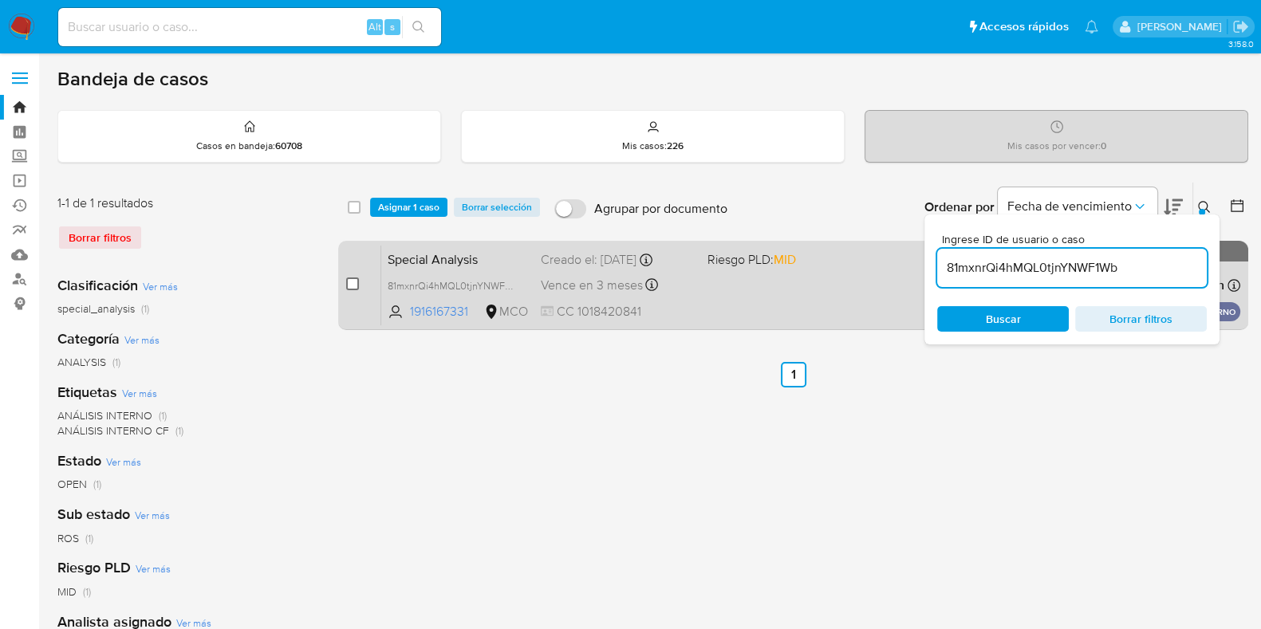
click at [355, 282] on input "checkbox" at bounding box center [352, 284] width 13 height 13
checkbox input "true"
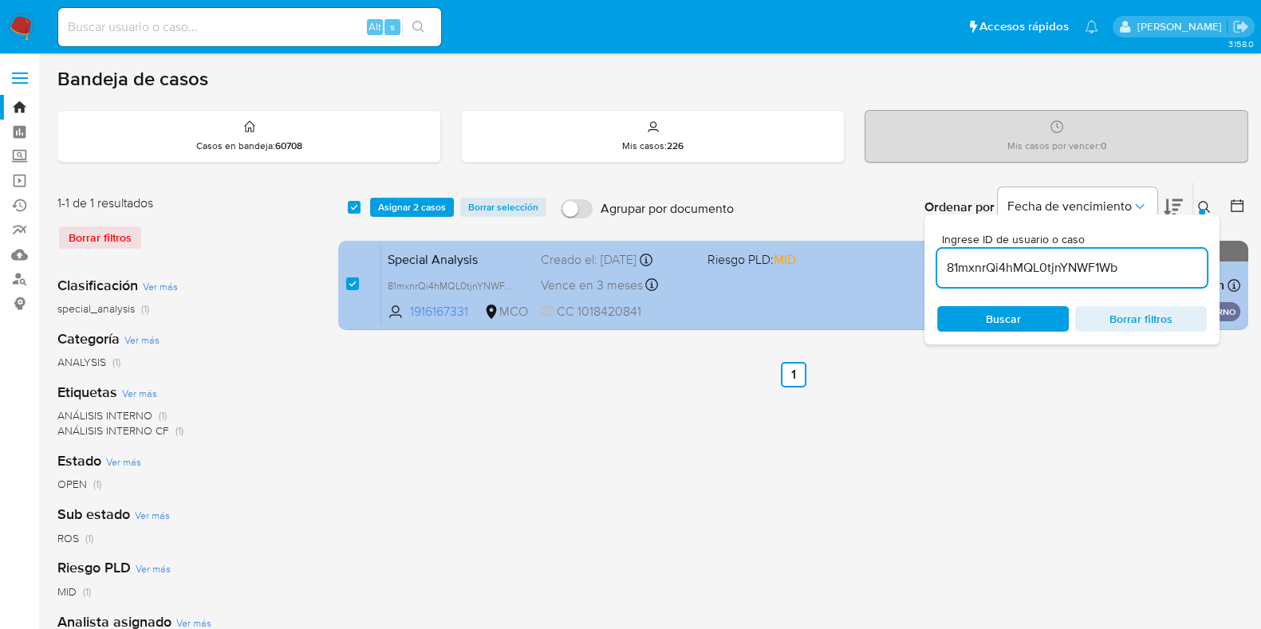
drag, startPoint x: 1133, startPoint y: 273, endPoint x: 903, endPoint y: 274, distance: 229.7
click at [903, 274] on div "select-all-cases-checkbox Asignar 2 casos Borrar selección Agrupar por document…" at bounding box center [793, 259] width 910 height 155
type input "mxUjcSKuo3T2XPicKlCLYMeO"
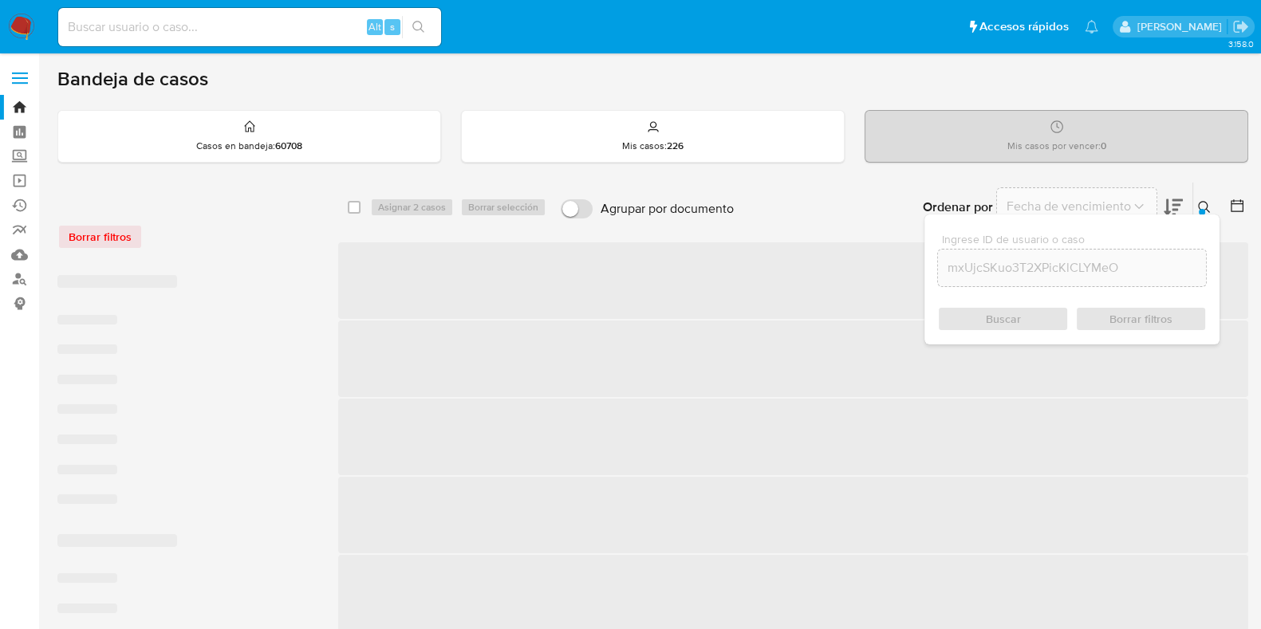
checkbox input "false"
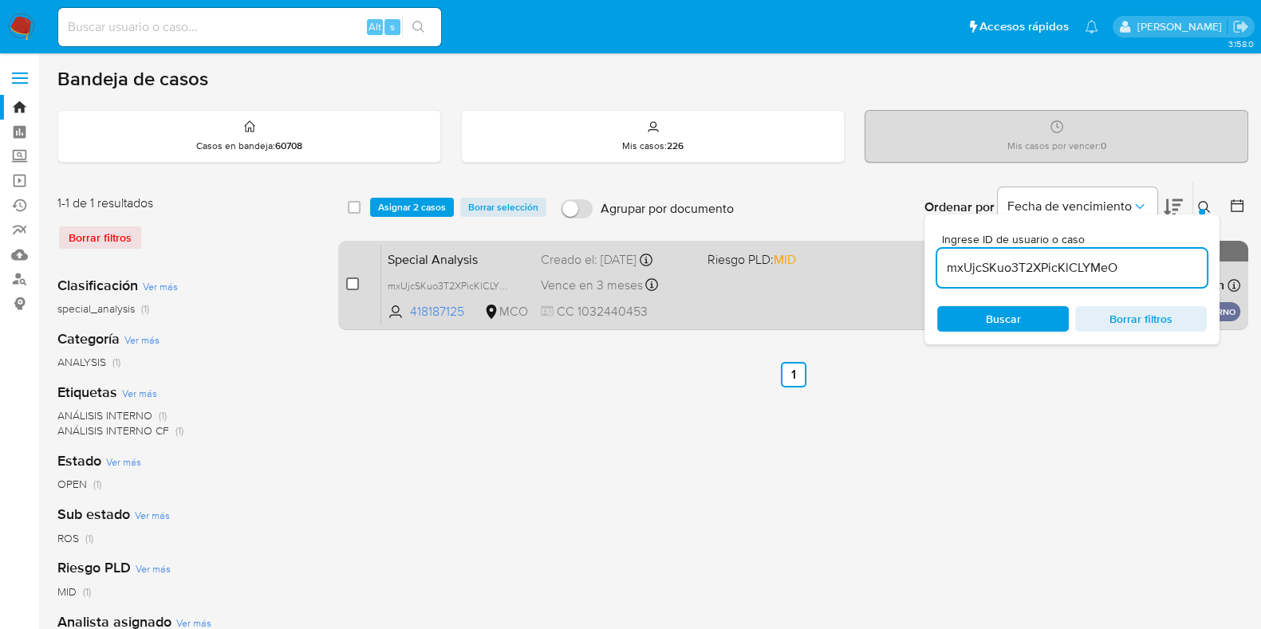
click at [349, 281] on input "checkbox" at bounding box center [352, 284] width 13 height 13
checkbox input "true"
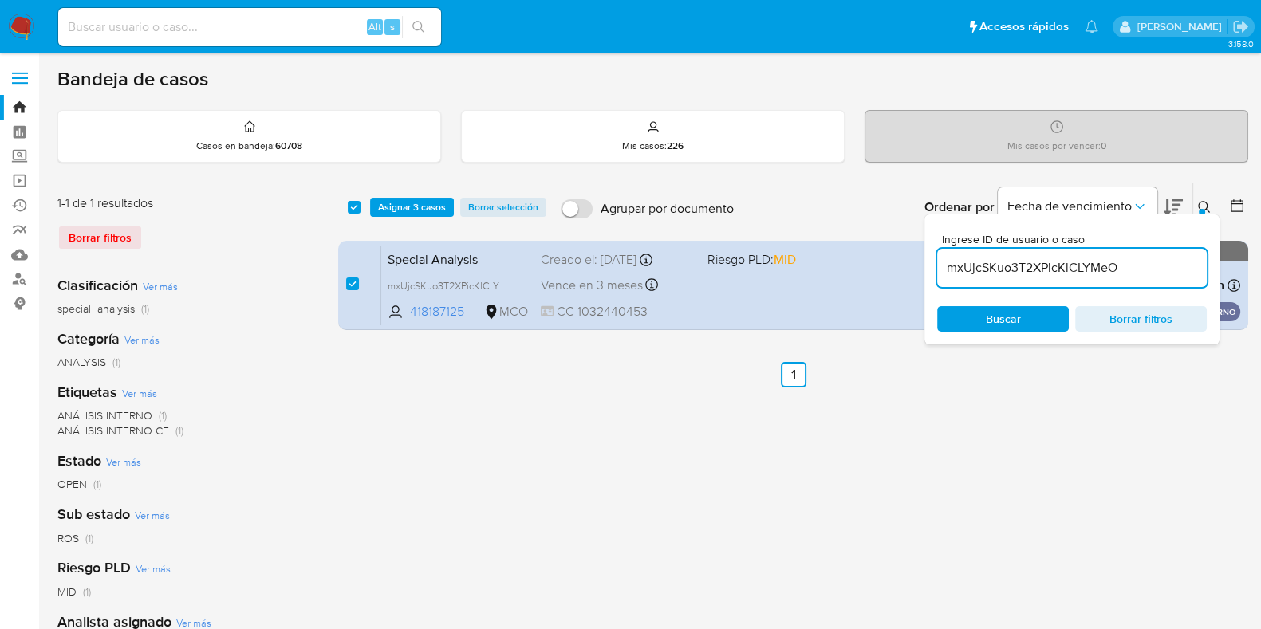
click at [1201, 209] on div at bounding box center [1202, 212] width 6 height 6
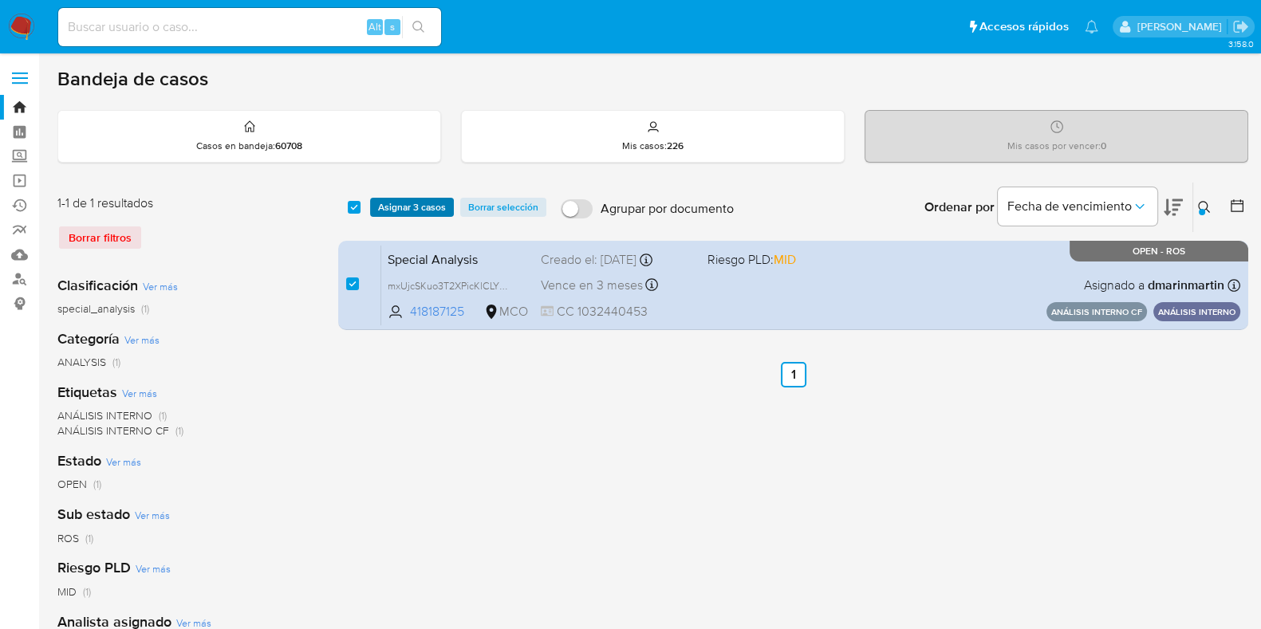
click at [406, 202] on span "Asignar 3 casos" at bounding box center [412, 207] width 68 height 16
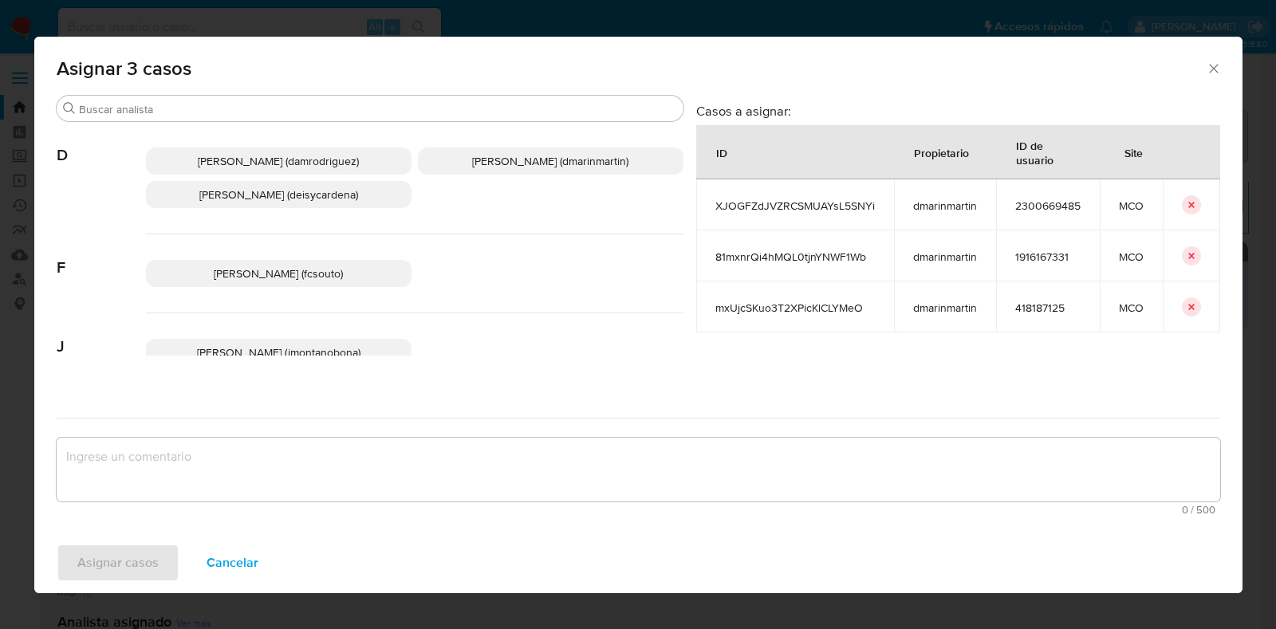
click at [261, 156] on span "Damian Rodriguez (damrodriguez)" at bounding box center [278, 161] width 161 height 16
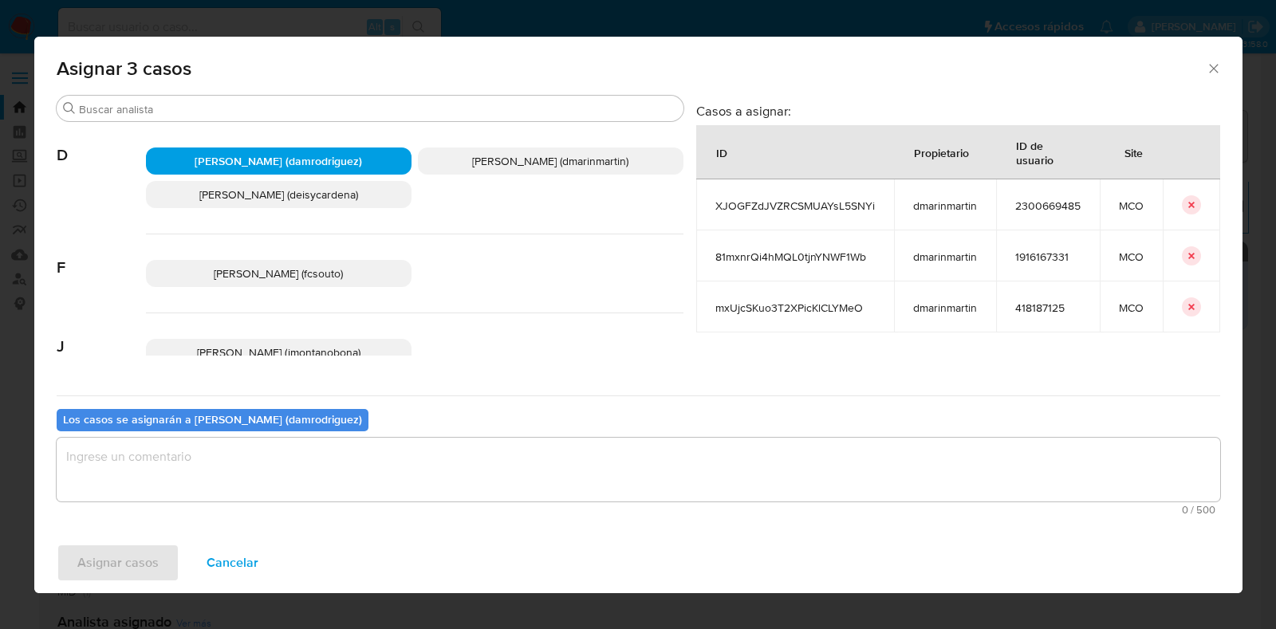
click at [241, 443] on textarea "assign-modal" at bounding box center [639, 470] width 1164 height 64
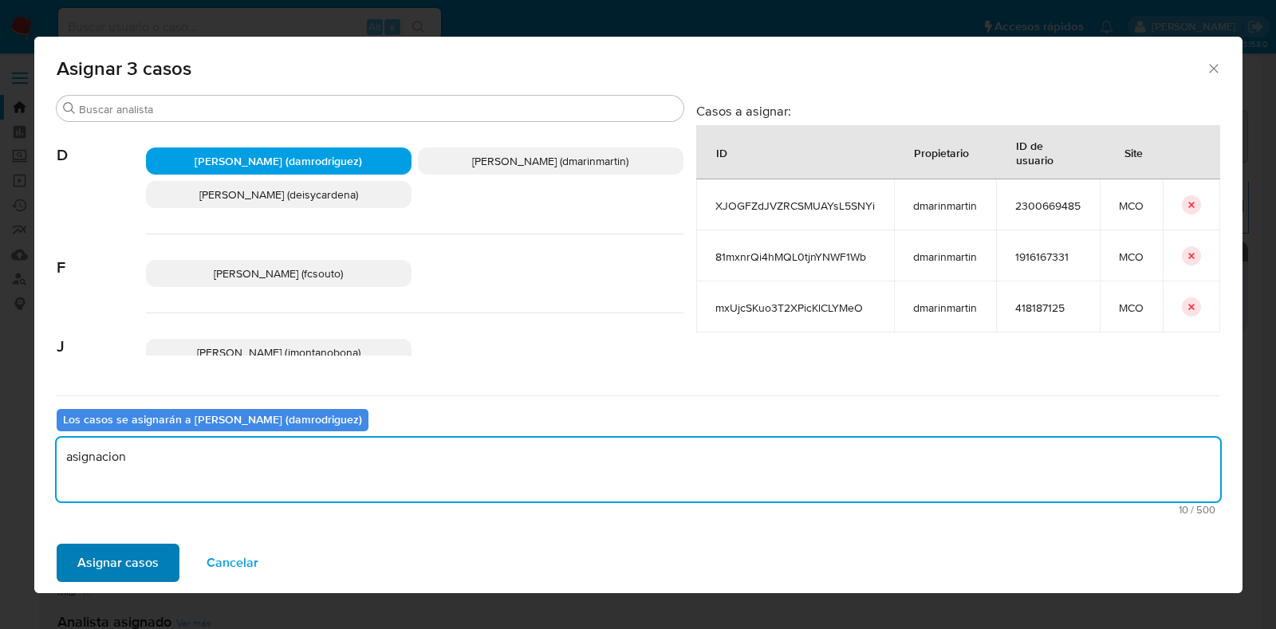
type textarea "asignacion"
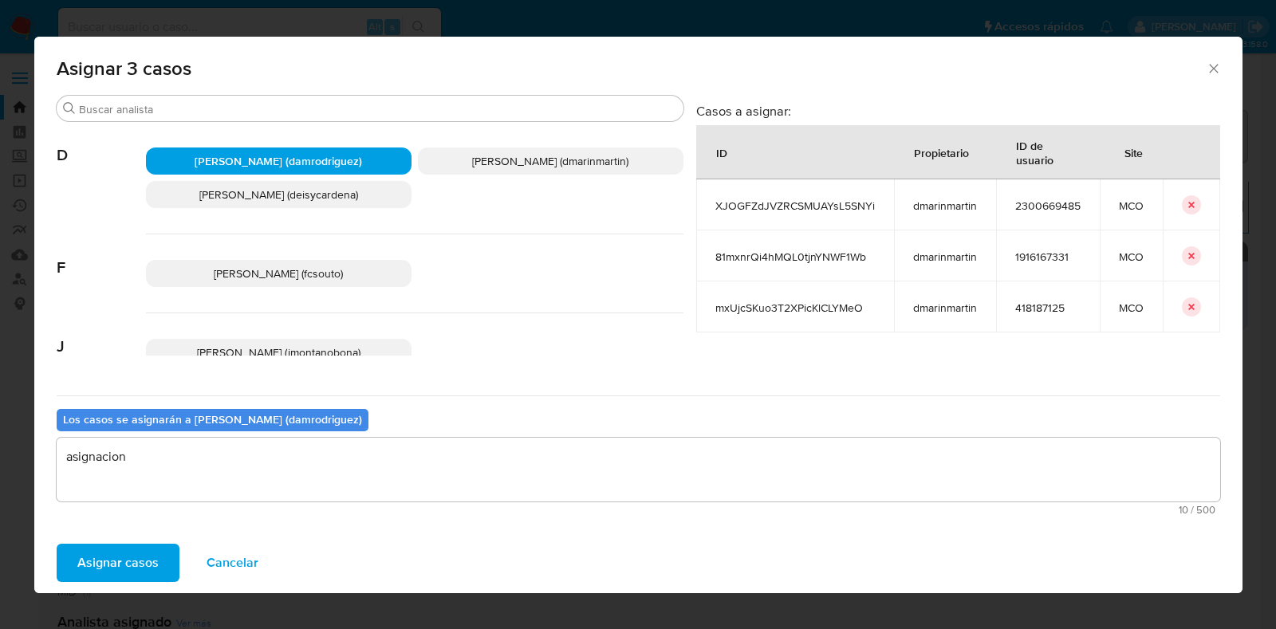
click at [125, 560] on span "Asignar casos" at bounding box center [117, 563] width 81 height 35
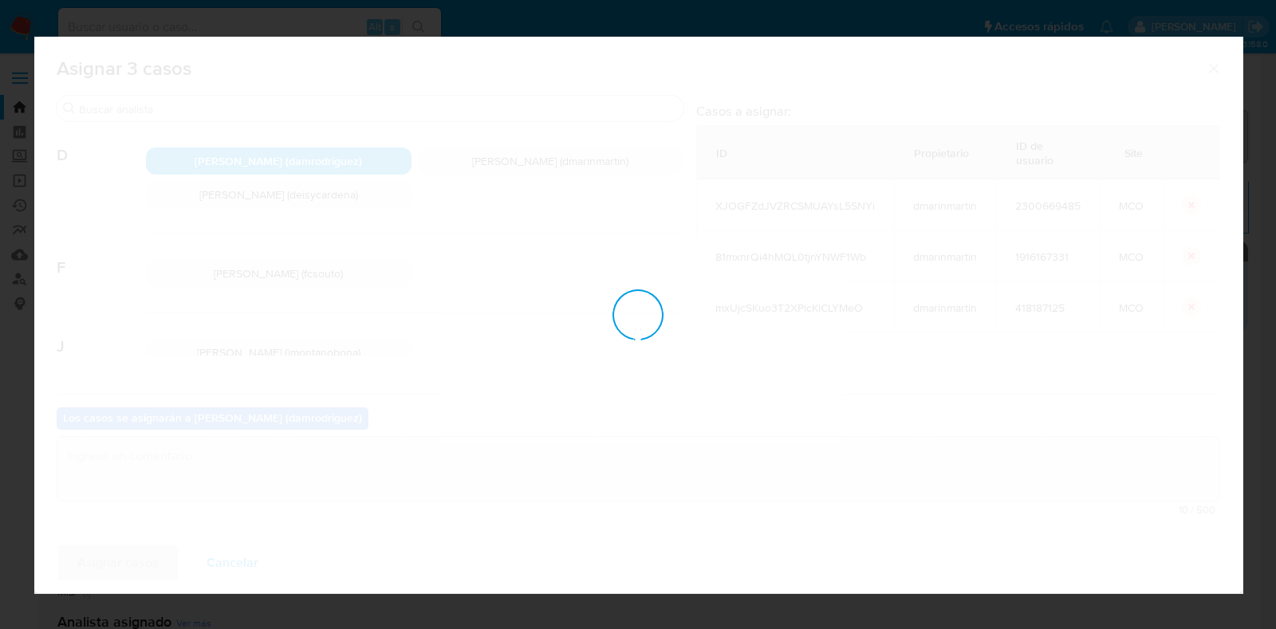
checkbox input "false"
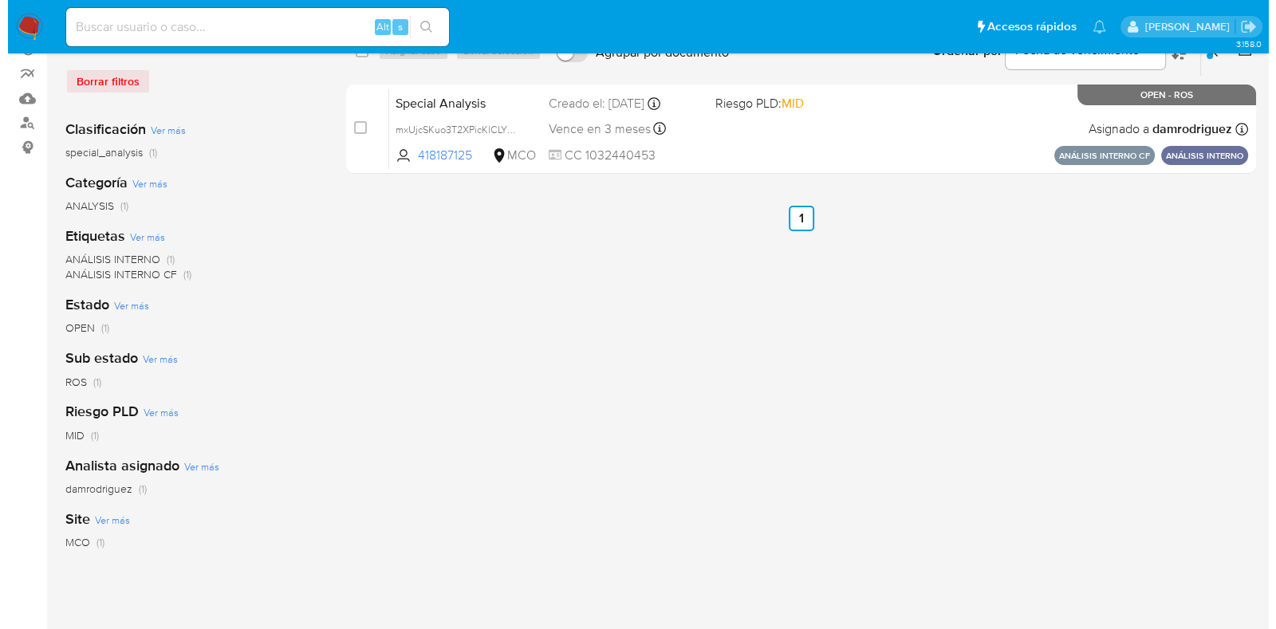
scroll to position [65, 0]
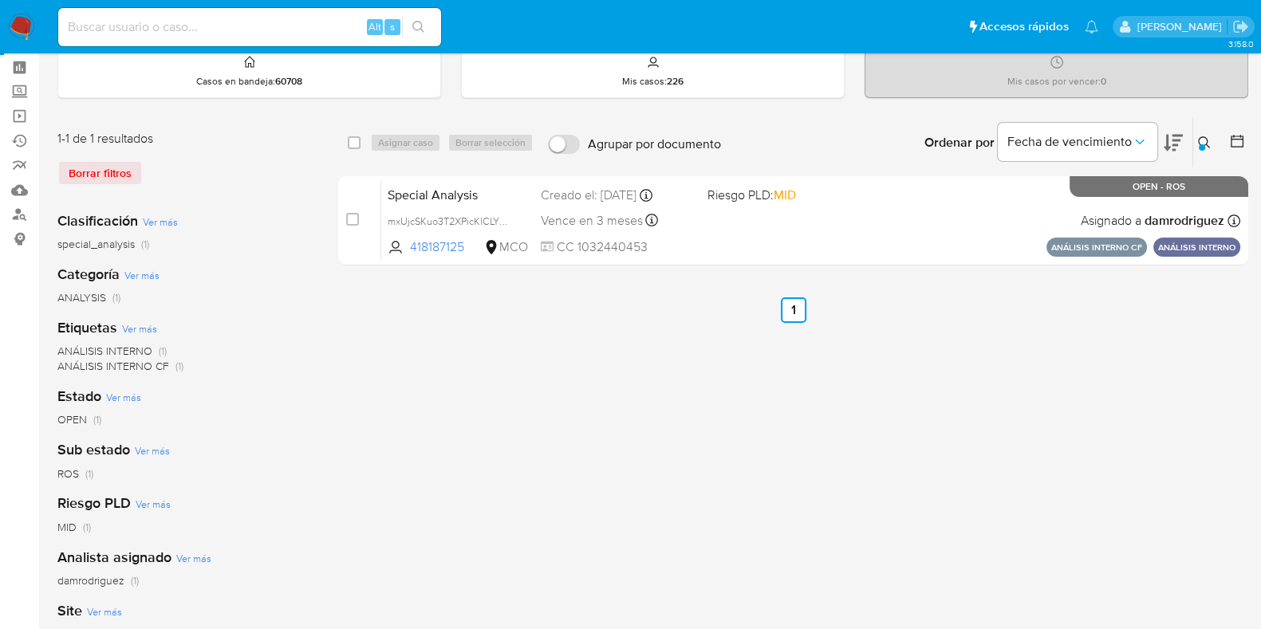
click at [1200, 137] on icon at bounding box center [1204, 142] width 13 height 13
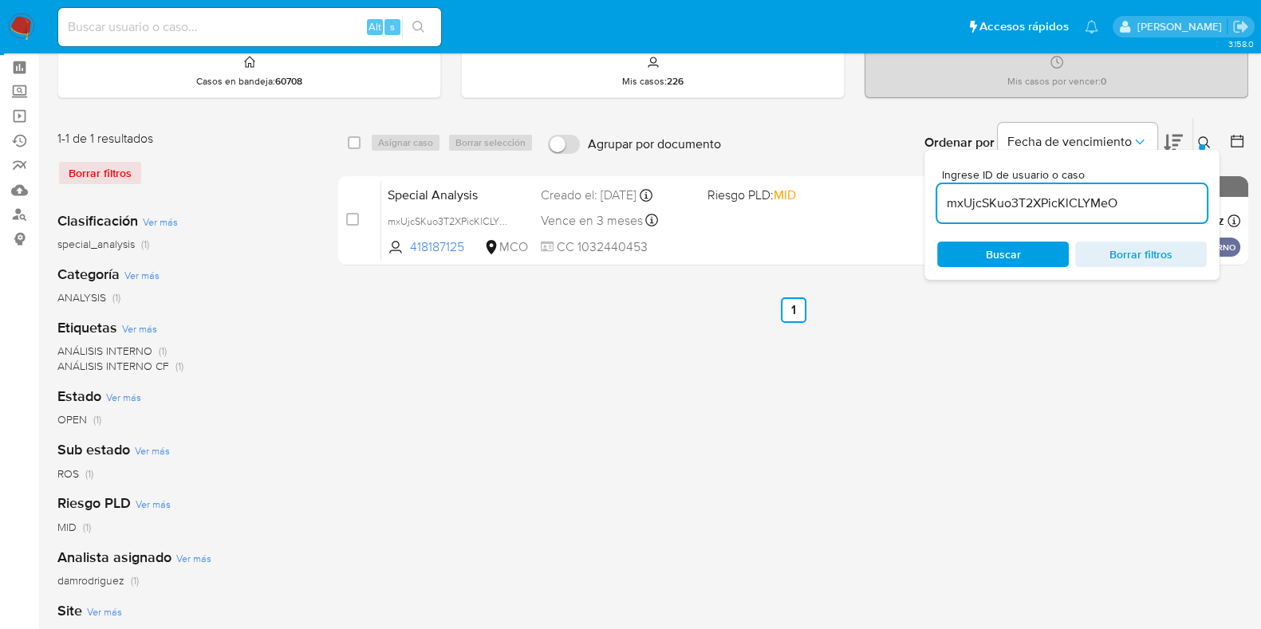
drag, startPoint x: 1138, startPoint y: 203, endPoint x: 925, endPoint y: 191, distance: 212.6
click at [926, 191] on div "Ingrese ID de usuario o caso mxUjcSKuo3T2XPicKlCLYMeO Buscar Borrar filtros" at bounding box center [1072, 215] width 295 height 130
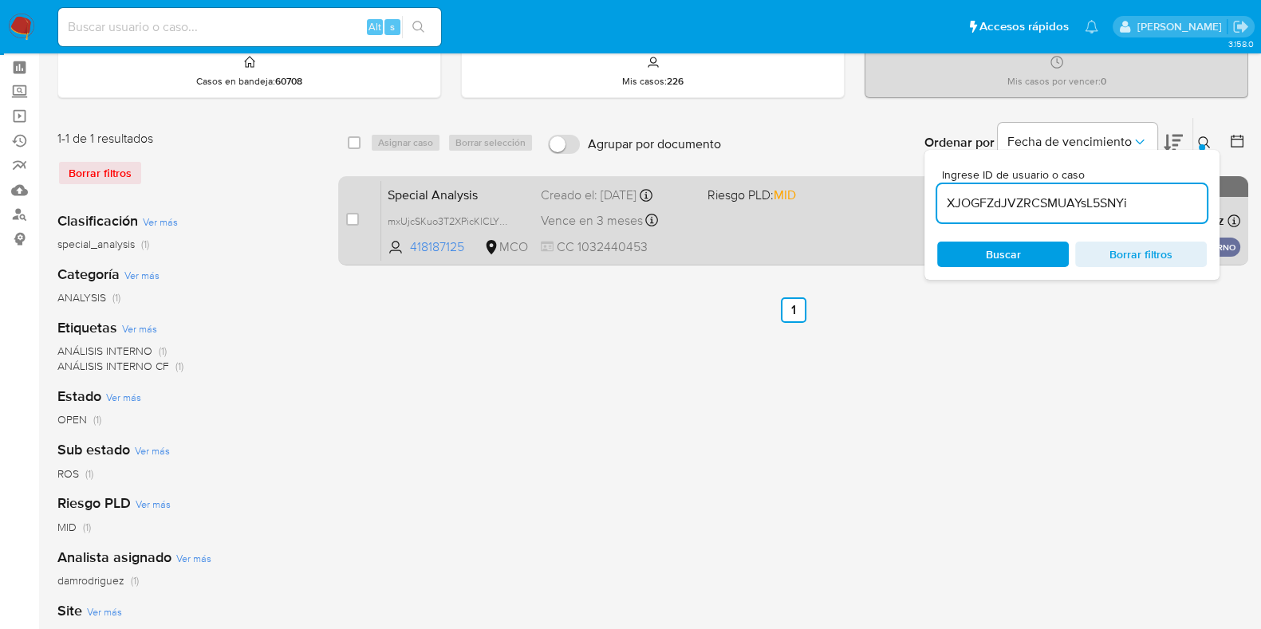
type input "XJOGFZdJVZRCSMUAYsL5SNYi"
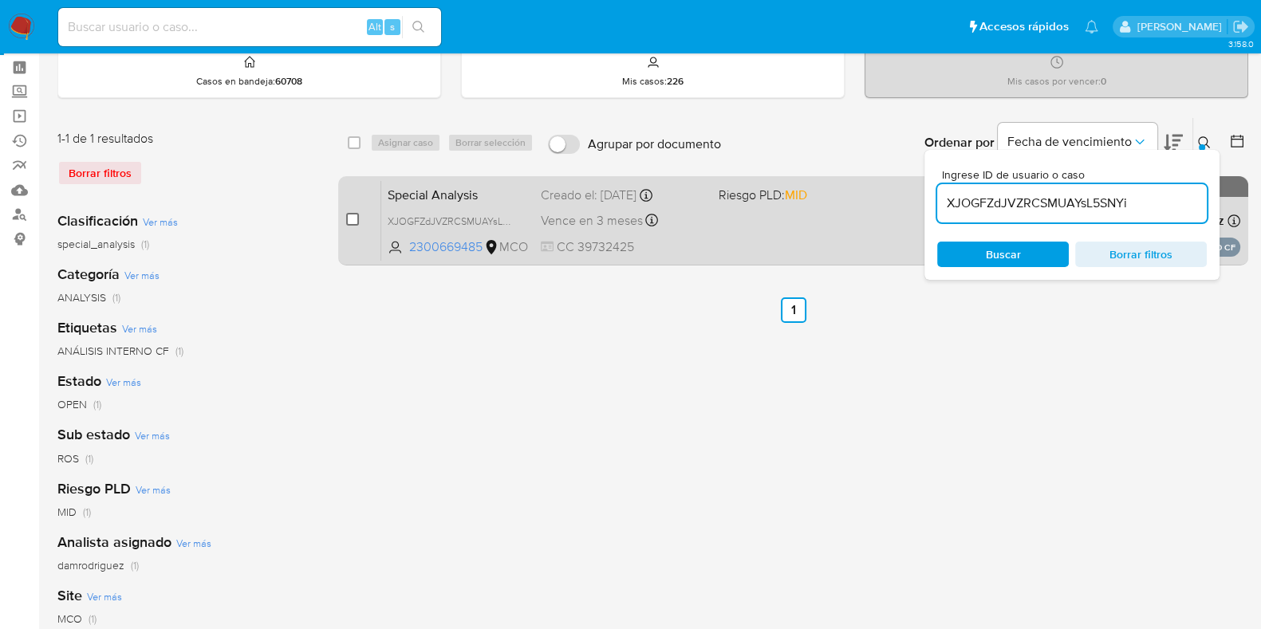
click at [349, 213] on input "checkbox" at bounding box center [352, 219] width 13 height 13
checkbox input "true"
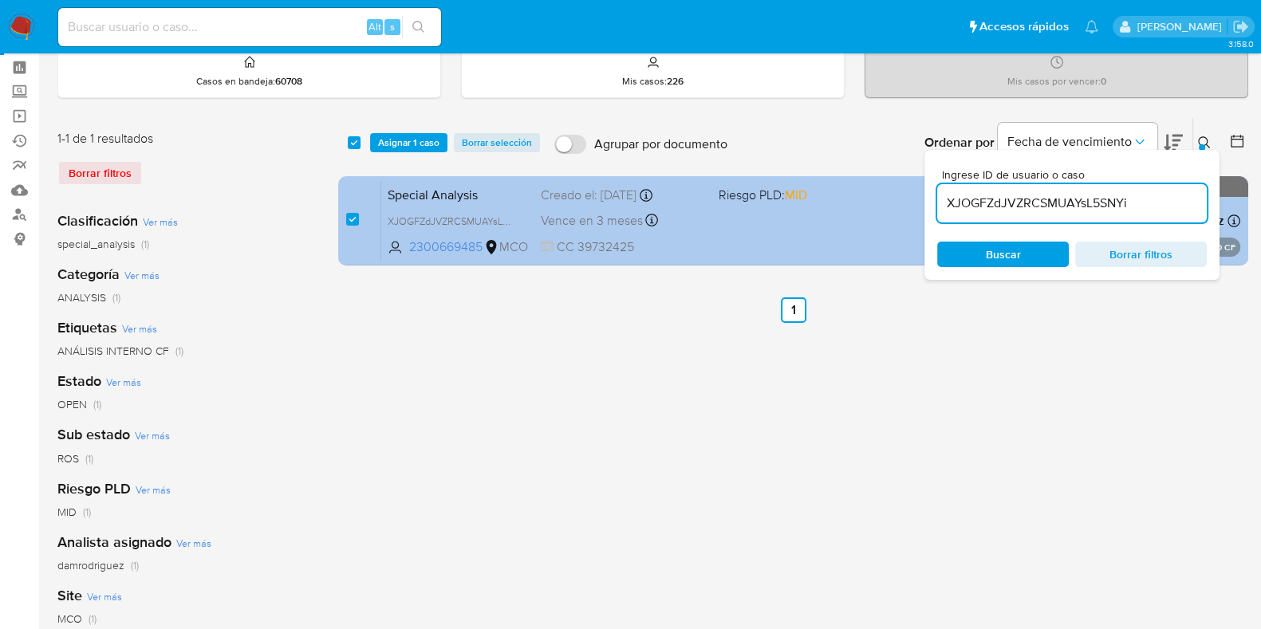
drag, startPoint x: 1156, startPoint y: 202, endPoint x: 903, endPoint y: 191, distance: 253.1
click at [903, 191] on div "select-all-cases-checkbox Asignar 1 caso Borrar selección Agrupar por documento…" at bounding box center [793, 194] width 910 height 155
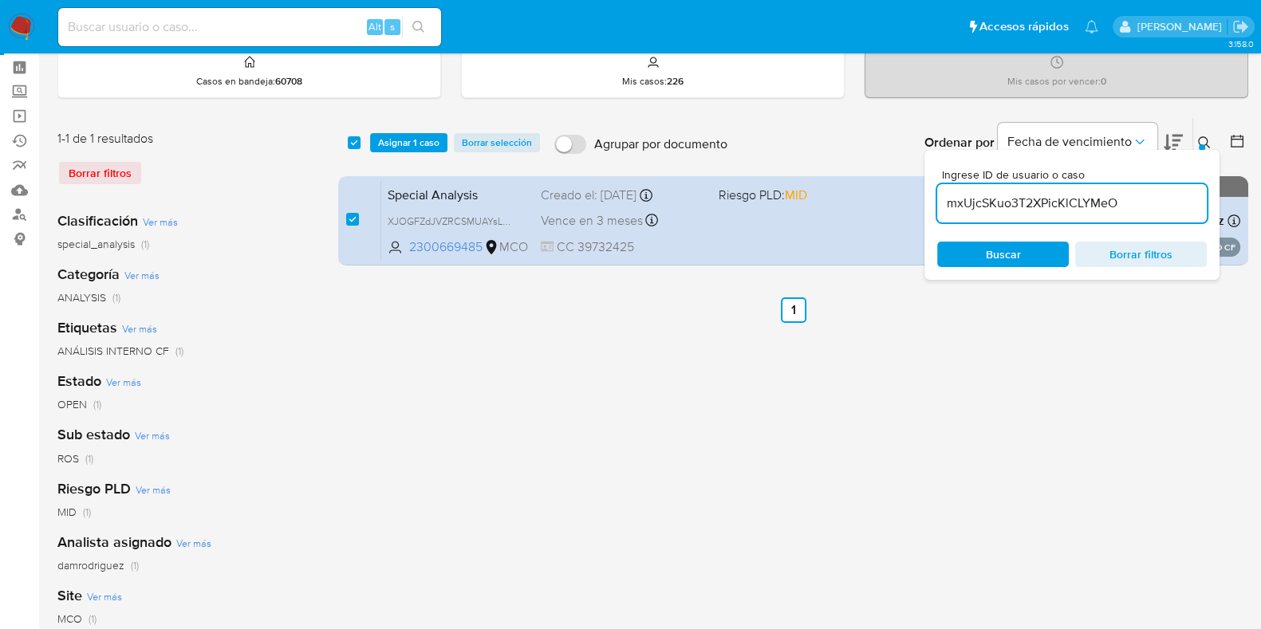
type input "mxUjcSKuo3T2XPicKlCLYMeO"
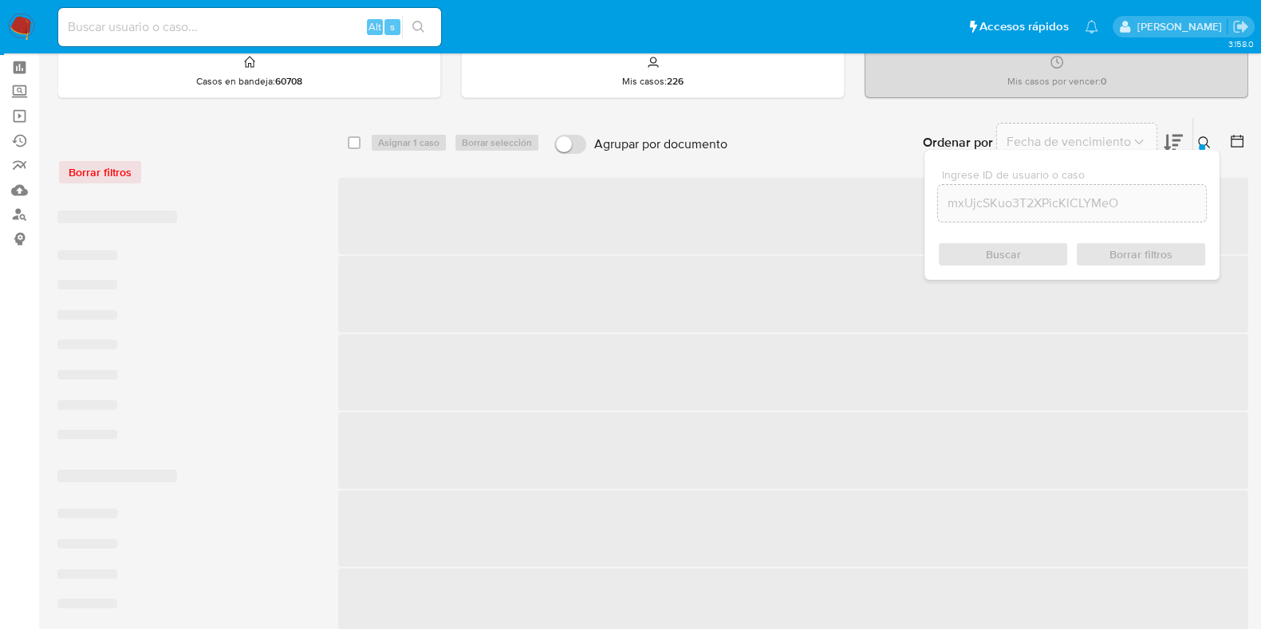
checkbox input "false"
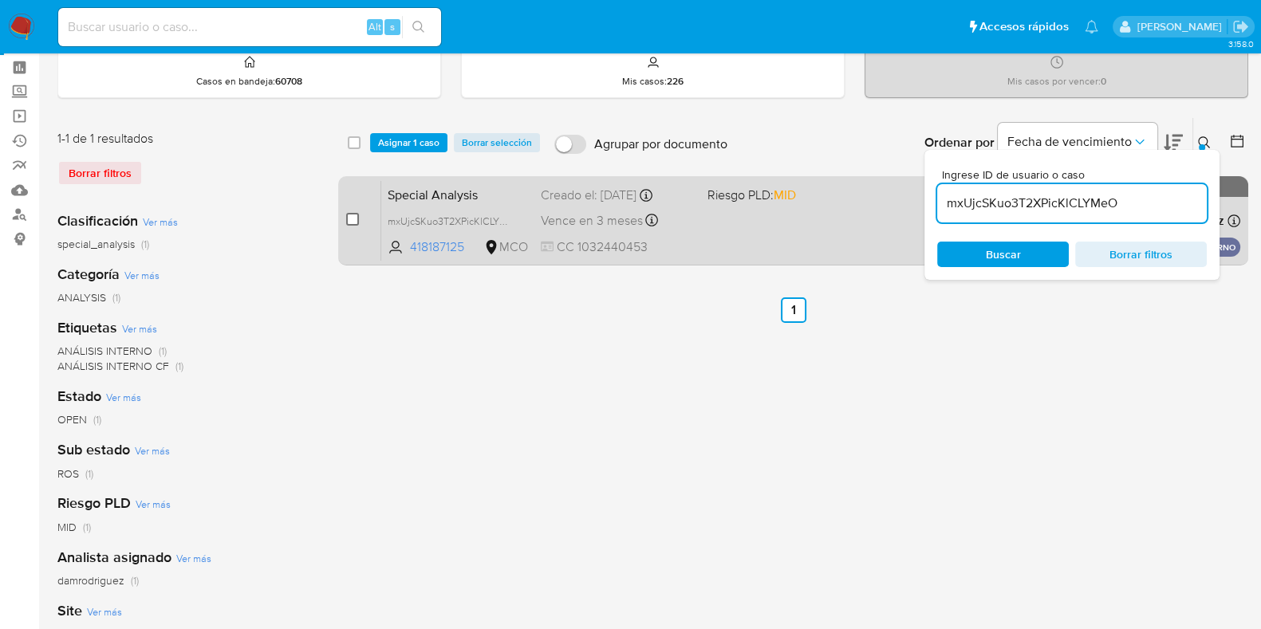
click at [349, 222] on input "checkbox" at bounding box center [352, 219] width 13 height 13
checkbox input "true"
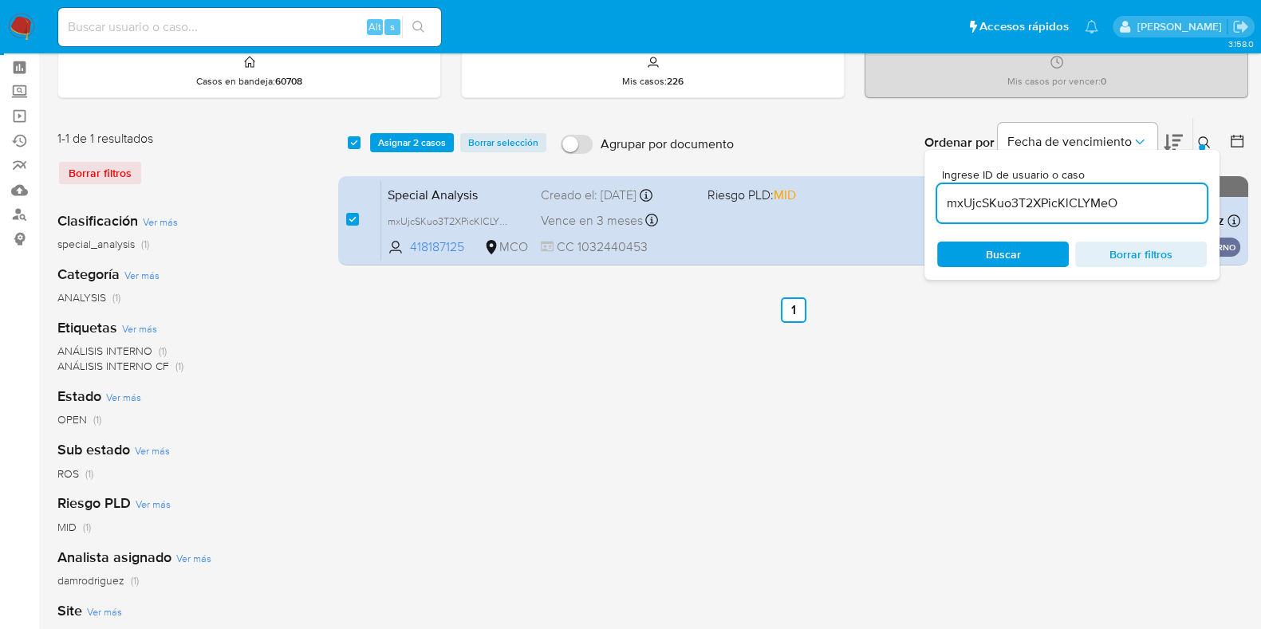
drag, startPoint x: 1134, startPoint y: 207, endPoint x: 937, endPoint y: 199, distance: 196.4
click at [937, 199] on input "mxUjcSKuo3T2XPicKlCLYMeO" at bounding box center [1072, 203] width 270 height 21
type input "81mxnrQi4hMQL0tjnYNWF1Wb"
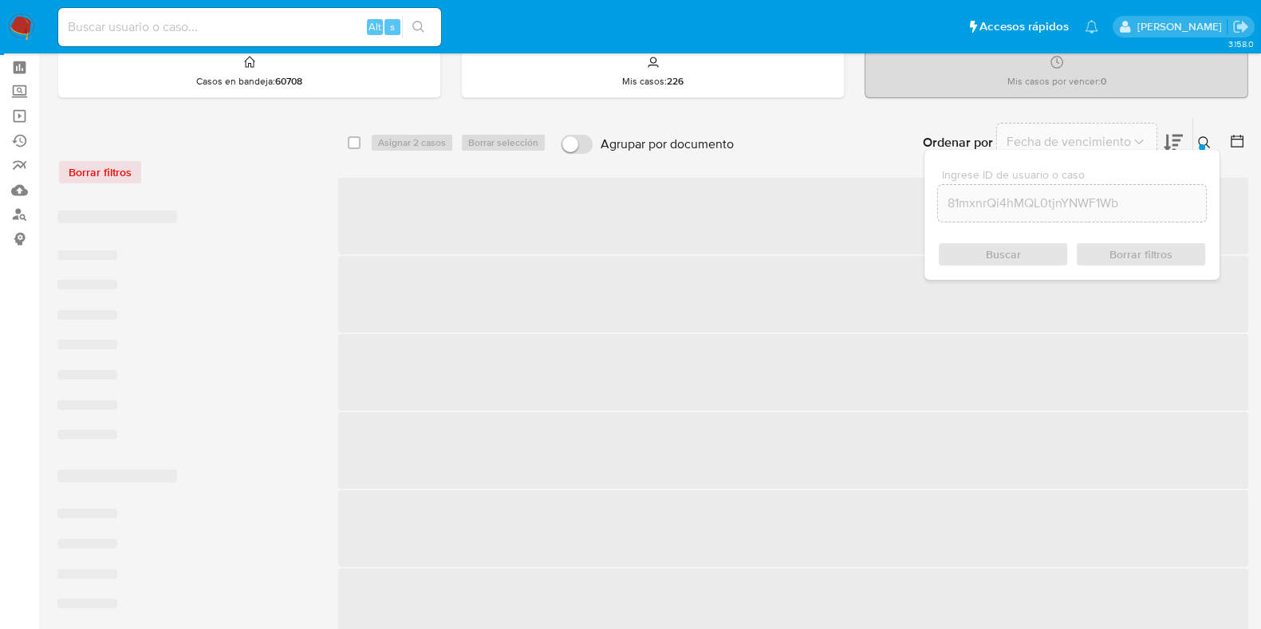
checkbox input "false"
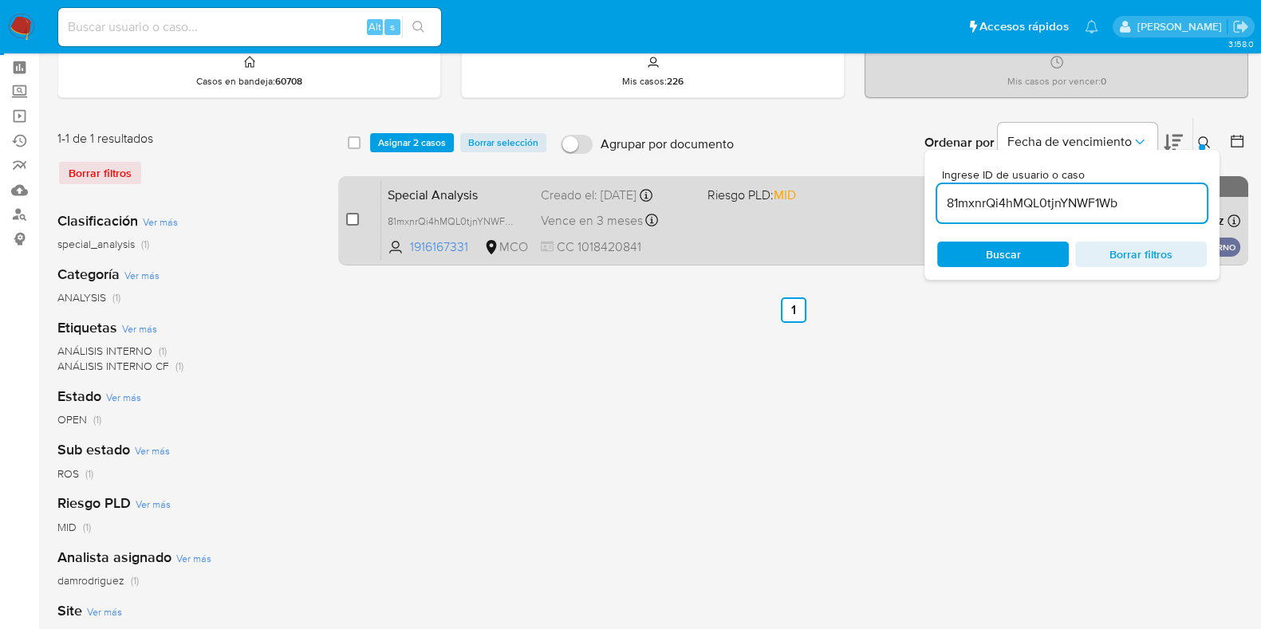
click at [358, 219] on input "checkbox" at bounding box center [352, 219] width 13 height 13
checkbox input "true"
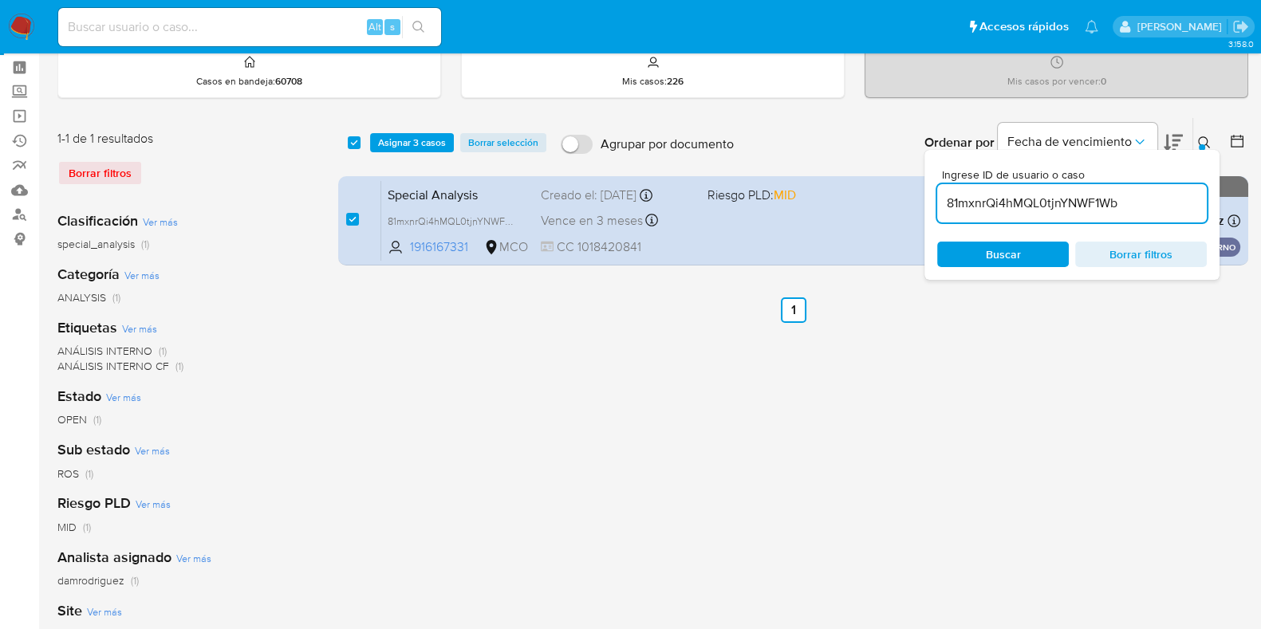
click at [1206, 142] on icon at bounding box center [1204, 142] width 12 height 12
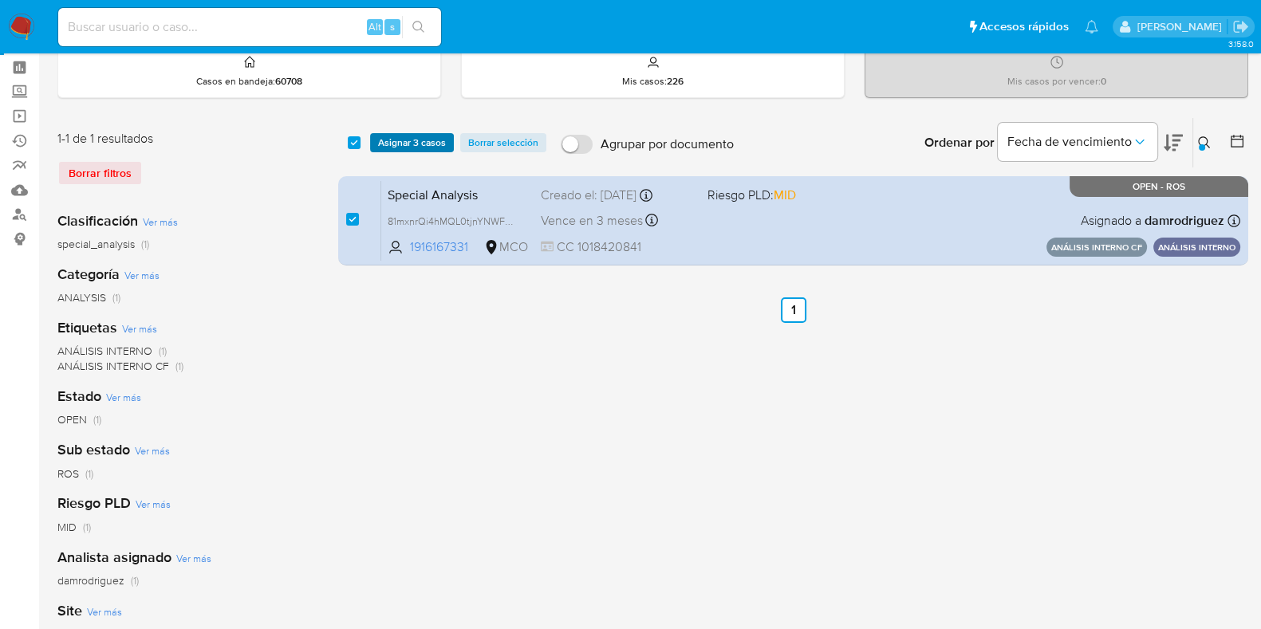
click at [416, 137] on span "Asignar 3 casos" at bounding box center [412, 143] width 68 height 16
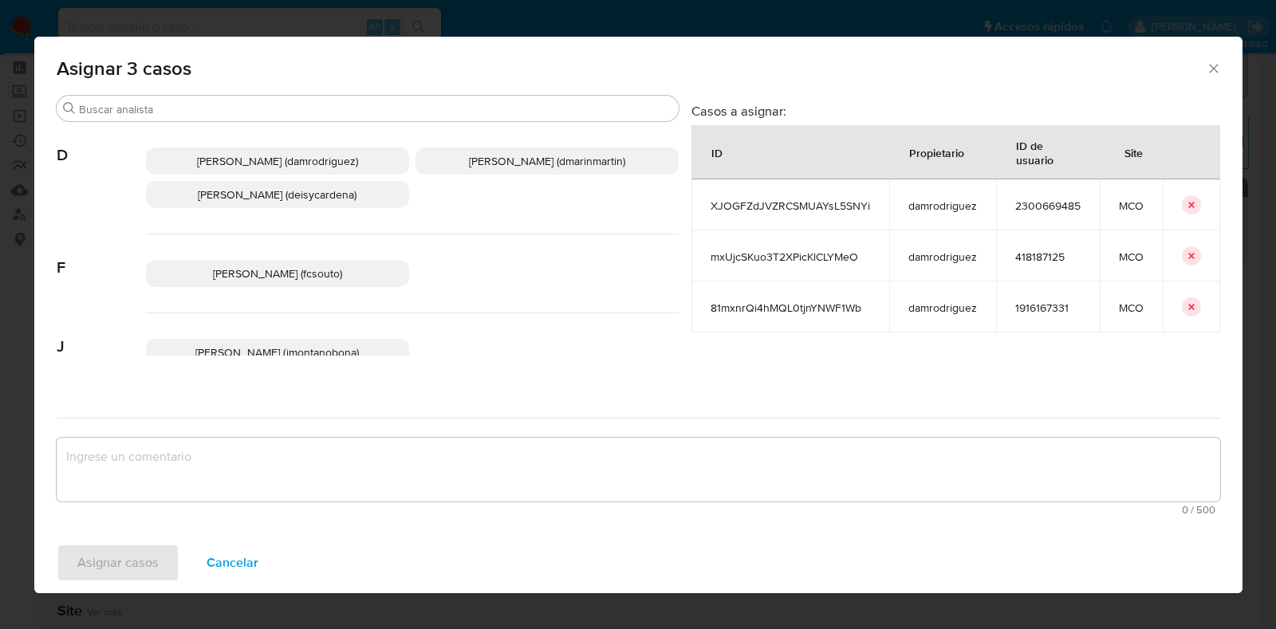
click at [530, 168] on span "David Esteban Marin Martinez (dmarinmartin)" at bounding box center [547, 161] width 156 height 16
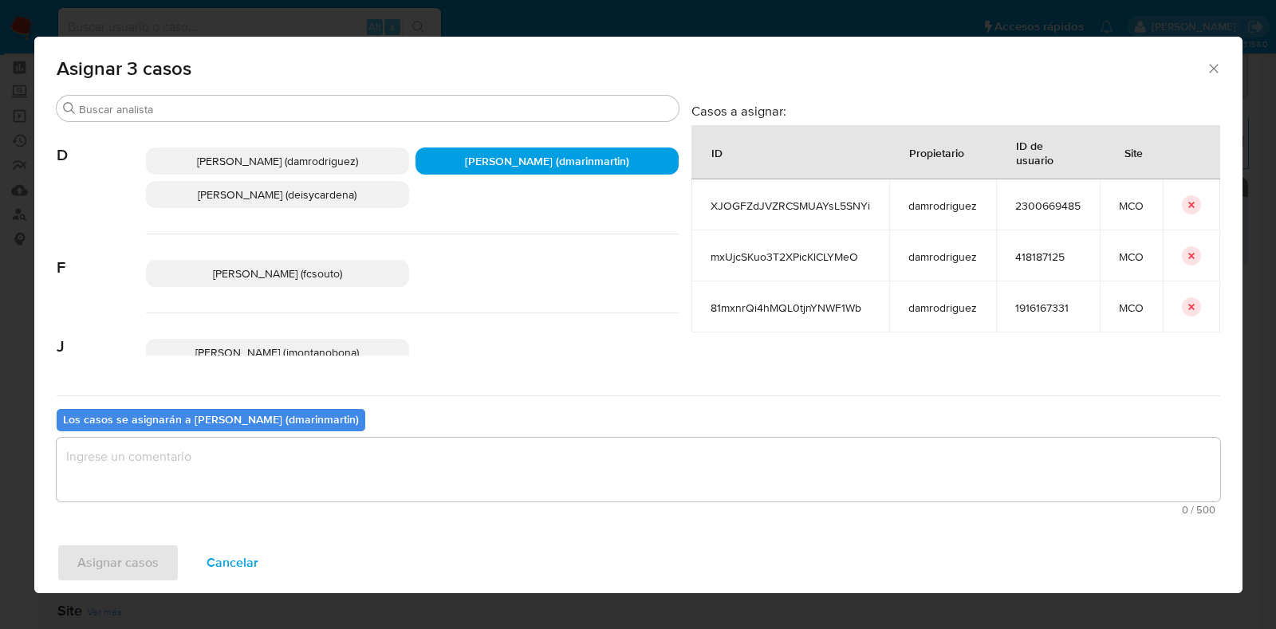
click at [342, 451] on textarea "assign-modal" at bounding box center [639, 470] width 1164 height 64
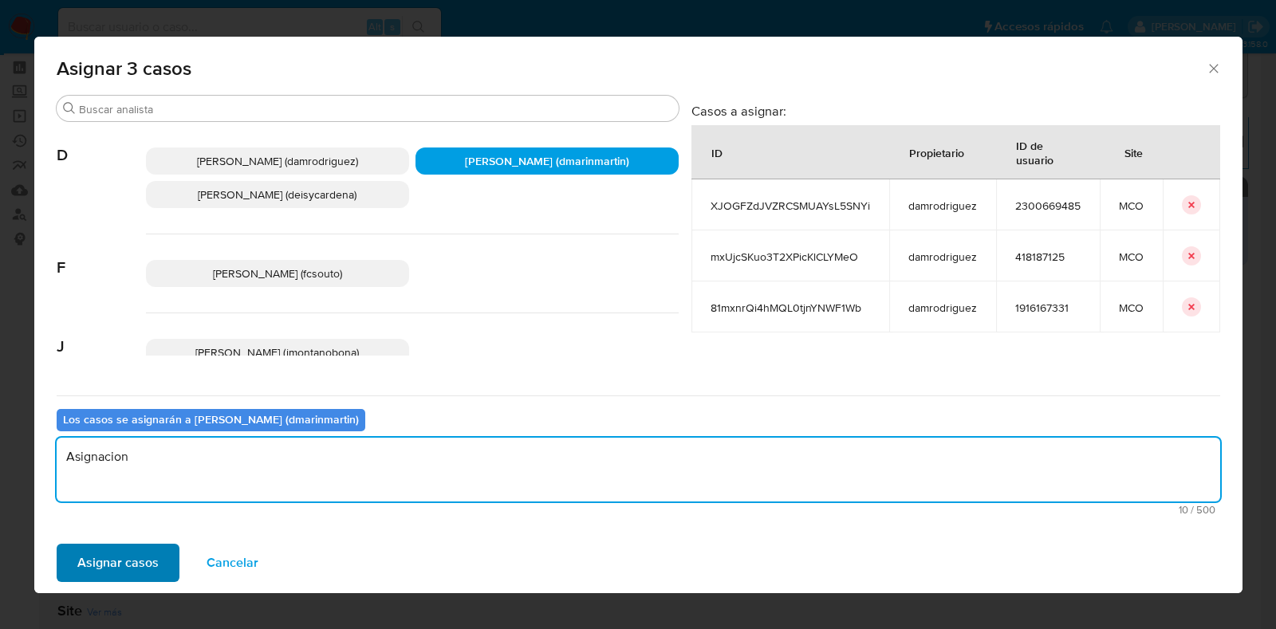
type textarea "Asignacion"
click at [112, 558] on span "Asignar casos" at bounding box center [117, 563] width 81 height 35
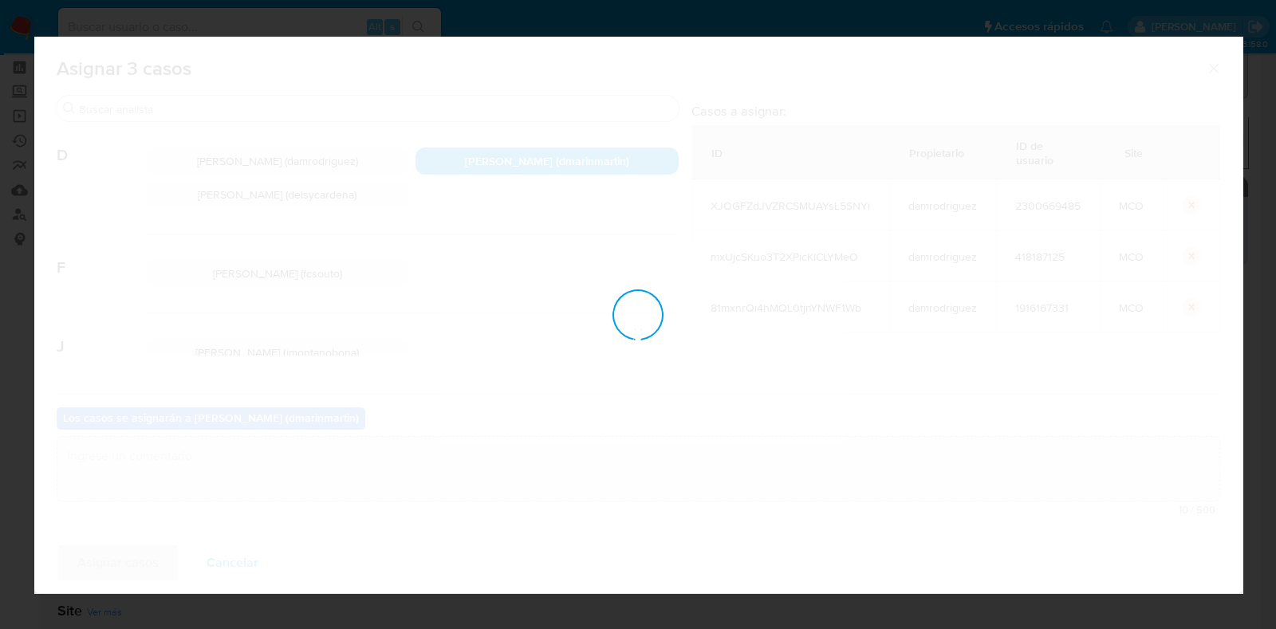
checkbox input "false"
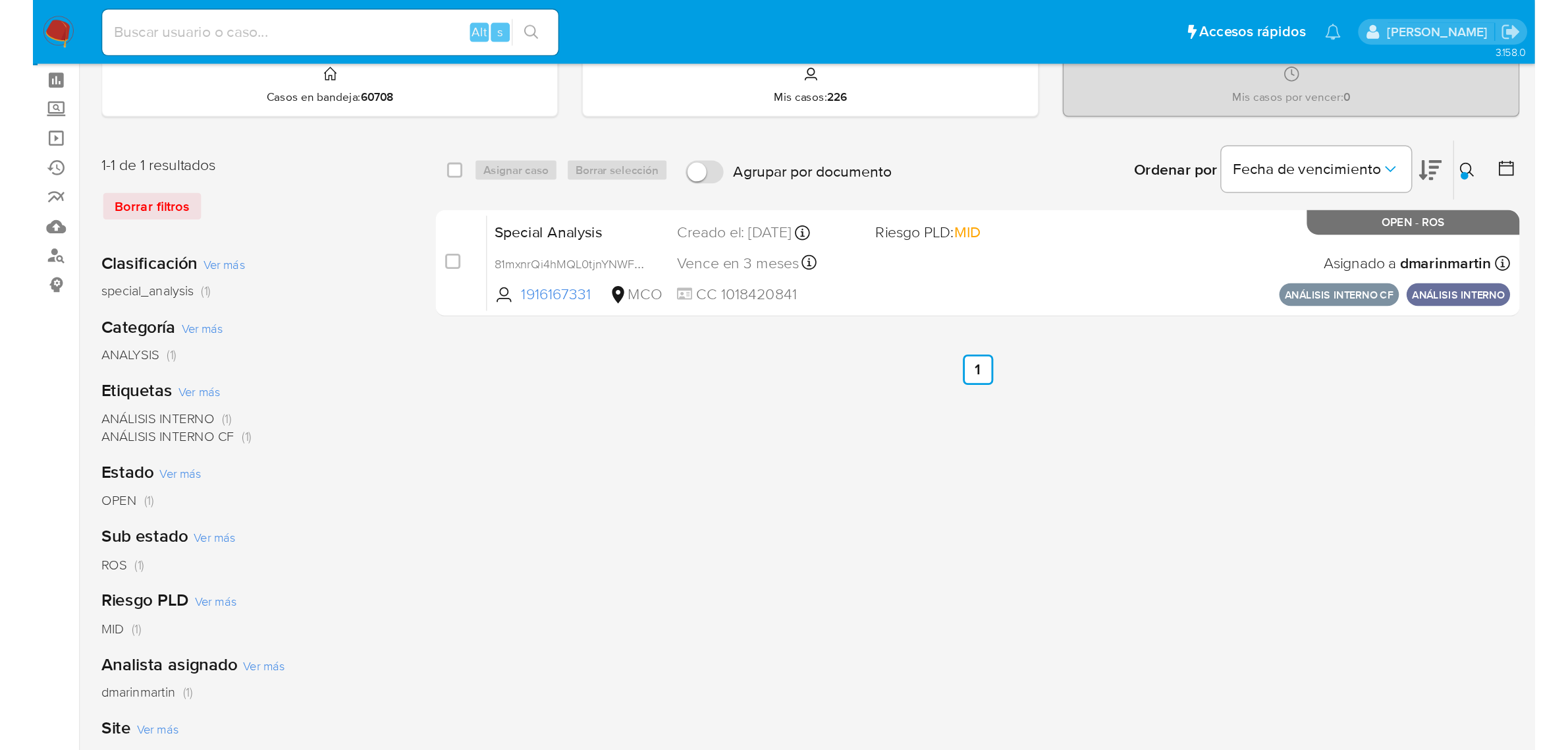
scroll to position [34, 0]
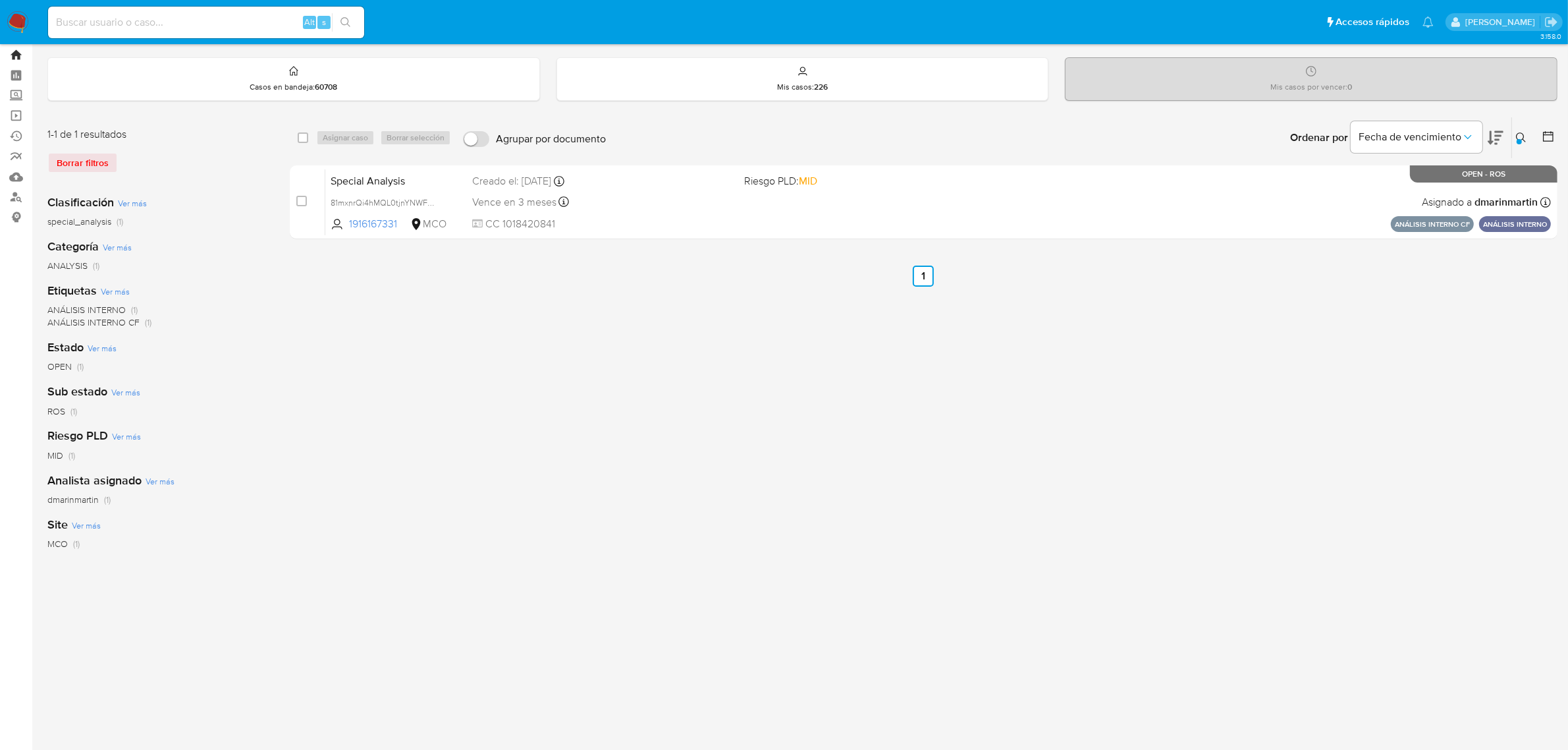
click at [18, 54] on link "Bandeja" at bounding box center [78, 55] width 157 height 21
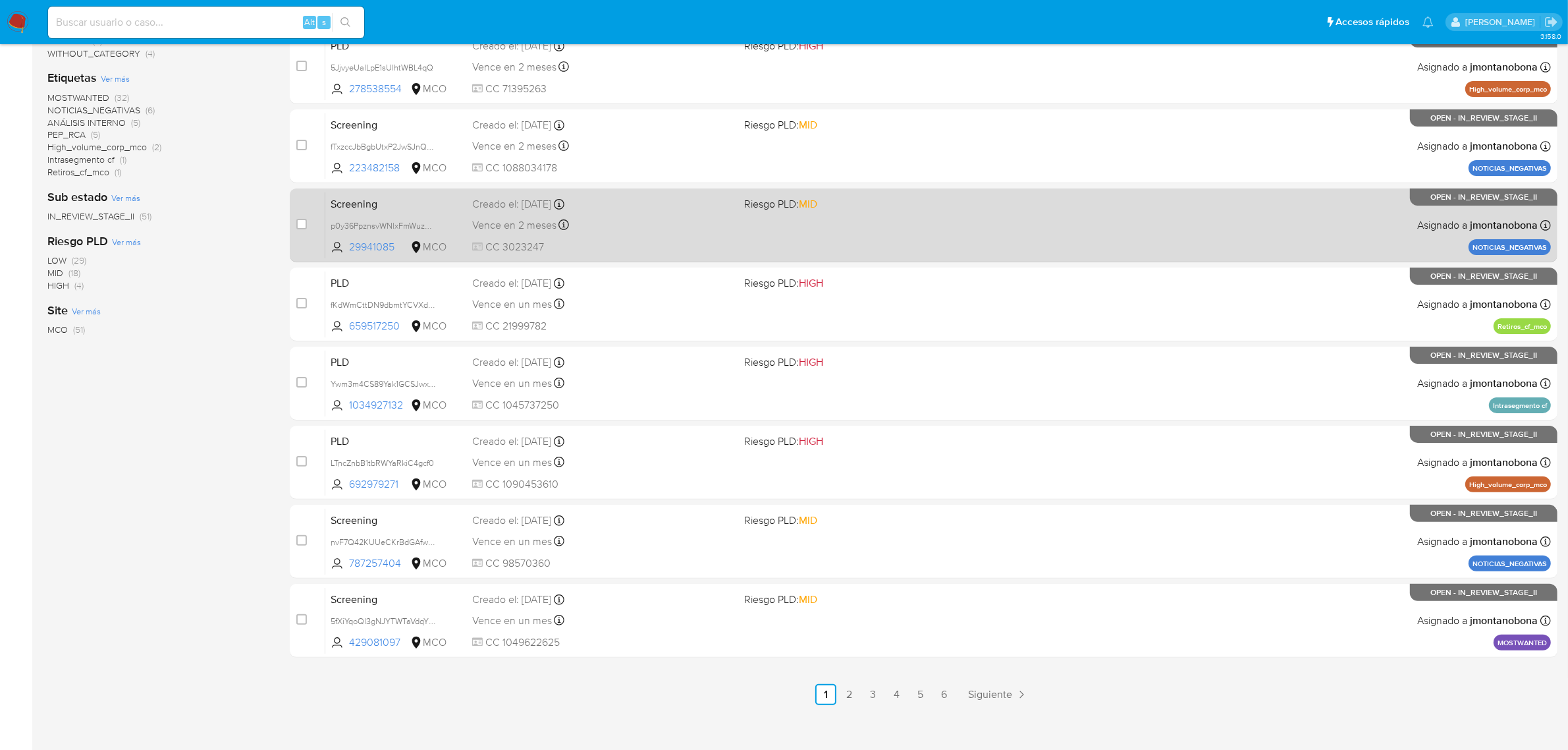
scroll to position [337, 0]
